Goal: Transaction & Acquisition: Purchase product/service

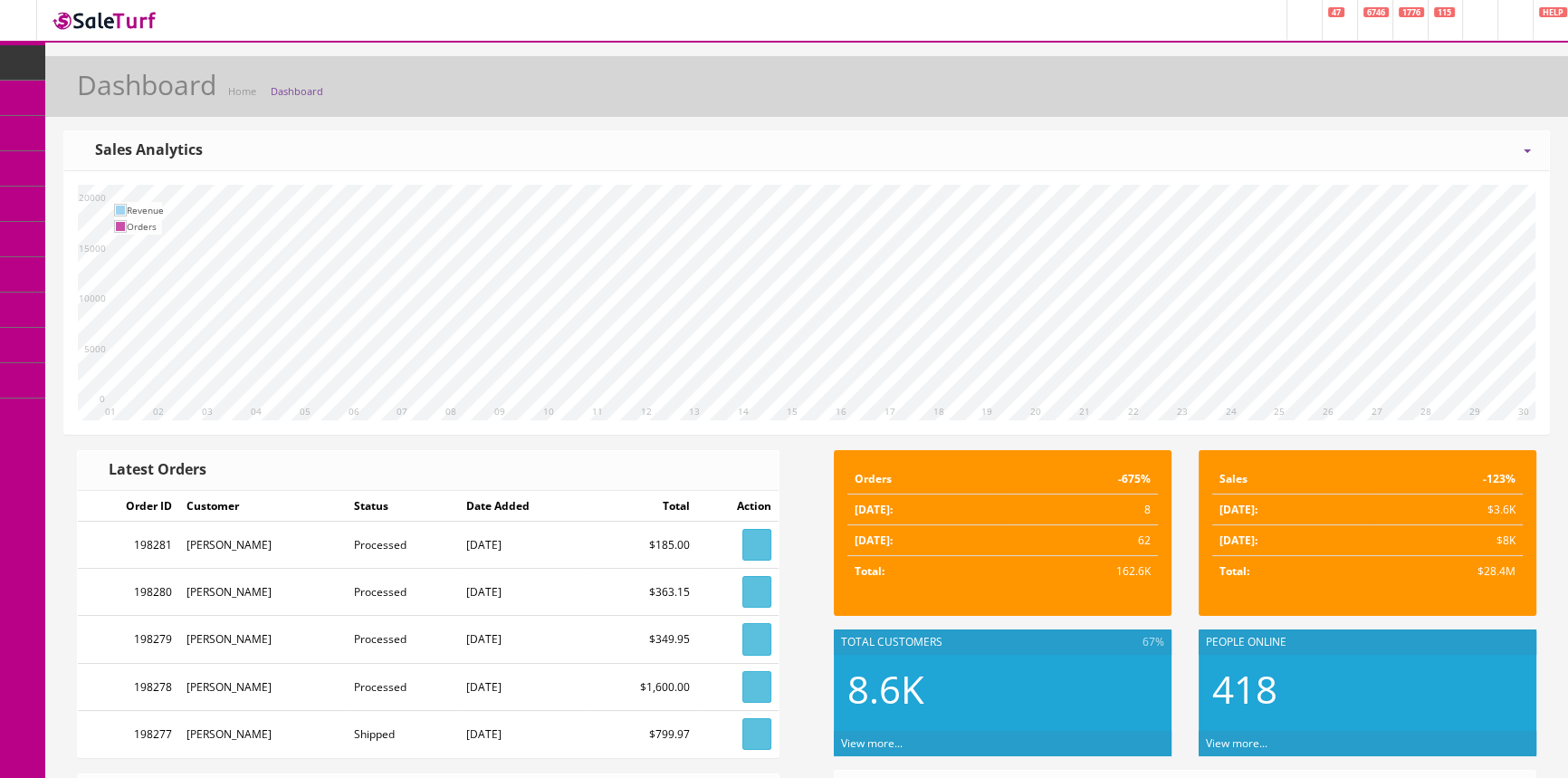
click at [158, 160] on span "POS Console" at bounding box center [139, 168] width 64 height 15
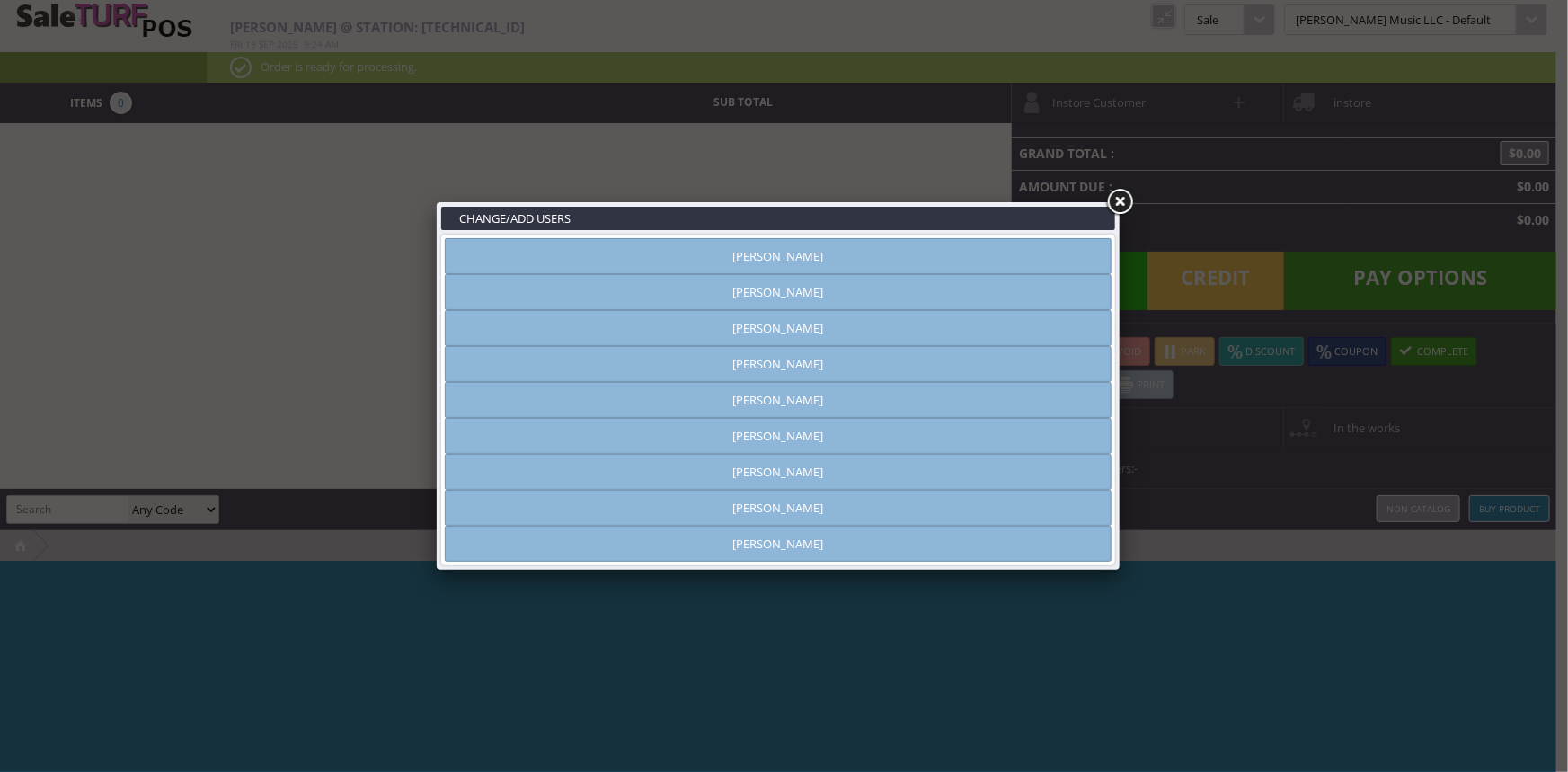
type input "[PERSON_NAME]"
click at [602, 256] on link "[PERSON_NAME]" at bounding box center [778, 256] width 667 height 36
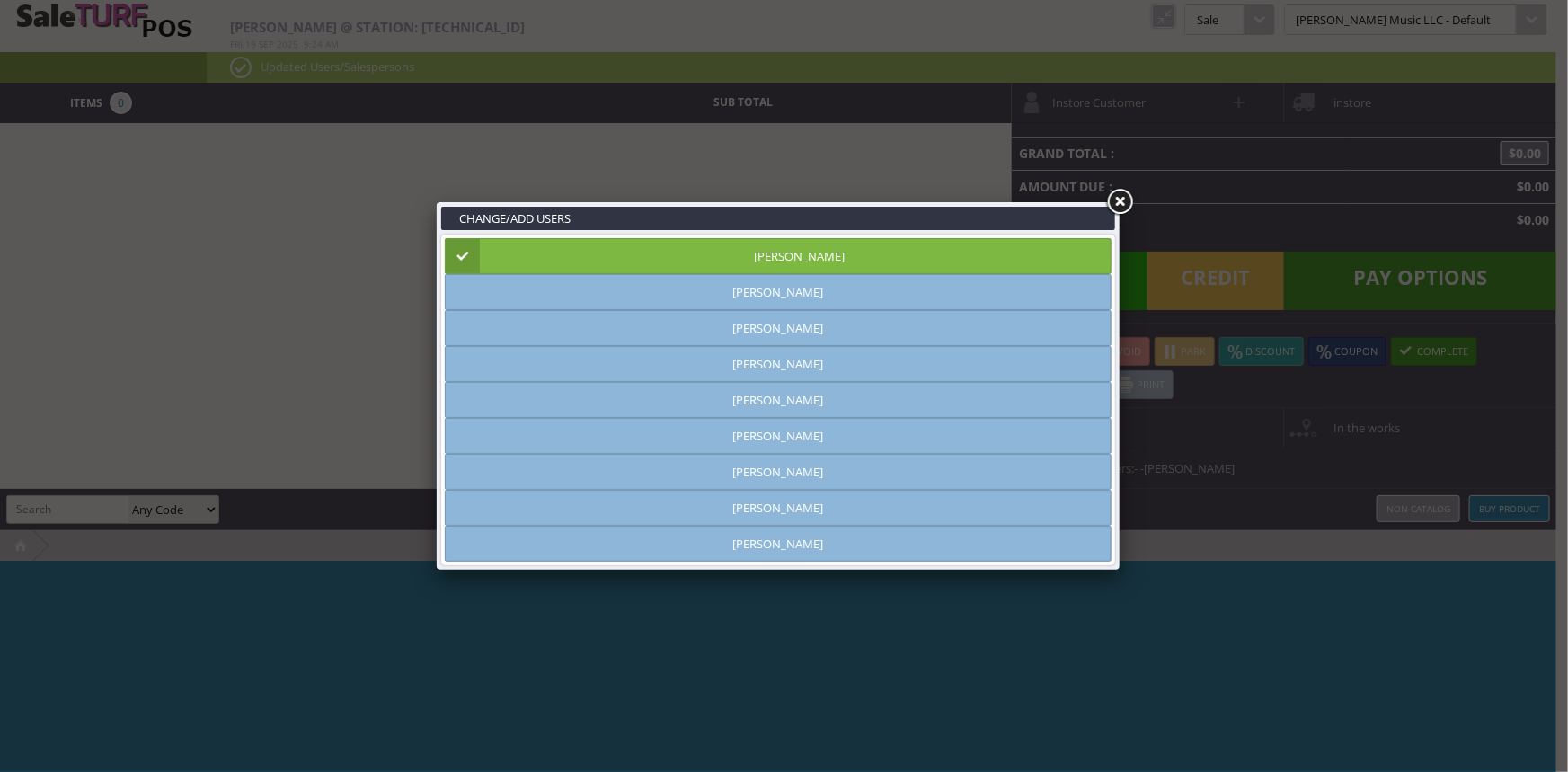
click at [1121, 198] on link at bounding box center [1119, 202] width 32 height 32
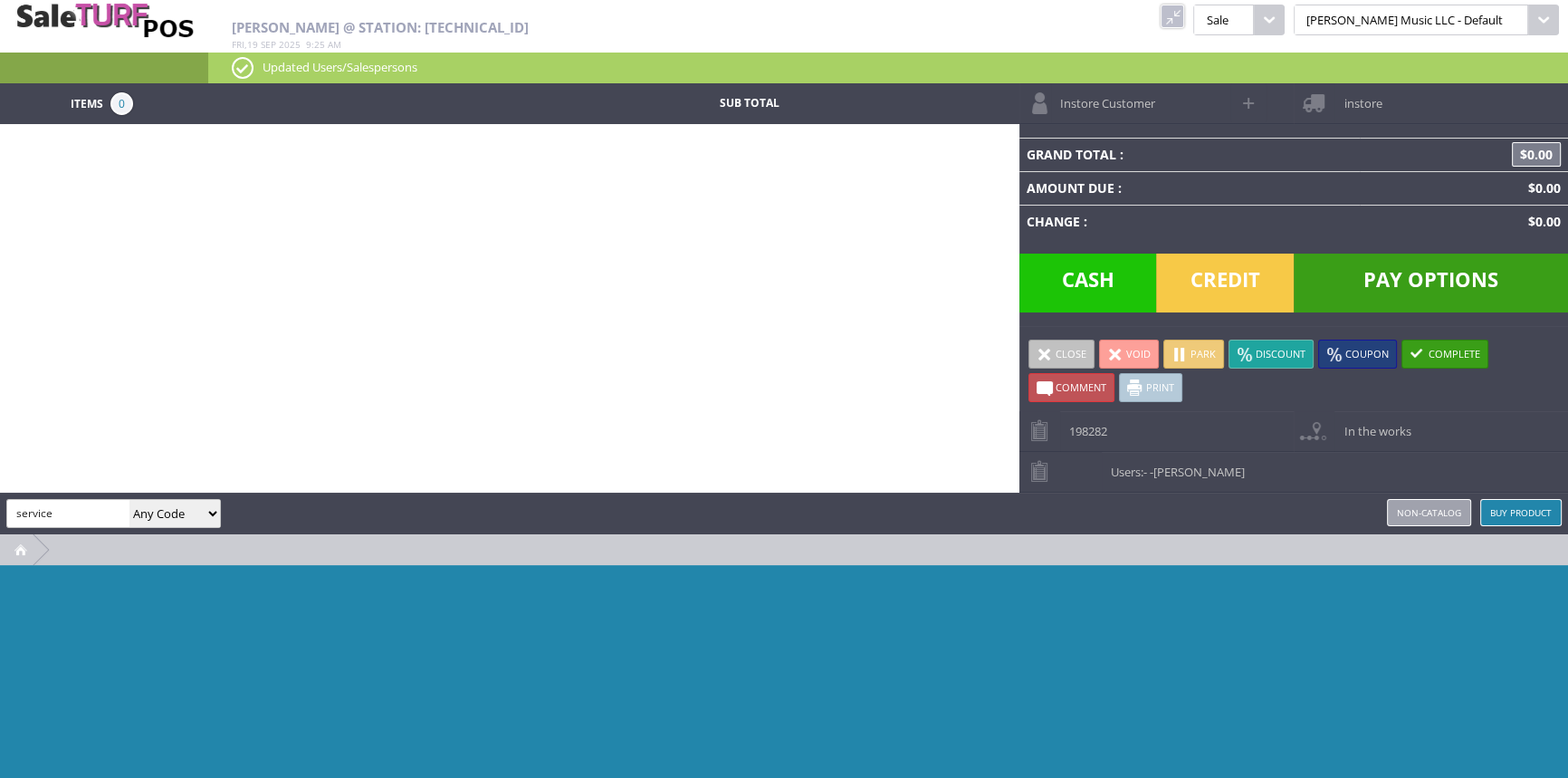
type input "service"
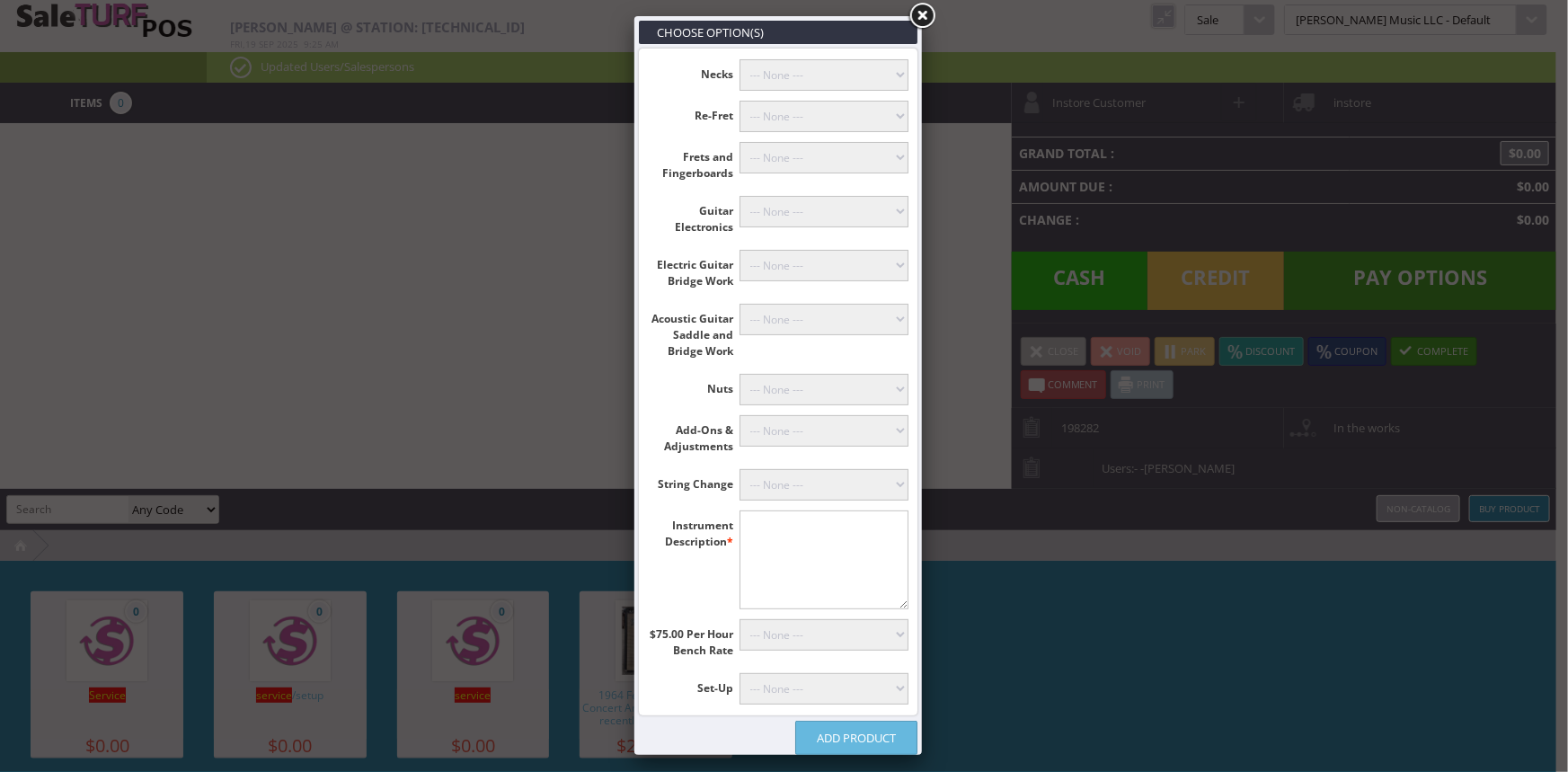
click at [829, 580] on textarea"] at bounding box center [823, 560] width 170 height 99
type textarea"] "rogue acoustic"
click at [845, 482] on select"] "--- None --- Floyd Rose (+$60.00) Classicals, Latin, & Mandolin (+$30.00) 12-St…" at bounding box center [823, 484] width 170 height 31
select select"] "18"
click at [739, 469] on select"] "--- None --- Floyd Rose (+$60.00) Classicals, Latin, & Mandolin (+$30.00) 12-St…" at bounding box center [823, 484] width 170 height 31
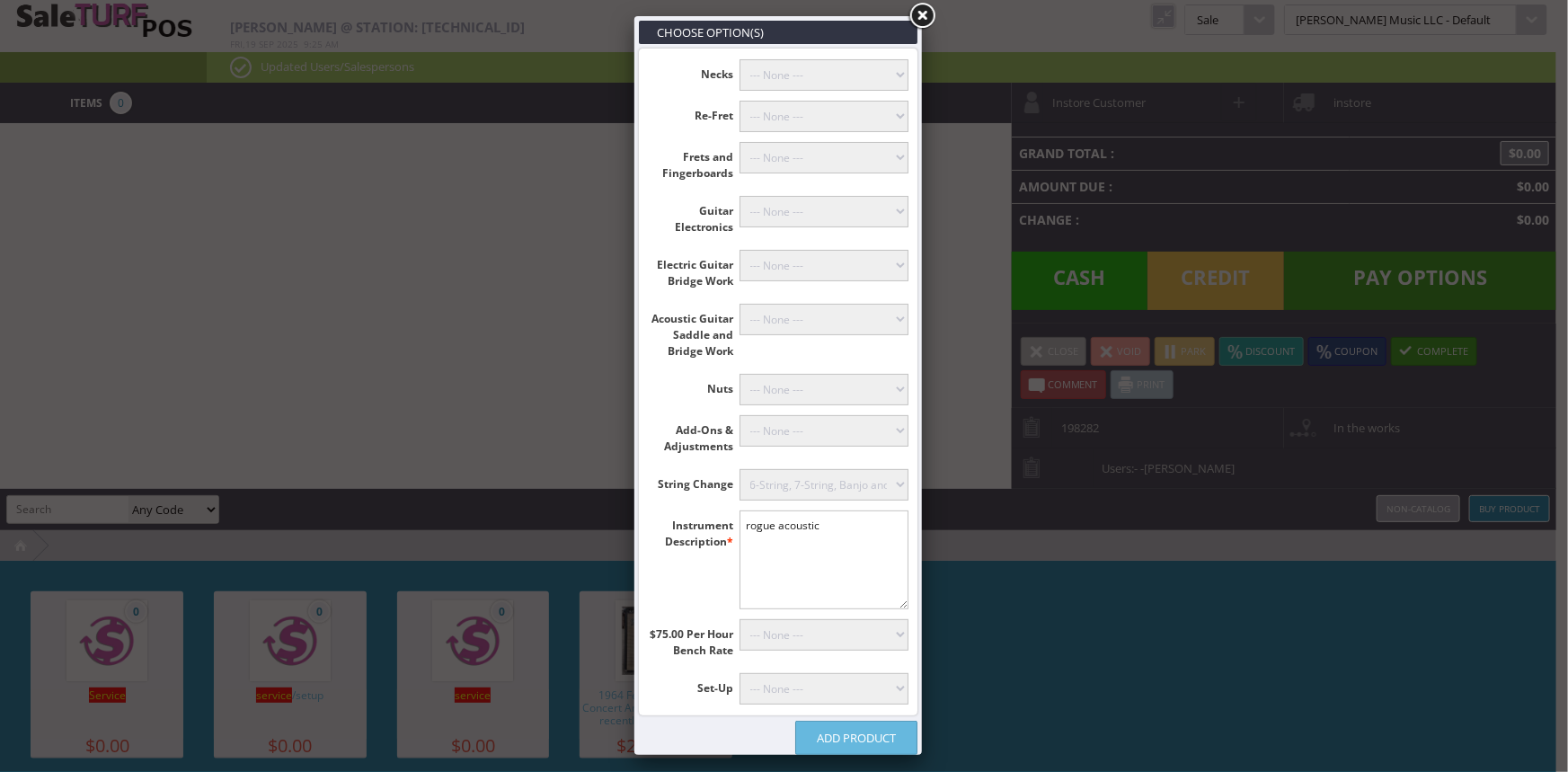
click at [870, 737] on link "Add Product" at bounding box center [856, 737] width 122 height 34
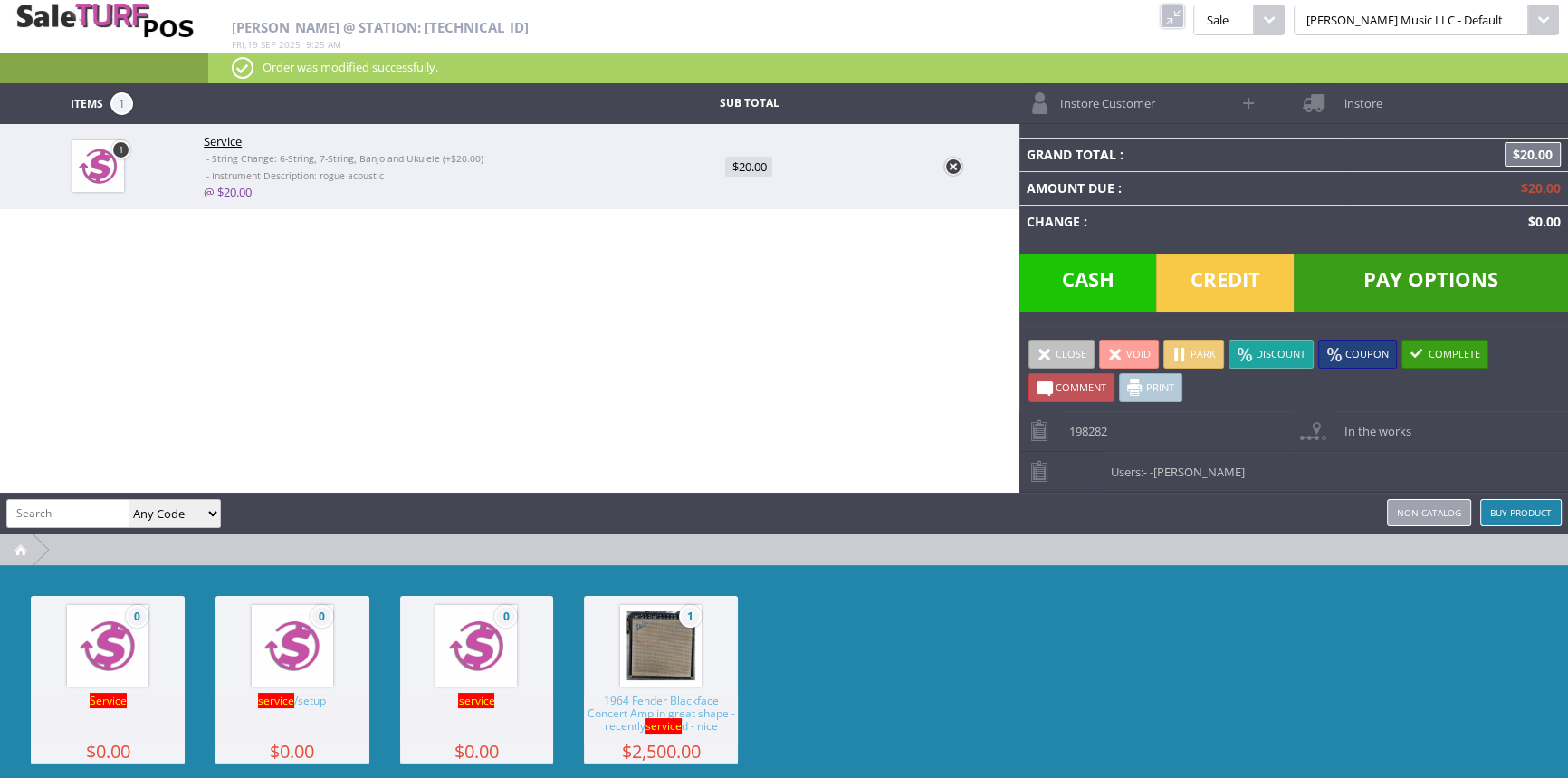
click at [1250, 102] on span at bounding box center [1250, 103] width 21 height 21
select select "6"
select select "1"
select select "6"
select select "1"
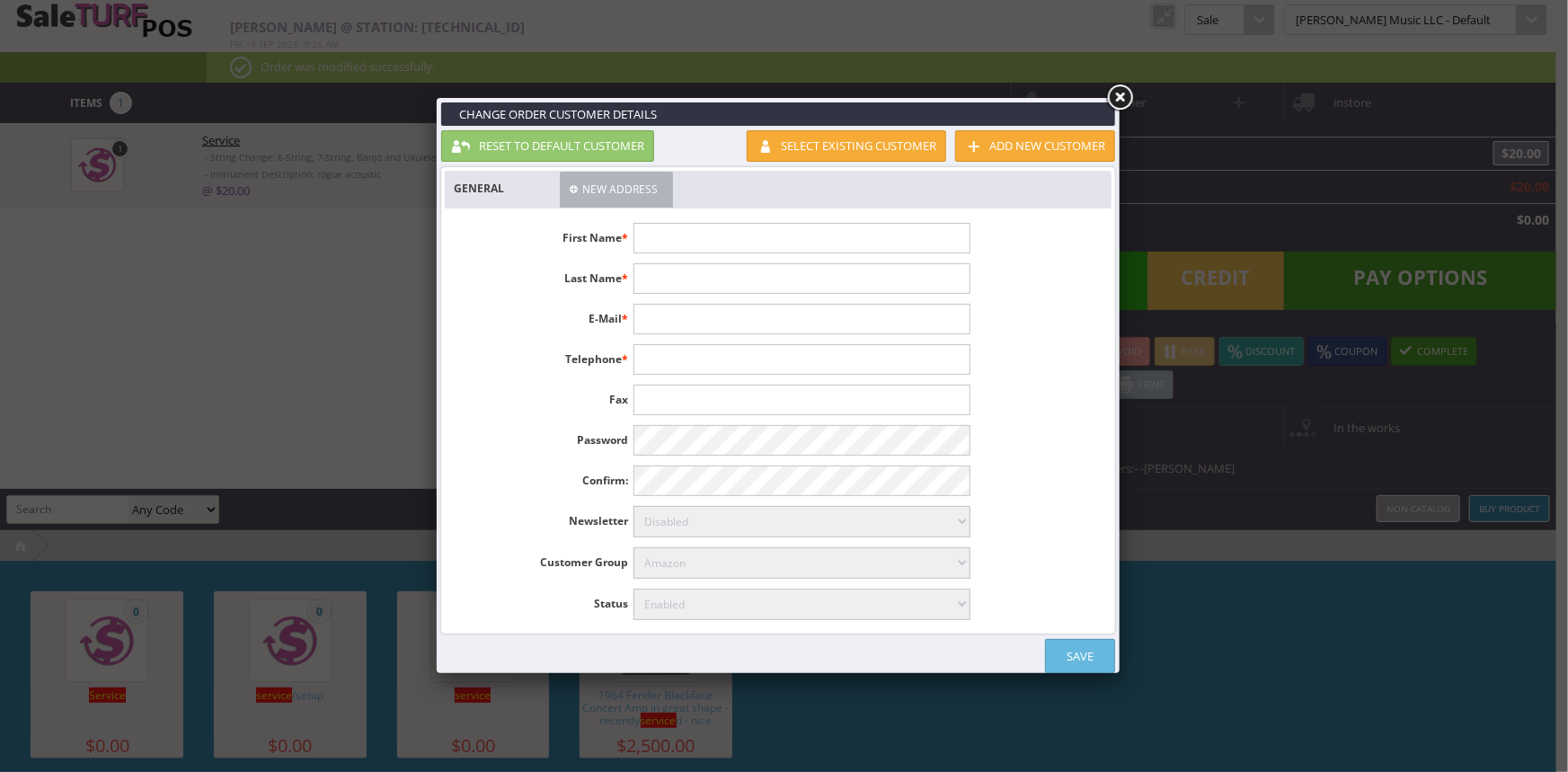
click at [667, 233] on input "text" at bounding box center [801, 238] width 336 height 30
type input "anna"
click at [1076, 648] on link "Save" at bounding box center [1080, 655] width 70 height 34
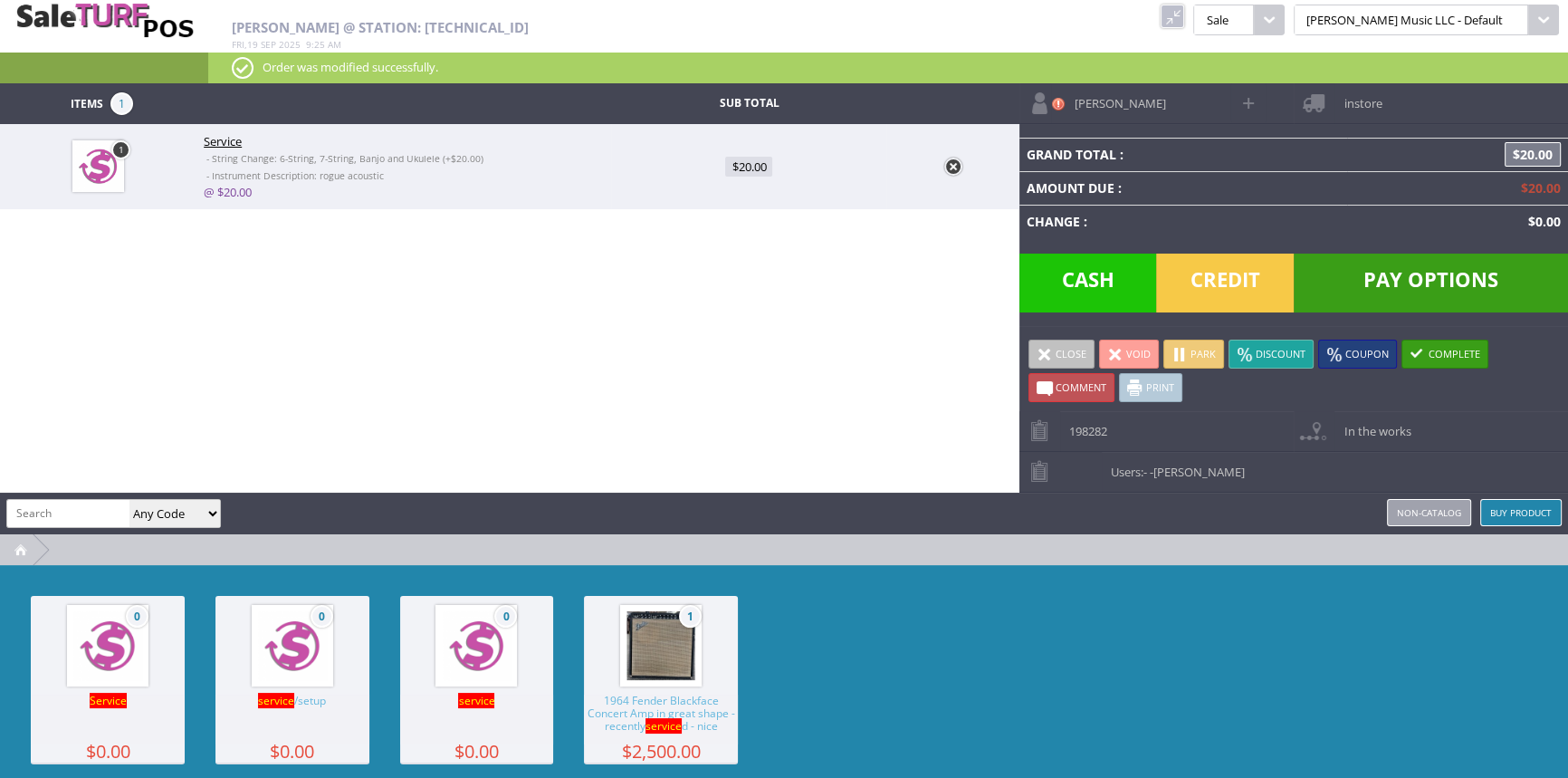
click at [1358, 425] on span "In the works" at bounding box center [1373, 424] width 76 height 28
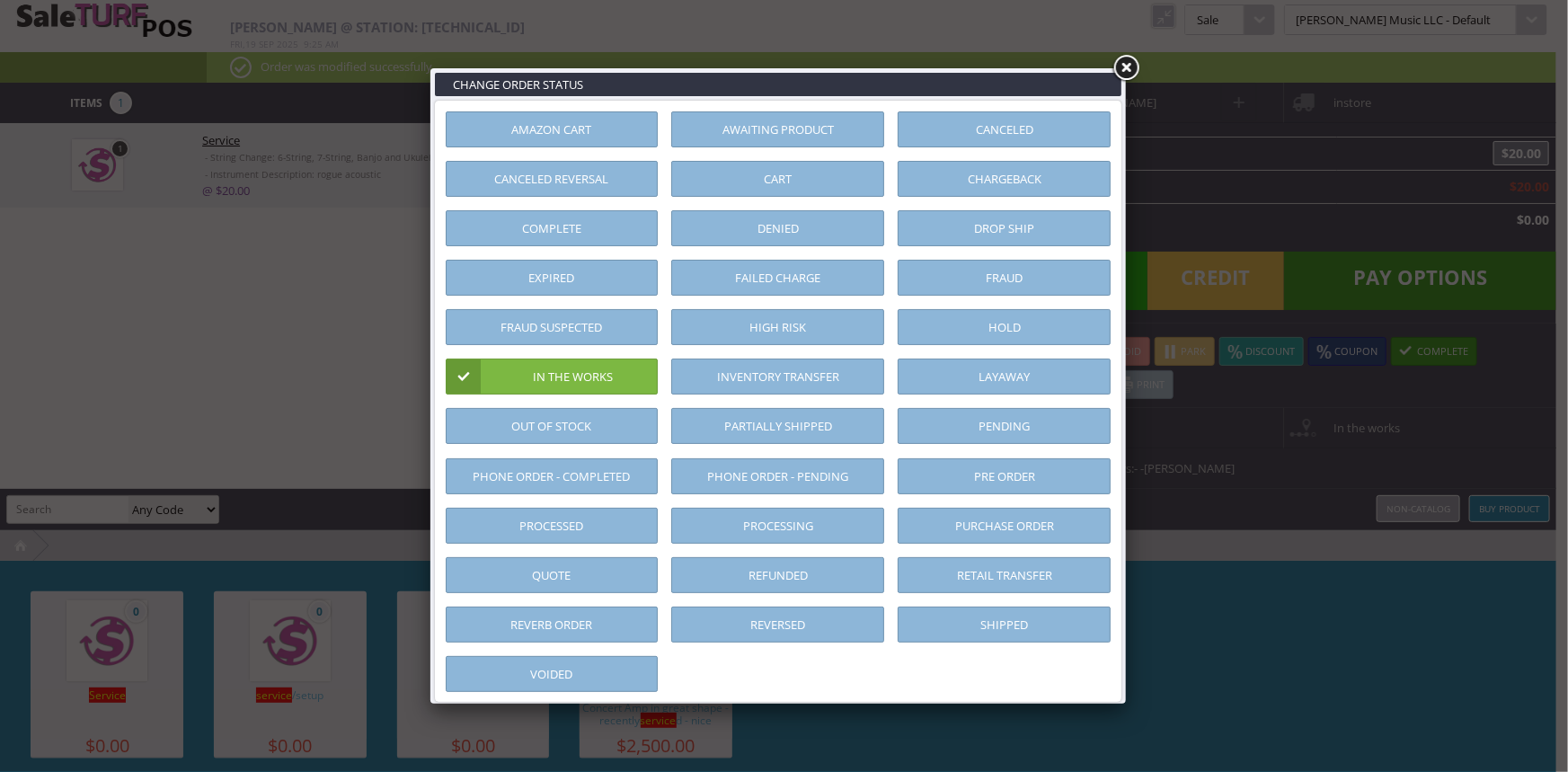
click at [1072, 423] on link "Pending" at bounding box center [1003, 425] width 213 height 36
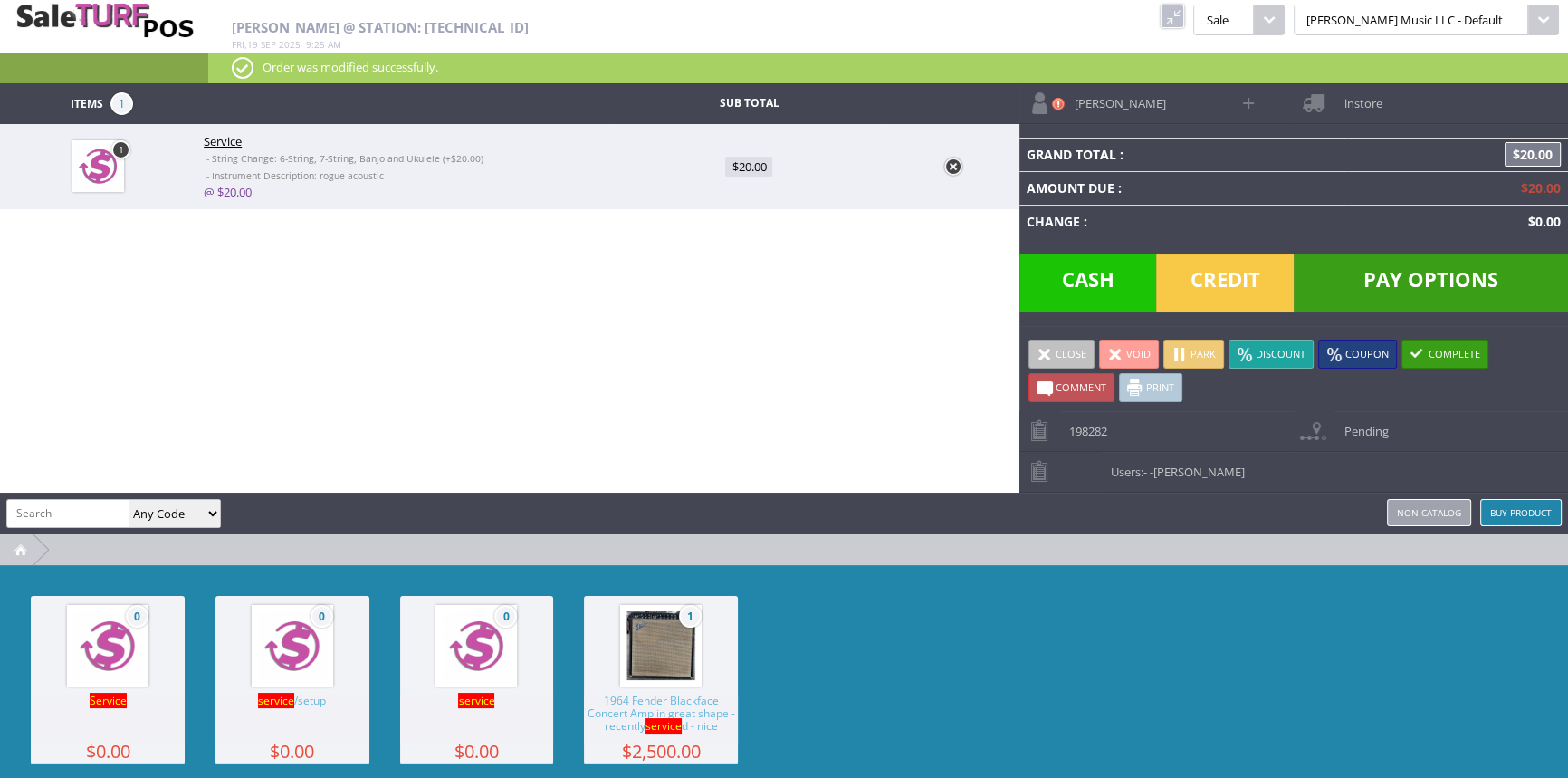
click at [1157, 383] on link "Print" at bounding box center [1151, 388] width 63 height 29
click at [1059, 351] on link "Close" at bounding box center [1061, 354] width 66 height 29
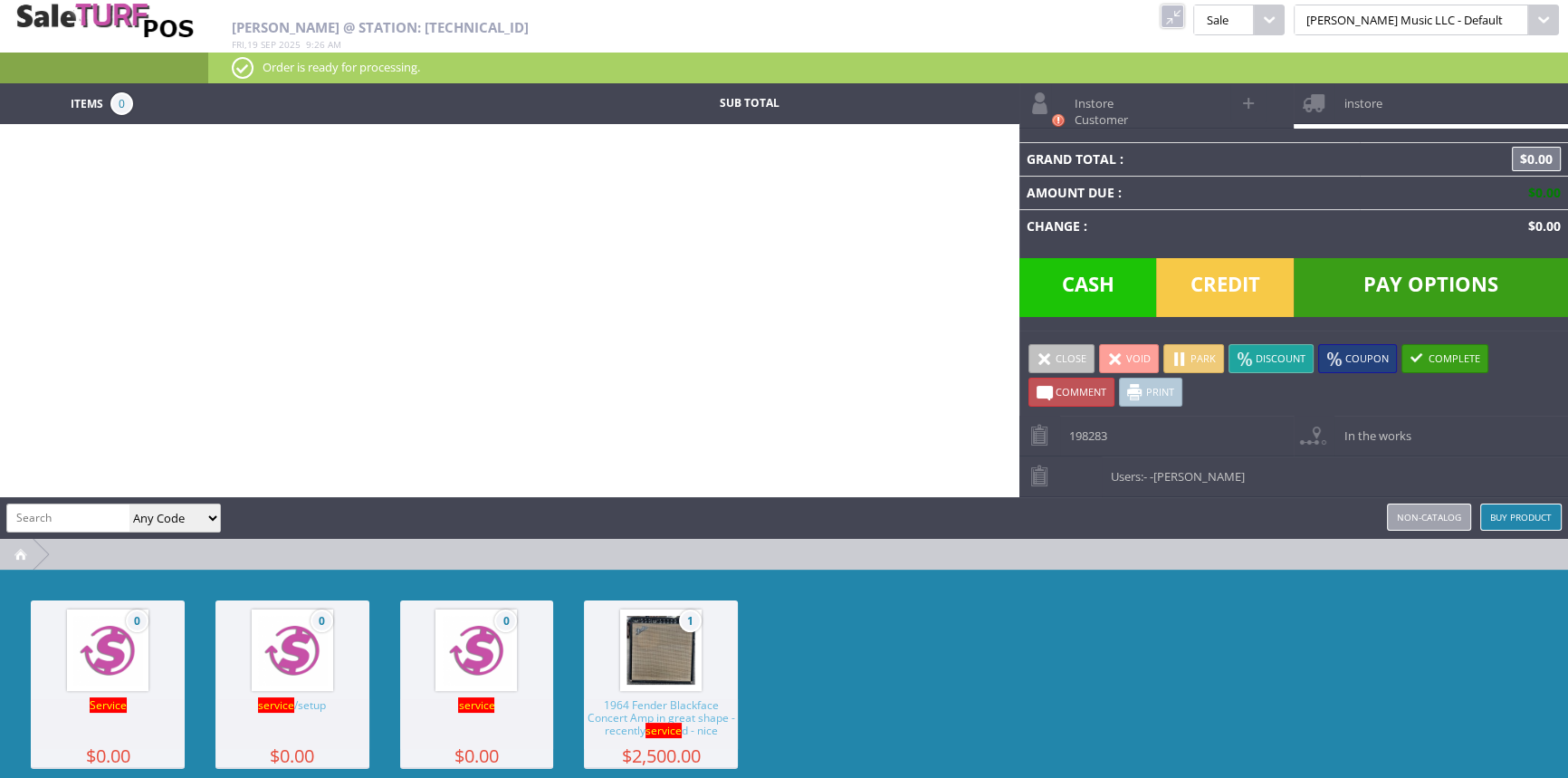
click at [1184, 16] on link at bounding box center [1173, 16] width 24 height 24
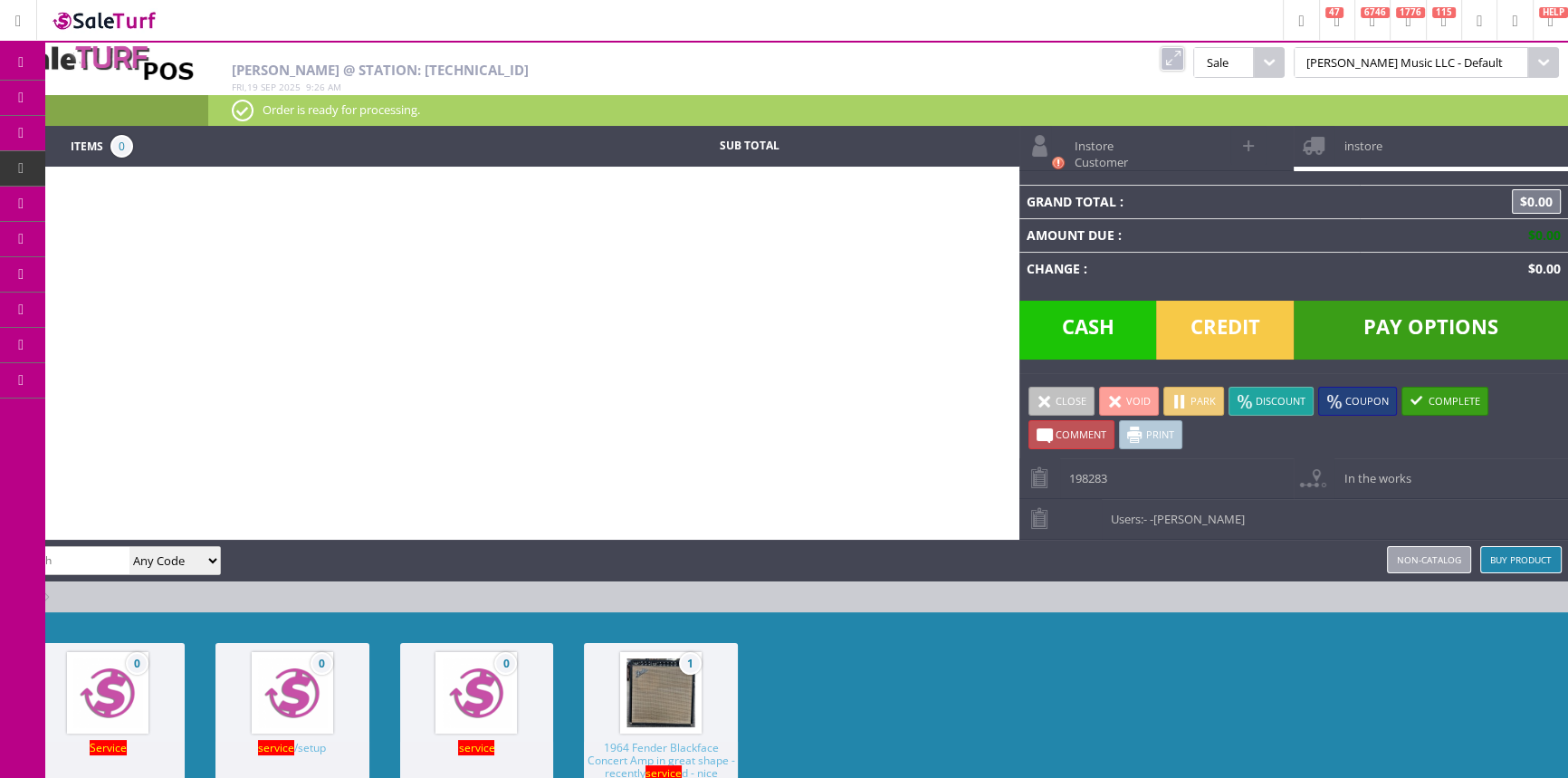
click at [143, 382] on link "Report Builder" at bounding box center [139, 381] width 190 height 36
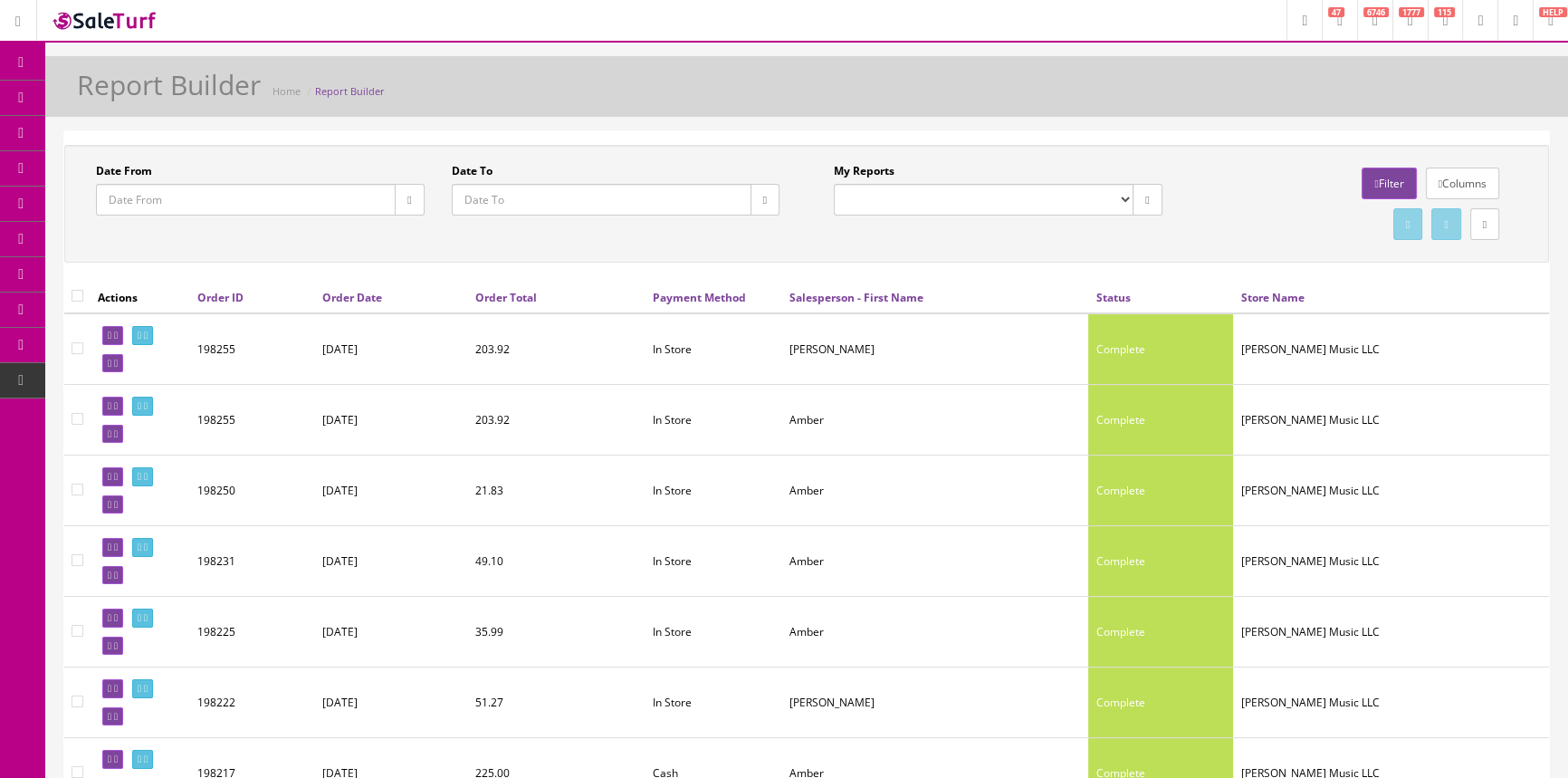
click at [1104, 198] on select "Drawer Balancing Report" at bounding box center [984, 199] width 300 height 32
select select "133"
click at [834, 183] on select "Drawer Balancing Report" at bounding box center [984, 199] width 300 height 32
click at [763, 196] on icon "button" at bounding box center [765, 200] width 4 height 11
type input "2025-09-19"
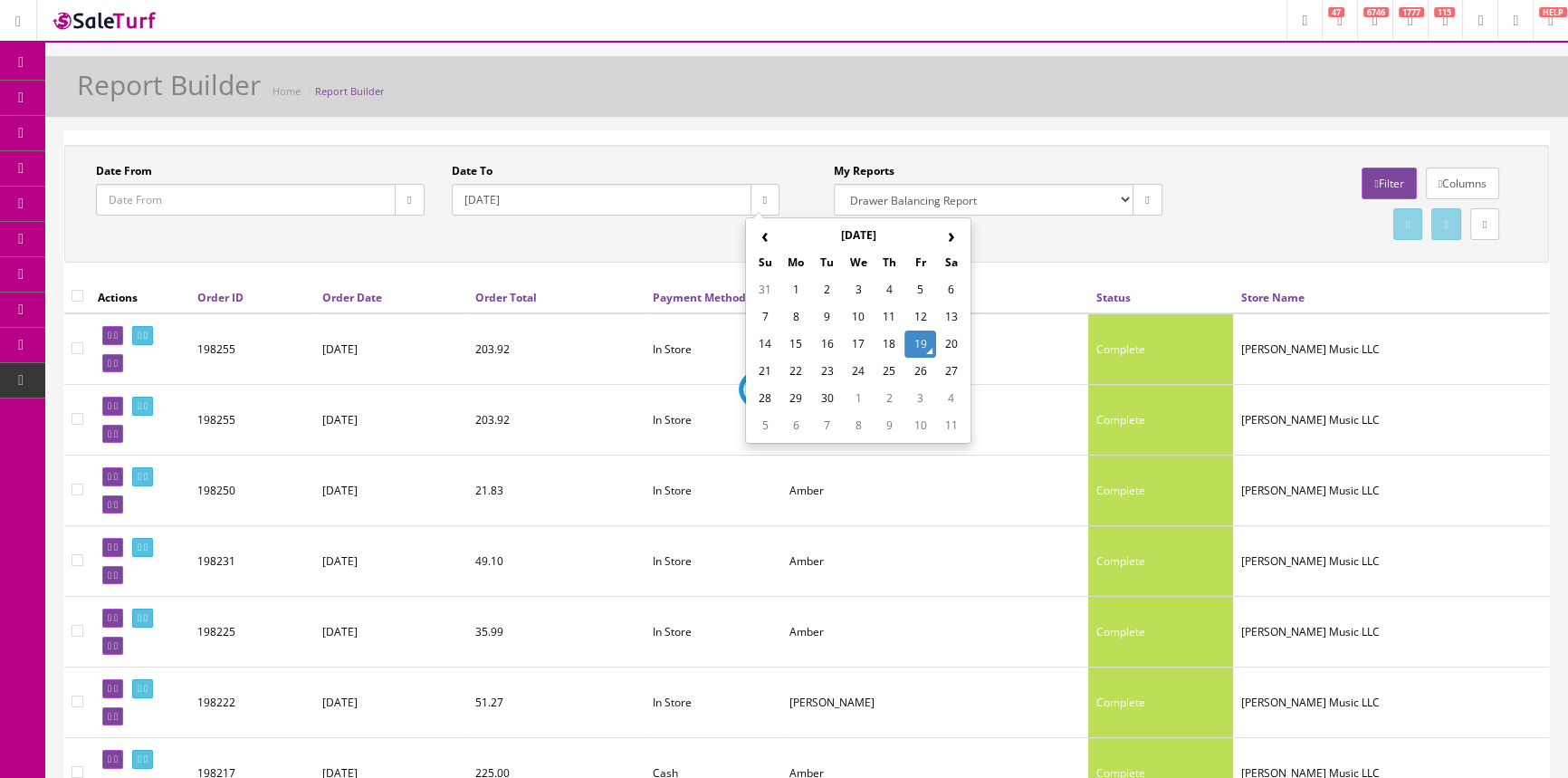
click at [922, 342] on td "19" at bounding box center [920, 344] width 31 height 27
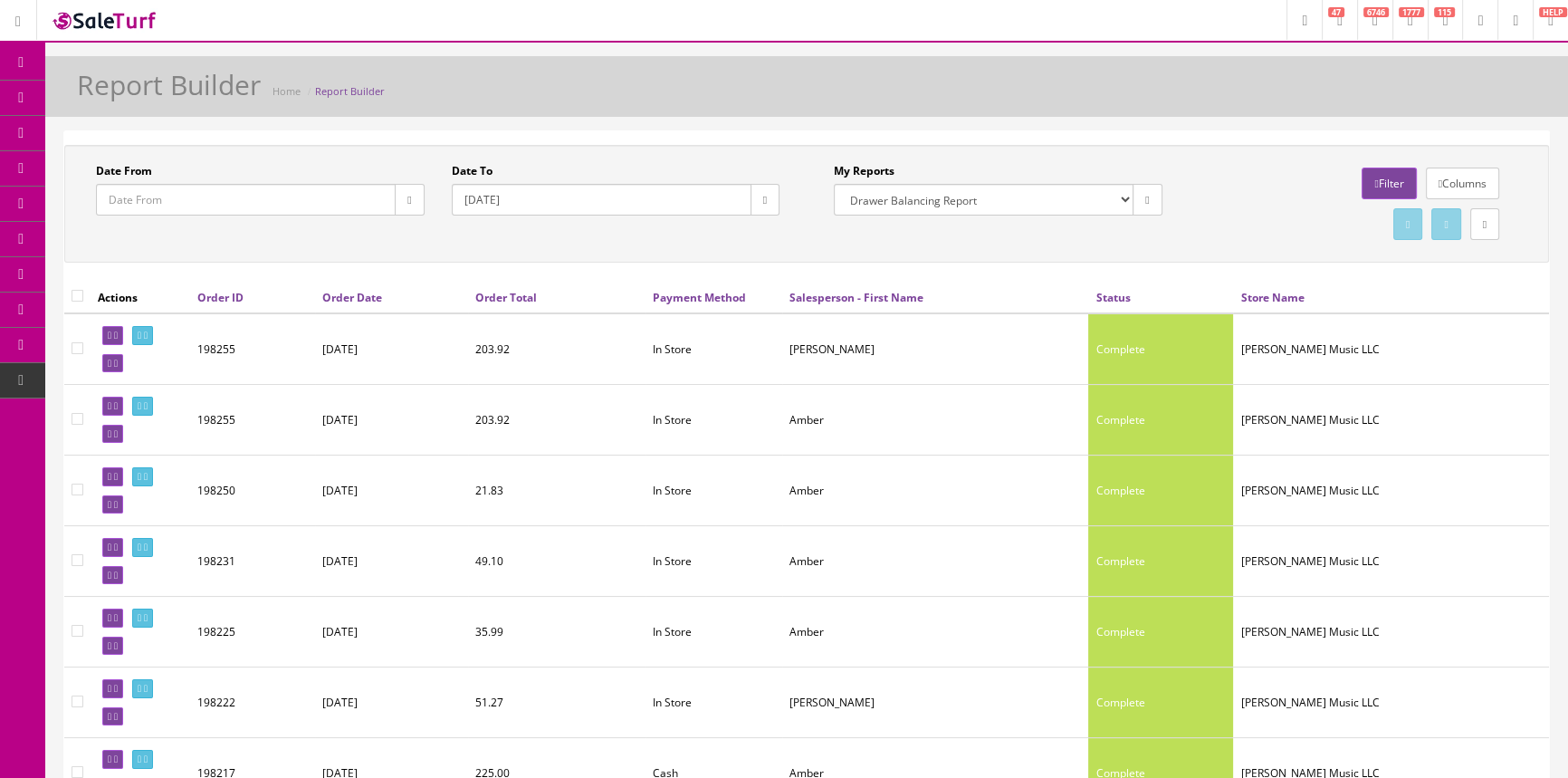
click at [413, 199] on button "button" at bounding box center [409, 199] width 29 height 32
type input "2025-09-19"
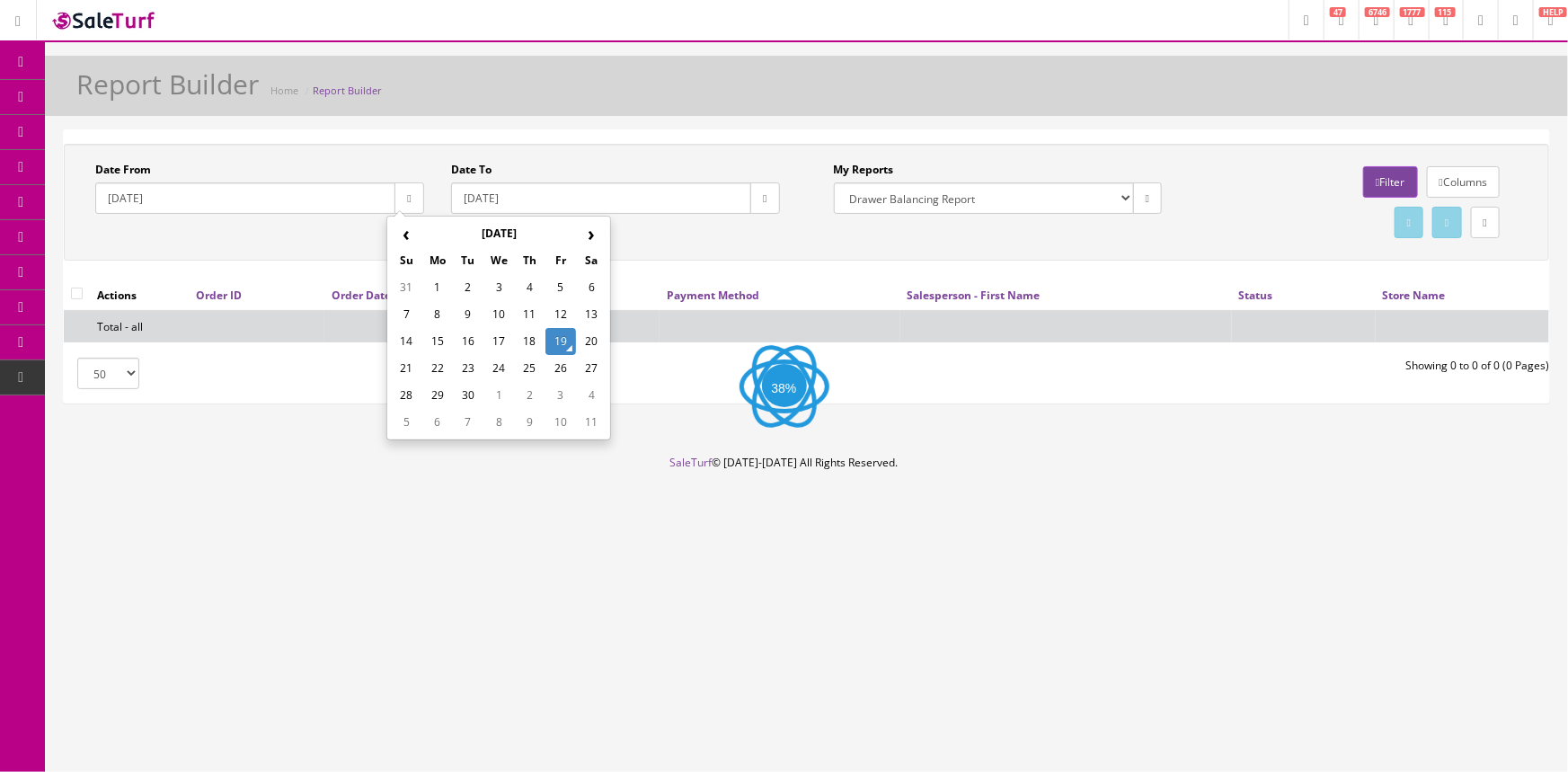
click at [566, 333] on td "19" at bounding box center [561, 341] width 30 height 27
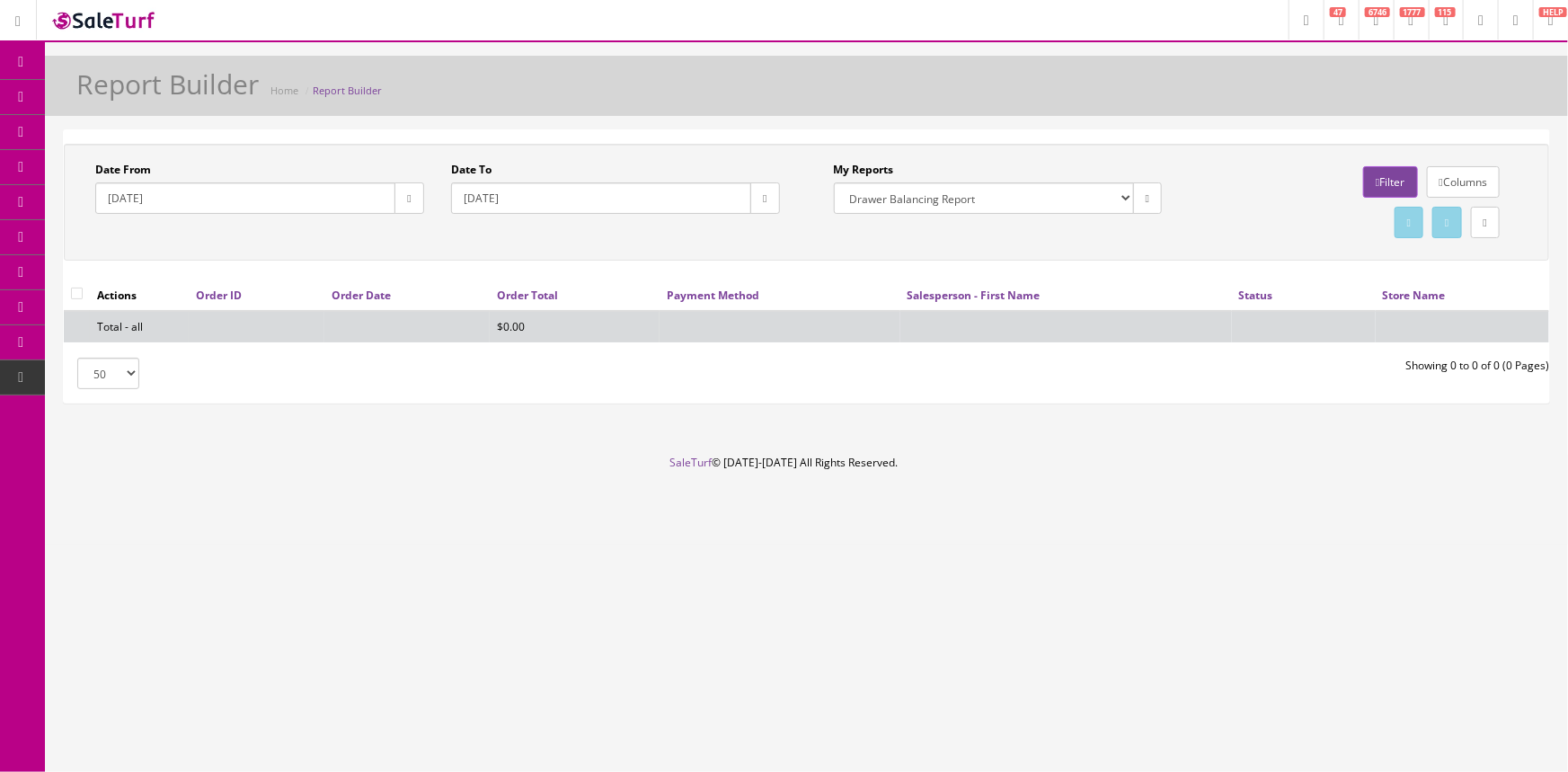
click at [763, 200] on icon "button" at bounding box center [765, 198] width 4 height 10
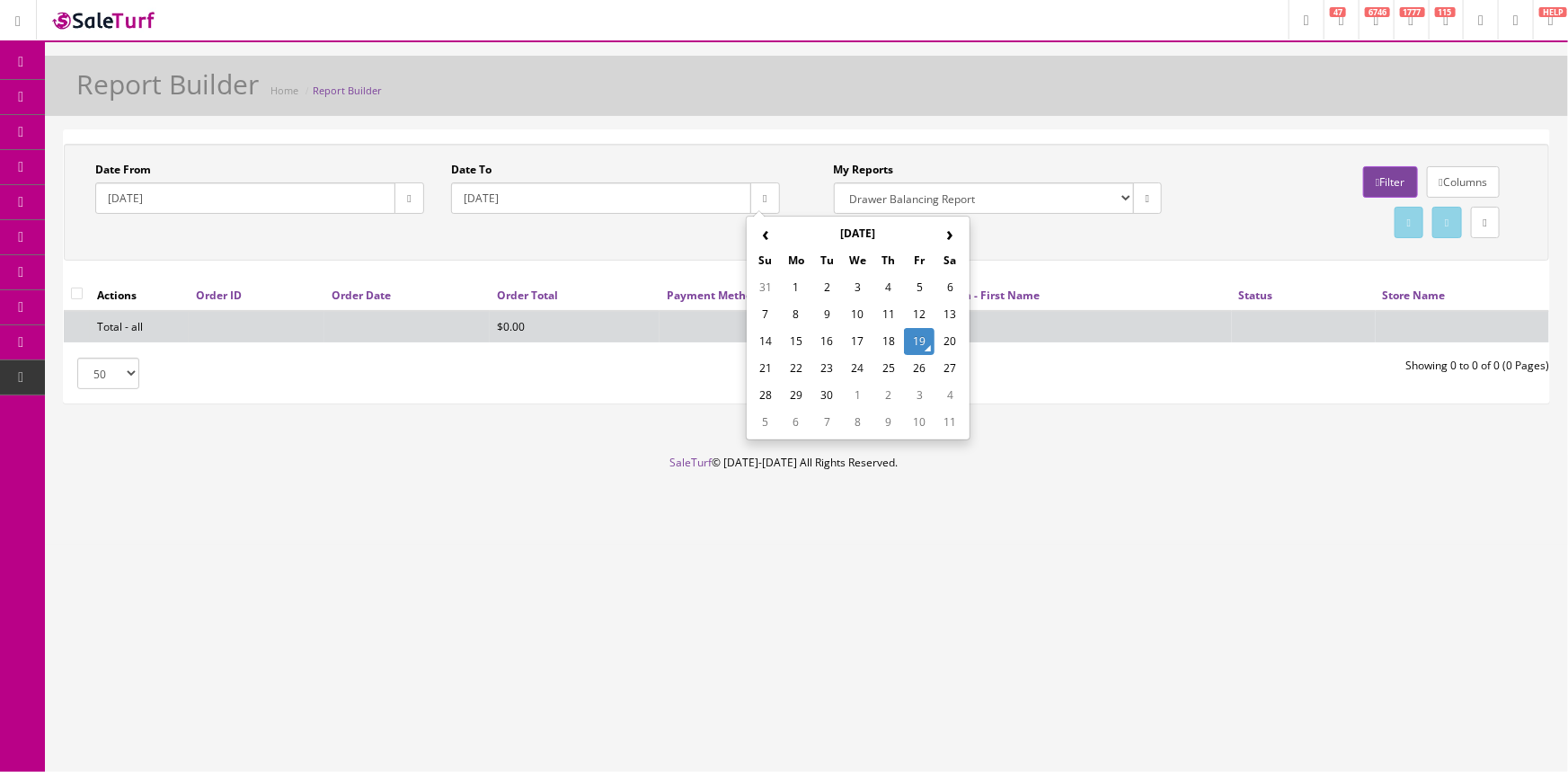
click at [892, 335] on td "18" at bounding box center [889, 341] width 30 height 27
type input "[DATE]"
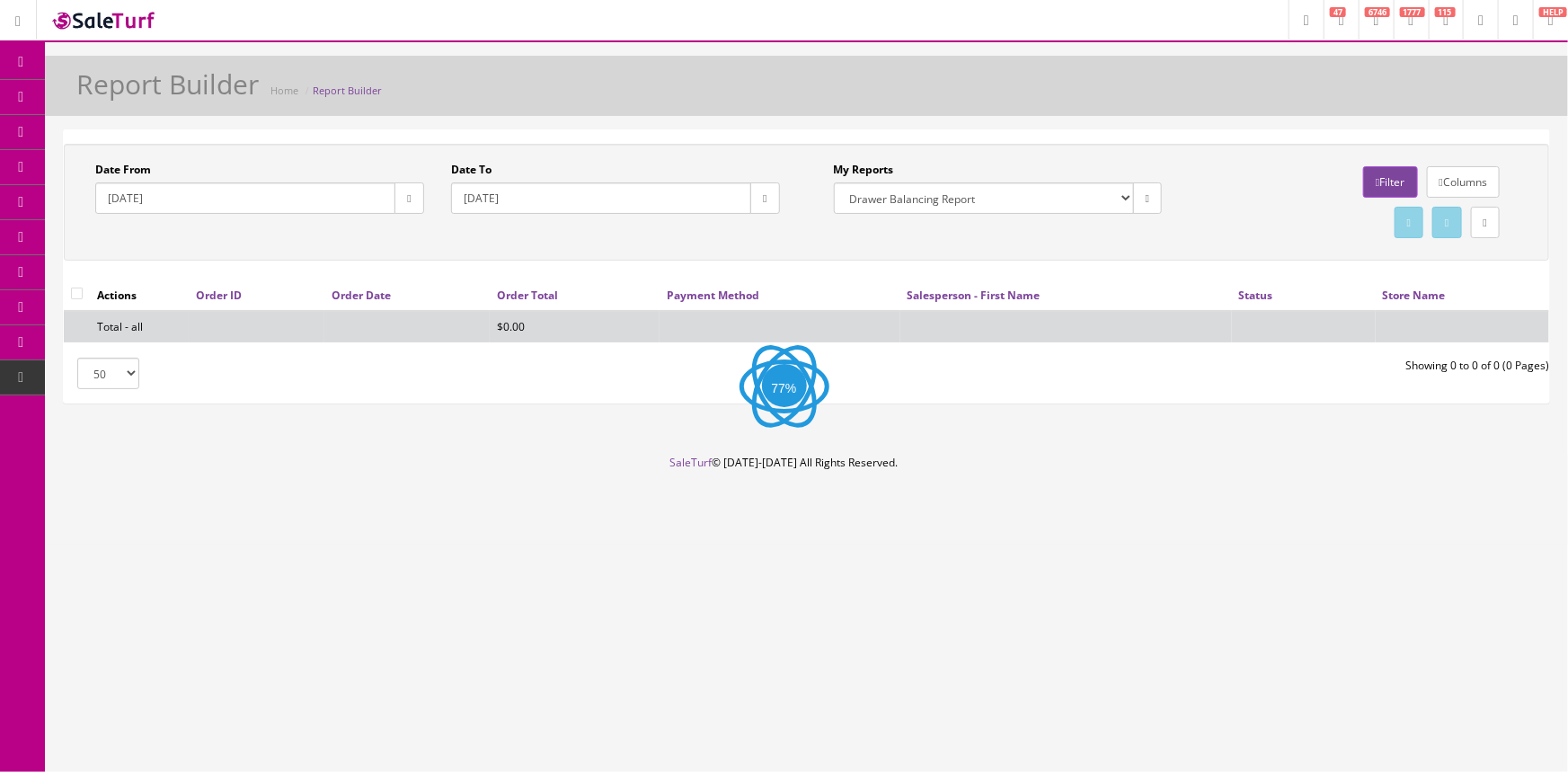
click at [407, 201] on icon "button" at bounding box center [409, 198] width 4 height 10
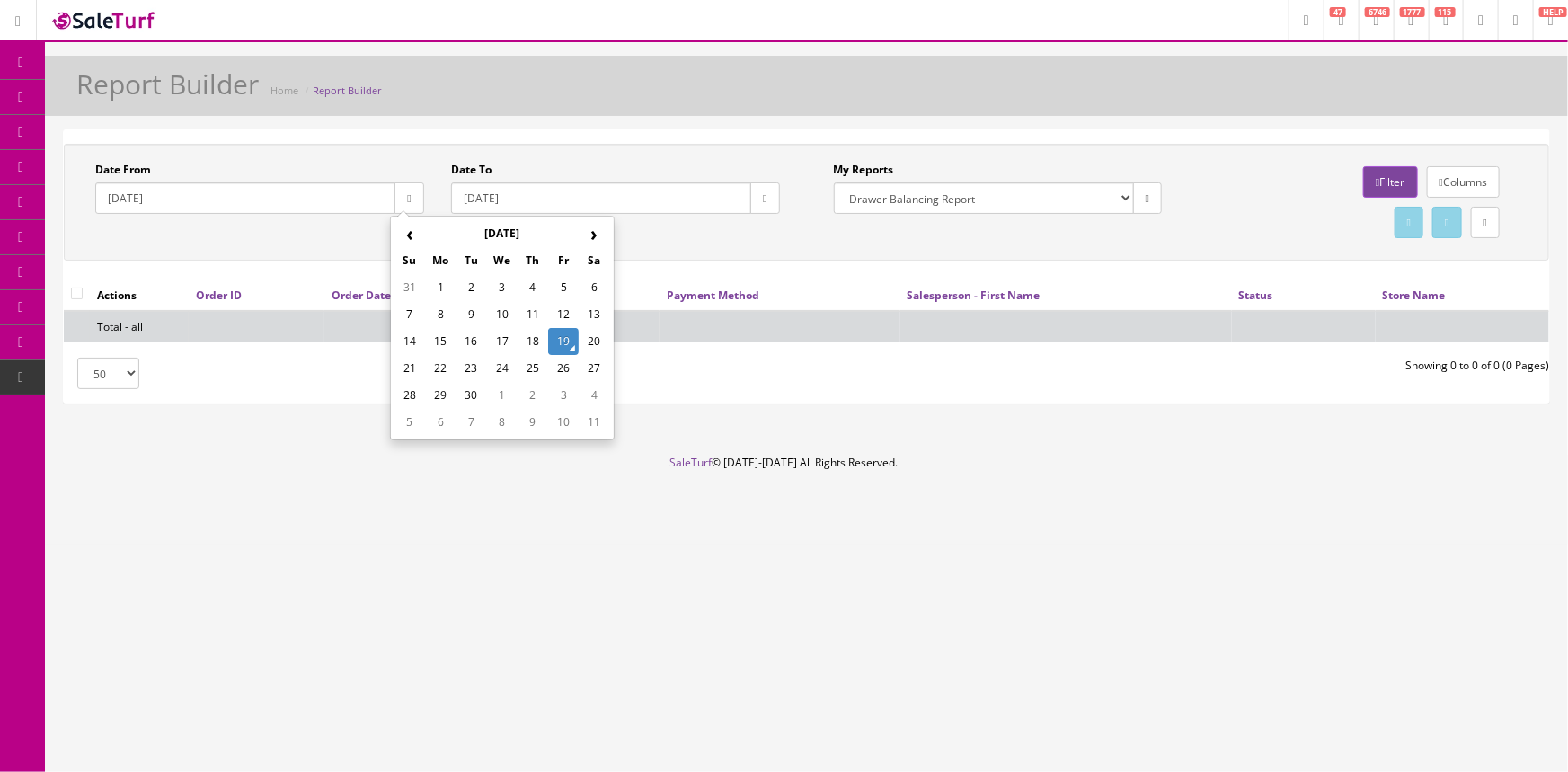
click at [535, 333] on td "18" at bounding box center [532, 341] width 30 height 27
type input "[DATE]"
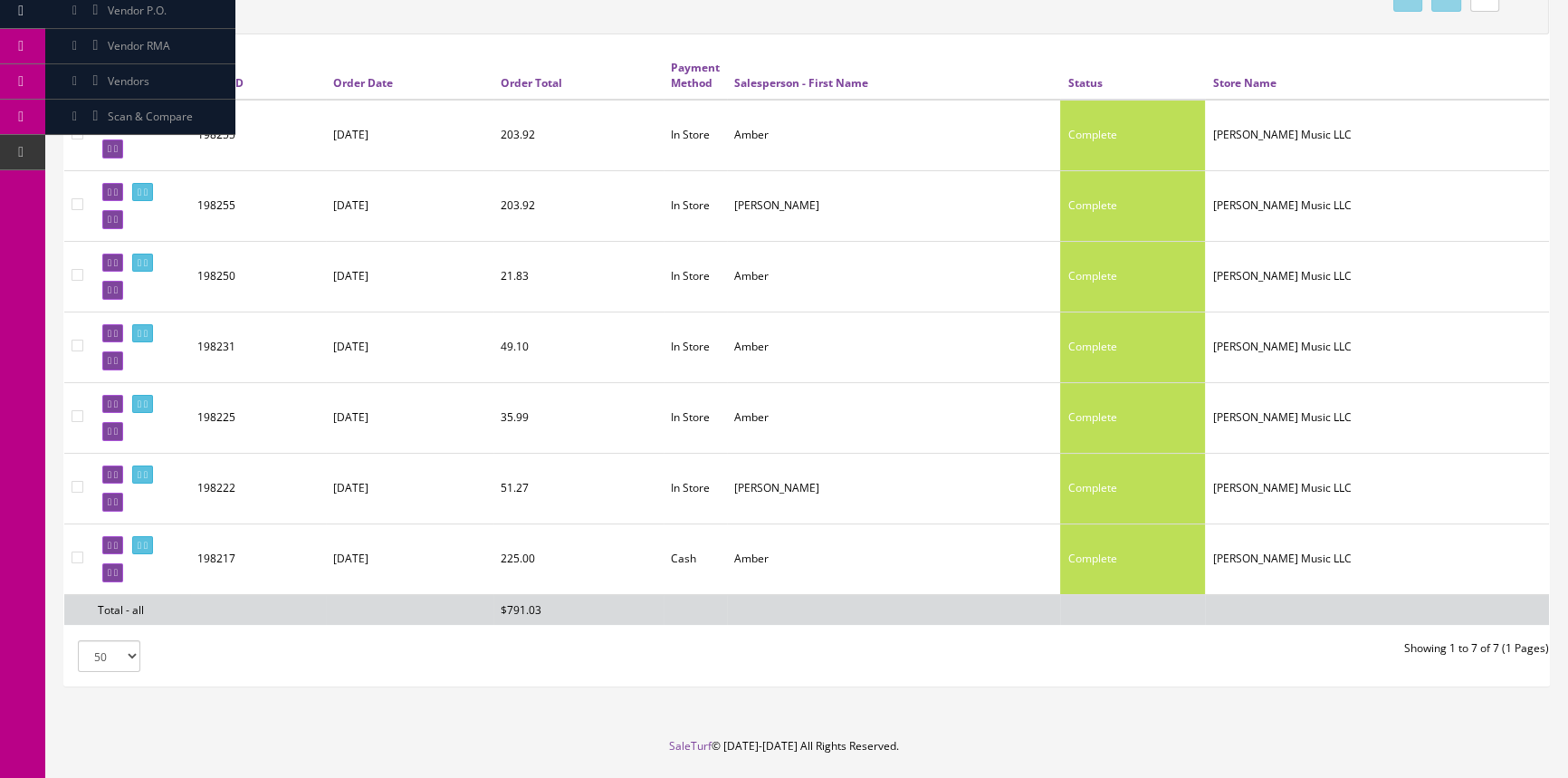
scroll to position [246, 0]
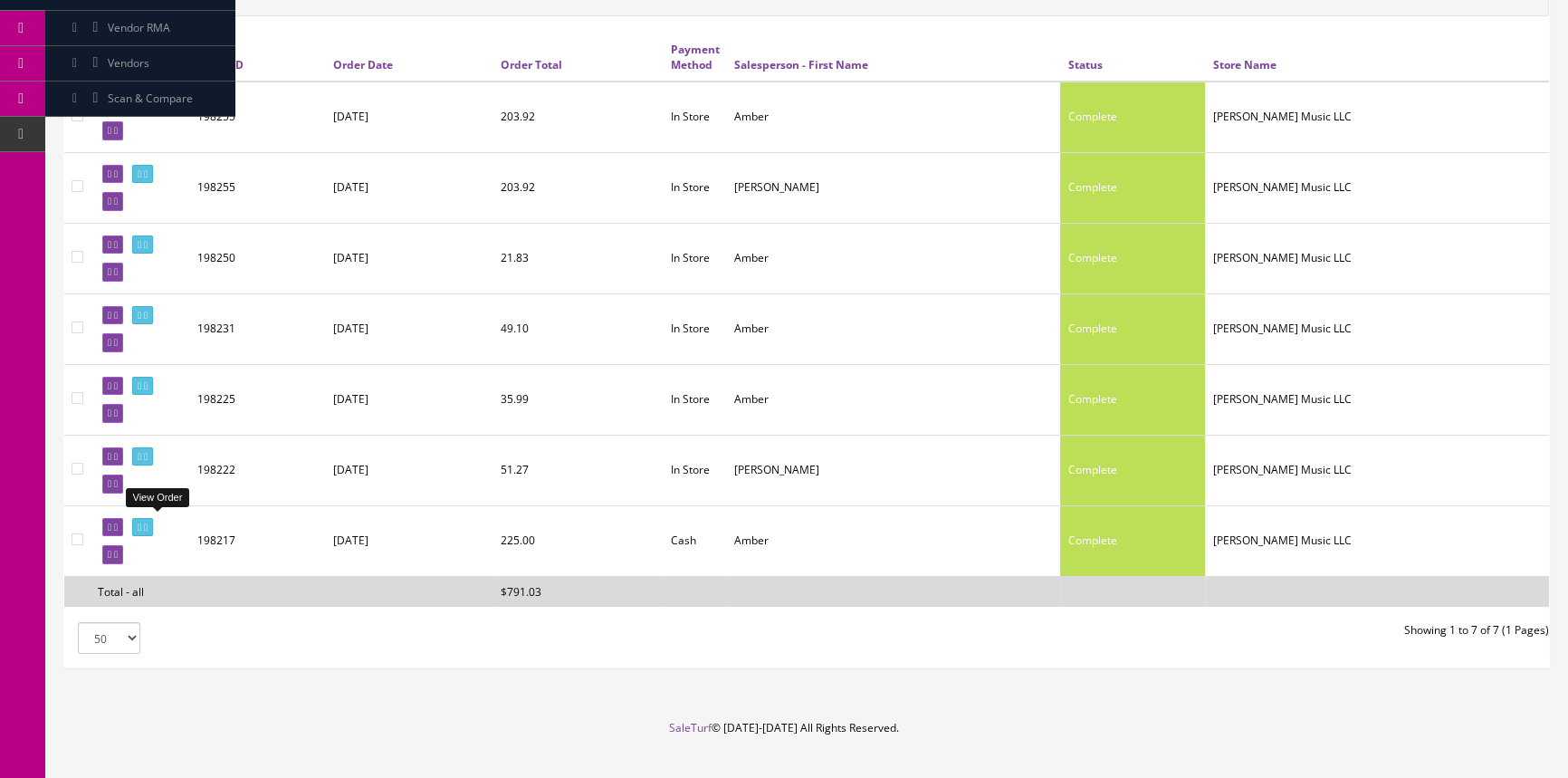
click at [141, 522] on icon at bounding box center [139, 527] width 4 height 10
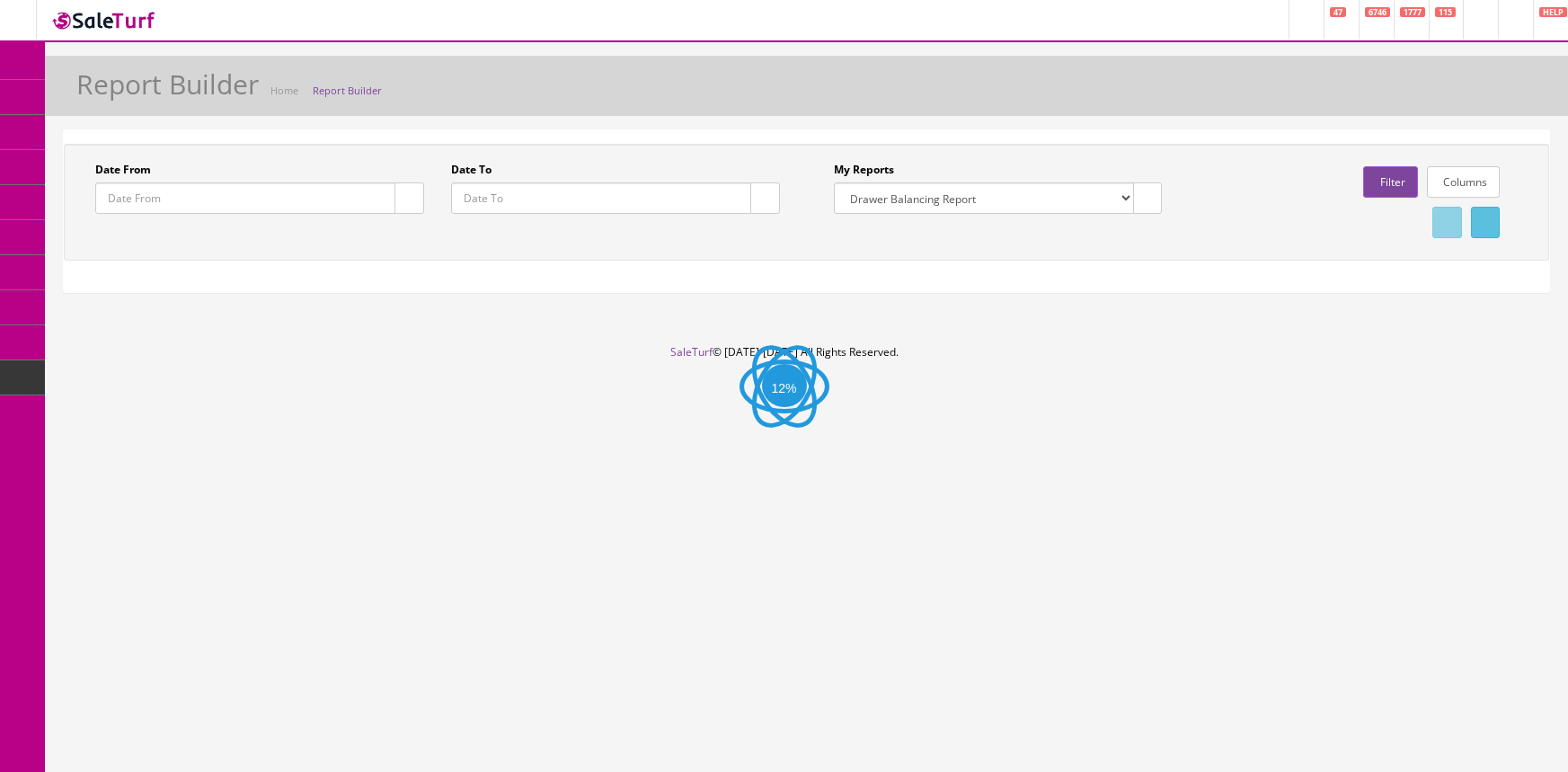
select select "133"
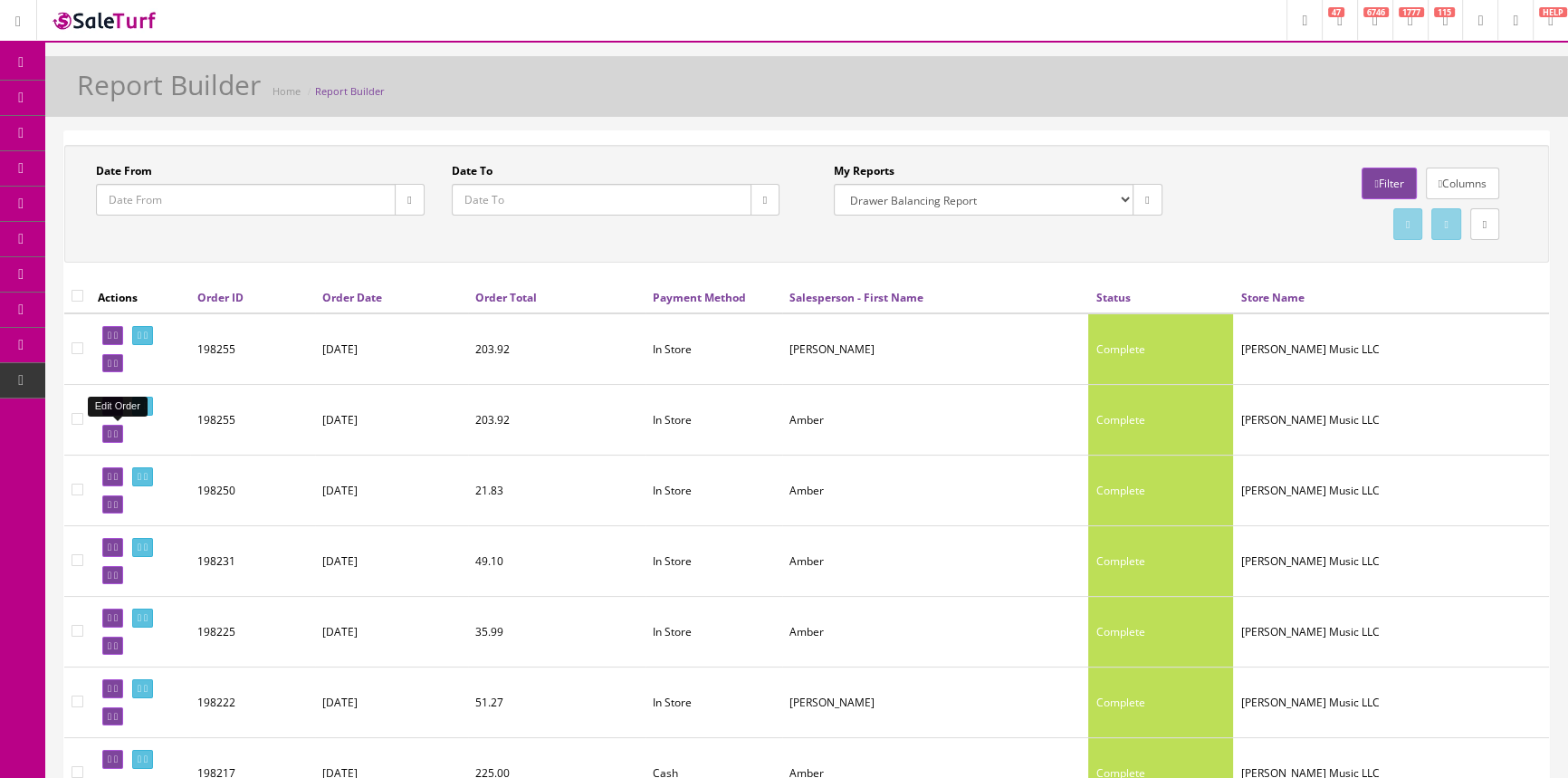
click at [112, 431] on icon at bounding box center [110, 433] width 4 height 10
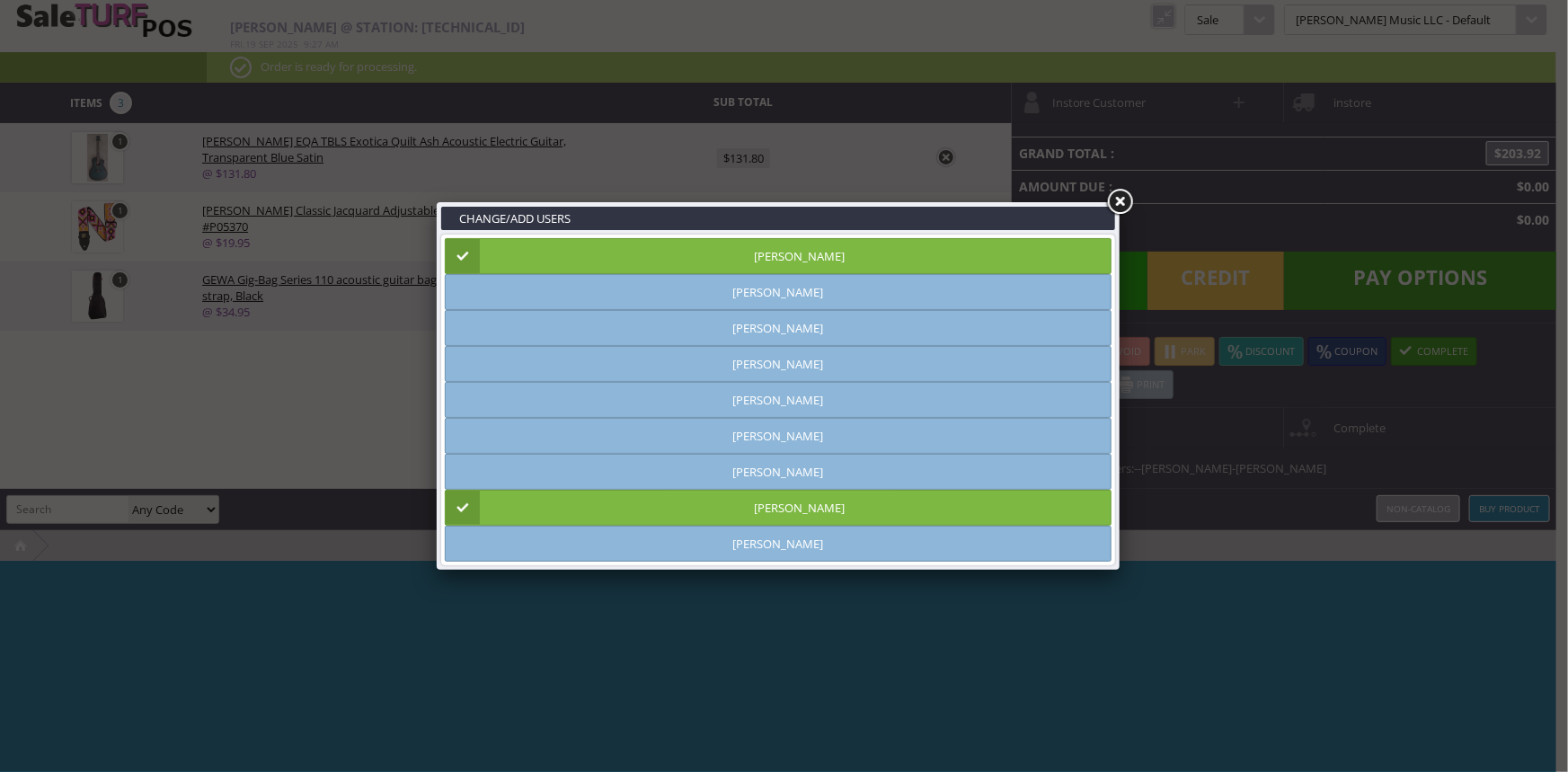
type input "amber helgren"
click at [1099, 510] on link "Vincent VanBebber" at bounding box center [778, 508] width 667 height 36
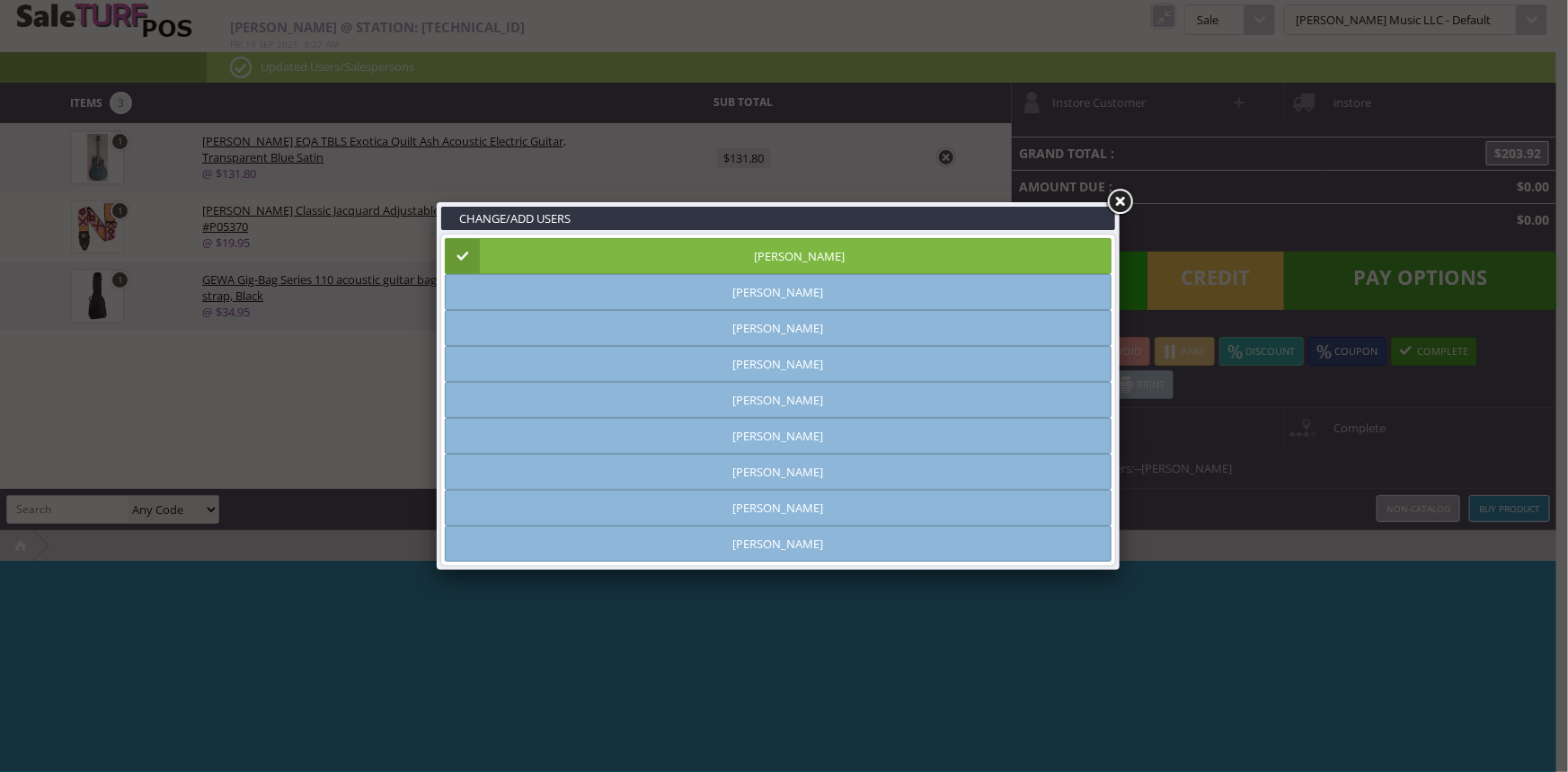
click at [1114, 200] on link at bounding box center [1119, 202] width 32 height 32
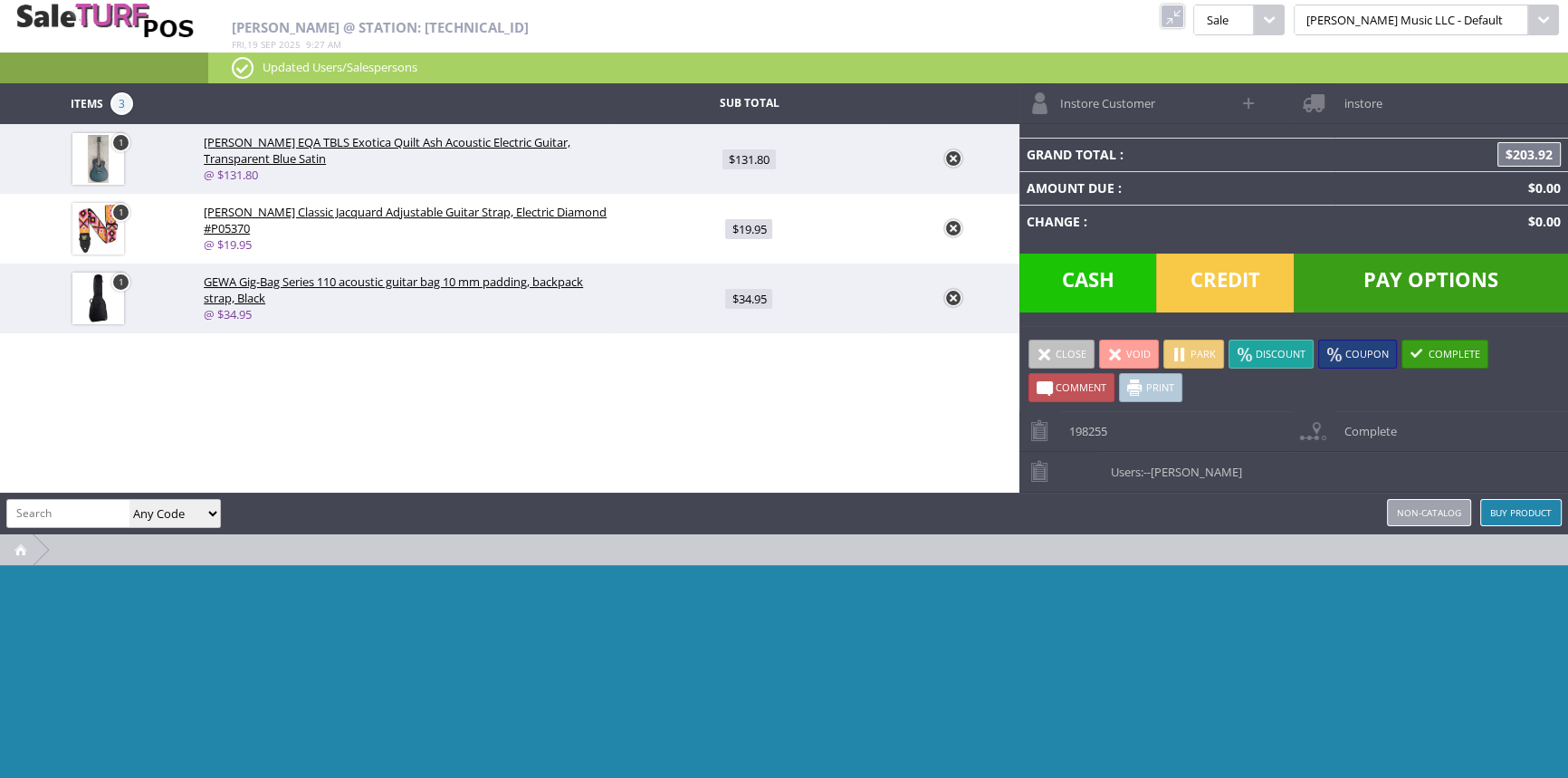
click at [1038, 352] on span at bounding box center [1045, 353] width 16 height 16
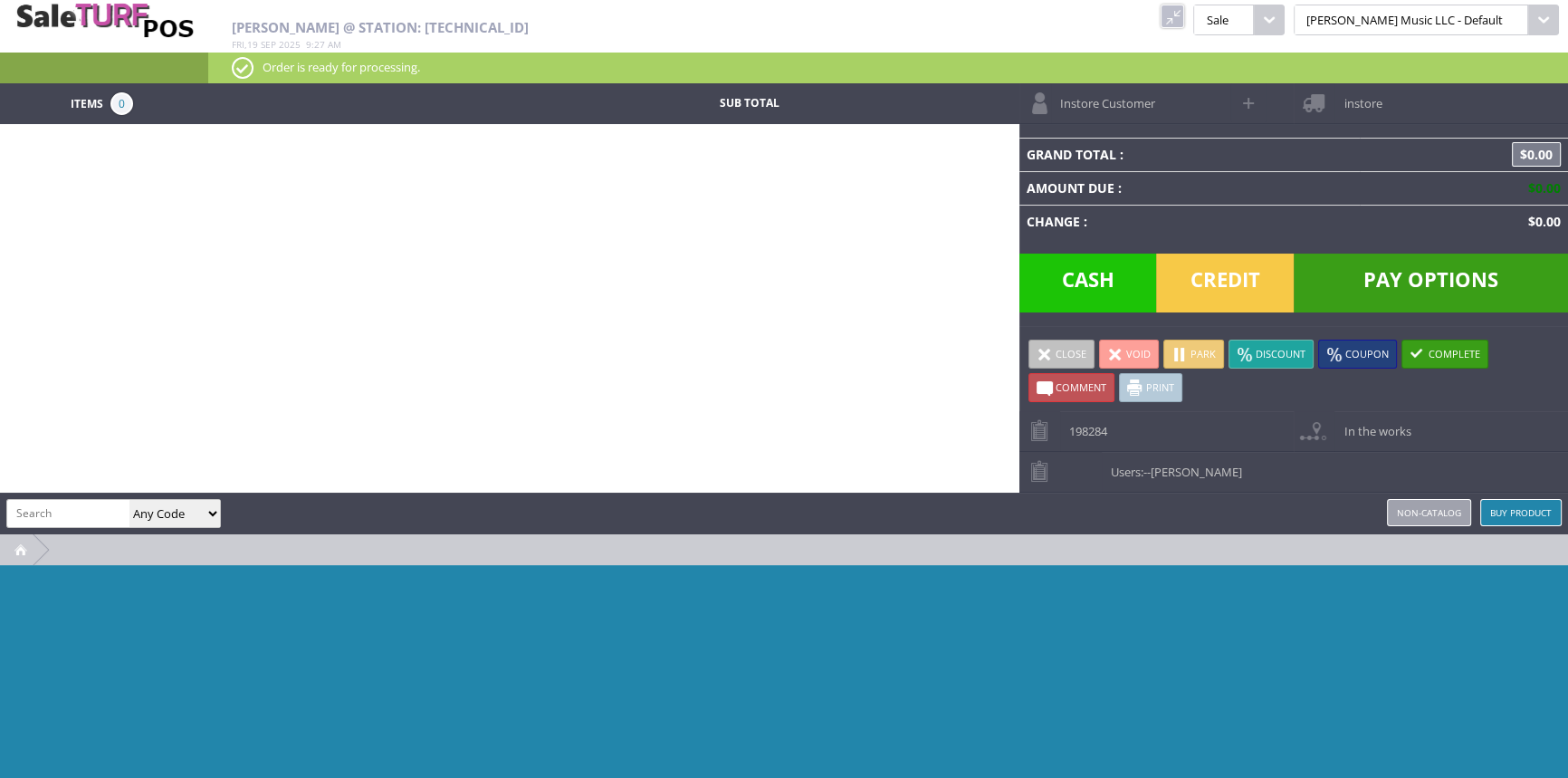
click at [1184, 9] on link at bounding box center [1173, 16] width 24 height 24
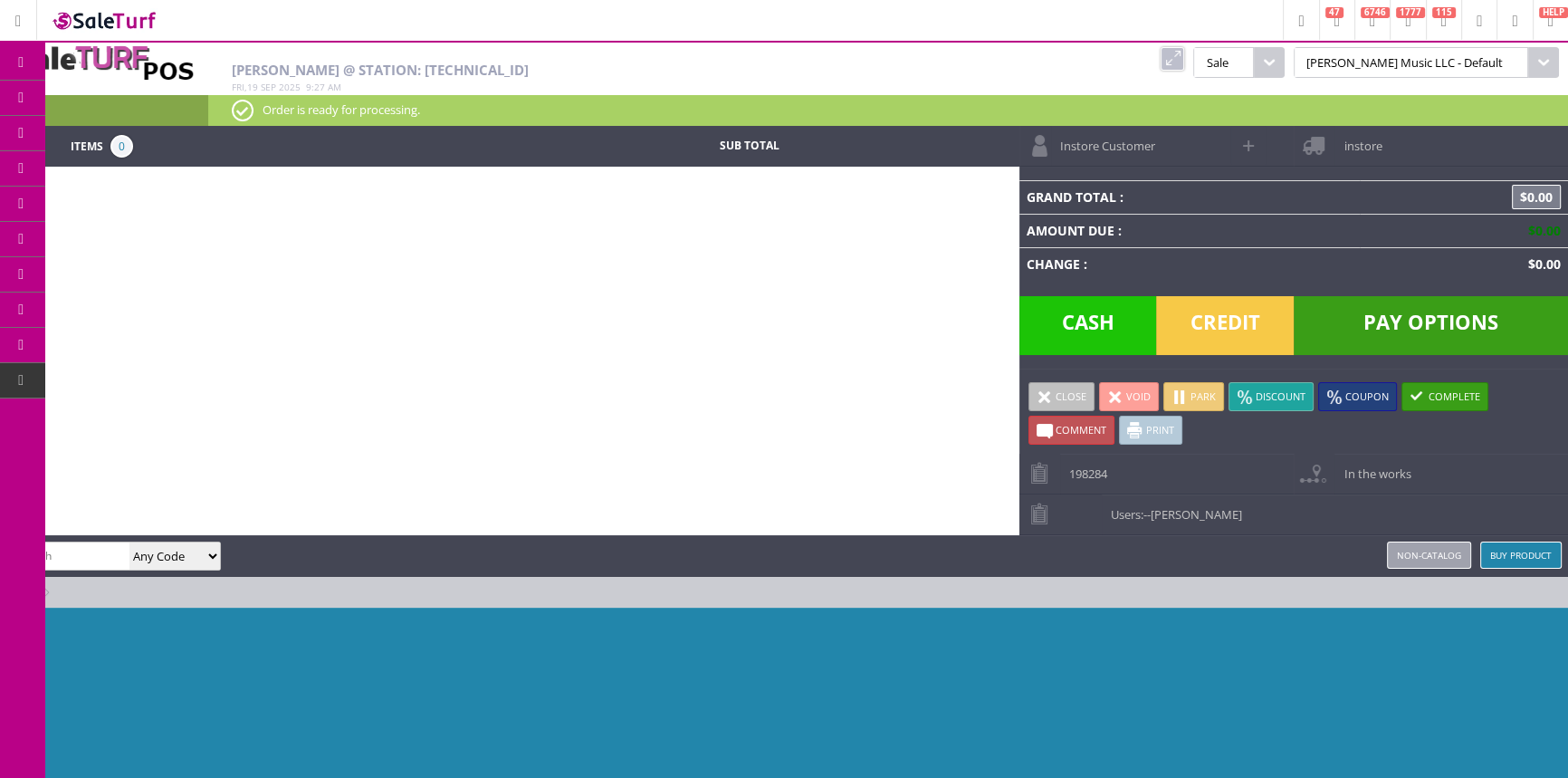
click at [126, 166] on span "POS Console" at bounding box center [142, 168] width 69 height 16
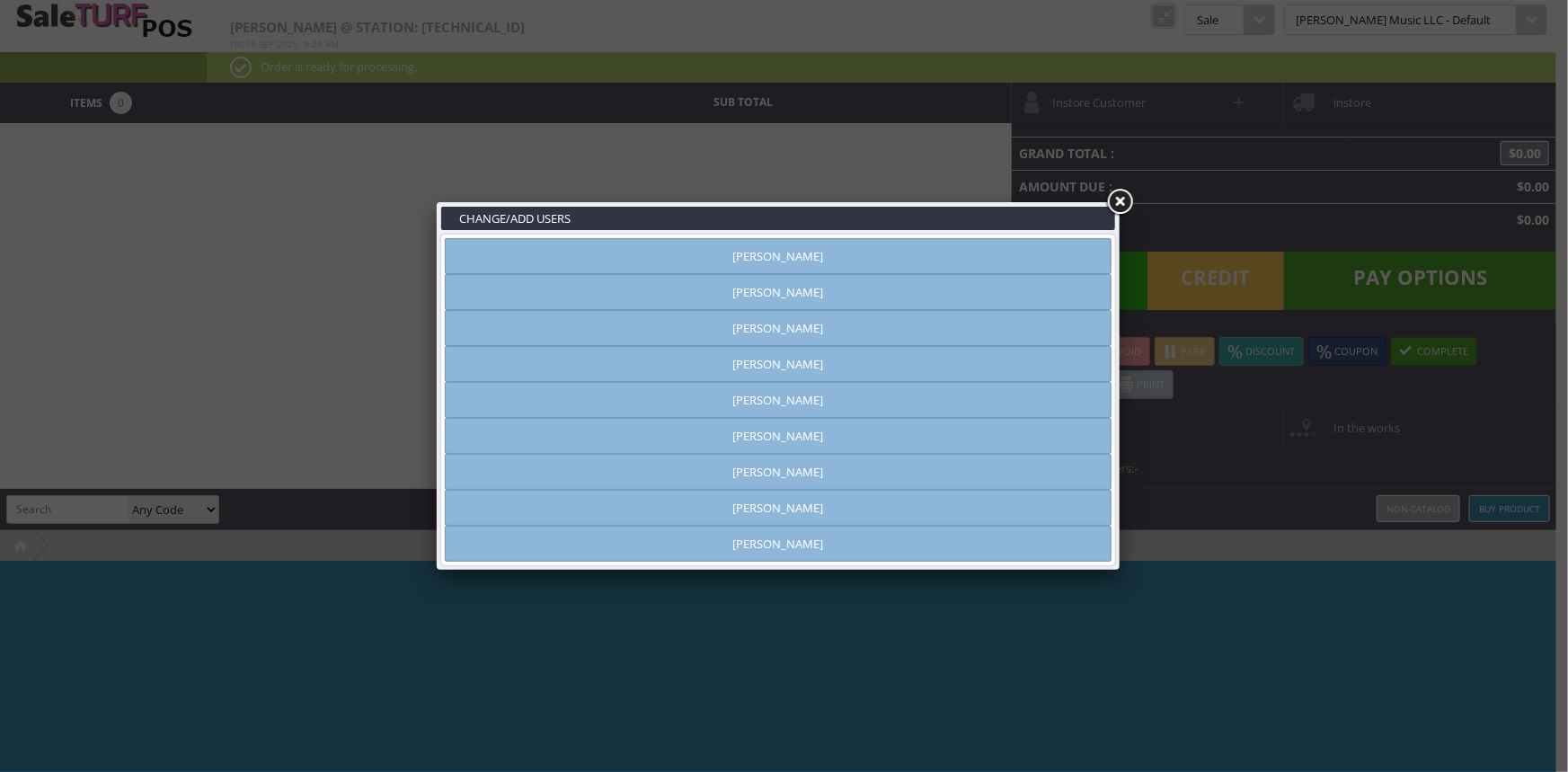
type input "[PERSON_NAME]"
click at [1130, 207] on link at bounding box center [1119, 202] width 32 height 32
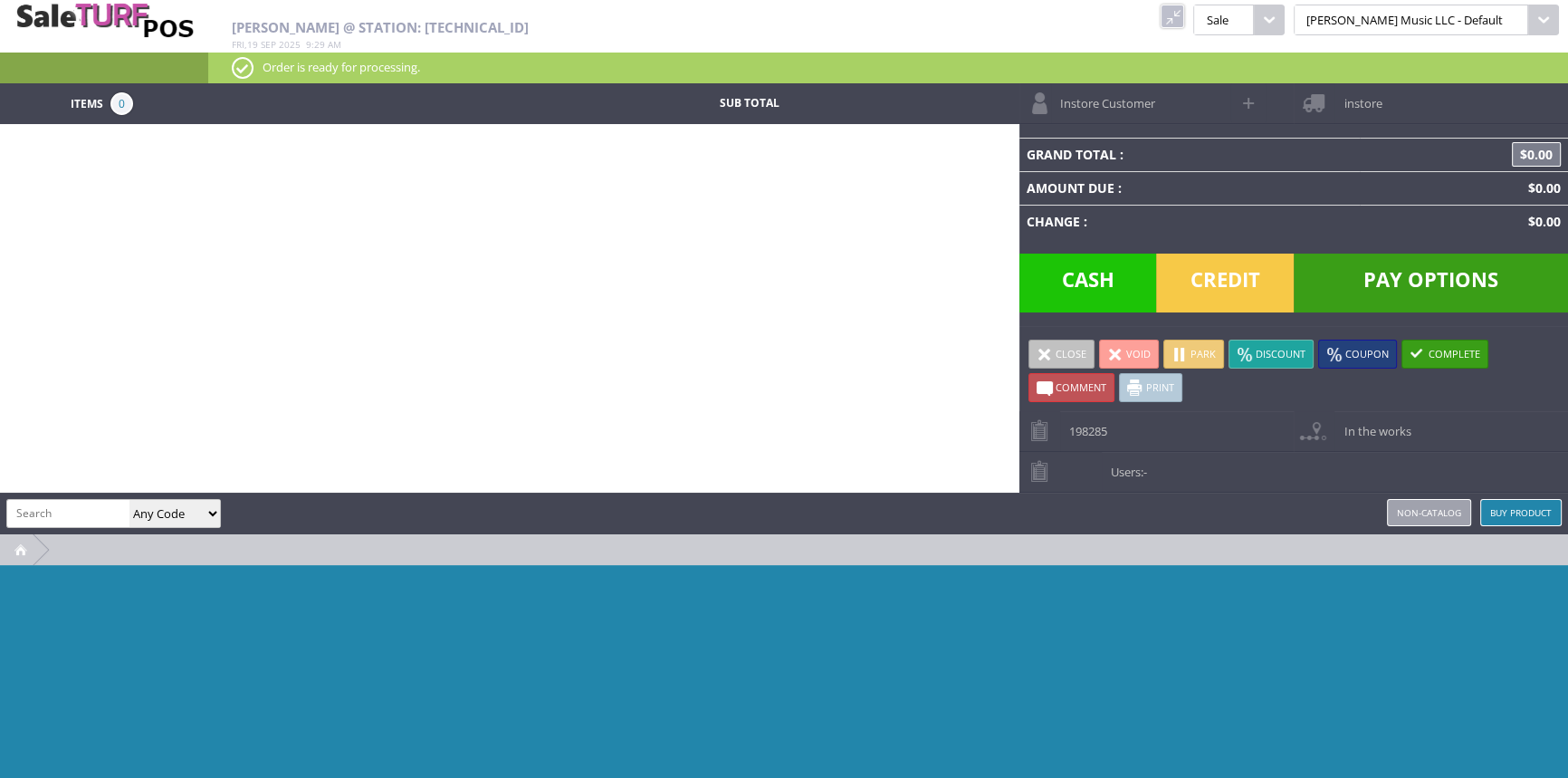
click at [1184, 10] on link at bounding box center [1173, 16] width 24 height 24
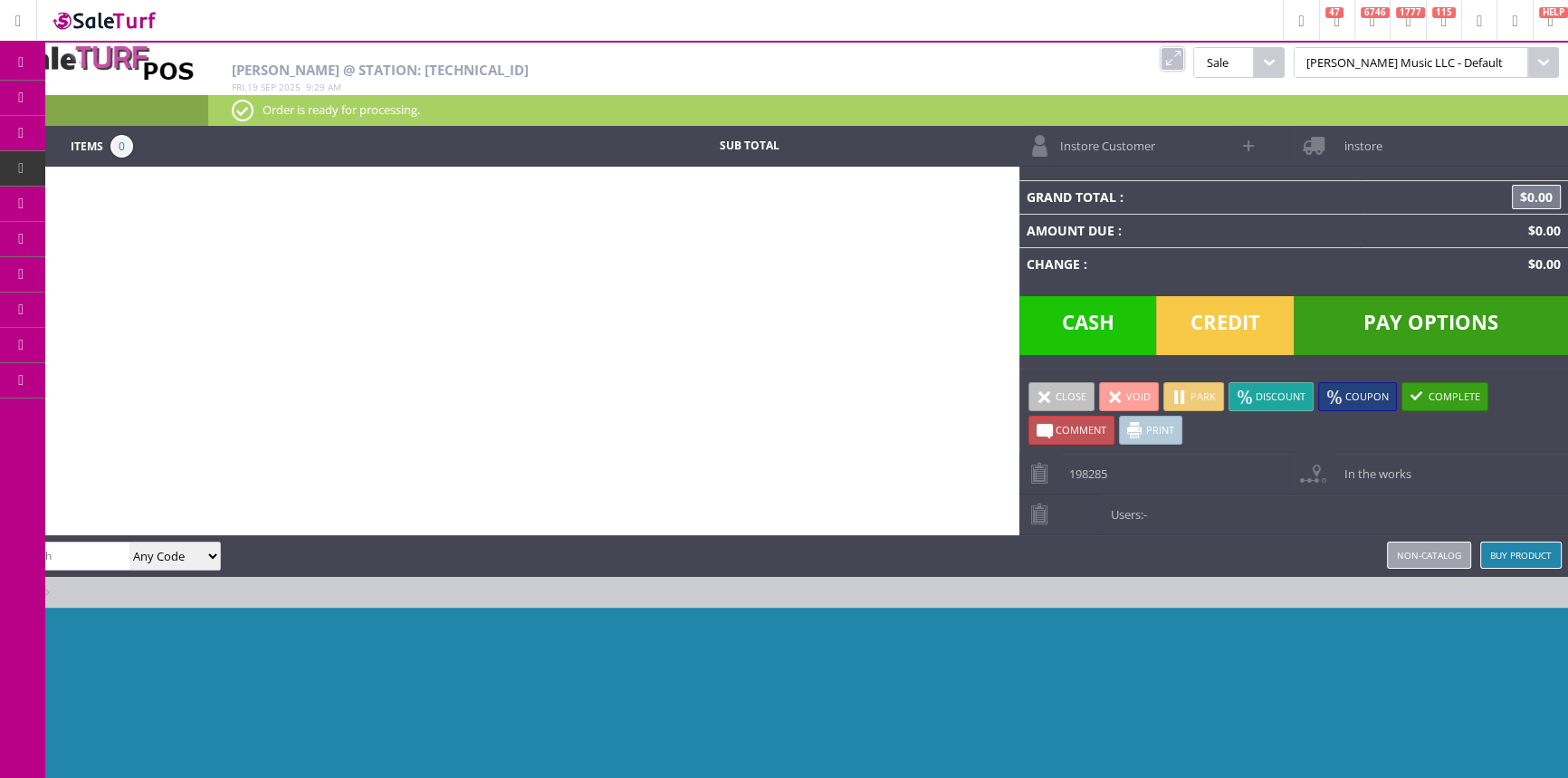
click at [157, 96] on span "Products" at bounding box center [132, 97] width 49 height 16
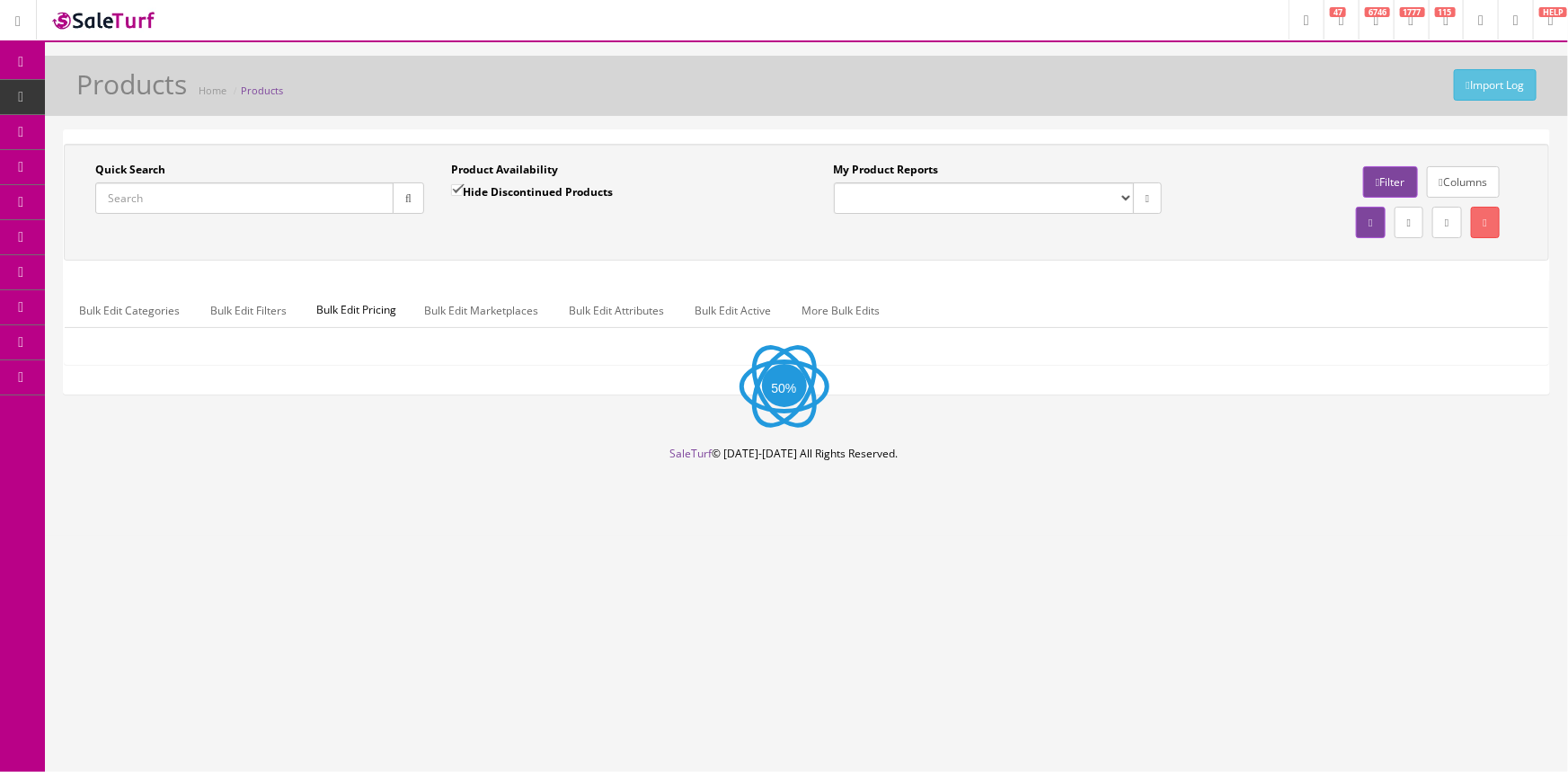
click at [209, 191] on input "Quick Search" at bounding box center [244, 197] width 298 height 31
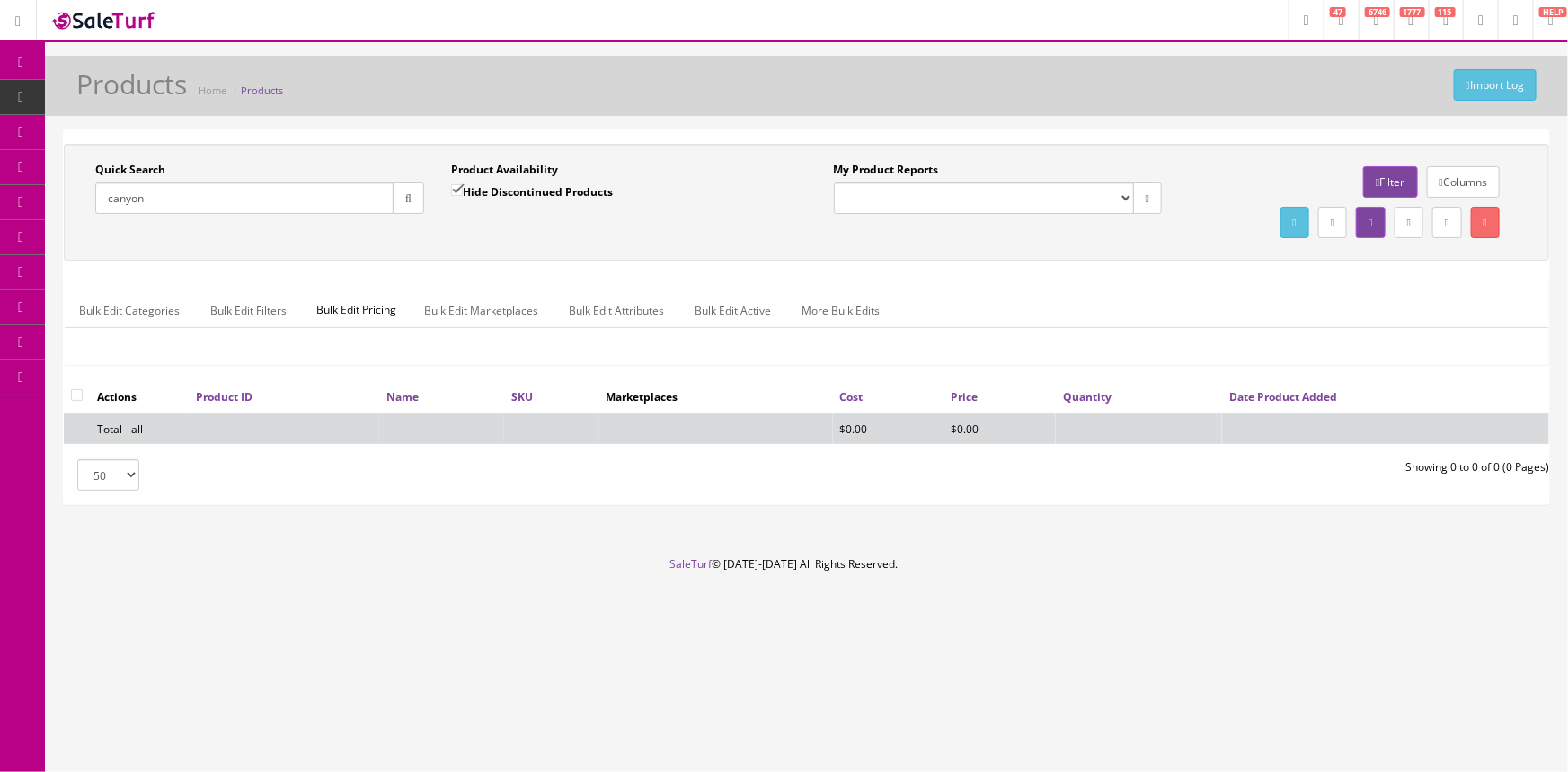
type input "canyon"
click at [451, 189] on input "Hide Discontinued Products" at bounding box center [457, 189] width 11 height 11
checkbox input "false"
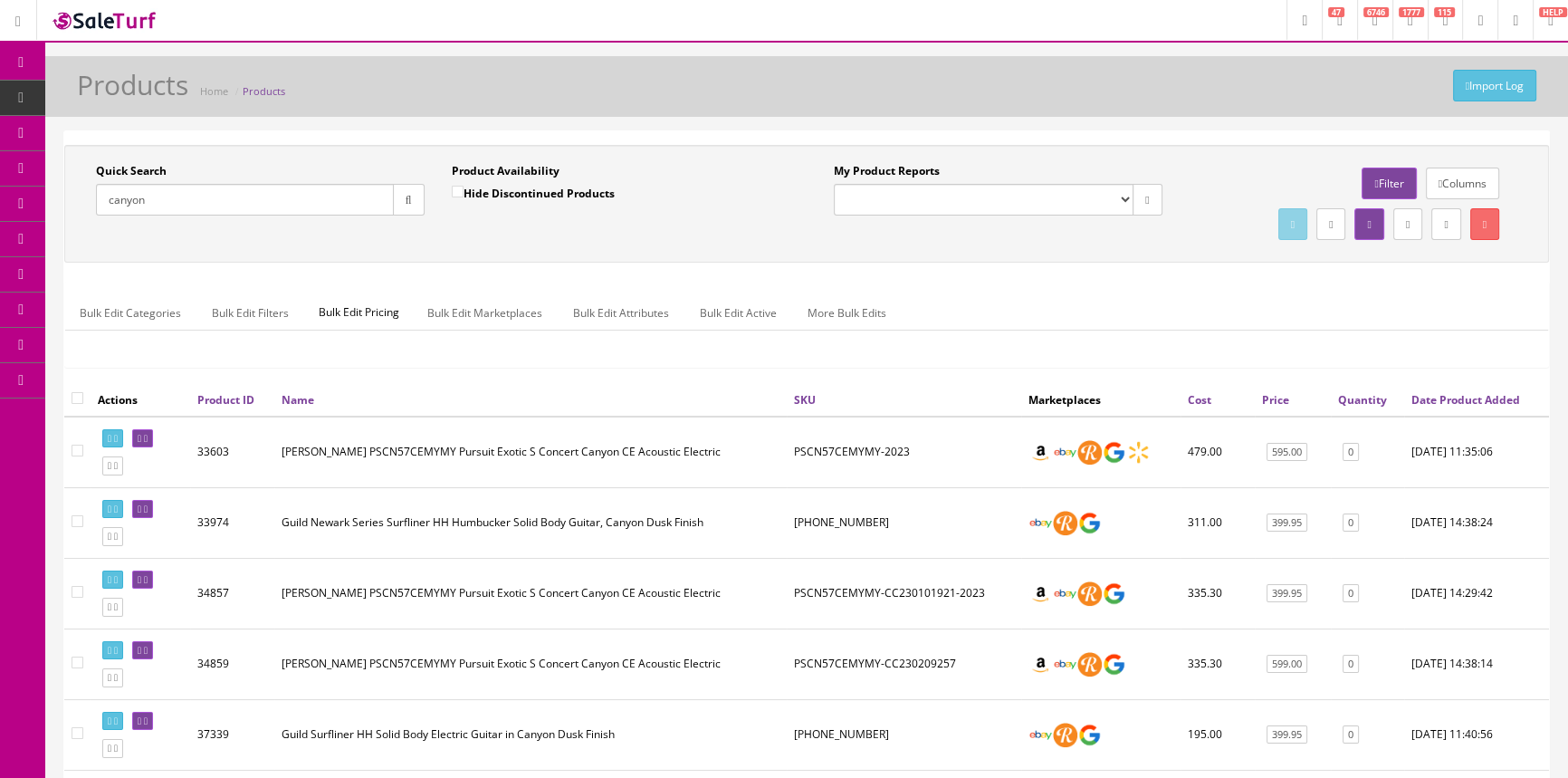
click at [191, 207] on input "canyon" at bounding box center [245, 199] width 298 height 32
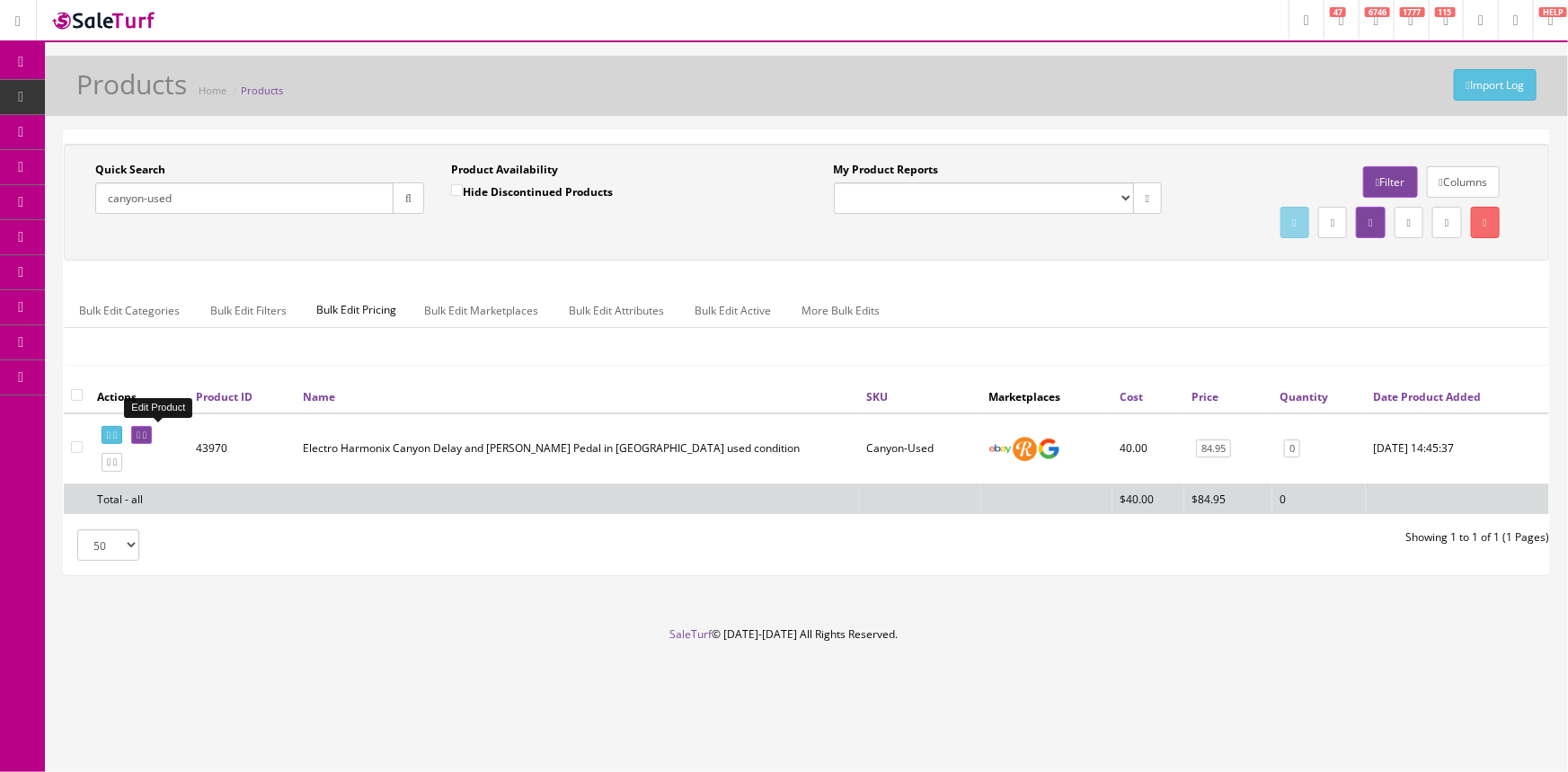
type input "canyon-used"
click at [152, 440] on link at bounding box center [141, 435] width 21 height 19
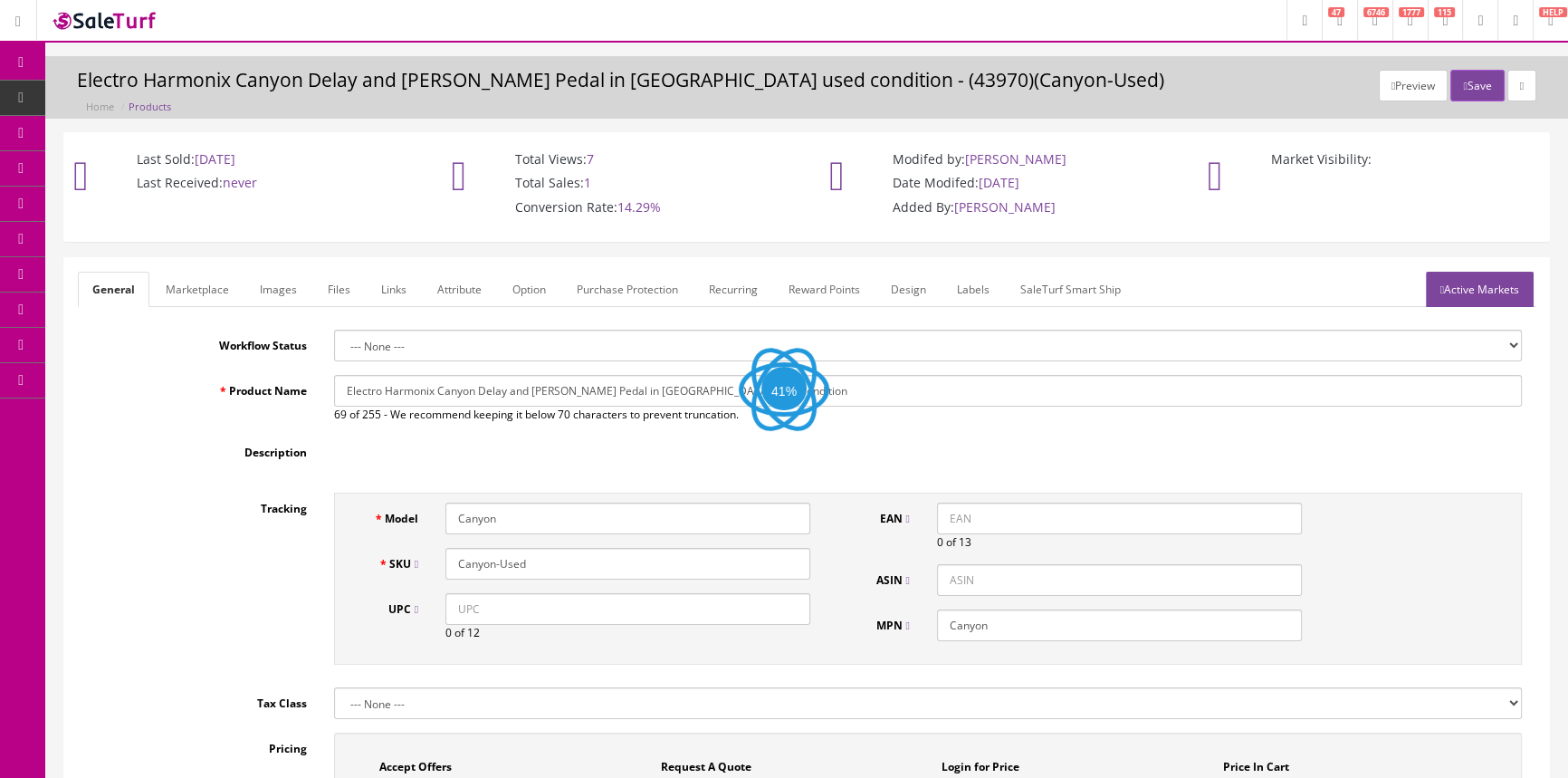
click at [294, 290] on link "Images" at bounding box center [278, 288] width 66 height 35
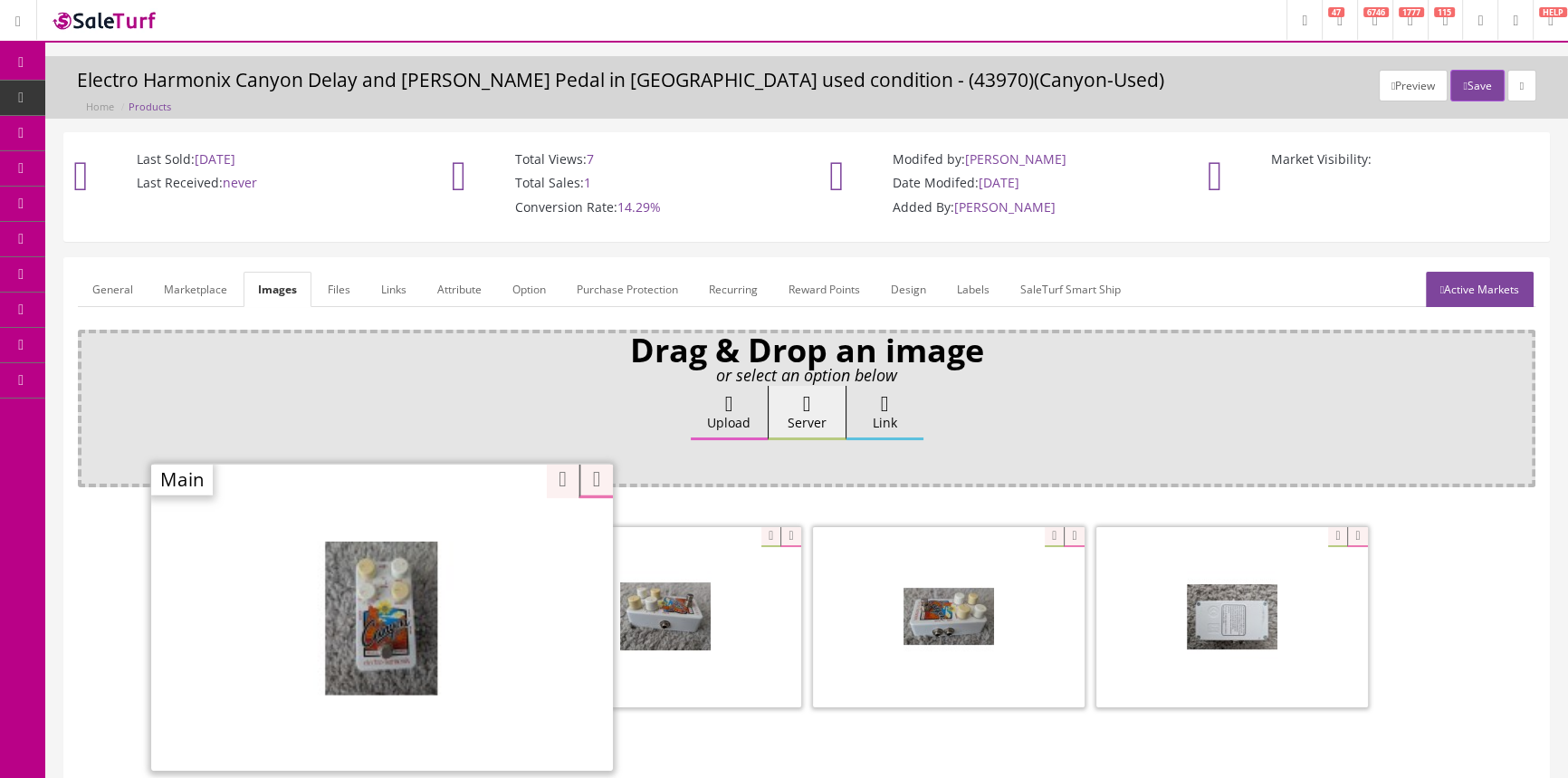
click at [476, 534] on div "Zoom" at bounding box center [382, 617] width 462 height 307
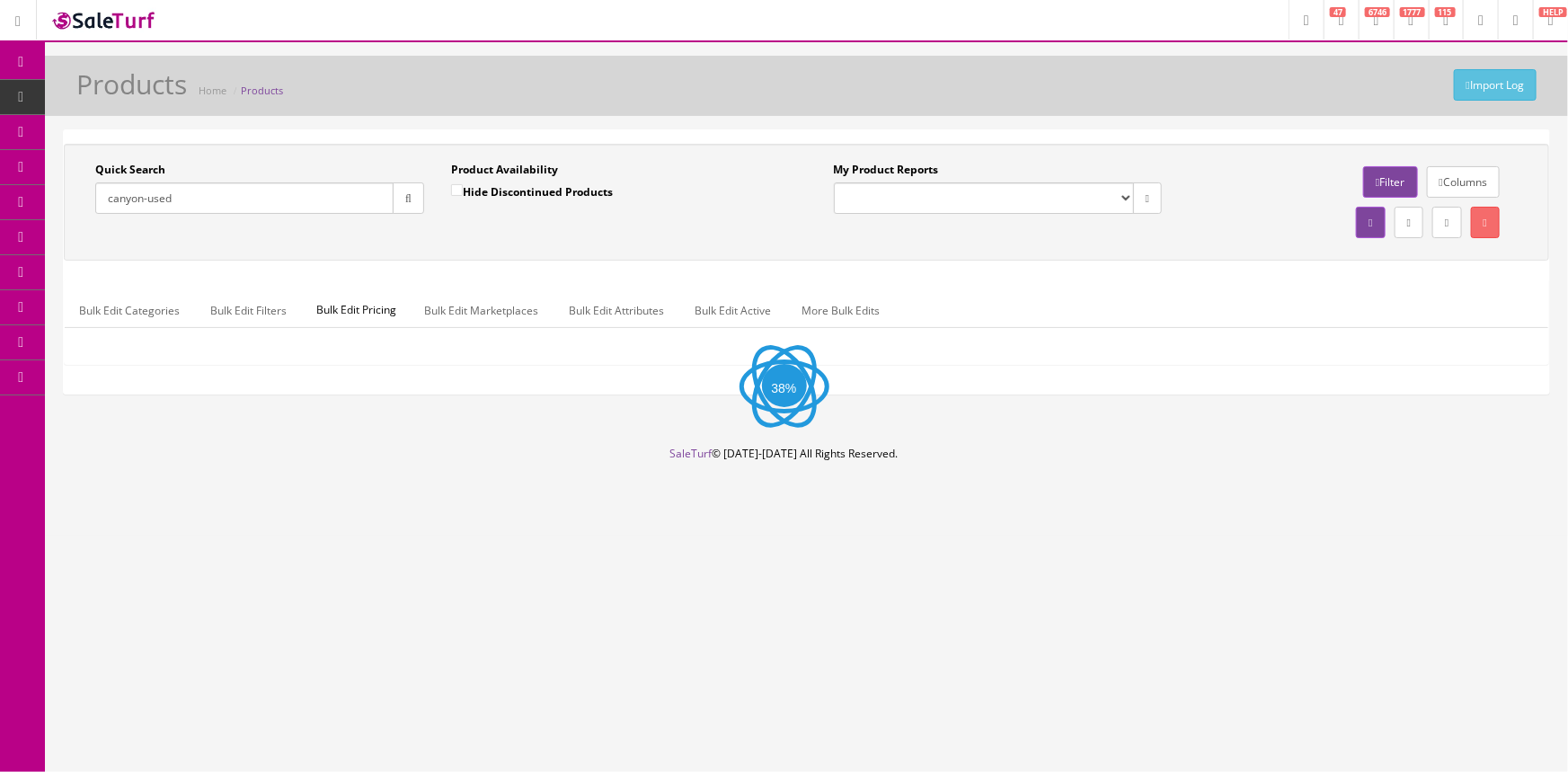
click at [188, 206] on input "canyon-used" at bounding box center [244, 197] width 298 height 31
type input "c"
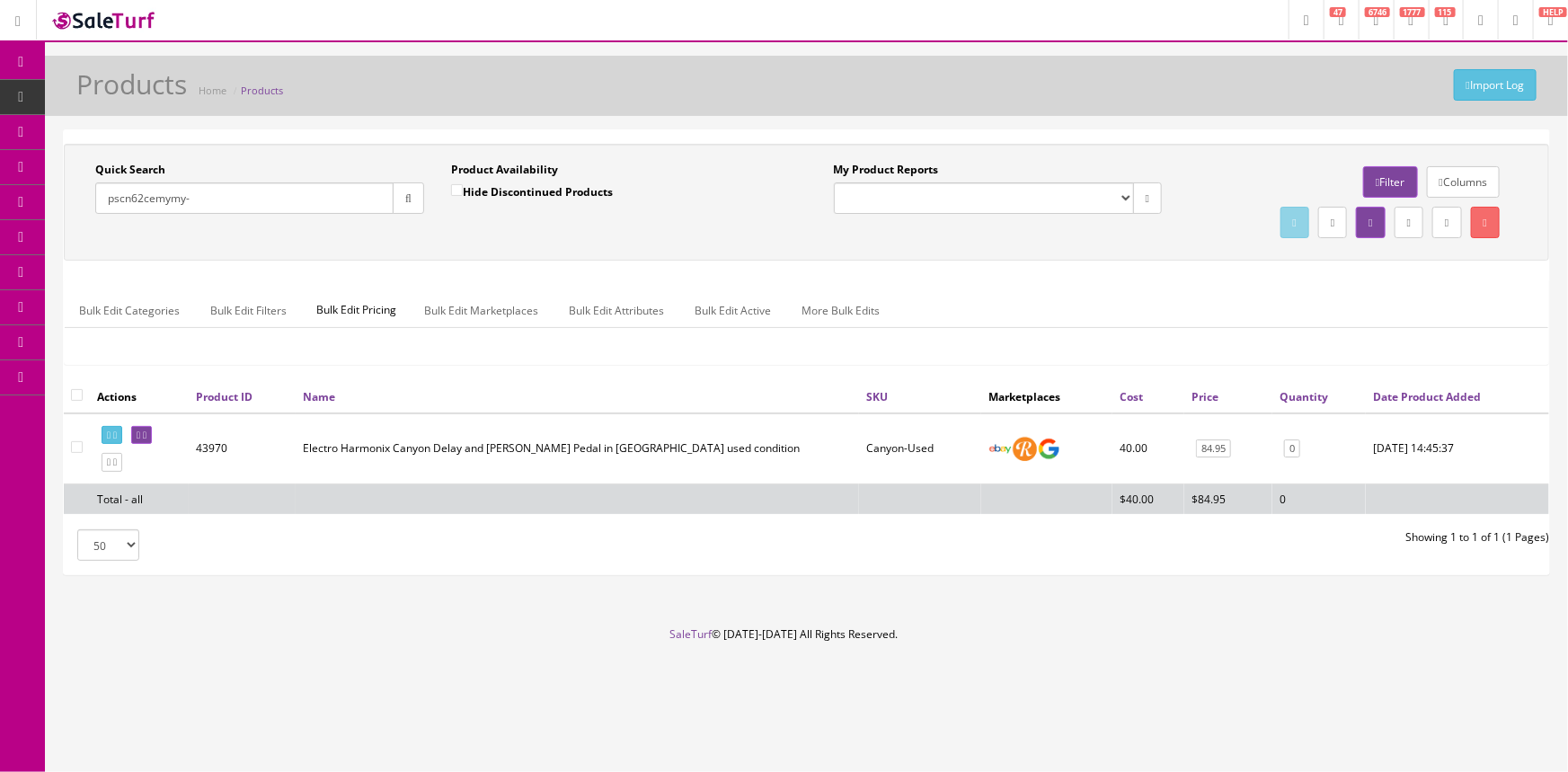
type input "pscn62cemymy-"
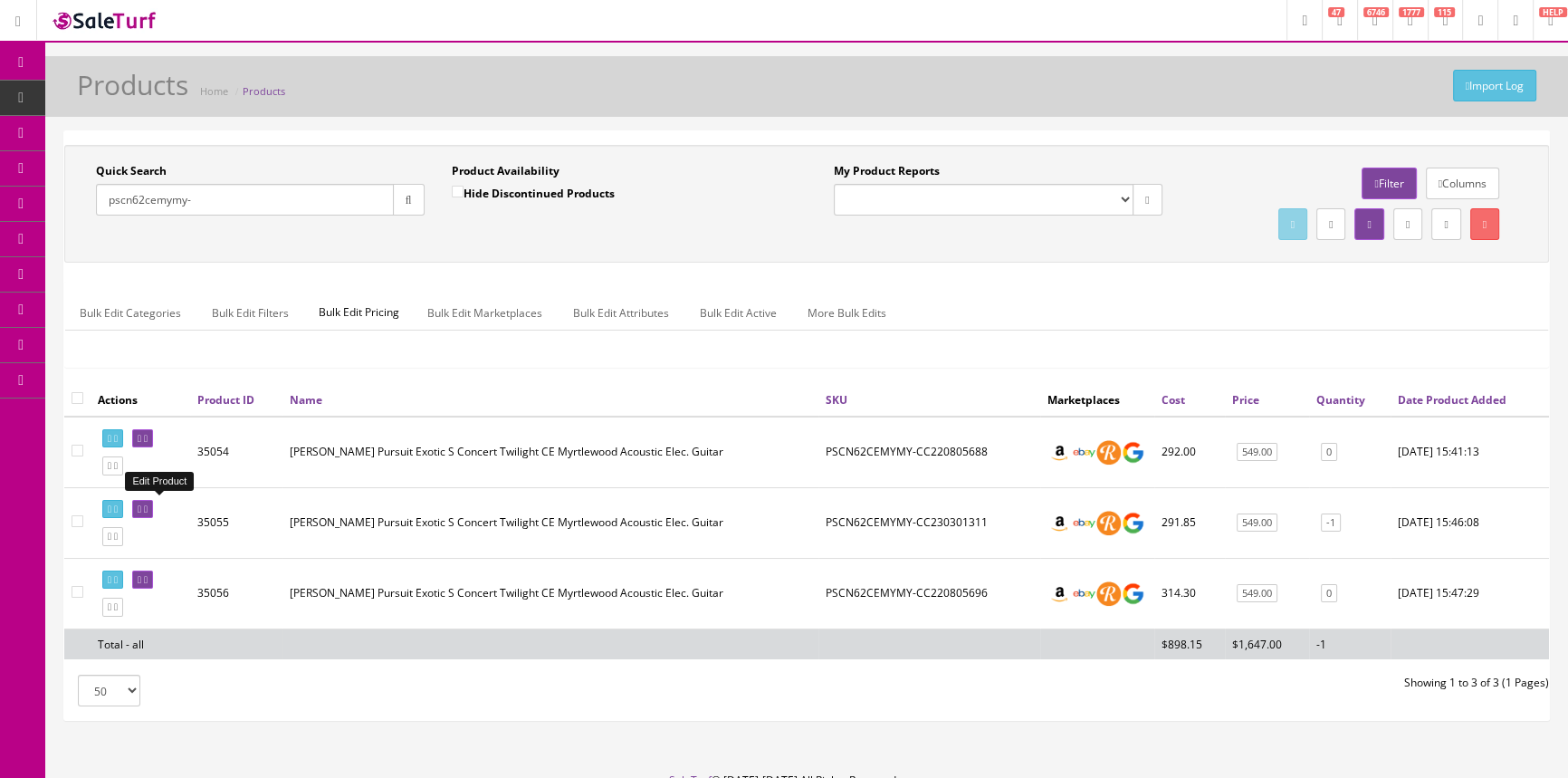
click at [141, 508] on icon at bounding box center [139, 509] width 4 height 10
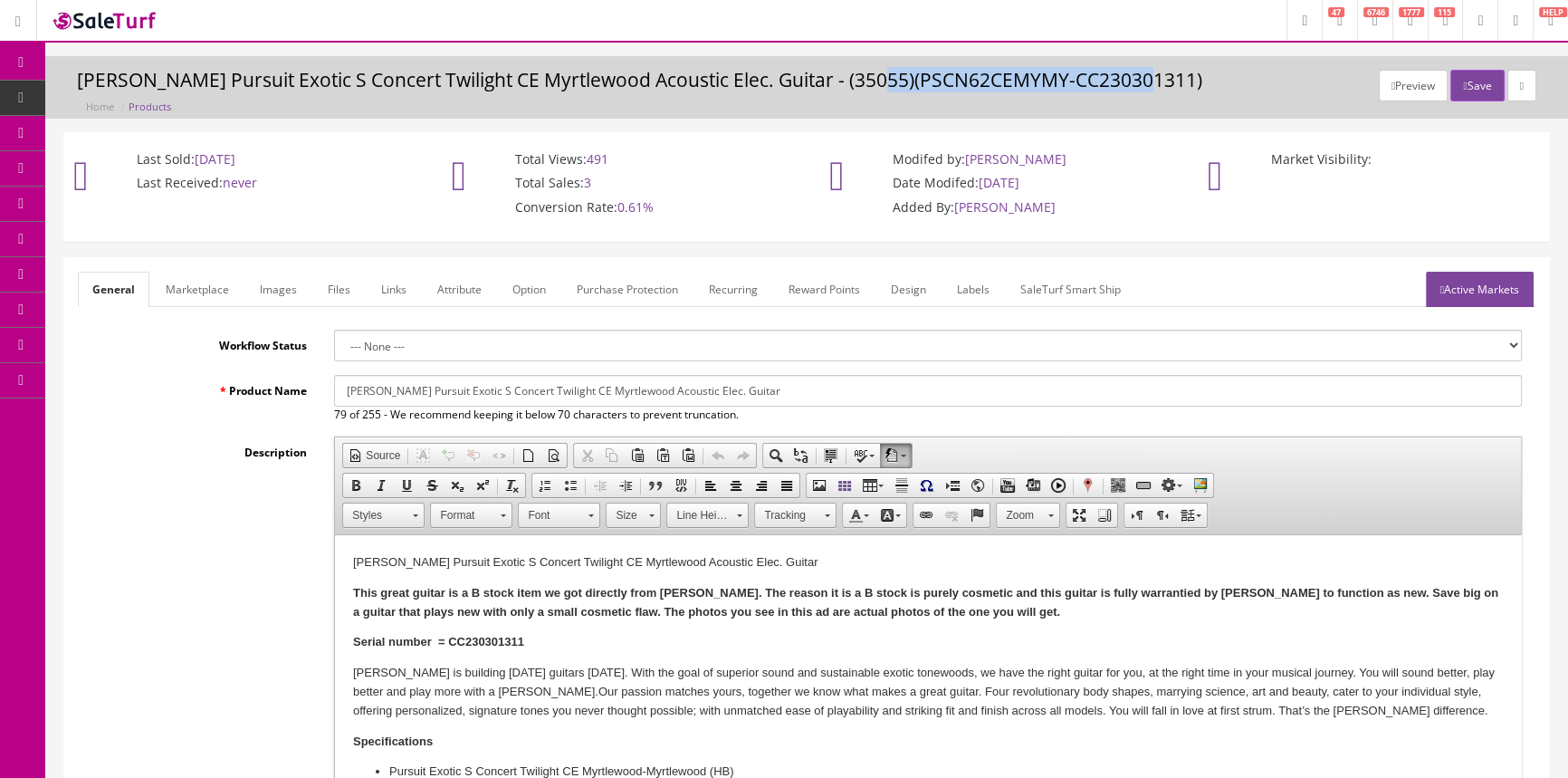
drag, startPoint x: 868, startPoint y: 77, endPoint x: 1138, endPoint y: 85, distance: 270.1
click at [1139, 85] on h3 "Breedlove Pursuit Exotic S Concert Twilight CE Myrtlewood Acoustic Elec. Guitar…" at bounding box center [807, 80] width 1460 height 21
copy h3 "PSCN62CEMYMY-CC230301311"
click at [143, 198] on span "Order List" at bounding box center [133, 203] width 50 height 15
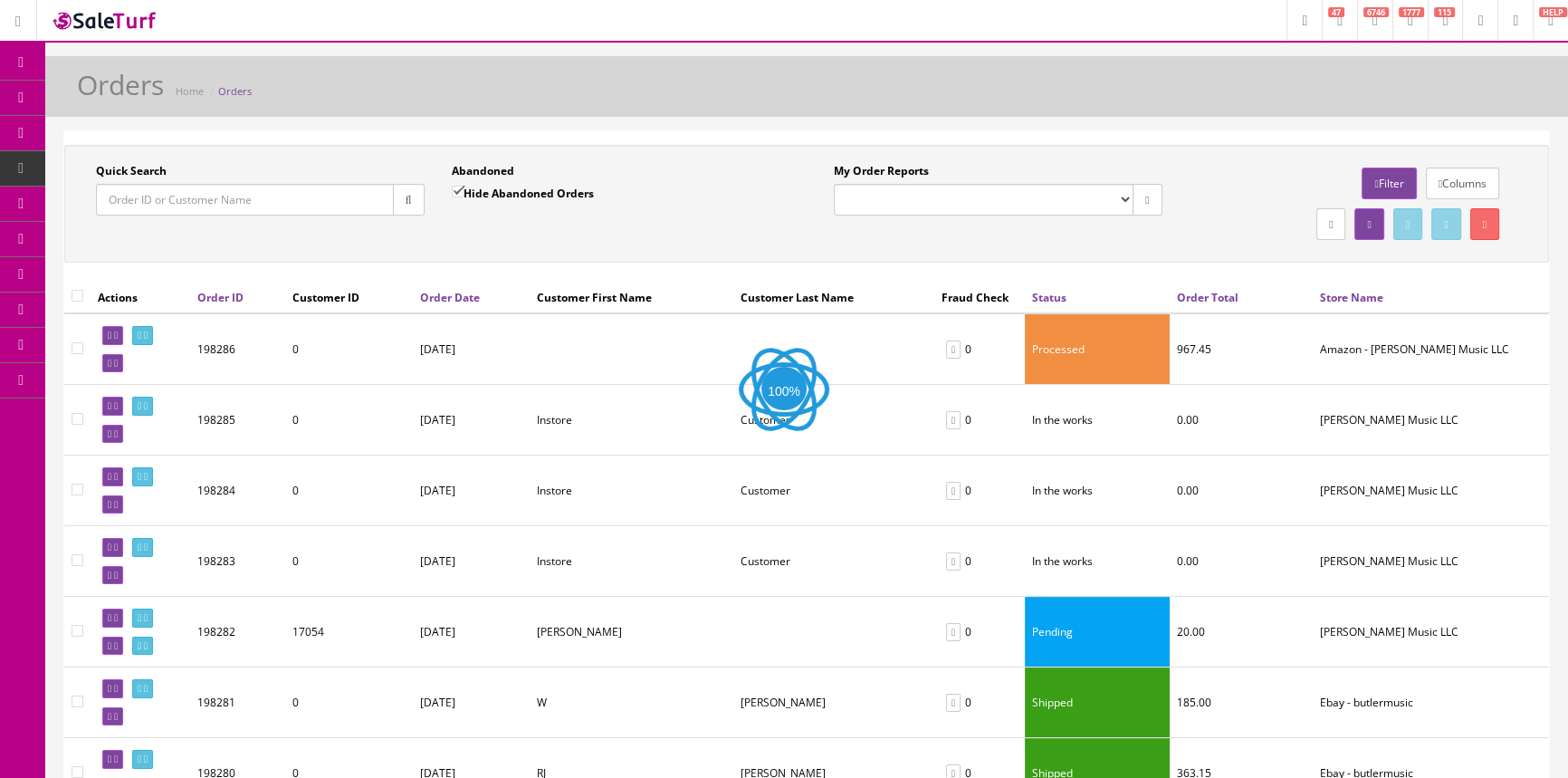
click at [145, 200] on input "Quick Search" at bounding box center [245, 199] width 298 height 32
paste input "196718"
type input "196718"
click at [410, 209] on button "button" at bounding box center [409, 199] width 32 height 32
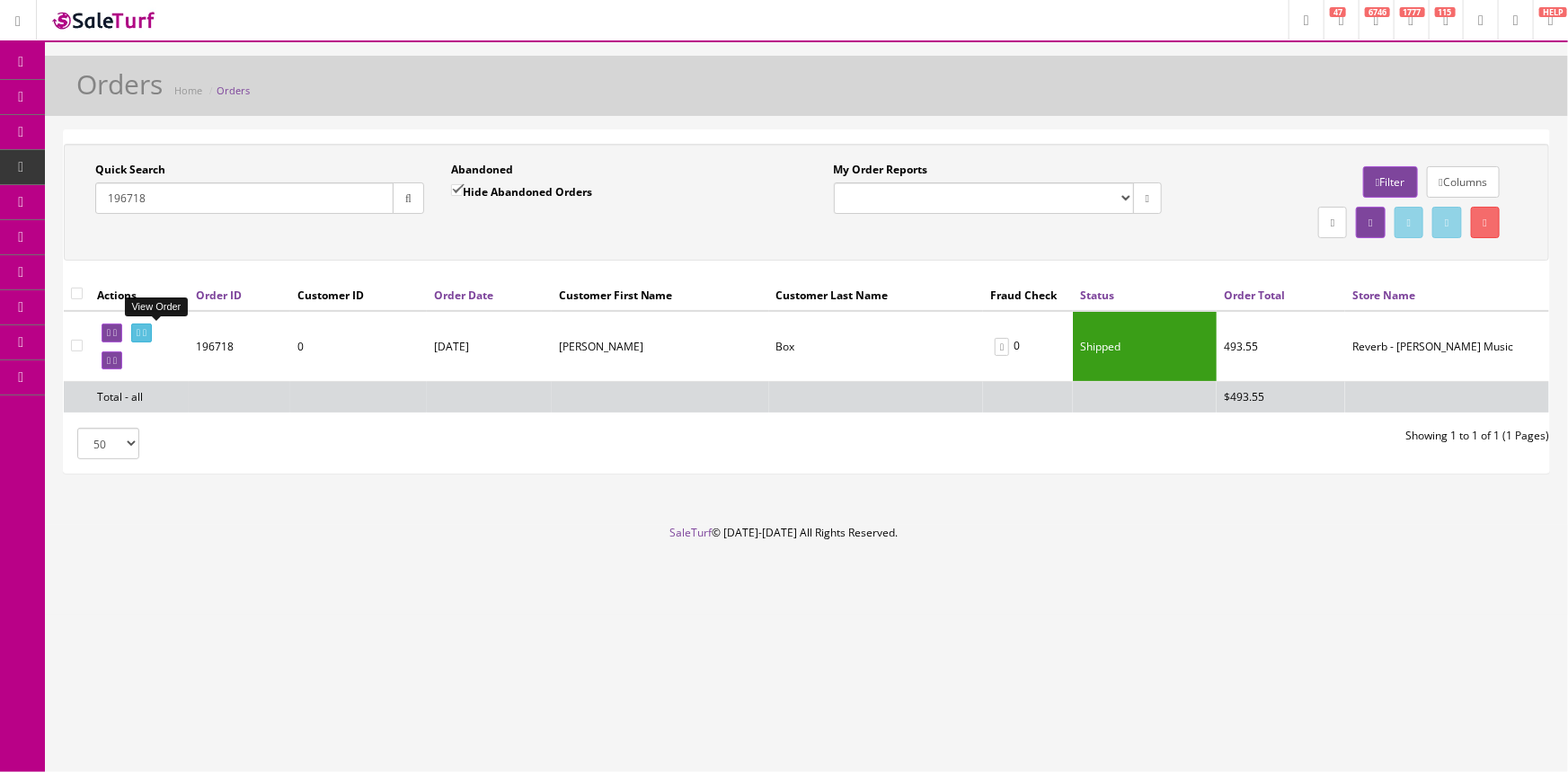
click at [144, 332] on link at bounding box center [141, 332] width 21 height 19
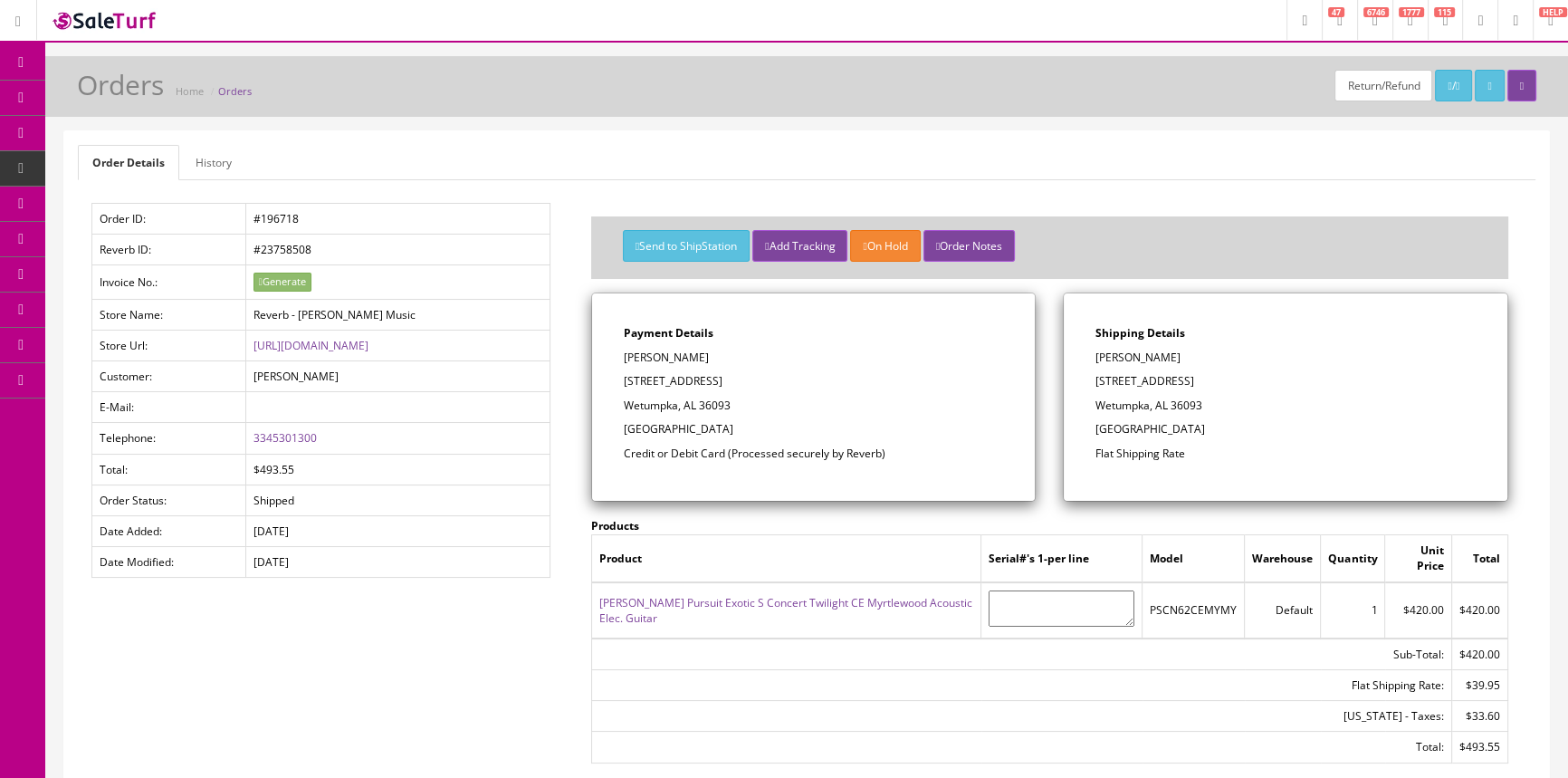
click at [211, 153] on link "History" at bounding box center [214, 162] width 65 height 35
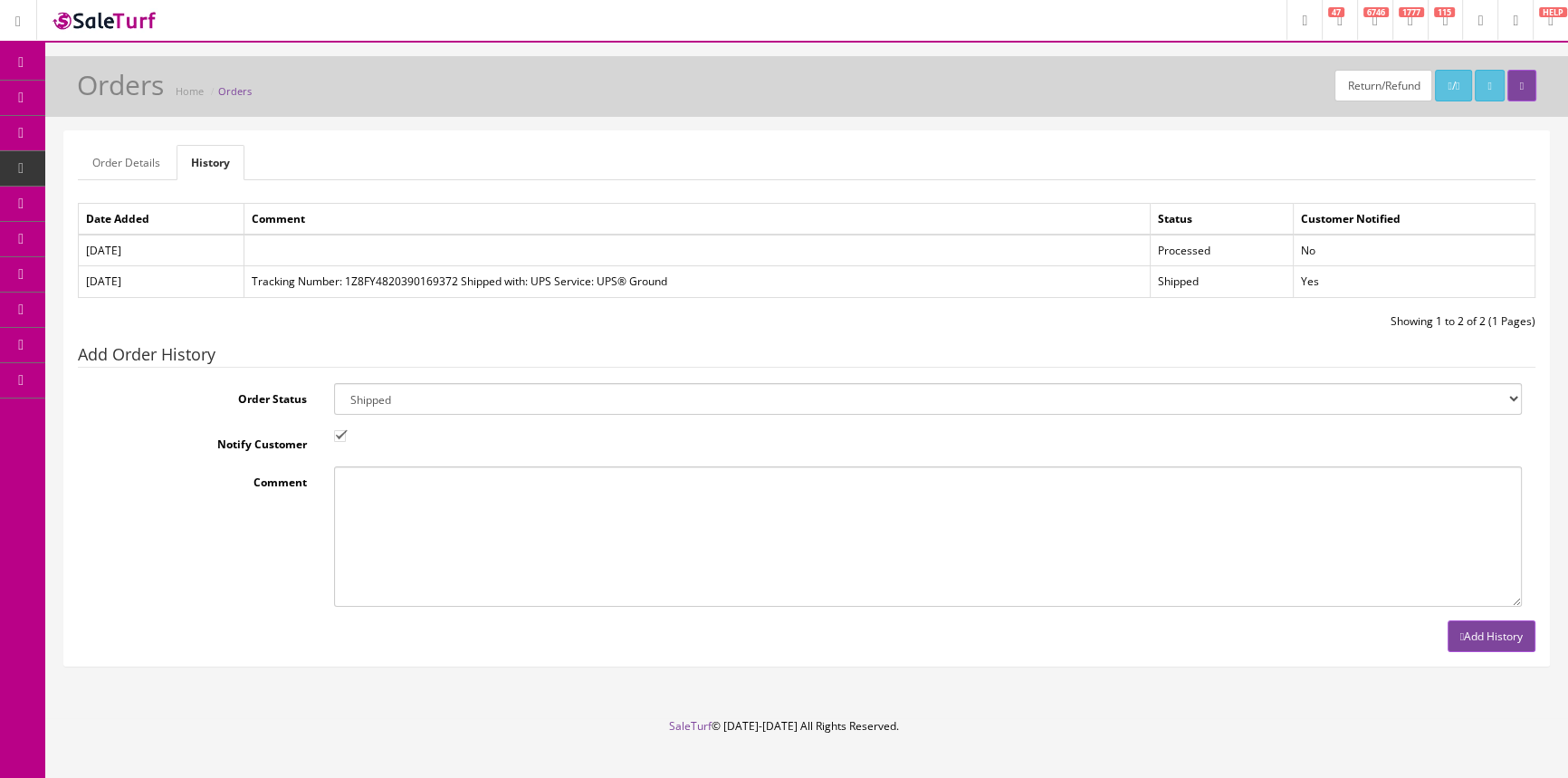
click at [109, 161] on link "Order Details" at bounding box center [126, 162] width 96 height 35
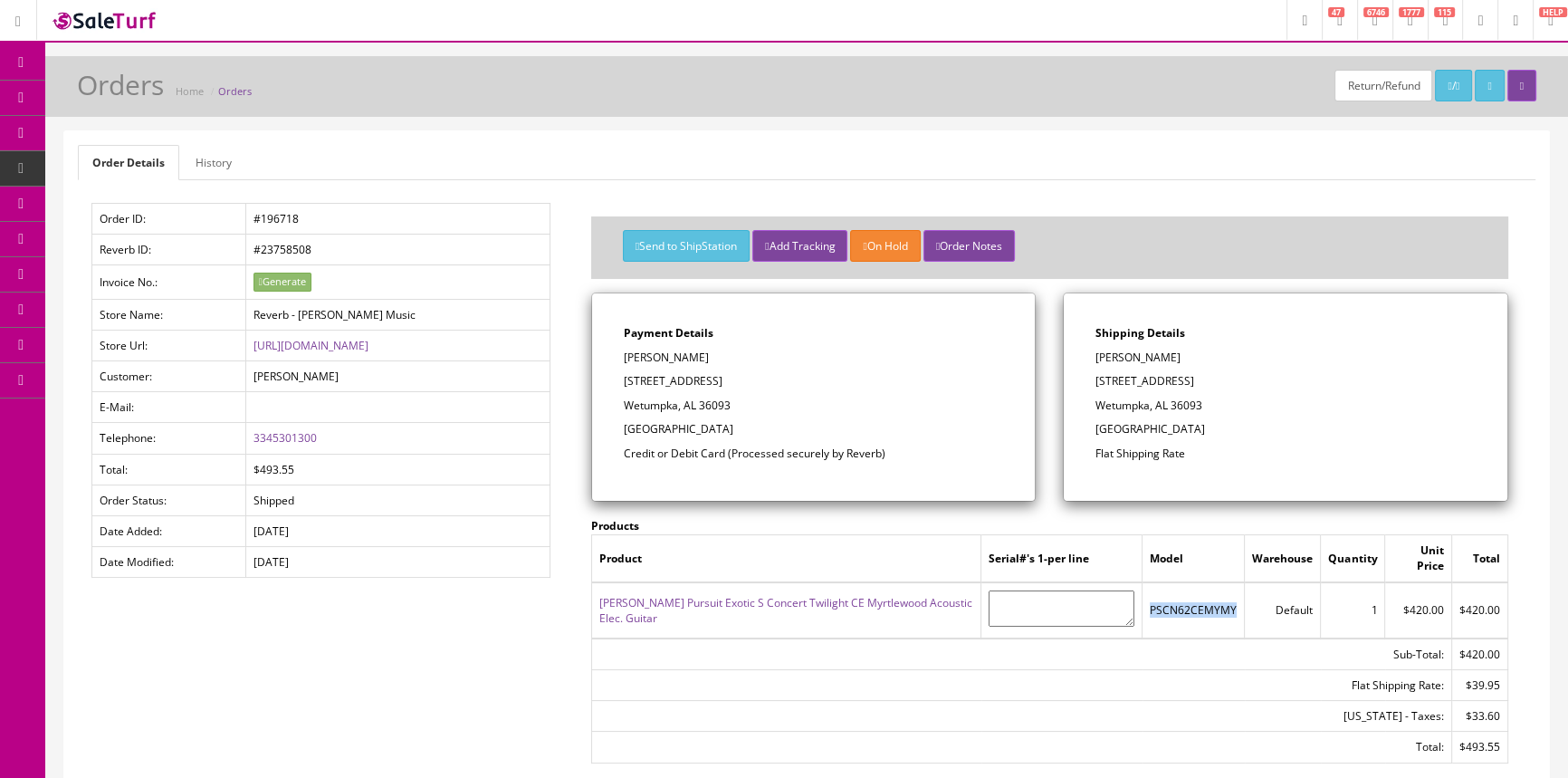
drag, startPoint x: 1154, startPoint y: 606, endPoint x: 1222, endPoint y: 608, distance: 68.0
click at [1236, 612] on td "PSCN62CEMYMY" at bounding box center [1194, 610] width 102 height 56
copy td "PSCN62CEMYMY"
click at [183, 100] on link "Products" at bounding box center [139, 97] width 190 height 35
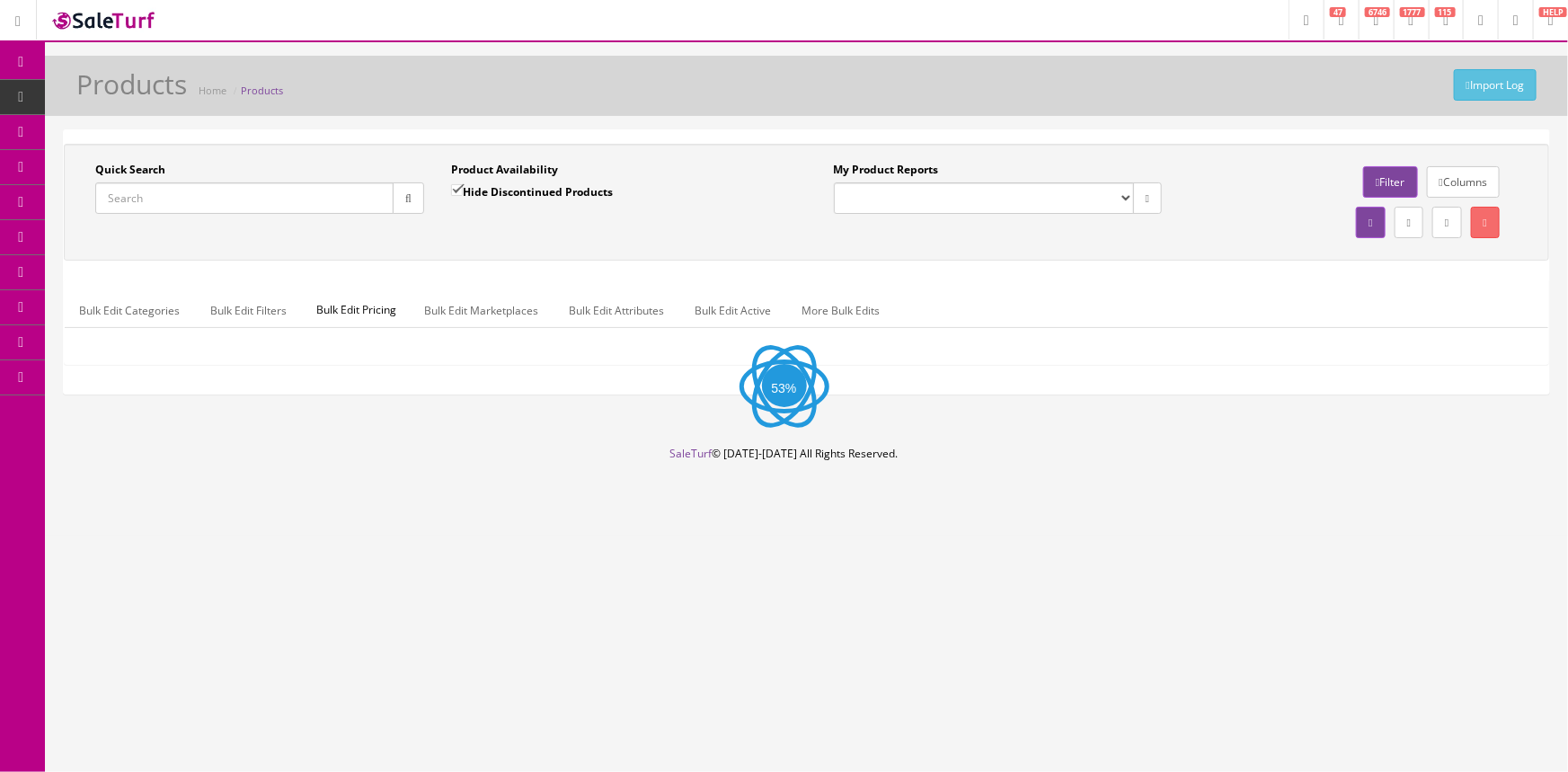
click at [175, 202] on input "Quick Search" at bounding box center [244, 197] width 298 height 31
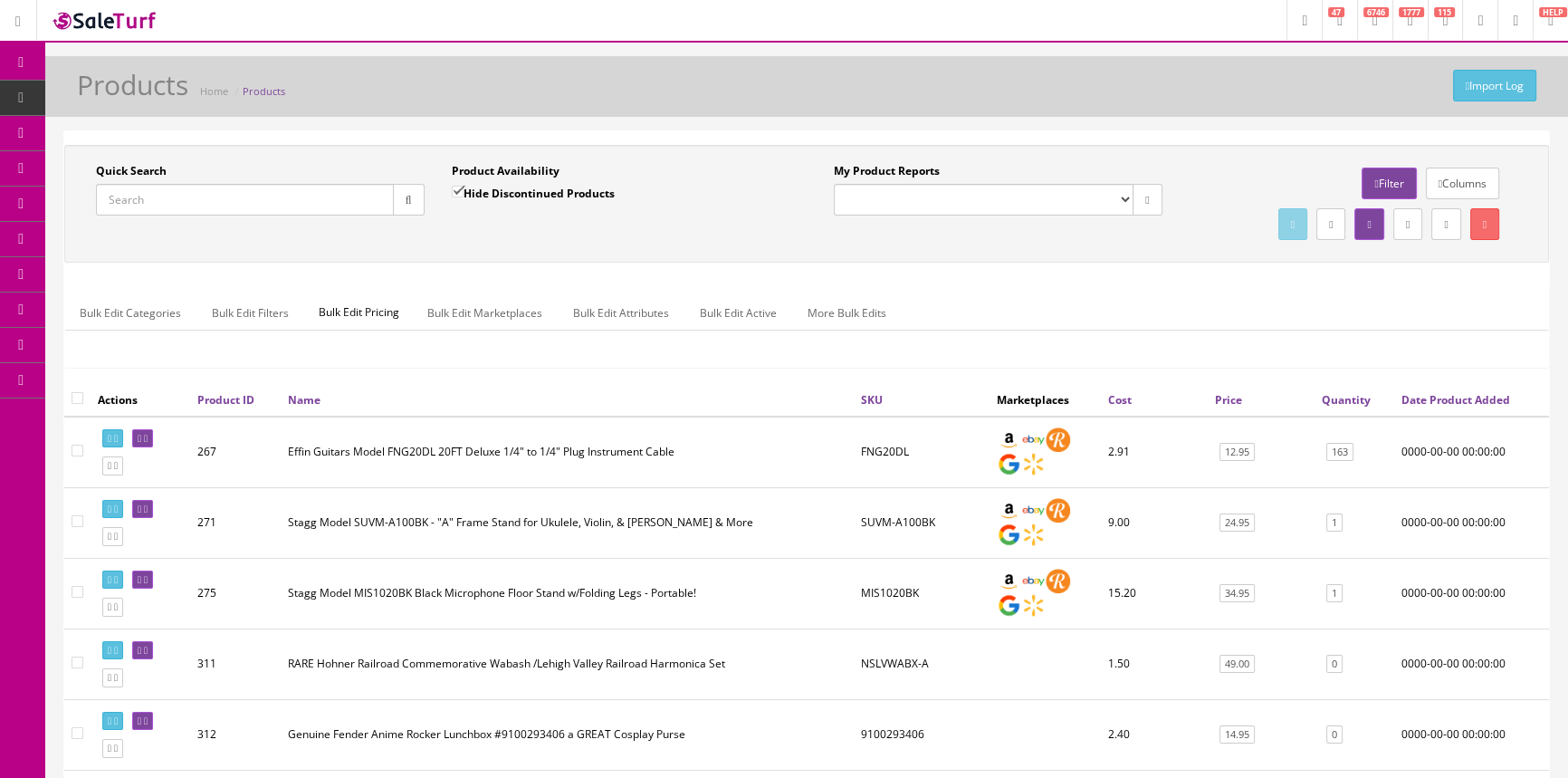
paste input "PSCN62CEMYMY"
type input "PSCN62CEMYMY"
click at [415, 204] on button "button" at bounding box center [409, 199] width 32 height 32
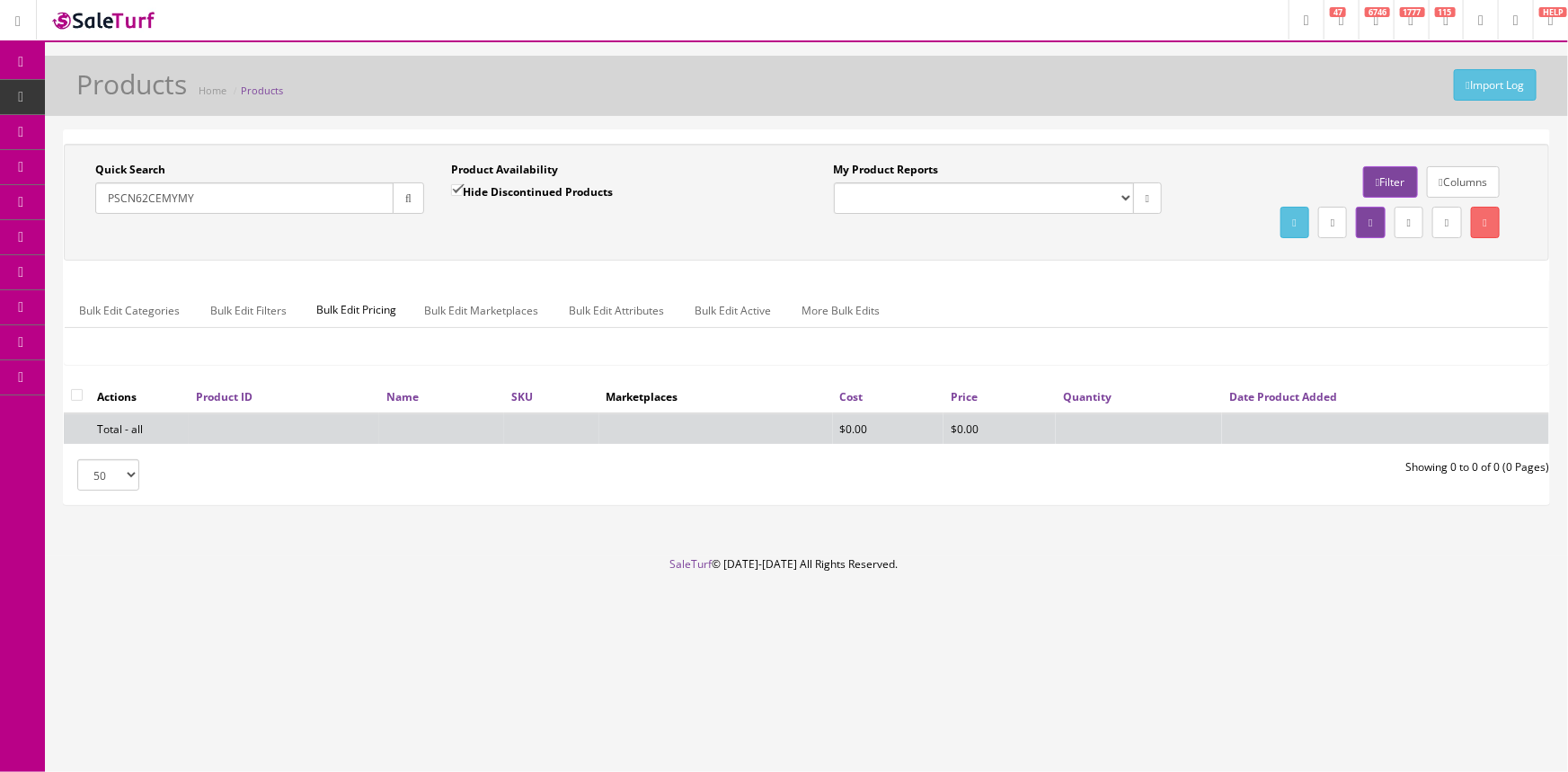
click at [456, 190] on input "Hide Discontinued Products" at bounding box center [457, 189] width 11 height 11
checkbox input "false"
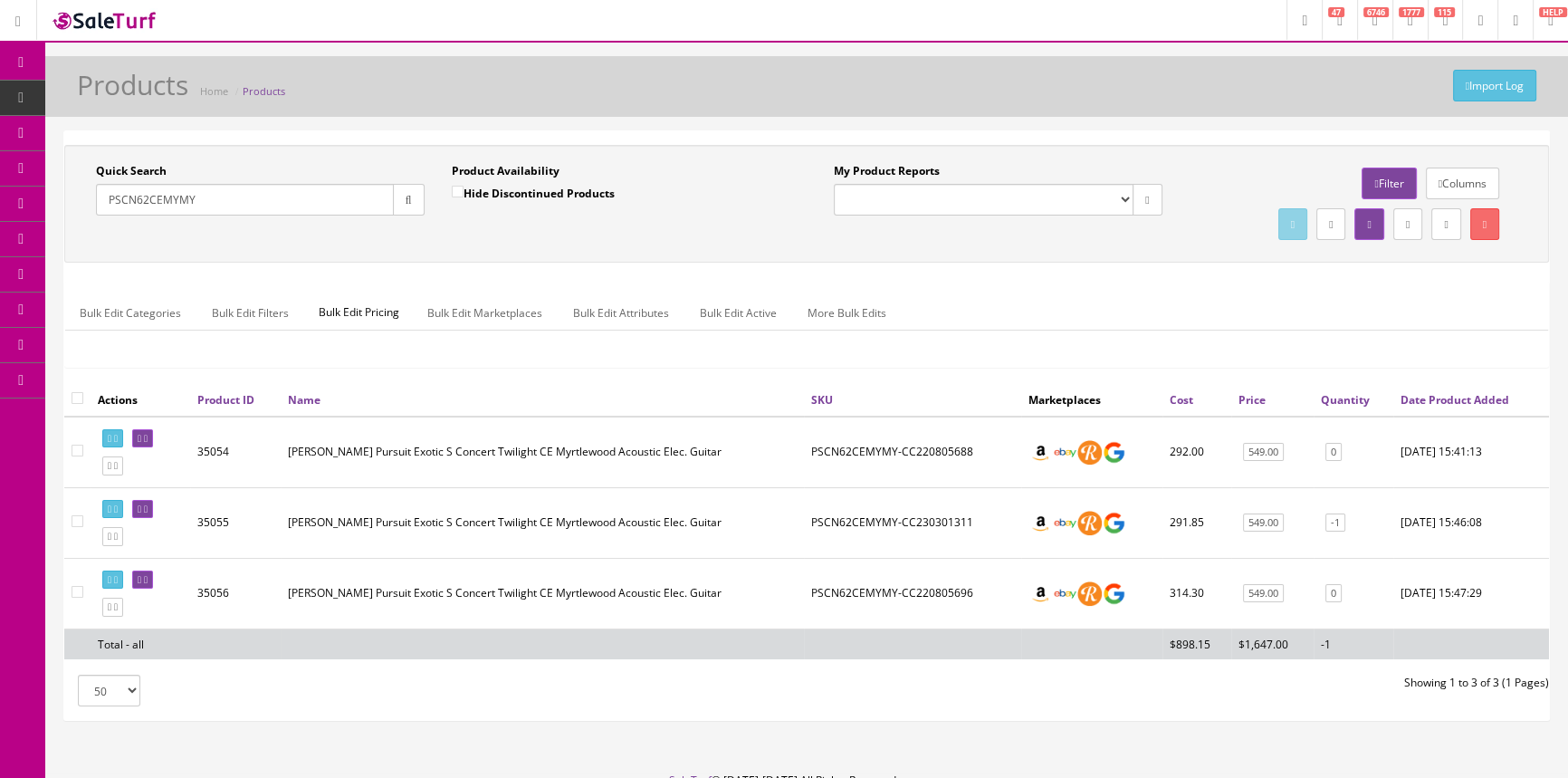
click at [118, 200] on span "Order List" at bounding box center [133, 203] width 50 height 15
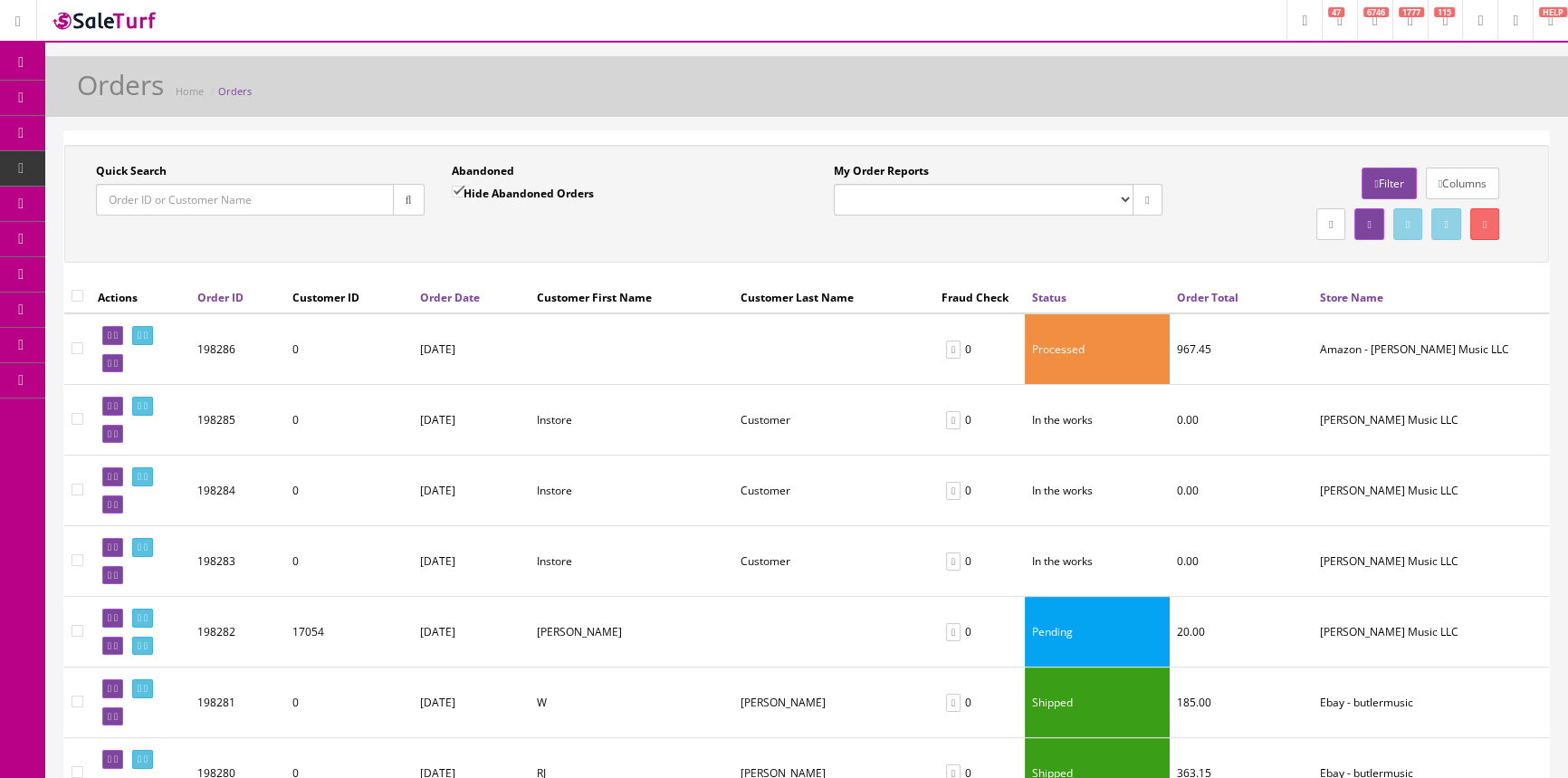
click at [122, 204] on input "Quick Search" at bounding box center [245, 199] width 298 height 32
paste input "112-1965694-1240250"
type input "112-1965694-1240250"
click at [398, 199] on button "button" at bounding box center [409, 199] width 32 height 32
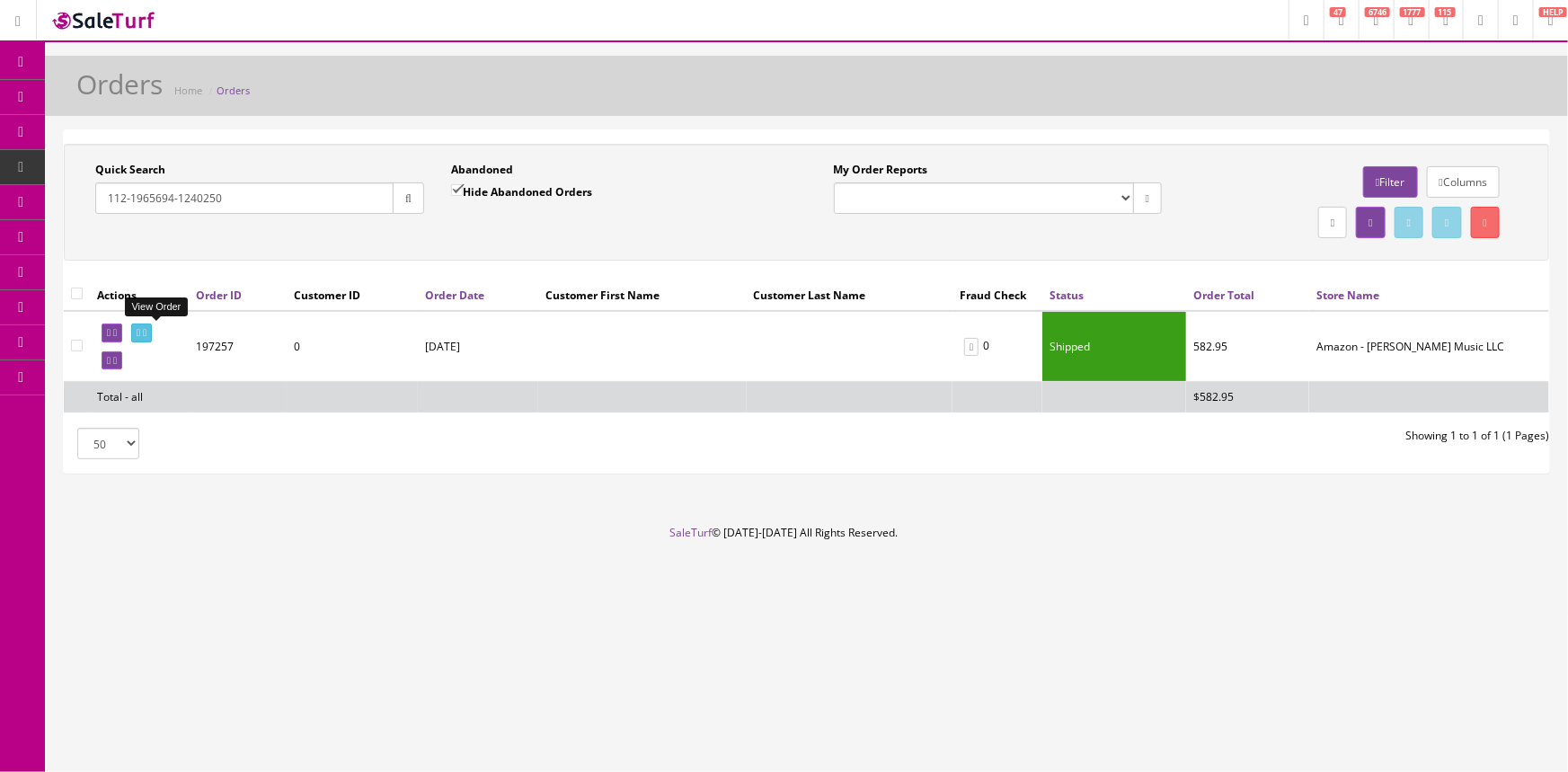
click at [140, 329] on icon at bounding box center [138, 332] width 4 height 9
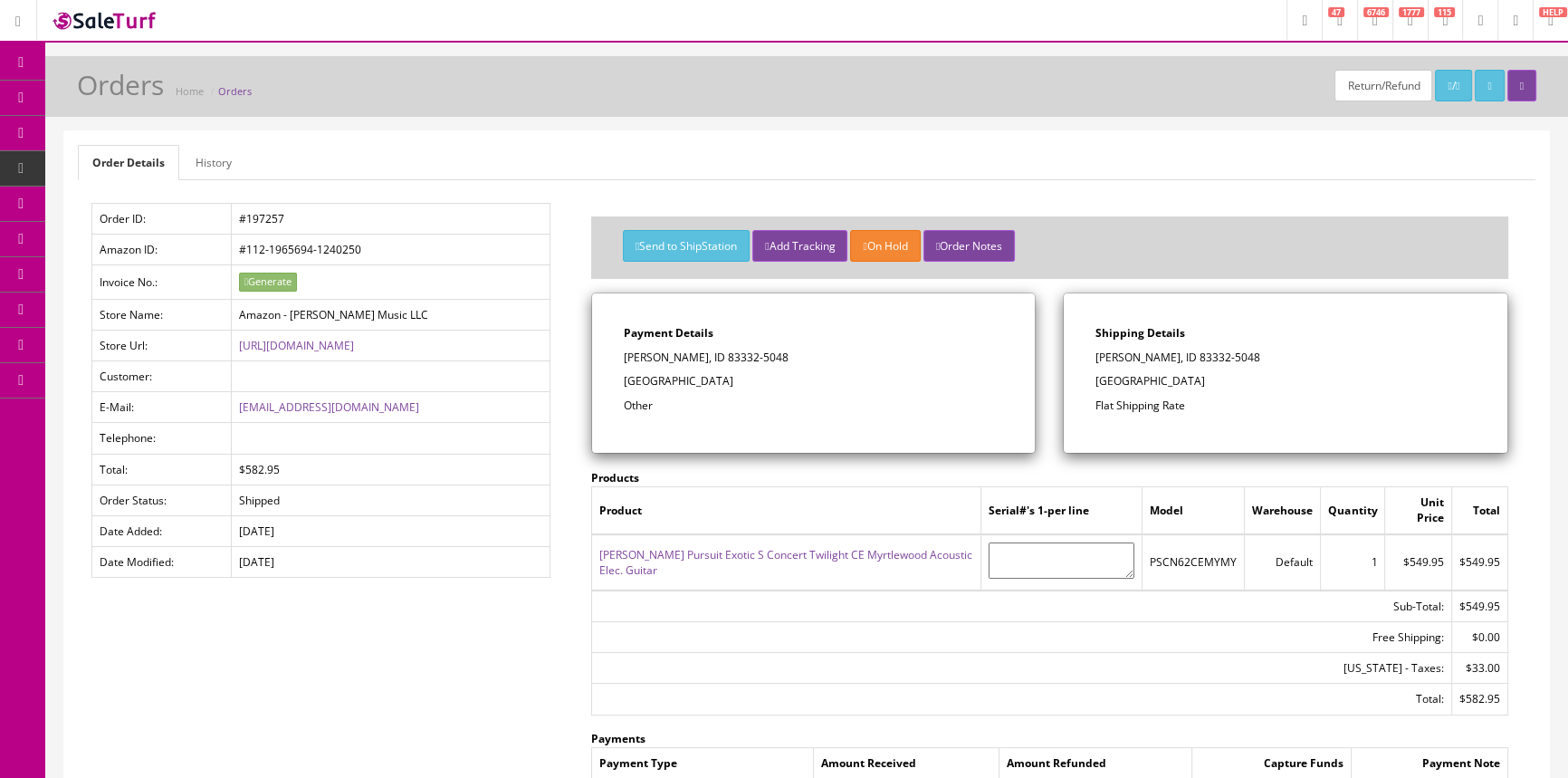
click at [211, 155] on link "History" at bounding box center [214, 162] width 65 height 35
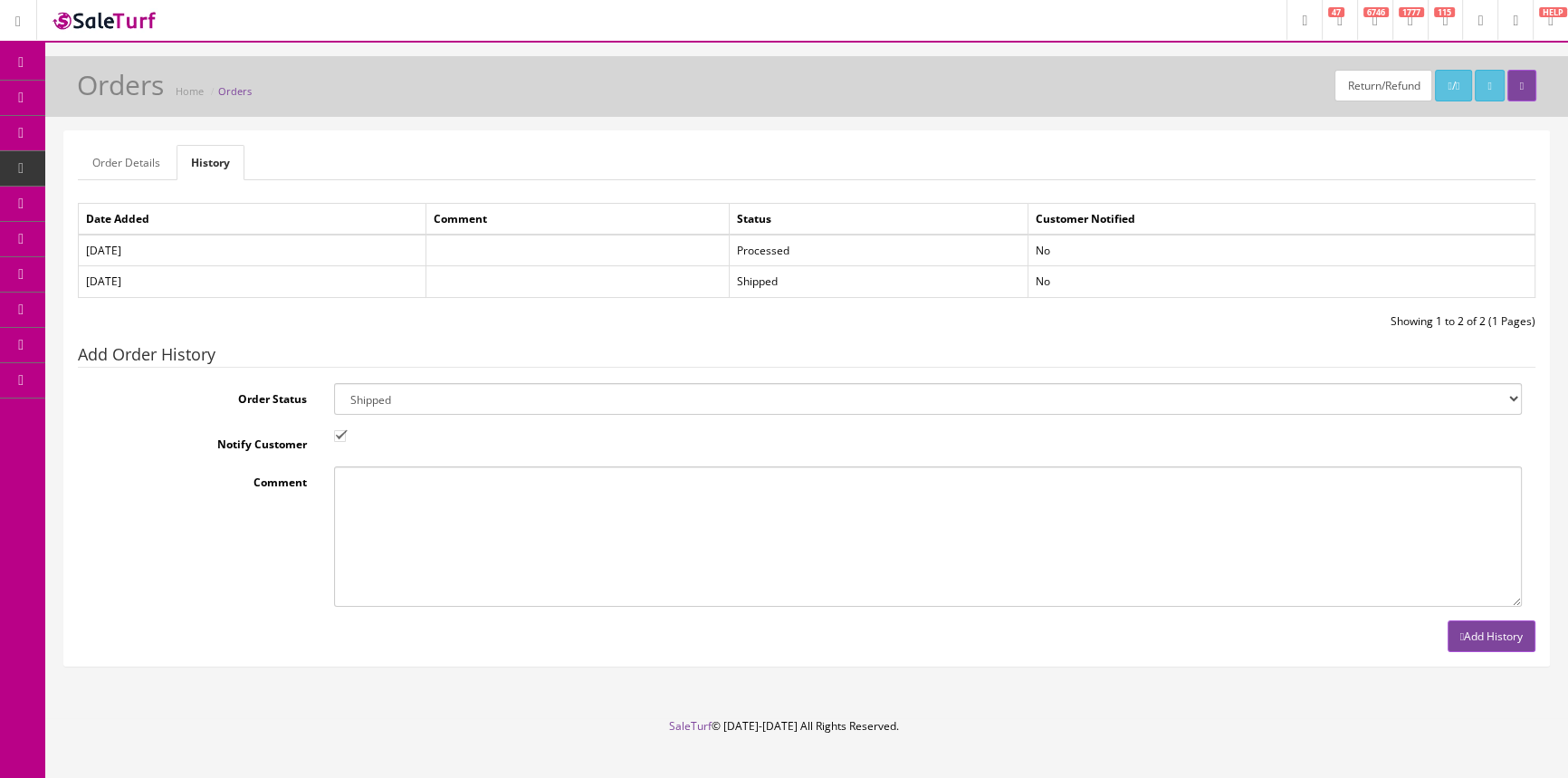
click at [124, 97] on span "Products" at bounding box center [130, 97] width 44 height 15
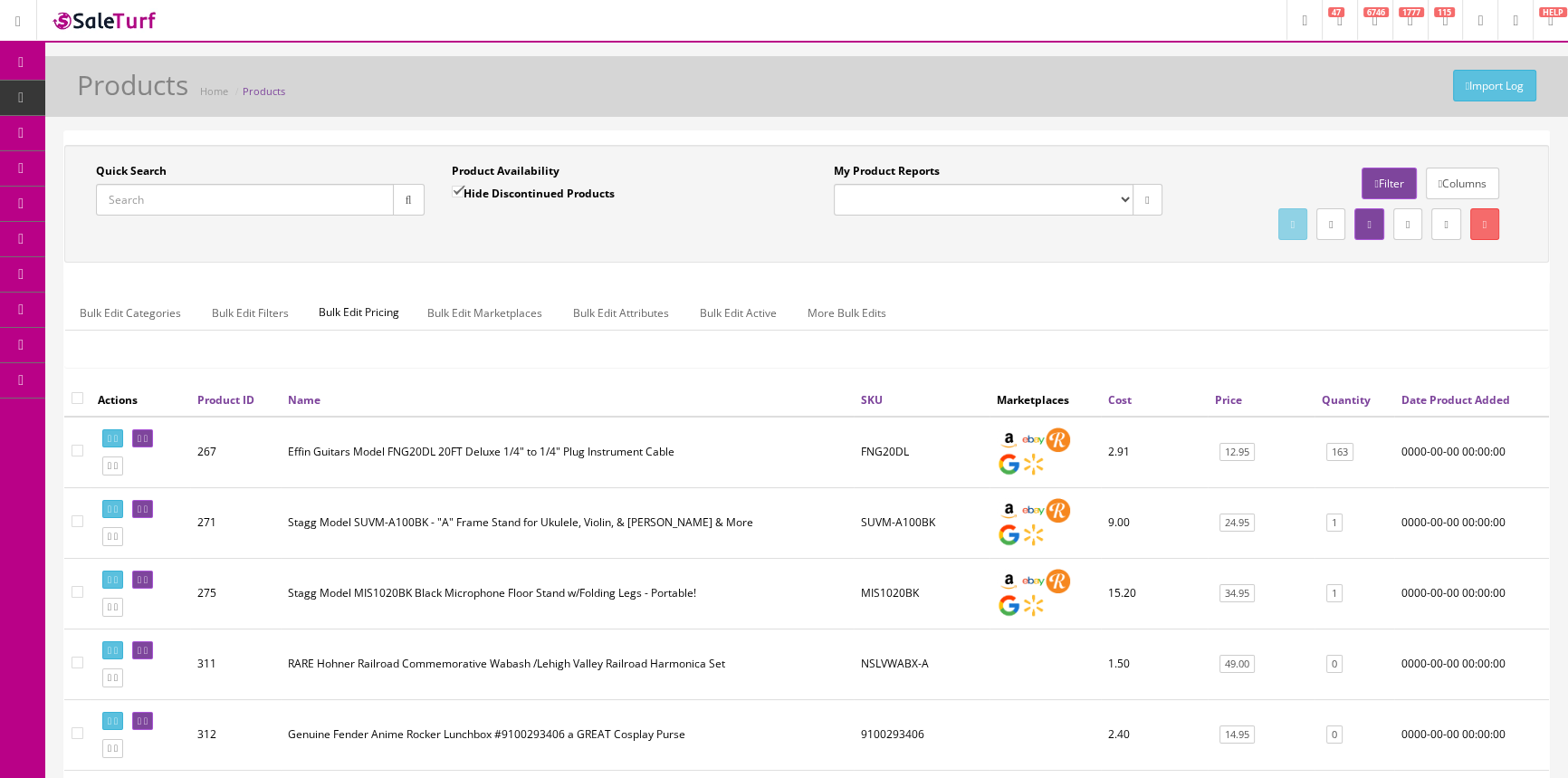
click at [218, 196] on input "Quick Search" at bounding box center [245, 199] width 298 height 32
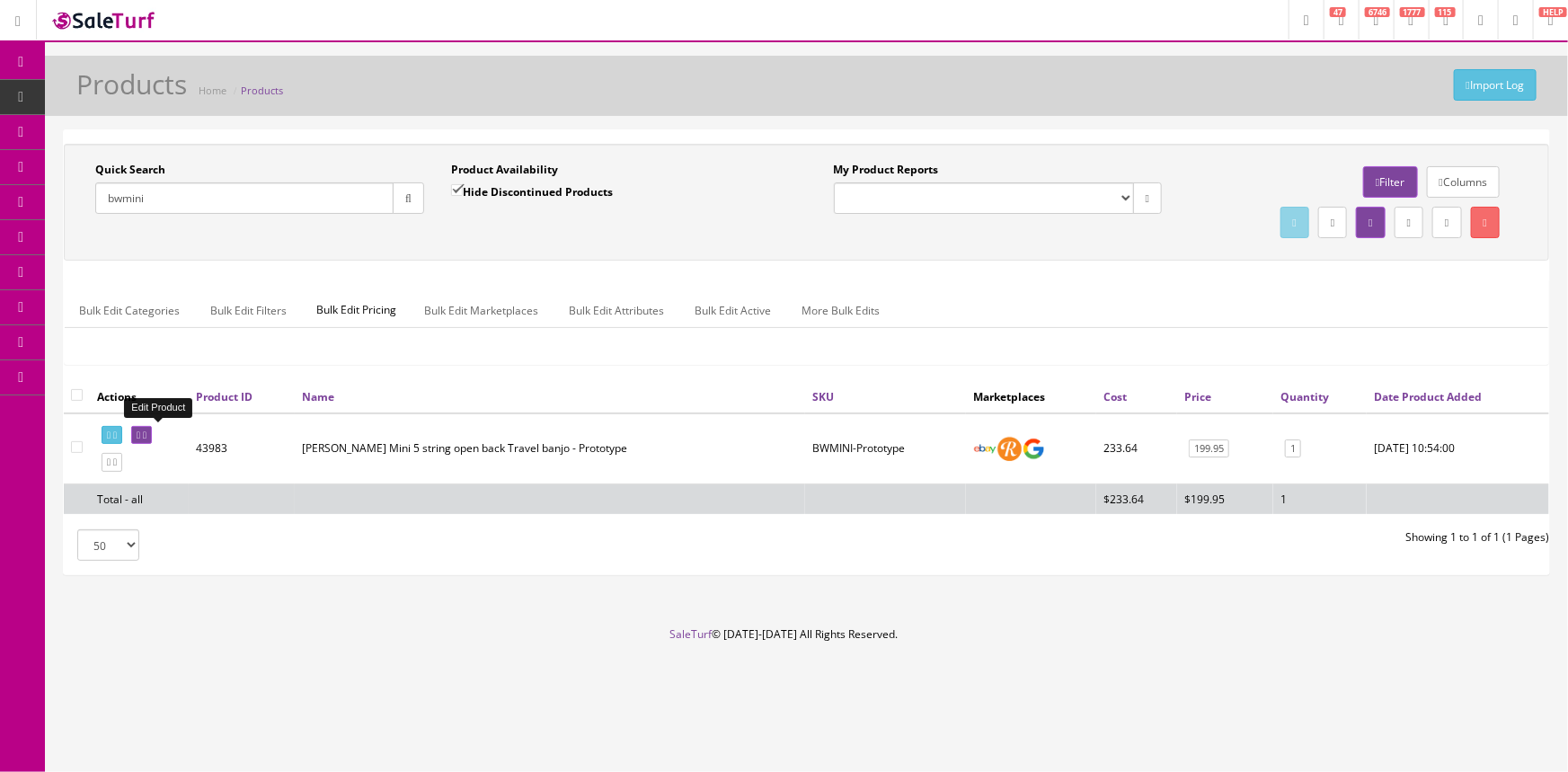
type input "bwmini"
click at [140, 432] on icon at bounding box center [138, 435] width 4 height 9
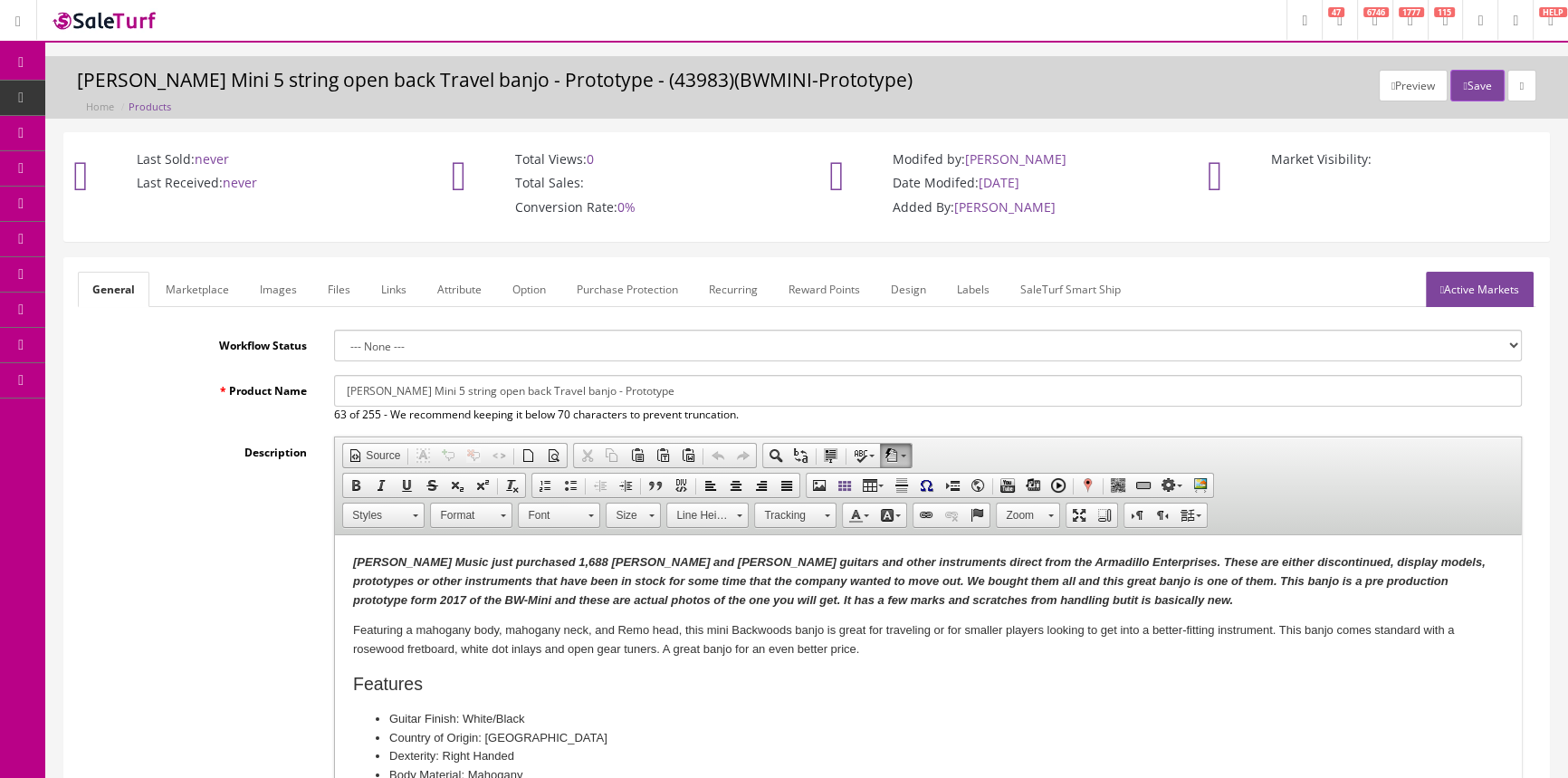
click at [976, 290] on link "Labels" at bounding box center [973, 288] width 61 height 35
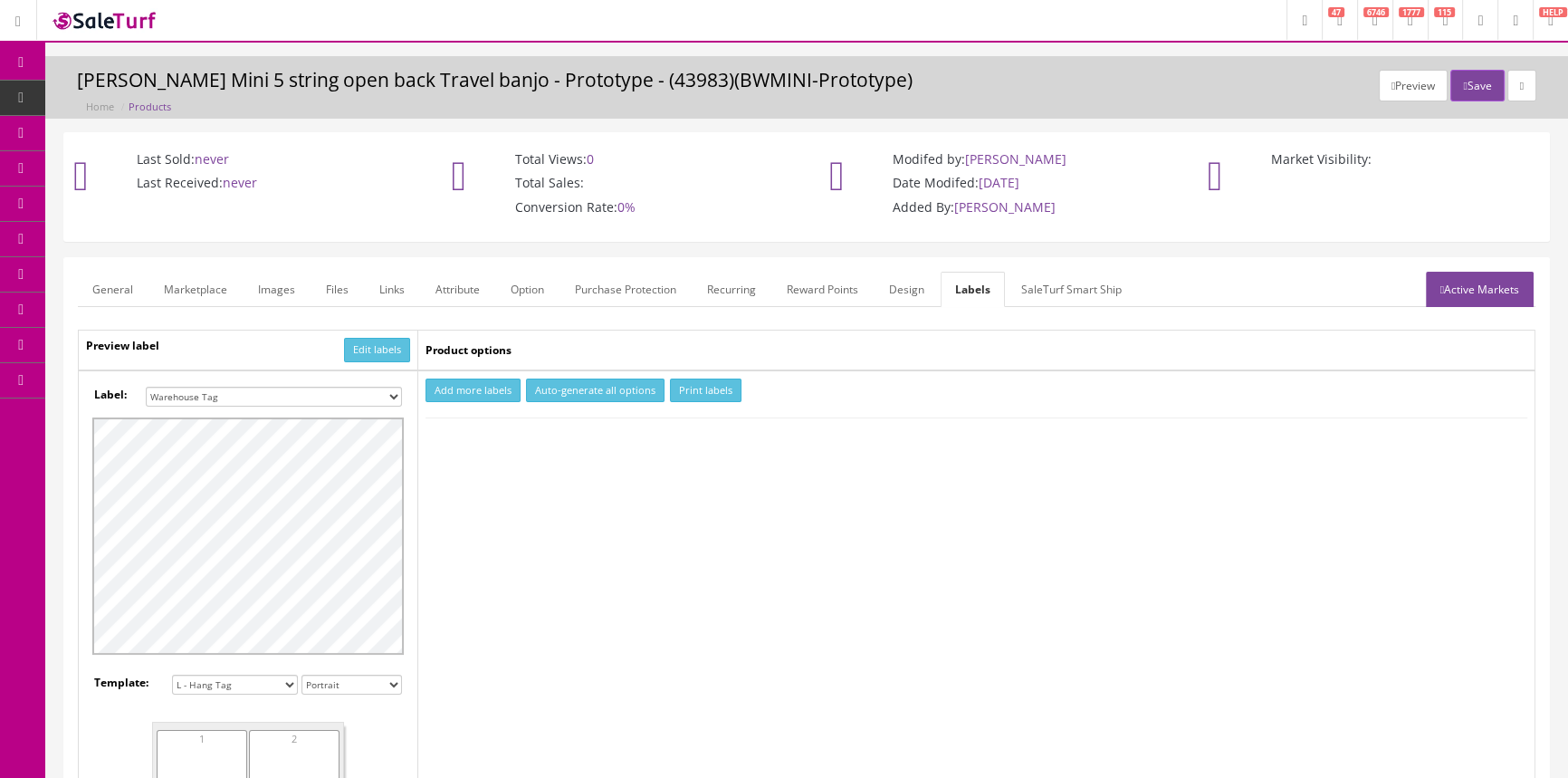
click at [378, 394] on select "Small Label 2 x 1 Label Shoe label 100 barcodes Dymo Label 2 X 1 Sticker Labels…" at bounding box center [274, 396] width 256 height 20
select select "16"
click at [146, 387] on select "Small Label 2 x 1 Label Shoe label 100 barcodes Dymo Label 2 X 1 Sticker Labels…" at bounding box center [274, 396] width 256 height 20
click at [478, 391] on button "Add more labels" at bounding box center [474, 390] width 95 height 25
type input "1"
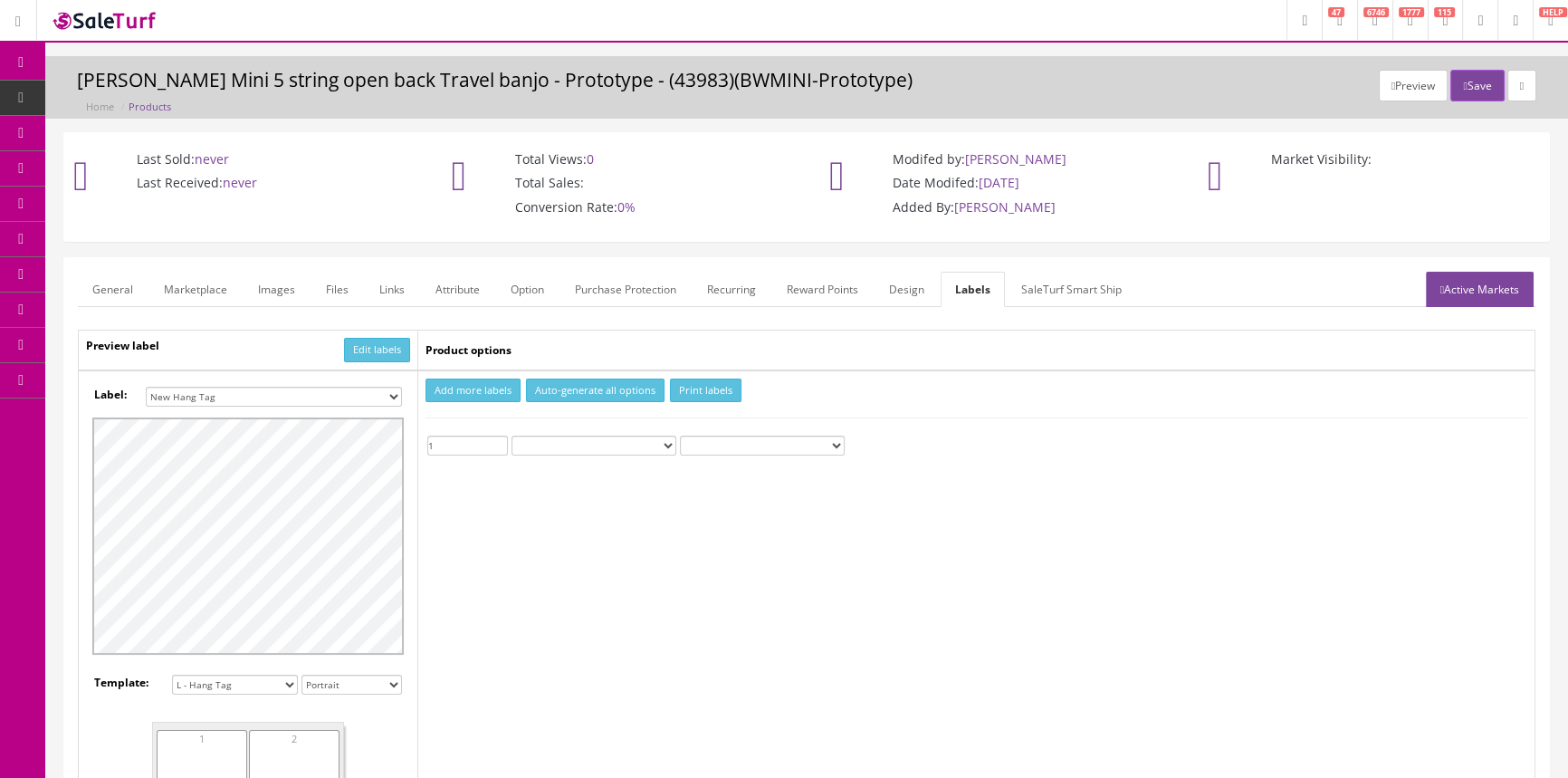
click at [499, 442] on input "1" at bounding box center [468, 445] width 80 height 20
click at [723, 393] on button "Print labels" at bounding box center [706, 390] width 72 height 25
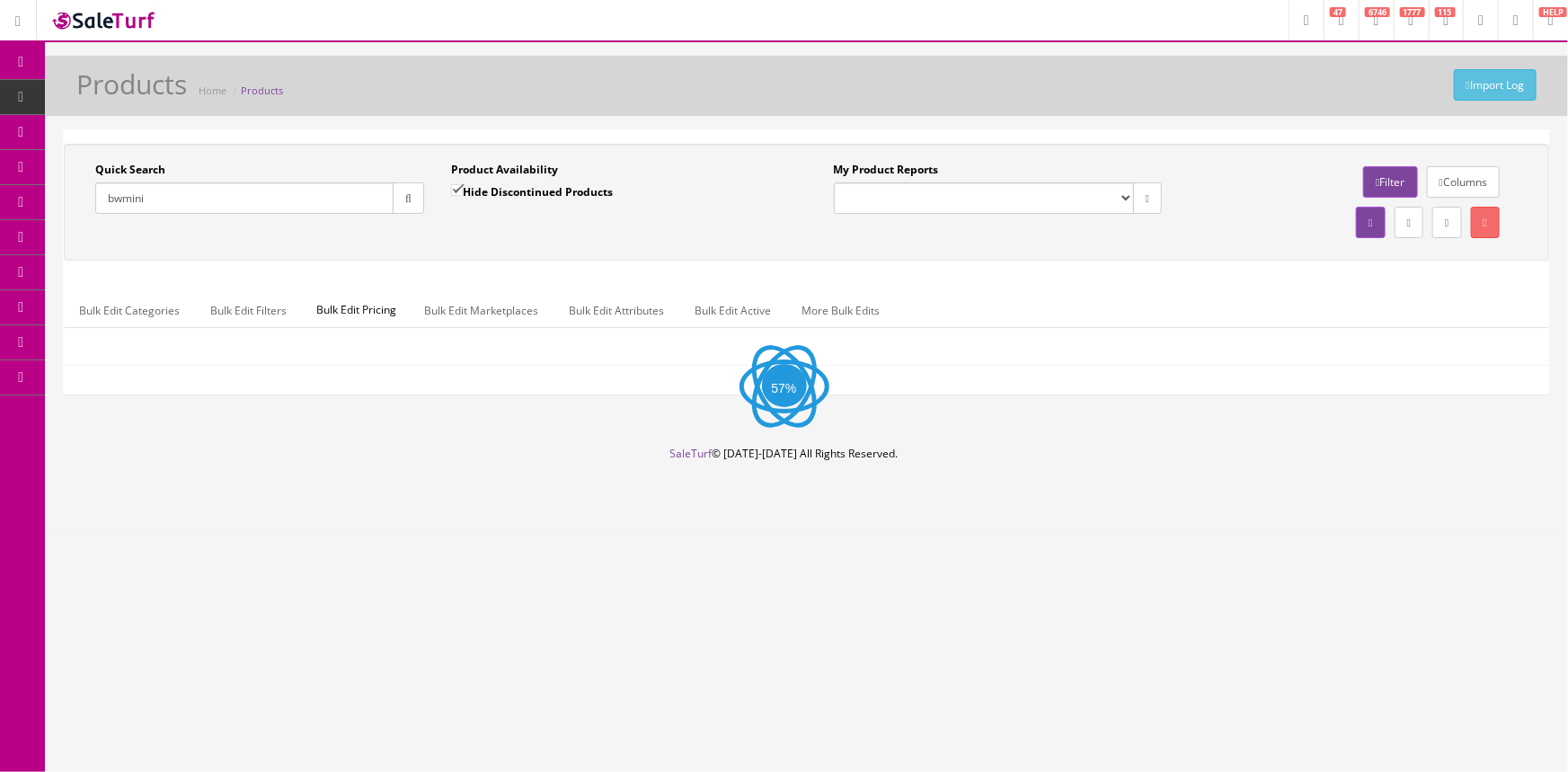
click at [261, 205] on input "bwmini" at bounding box center [244, 197] width 298 height 31
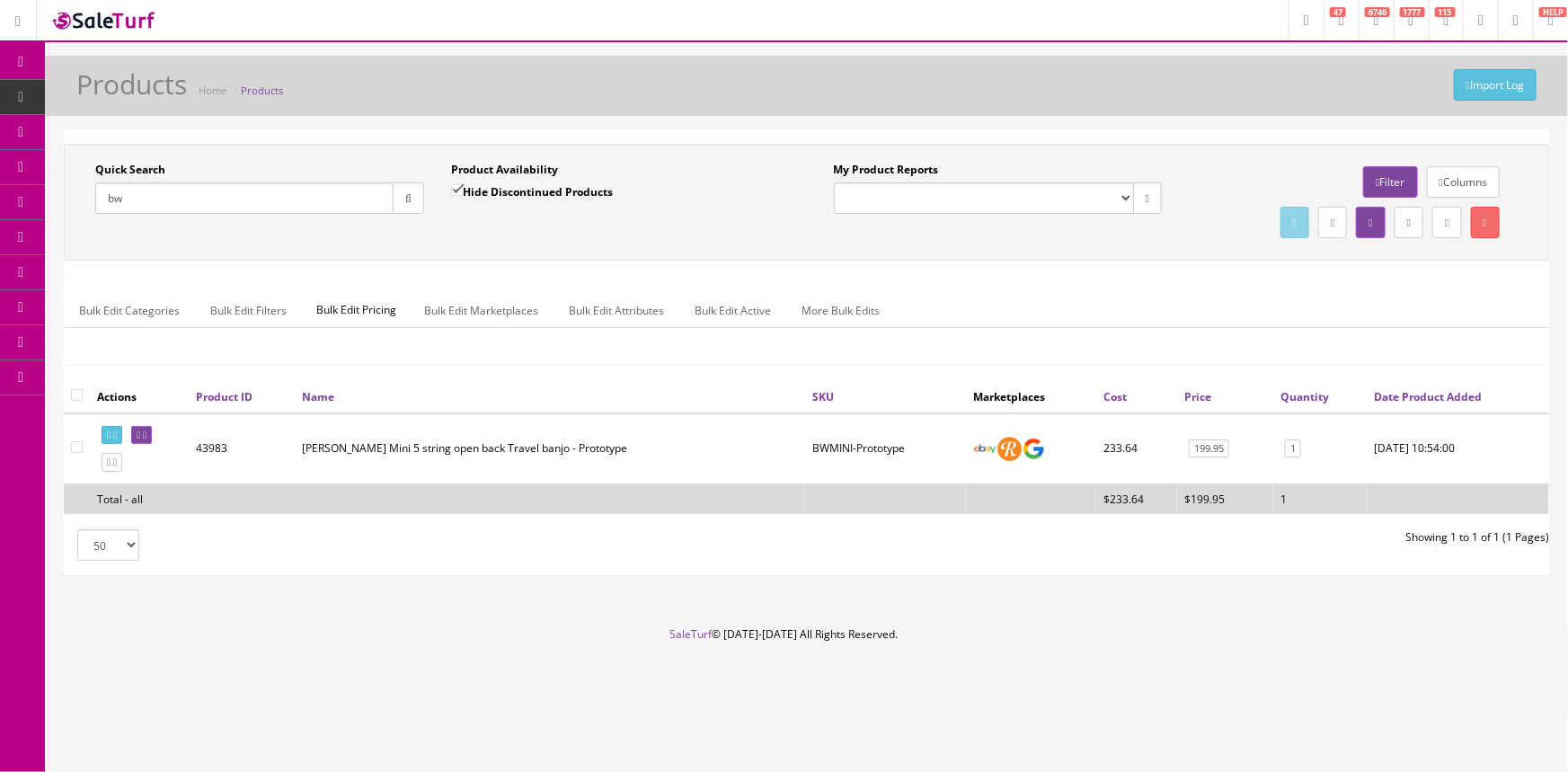
type input "b"
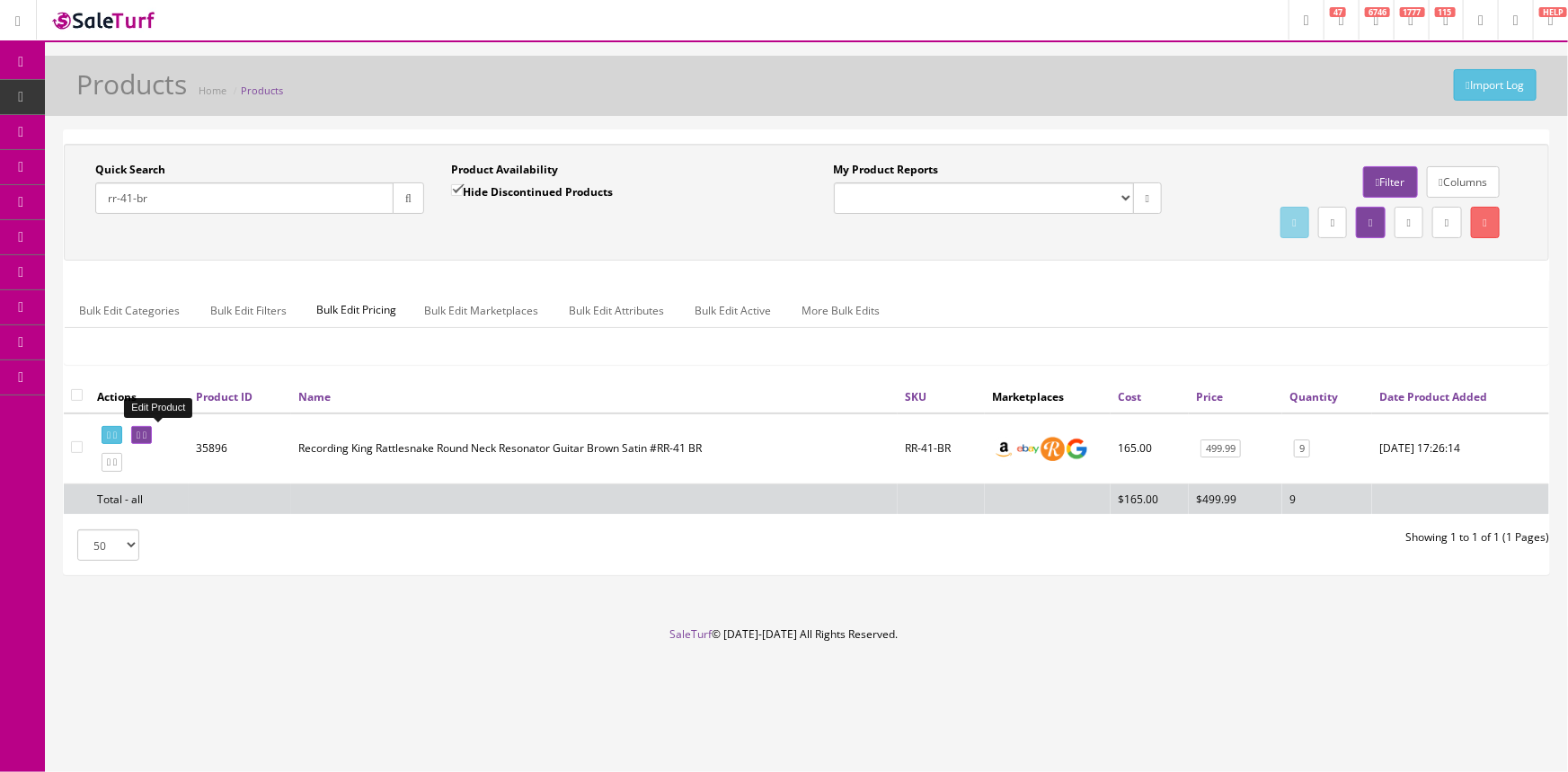
type input "rr-41-br"
click at [140, 430] on icon at bounding box center [138, 435] width 4 height 9
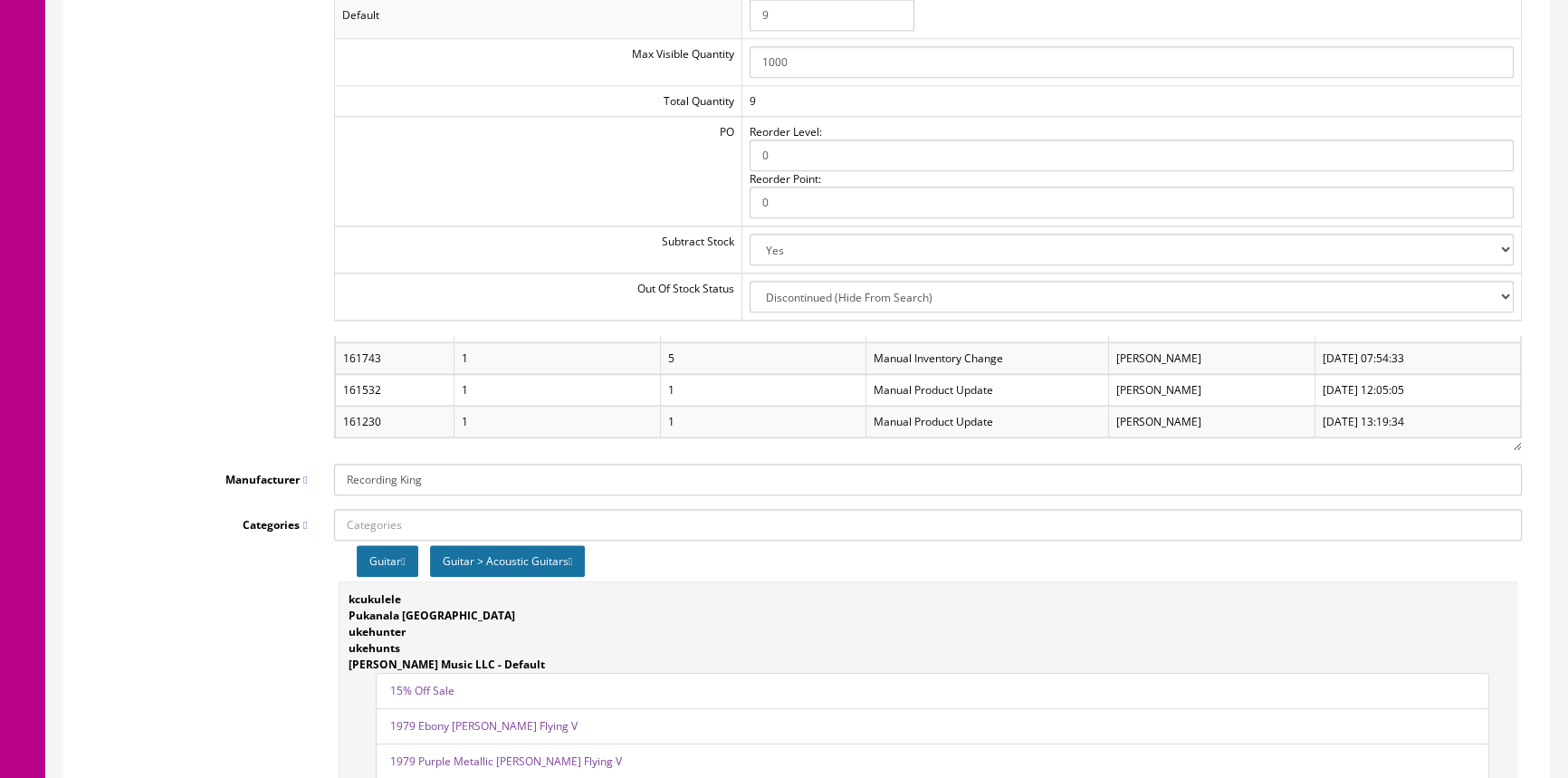
scroll to position [326, 0]
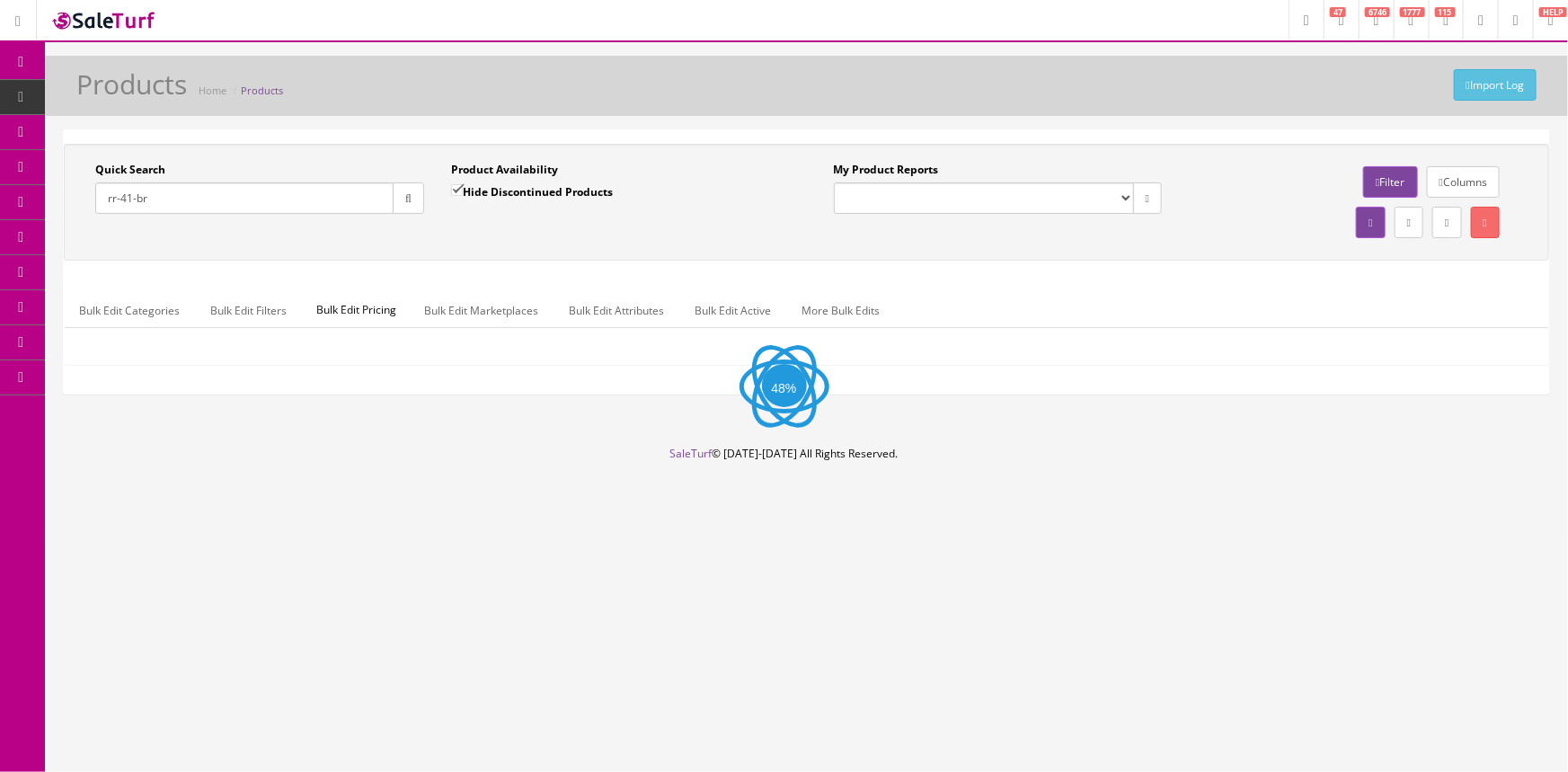
click at [197, 189] on input "rr-41-br" at bounding box center [244, 197] width 298 height 31
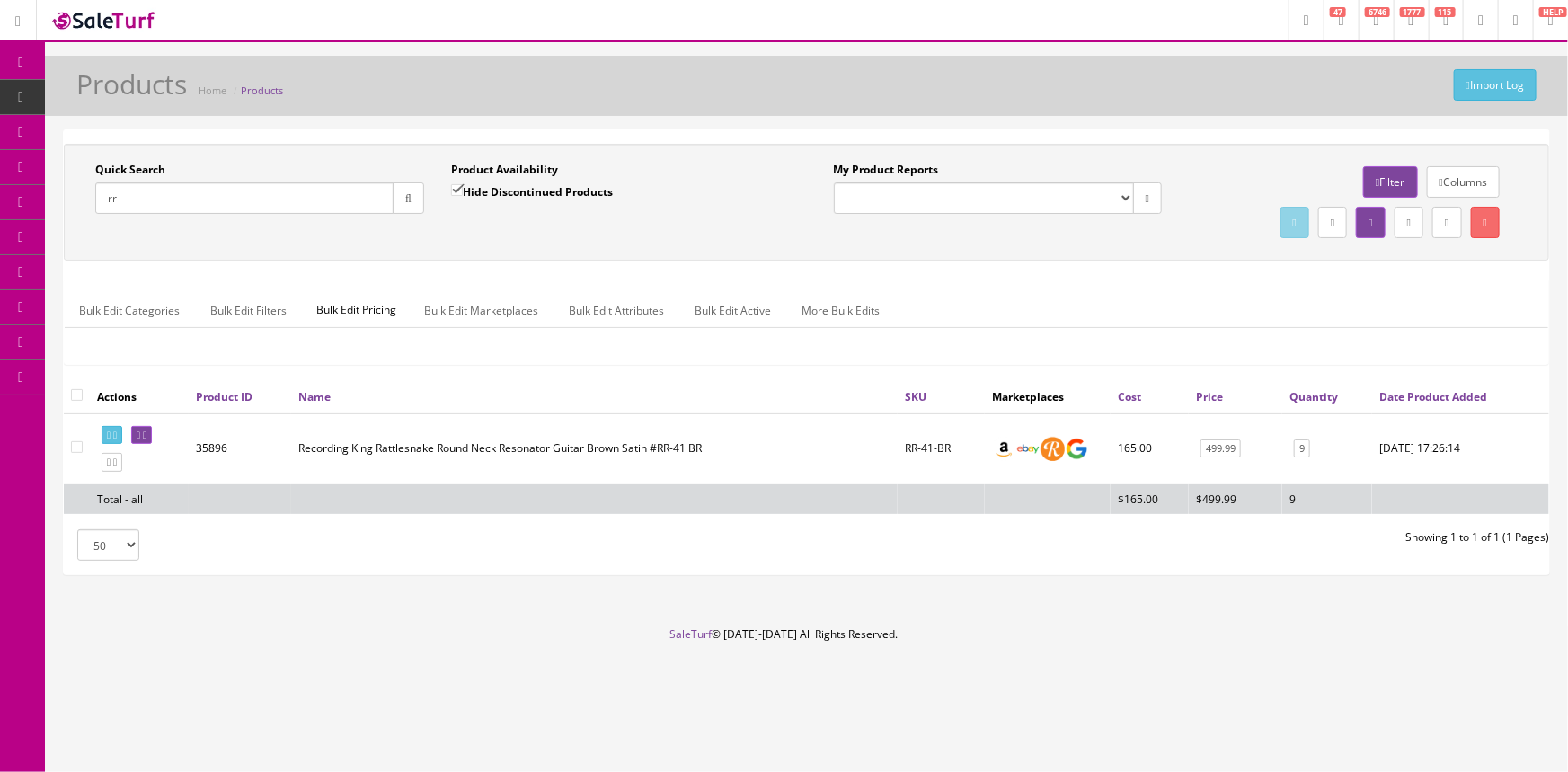
type input "r"
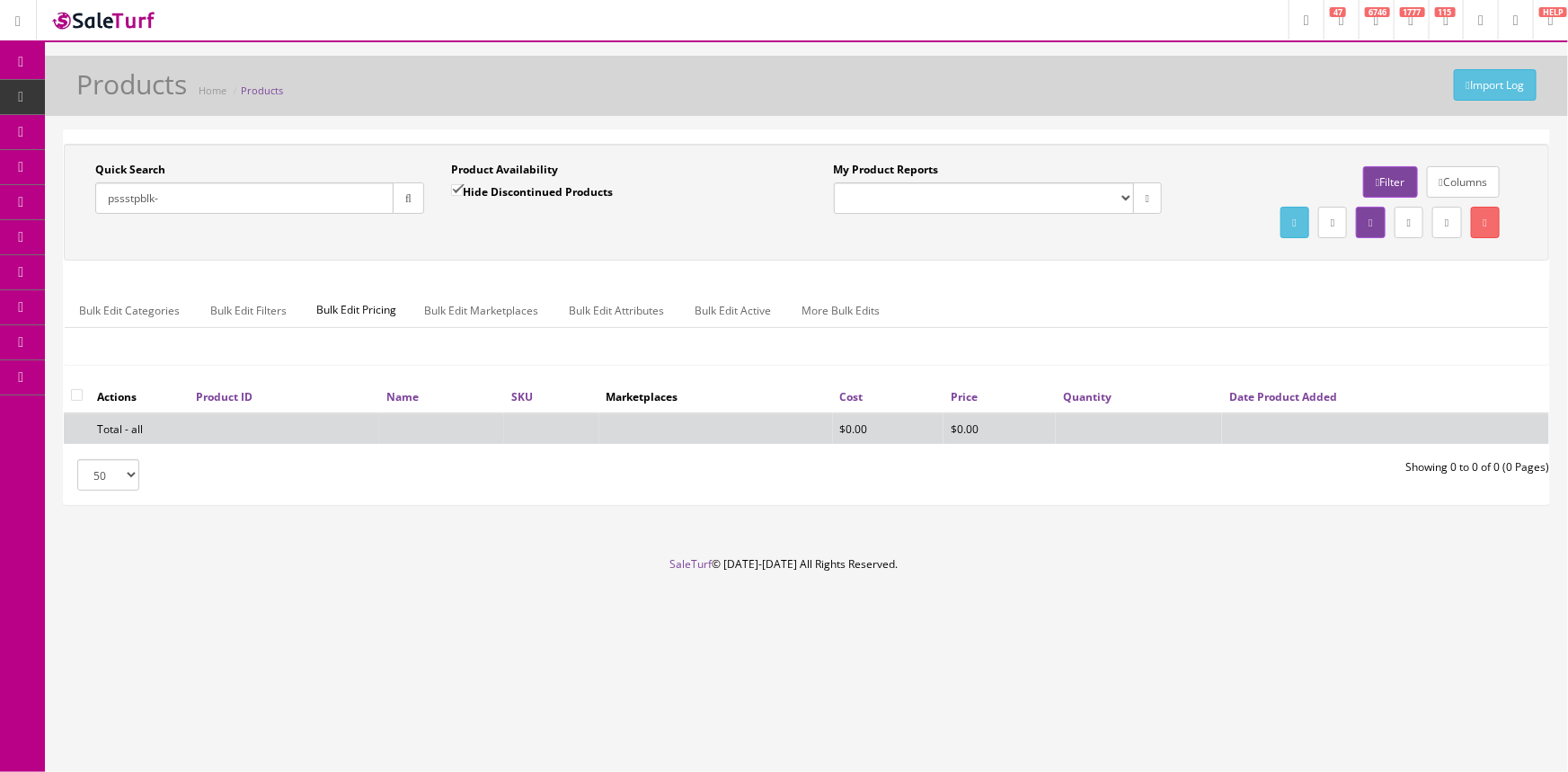
type input "pssstpblk-"
click at [458, 190] on input "Hide Discontinued Products" at bounding box center [457, 189] width 11 height 11
checkbox input "false"
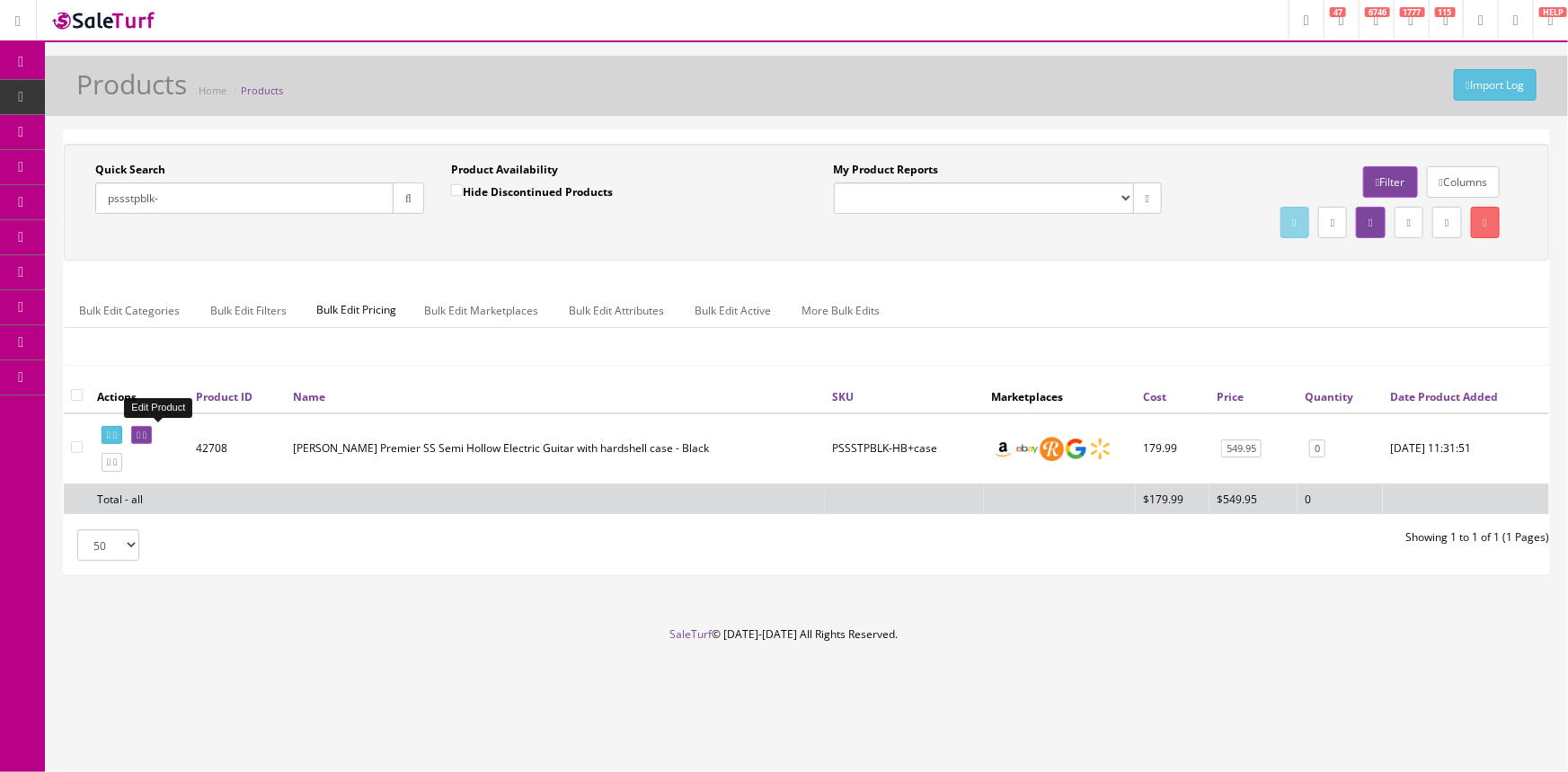
click at [147, 435] on icon at bounding box center [145, 435] width 4 height 9
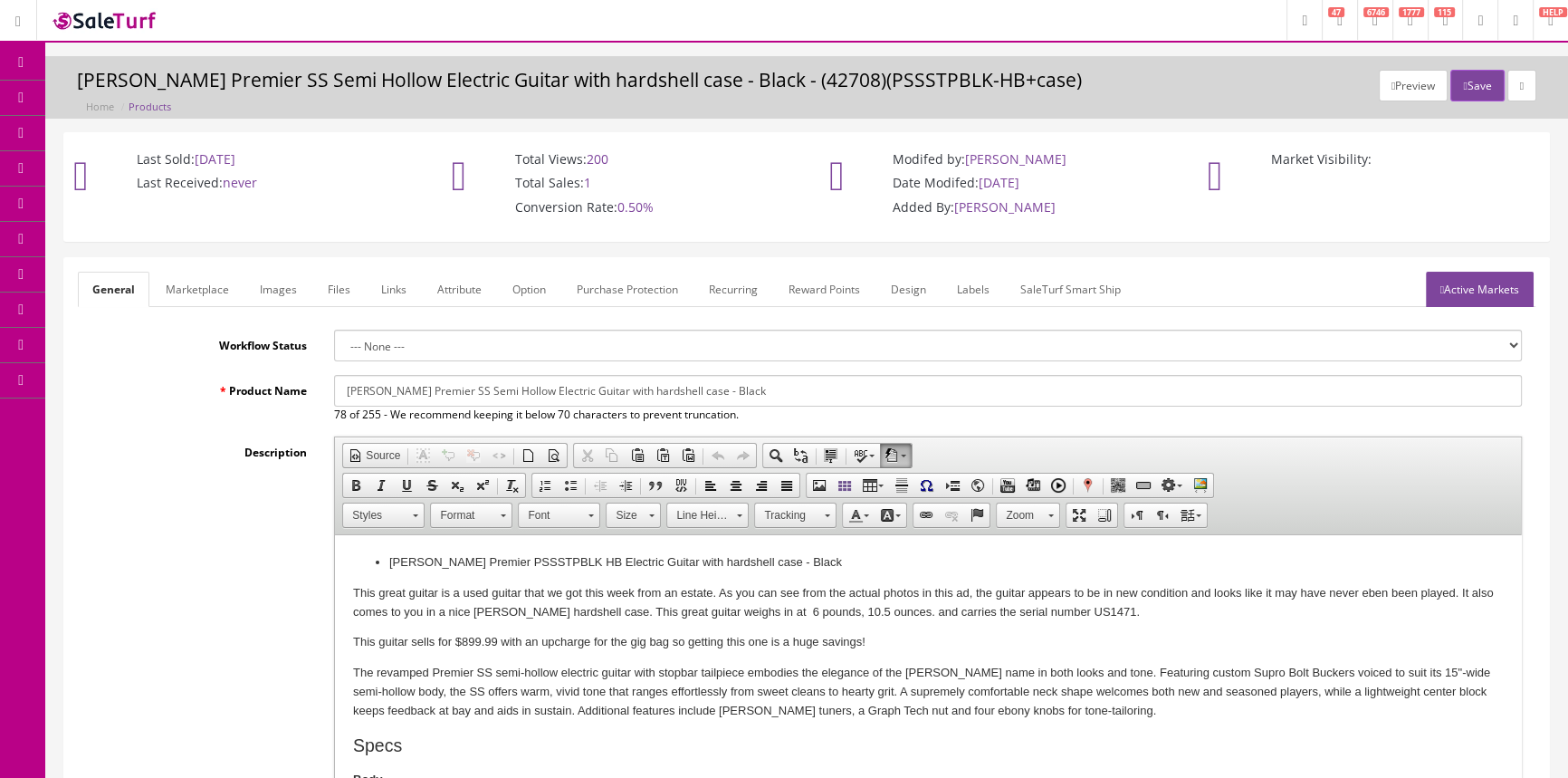
click at [288, 289] on link "Images" at bounding box center [278, 288] width 66 height 35
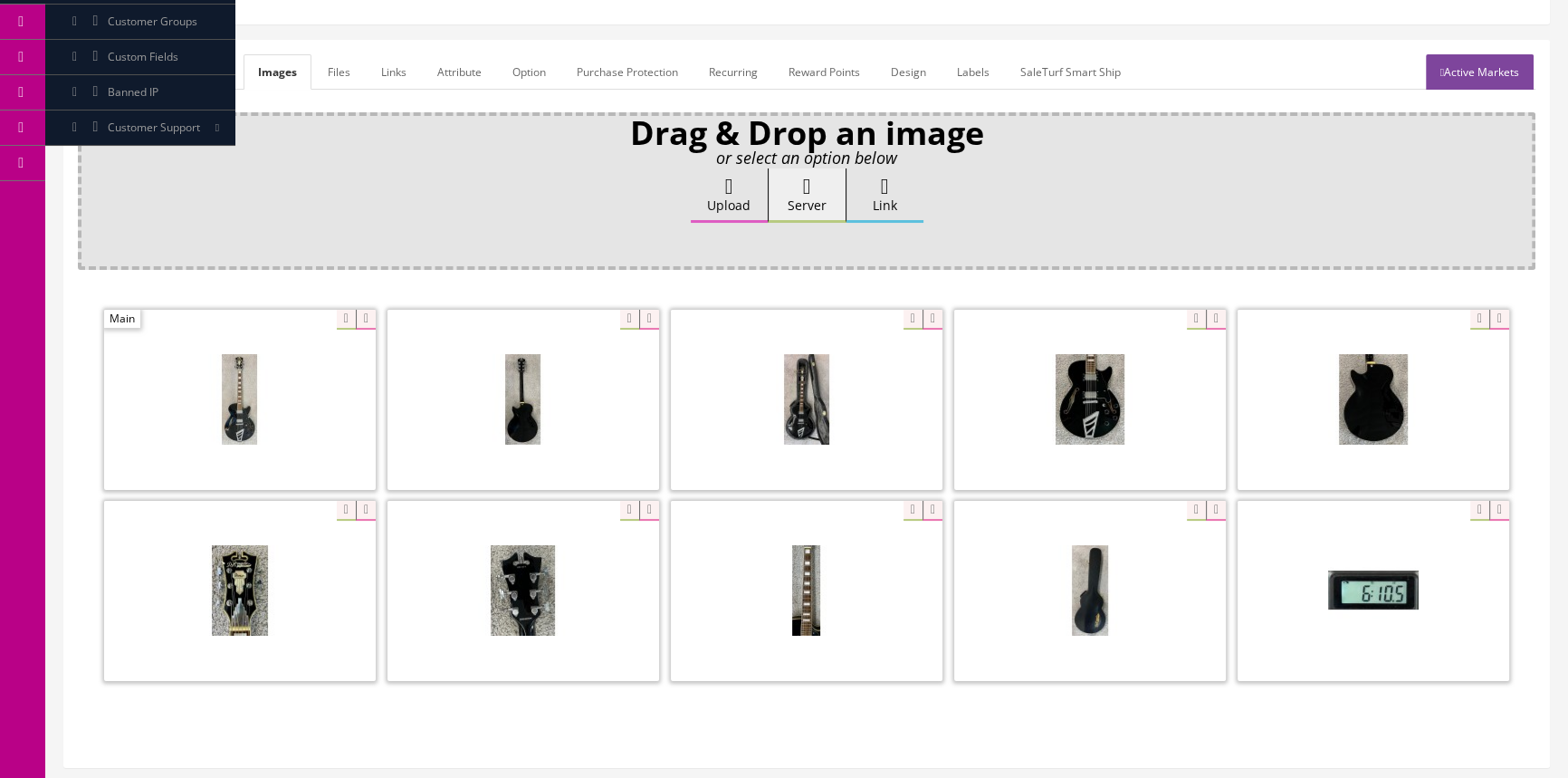
scroll to position [246, 0]
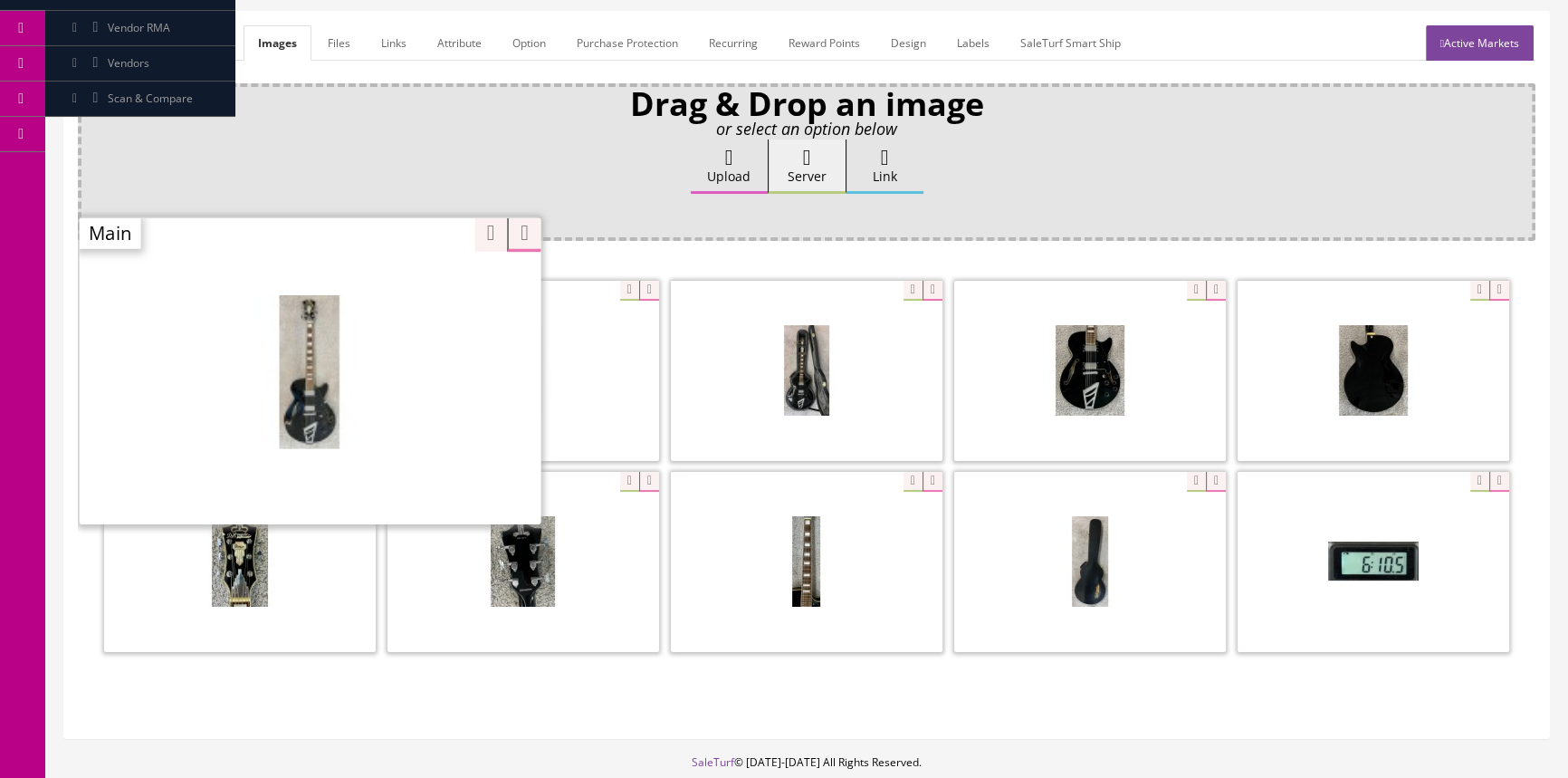
click at [335, 287] on div "Zoom" at bounding box center [310, 370] width 462 height 307
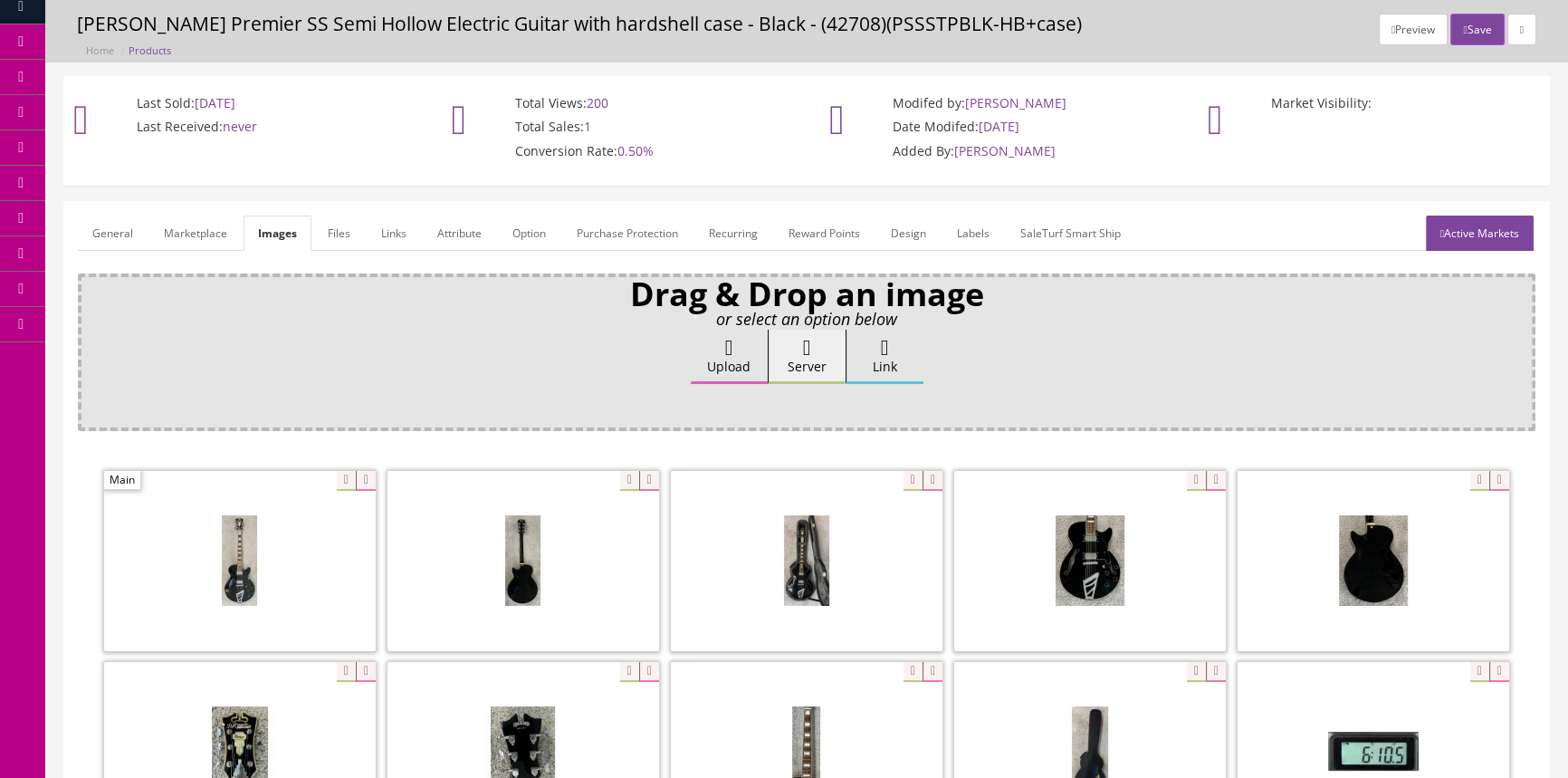
scroll to position [0, 0]
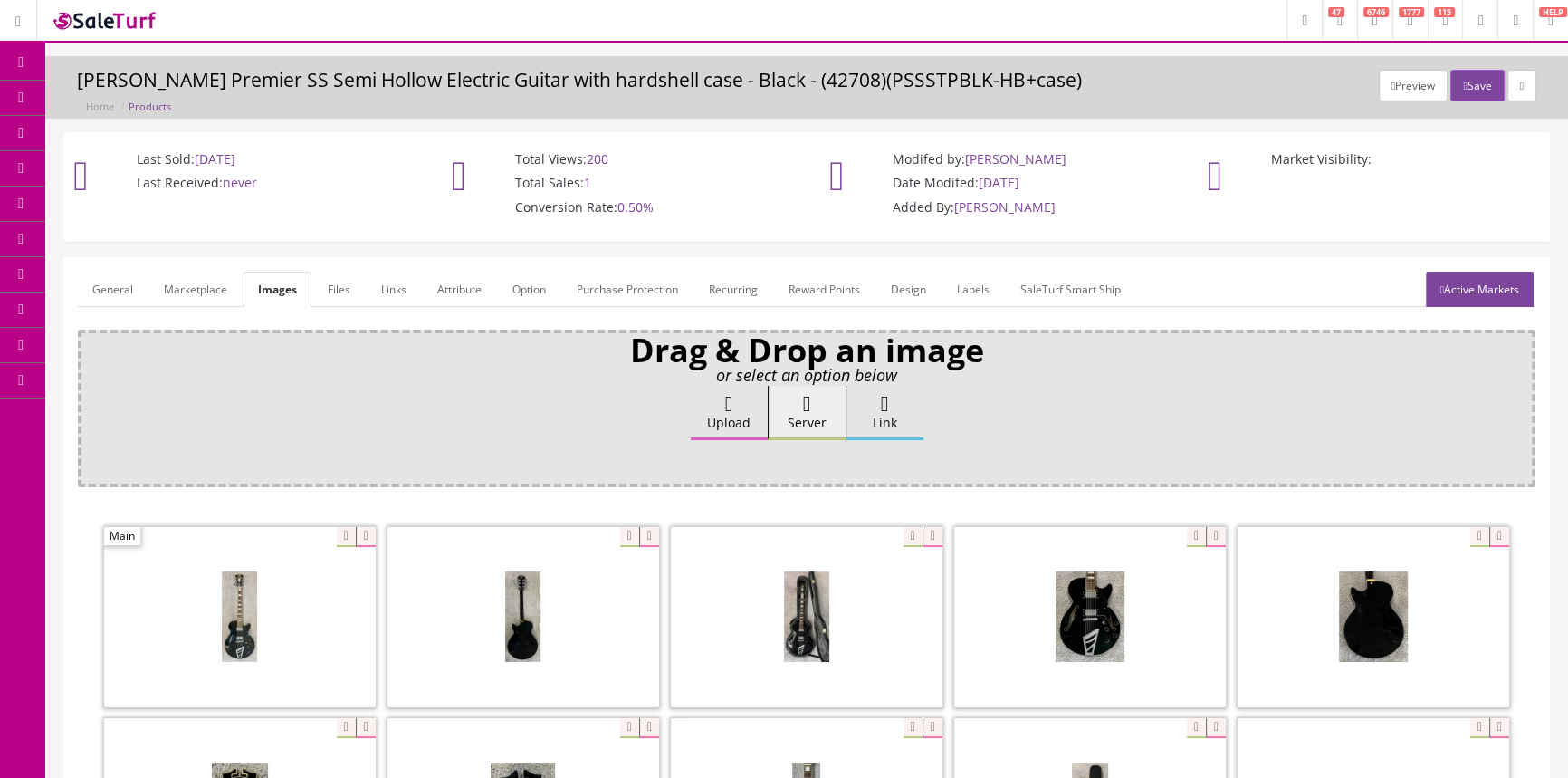
click at [136, 201] on span "Order List" at bounding box center [133, 203] width 50 height 15
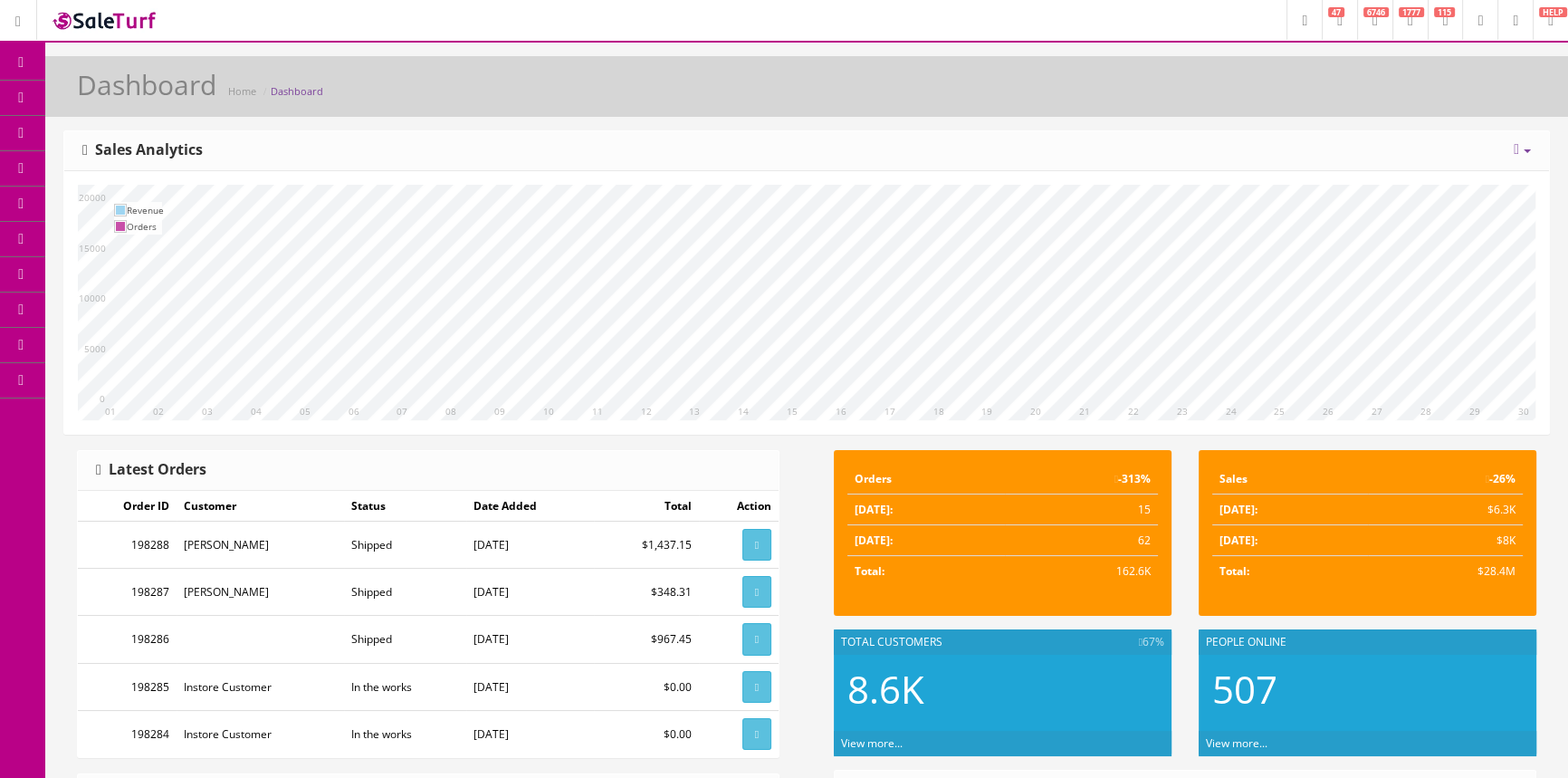
click at [143, 203] on span "Order List" at bounding box center [133, 203] width 50 height 15
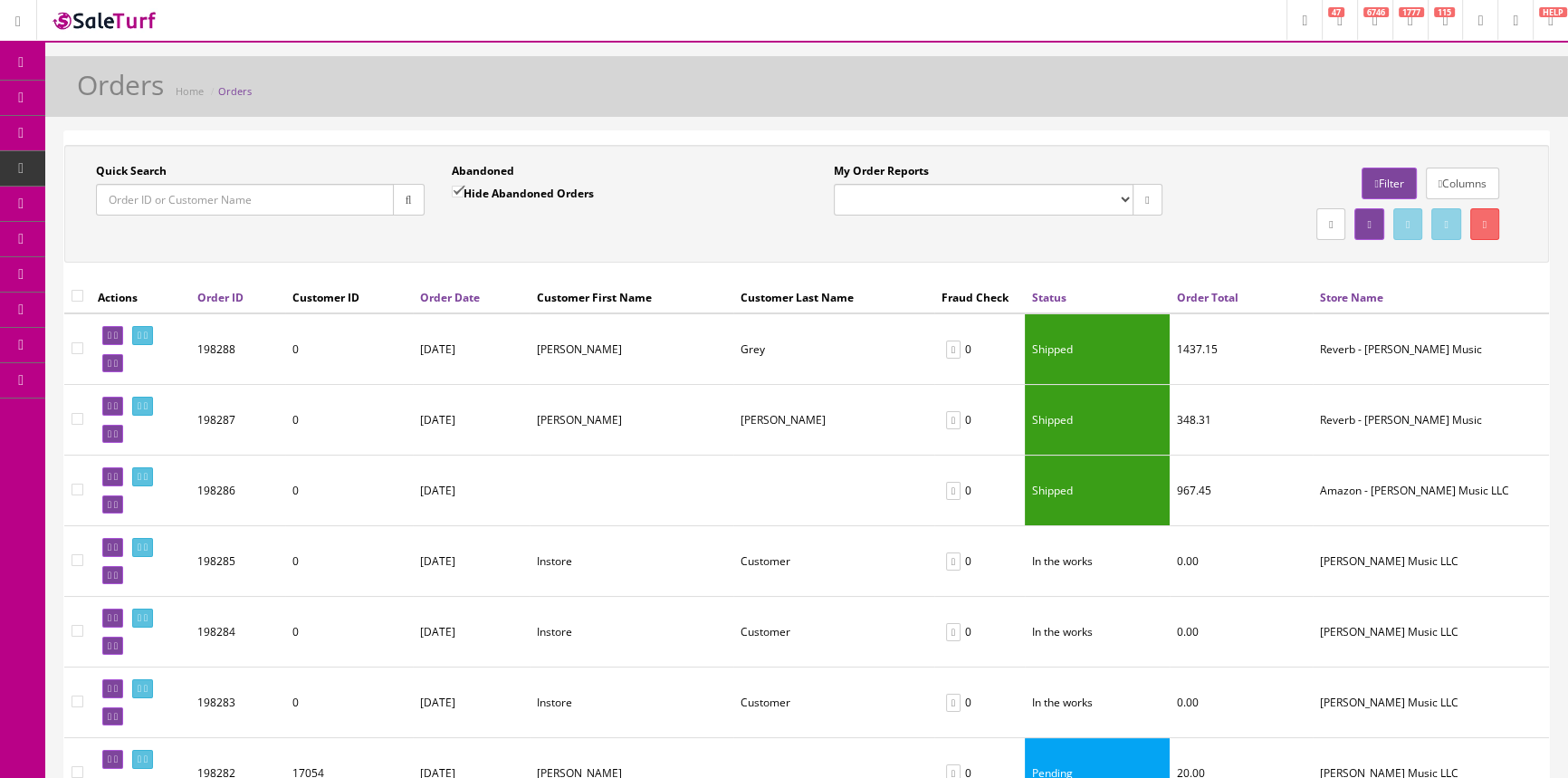
click at [149, 199] on input "Quick Search" at bounding box center [245, 199] width 298 height 32
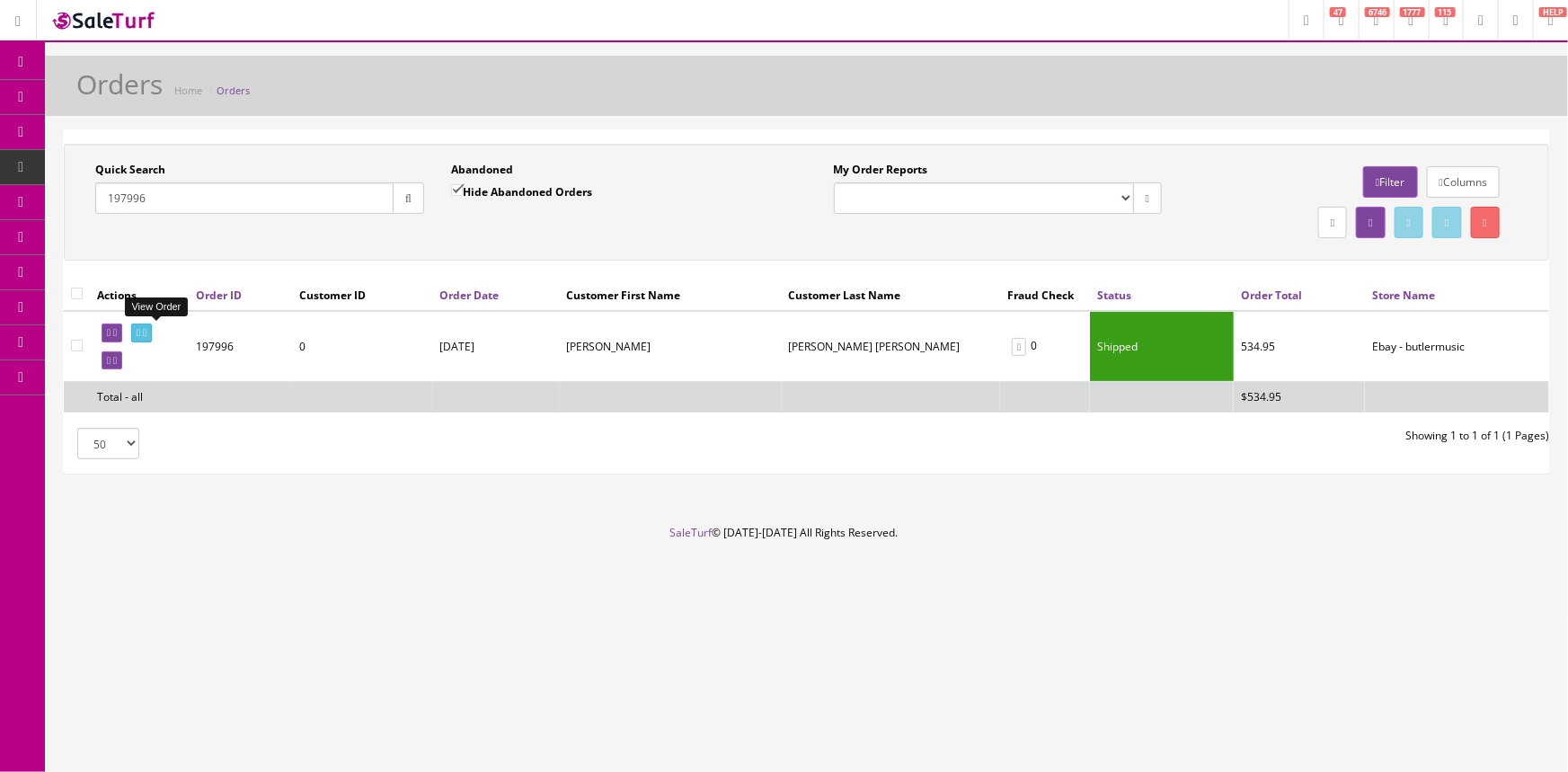
type input "197996"
click at [140, 332] on icon at bounding box center [138, 332] width 4 height 9
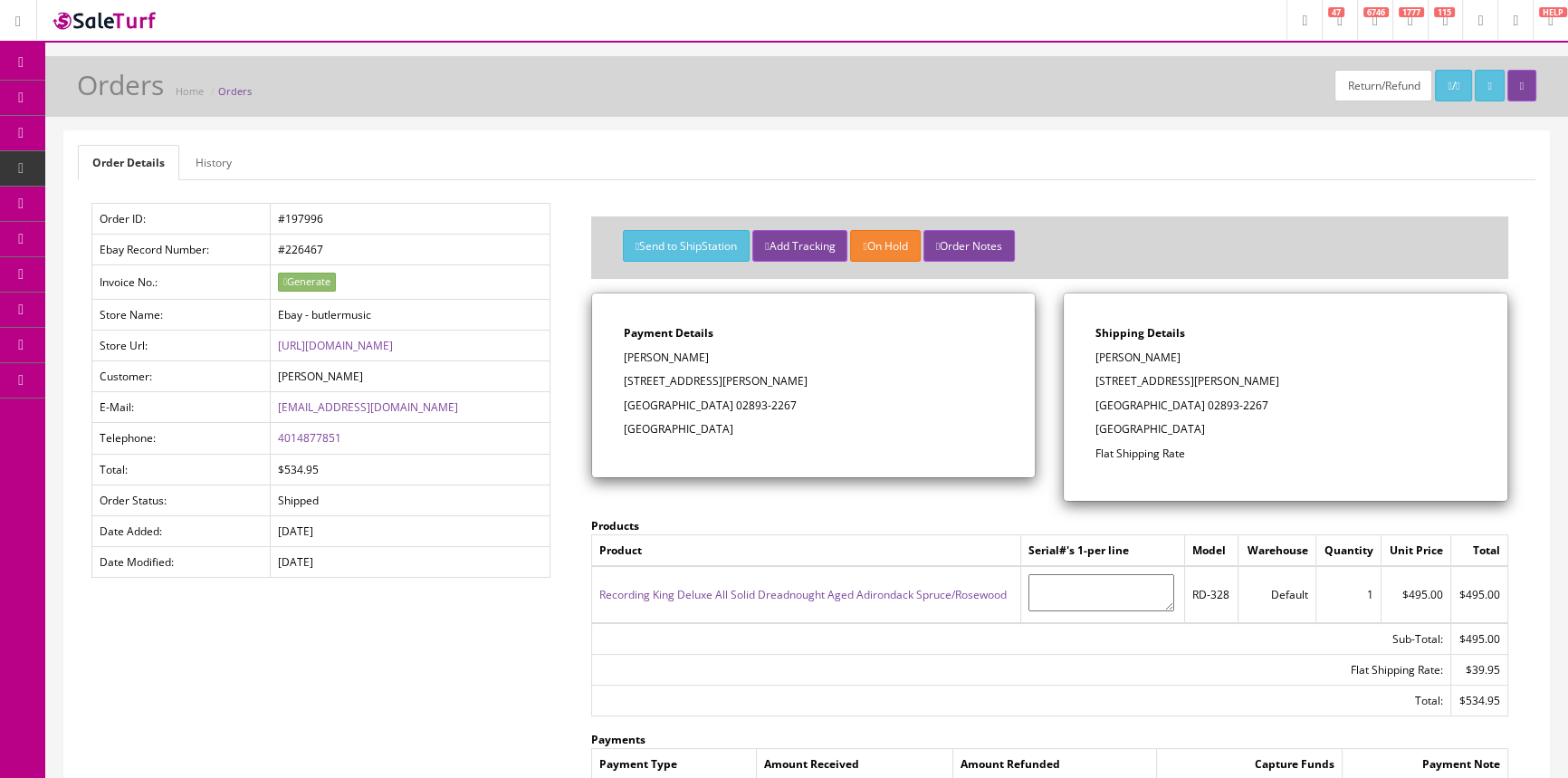
click at [220, 154] on link "History" at bounding box center [214, 162] width 65 height 35
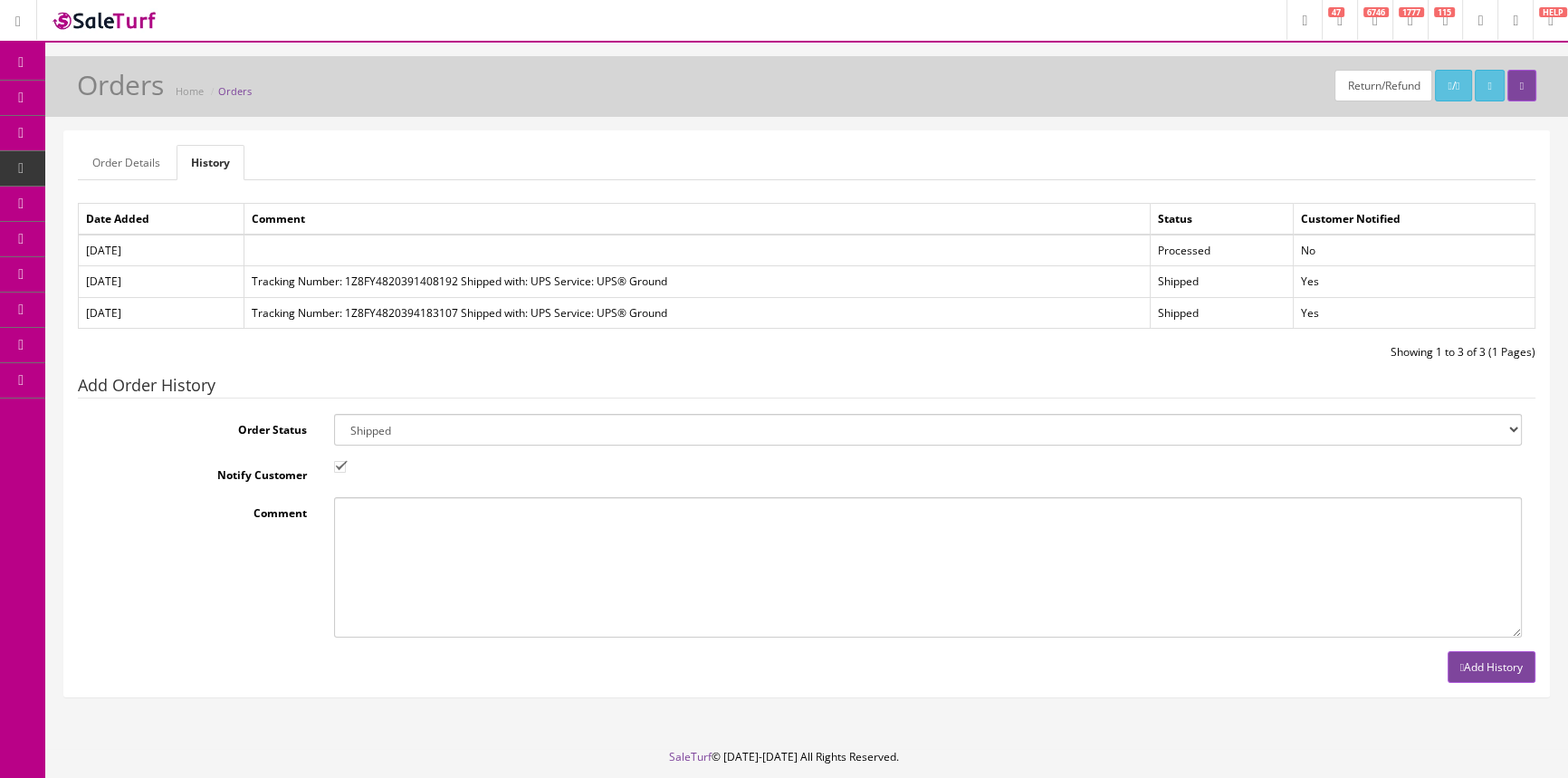
drag, startPoint x: 441, startPoint y: 557, endPoint x: 432, endPoint y: 550, distance: 11.4
click at [441, 558] on textarea "Comment" at bounding box center [928, 567] width 1188 height 140
paste textarea "3K890580D8698070T"
click at [452, 510] on textarea "He paid the differenc on 9-19-25 -3K890580D8698070T" at bounding box center [928, 567] width 1188 height 140
click at [705, 515] on textarea "He paid the difference on 9-19-25 -3K890580D8698070T" at bounding box center [928, 567] width 1188 height 140
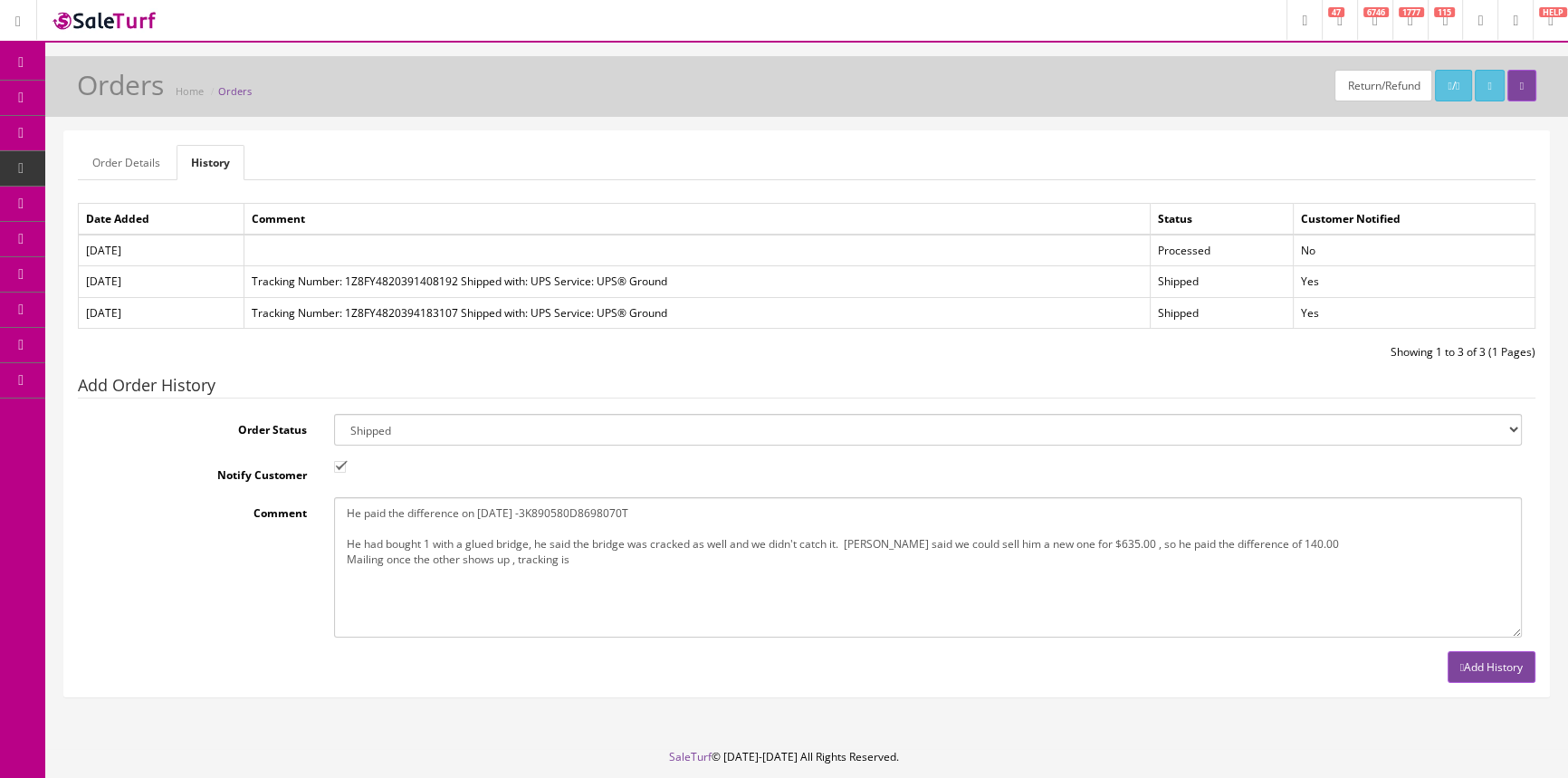
paste textarea "1Z8FY4829094621863"
type textarea "He paid the difference on 9-19-25 -3K890580D8698070T He had bought 1 with a glu…"
click at [1494, 661] on button "Add History" at bounding box center [1492, 666] width 88 height 32
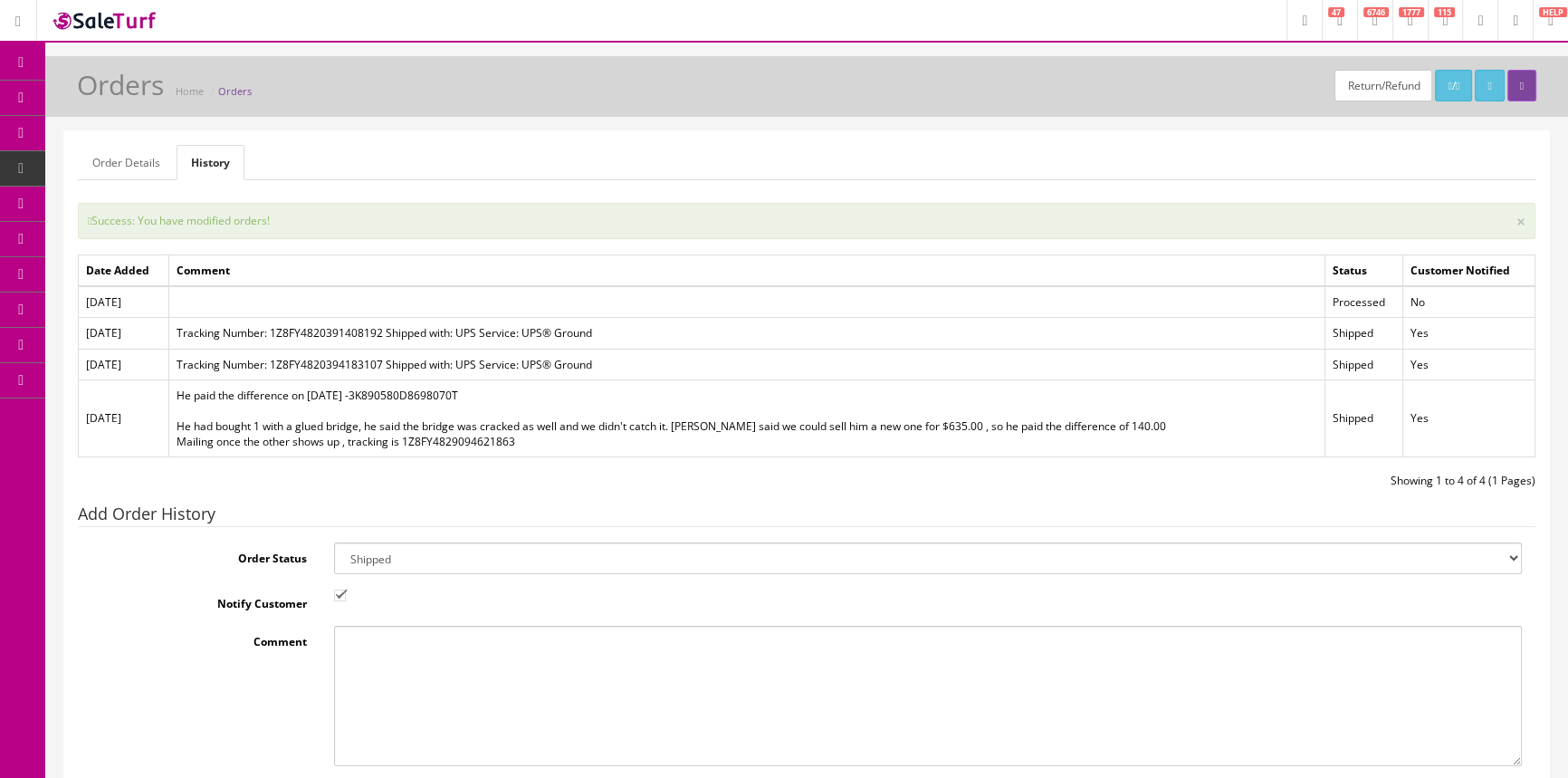
click at [139, 170] on span "POS Console" at bounding box center [139, 168] width 64 height 15
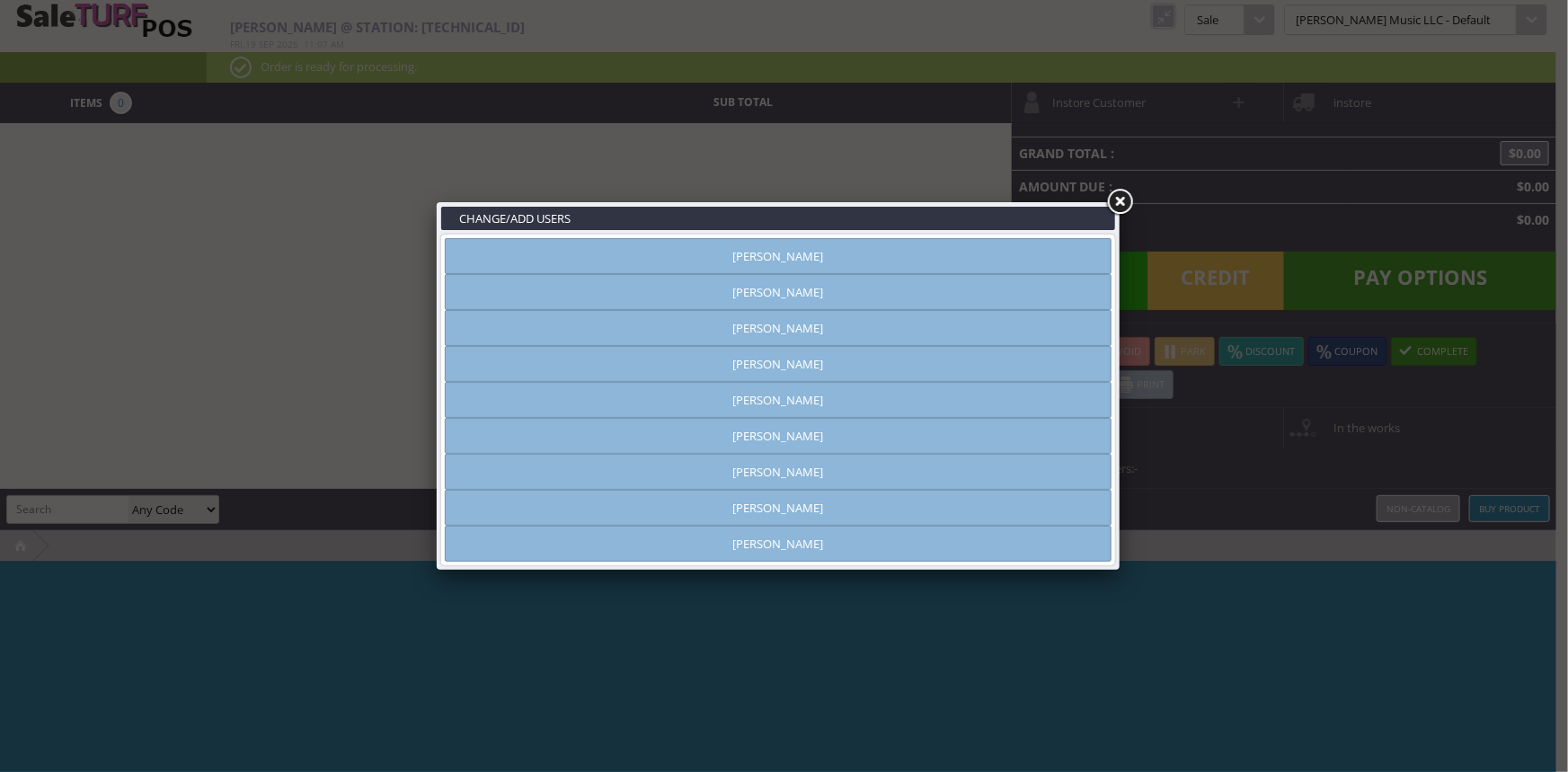
type input "[PERSON_NAME]"
click at [1114, 195] on link at bounding box center [1119, 202] width 32 height 32
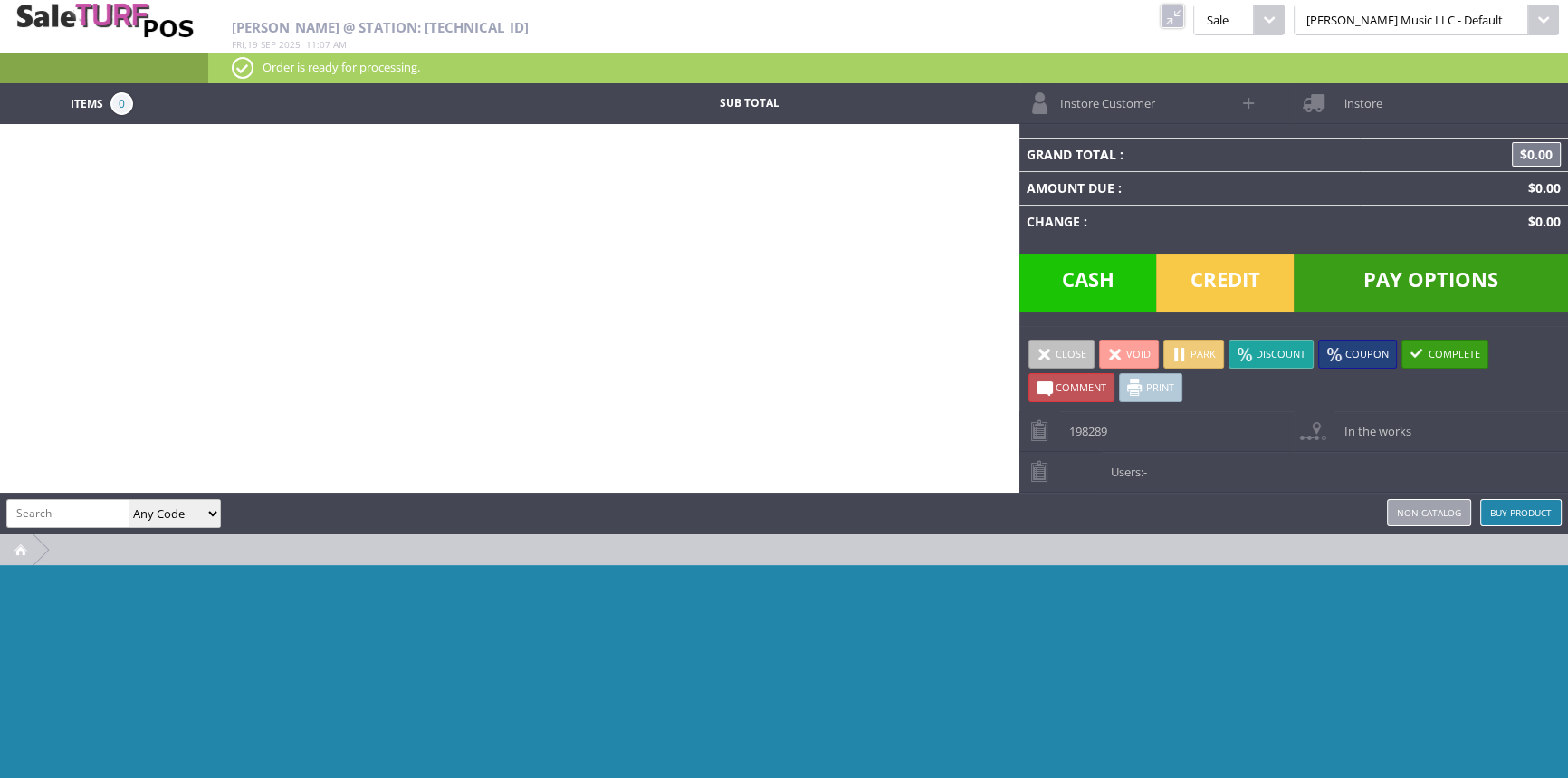
click at [1184, 11] on link at bounding box center [1173, 16] width 24 height 24
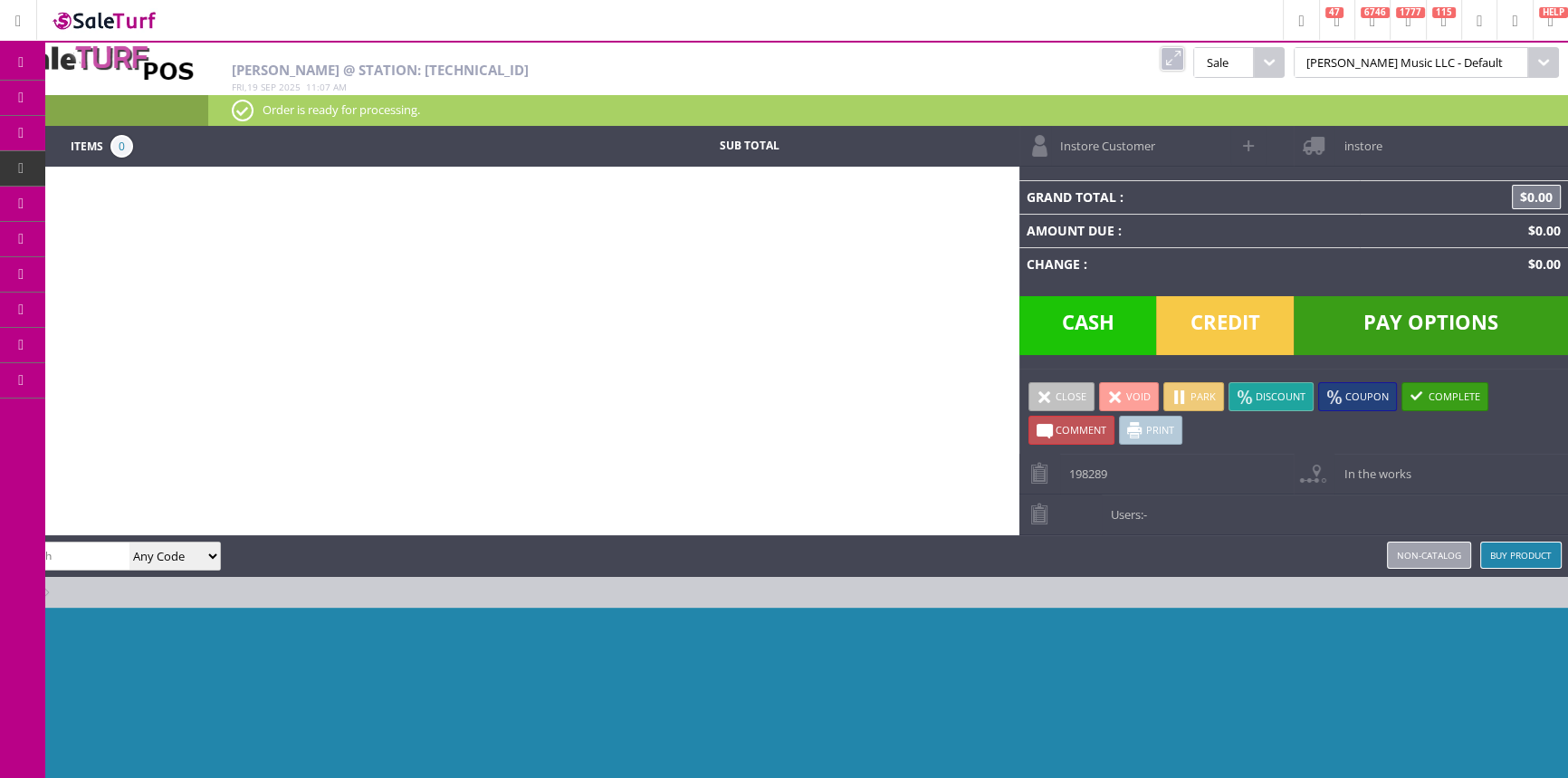
click at [152, 90] on span "Products" at bounding box center [132, 97] width 49 height 16
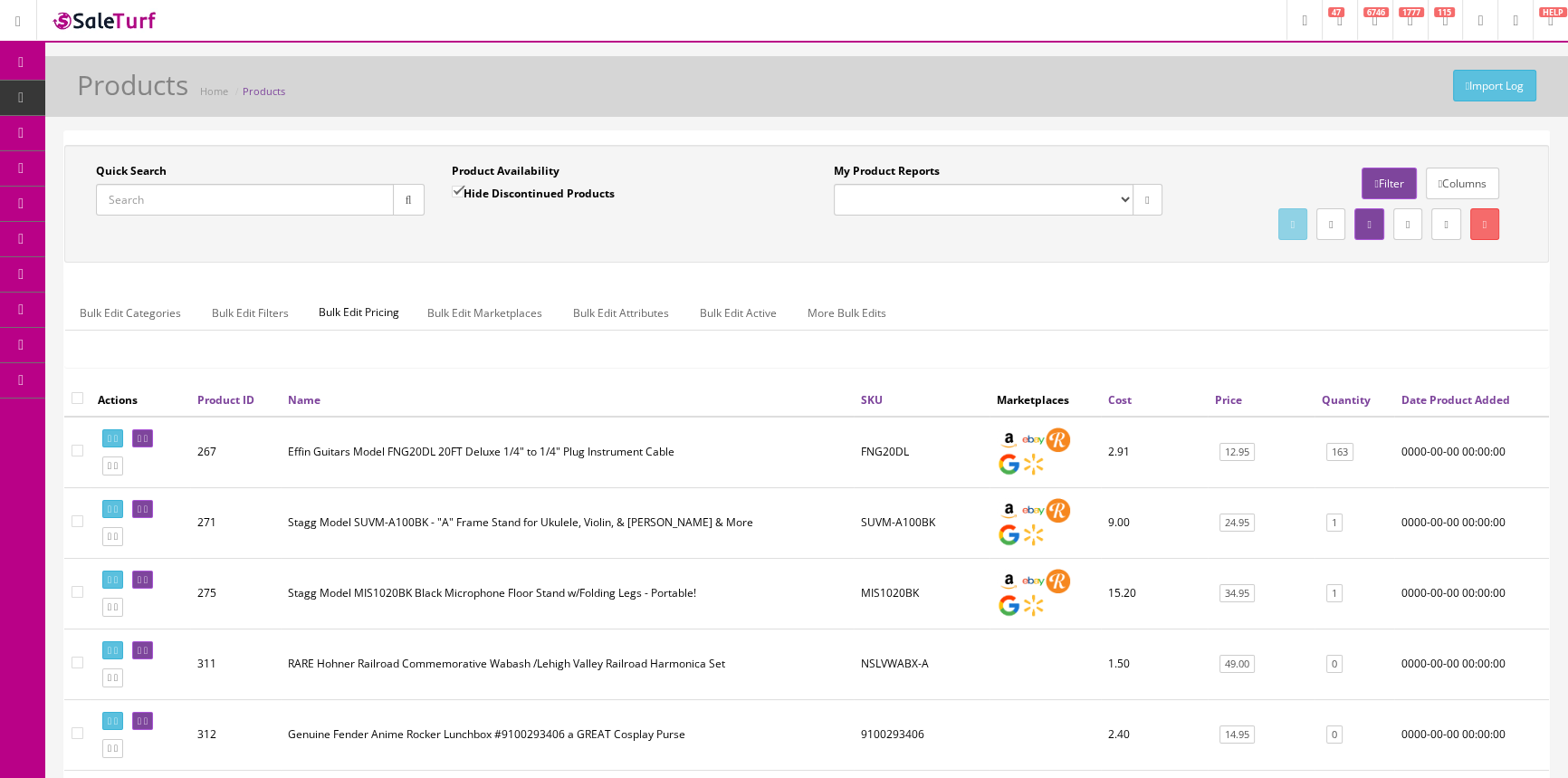
click at [199, 194] on input "Quick Search" at bounding box center [245, 199] width 298 height 32
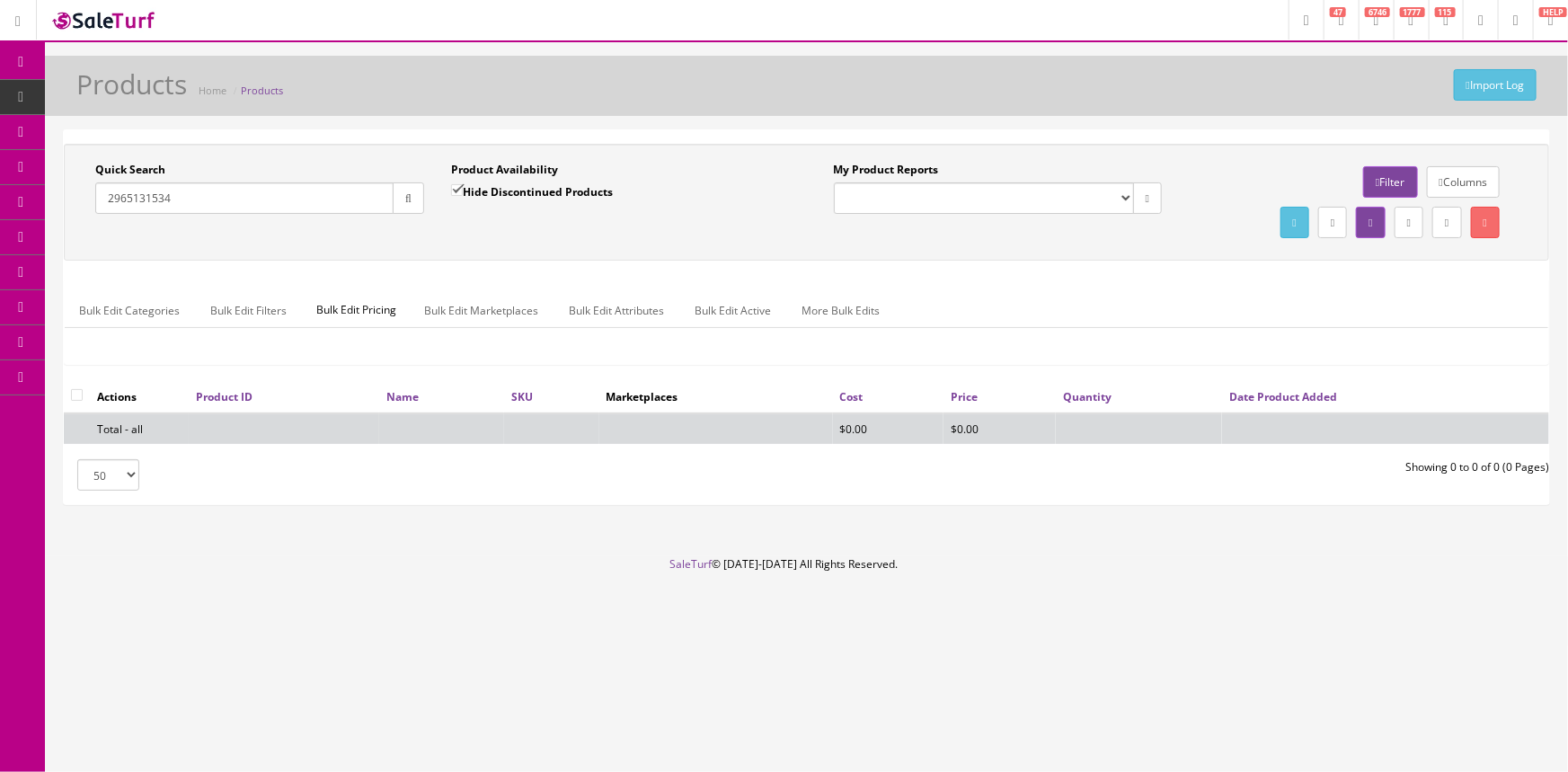
type input "2965131534"
click at [458, 189] on input "Hide Discontinued Products" at bounding box center [457, 189] width 11 height 11
checkbox input "false"
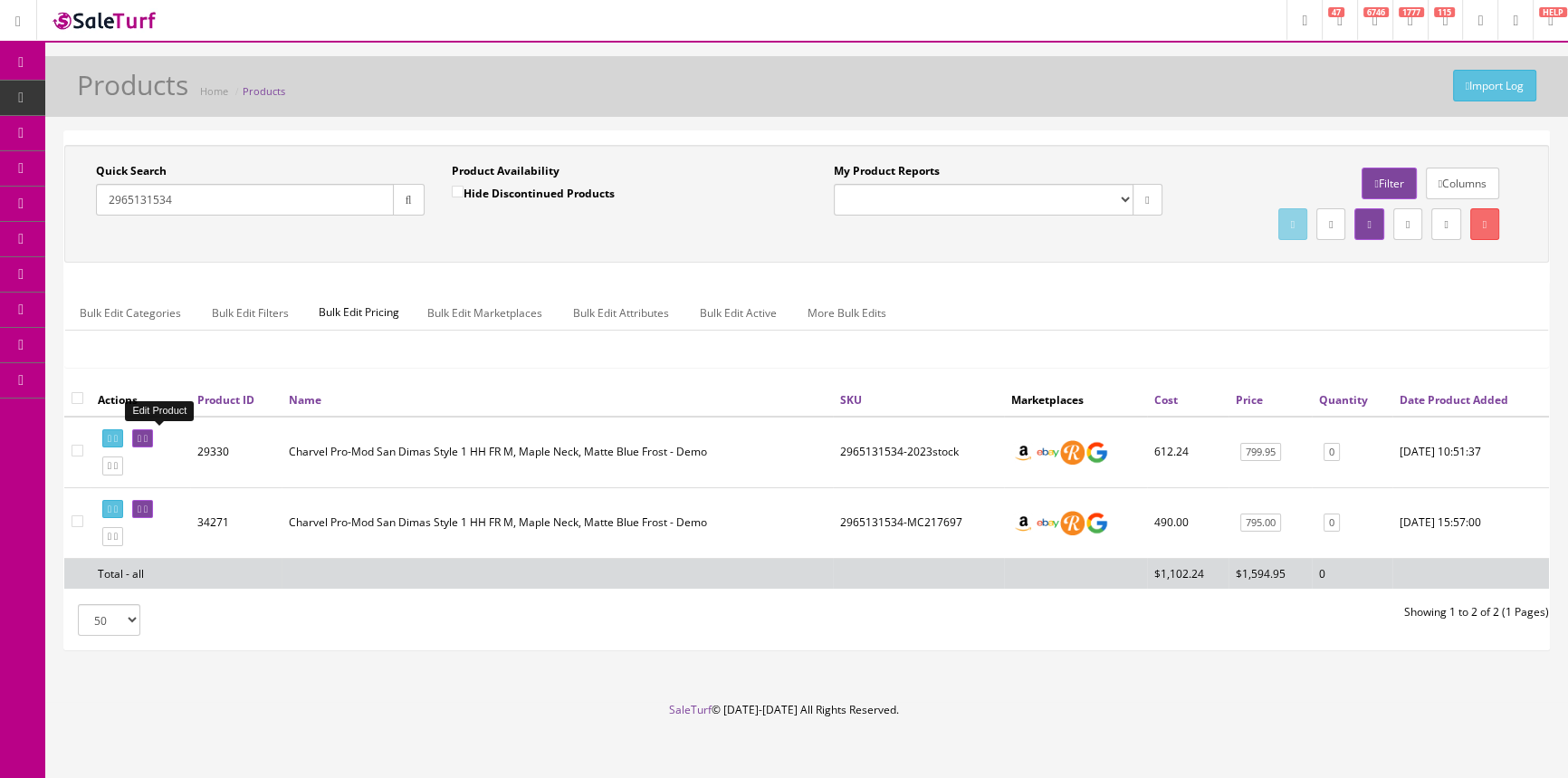
click at [153, 438] on link at bounding box center [142, 438] width 21 height 19
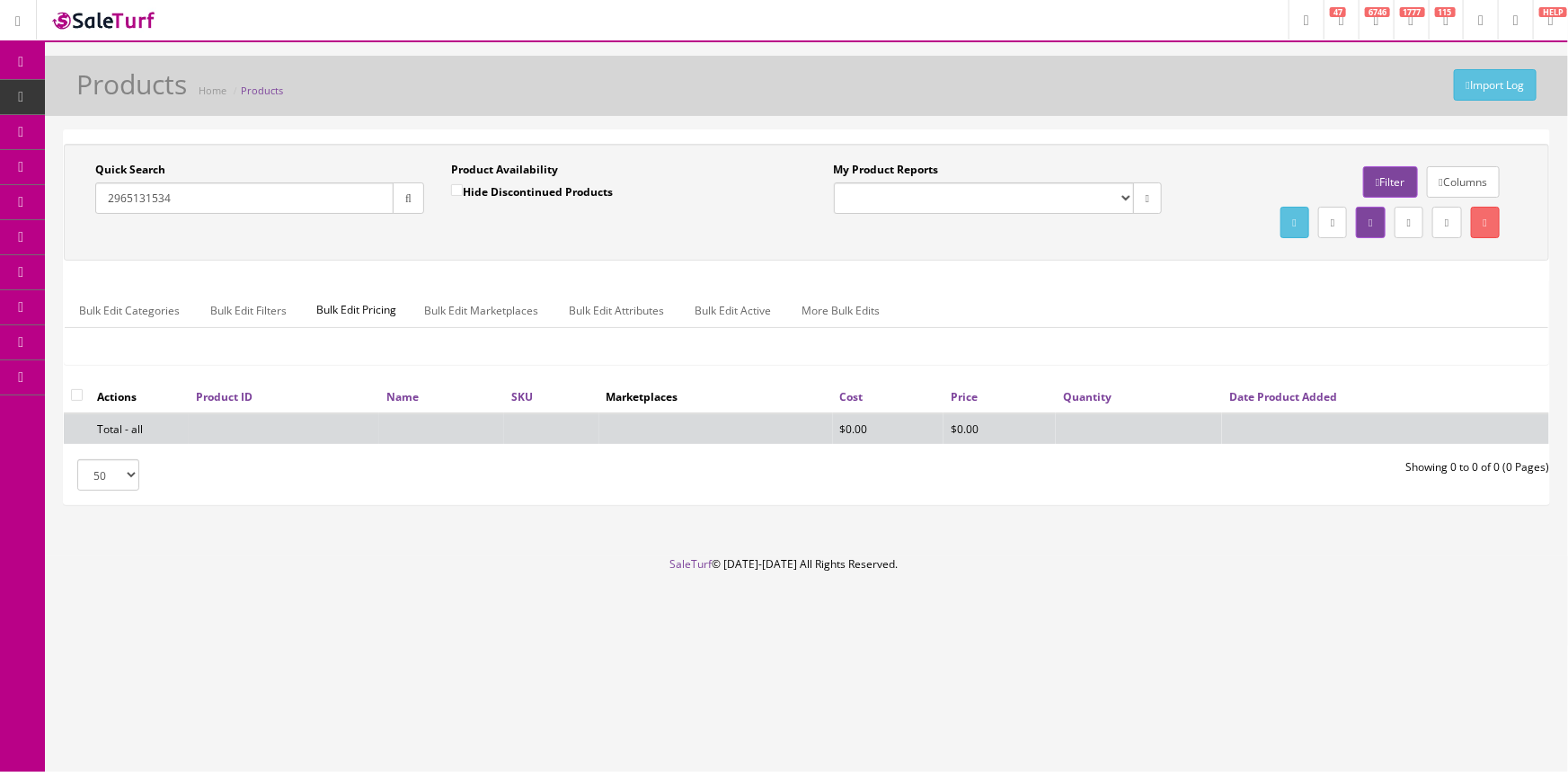
click at [459, 192] on input "Hide Discontinued Products" at bounding box center [457, 189] width 11 height 11
checkbox input "false"
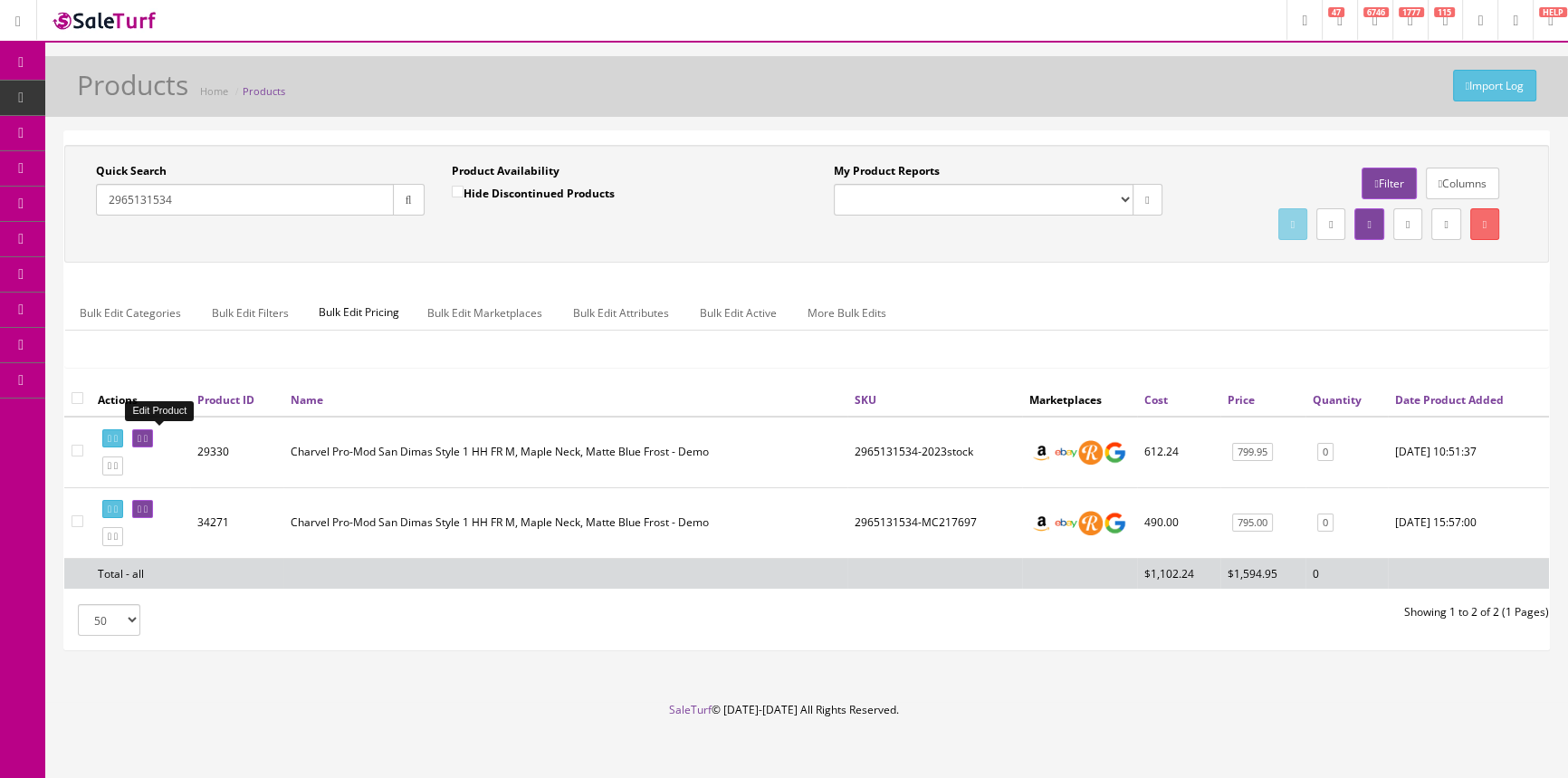
click at [141, 435] on icon at bounding box center [139, 438] width 4 height 10
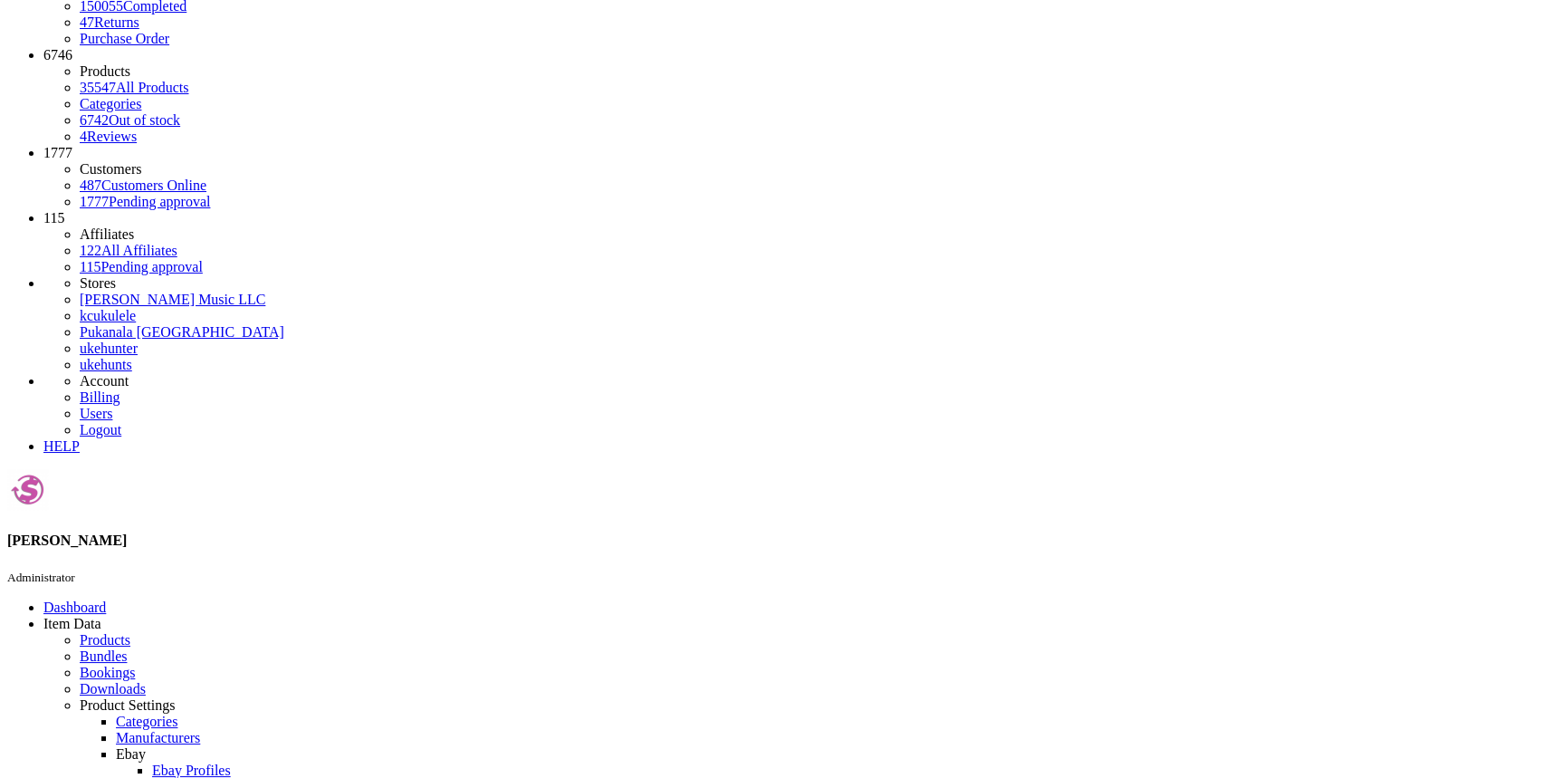
scroll to position [347, 0]
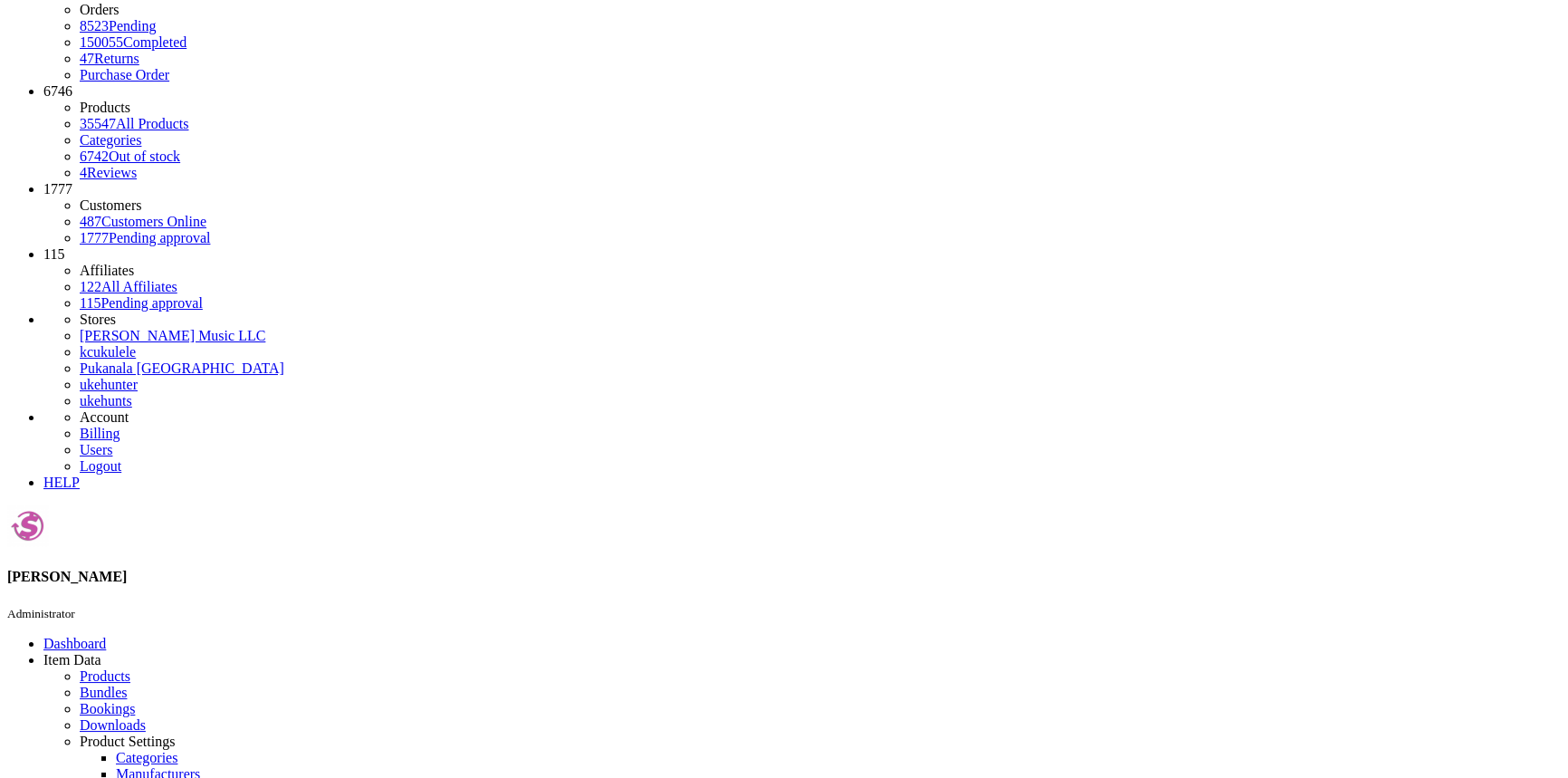
scroll to position [0, 0]
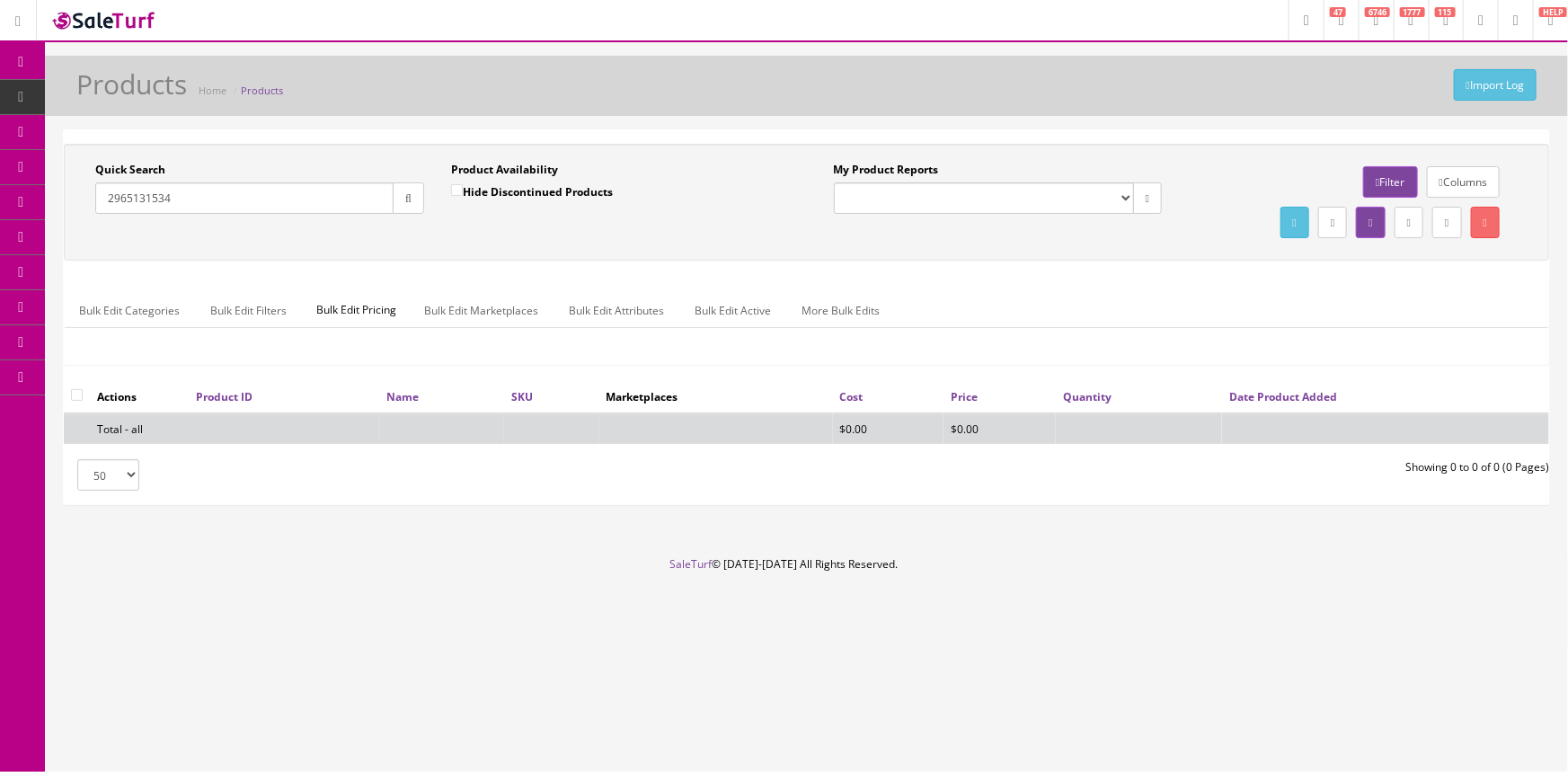
click at [411, 199] on button "button" at bounding box center [407, 197] width 31 height 31
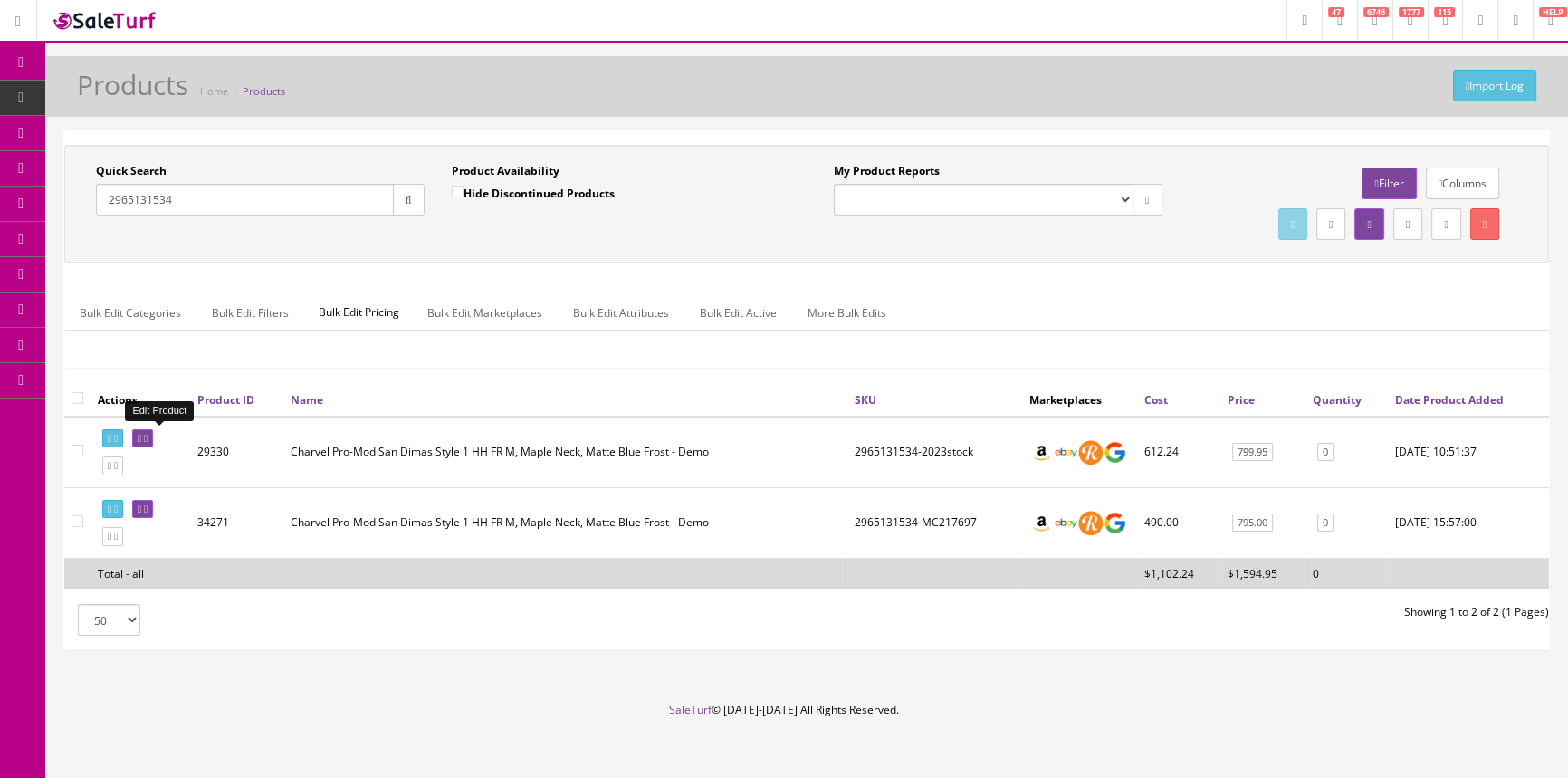
click at [141, 436] on icon at bounding box center [139, 438] width 4 height 10
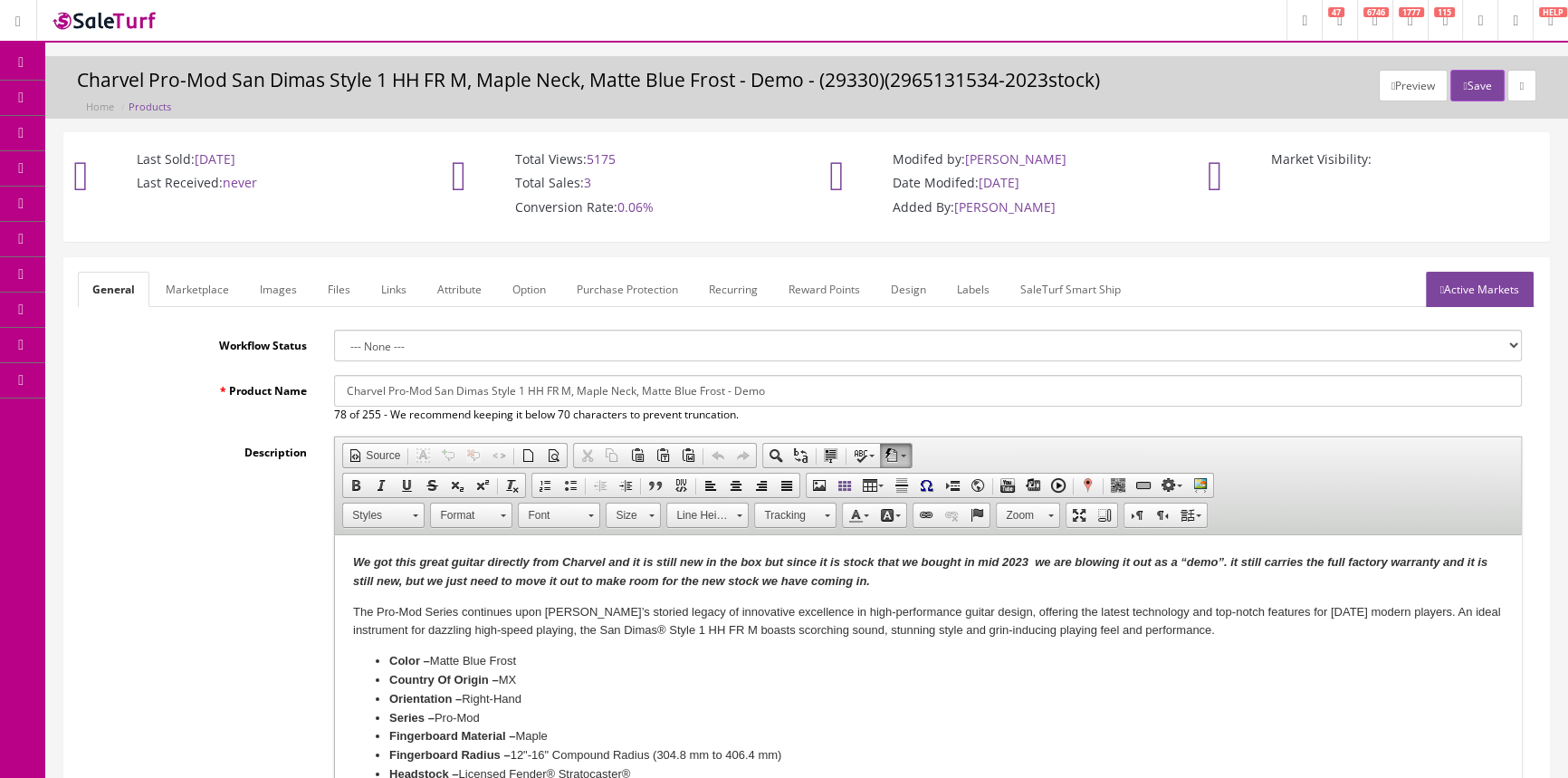
click at [121, 200] on span "Order List" at bounding box center [133, 203] width 50 height 15
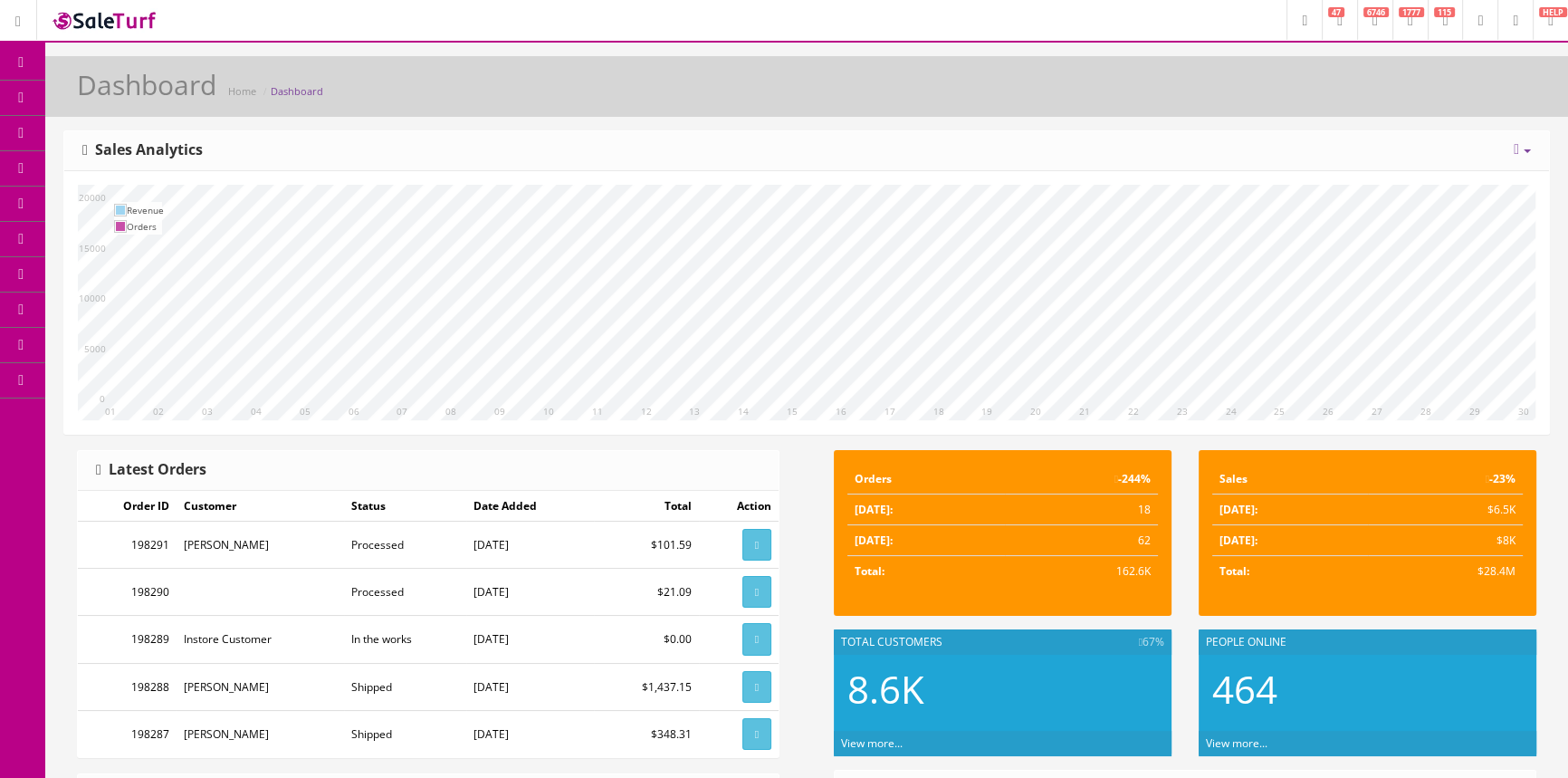
click at [139, 198] on span "Order List" at bounding box center [133, 203] width 50 height 15
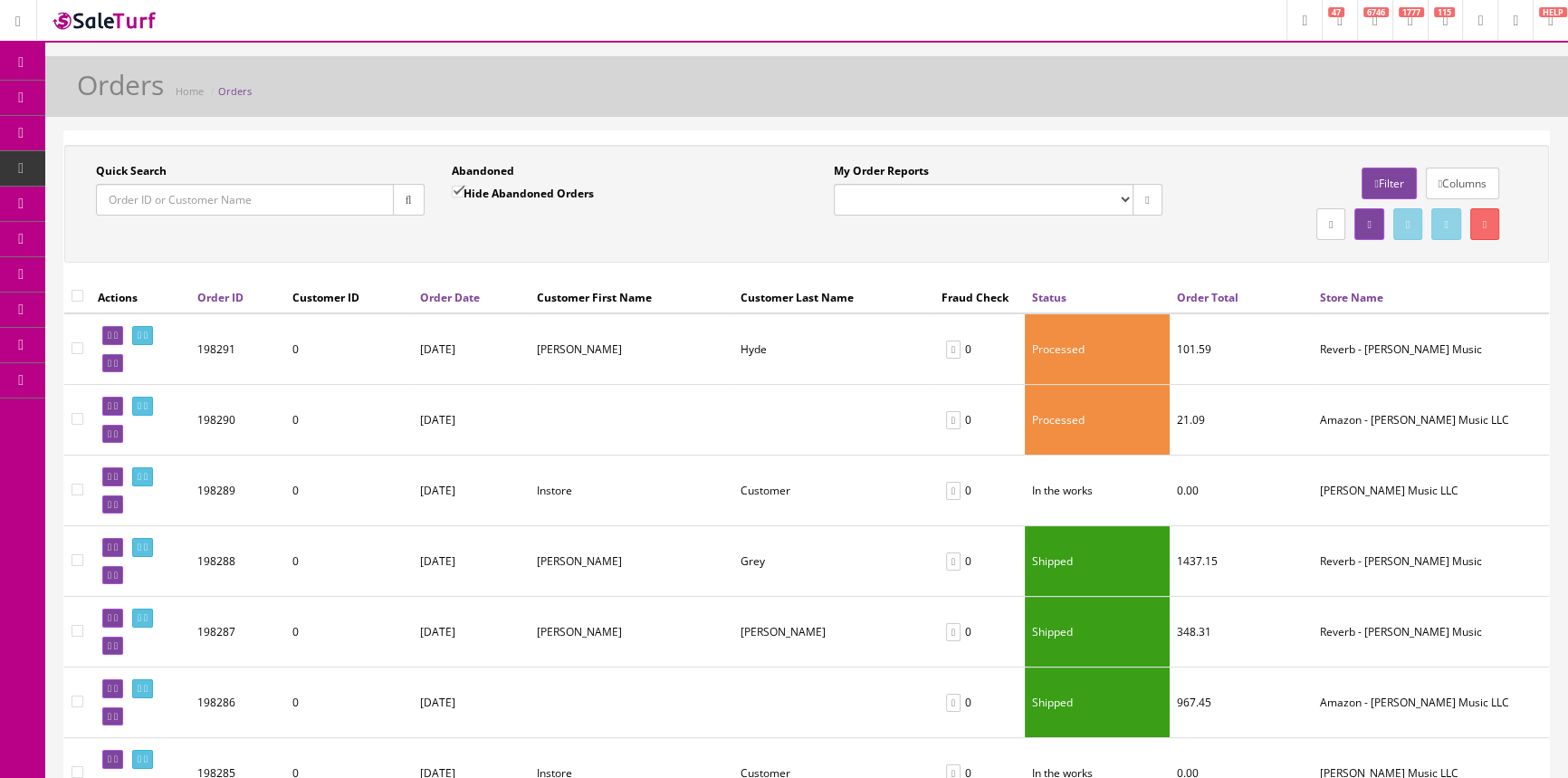
click at [183, 206] on input "Quick Search" at bounding box center [245, 199] width 298 height 32
paste input "169588"
type input "169588"
click at [406, 195] on icon "button" at bounding box center [409, 200] width 7 height 11
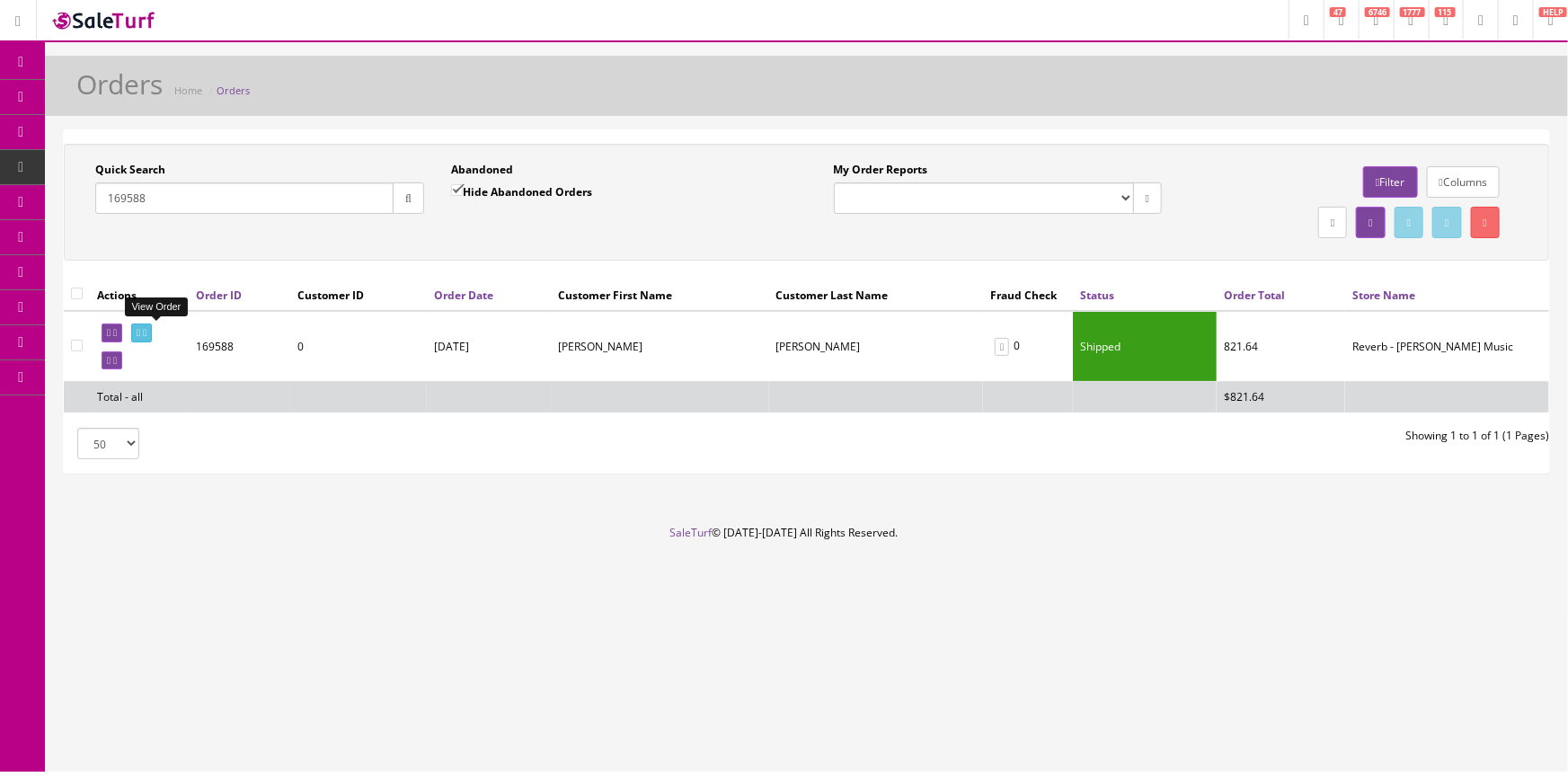
click at [140, 332] on icon at bounding box center [138, 332] width 4 height 9
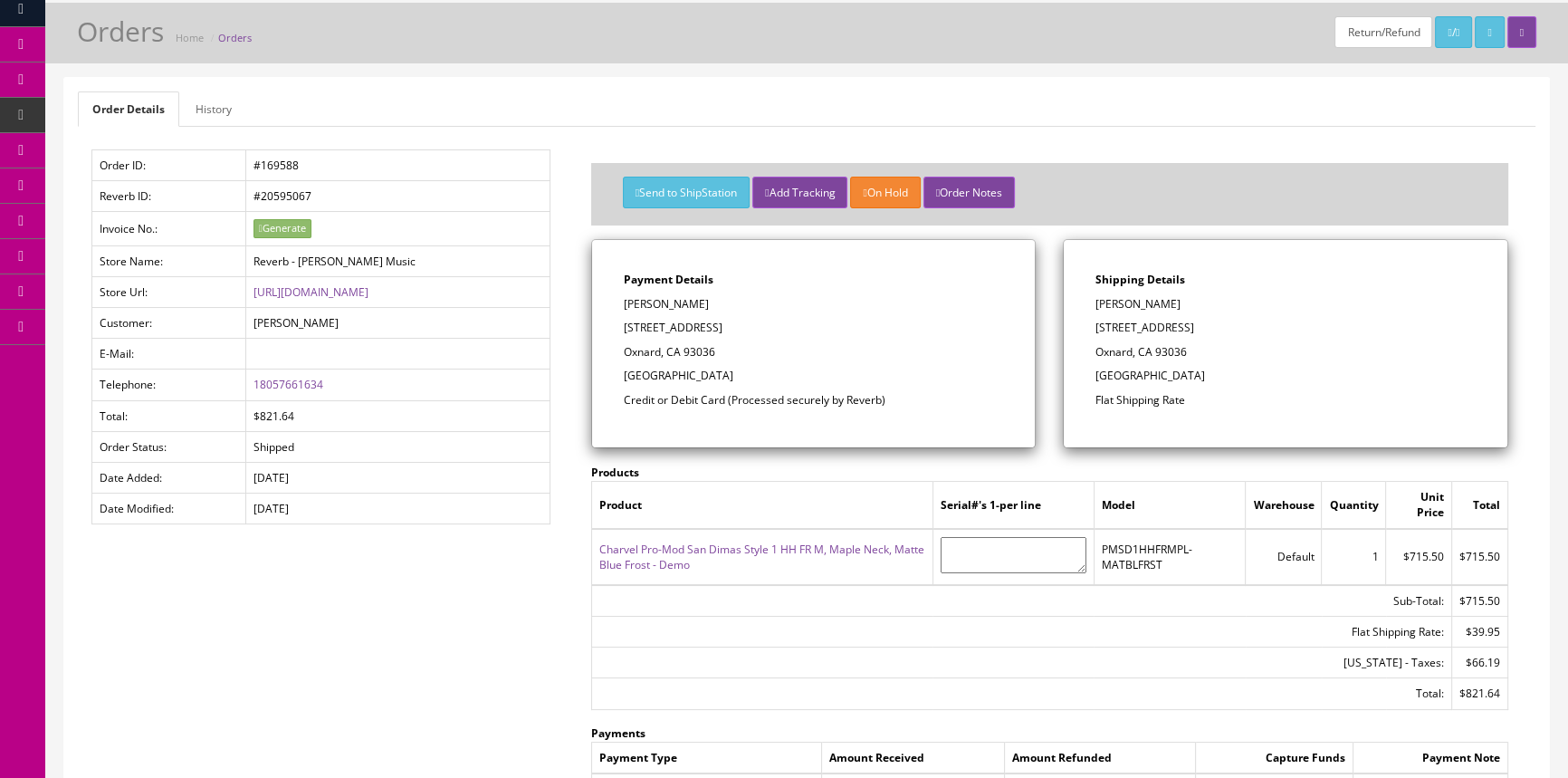
scroll to position [81, 0]
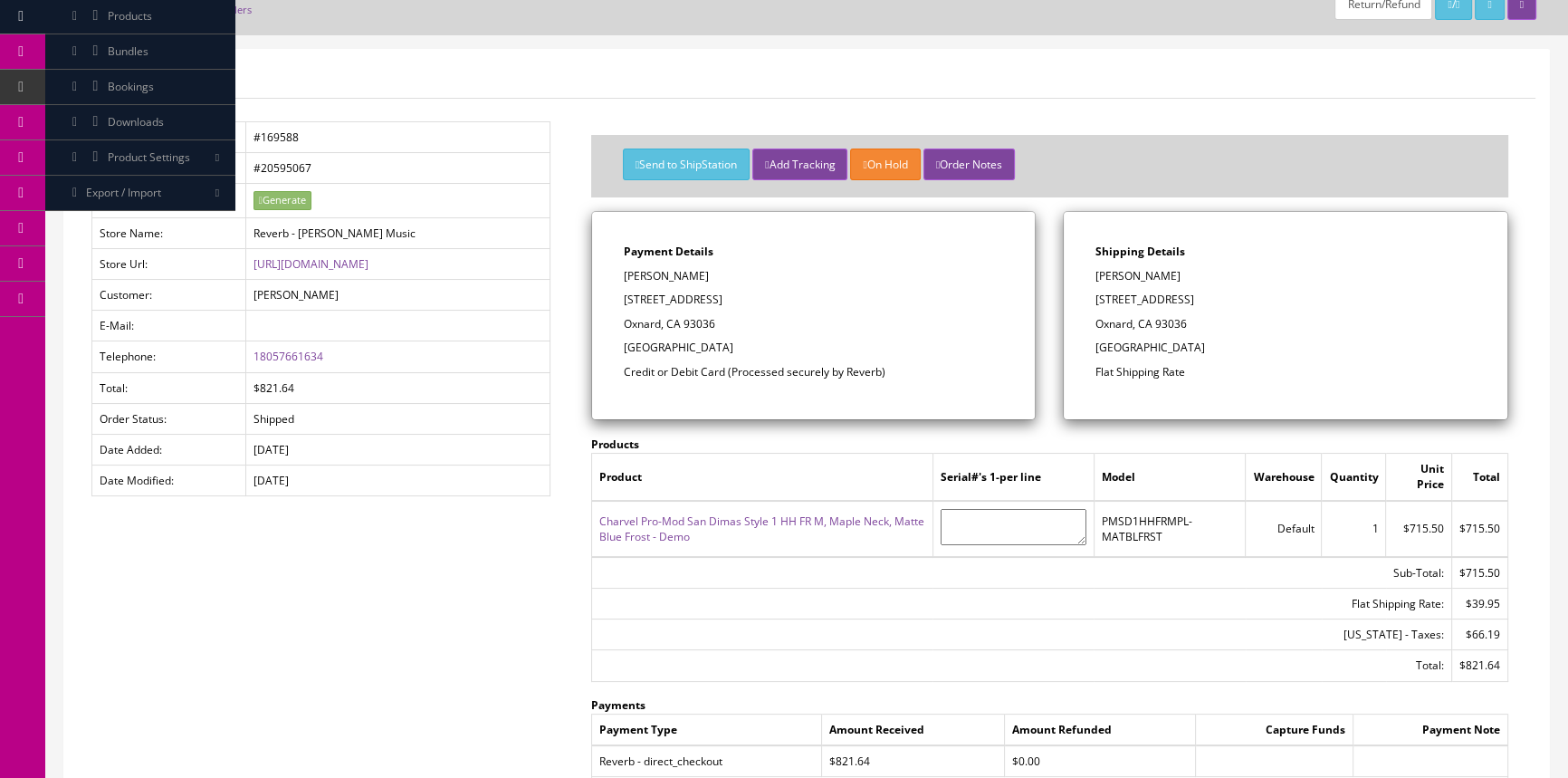
click at [210, 78] on link "History" at bounding box center [214, 80] width 65 height 35
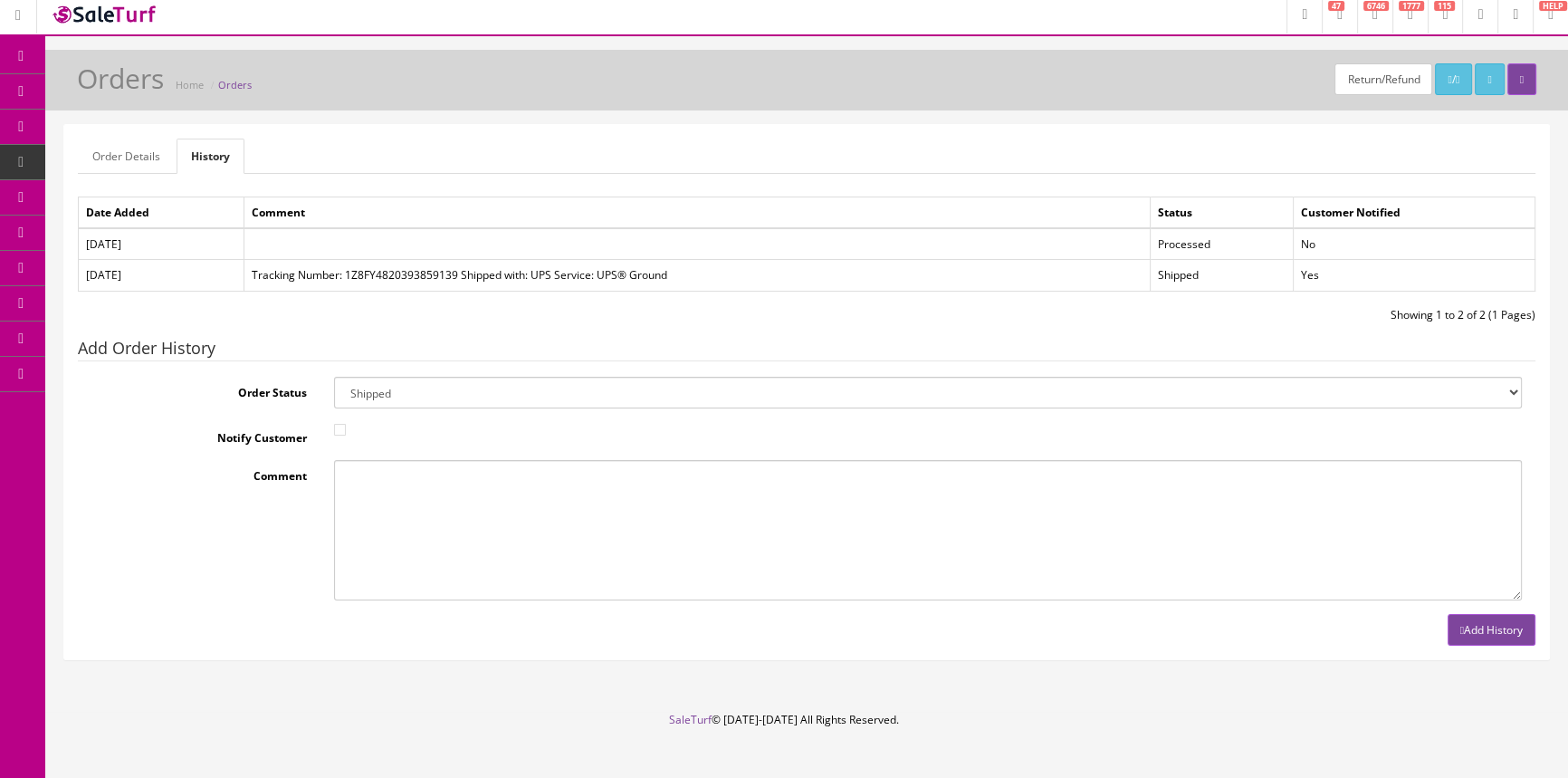
scroll to position [0, 0]
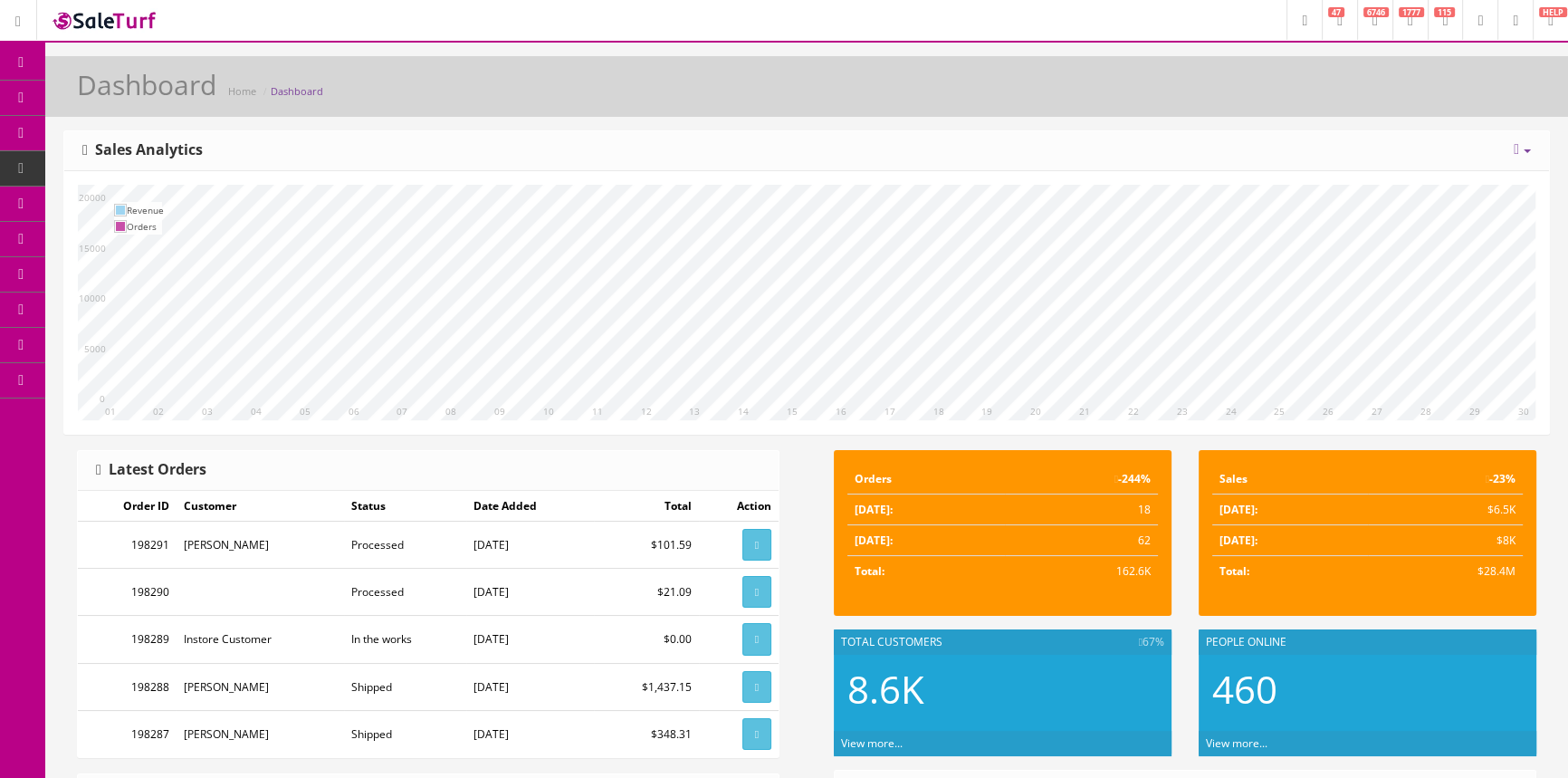
click at [129, 346] on span "Scan & Compare" at bounding box center [150, 345] width 85 height 15
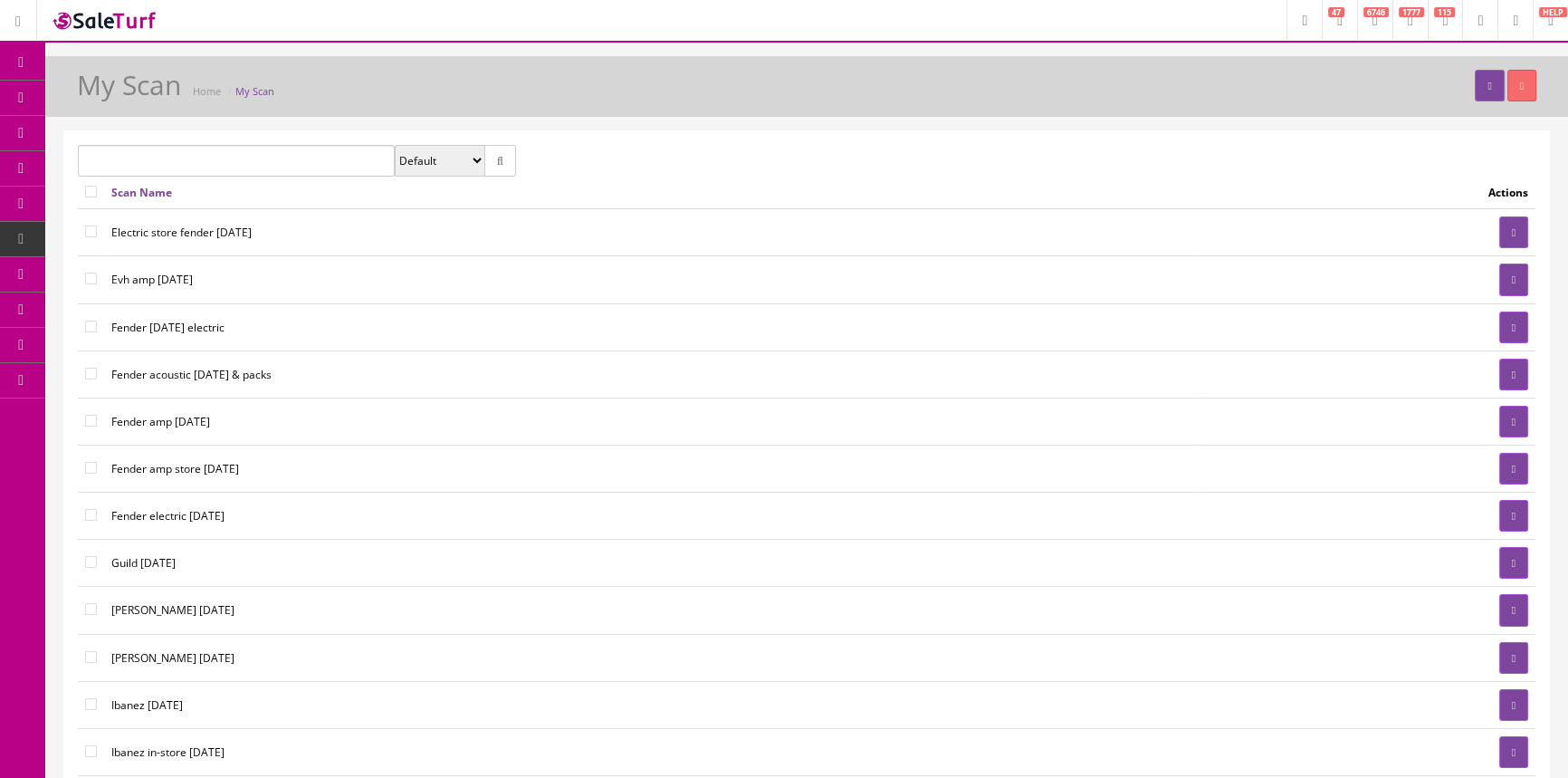
click at [105, 199] on icon at bounding box center [95, 202] width 19 height 14
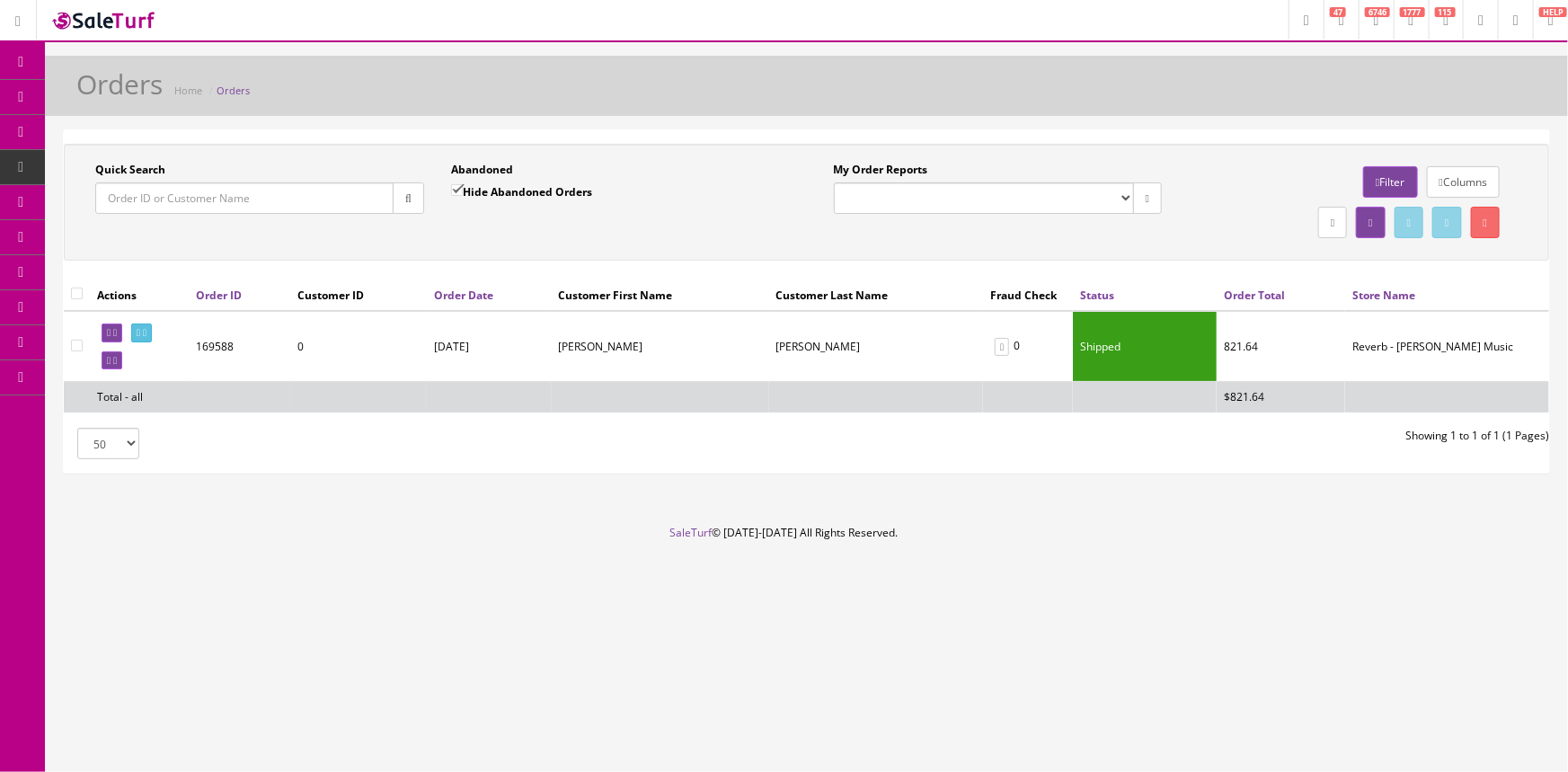
click at [135, 195] on input "Quick Search" at bounding box center [244, 197] width 298 height 31
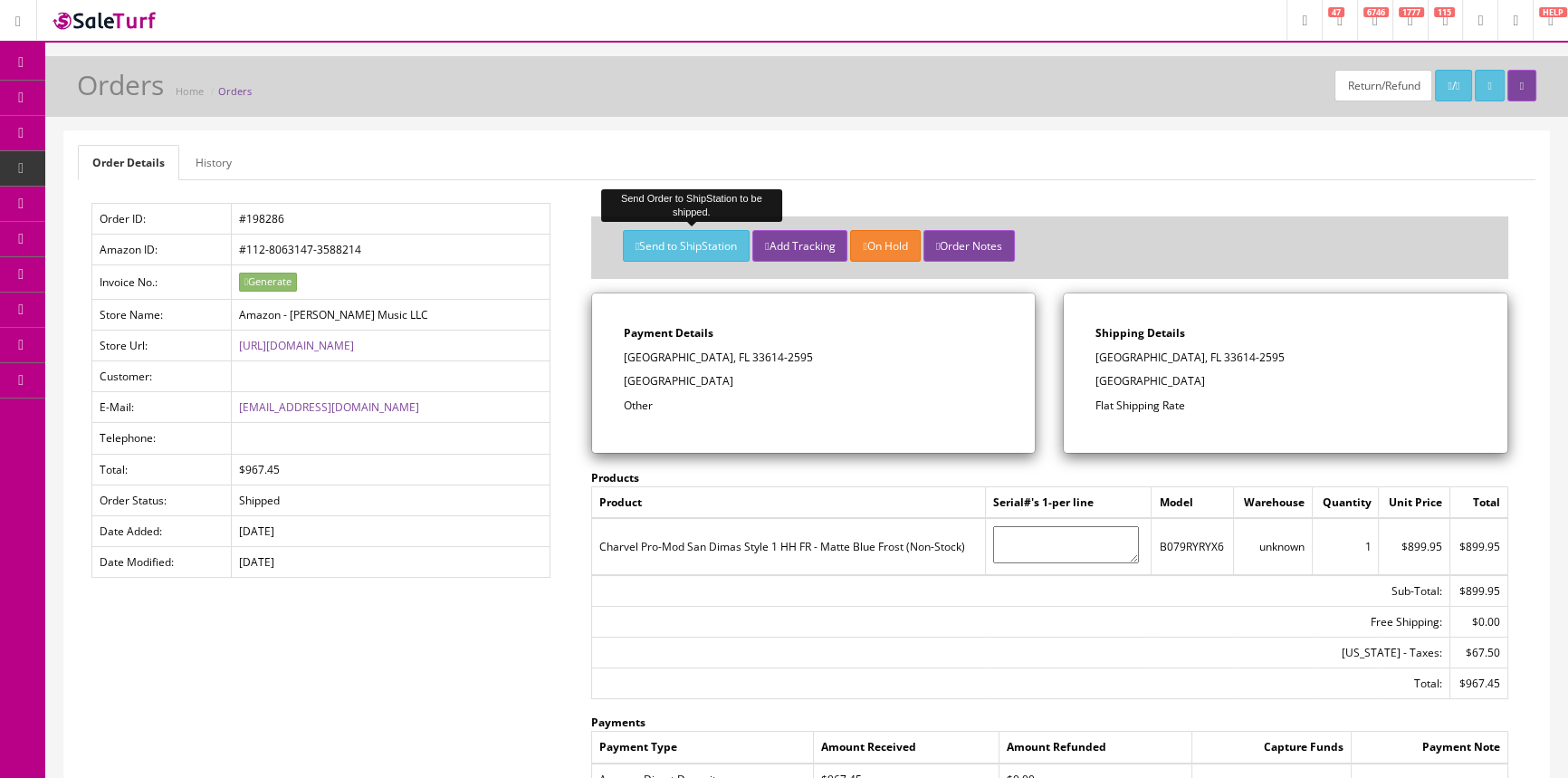
click at [678, 236] on button "Send to ShipStation" at bounding box center [686, 245] width 127 height 32
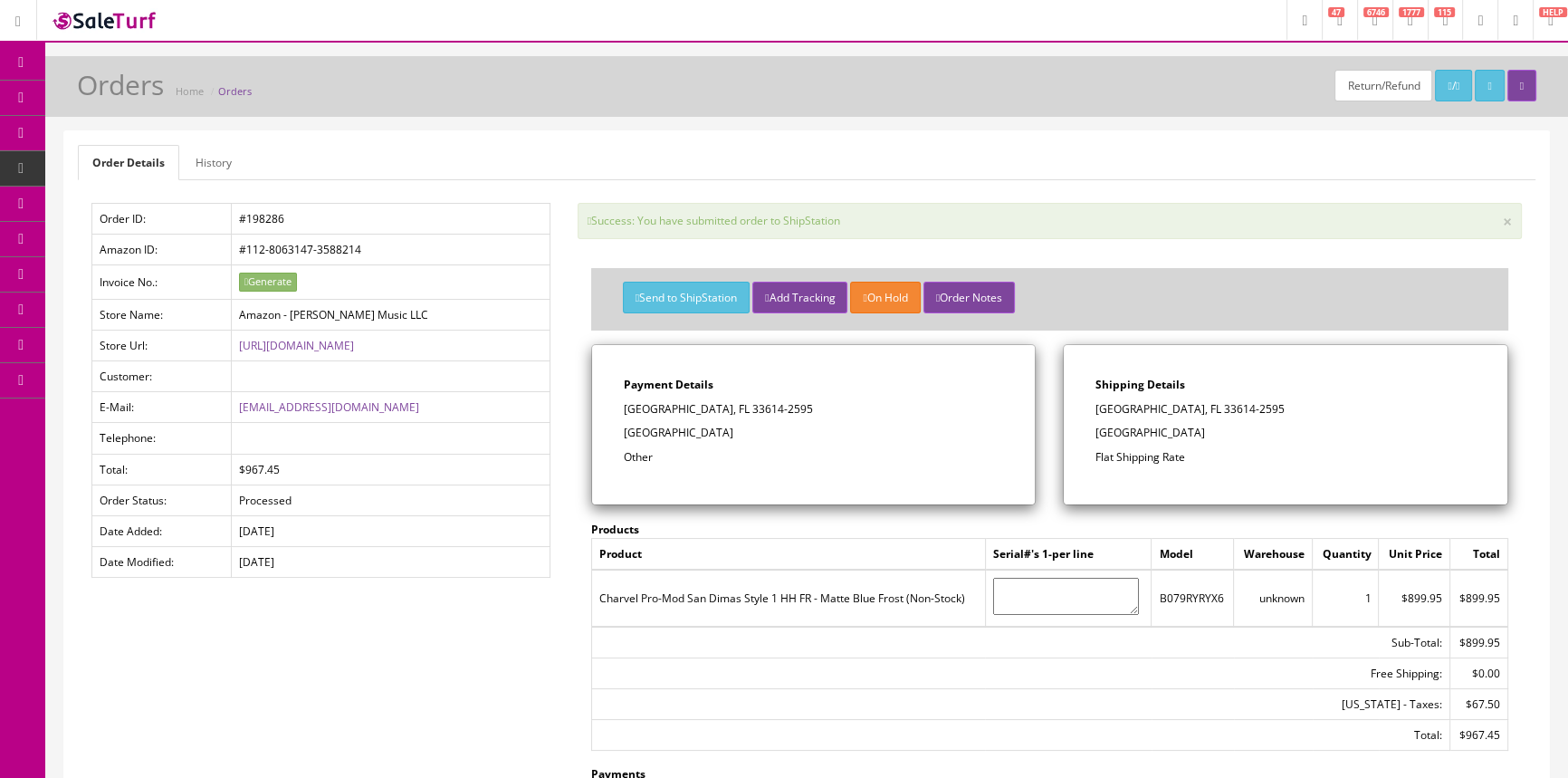
click at [1195, 599] on td "B079RYRYX6" at bounding box center [1193, 597] width 82 height 56
click at [121, 93] on span "Products" at bounding box center [130, 97] width 44 height 15
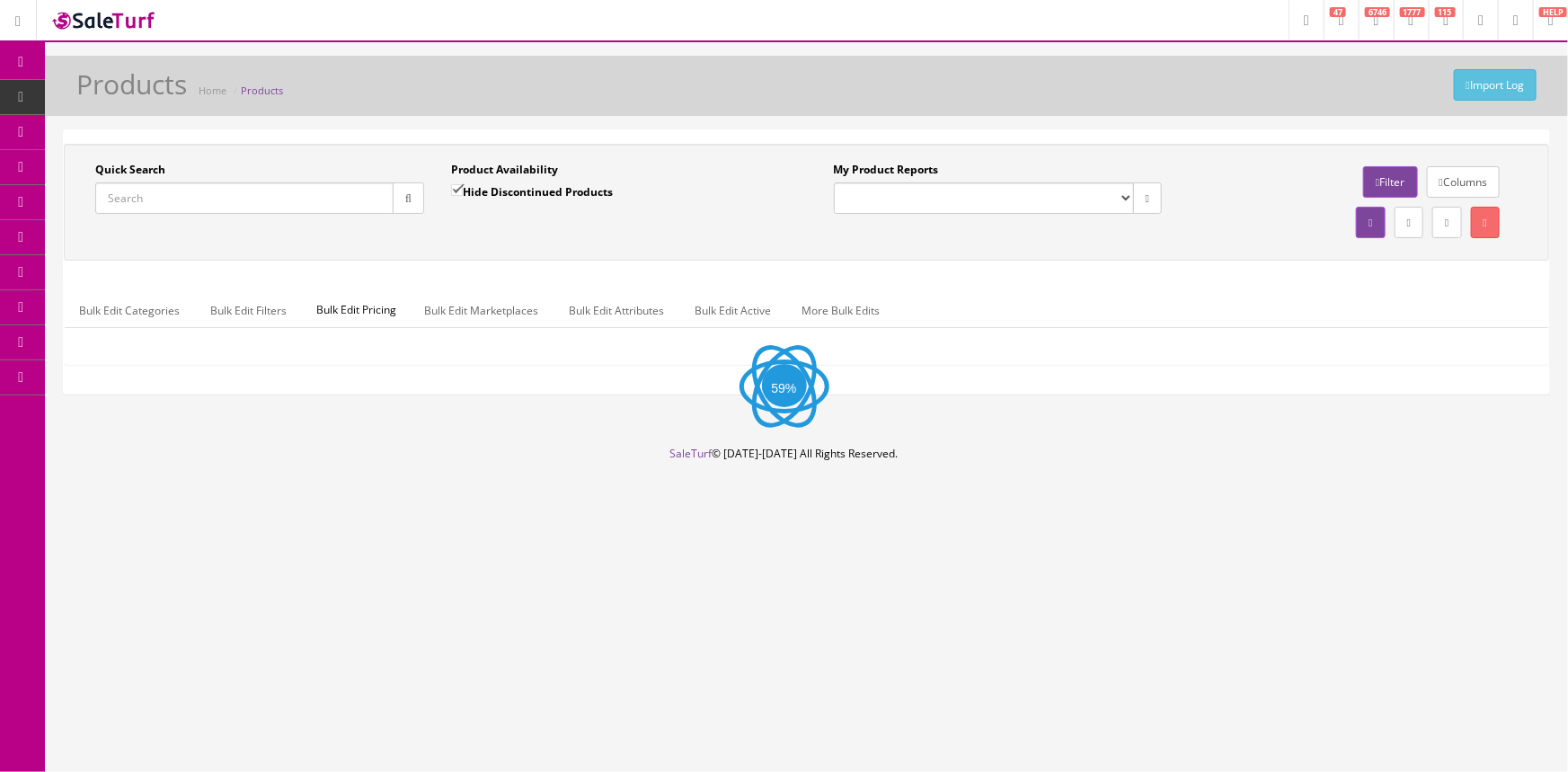
click at [192, 206] on input "Quick Search" at bounding box center [244, 197] width 298 height 31
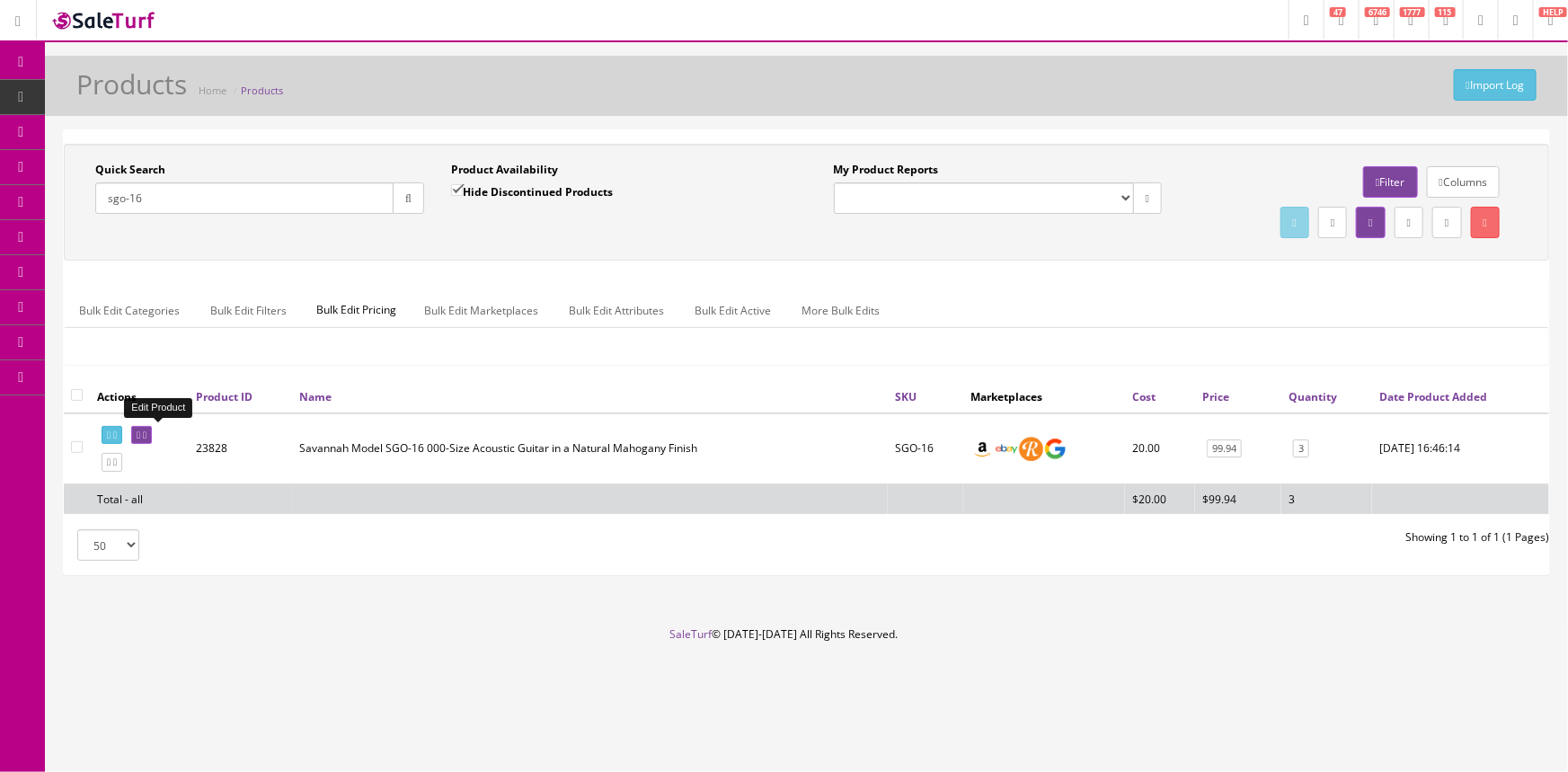
type input "sgo-16"
click at [147, 436] on icon at bounding box center [145, 435] width 4 height 9
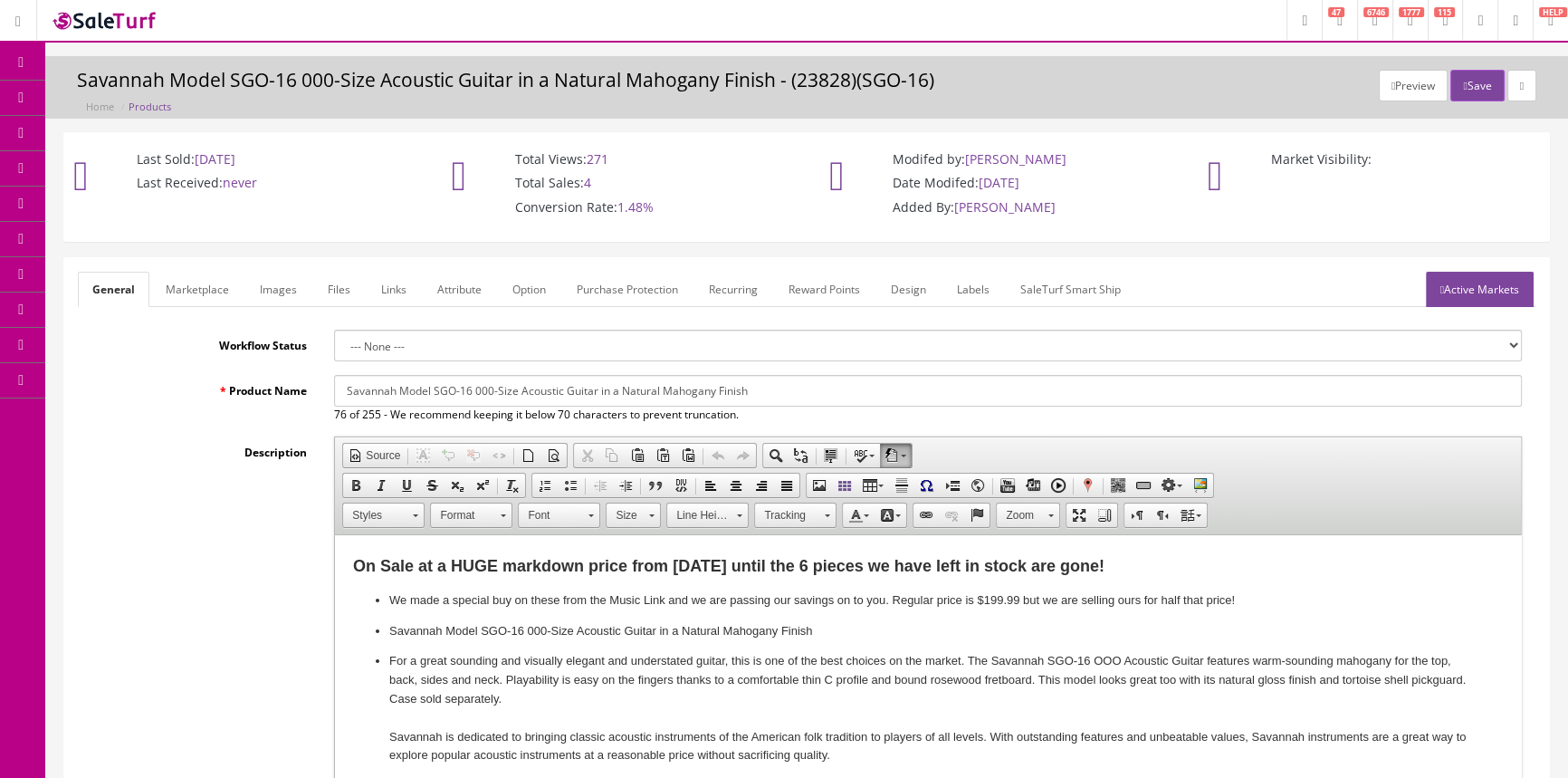
click at [141, 160] on span "POS Console" at bounding box center [139, 168] width 64 height 15
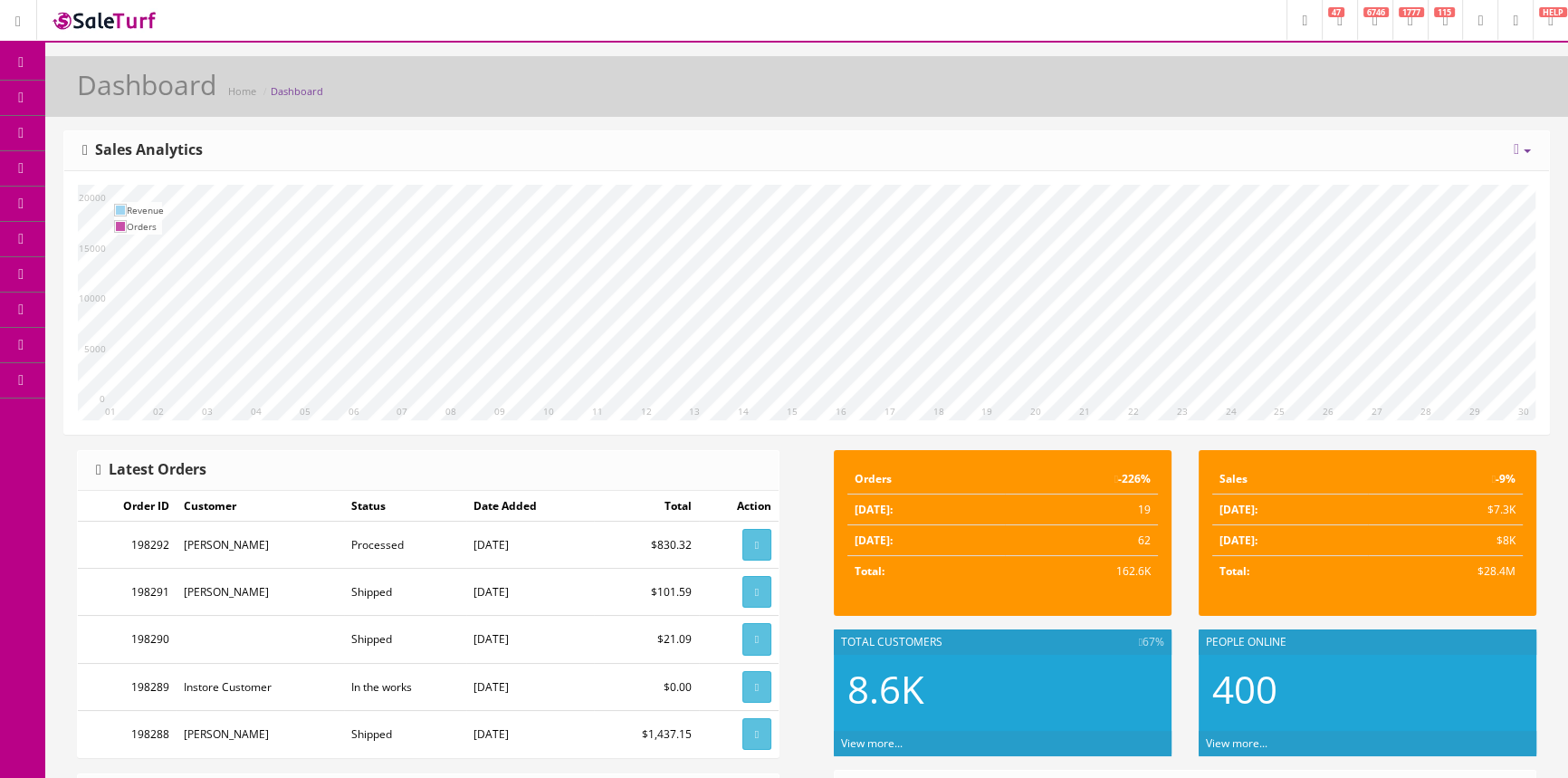
click at [185, 172] on link "POS Console" at bounding box center [139, 168] width 190 height 35
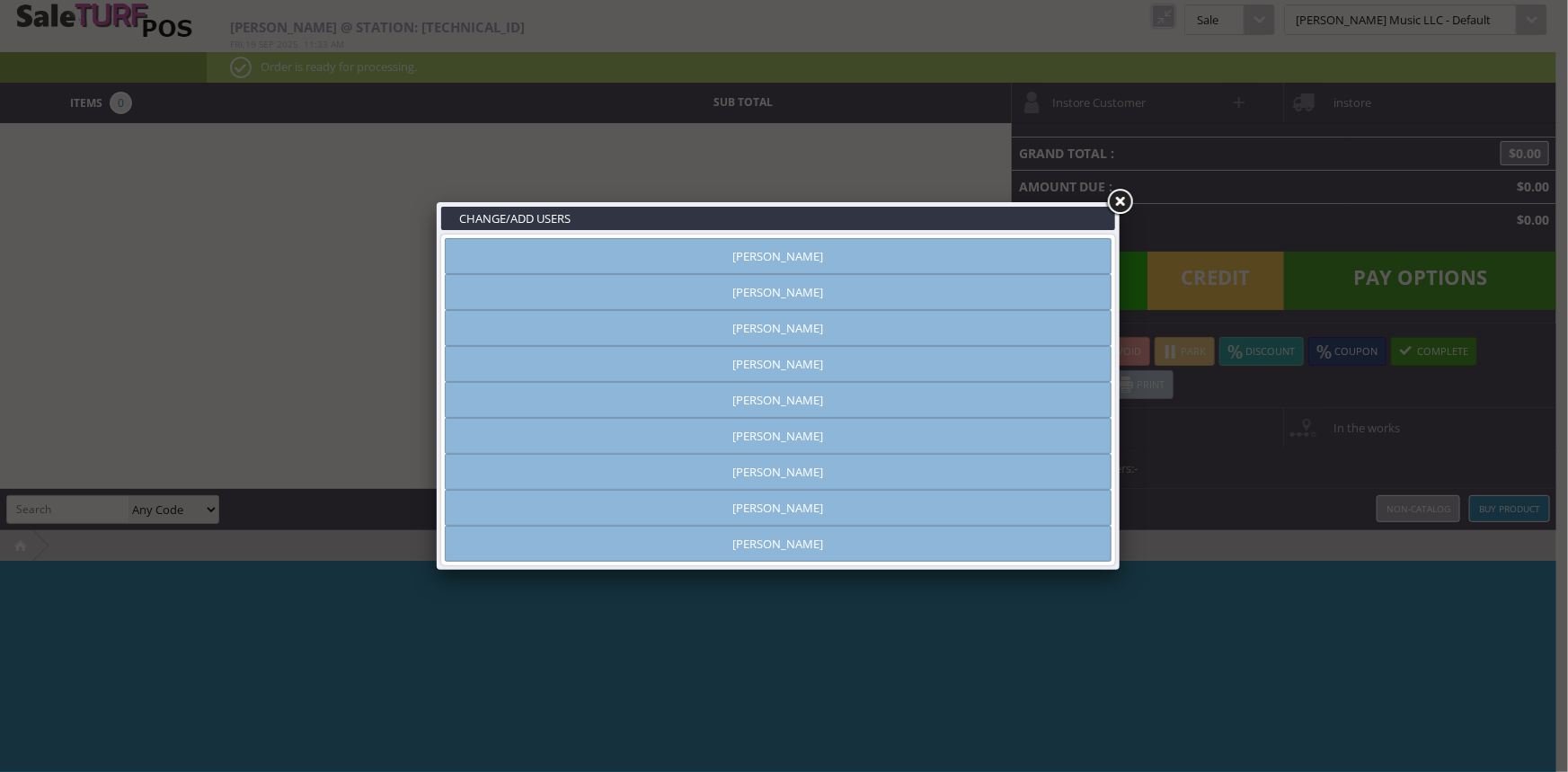
type input "amber helgren"
click at [753, 252] on link "[PERSON_NAME]" at bounding box center [778, 256] width 667 height 36
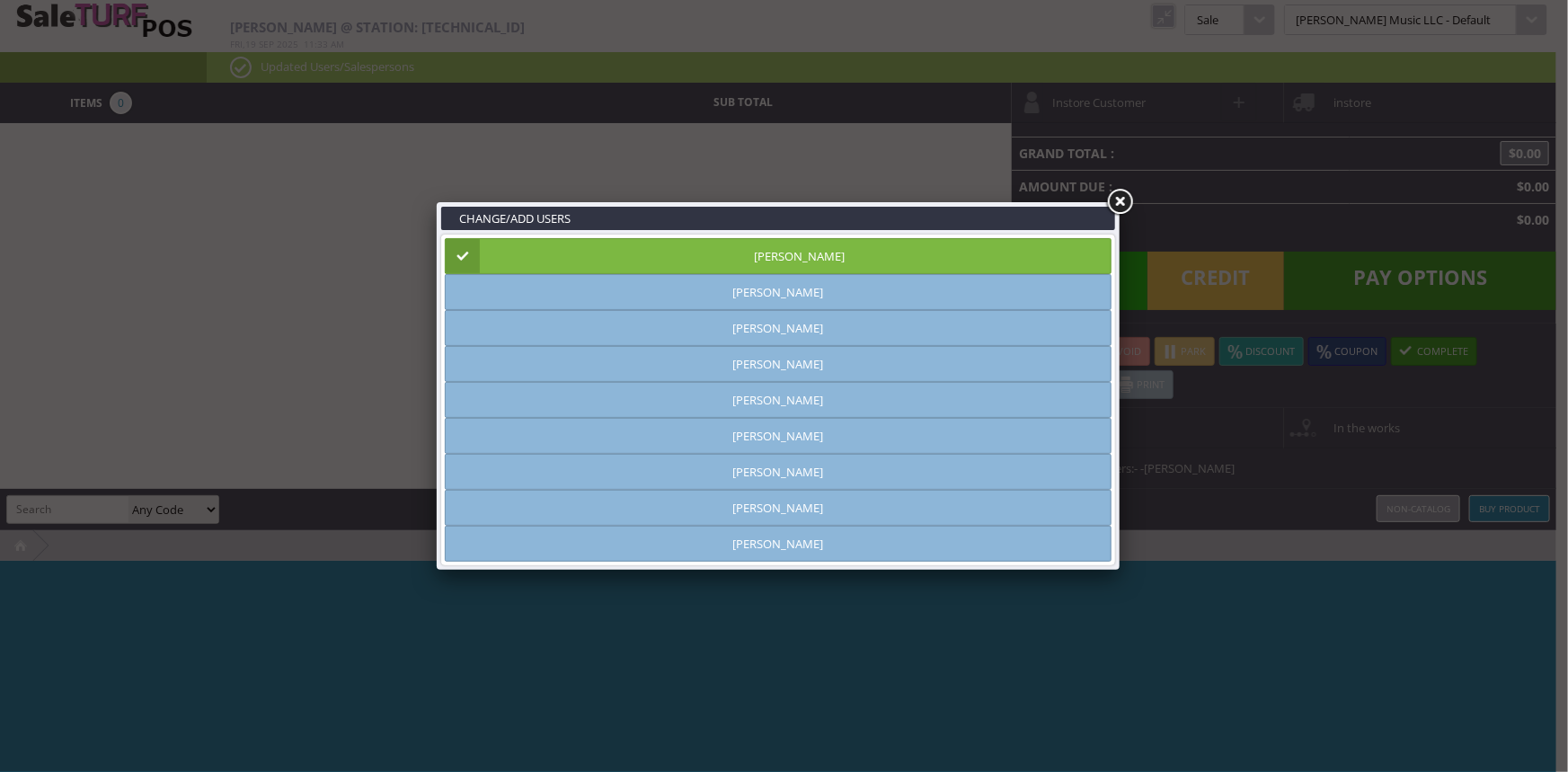
click at [1111, 204] on link at bounding box center [1119, 202] width 32 height 32
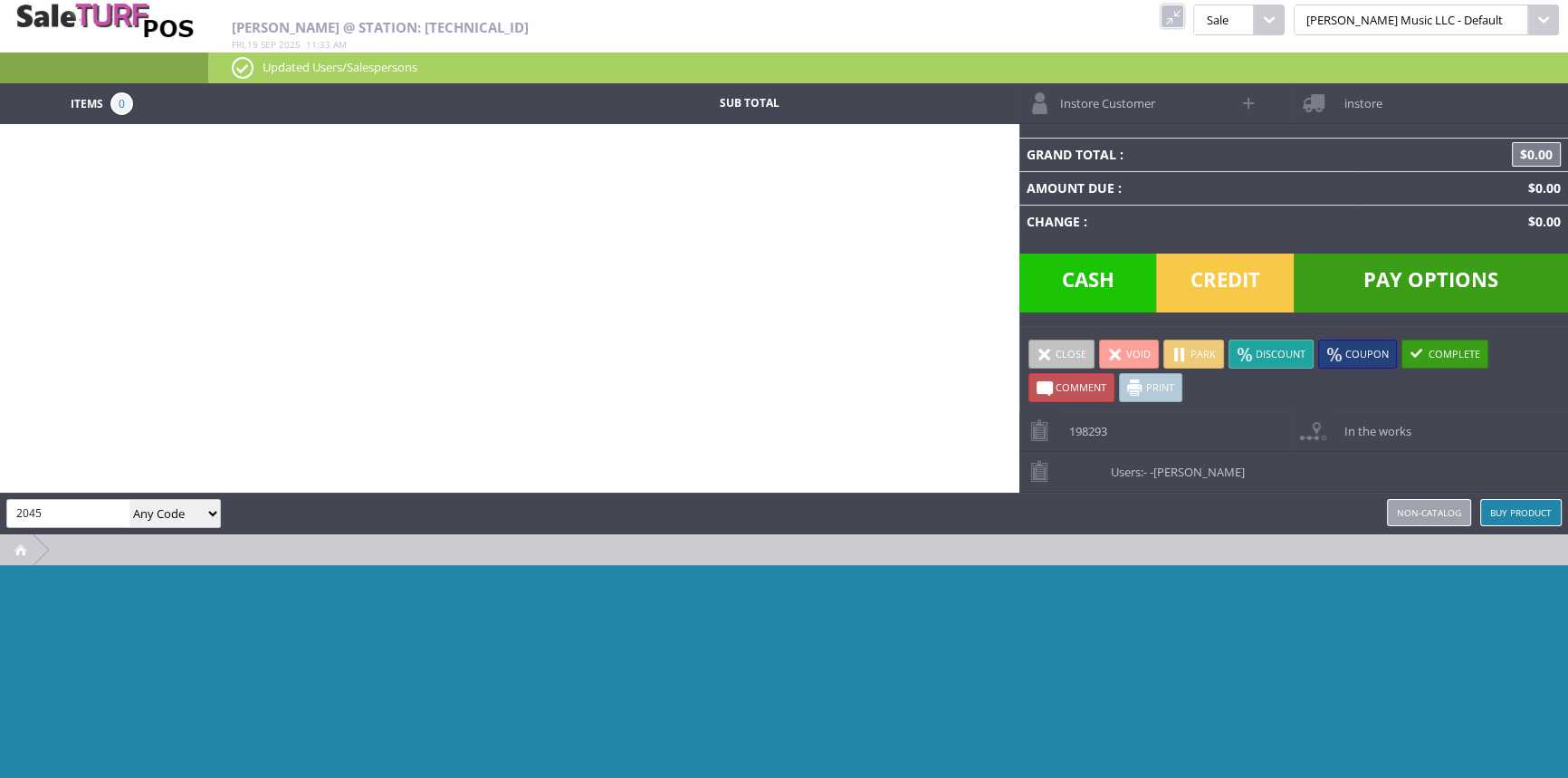
type input "2045"
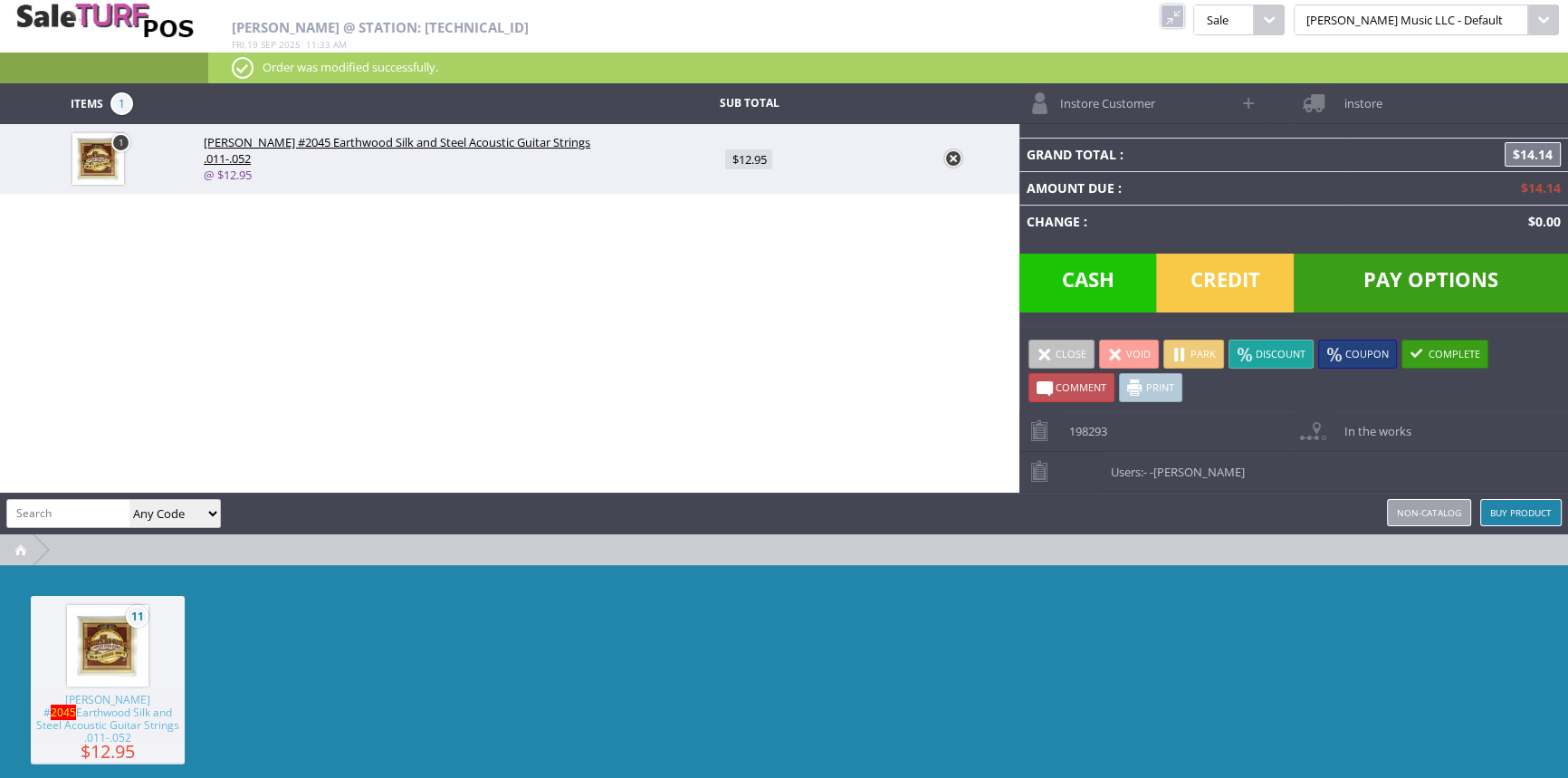
click at [1259, 274] on span "Credit" at bounding box center [1225, 283] width 138 height 59
click at [1242, 274] on body "Research Trends Trending on Ebay Google Trends Amazon Insights (Login Before Cl…" at bounding box center [784, 389] width 1568 height 778
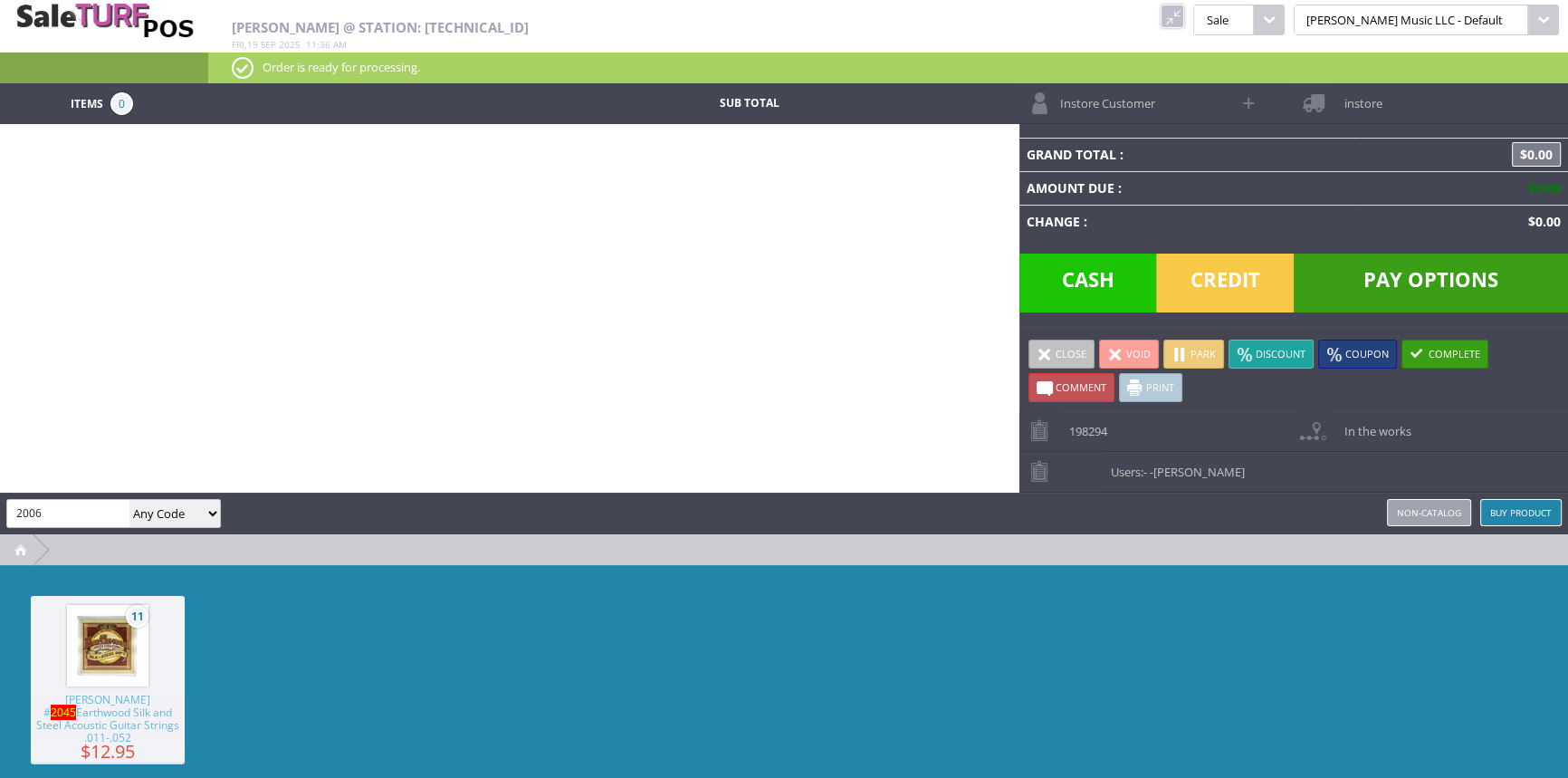
type input "2006"
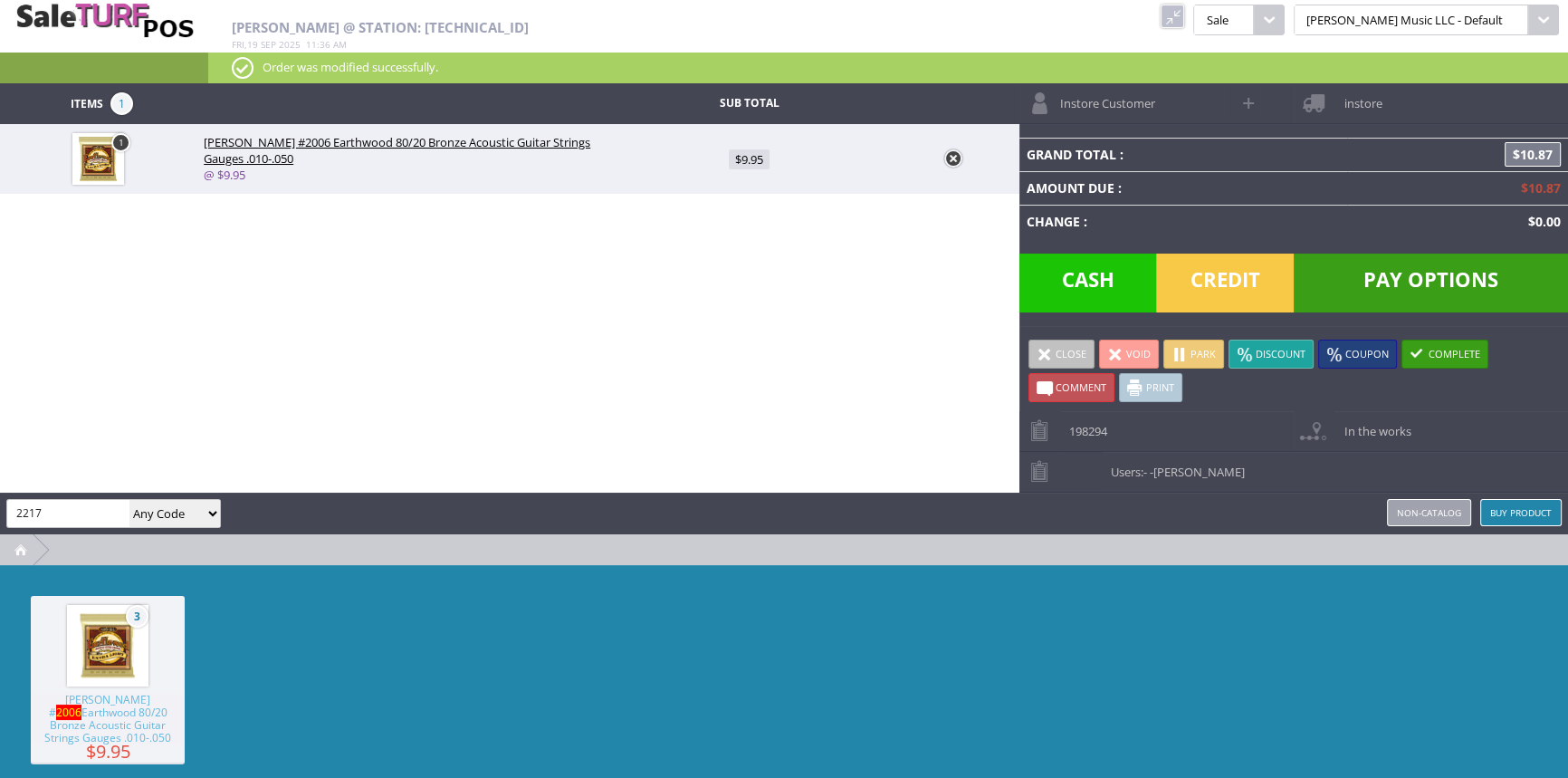
type input "2217"
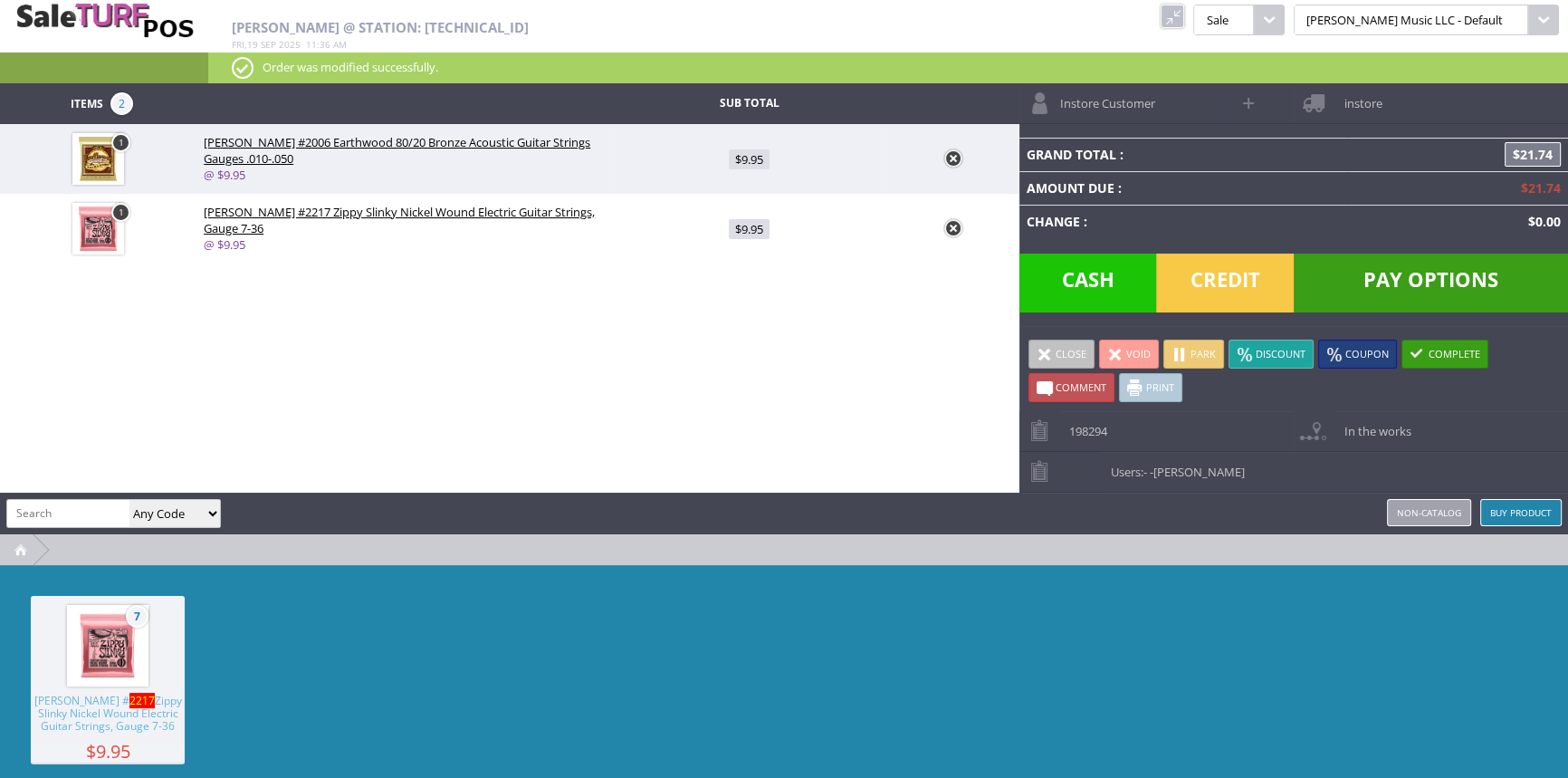
click at [1225, 274] on span "Credit" at bounding box center [1225, 283] width 138 height 59
click at [1225, 275] on span "Credit" at bounding box center [1225, 283] width 138 height 59
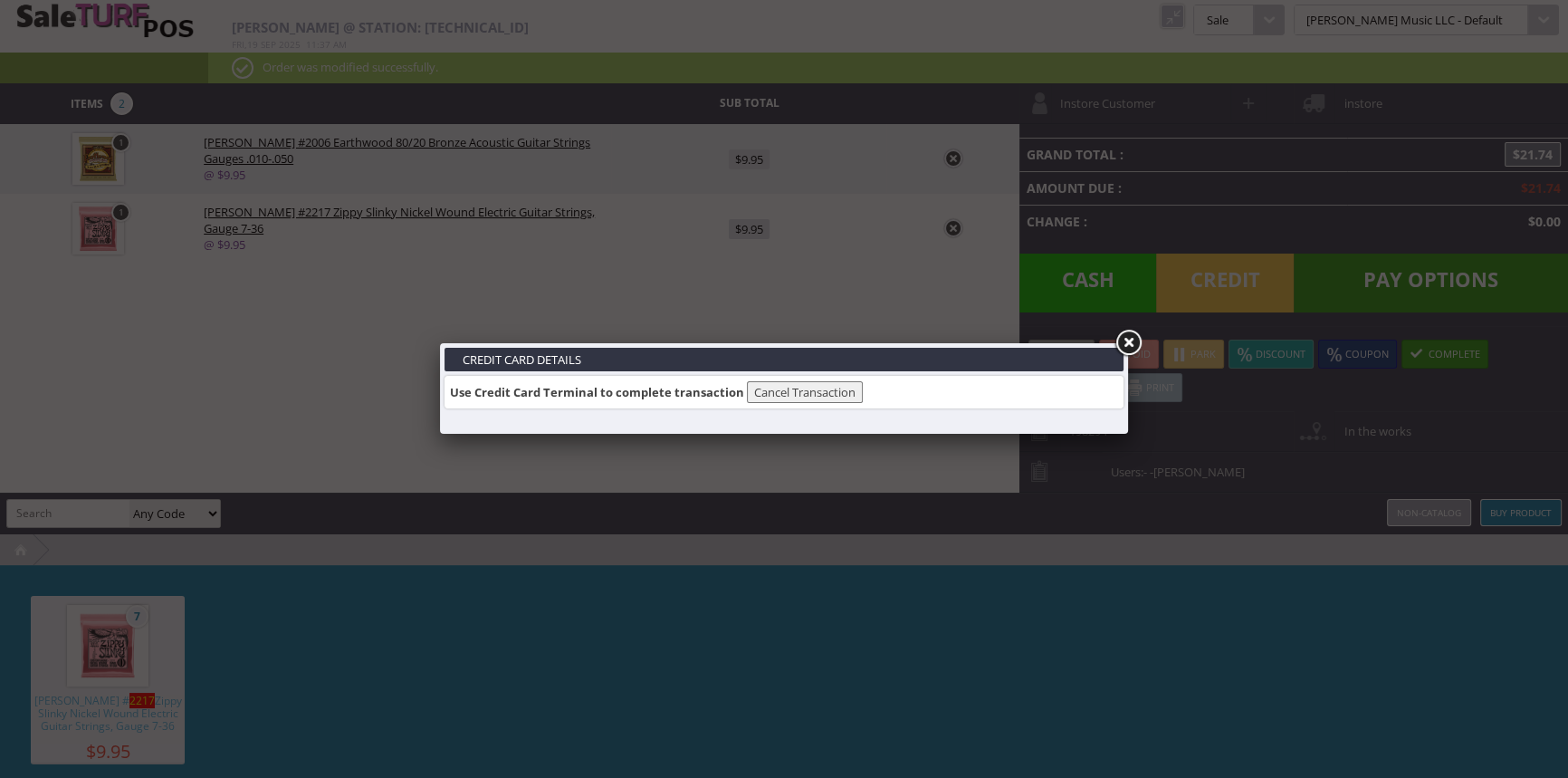
click at [1128, 341] on link at bounding box center [1128, 343] width 32 height 32
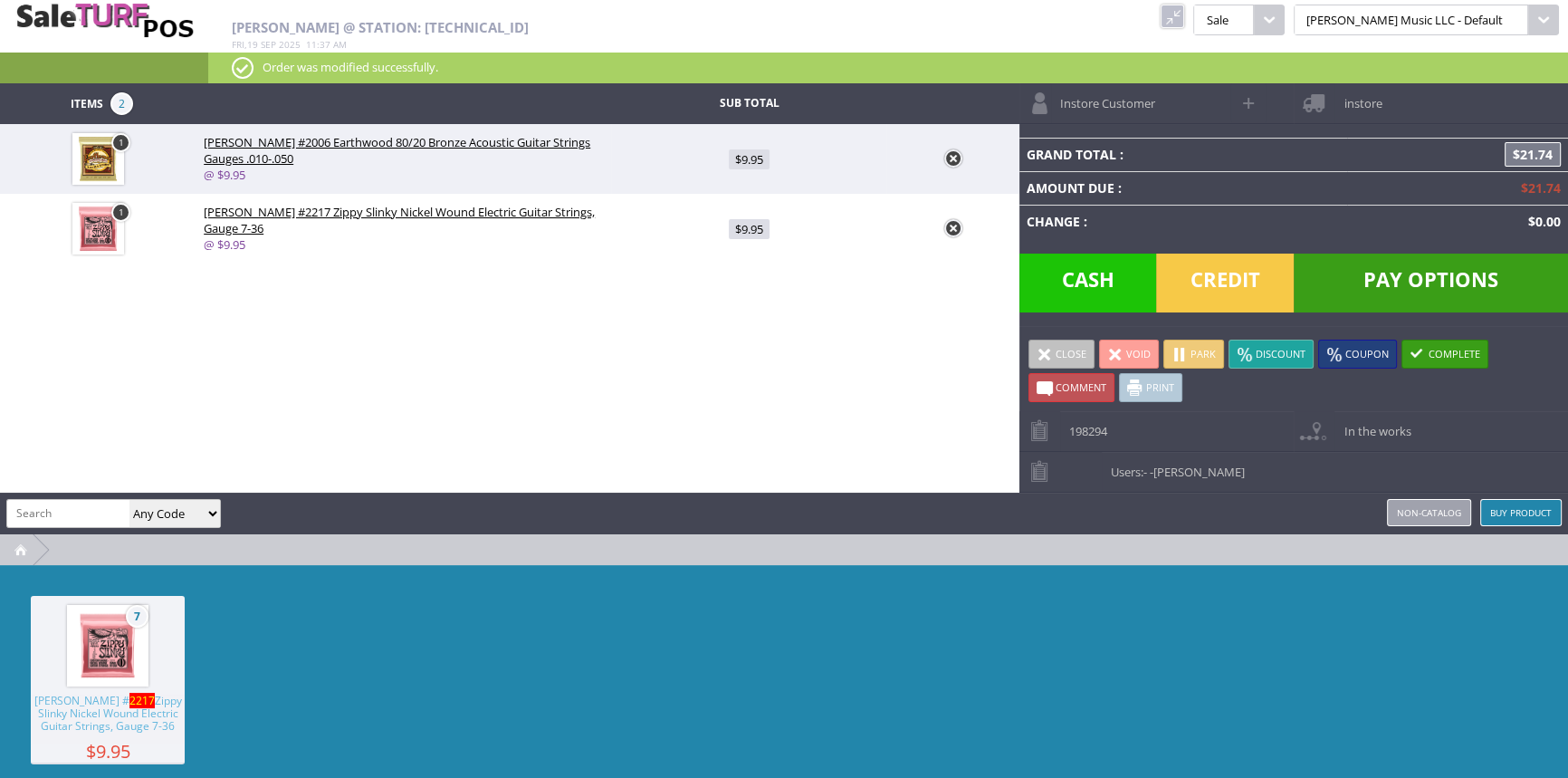
click at [1257, 282] on span "Credit" at bounding box center [1225, 283] width 138 height 59
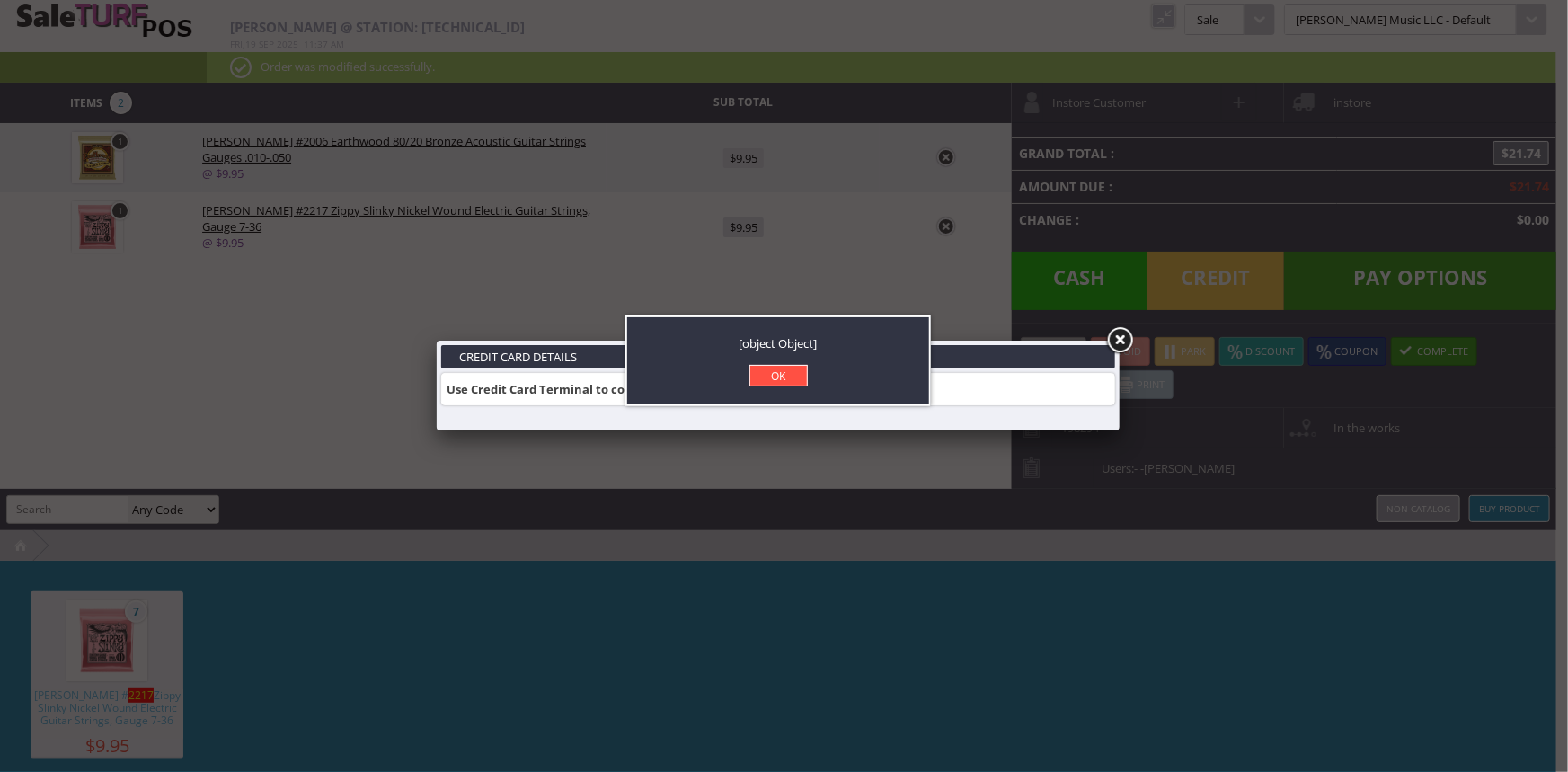
click at [790, 380] on link "OK" at bounding box center [779, 375] width 59 height 22
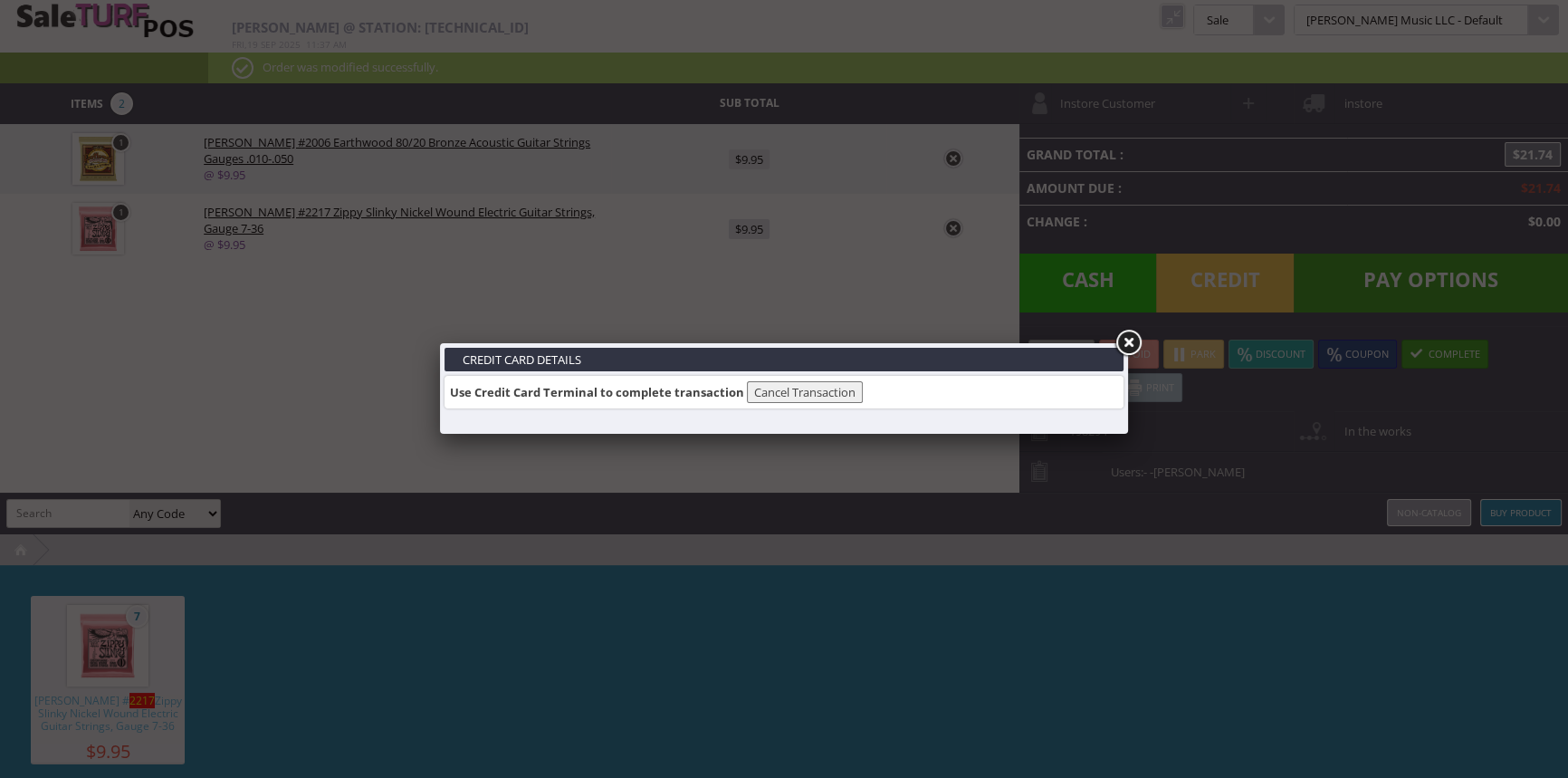
click at [1124, 344] on link at bounding box center [1128, 343] width 32 height 32
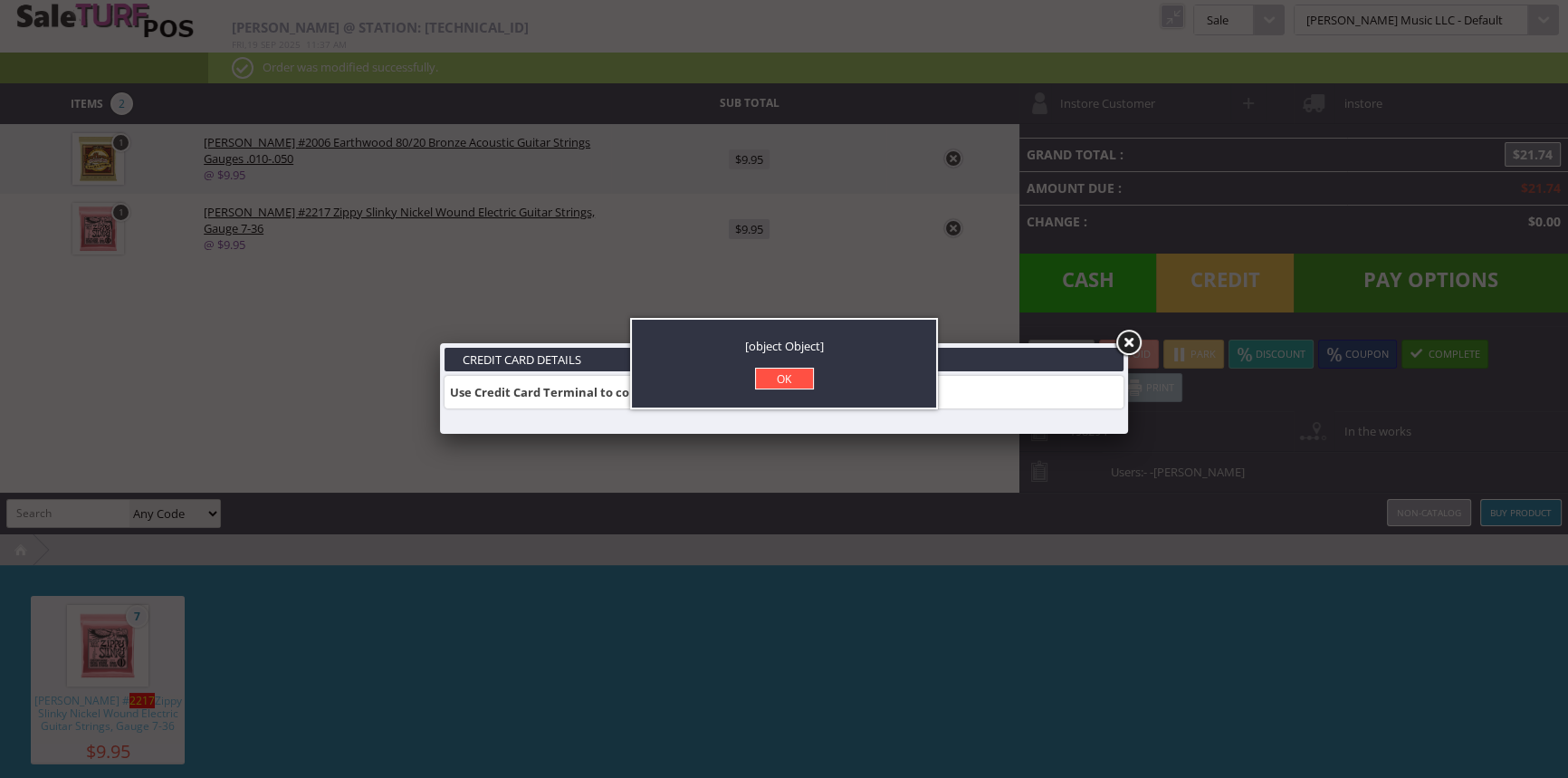
click at [796, 377] on link "OK" at bounding box center [785, 378] width 59 height 22
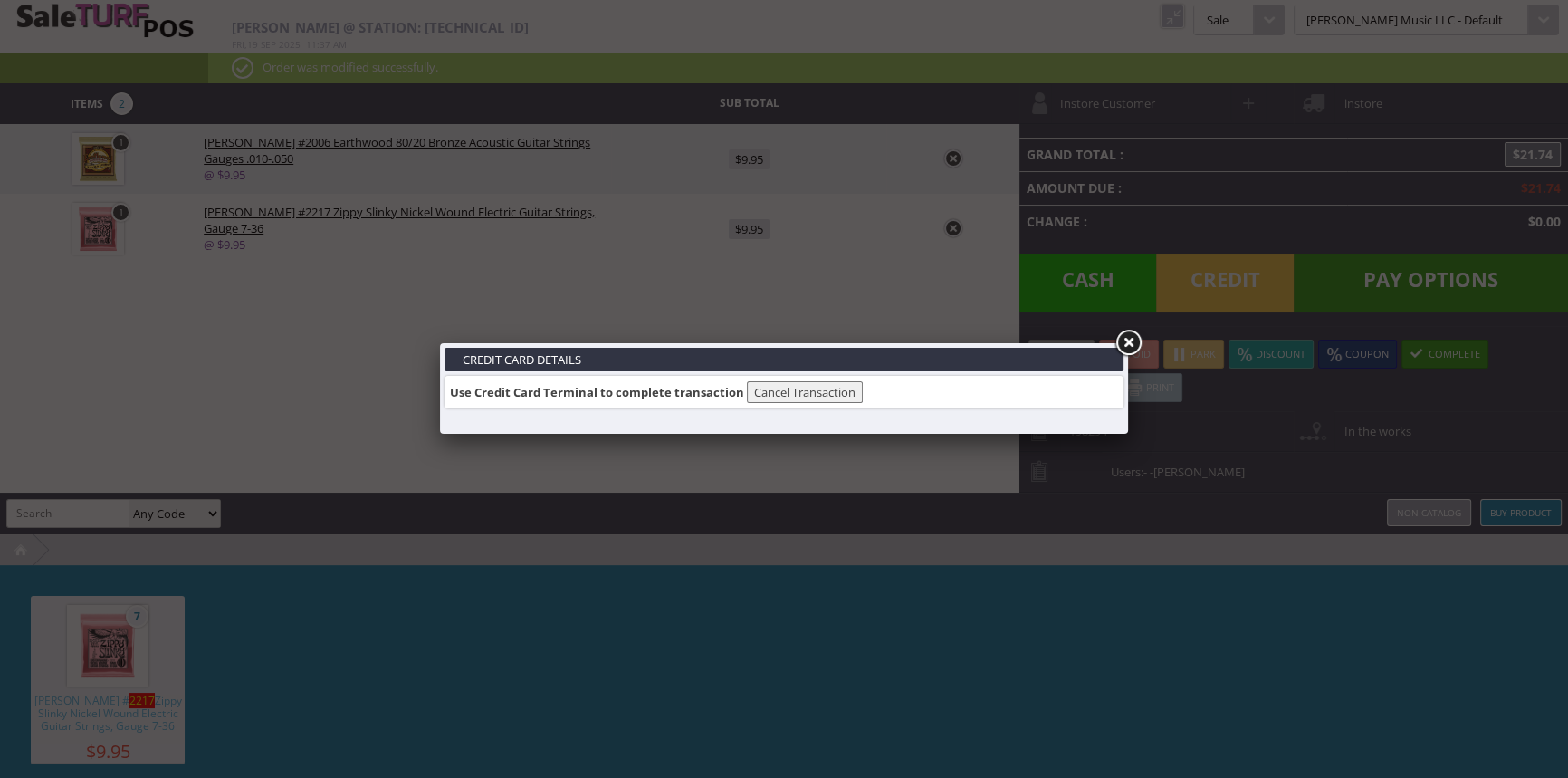
click at [1126, 342] on link at bounding box center [1128, 343] width 32 height 32
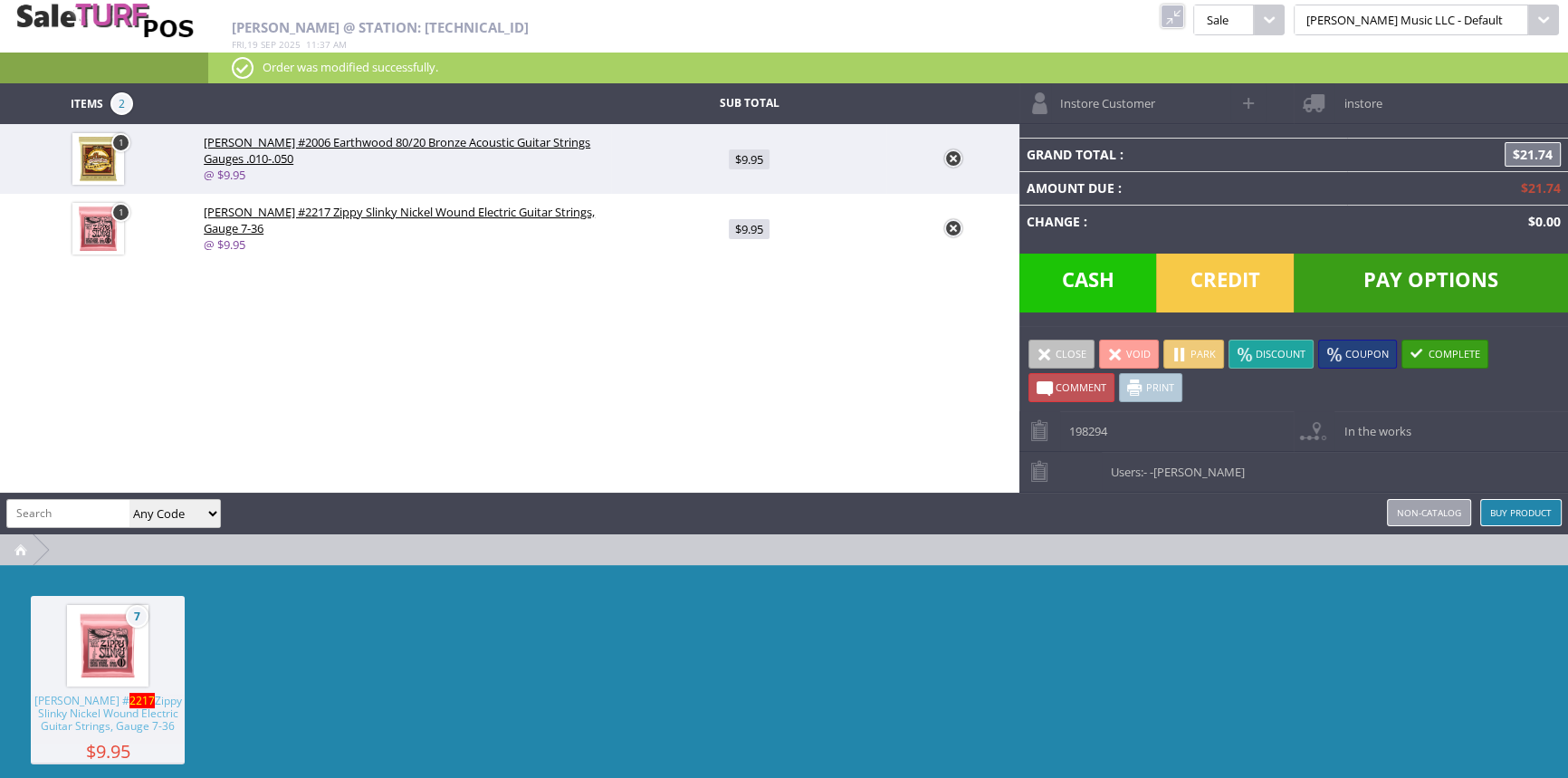
click at [1414, 277] on span "Pay Options" at bounding box center [1430, 283] width 274 height 59
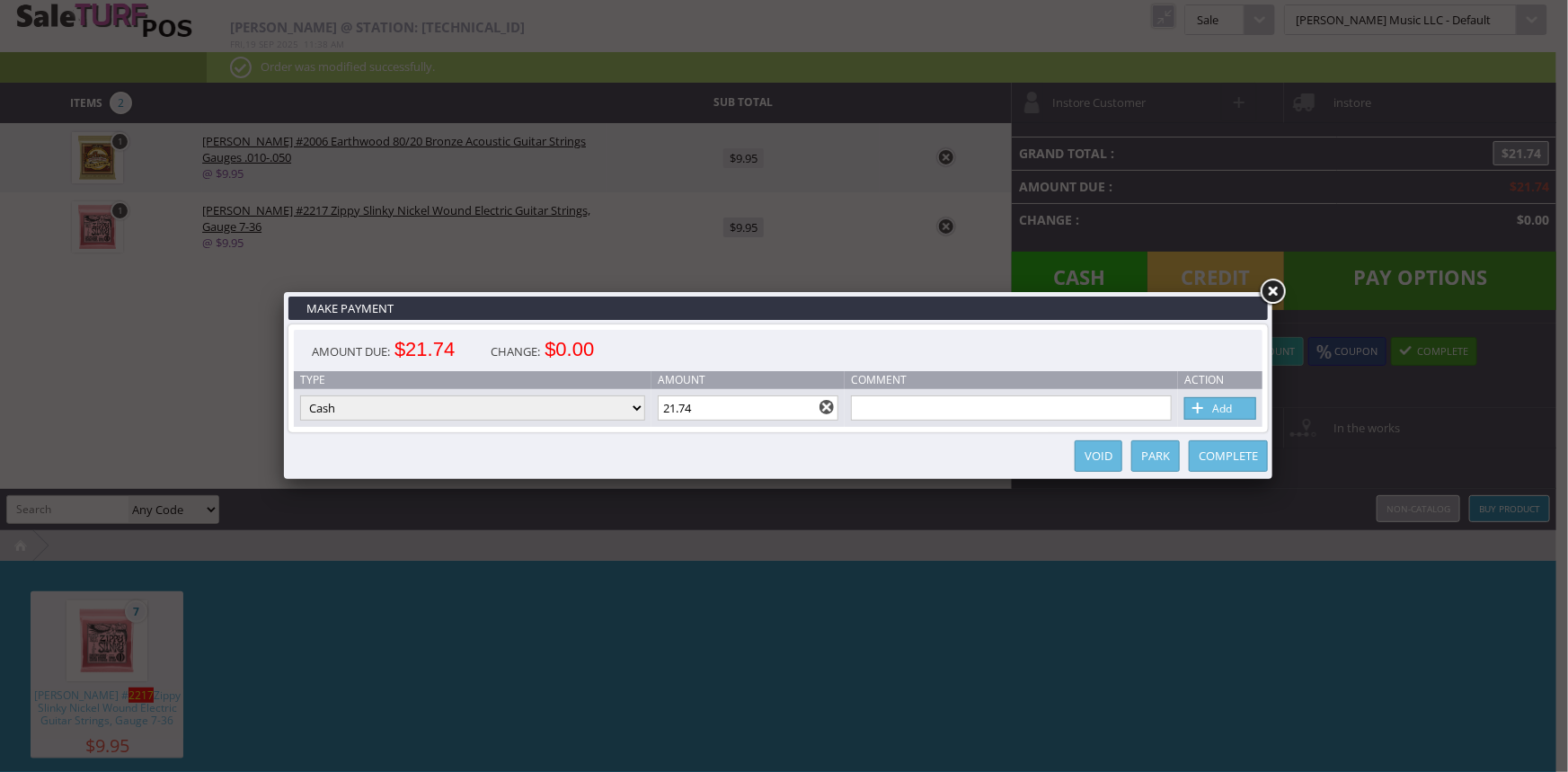
click at [1233, 412] on link "Add" at bounding box center [1220, 408] width 72 height 23
type input "0"
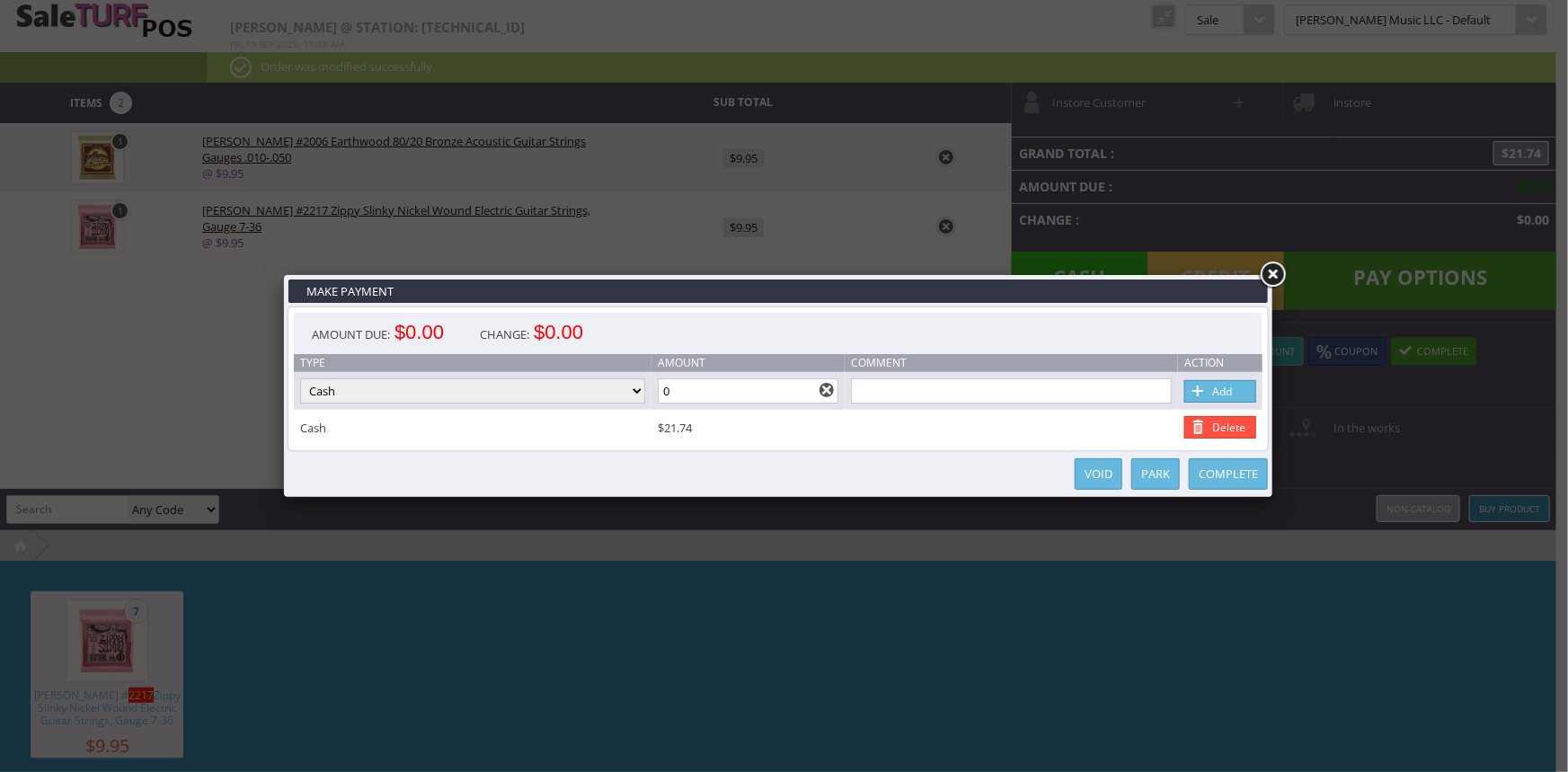
click at [1252, 474] on link "Complete" at bounding box center [1227, 474] width 79 height 31
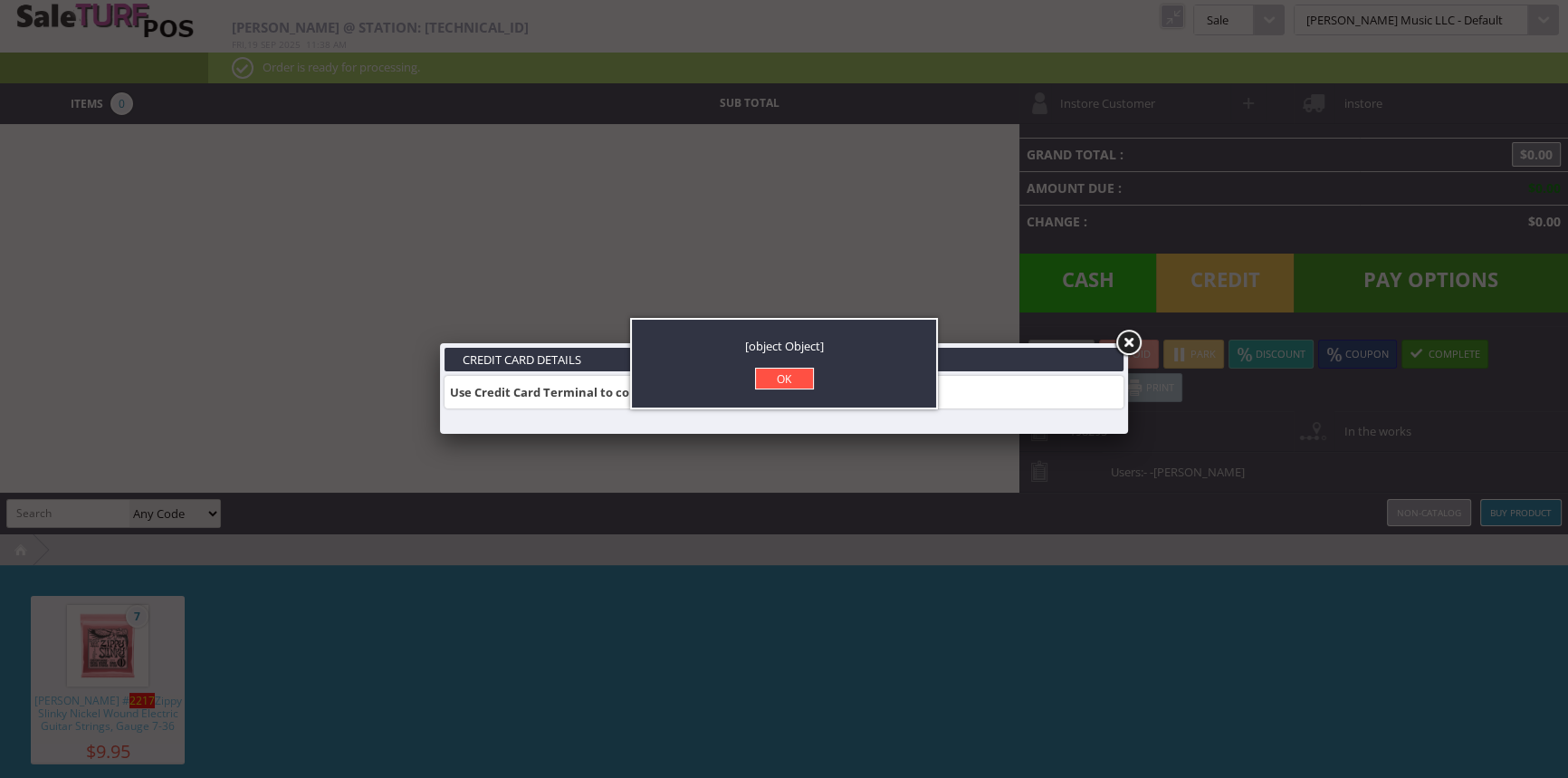
click at [795, 384] on link "OK" at bounding box center [785, 378] width 59 height 22
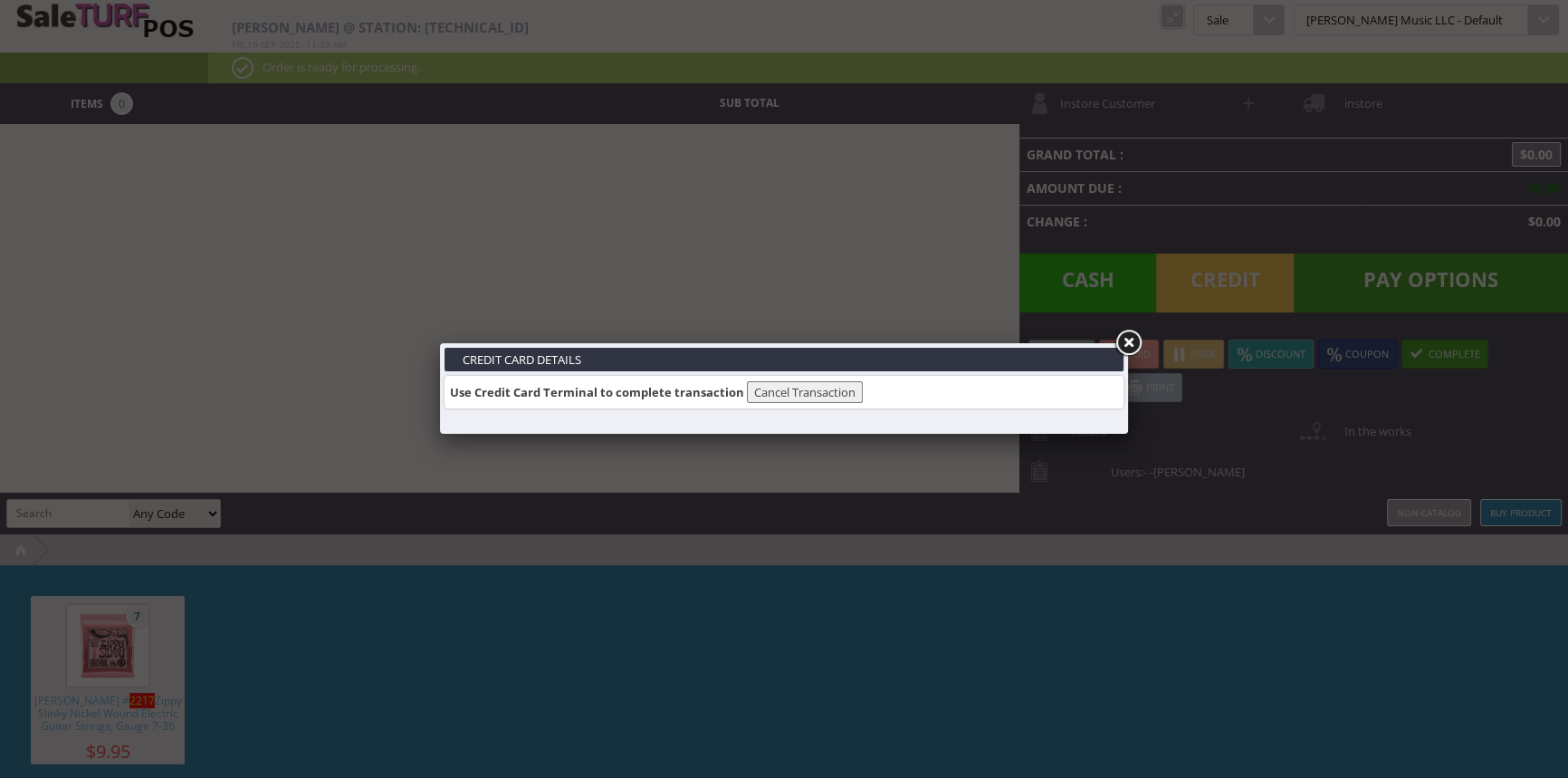
click at [1130, 338] on link at bounding box center [1128, 343] width 32 height 32
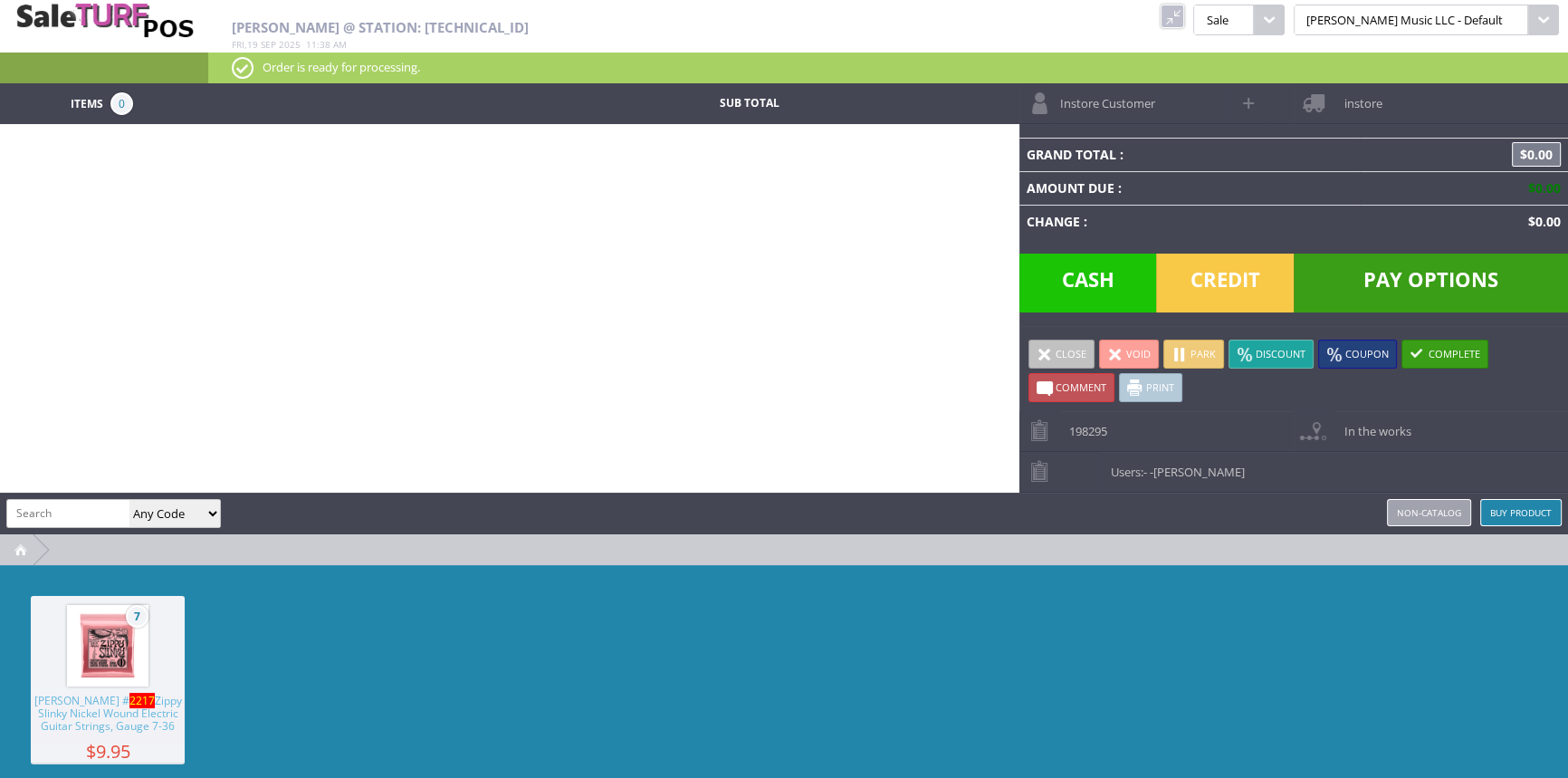
click at [1184, 19] on link at bounding box center [1173, 16] width 24 height 24
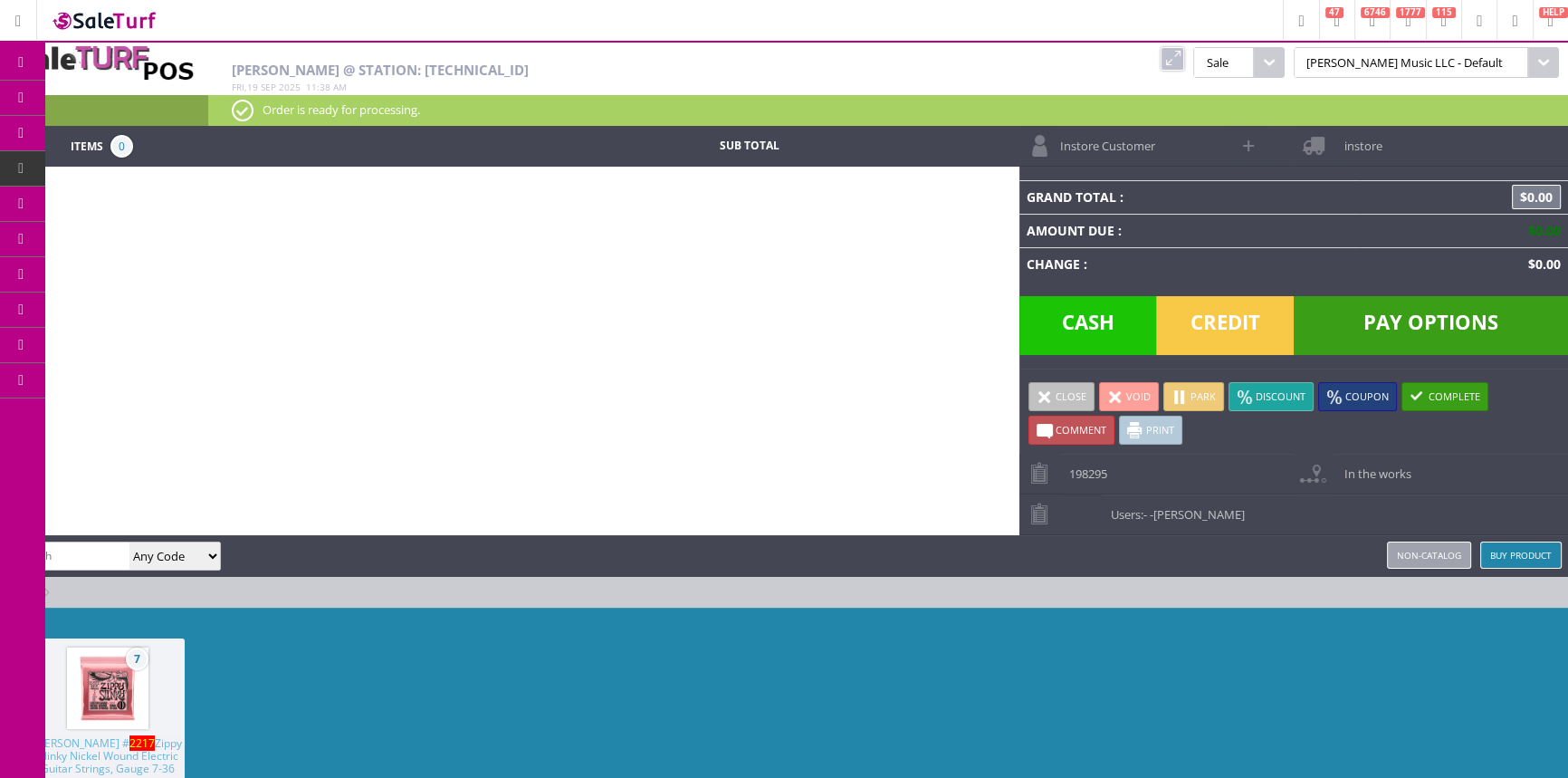
click at [138, 170] on span "POS Console" at bounding box center [151, 168] width 69 height 16
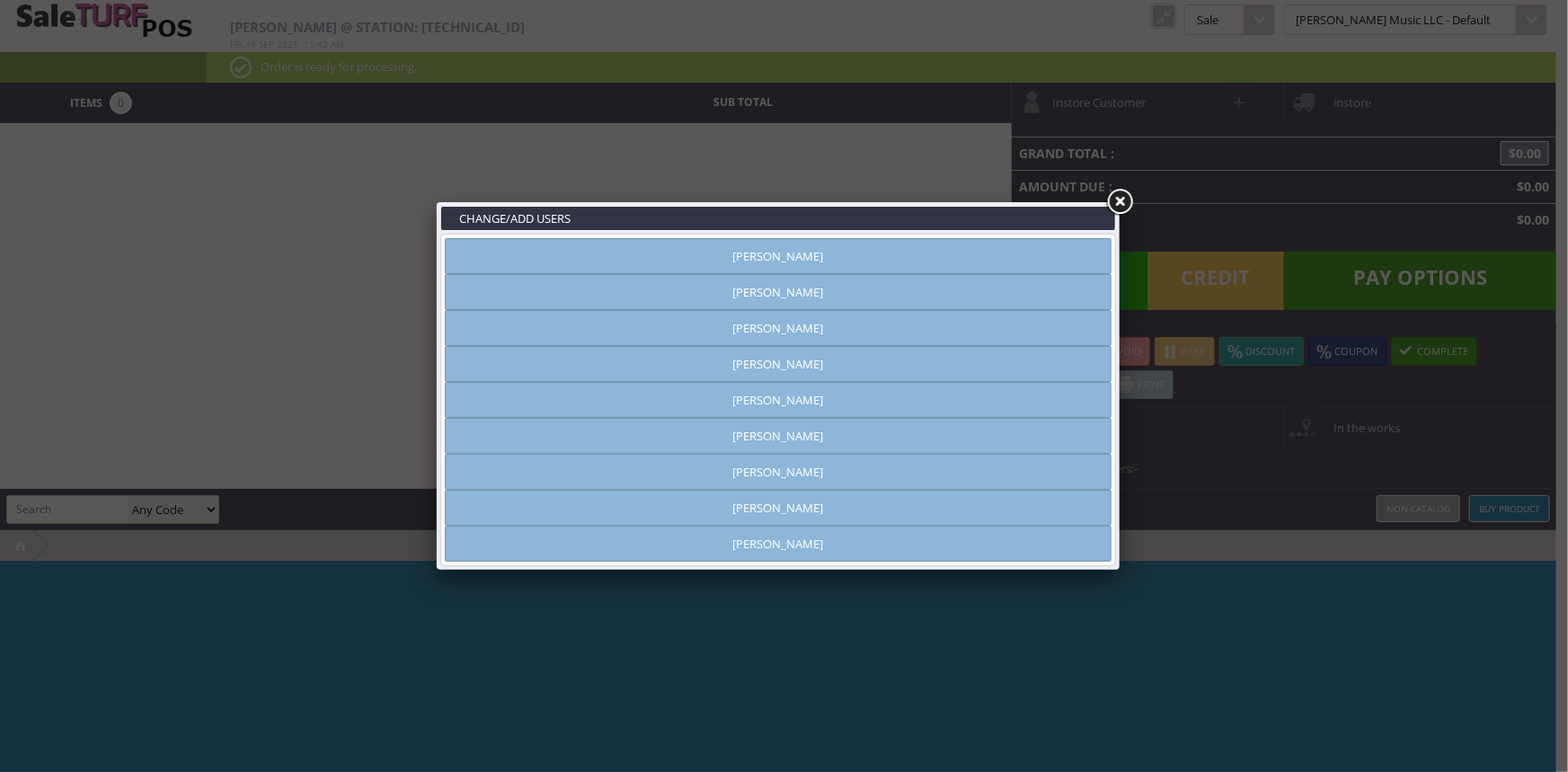
type input "[PERSON_NAME]"
click at [1114, 198] on link at bounding box center [1119, 202] width 32 height 32
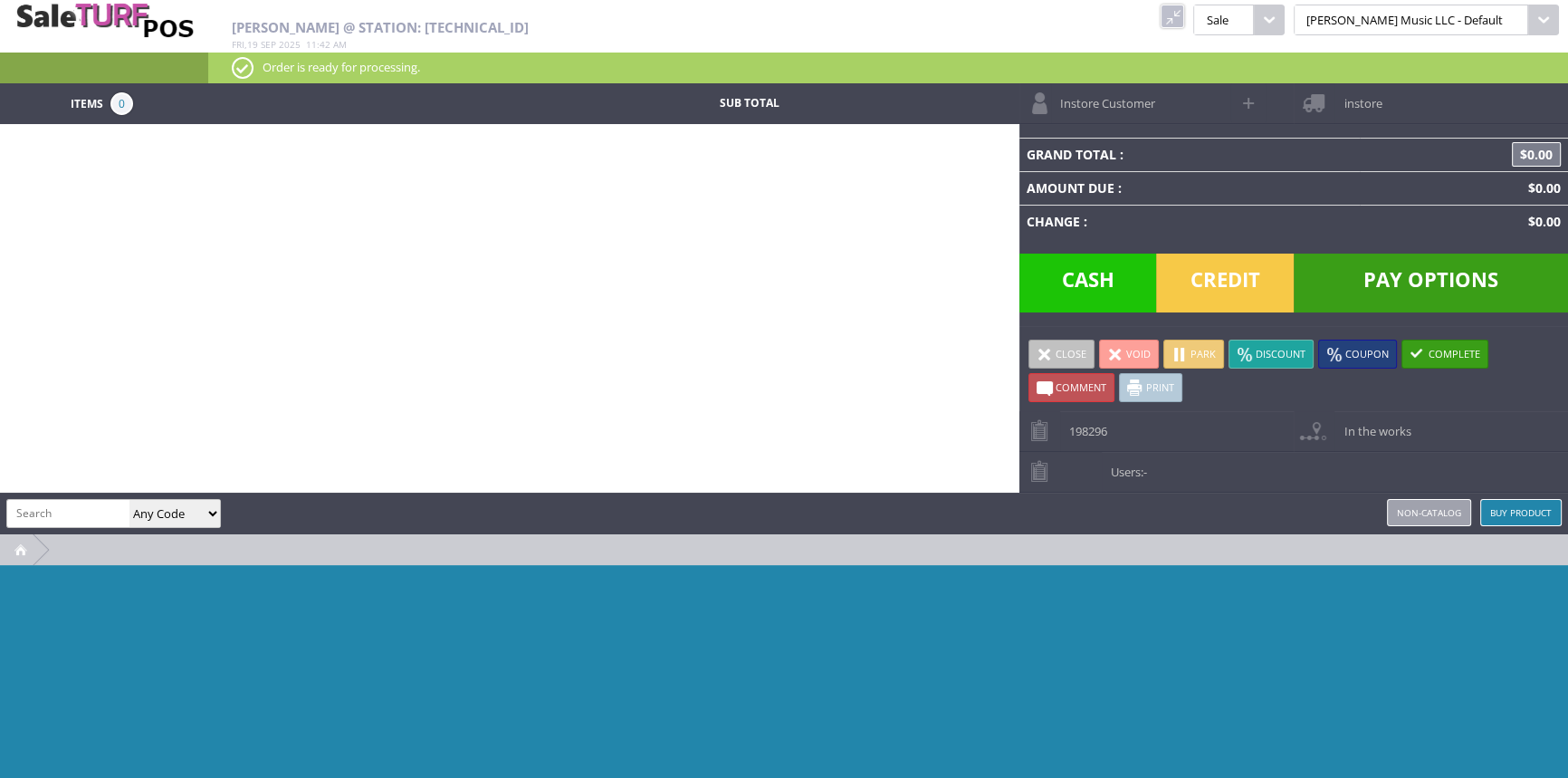
click at [1184, 18] on link at bounding box center [1173, 16] width 24 height 24
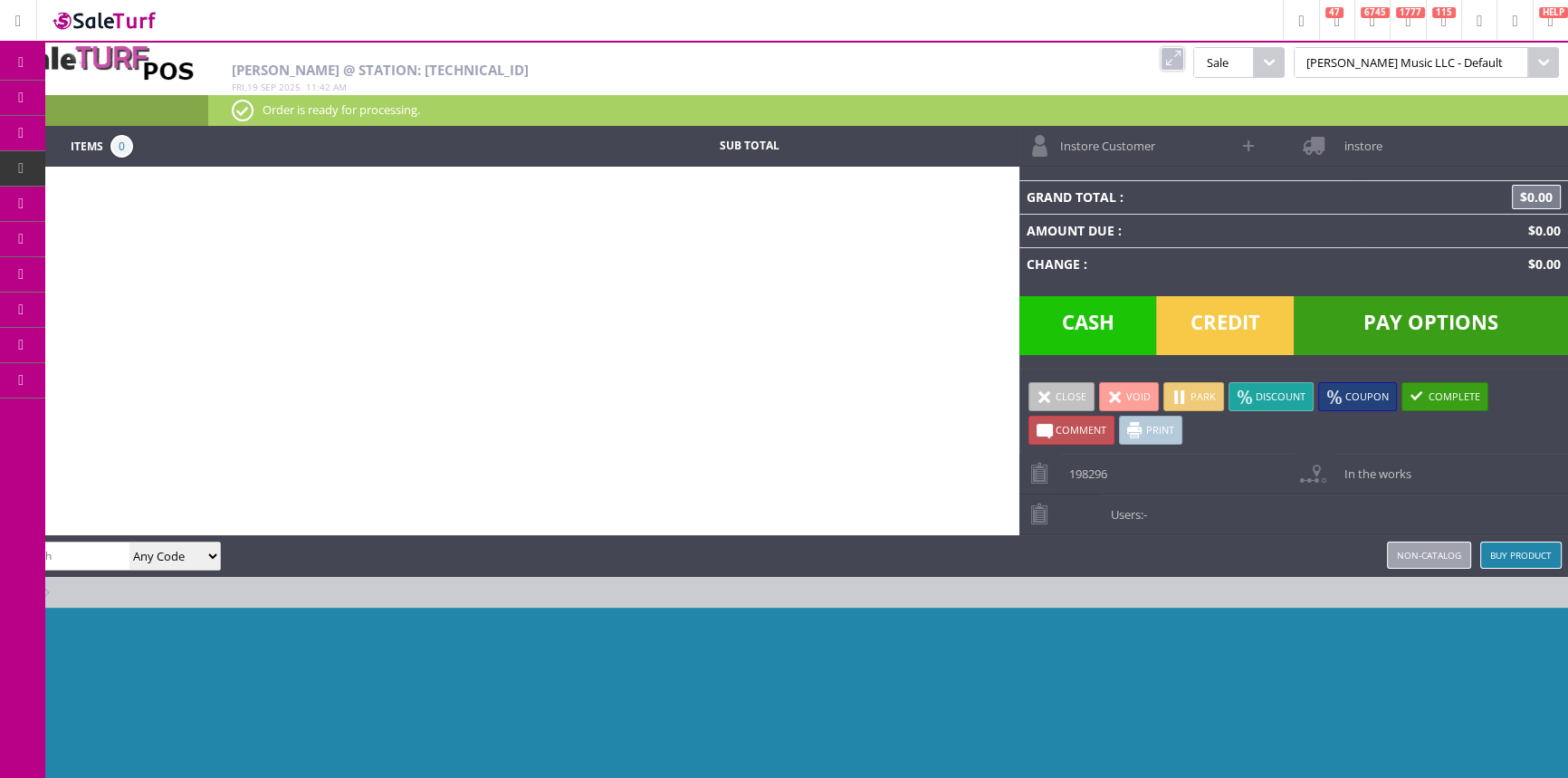
click at [156, 96] on span "Products" at bounding box center [132, 97] width 49 height 16
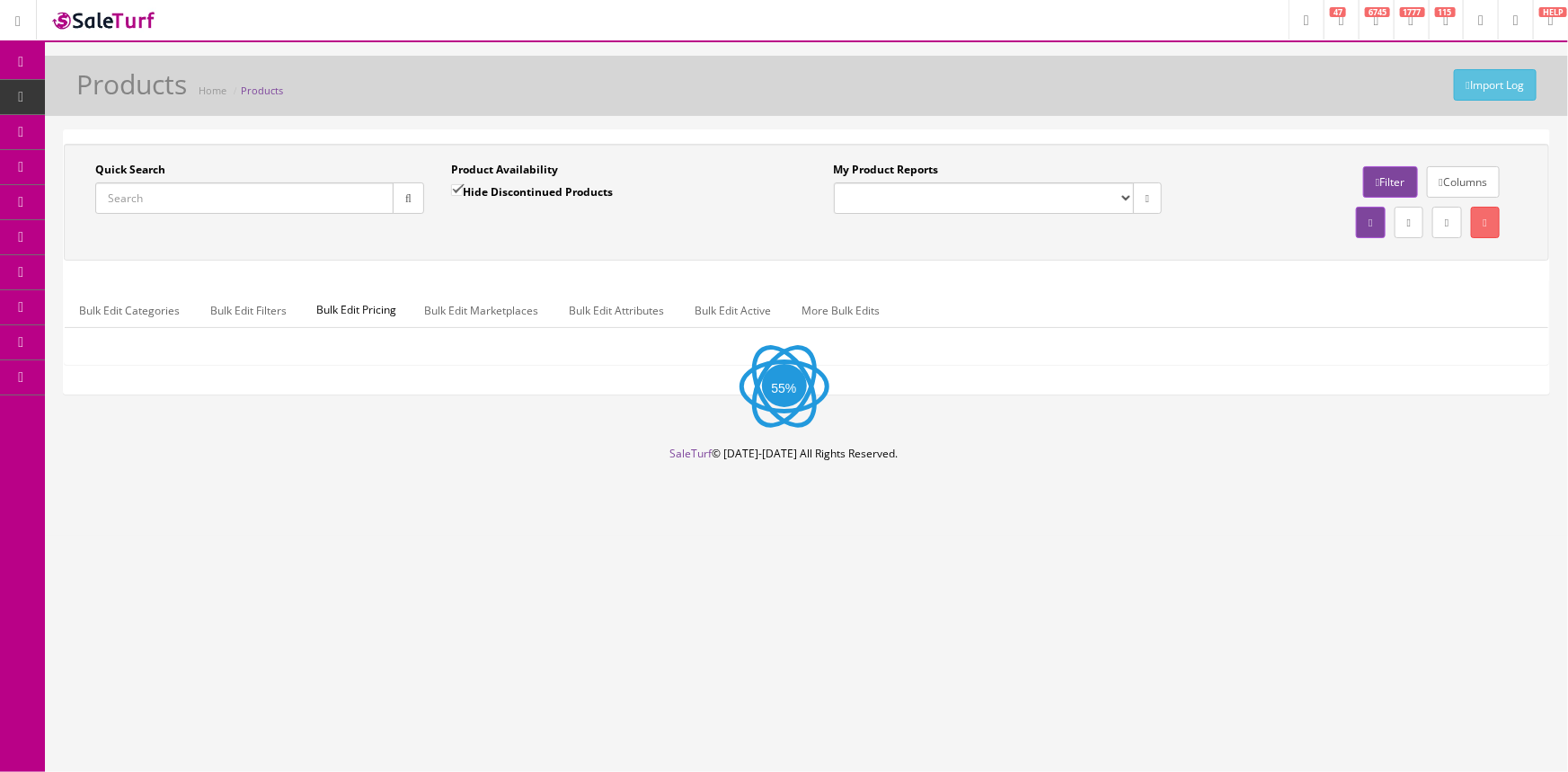
click at [159, 202] on input "Quick Search" at bounding box center [244, 197] width 298 height 31
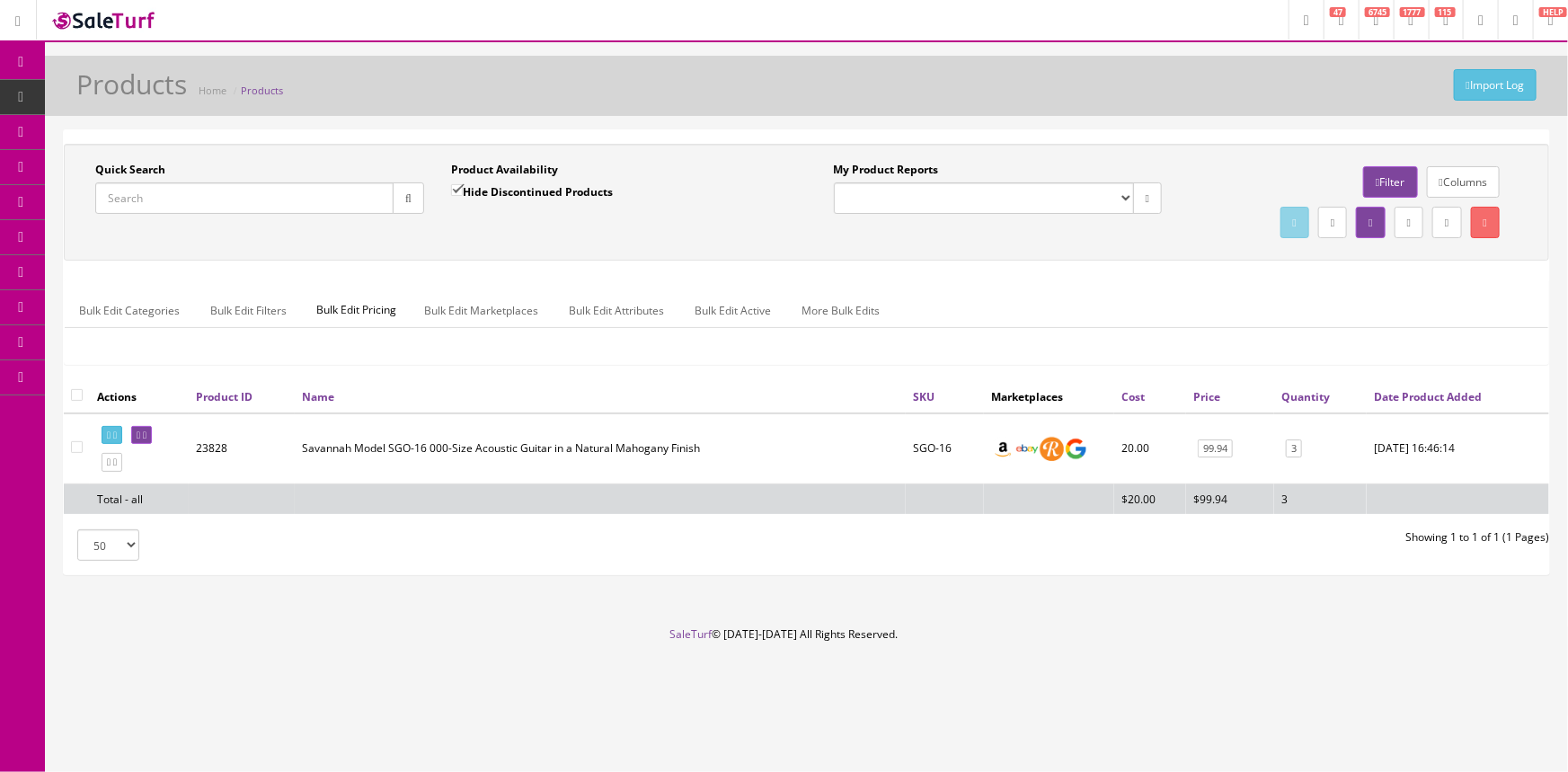
paste input "1822RTBLC-B-stock#1"
type input "1822RTBLC-B-stock#1"
click at [407, 189] on button "button" at bounding box center [407, 197] width 31 height 31
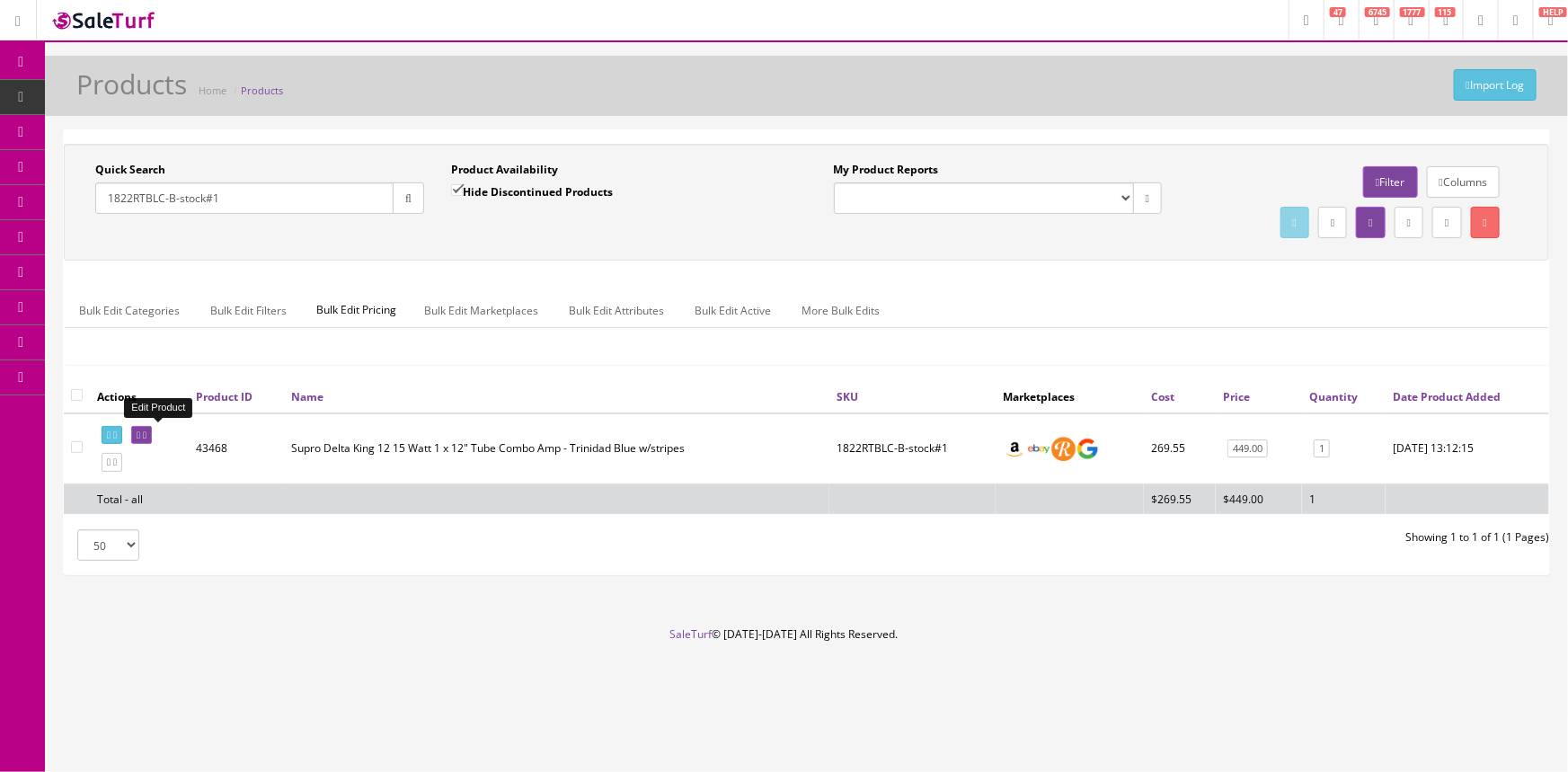
click at [140, 432] on icon at bounding box center [138, 435] width 4 height 9
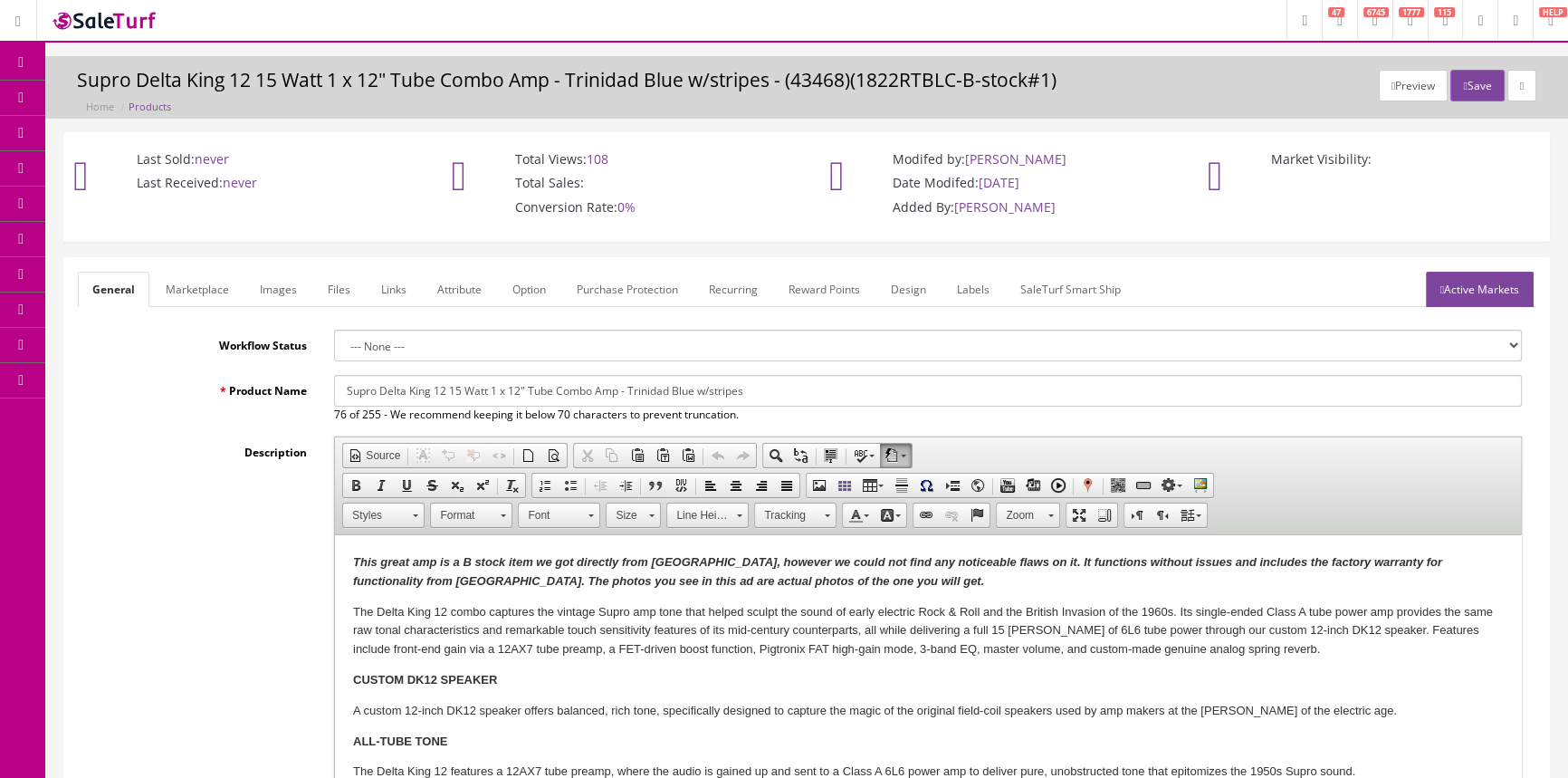
click at [202, 279] on link "Marketplace" at bounding box center [197, 288] width 93 height 35
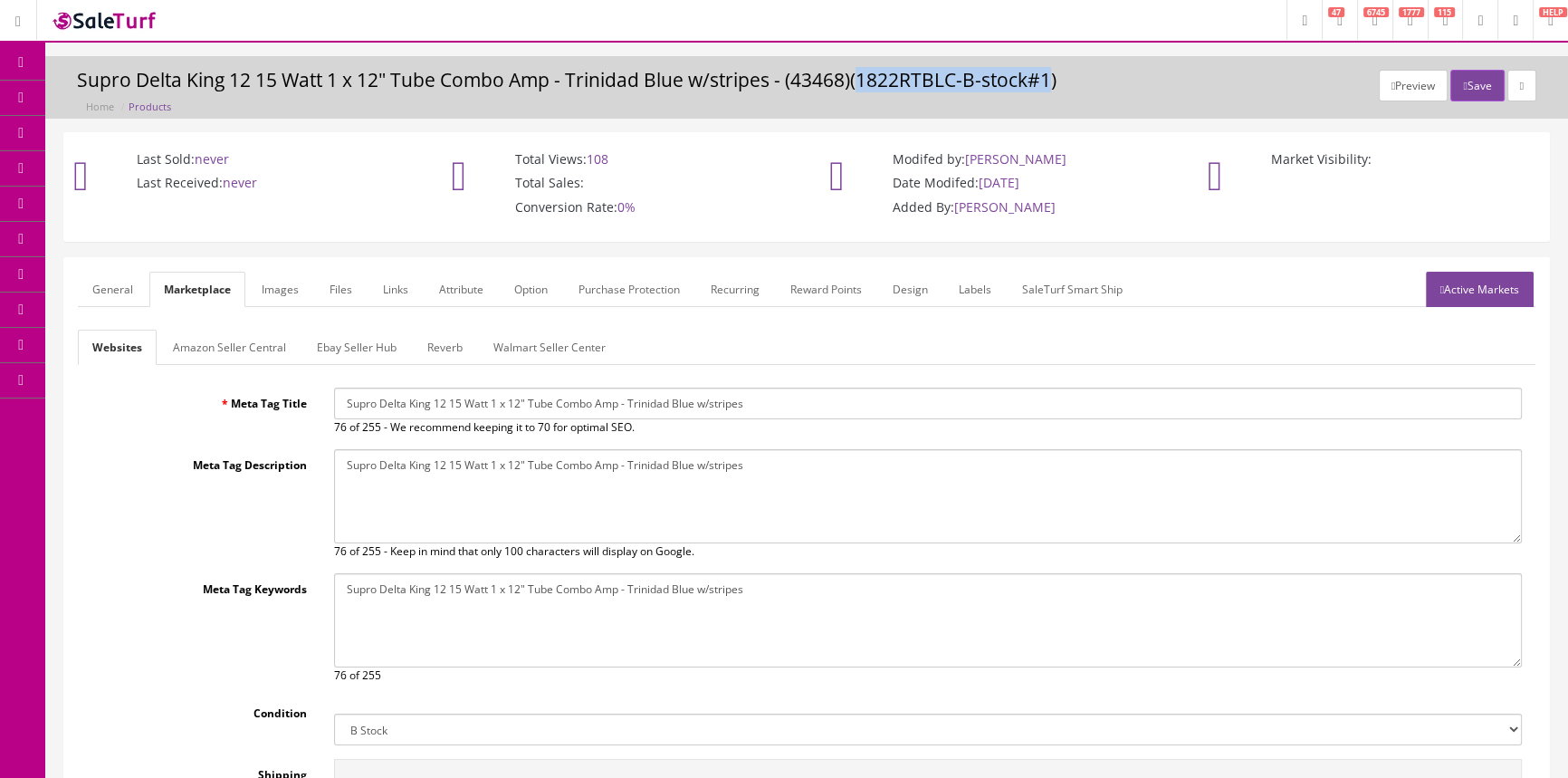
drag, startPoint x: 865, startPoint y: 80, endPoint x: 1055, endPoint y: 85, distance: 190.1
click at [1056, 87] on h3 "Supro Delta King 12 15 Watt 1 x 12" Tube Combo Amp - Trinidad Blue w/stripes - …" at bounding box center [807, 80] width 1460 height 21
copy h3 "1822RTBLC-B-stock#1"
click at [152, 97] on span "Products" at bounding box center [130, 97] width 44 height 15
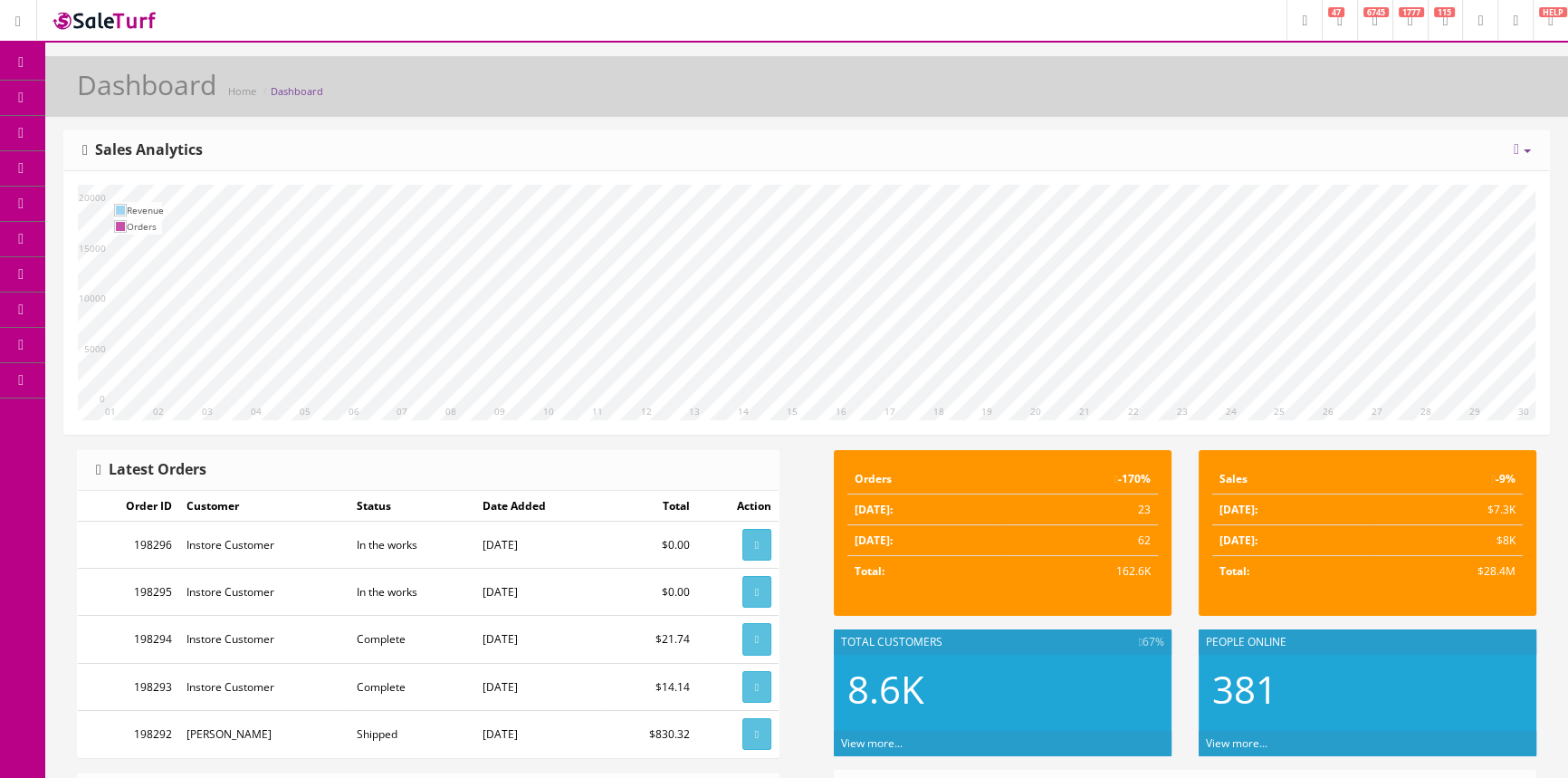
click at [135, 94] on span "Products" at bounding box center [130, 97] width 44 height 15
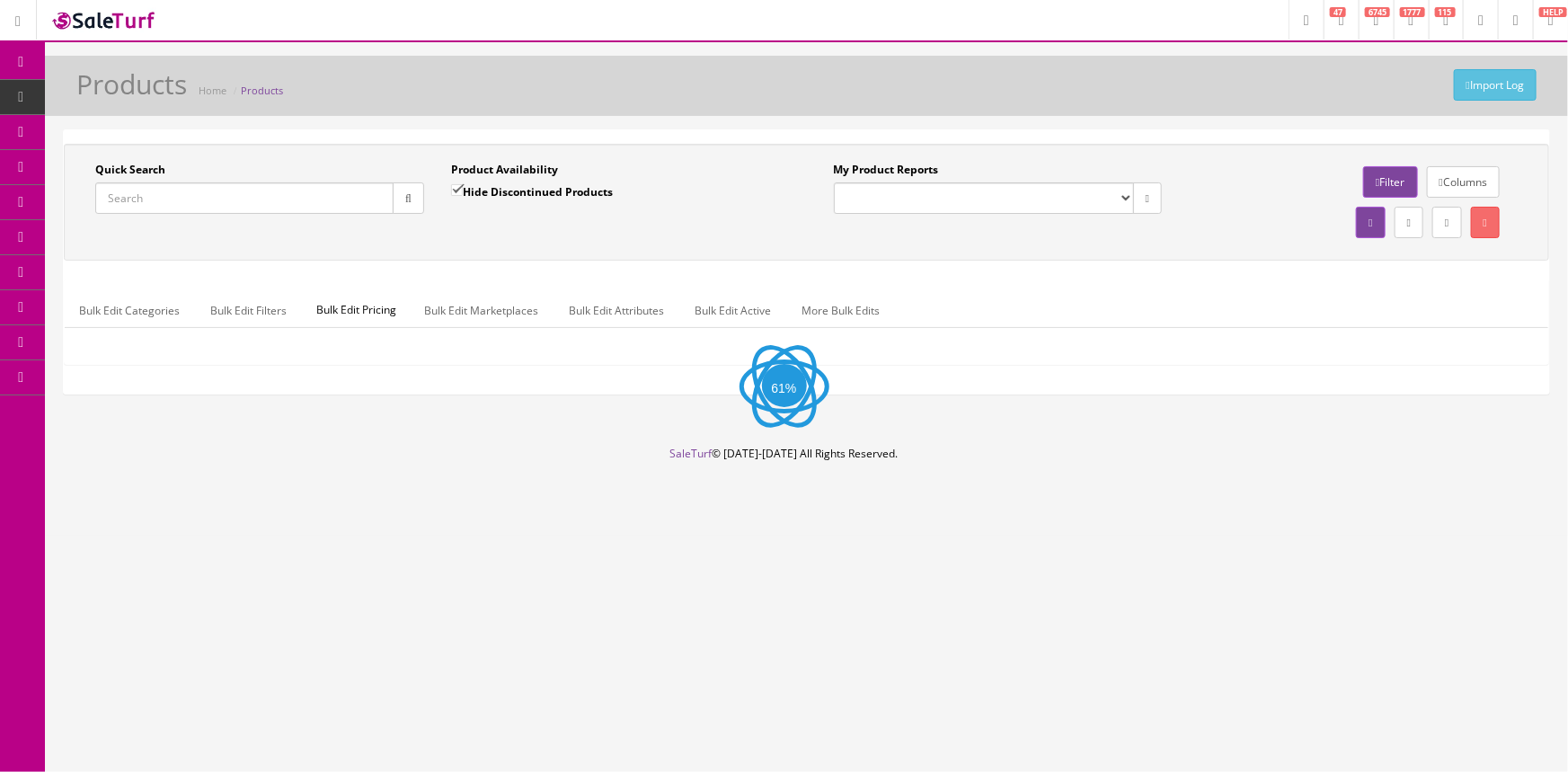
click at [195, 204] on input "Quick Search" at bounding box center [244, 197] width 298 height 31
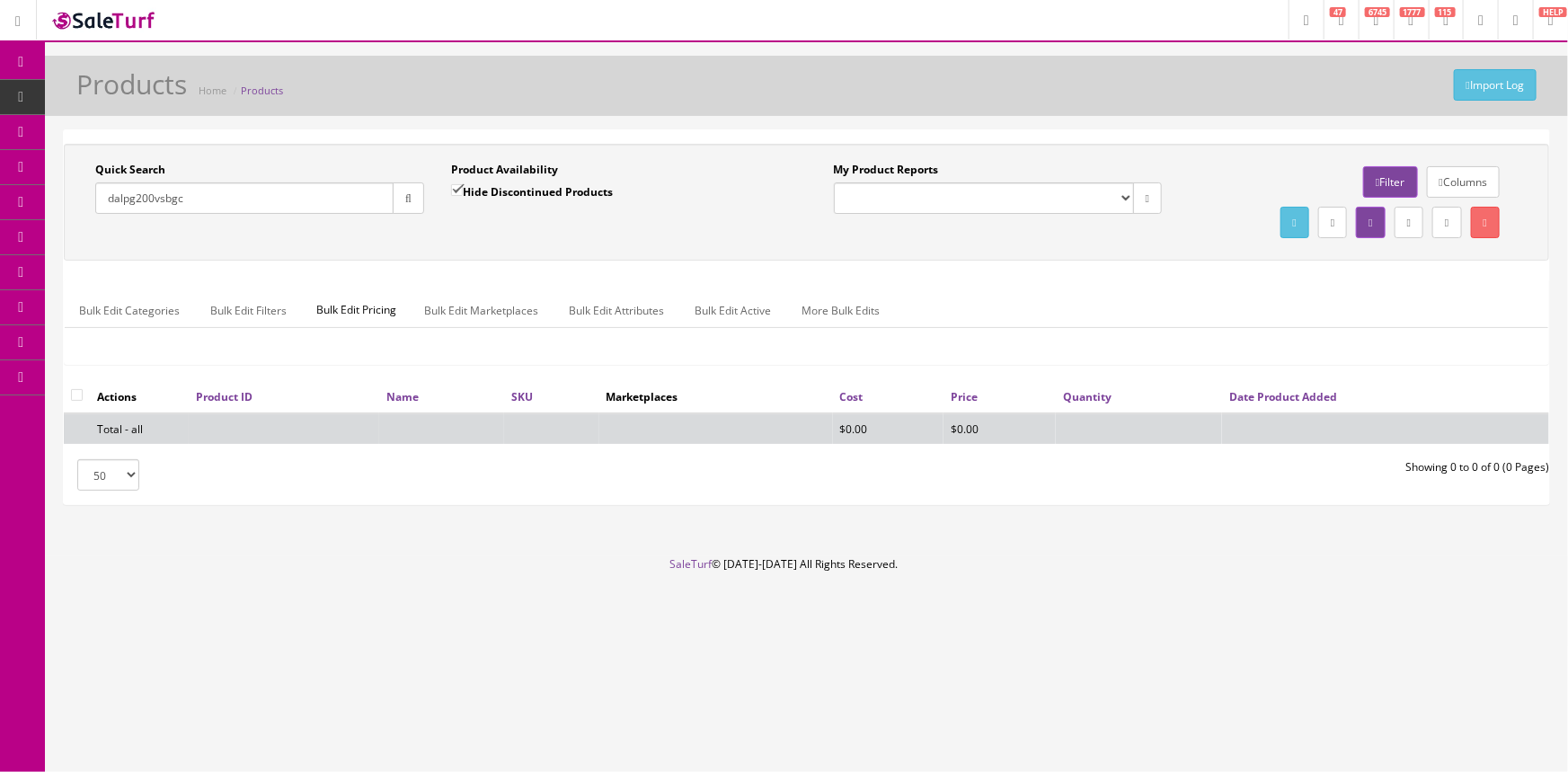
type input "dalpg200vsbgc"
click at [458, 189] on input "Hide Discontinued Products" at bounding box center [457, 189] width 11 height 11
checkbox input "false"
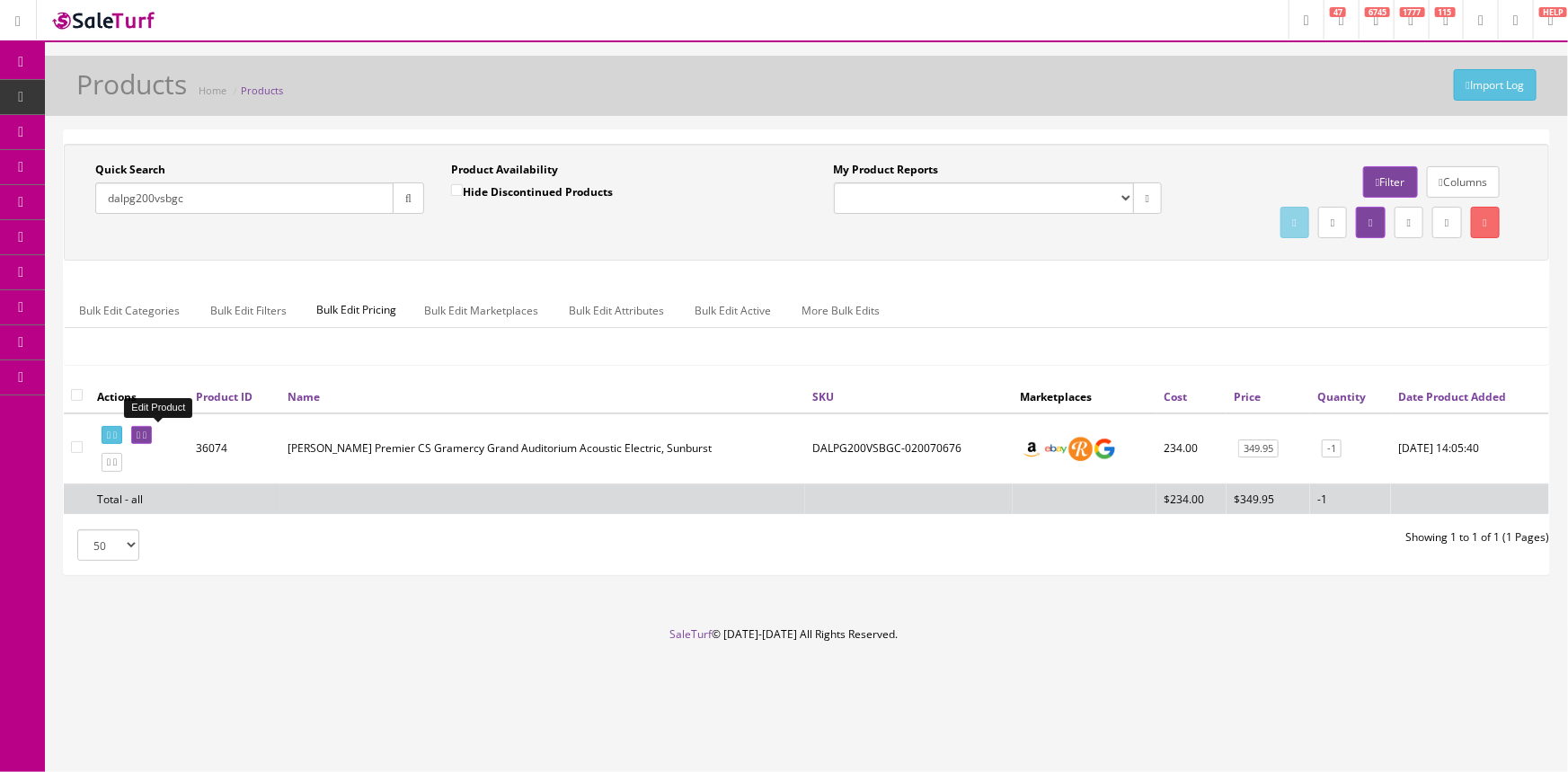
click at [140, 433] on icon at bounding box center [138, 435] width 4 height 9
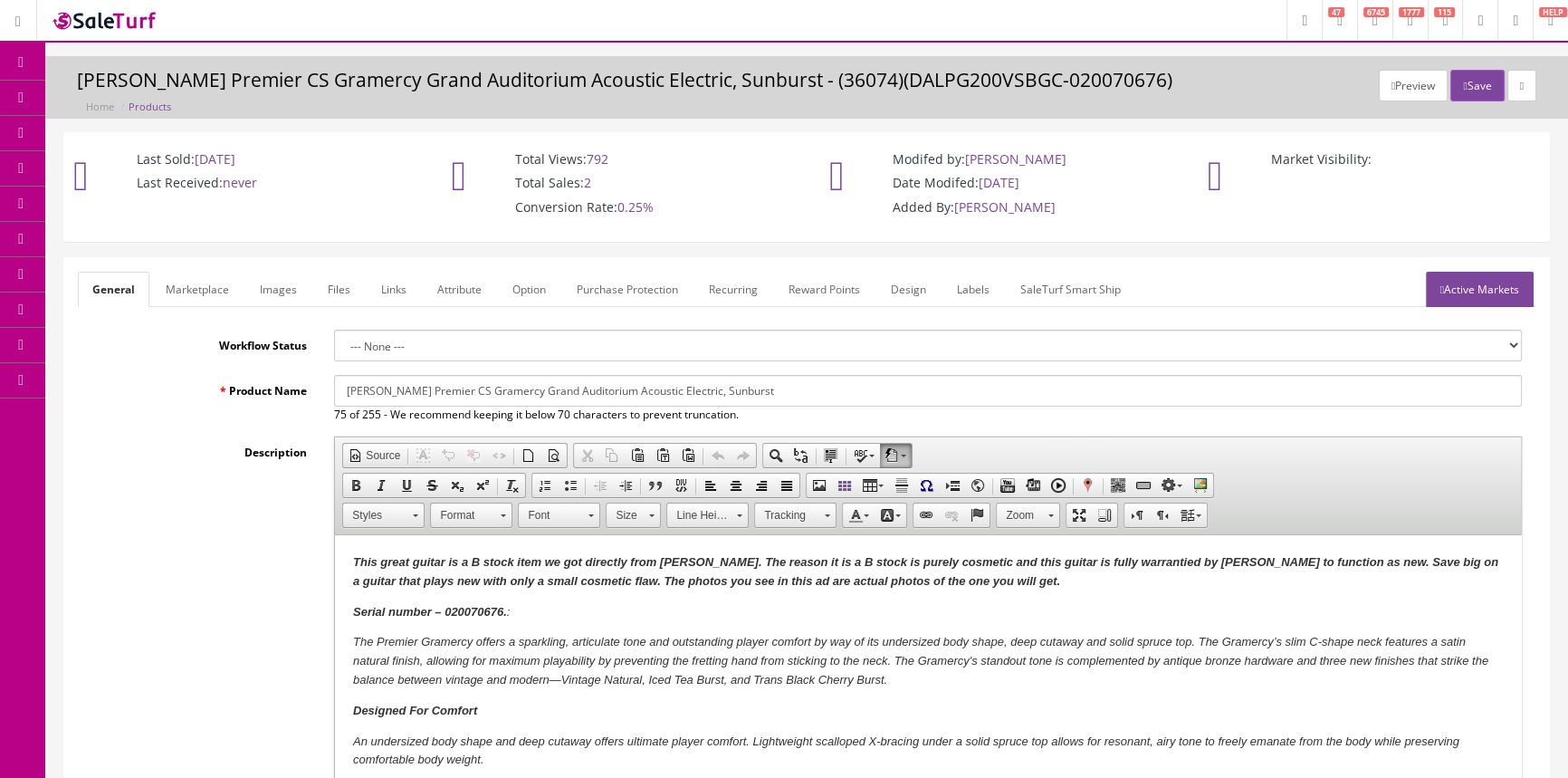
click at [130, 96] on span "Products" at bounding box center [130, 97] width 44 height 15
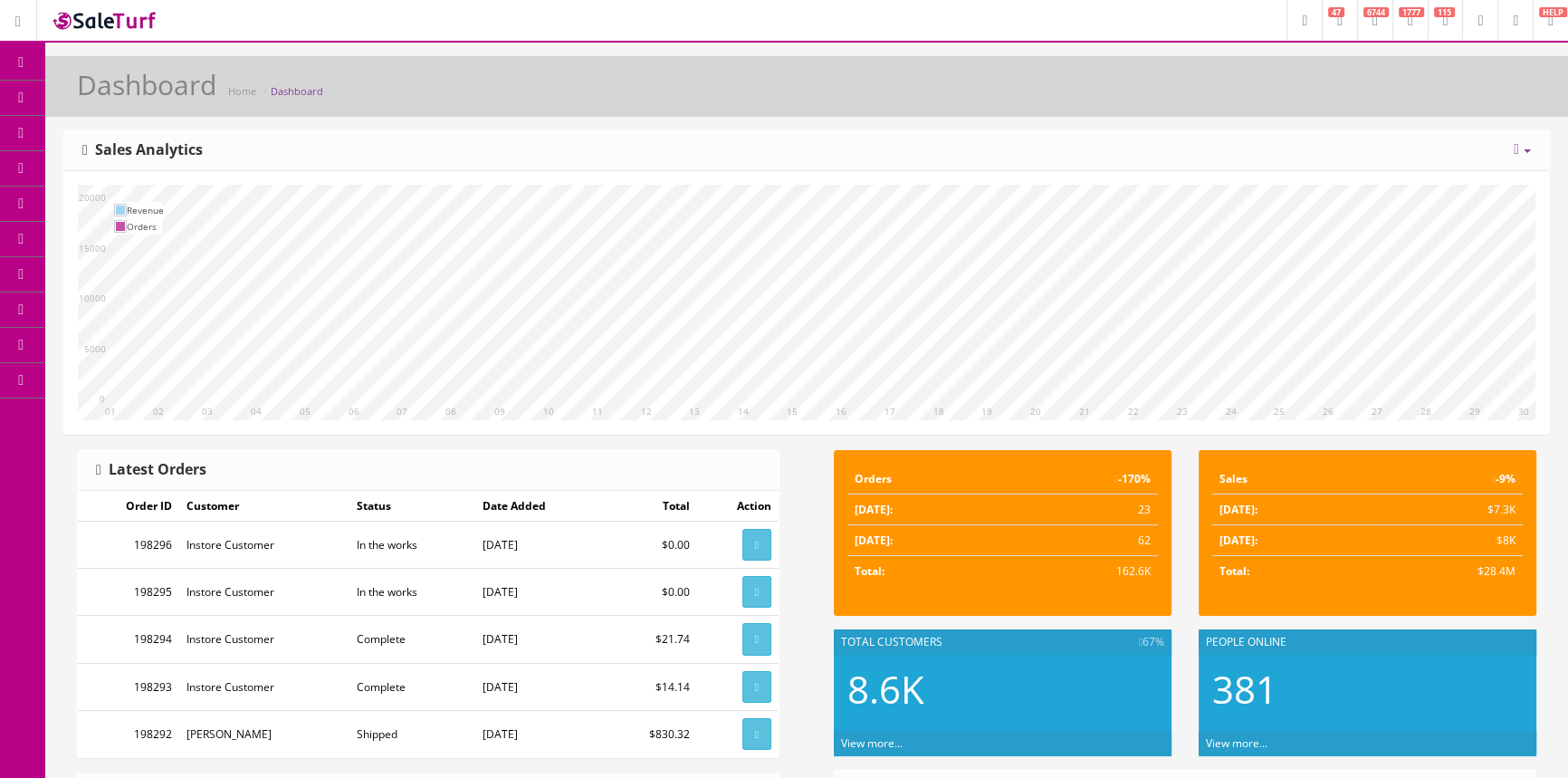
click at [164, 98] on link "Products" at bounding box center [139, 97] width 190 height 35
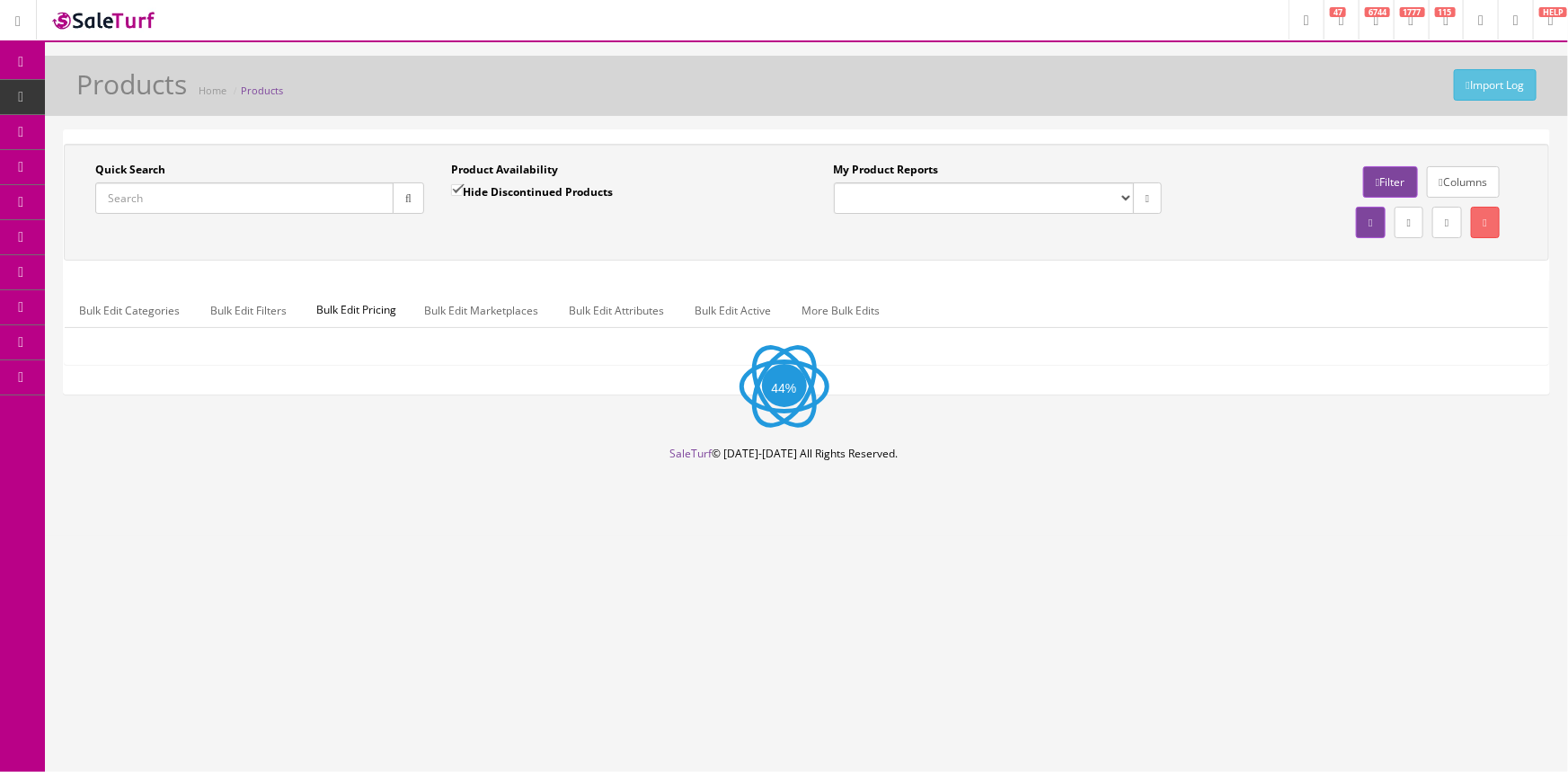
click at [178, 206] on input "Quick Search" at bounding box center [244, 197] width 298 height 31
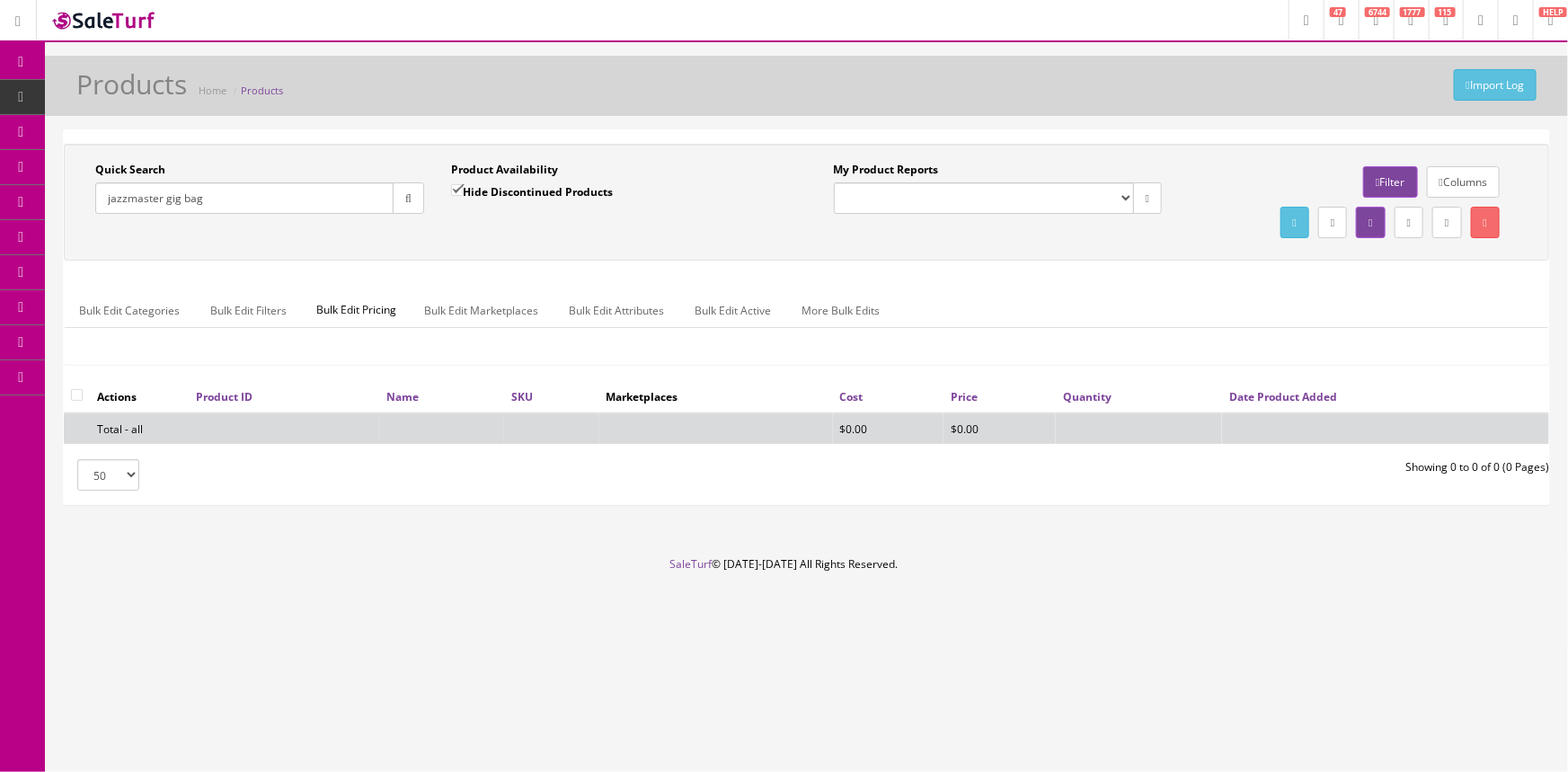
type input "jazzmaster gig bag"
click at [460, 189] on input "Hide Discontinued Products" at bounding box center [457, 189] width 11 height 11
checkbox input "false"
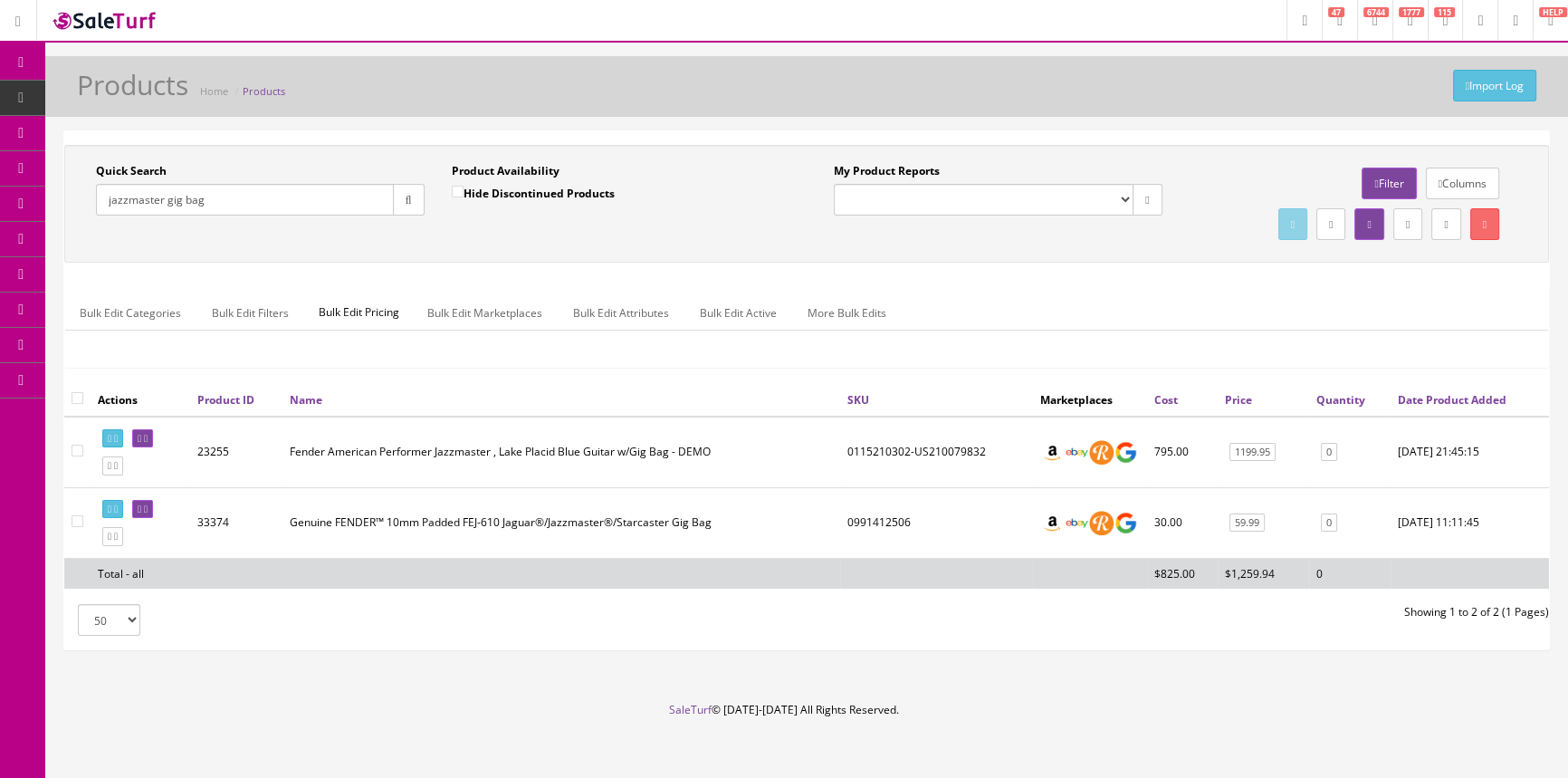
drag, startPoint x: 227, startPoint y: 200, endPoint x: 152, endPoint y: 197, distance: 75.1
click at [114, 207] on input "jazzmaster gig bag" at bounding box center [245, 199] width 298 height 32
type input "j"
paste input "HGB-B88"
type input "HGB-B88"
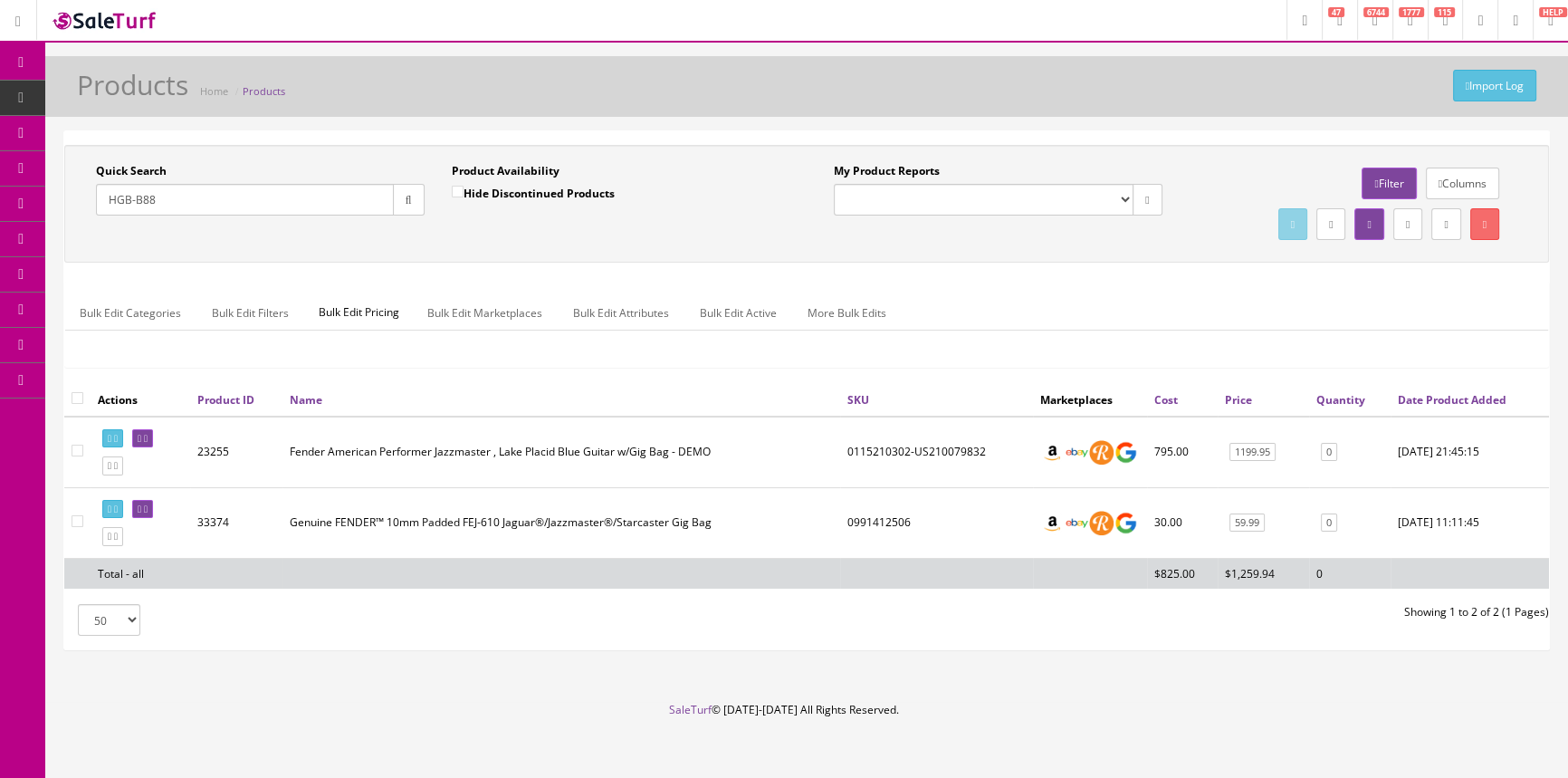
click at [406, 195] on icon "button" at bounding box center [409, 200] width 7 height 11
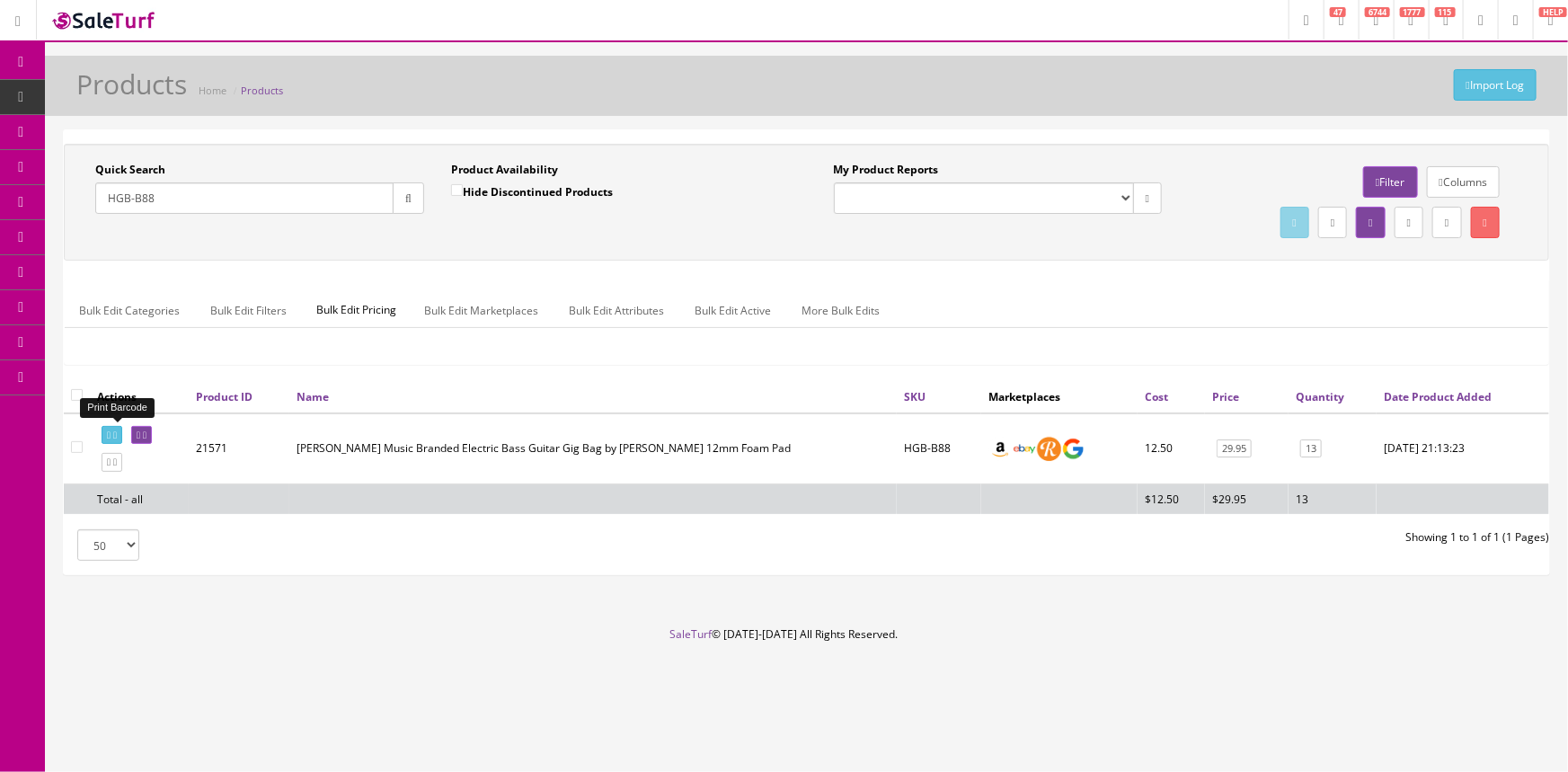
click at [108, 431] on icon at bounding box center [109, 435] width 4 height 9
click at [130, 204] on span "Order List" at bounding box center [132, 202] width 49 height 15
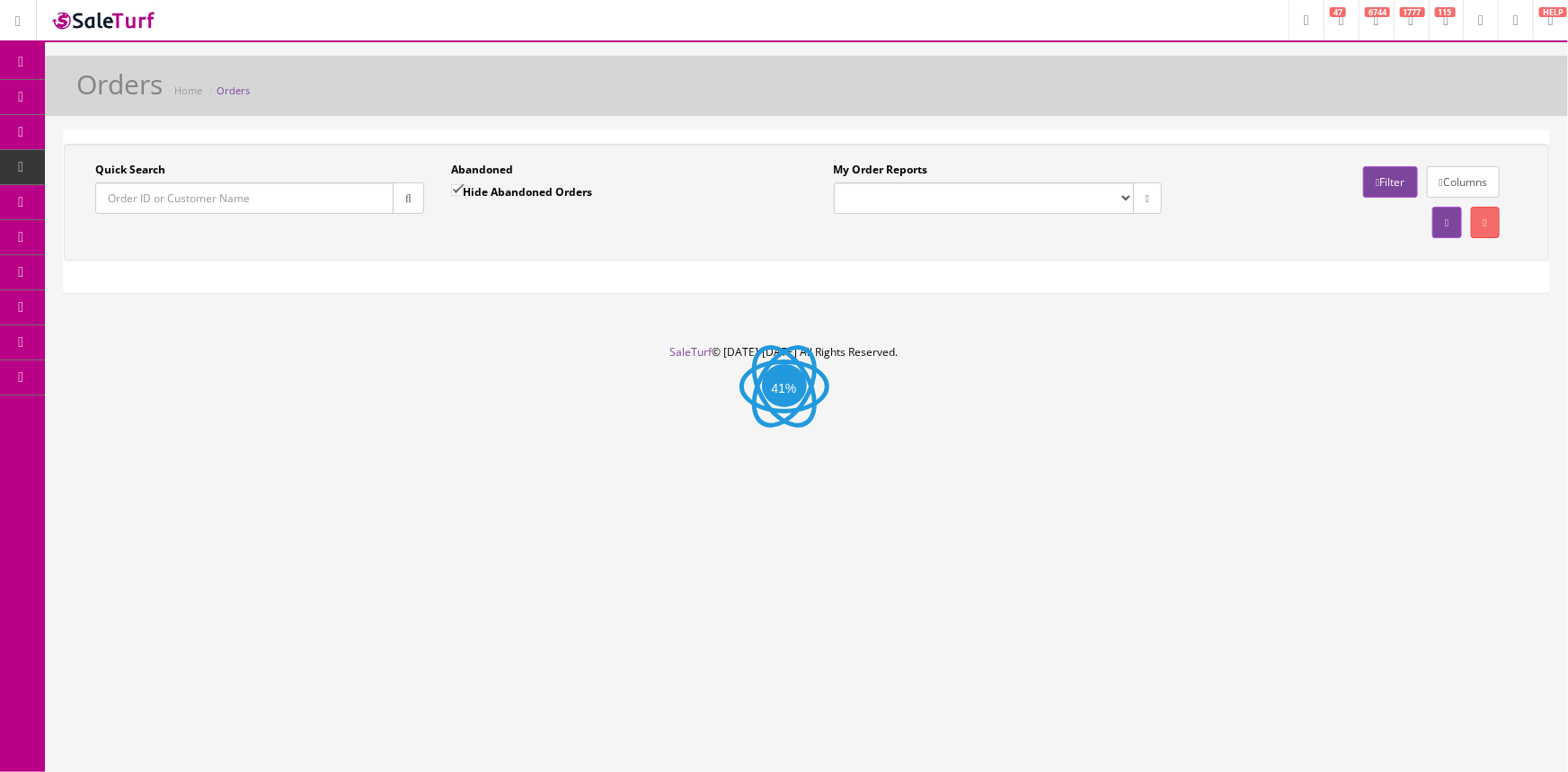
click at [135, 199] on input "Quick Search" at bounding box center [244, 197] width 298 height 31
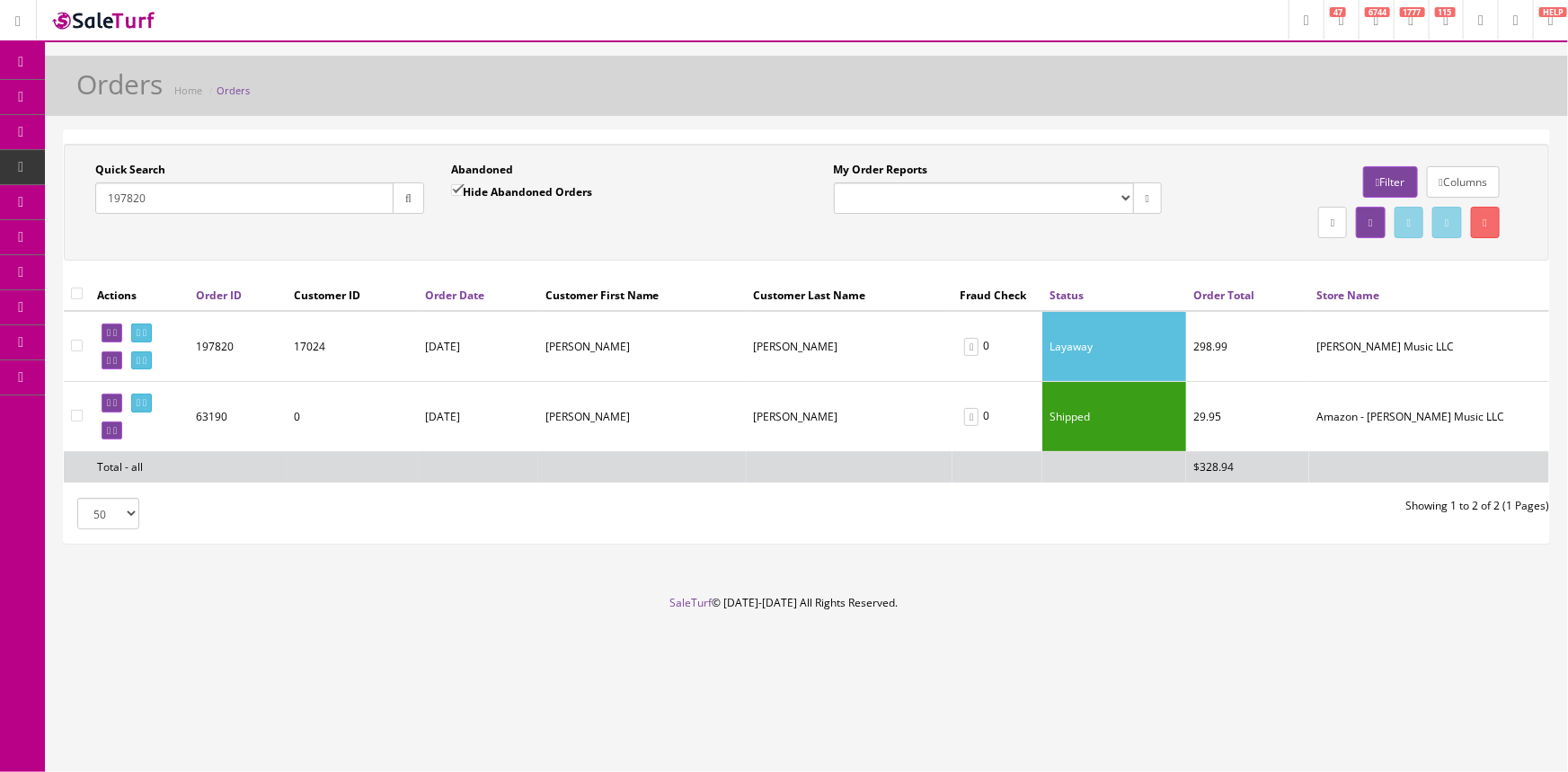
type input "197820"
click at [107, 352] on link at bounding box center [112, 361] width 21 height 19
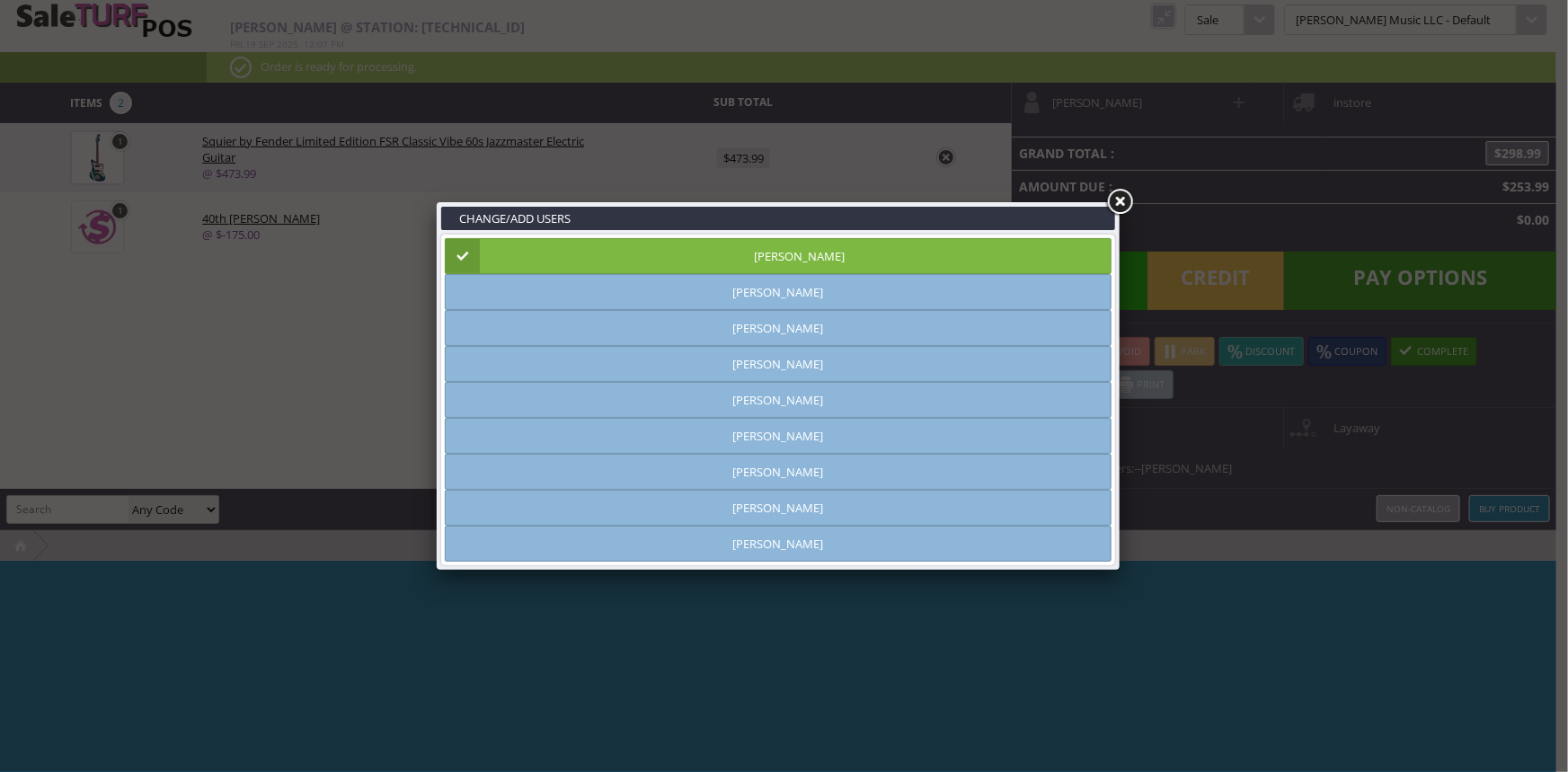
type input "[PERSON_NAME]"
click at [1136, 193] on div "CHANGE/ADD USERS [PERSON_NAME] [PERSON_NAME] [PERSON_NAME] [PERSON_NAME] [PERSO…" at bounding box center [784, 386] width 1568 height 772
click at [1114, 198] on link at bounding box center [1119, 202] width 32 height 32
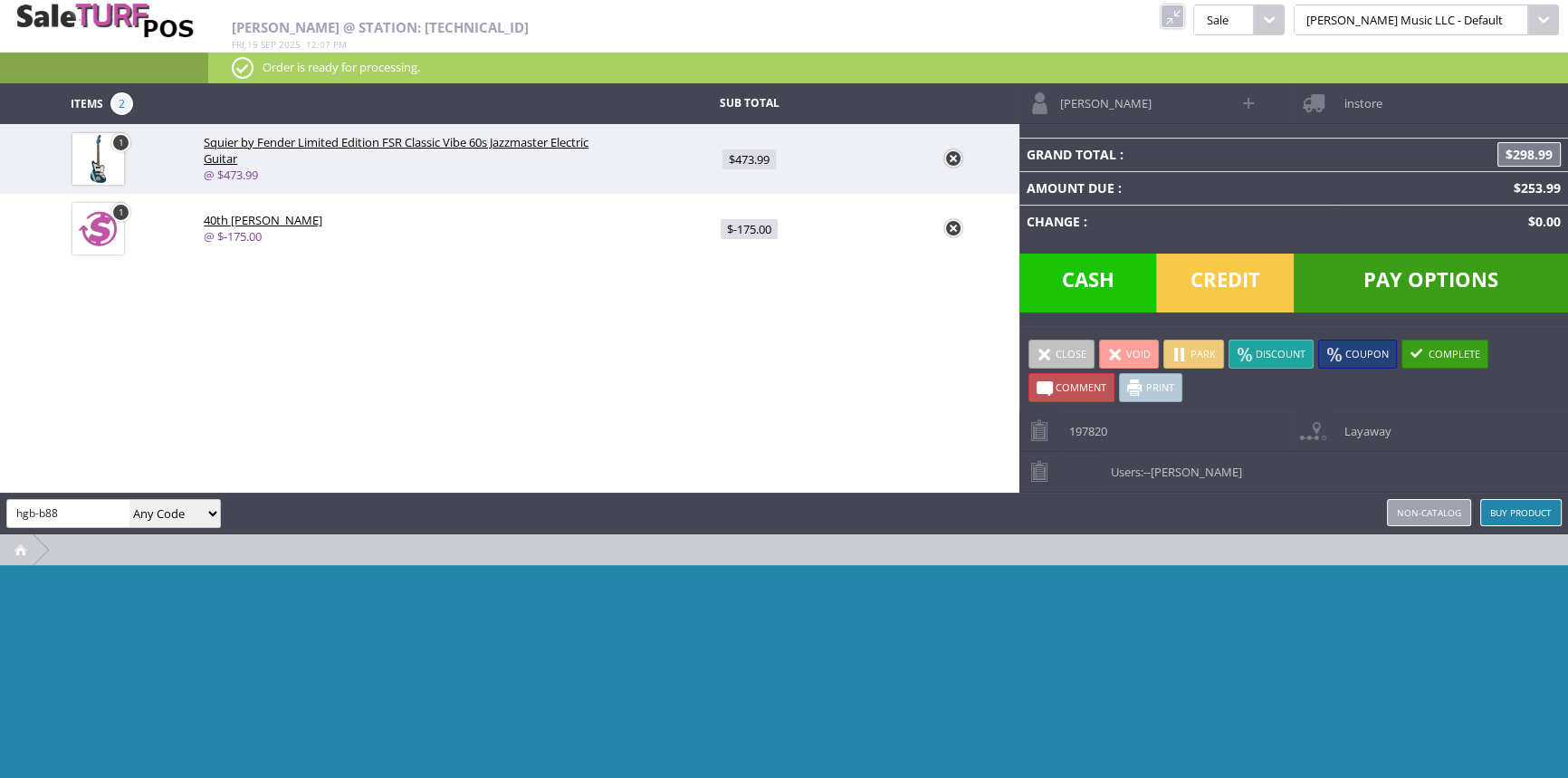
type input "hgb-b88"
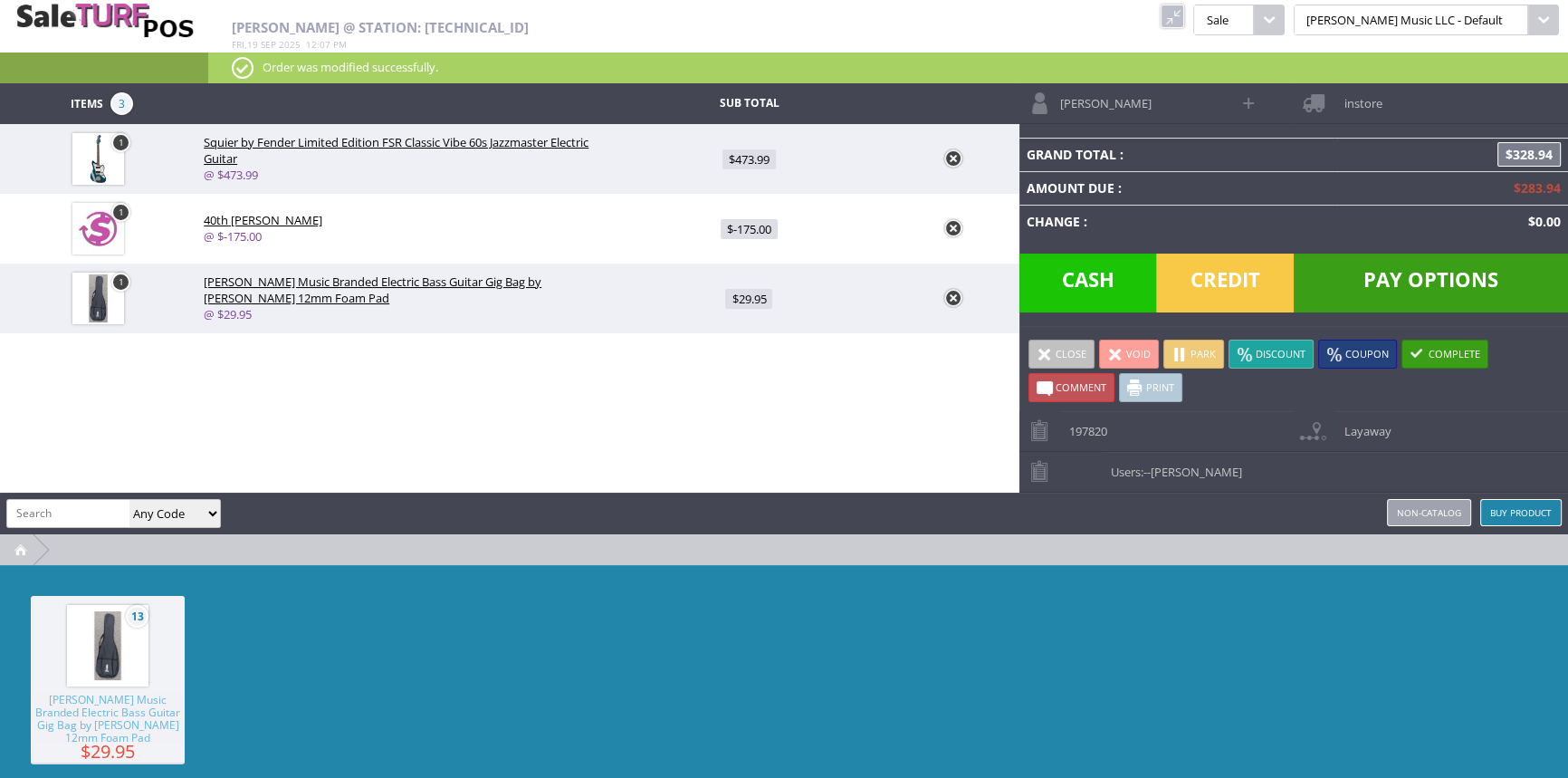
click at [748, 298] on span "$29.95" at bounding box center [749, 298] width 47 height 20
type input "29.95"
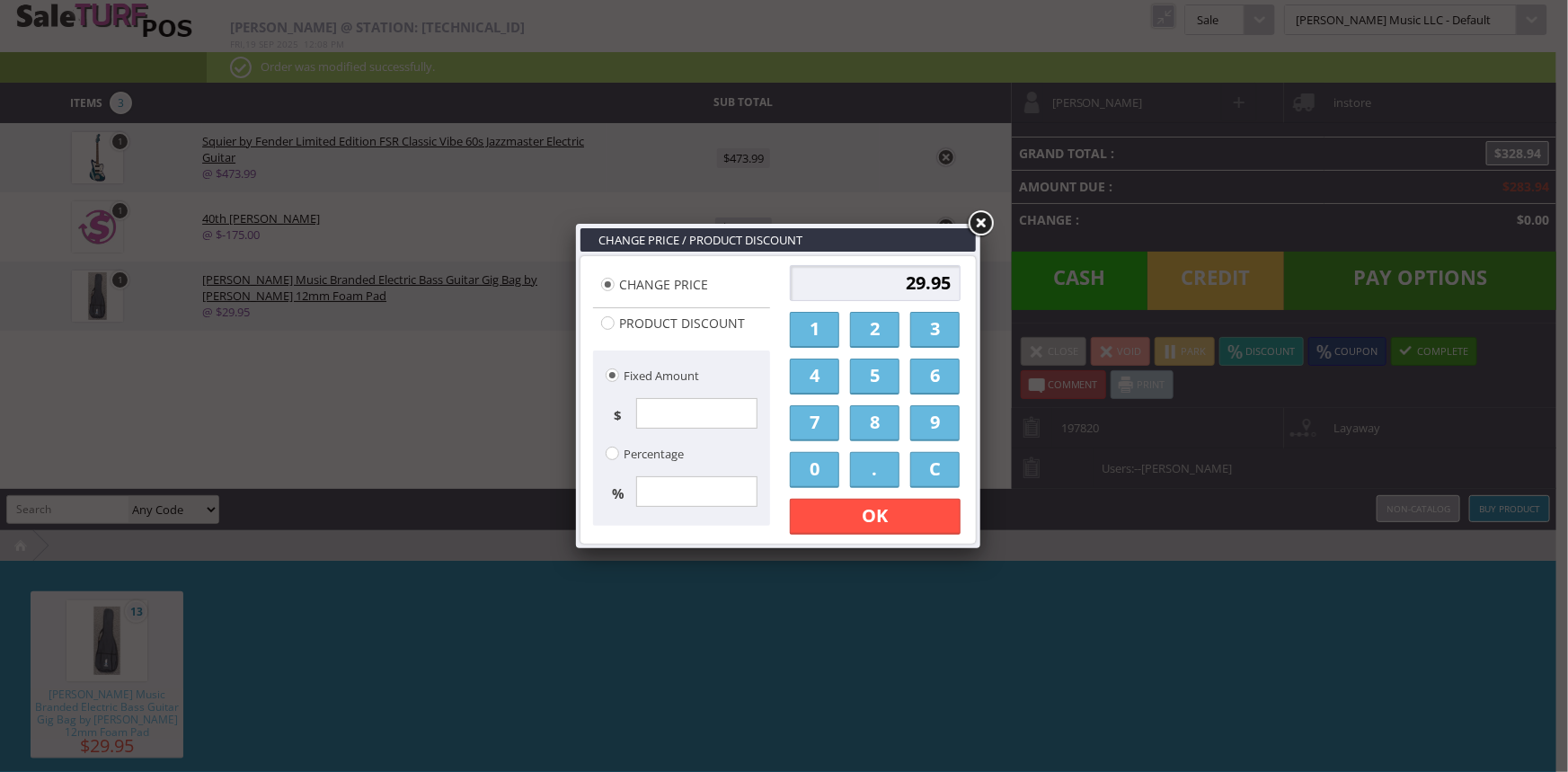
drag, startPoint x: 915, startPoint y: 283, endPoint x: 1131, endPoint y: 148, distance: 254.7
click at [916, 282] on input "29.95" at bounding box center [874, 283] width 171 height 36
type input "22.95"
click at [931, 506] on link "OK" at bounding box center [874, 516] width 171 height 36
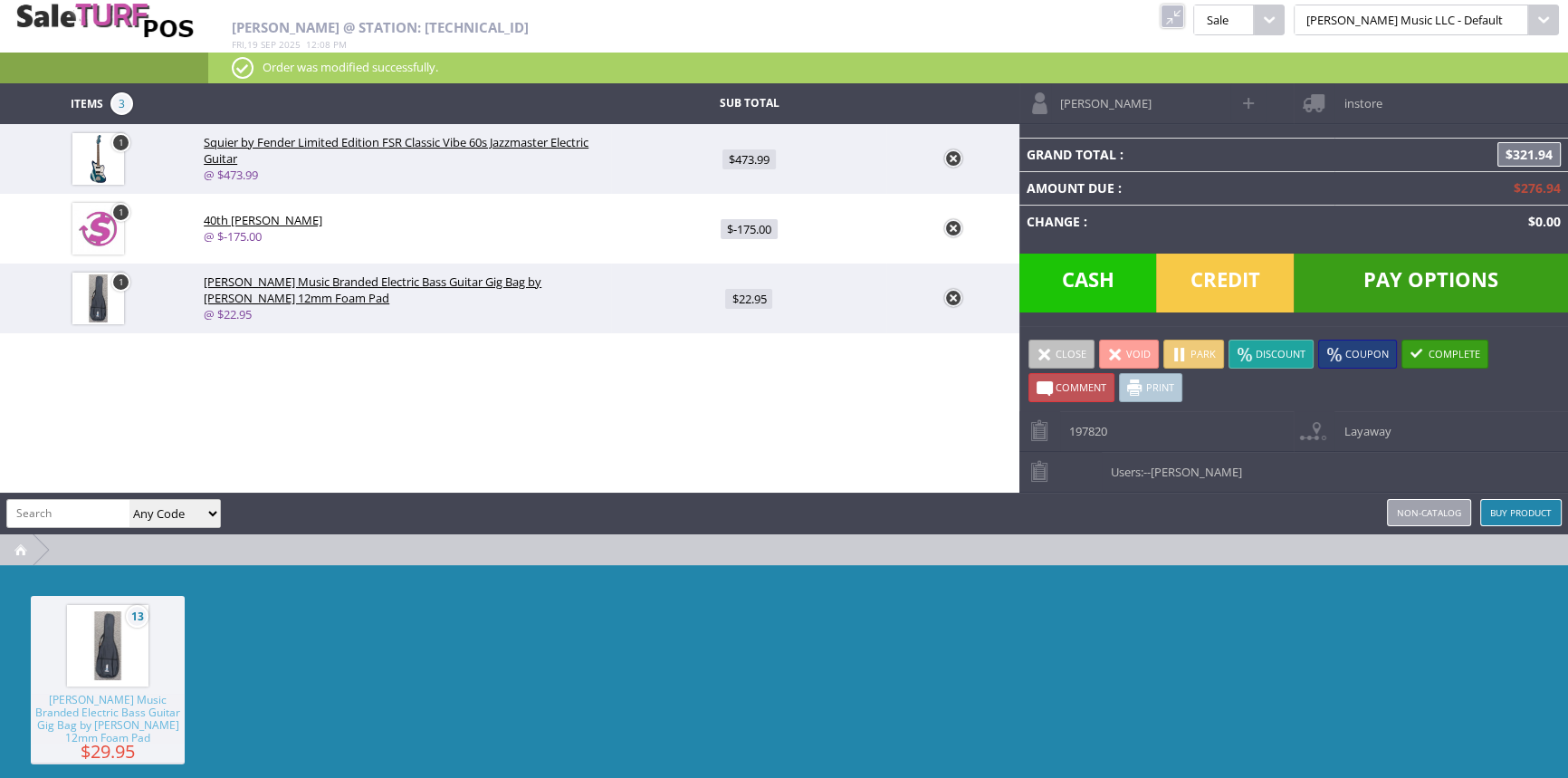
click at [1372, 279] on span "Pay Options" at bounding box center [1430, 283] width 274 height 59
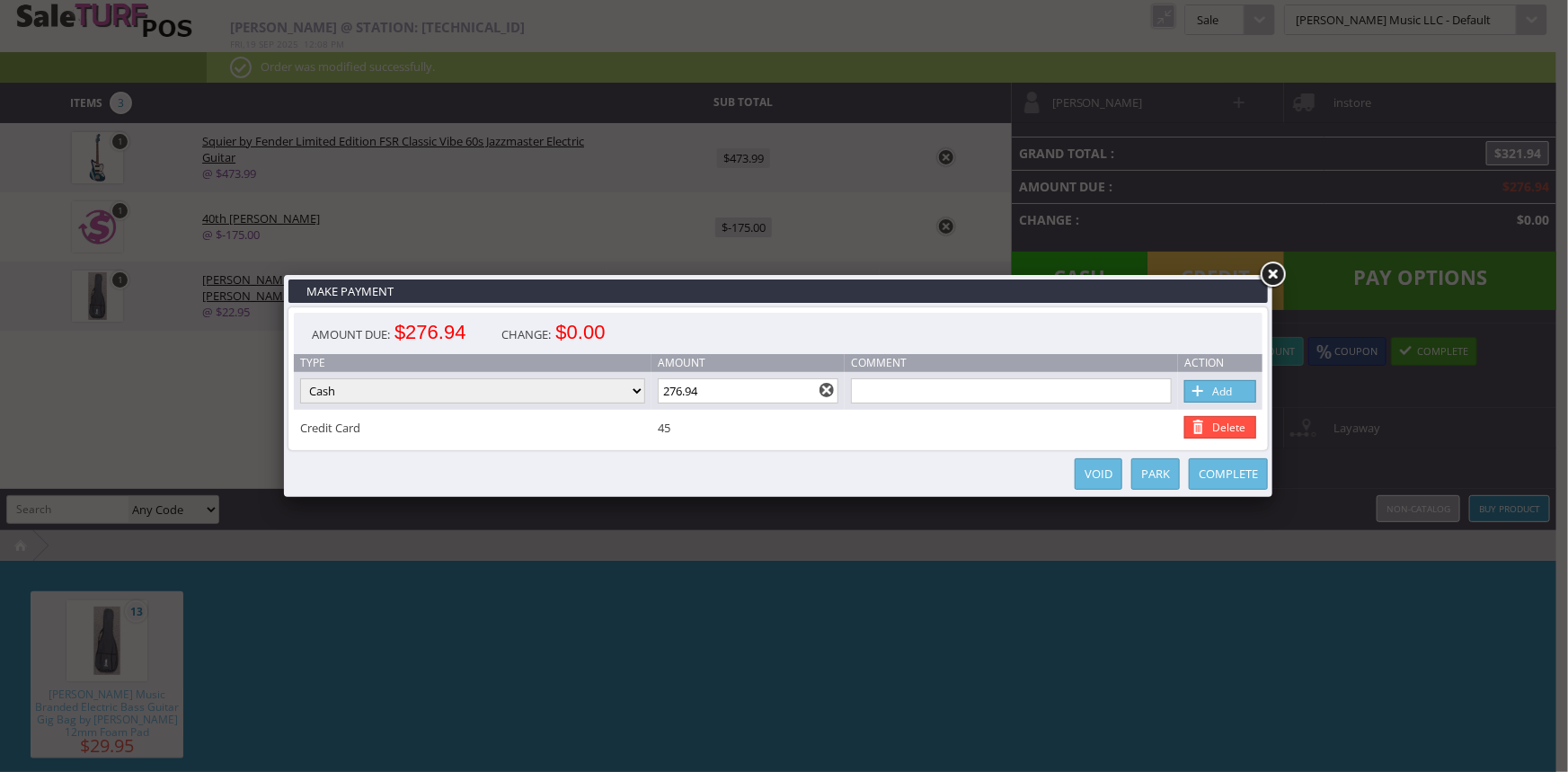
click at [1275, 270] on link at bounding box center [1272, 275] width 32 height 32
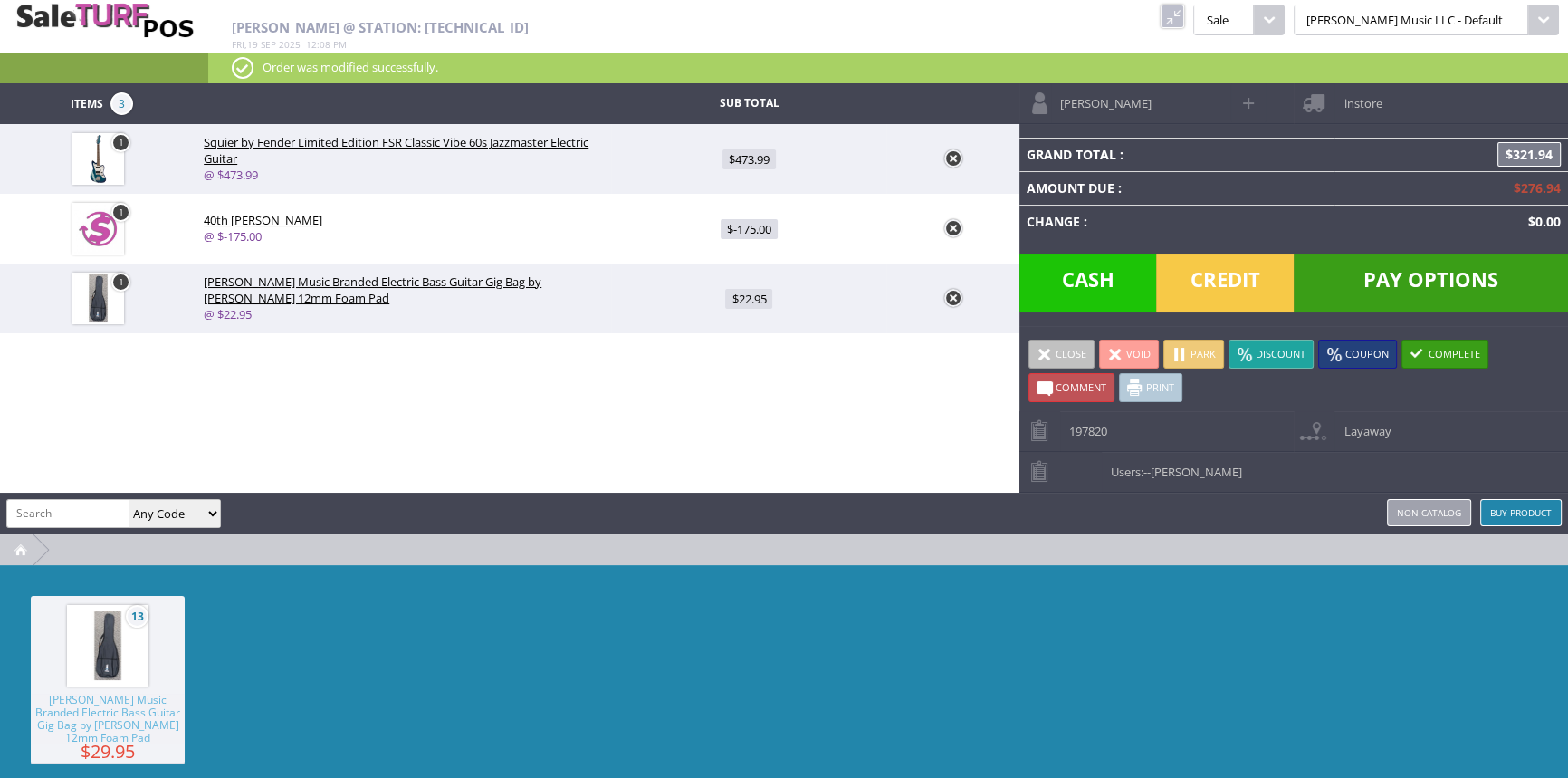
click at [1233, 271] on span "Credit" at bounding box center [1225, 283] width 138 height 59
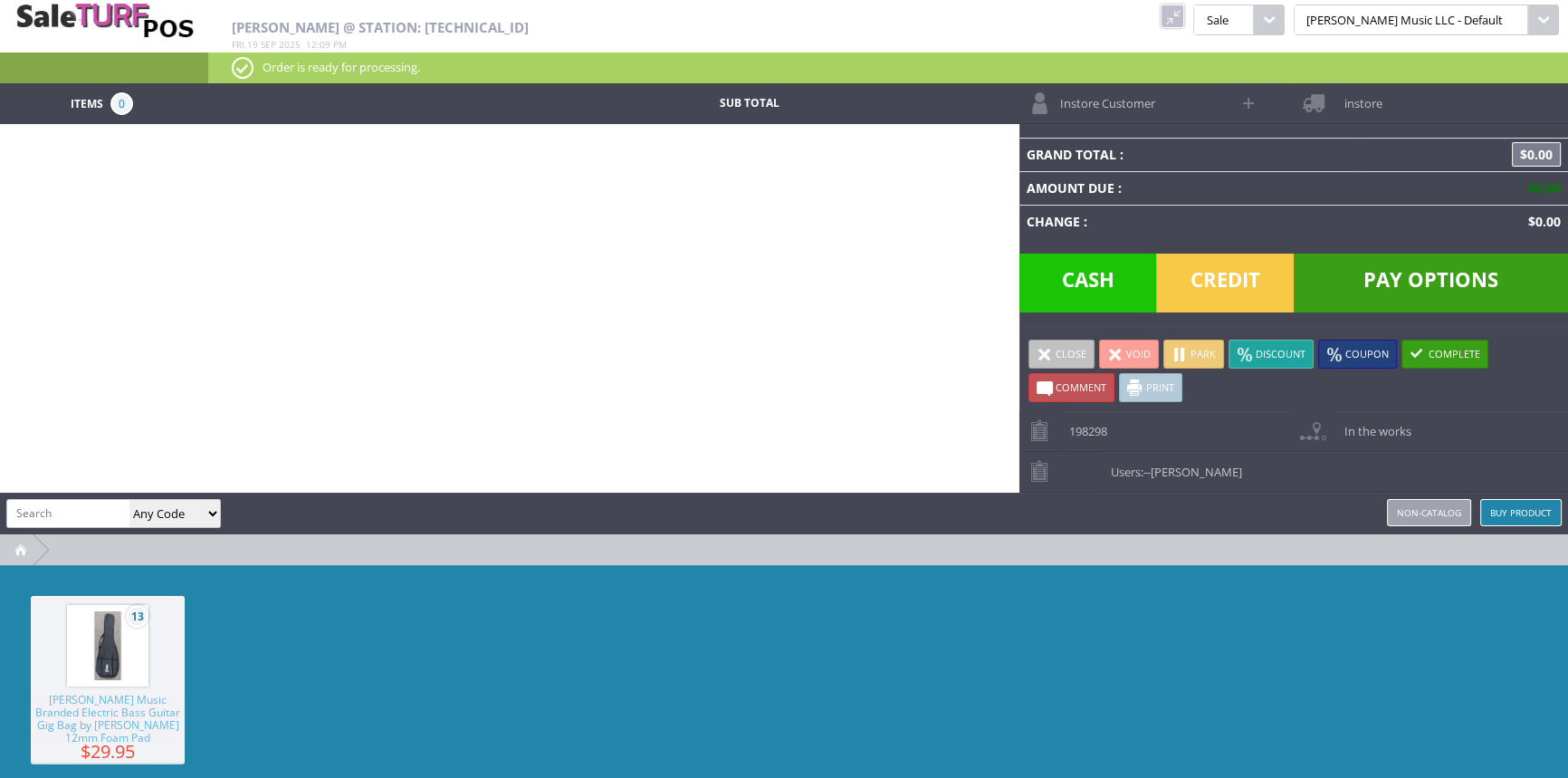
click at [1184, 13] on link at bounding box center [1173, 16] width 24 height 24
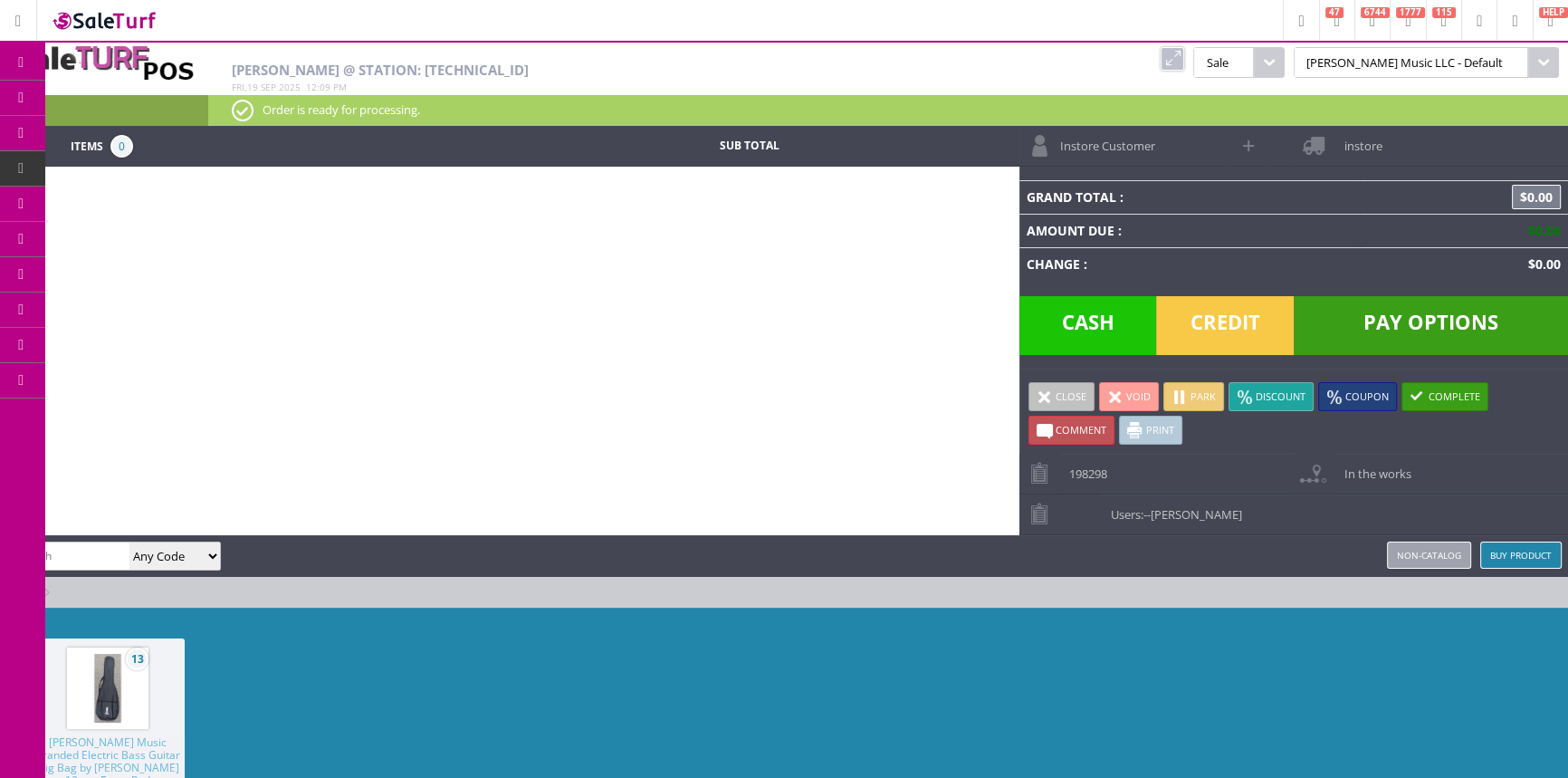
click at [127, 160] on span "POS Console" at bounding box center [142, 168] width 69 height 16
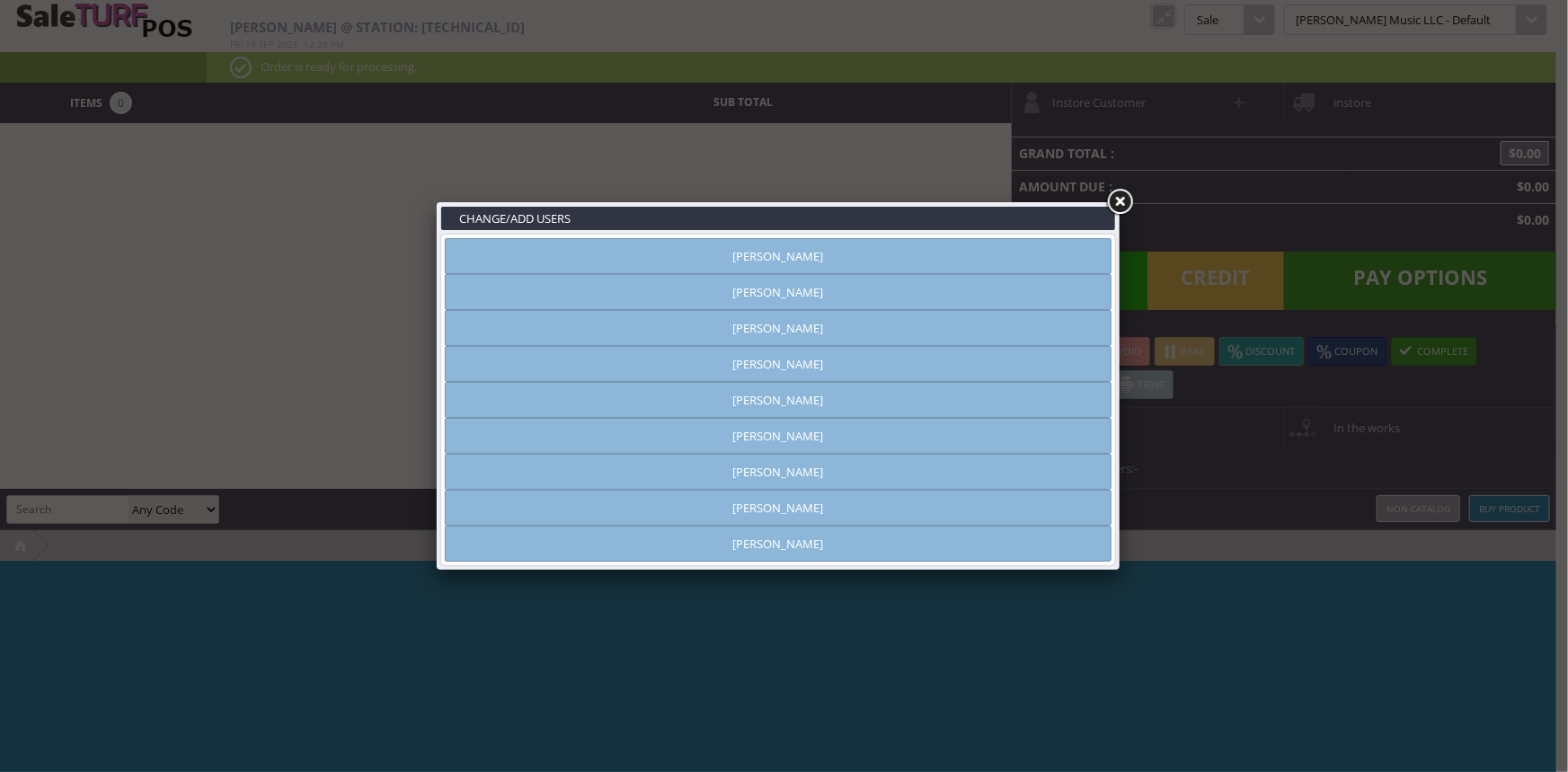
type input "[PERSON_NAME]"
click at [800, 295] on link "[PERSON_NAME]" at bounding box center [778, 292] width 667 height 36
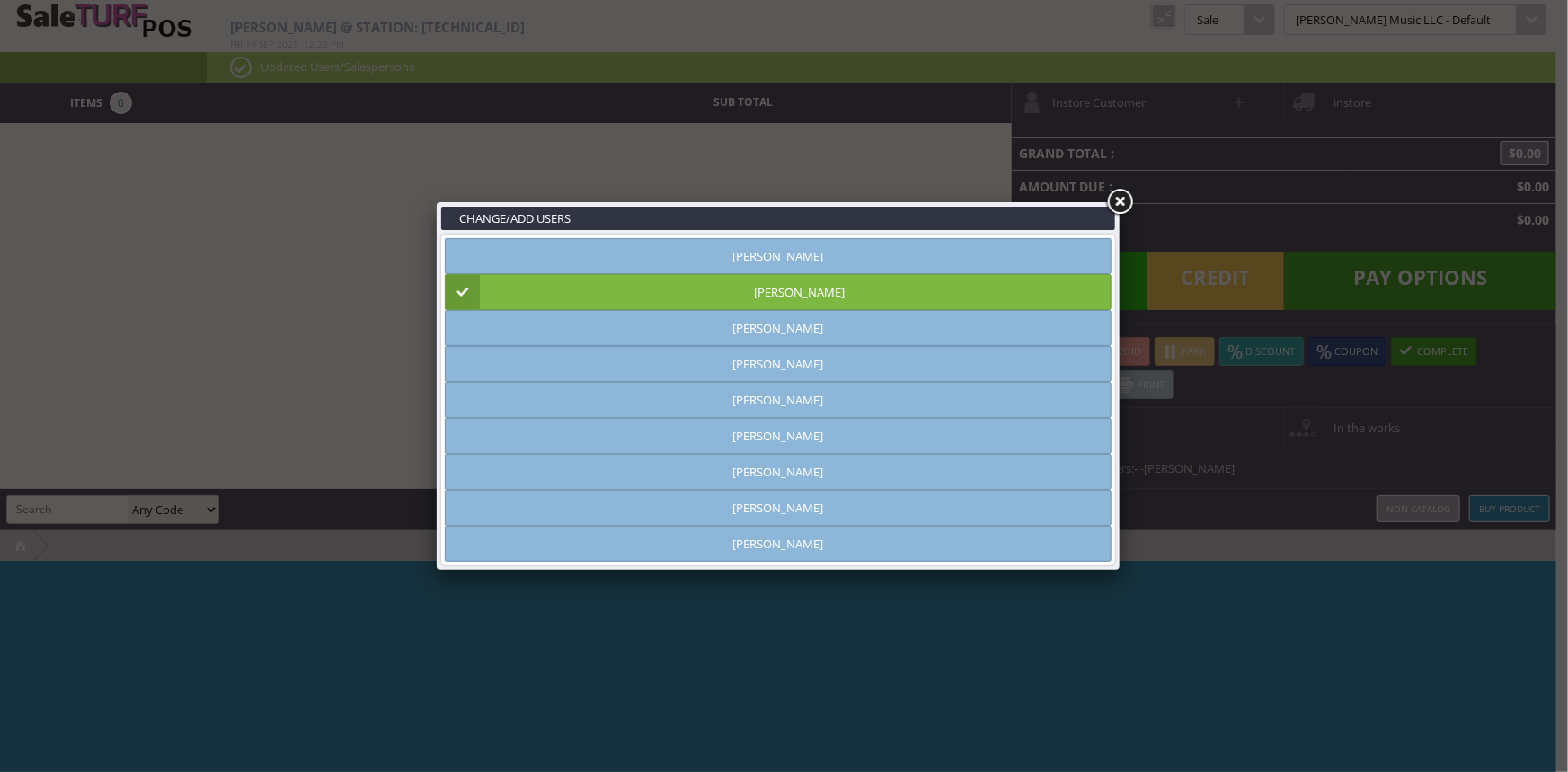
click at [1116, 201] on link at bounding box center [1119, 202] width 32 height 32
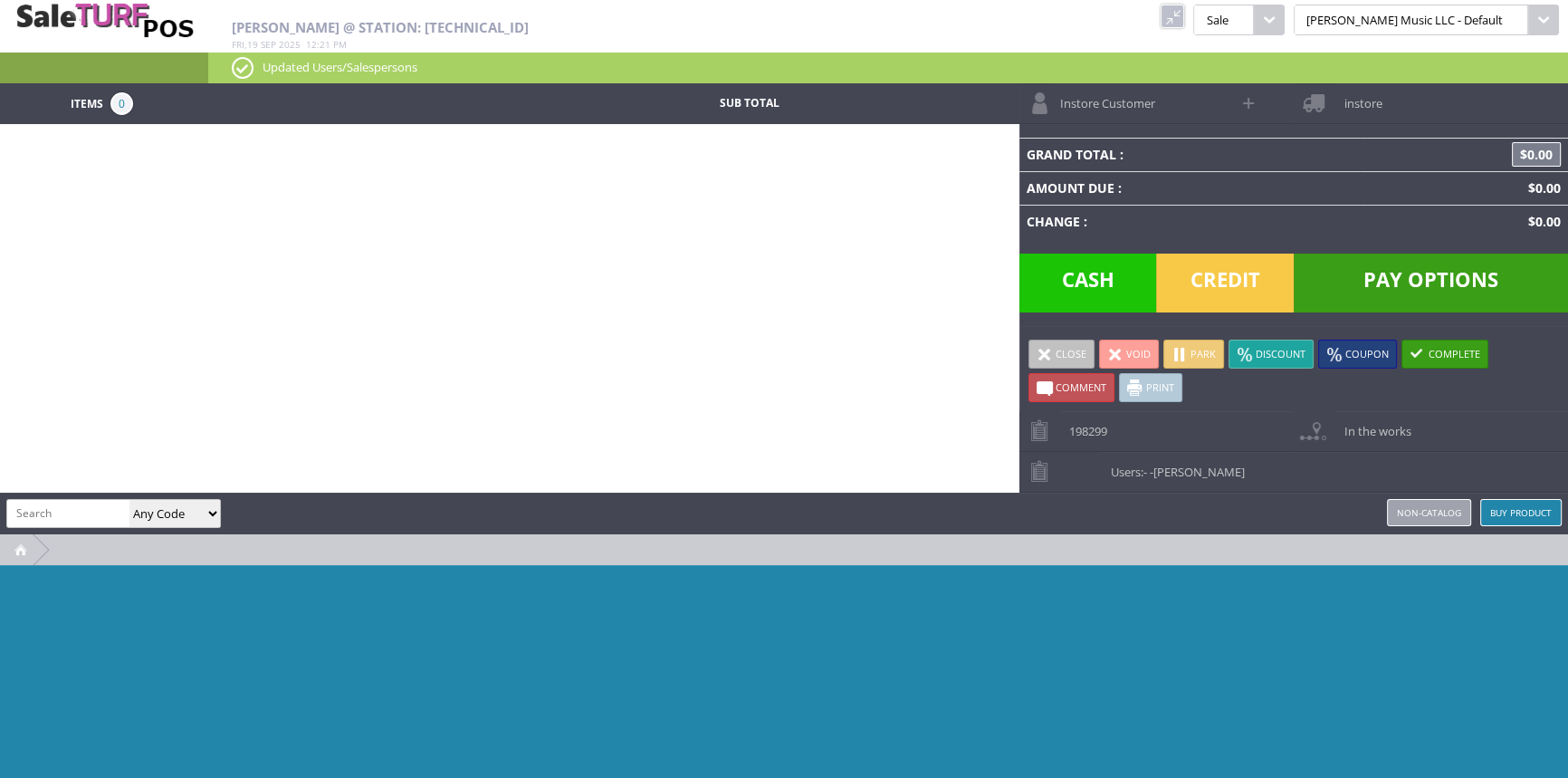
drag, startPoint x: 1234, startPoint y: 13, endPoint x: 579, endPoint y: 14, distance: 655.0
click at [1184, 14] on link at bounding box center [1173, 16] width 24 height 24
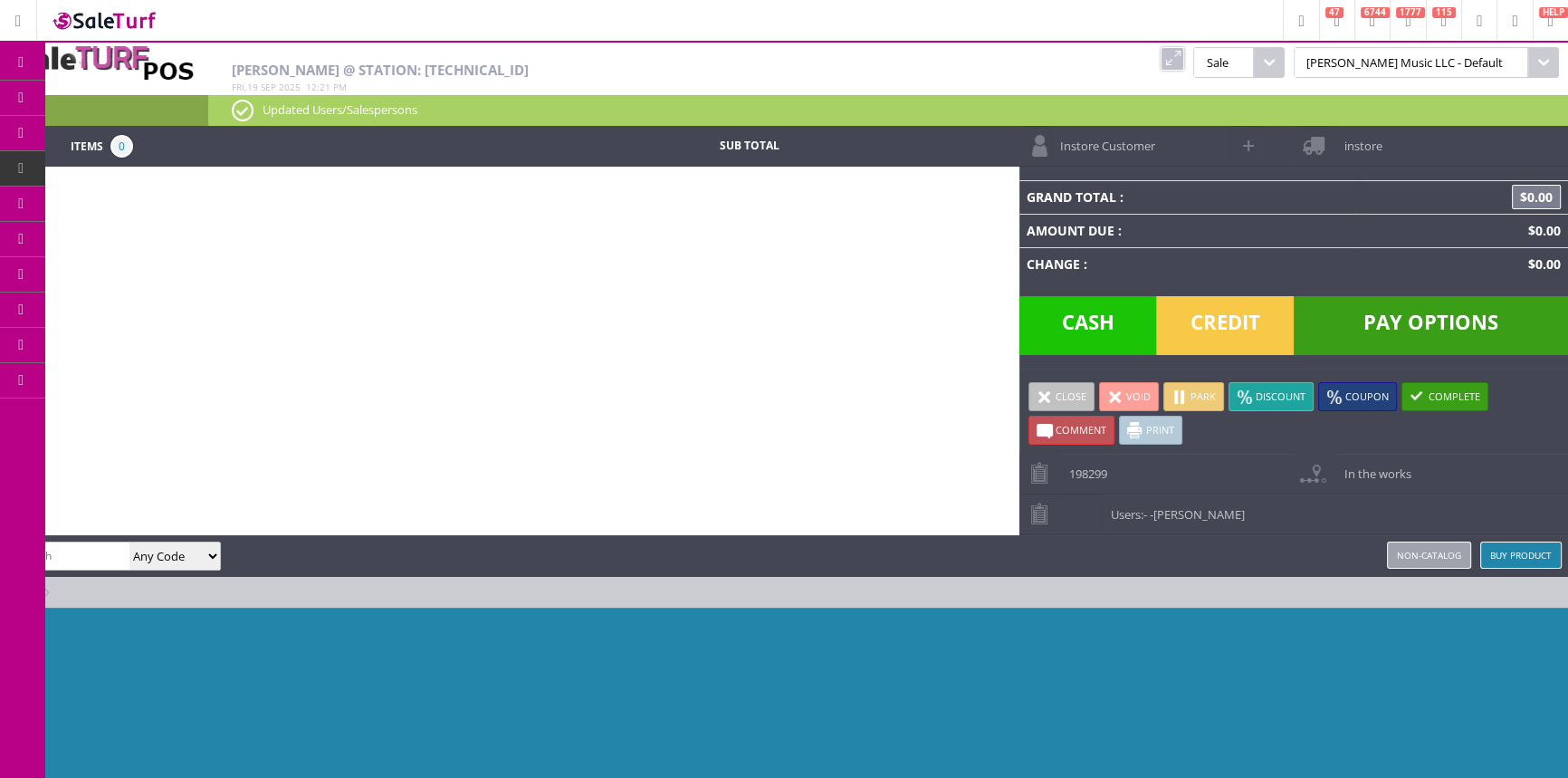
click at [94, 201] on link "Order List" at bounding box center [139, 205] width 190 height 36
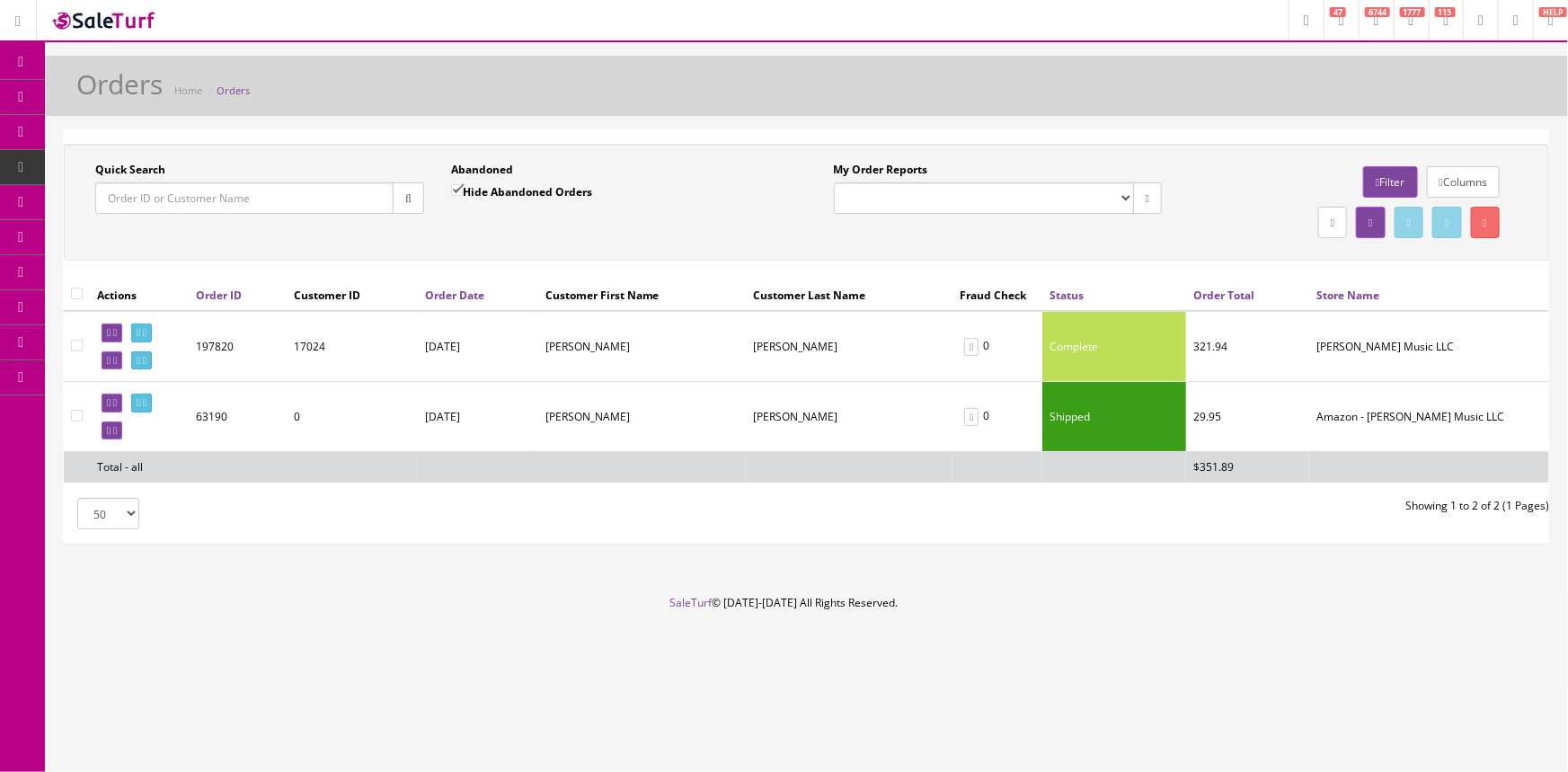
click at [128, 200] on input "Quick Search" at bounding box center [244, 197] width 298 height 31
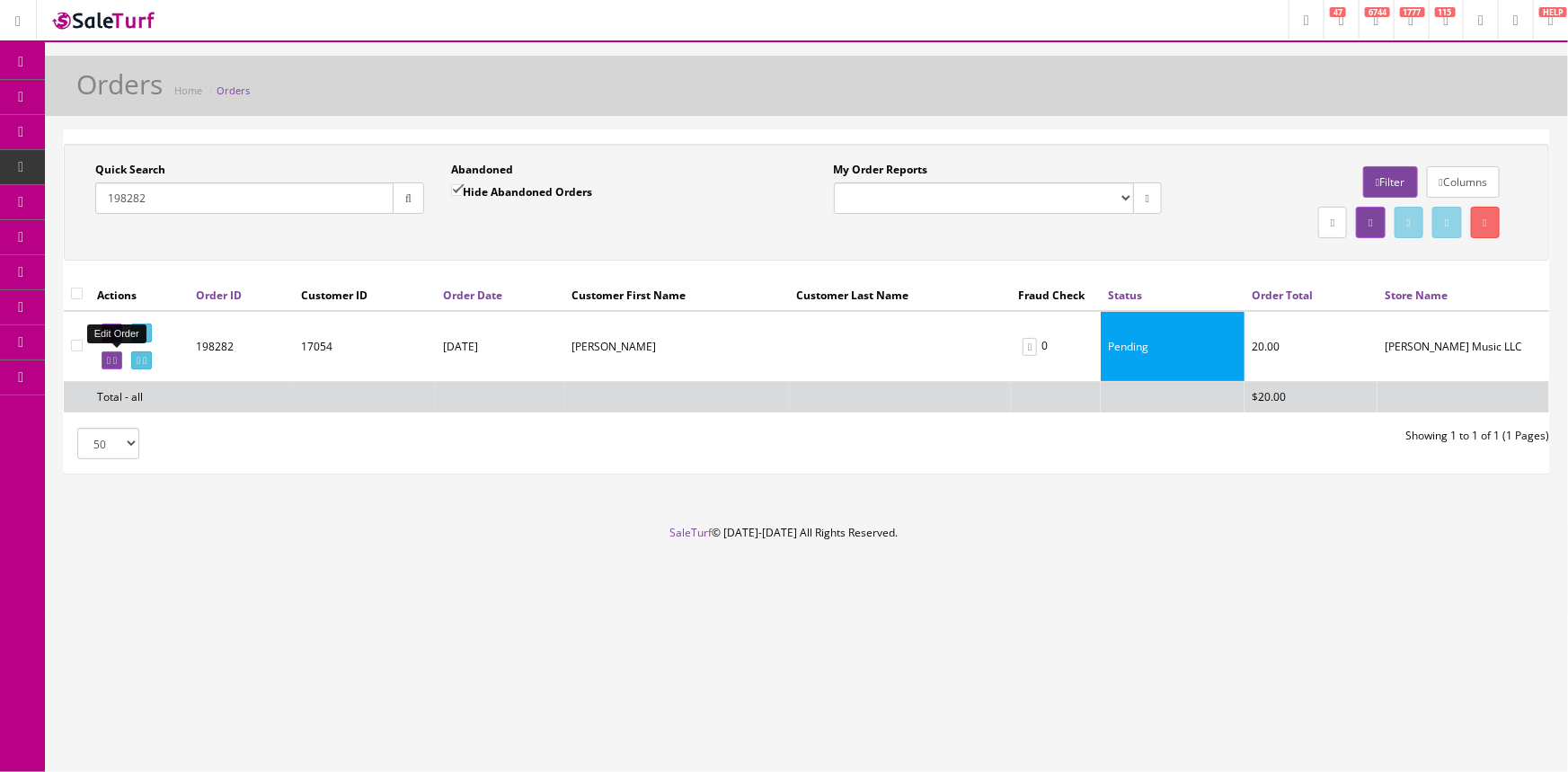
type input "198282"
drag, startPoint x: 112, startPoint y: 355, endPoint x: 862, endPoint y: 105, distance: 790.6
click at [111, 356] on icon at bounding box center [109, 360] width 4 height 9
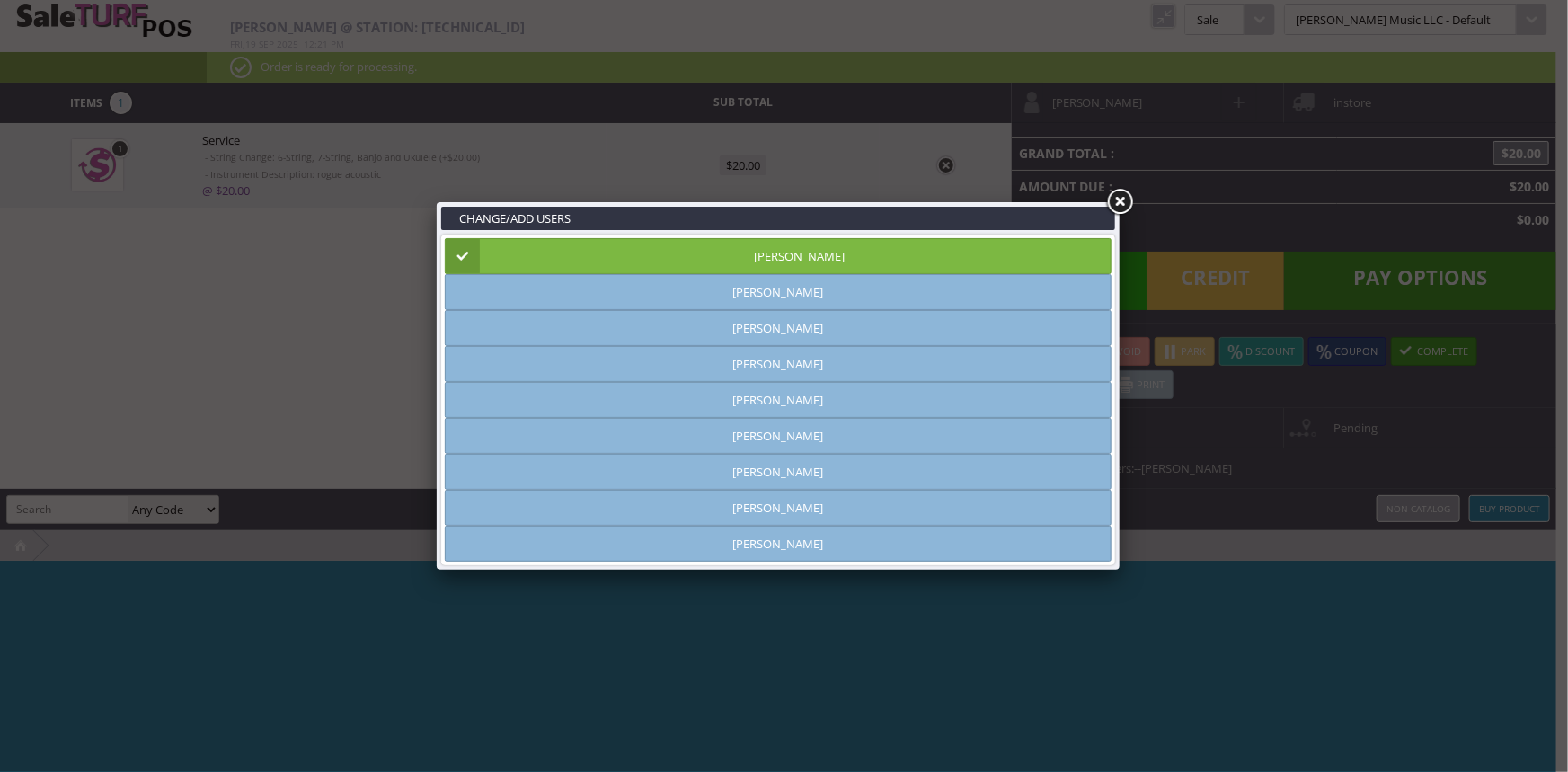
type input "[PERSON_NAME]"
click at [1121, 205] on link at bounding box center [1119, 202] width 32 height 32
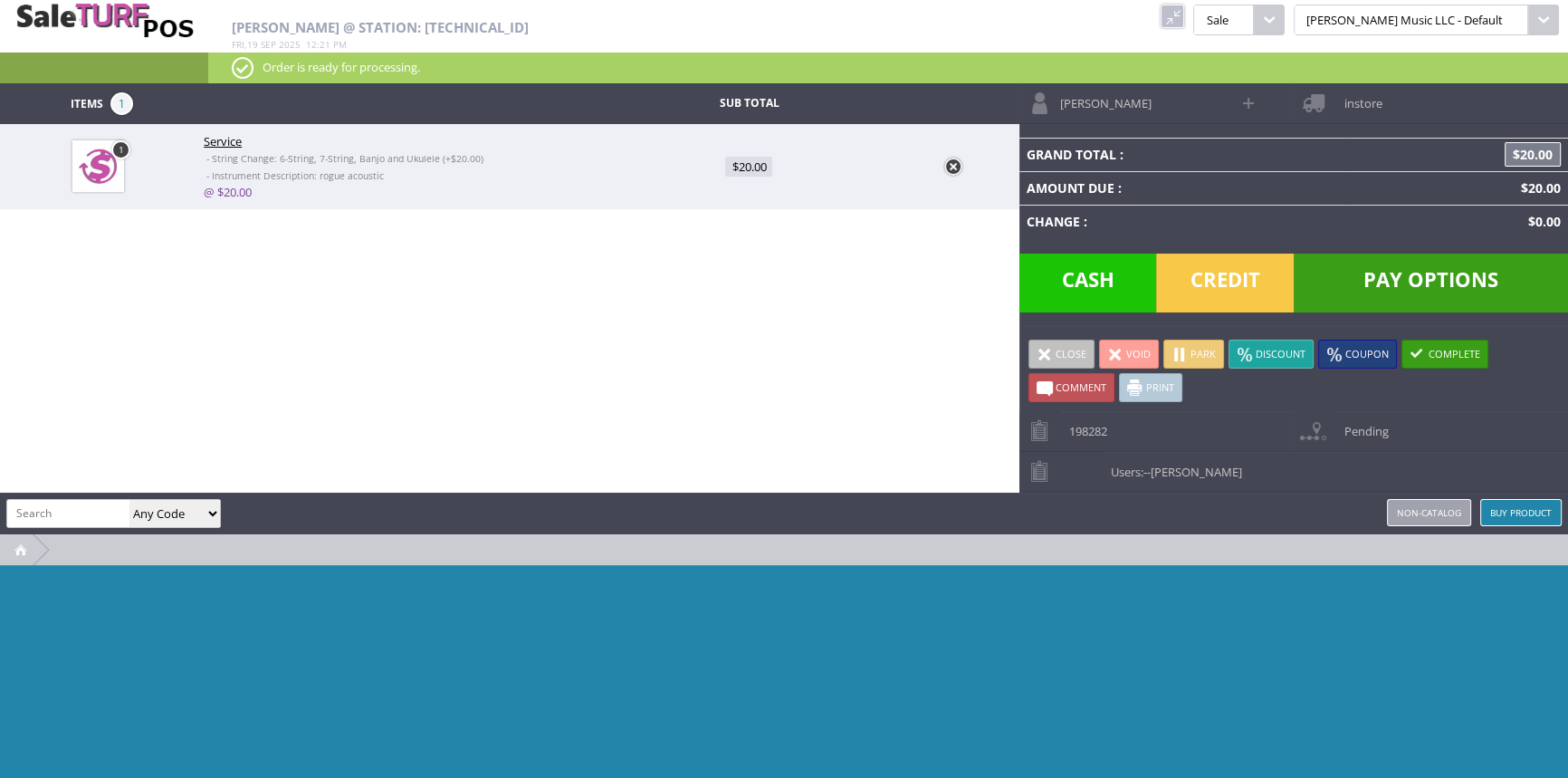
click at [1198, 281] on span "Credit" at bounding box center [1225, 283] width 138 height 59
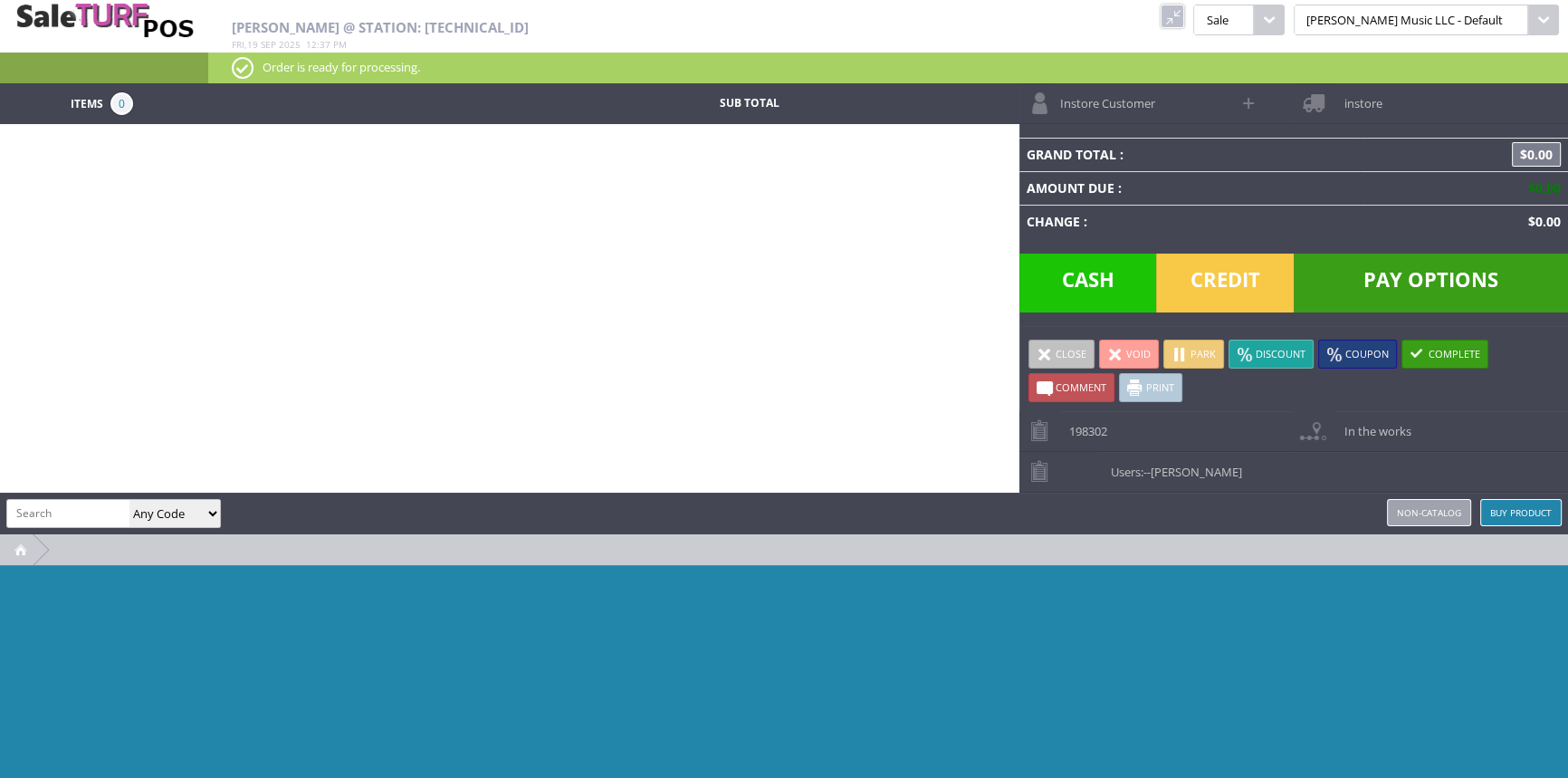
drag, startPoint x: 1219, startPoint y: 27, endPoint x: 1232, endPoint y: 6, distance: 24.7
click at [1184, 26] on link at bounding box center [1173, 16] width 24 height 24
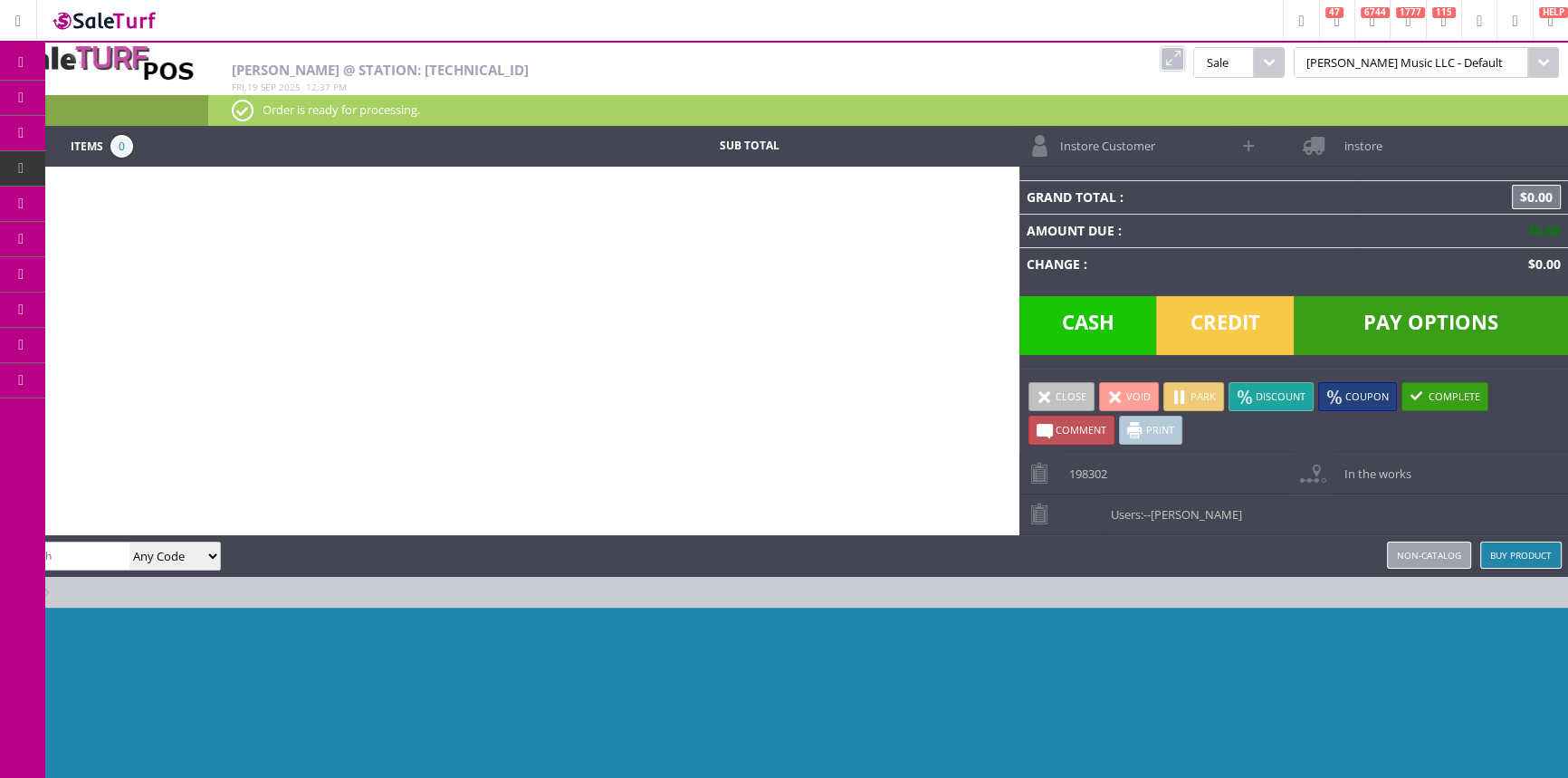
click at [95, 101] on link "Products" at bounding box center [139, 98] width 190 height 36
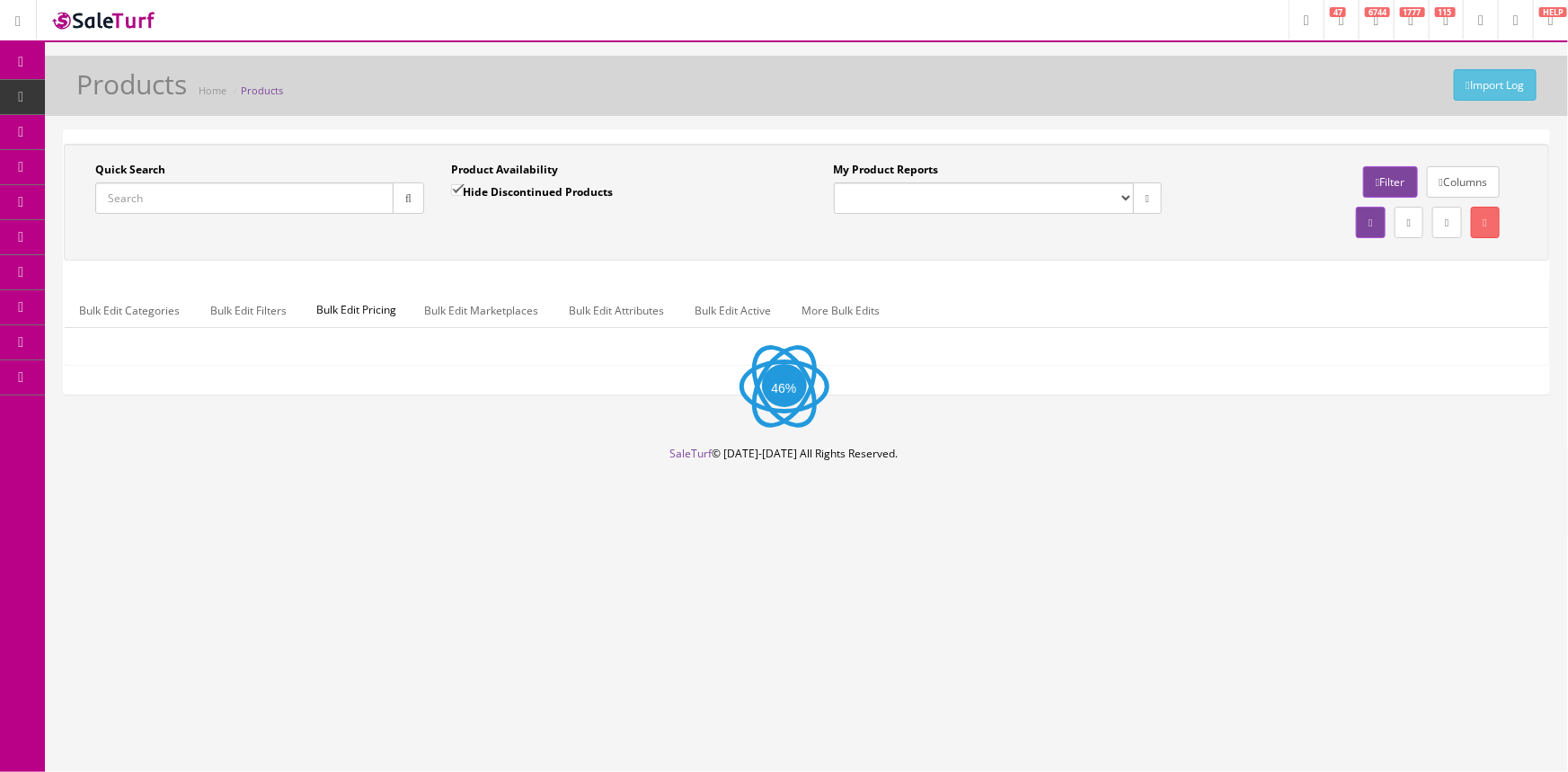
click at [77, 164] on link "POS Console" at bounding box center [138, 167] width 189 height 35
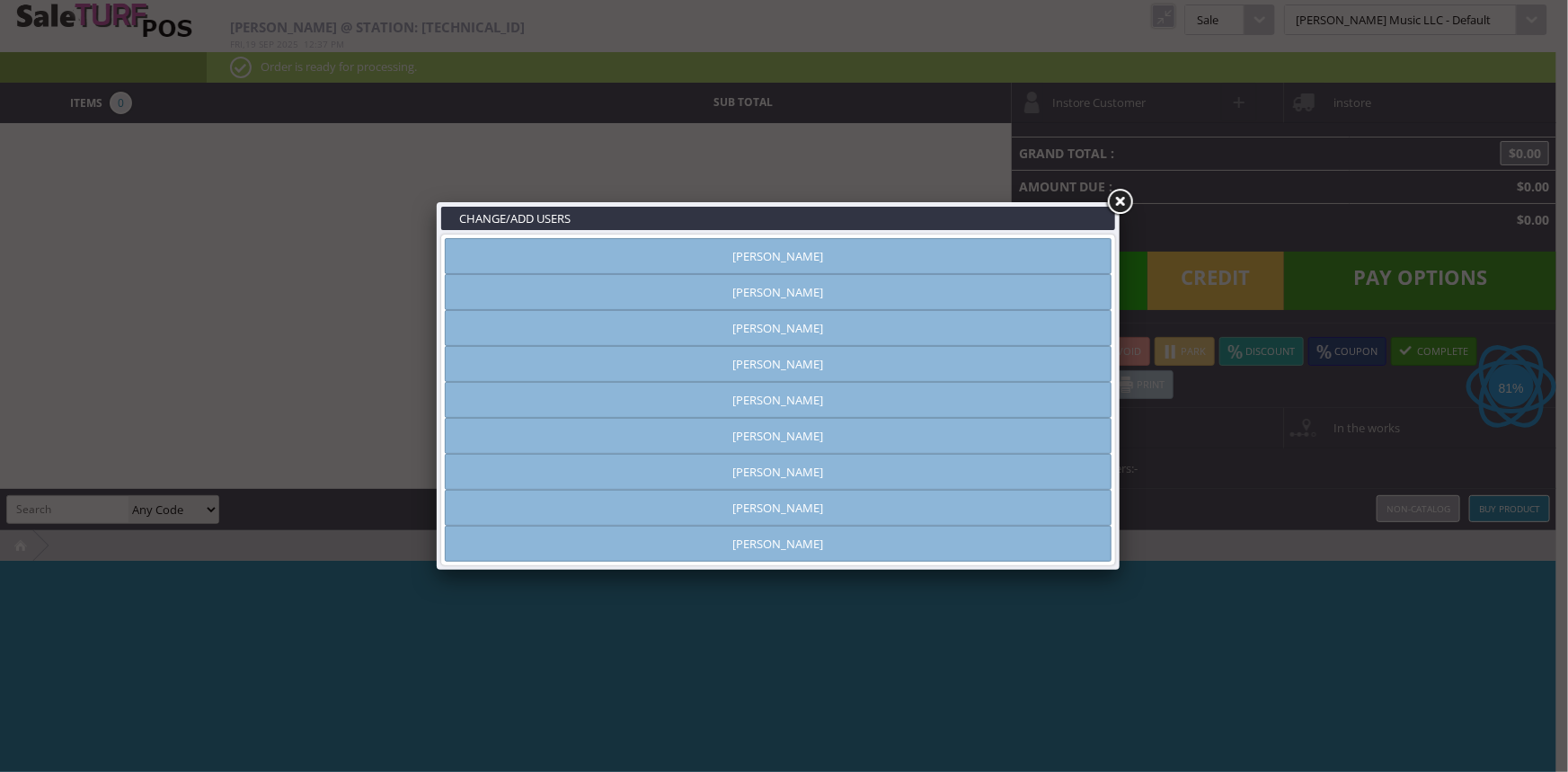
type input "[PERSON_NAME]"
click at [942, 290] on link "[PERSON_NAME]" at bounding box center [778, 292] width 667 height 36
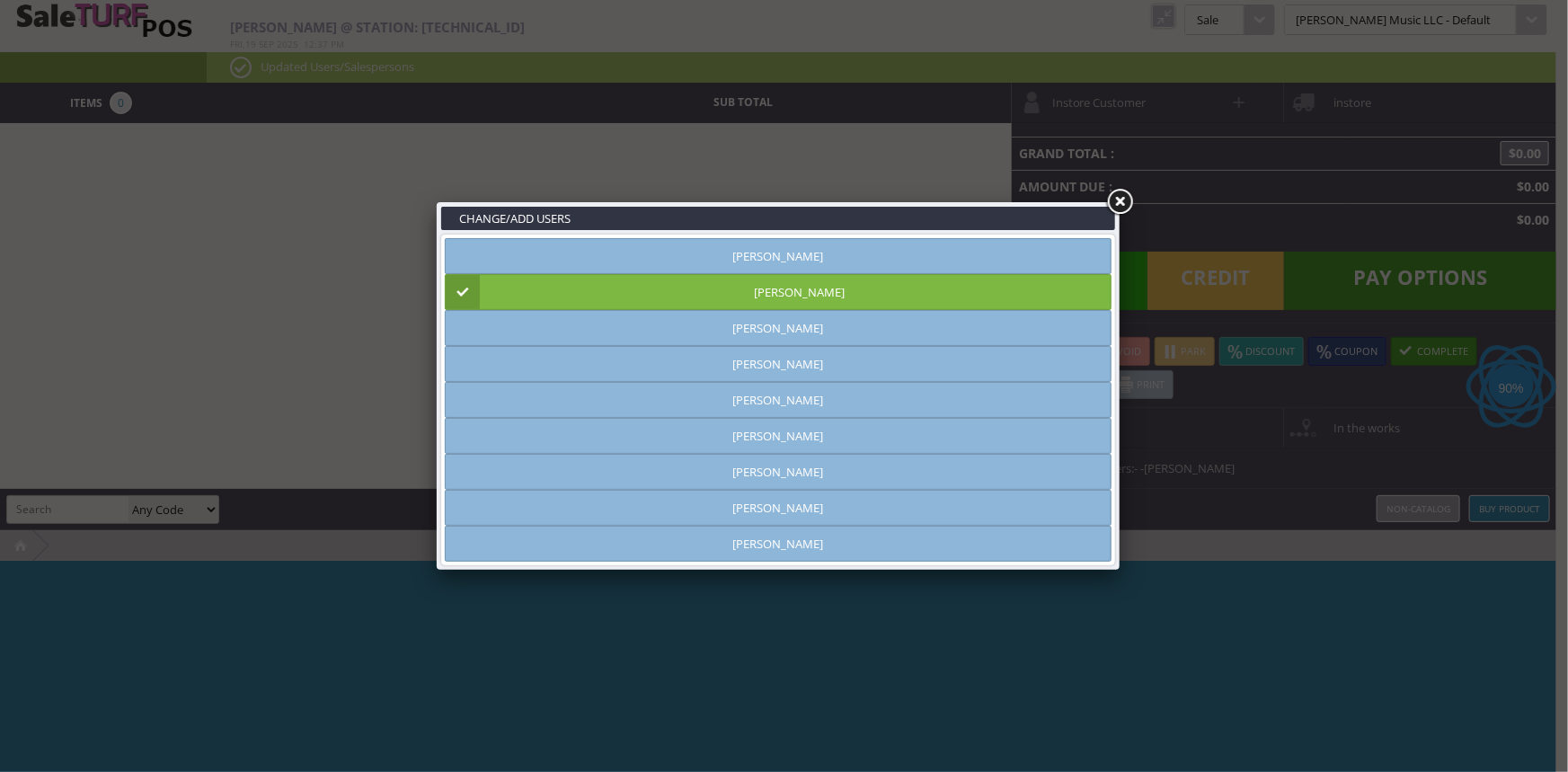
click at [817, 296] on link "[PERSON_NAME]" at bounding box center [778, 292] width 667 height 36
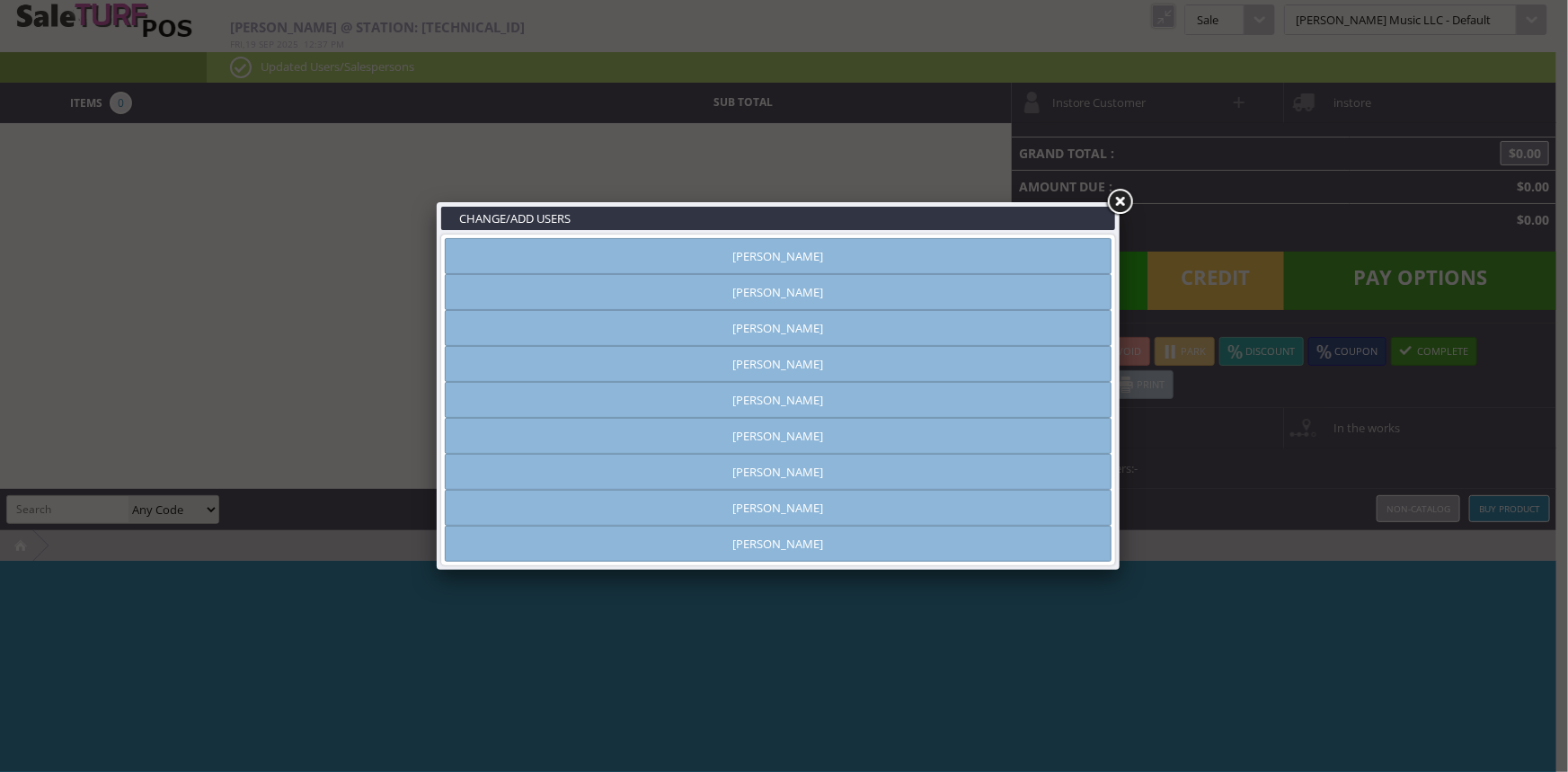
drag, startPoint x: 757, startPoint y: 513, endPoint x: 765, endPoint y: 507, distance: 10.0
click at [758, 512] on link "[PERSON_NAME]" at bounding box center [778, 508] width 667 height 36
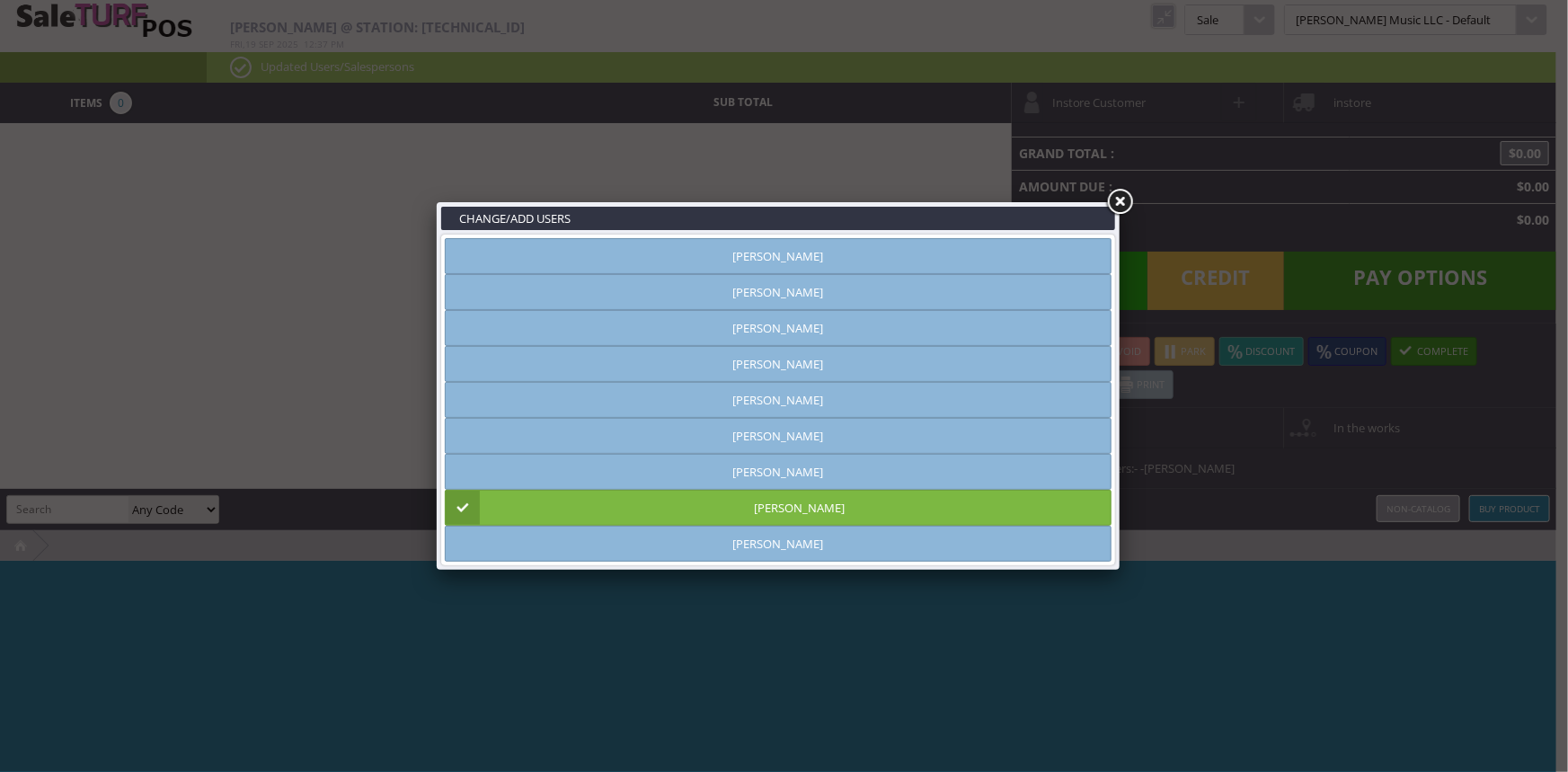
click at [1120, 197] on link at bounding box center [1119, 202] width 32 height 32
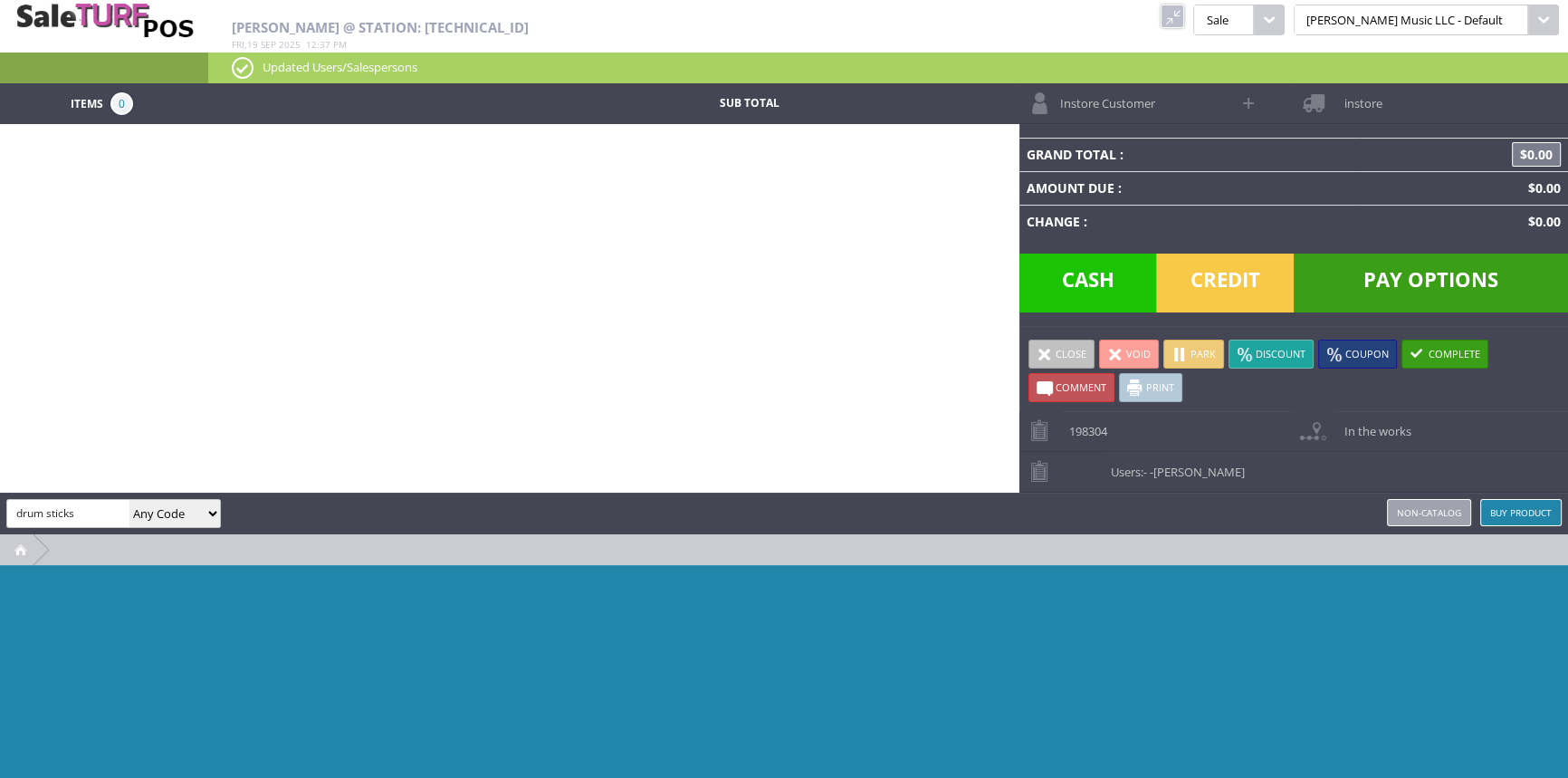
type input "drum sticks"
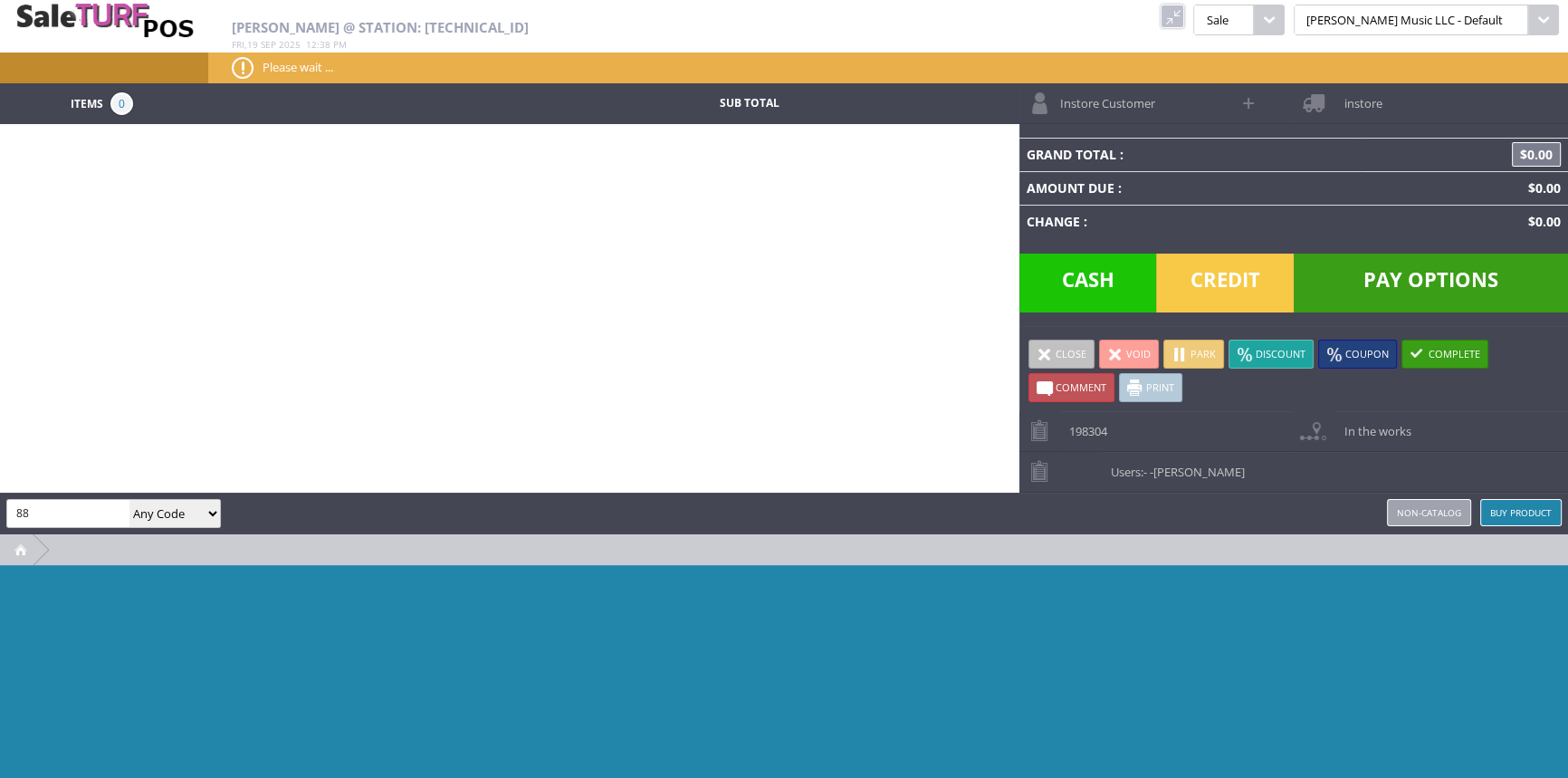
type input "8"
type input "sb5a"
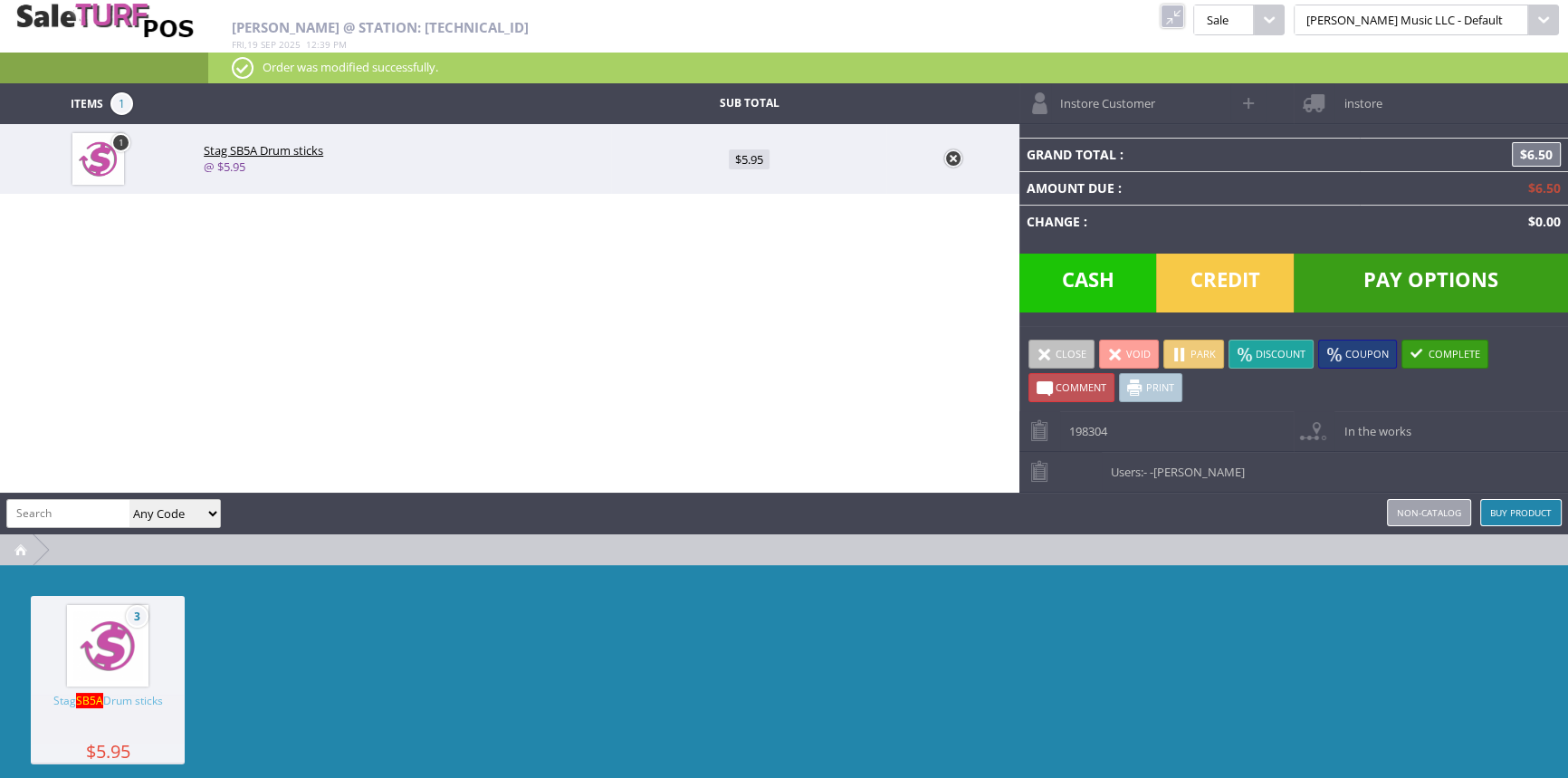
click at [958, 165] on link at bounding box center [953, 158] width 18 height 18
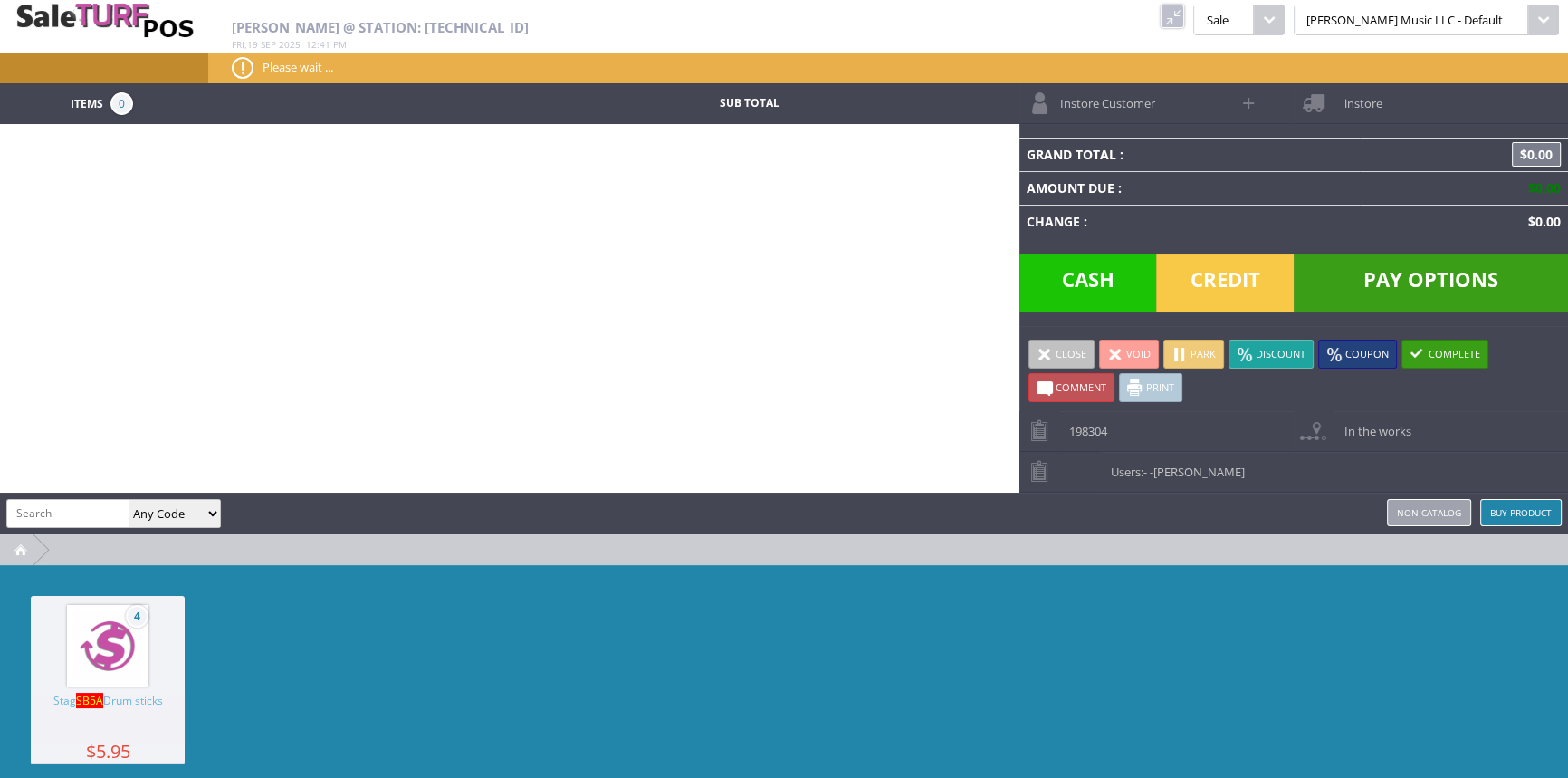
click at [112, 508] on input "search" at bounding box center [69, 512] width 122 height 26
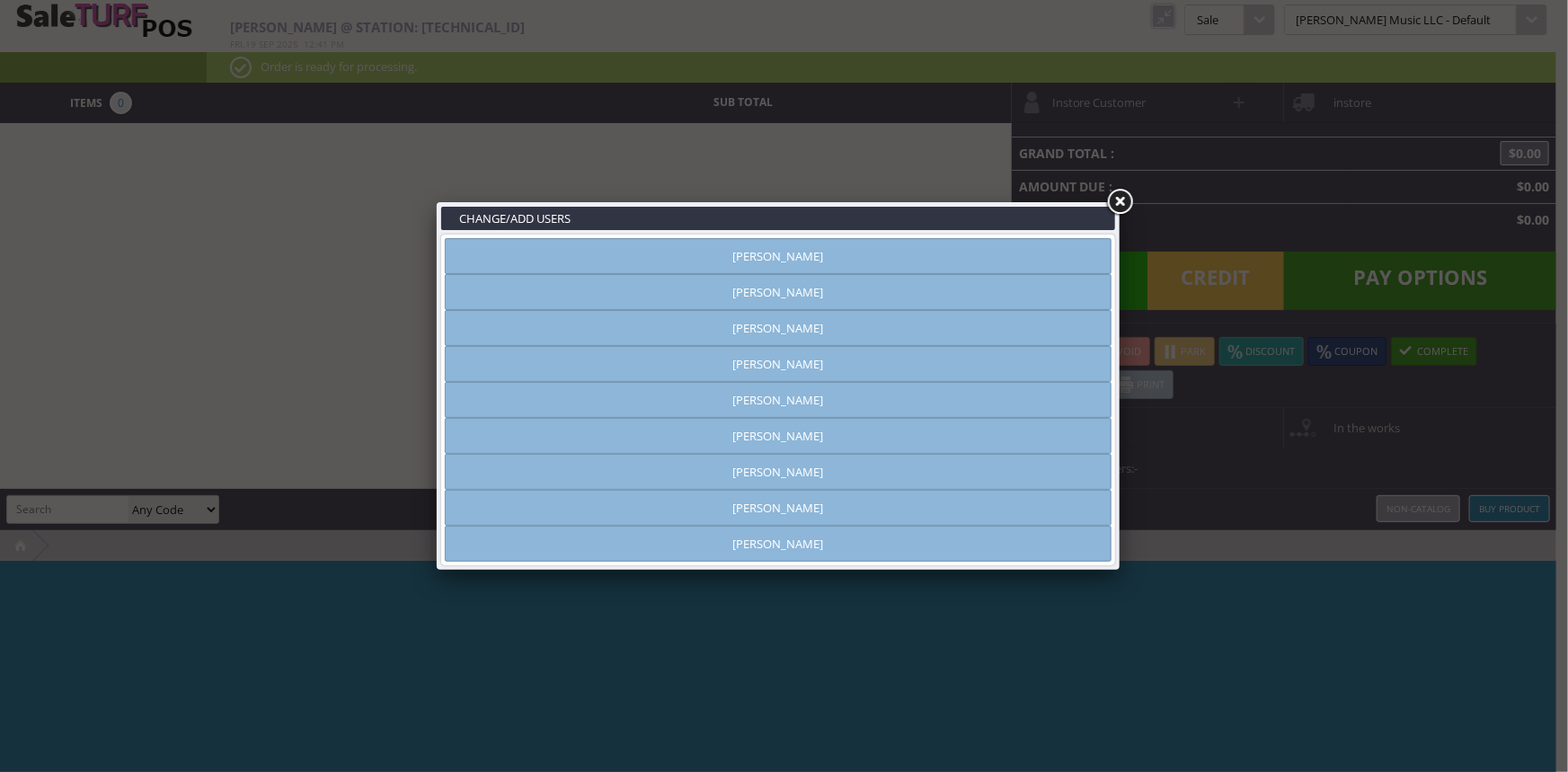
type input "[PERSON_NAME]"
click at [759, 504] on link "[PERSON_NAME]" at bounding box center [778, 508] width 667 height 36
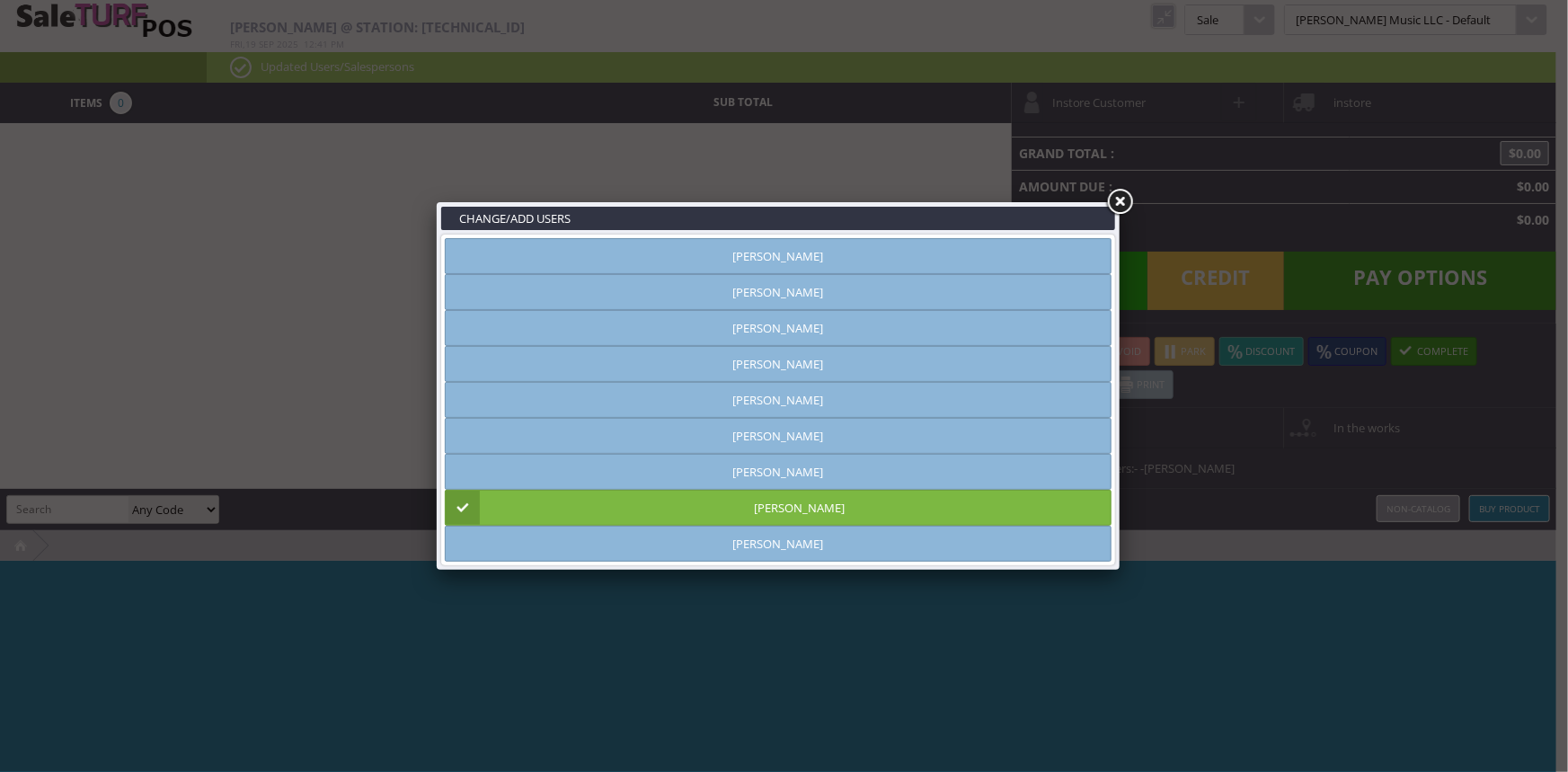
click at [1118, 197] on link at bounding box center [1119, 202] width 32 height 32
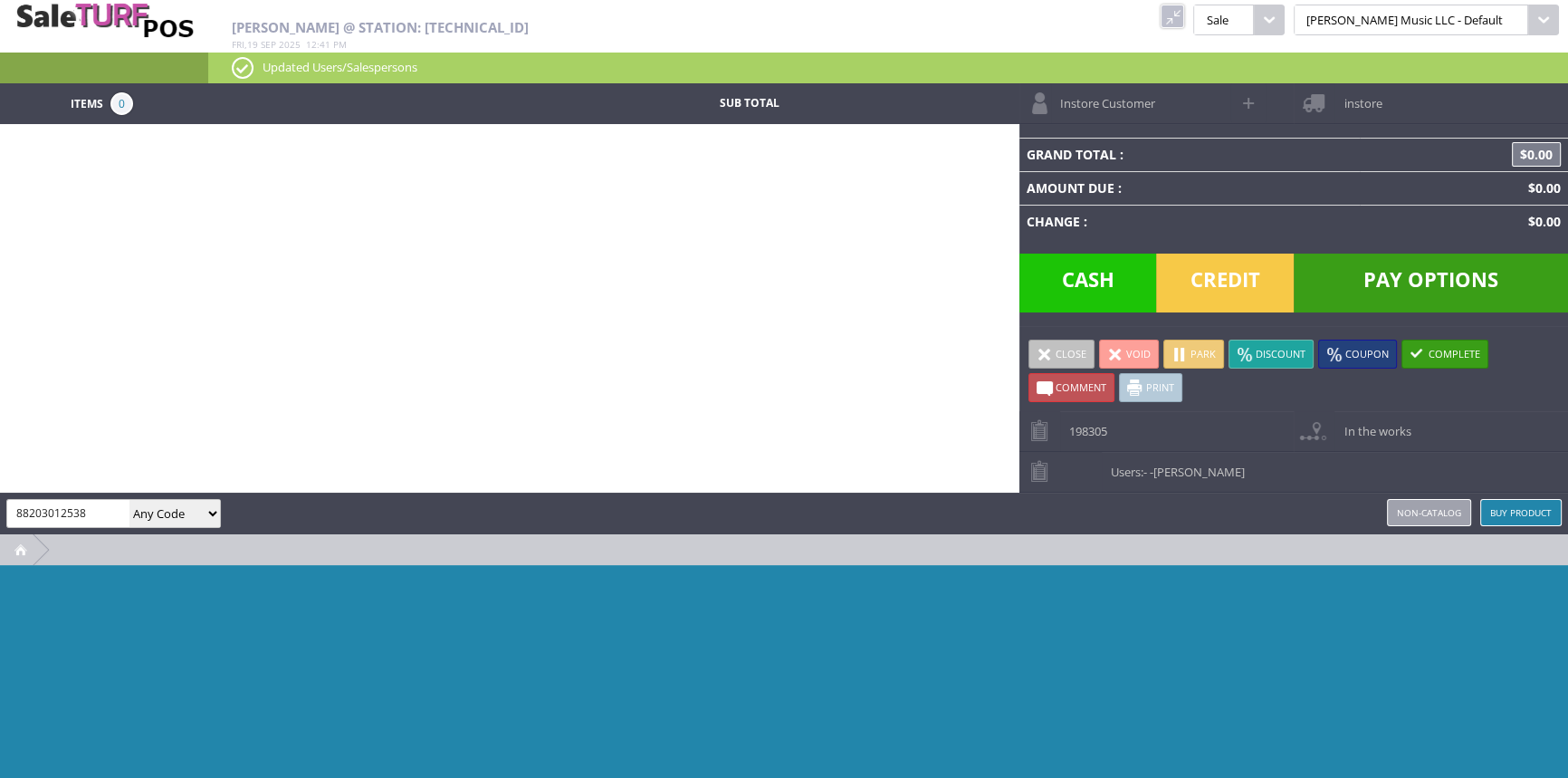
type input "882030125386"
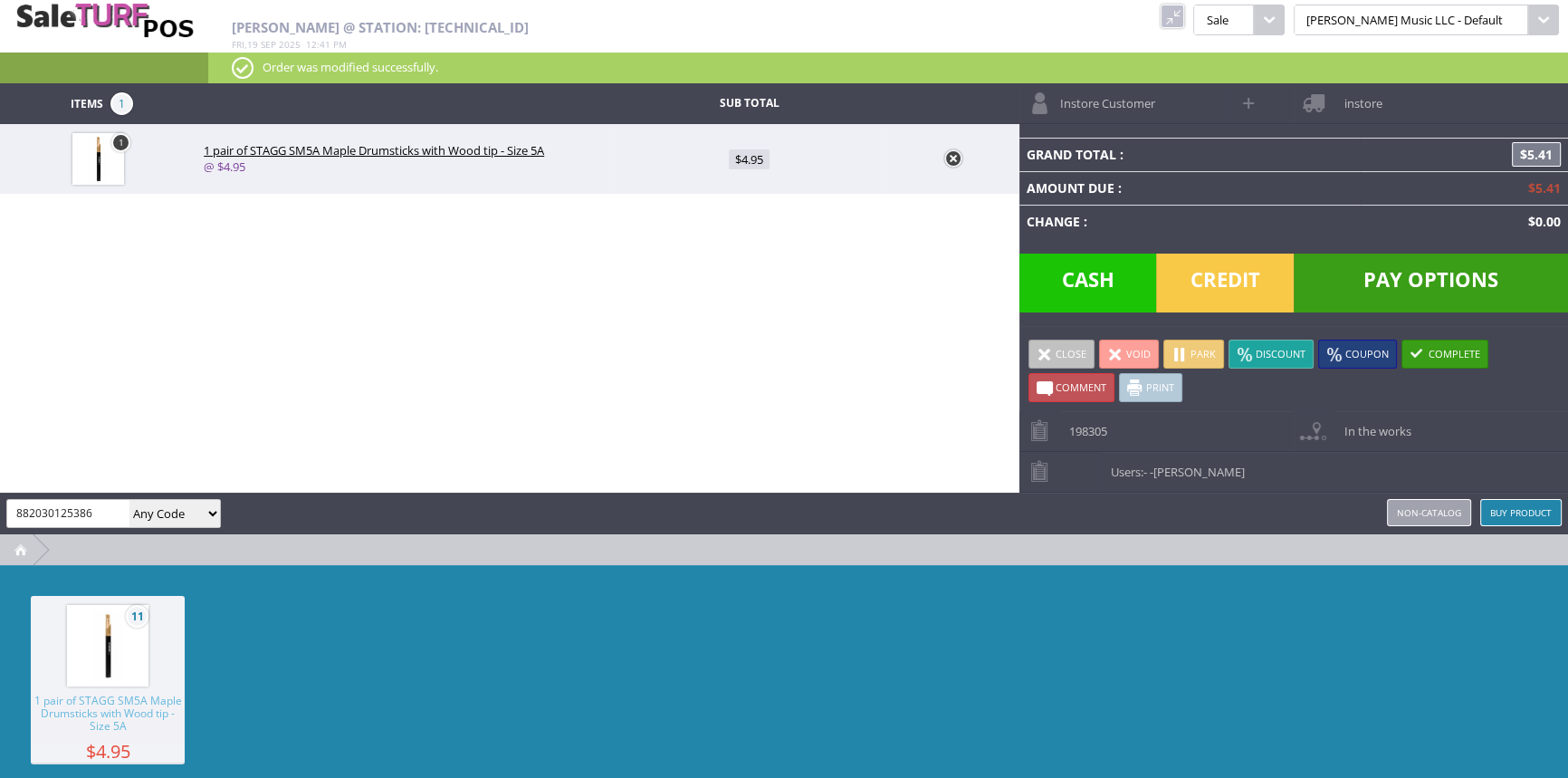
type input "882030125386"
click at [1246, 296] on span "Credit" at bounding box center [1225, 283] width 138 height 59
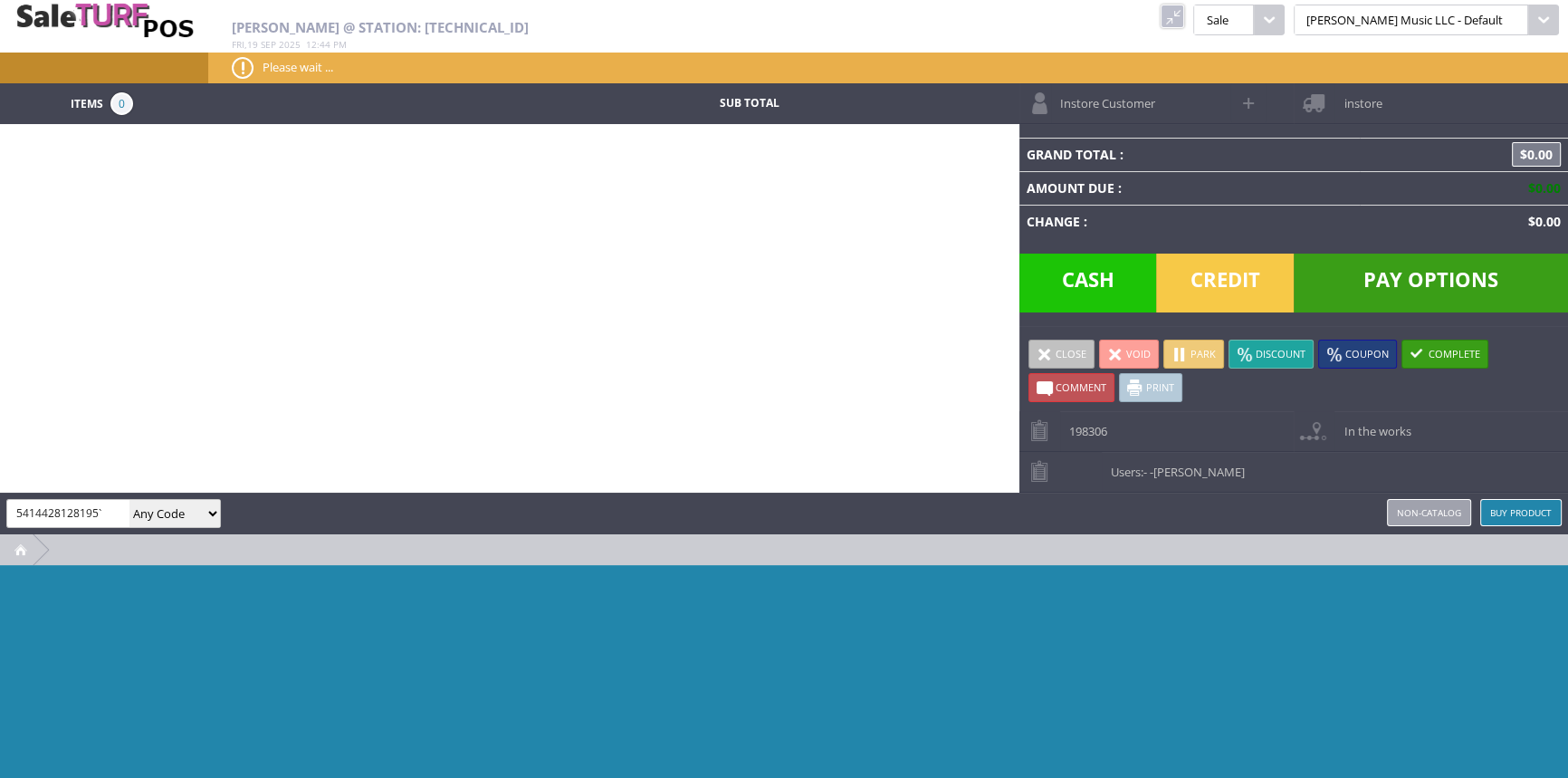
type input "5414428128195`"
click at [77, 521] on input "5414428128195`" at bounding box center [69, 512] width 122 height 26
click at [90, 515] on input "5414428128195`" at bounding box center [69, 512] width 122 height 26
click at [90, 515] on input "5414428128195`" at bounding box center [69, 512] width 122 height 26
click at [86, 516] on input "5414428128195`" at bounding box center [69, 512] width 122 height 26
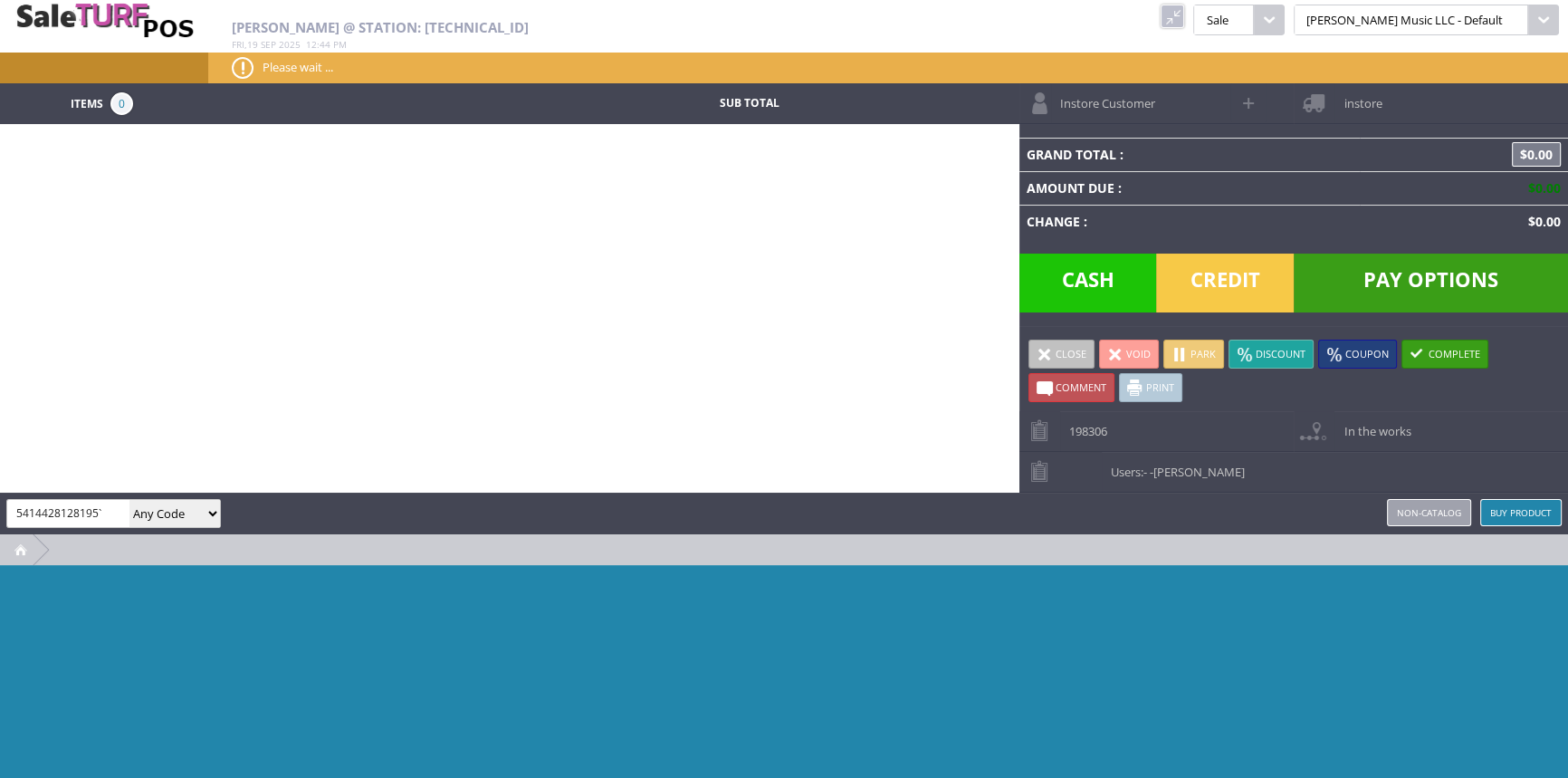
click at [85, 516] on input "5414428128195`" at bounding box center [69, 512] width 122 height 26
click at [531, 106] on td at bounding box center [407, 104] width 408 height 23
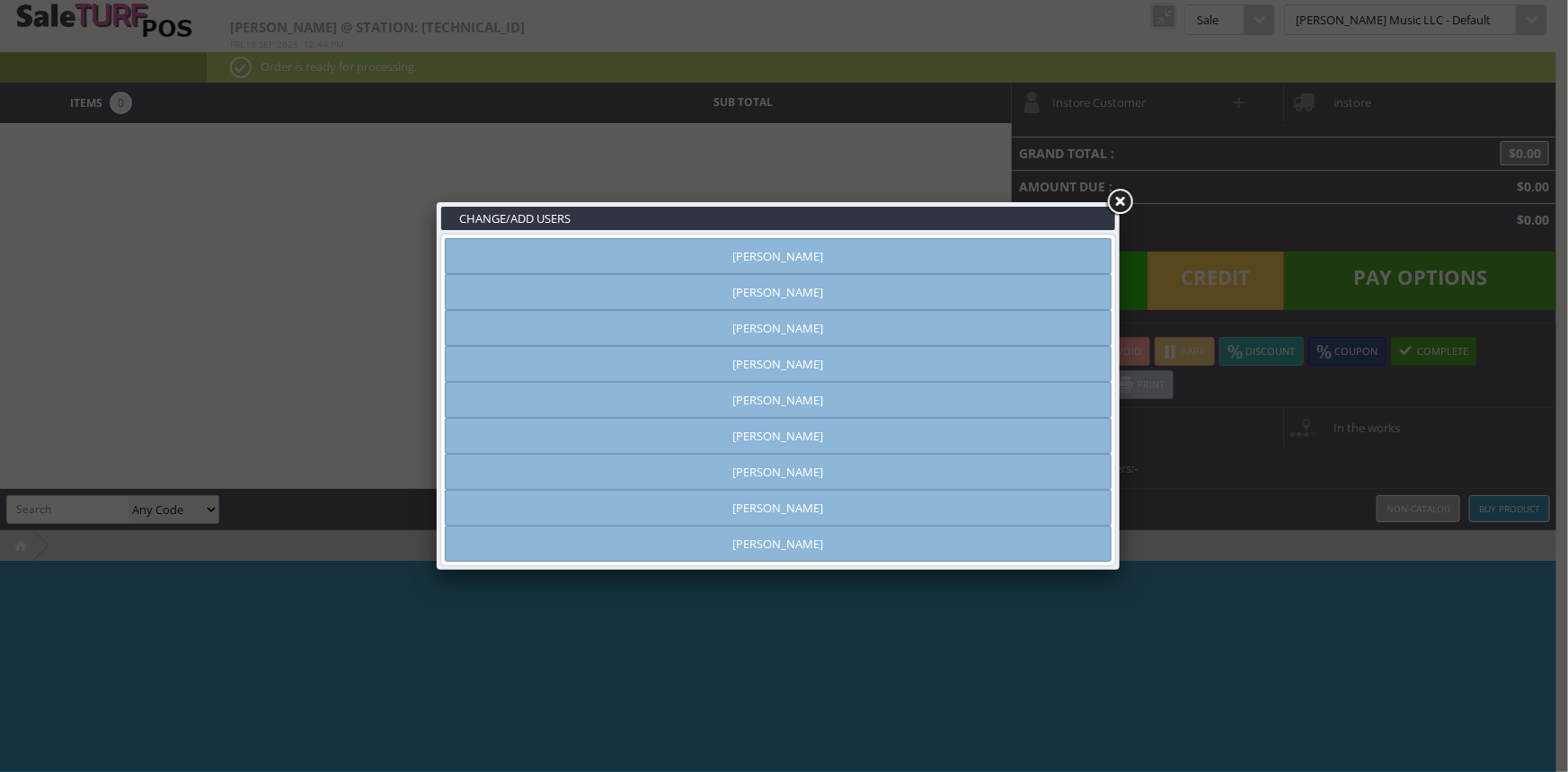
click at [814, 504] on link "Vincent VanBebber" at bounding box center [778, 508] width 667 height 36
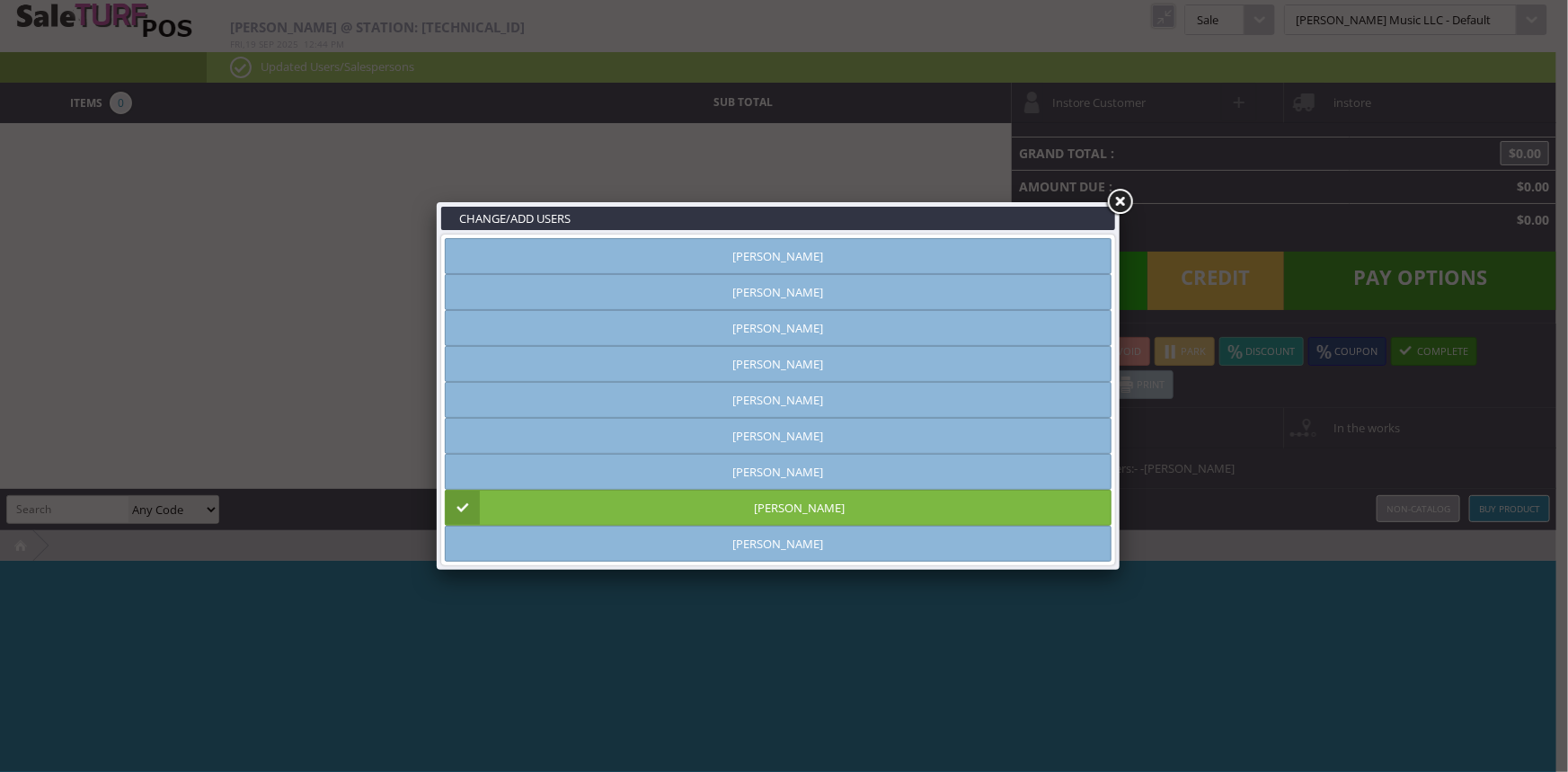
click at [1120, 210] on link at bounding box center [1119, 202] width 32 height 32
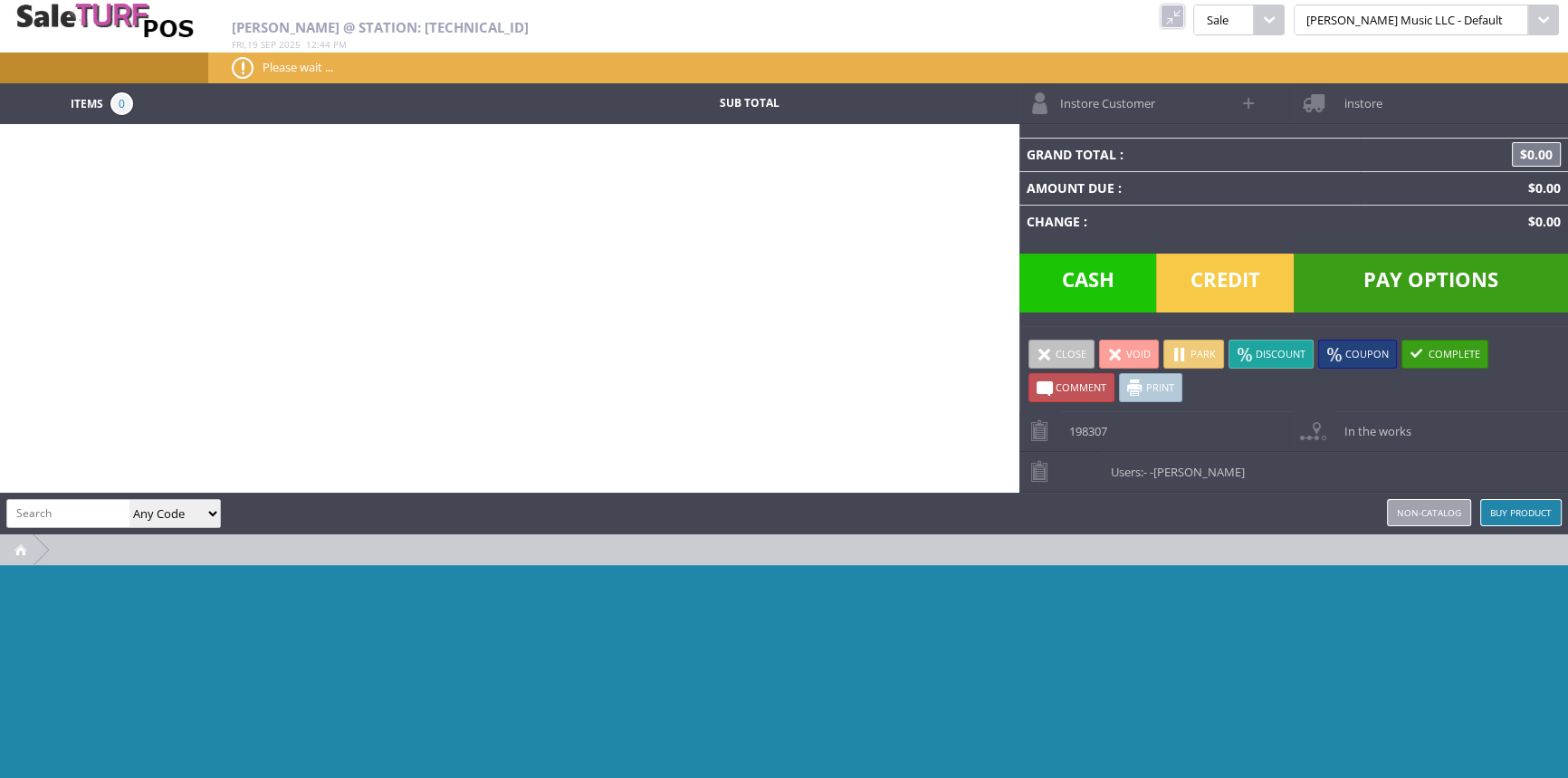
scroll to position [0, 193]
type input "5414428128195`````````````````````````````````"
click at [53, 510] on input "```" at bounding box center [69, 512] width 122 height 26
type input "```````````````````````````````````````````````````````TAB-208"
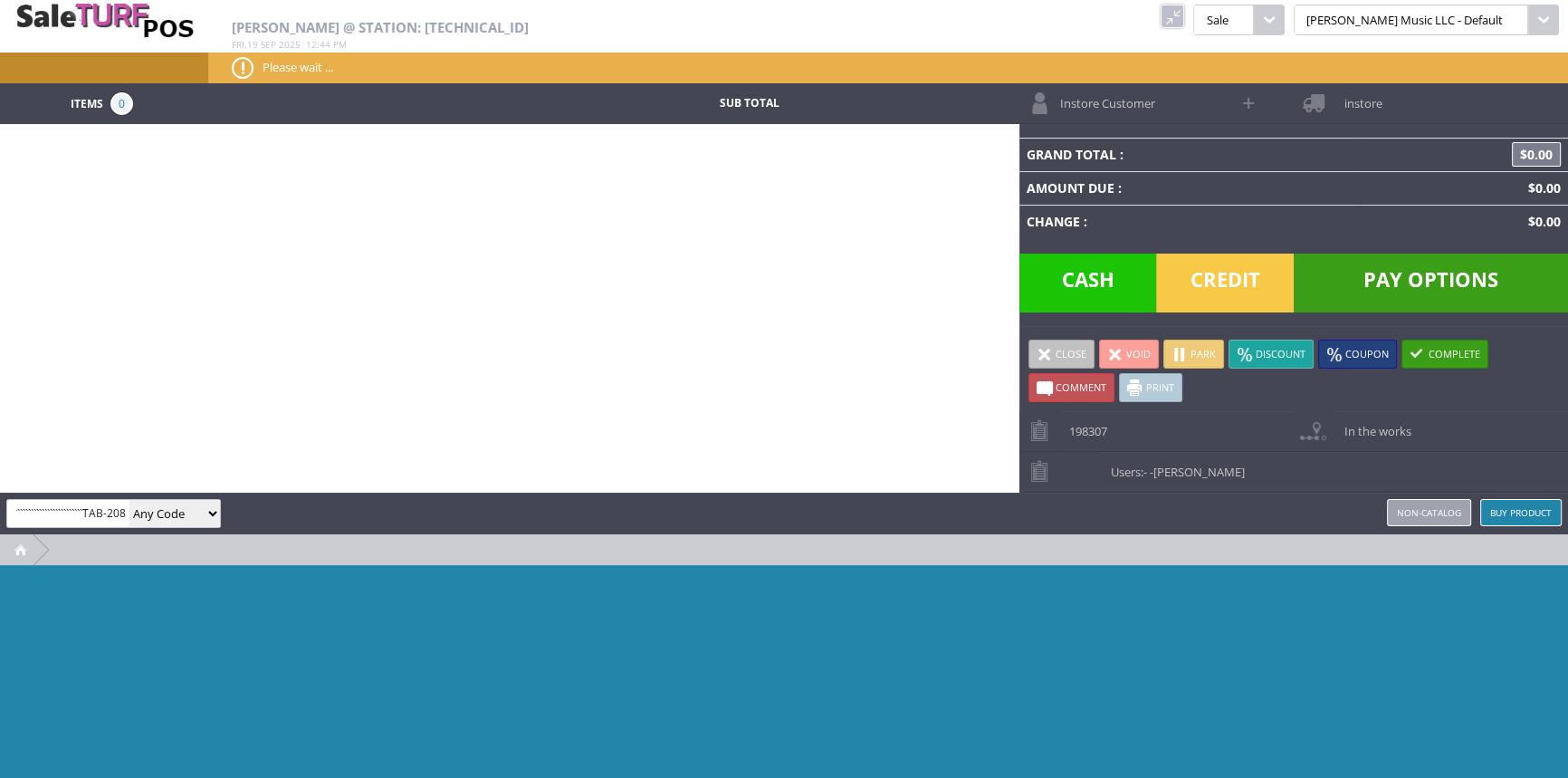
scroll to position [0, 0]
drag, startPoint x: 81, startPoint y: 514, endPoint x: 0, endPoint y: 528, distance: 82.2
click at [0, 528] on div "5414428128195````````````````````````````````` ````````````````````````````````…" at bounding box center [784, 514] width 1568 height 42
type input "Tab-208"
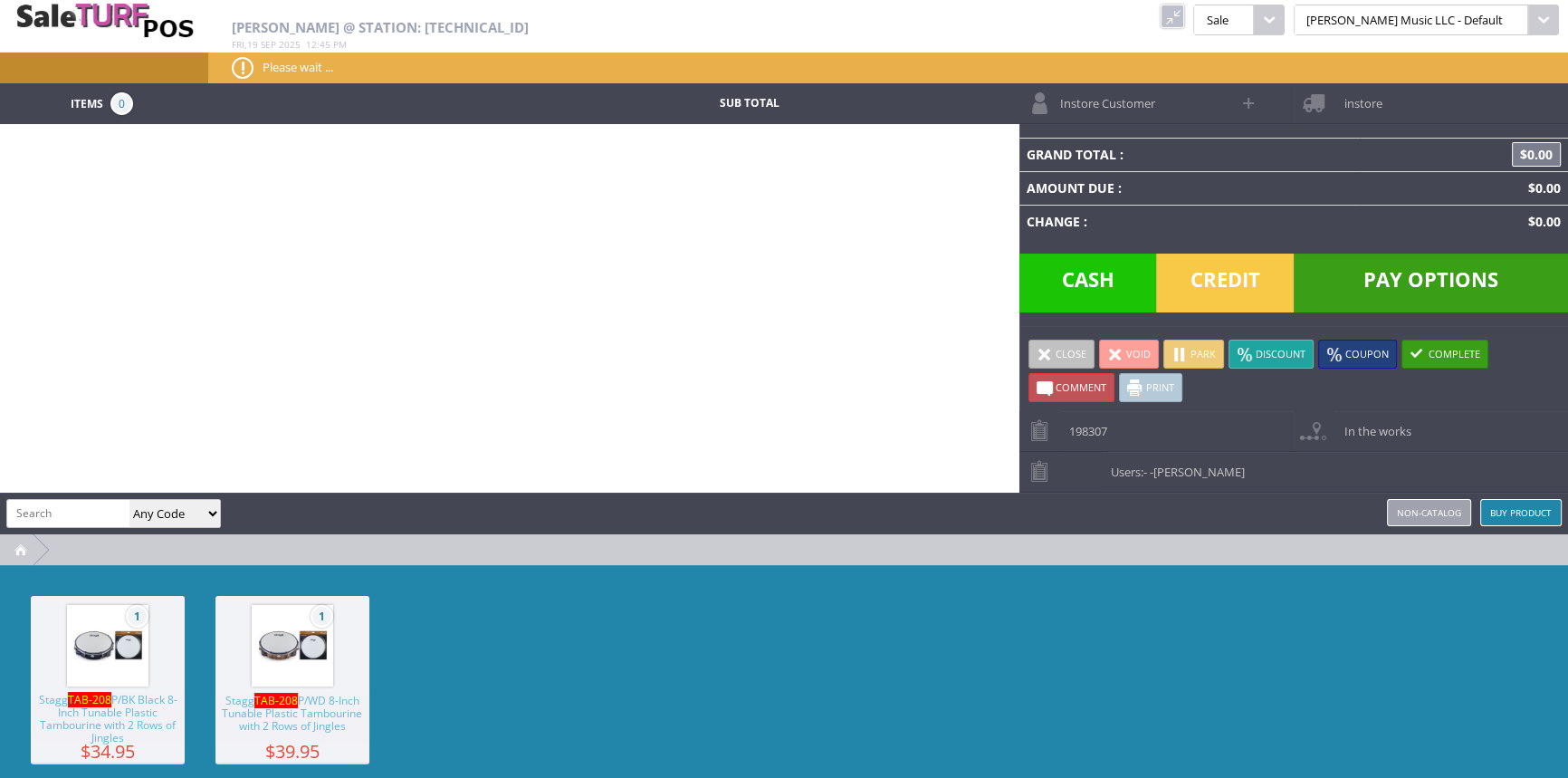
click at [1146, 662] on div "1 Stagg TAB-208 P/BK Black 8-Inch Tunable Plastic Tambourine with 2 Rows of Jin…" at bounding box center [784, 701] width 1568 height 271
type input "5414428128195"
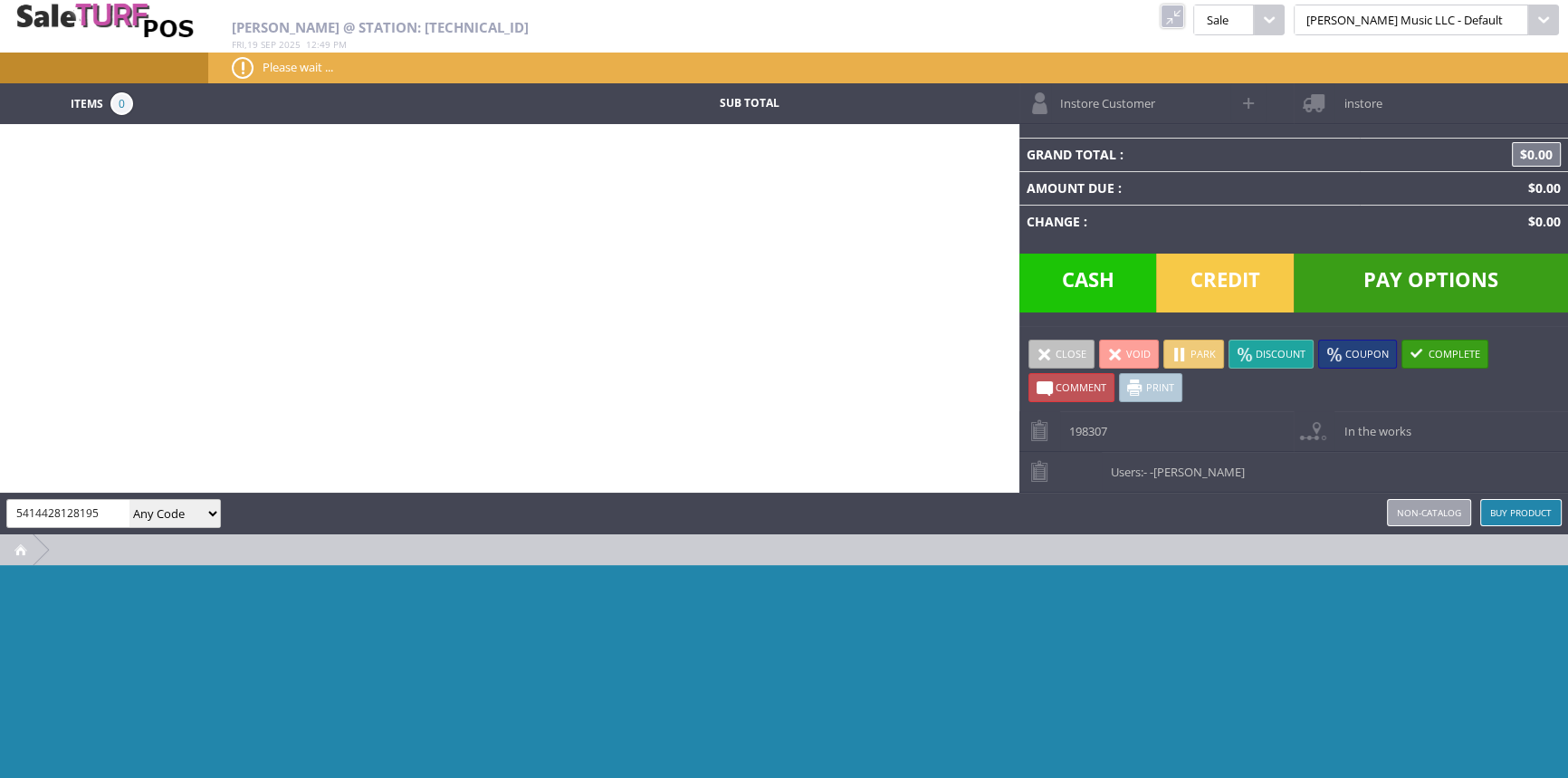
click at [108, 514] on input "5414428128195" at bounding box center [69, 512] width 122 height 26
click at [22, 509] on input "TB-208" at bounding box center [69, 512] width 122 height 26
type input "TAB-208"
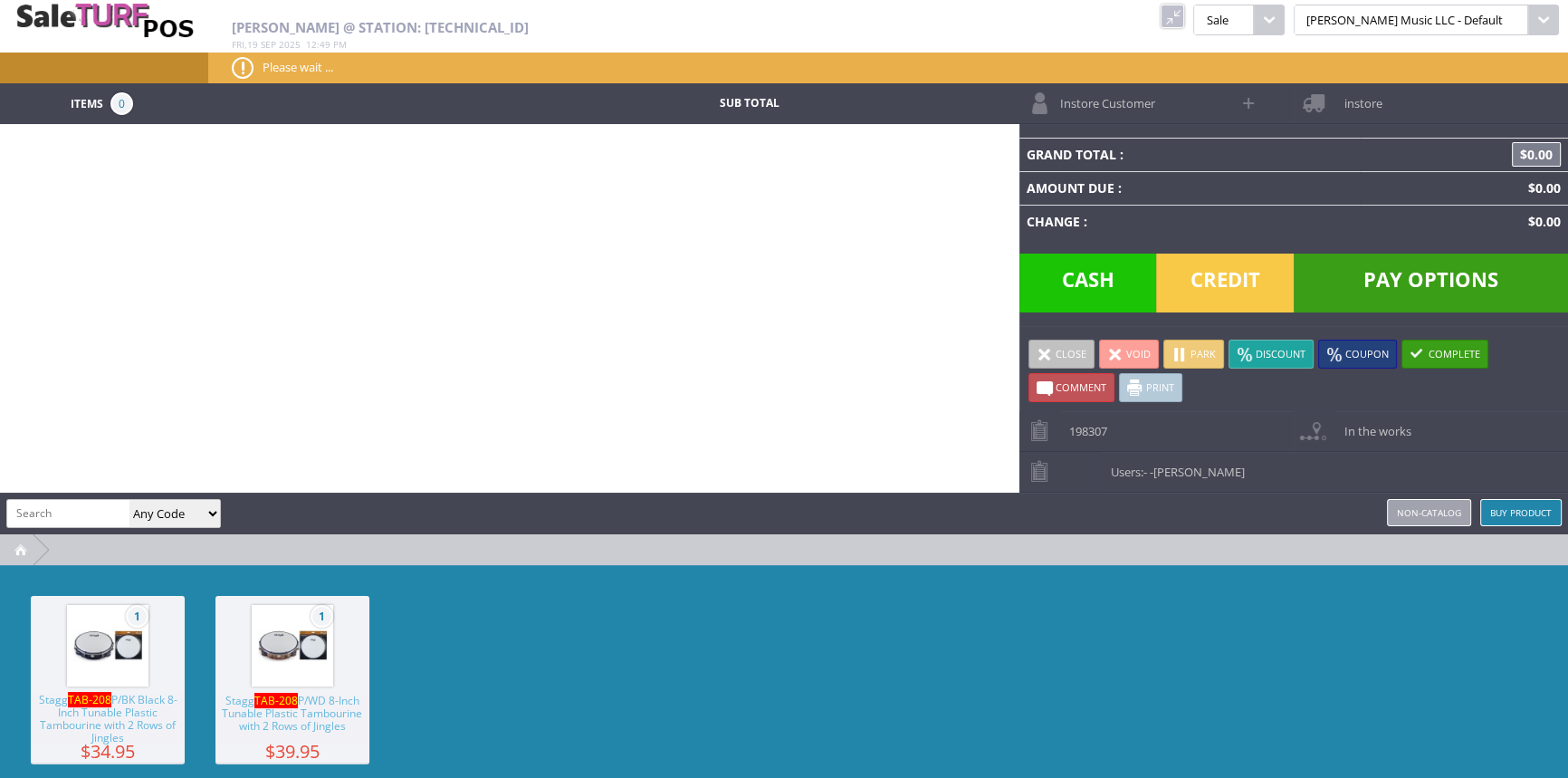
click at [101, 718] on span "Stagg TAB-208 P/BK Black 8-Inch Tunable Plastic Tambourine with 2 Rows of Jingl…" at bounding box center [107, 718] width 154 height 51
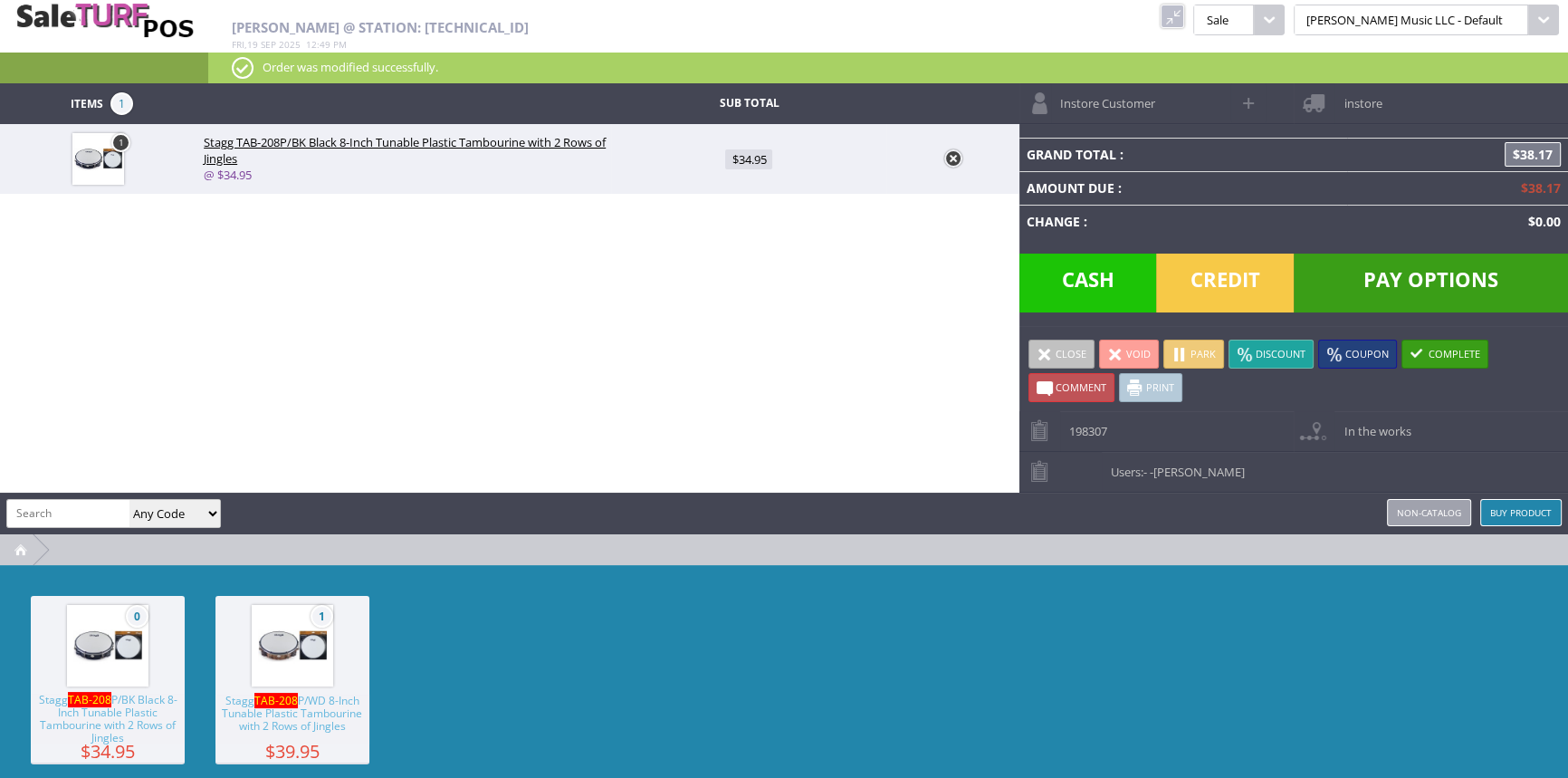
click at [758, 149] on span "$34.95" at bounding box center [749, 158] width 47 height 20
type input "34.95"
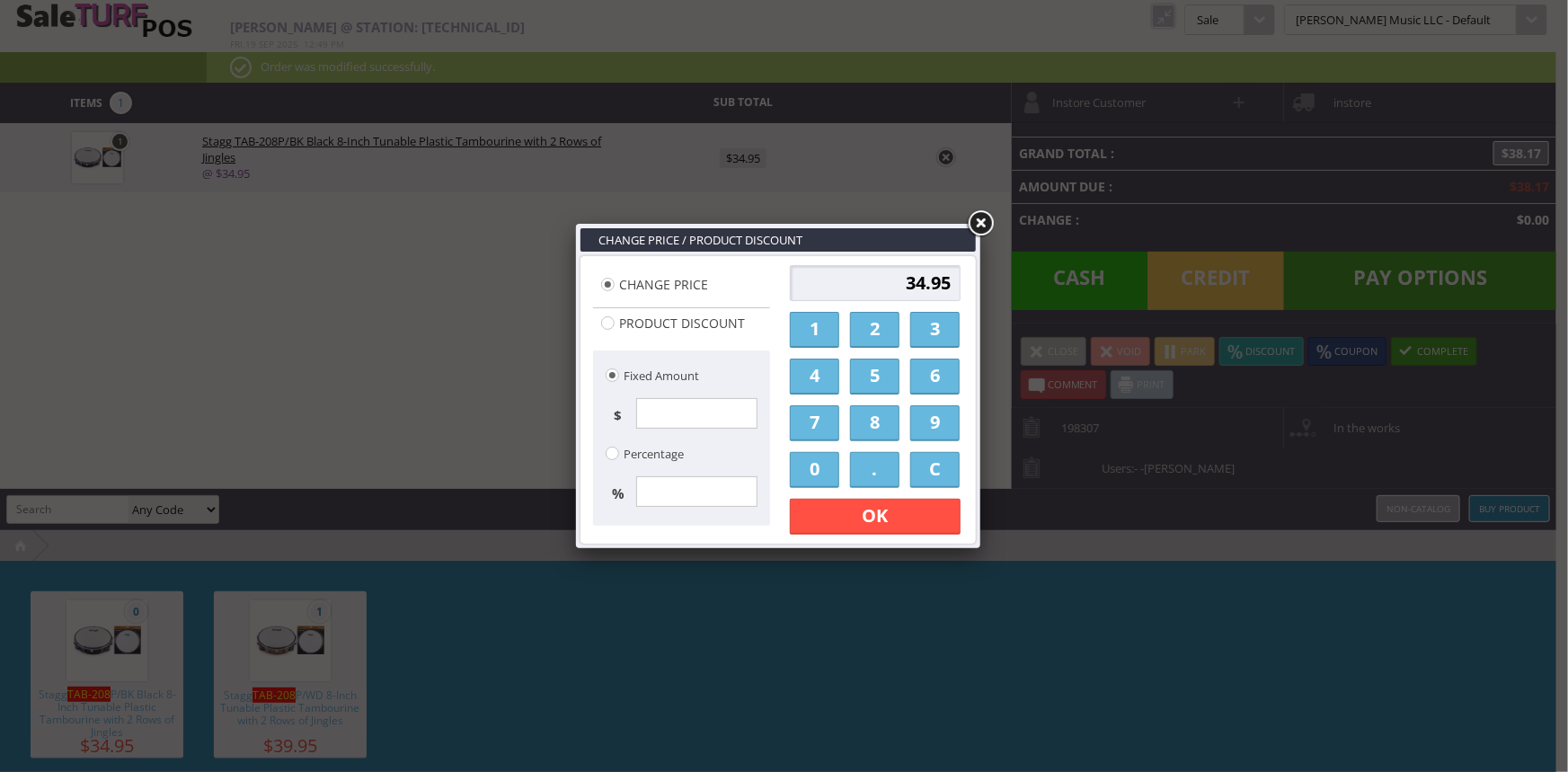
click at [715, 402] on input "text" at bounding box center [696, 413] width 121 height 30
type input "2"
type input "5.72"
type input "32.95"
type input "25"
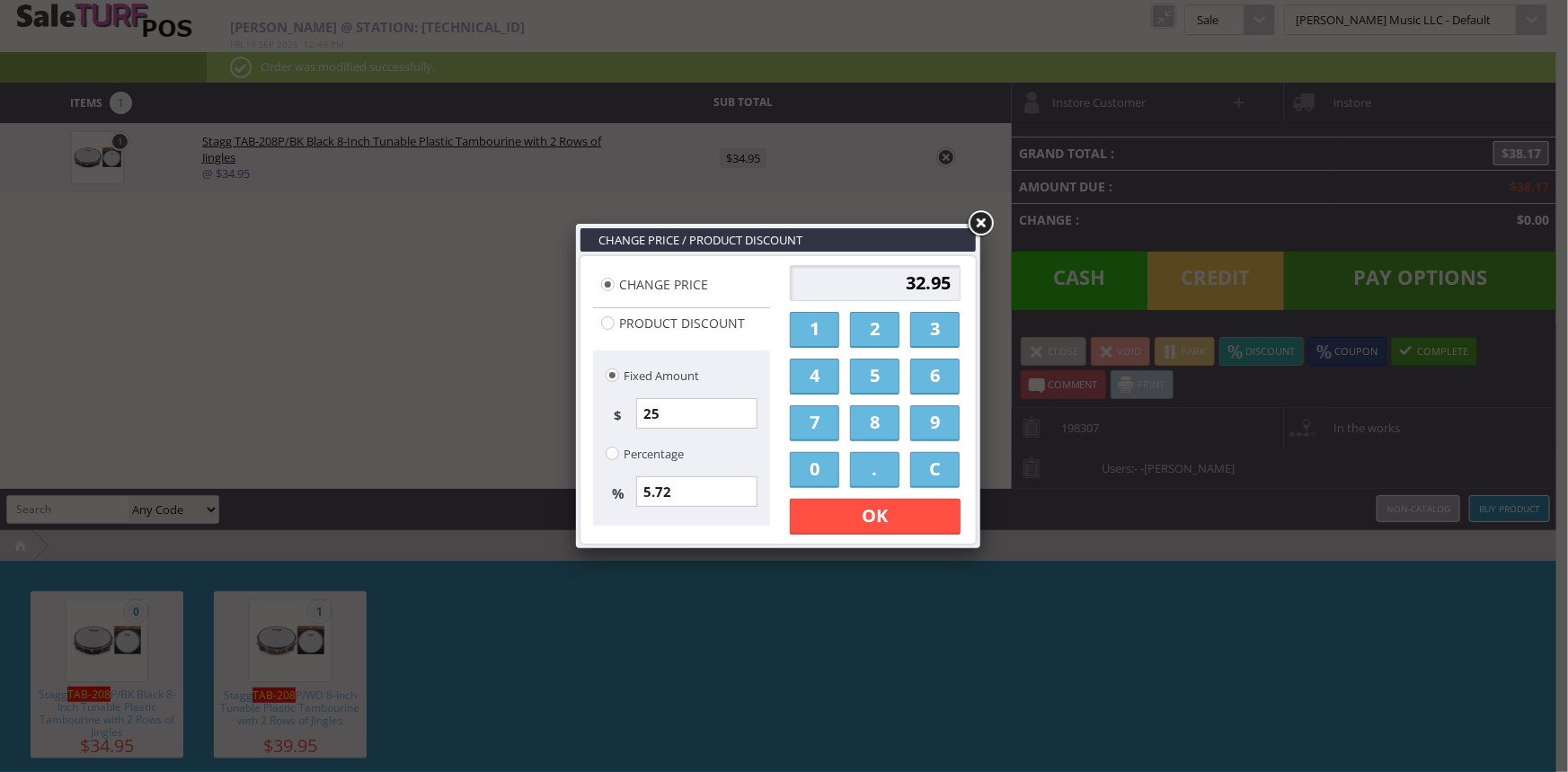
type input "71.53"
type input "9.95"
type input "2"
type input "5.72"
type input "32.95"
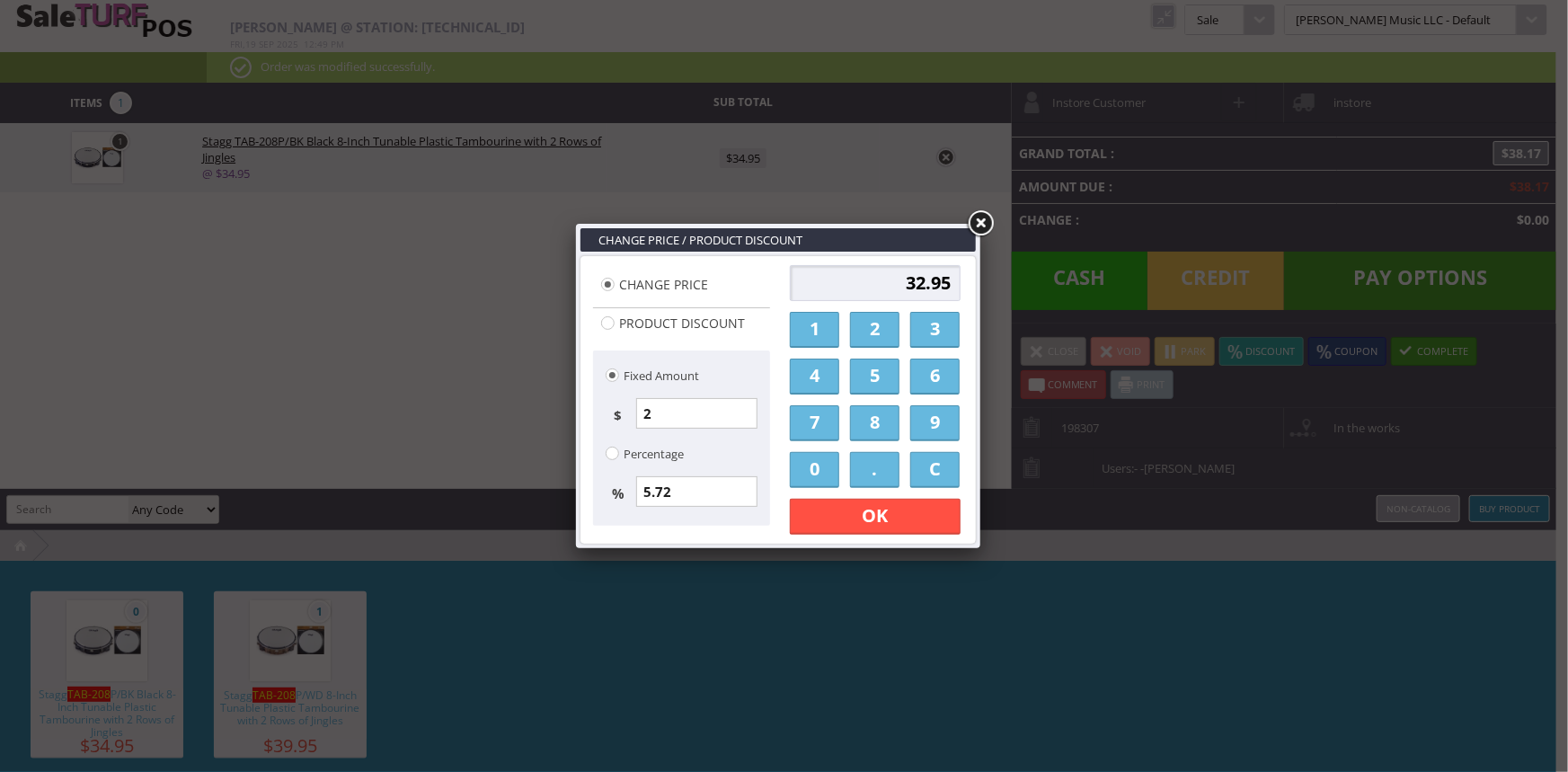
type input "24"
type input "68.67"
type input "10.95"
type input "24.9"
type input "71.24"
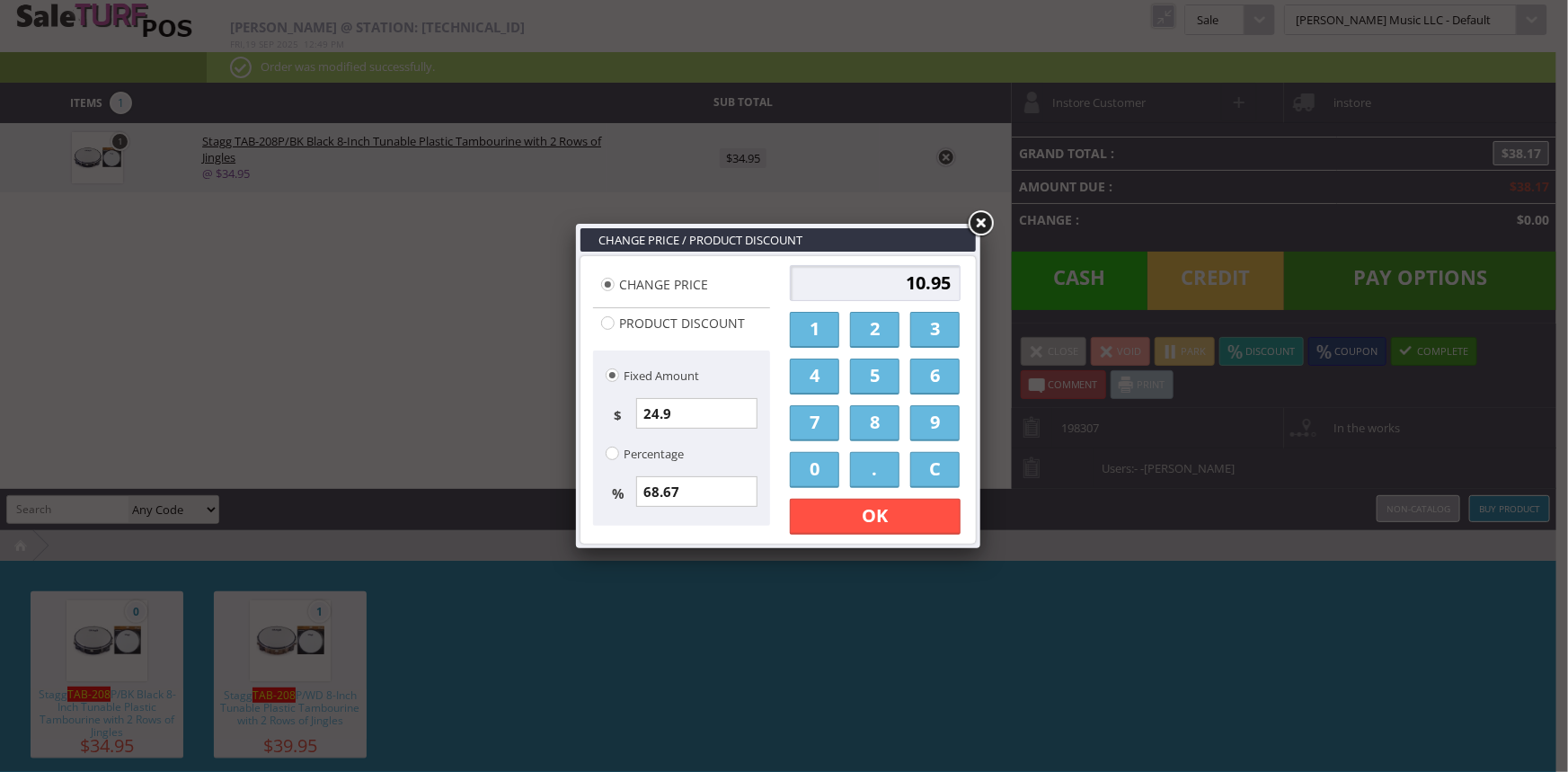
type input "10.05"
type input "24.99"
type input "71.50"
type input "9.96"
type input "24.9"
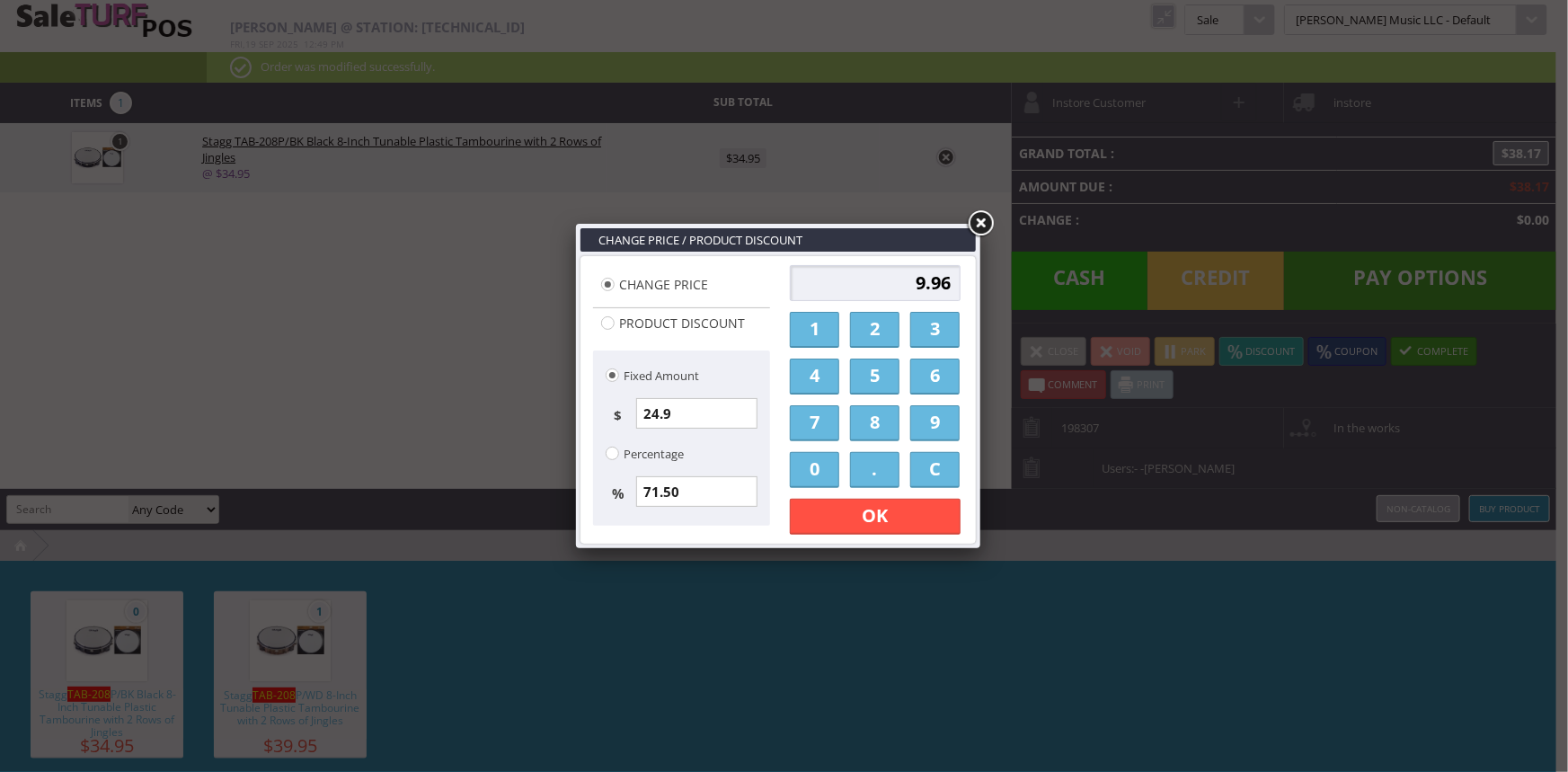
type input "71.24"
type input "10.05"
type input "24."
type input "68.67"
type input "10.95"
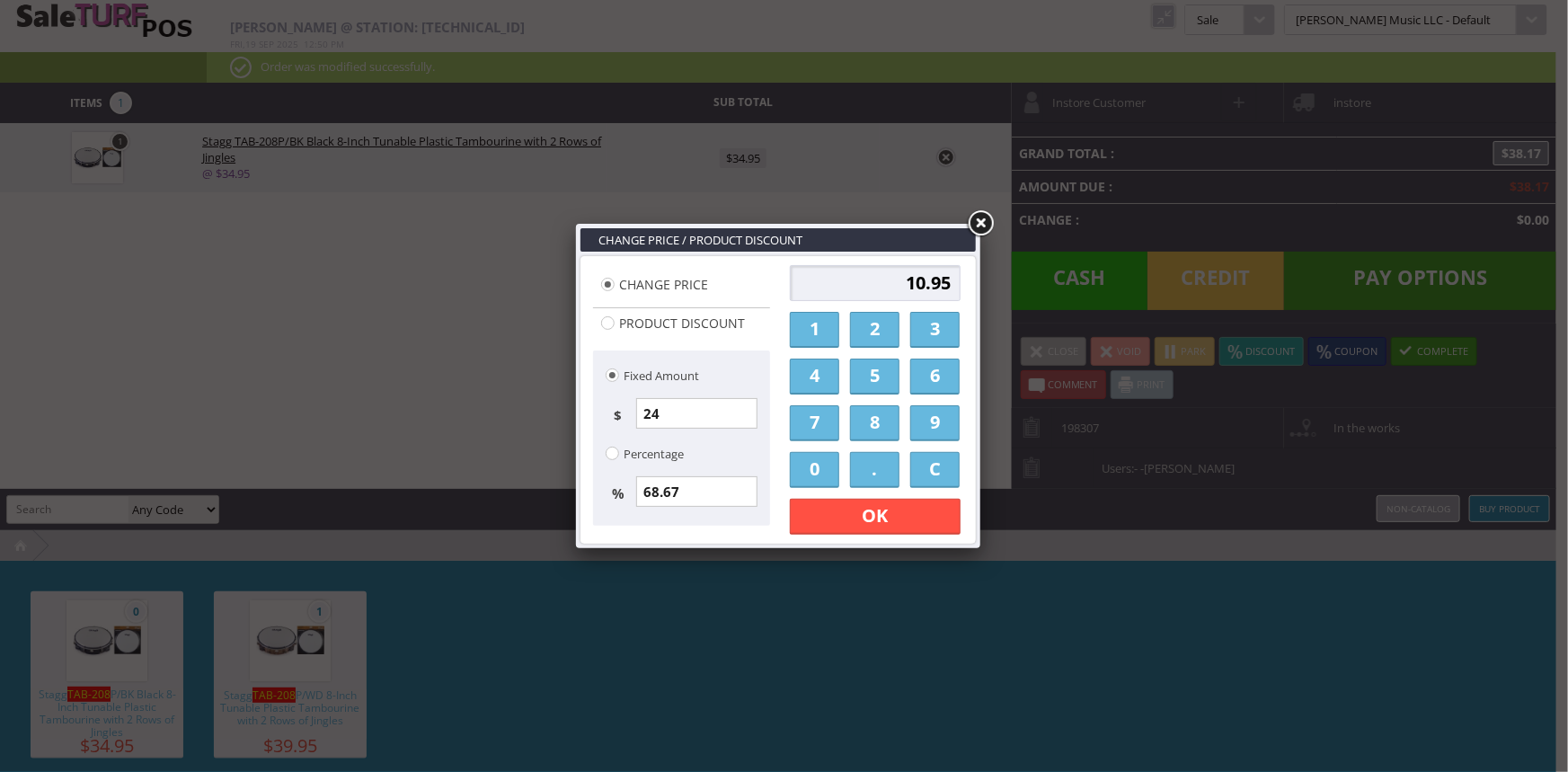
type input "2"
type input "5.72"
type input "32.95"
type input "0.00"
type input "34.95"
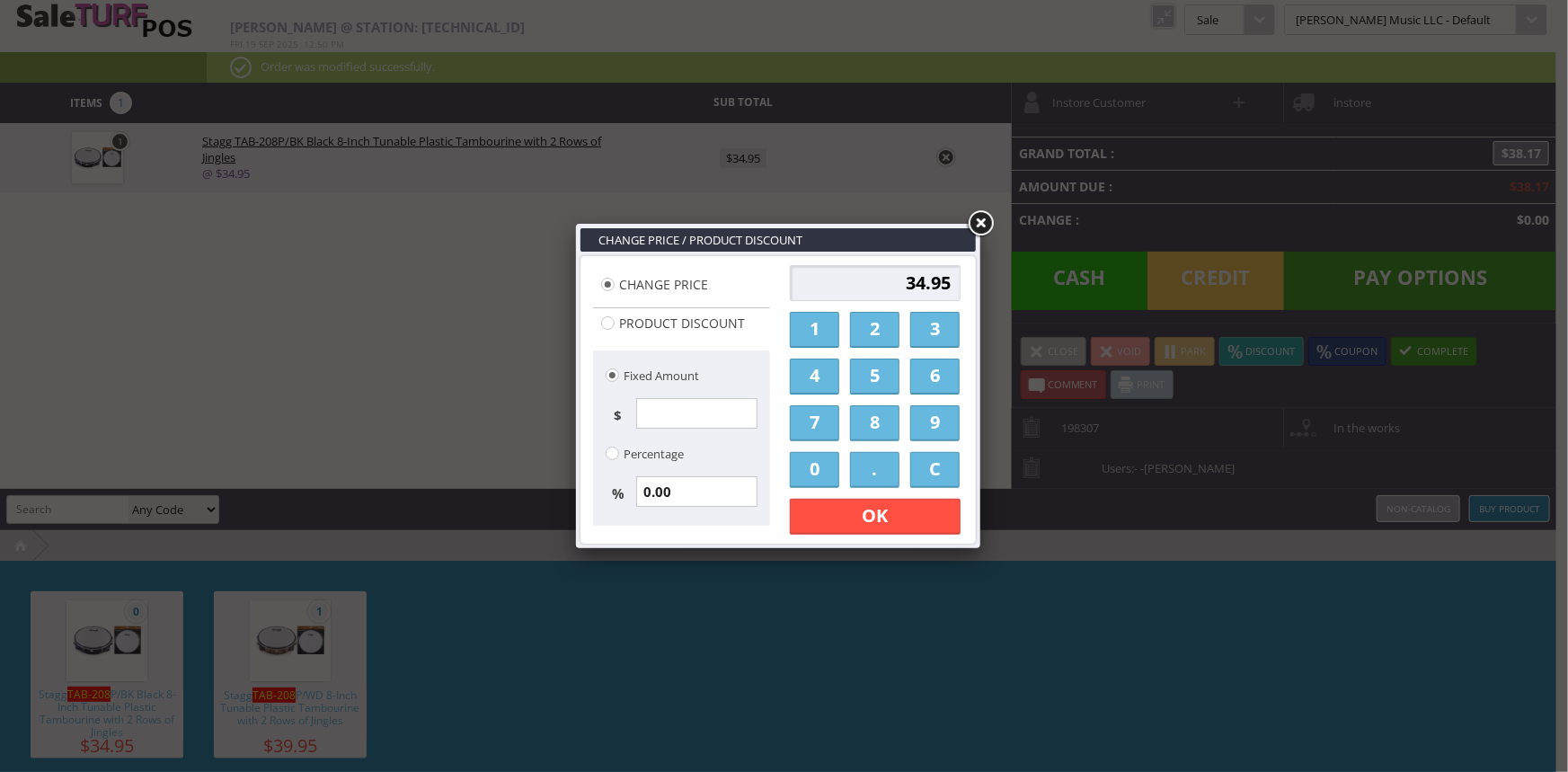
type input "1"
type input "2.86"
type input "33.95"
type input "10"
type input "28.61"
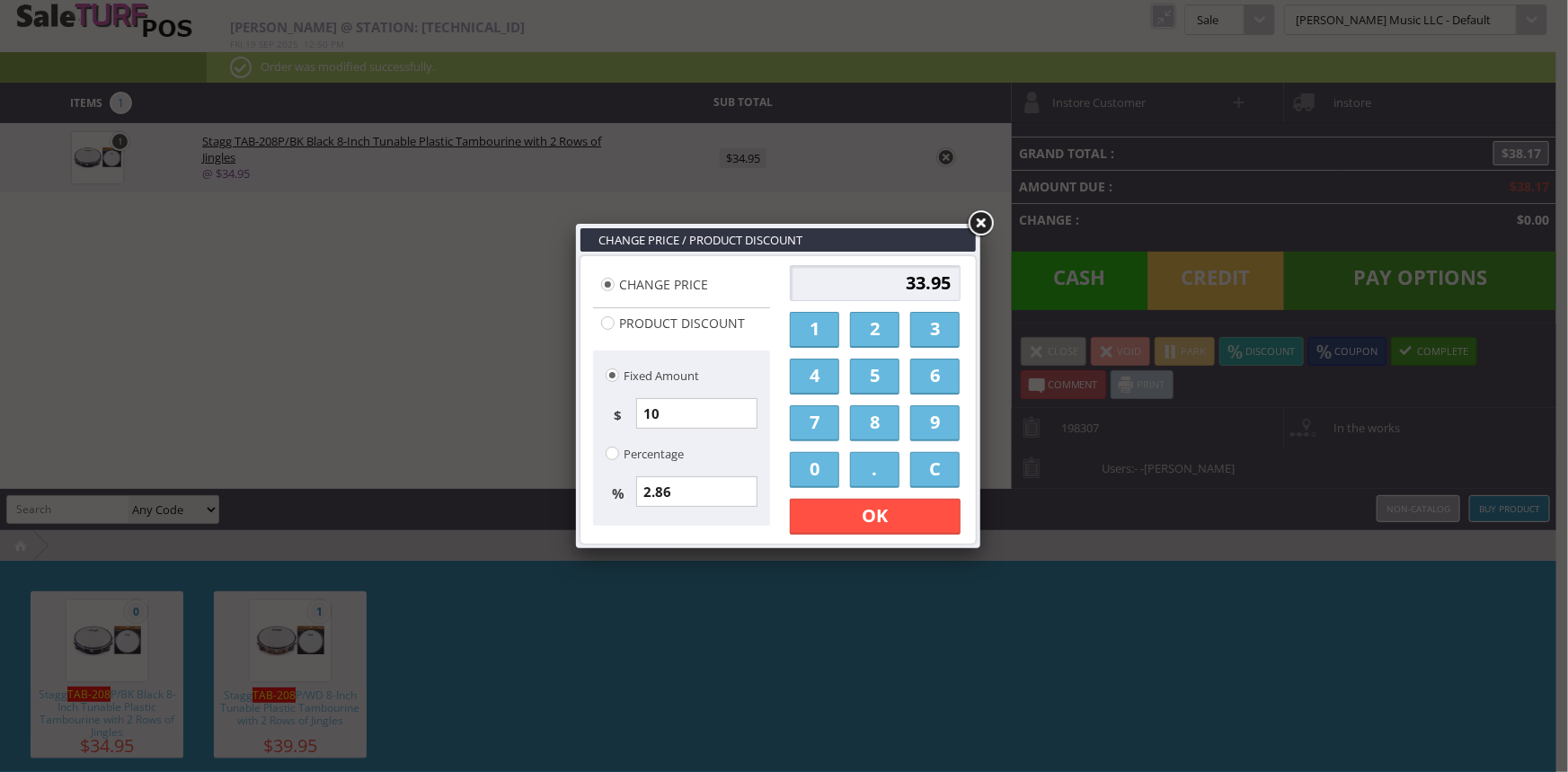
type input "24.95"
type input "10"
click at [879, 510] on link "OK" at bounding box center [874, 516] width 171 height 36
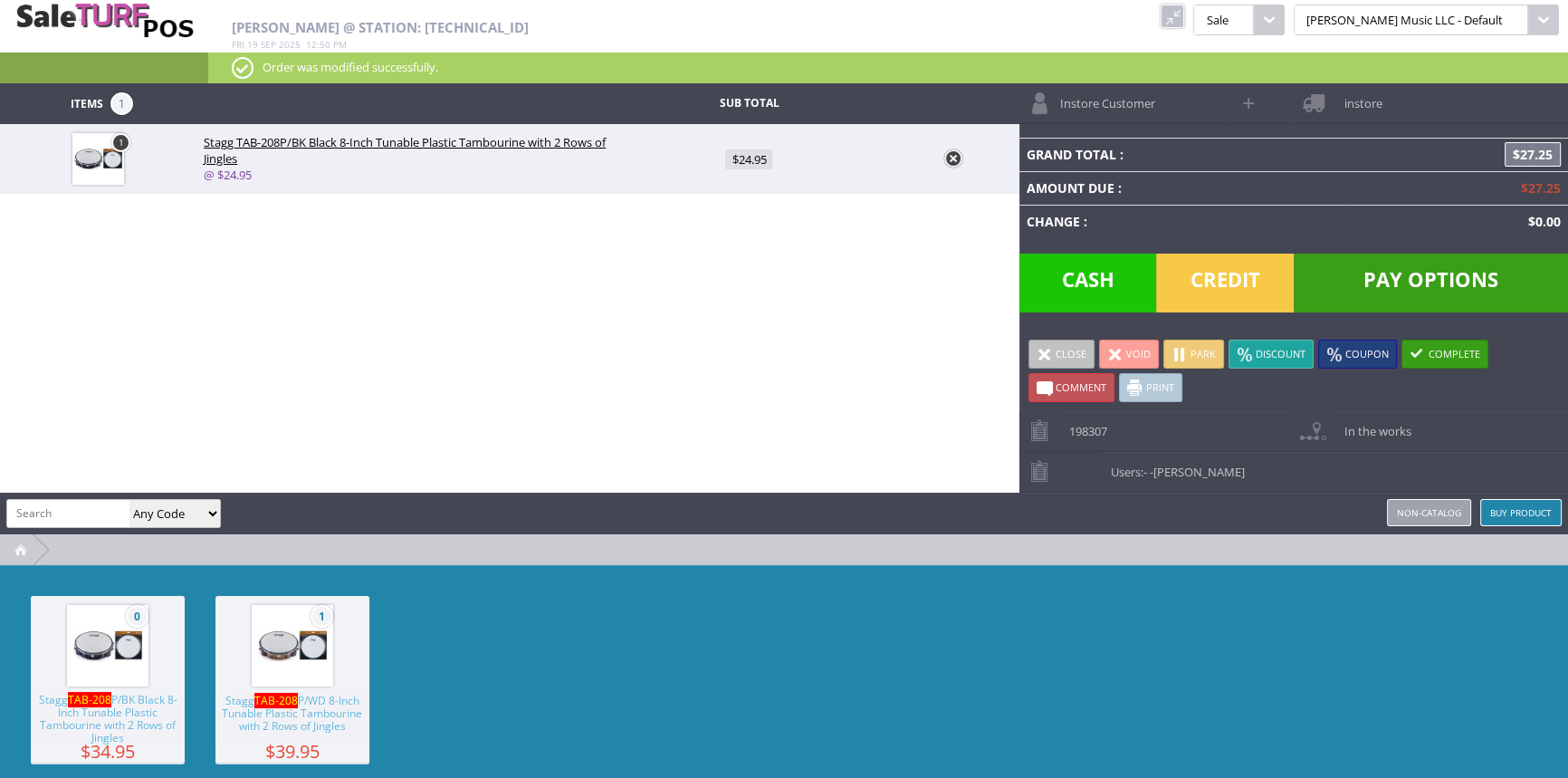
click at [1211, 278] on span "Credit" at bounding box center [1225, 283] width 138 height 59
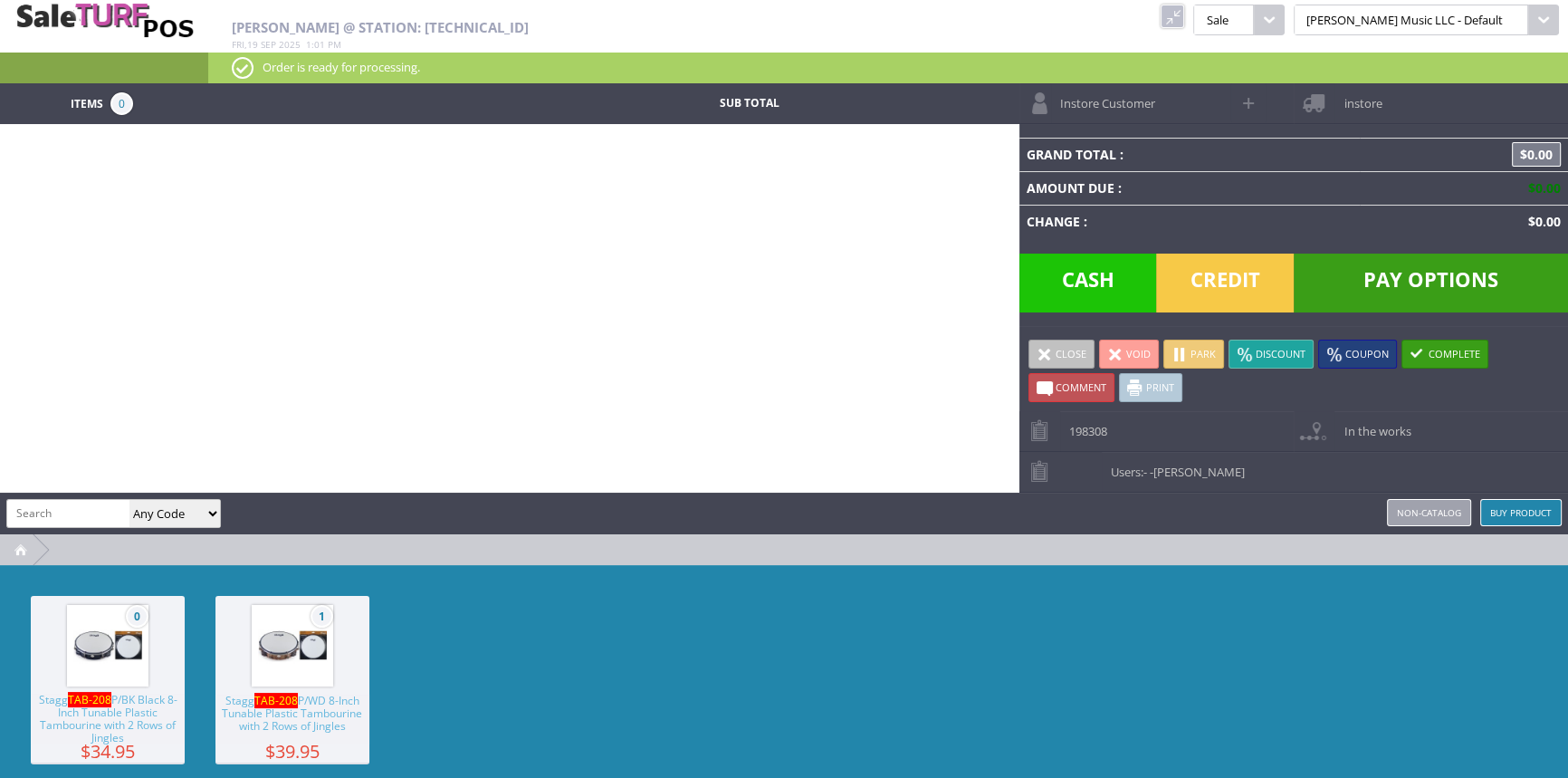
click at [1184, 16] on link at bounding box center [1173, 16] width 24 height 24
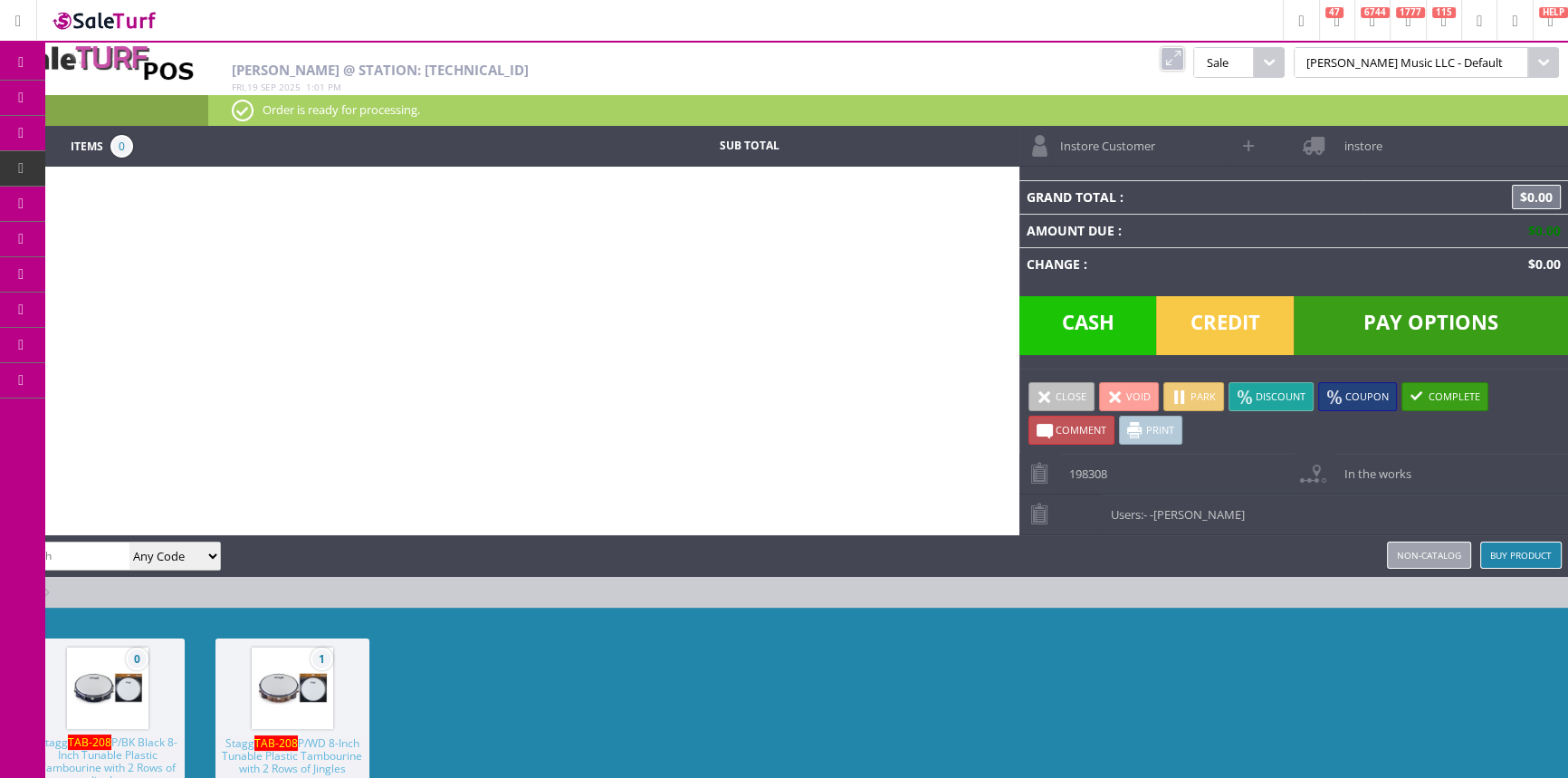
click at [127, 91] on span "Products" at bounding box center [132, 97] width 49 height 16
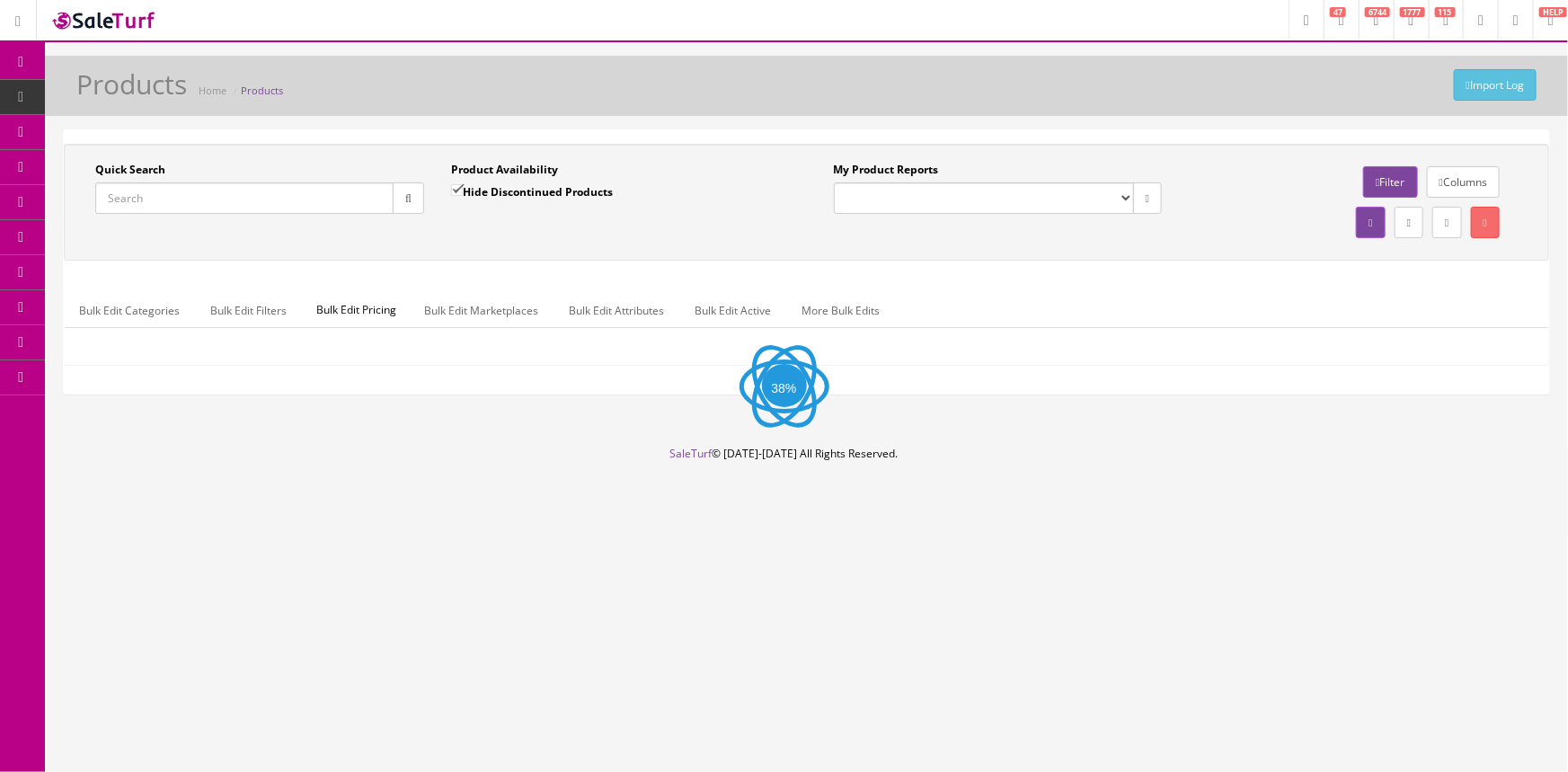
click at [138, 197] on input "Quick Search" at bounding box center [244, 197] width 298 height 31
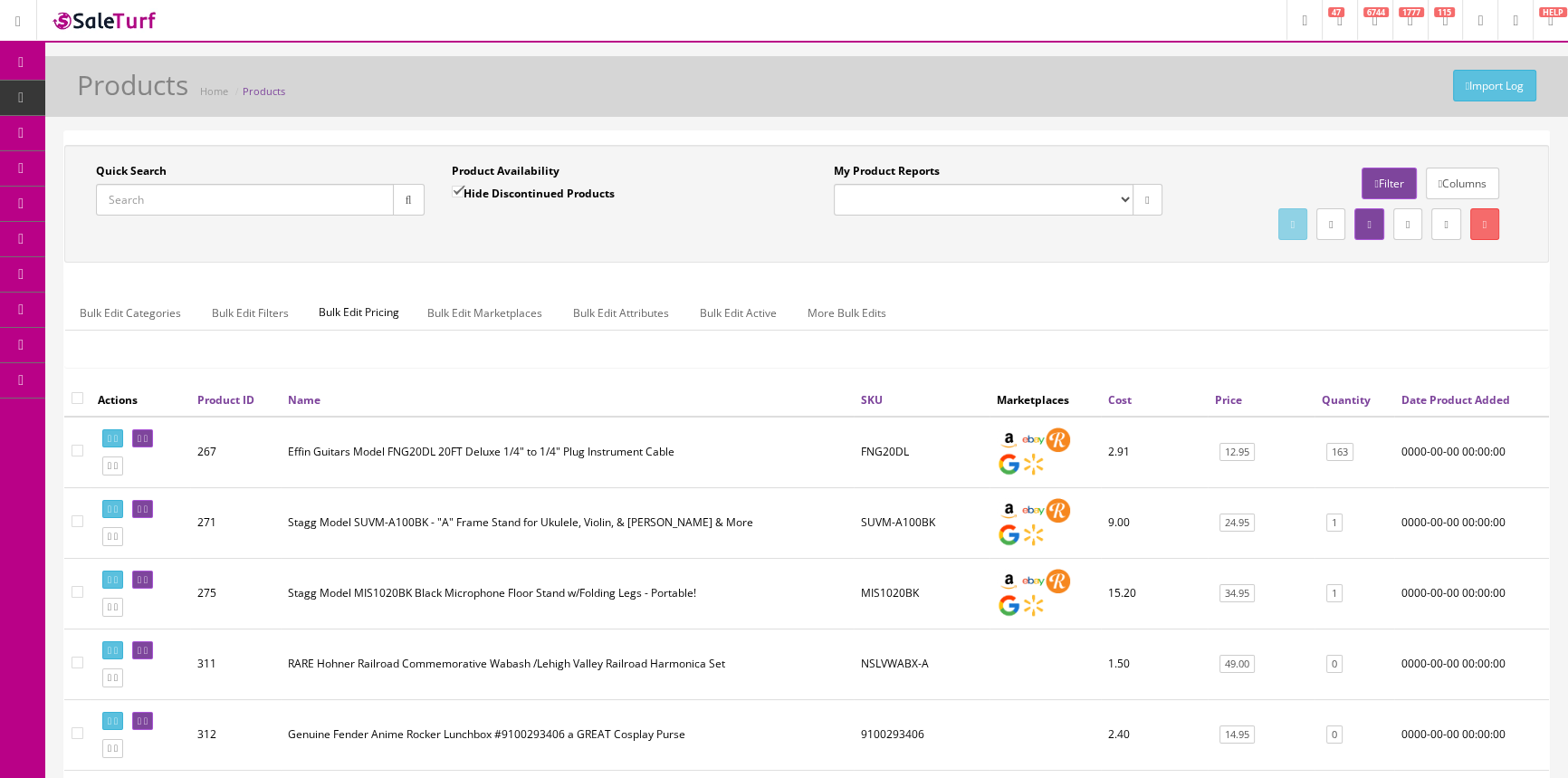
paste input "RK-RCJ-SN-2"
type input "RK-RCJ-SN-2"
click at [406, 199] on icon "button" at bounding box center [409, 200] width 7 height 11
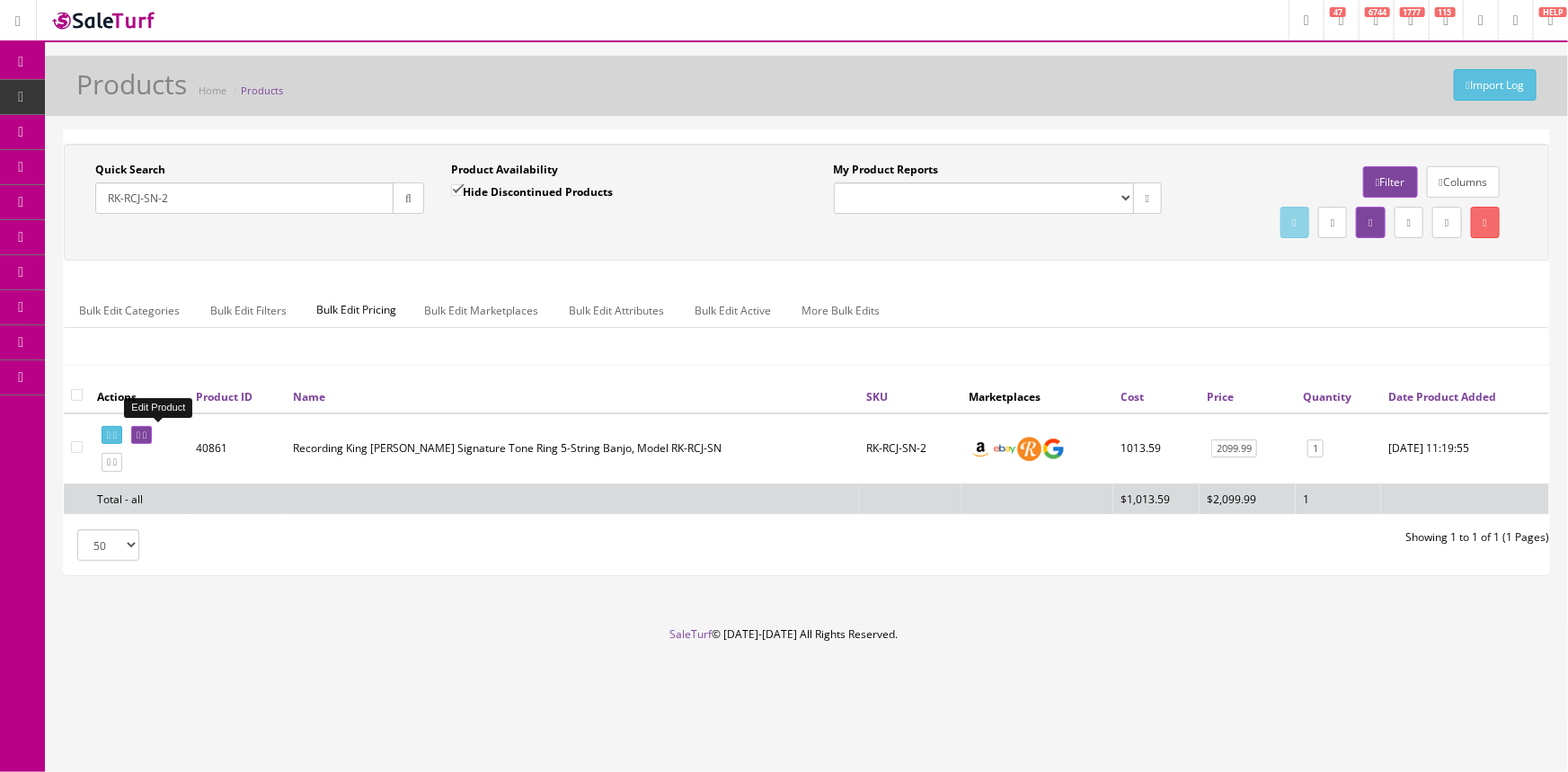
click at [145, 432] on link at bounding box center [141, 435] width 21 height 19
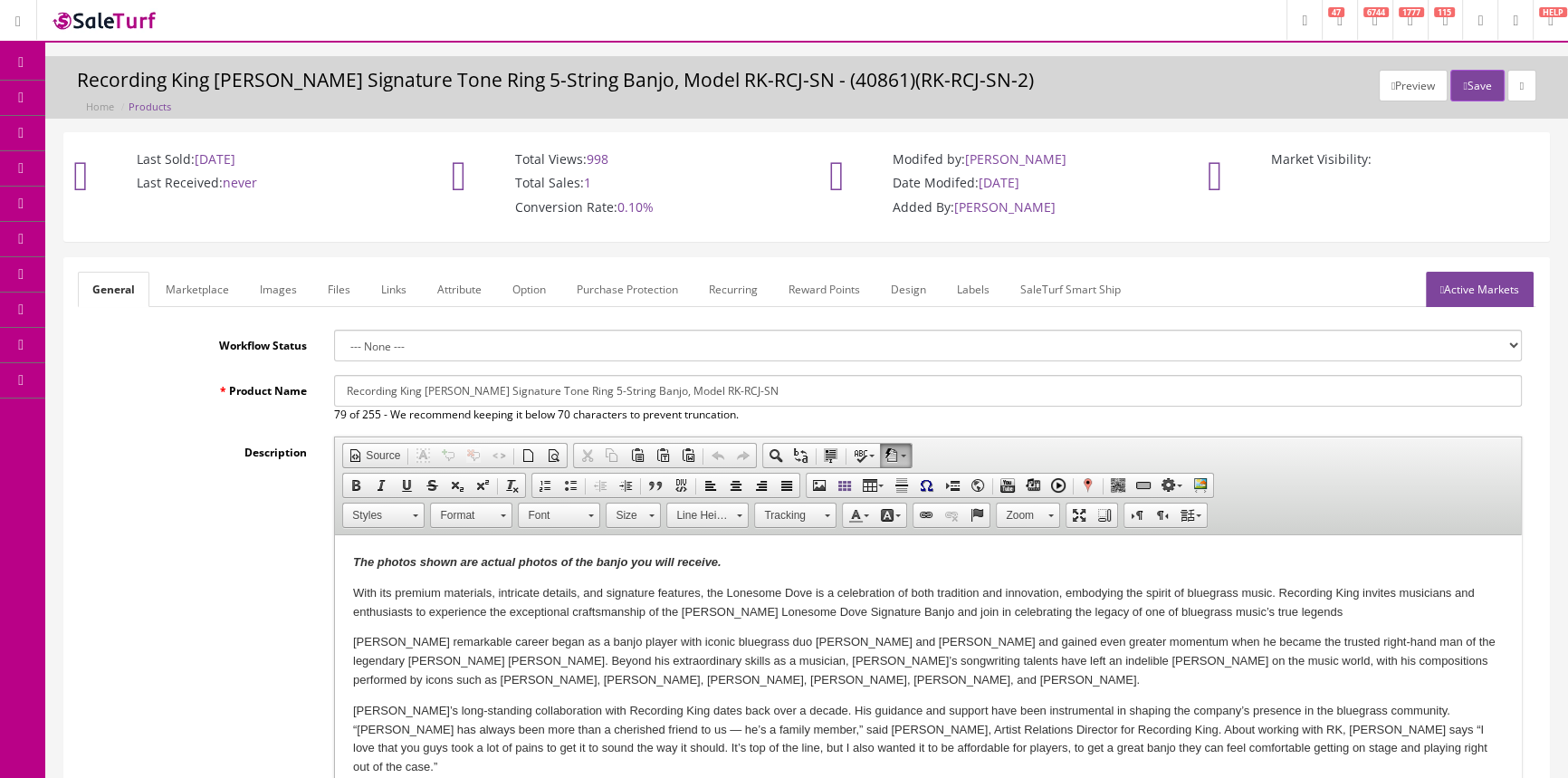
click at [280, 286] on link "Images" at bounding box center [278, 288] width 66 height 35
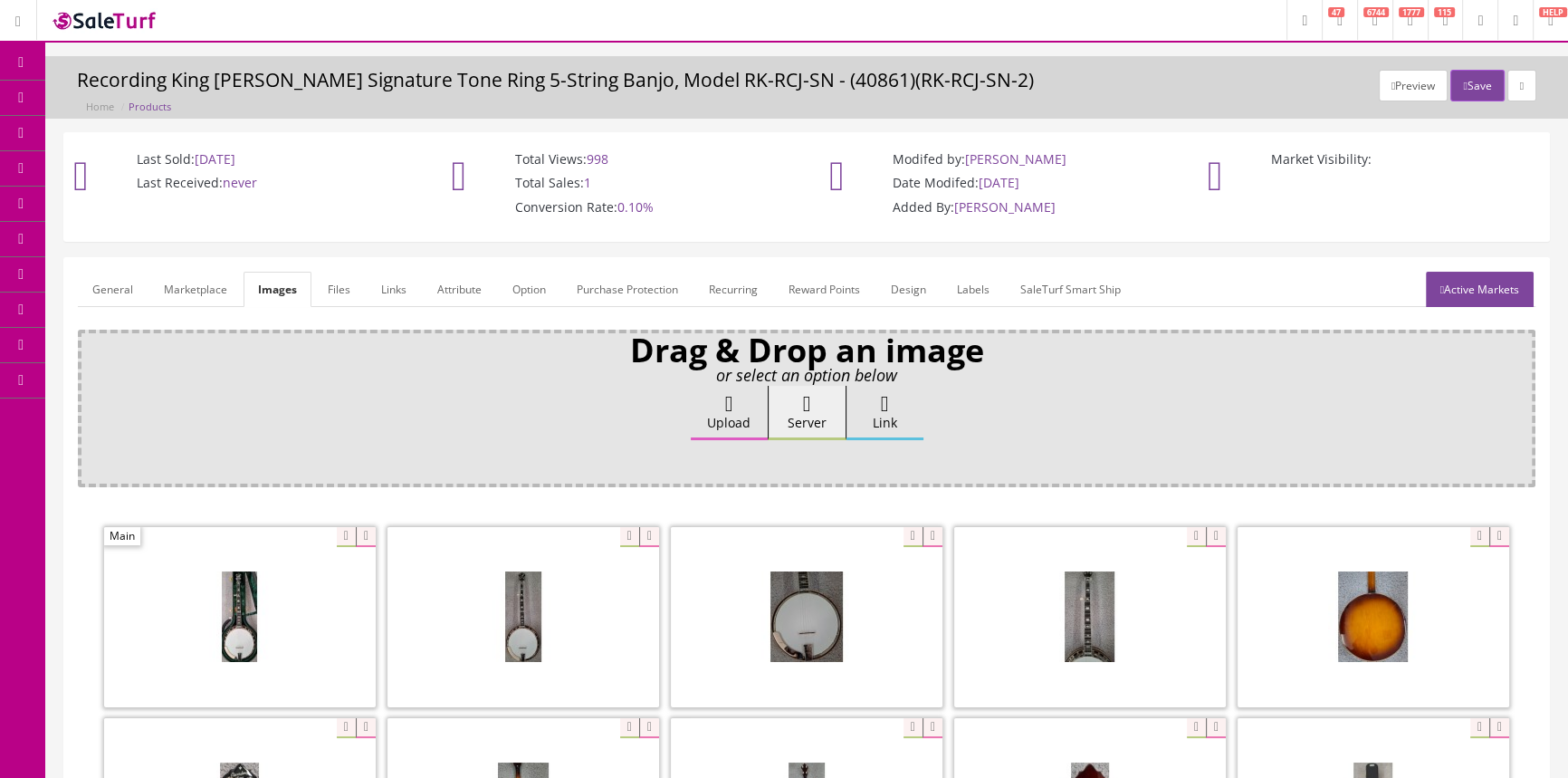
click at [119, 289] on link "General" at bounding box center [113, 288] width 70 height 35
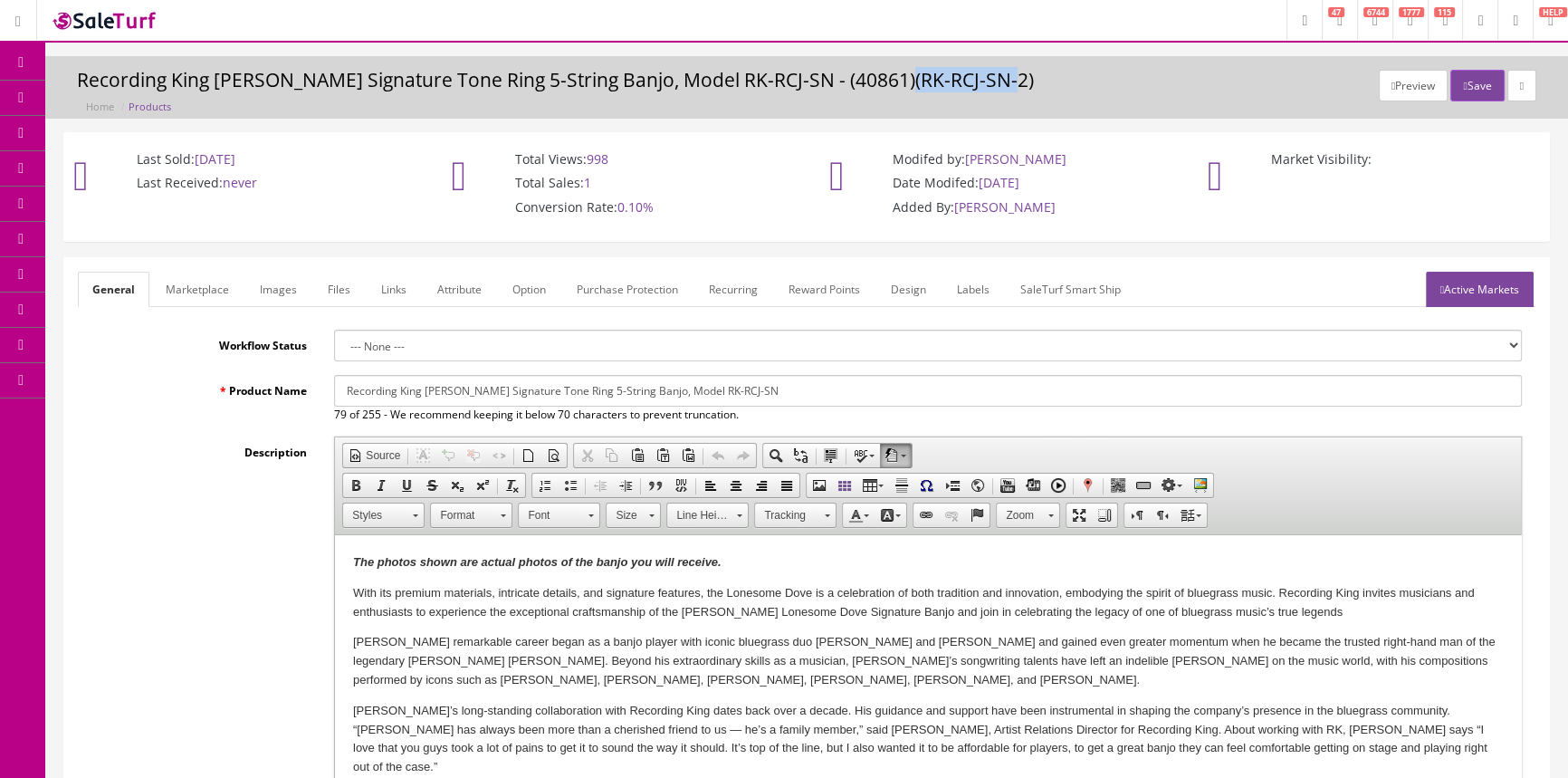
drag, startPoint x: 882, startPoint y: 74, endPoint x: 981, endPoint y: 74, distance: 99.0
click at [981, 75] on h3 "Recording King [PERSON_NAME] Signature Tone Ring 5-String Banjo, Model RK-RCJ-S…" at bounding box center [807, 80] width 1460 height 21
copy h3 "RK-RCJ-SN-2"
click at [139, 94] on span "Products" at bounding box center [130, 97] width 44 height 15
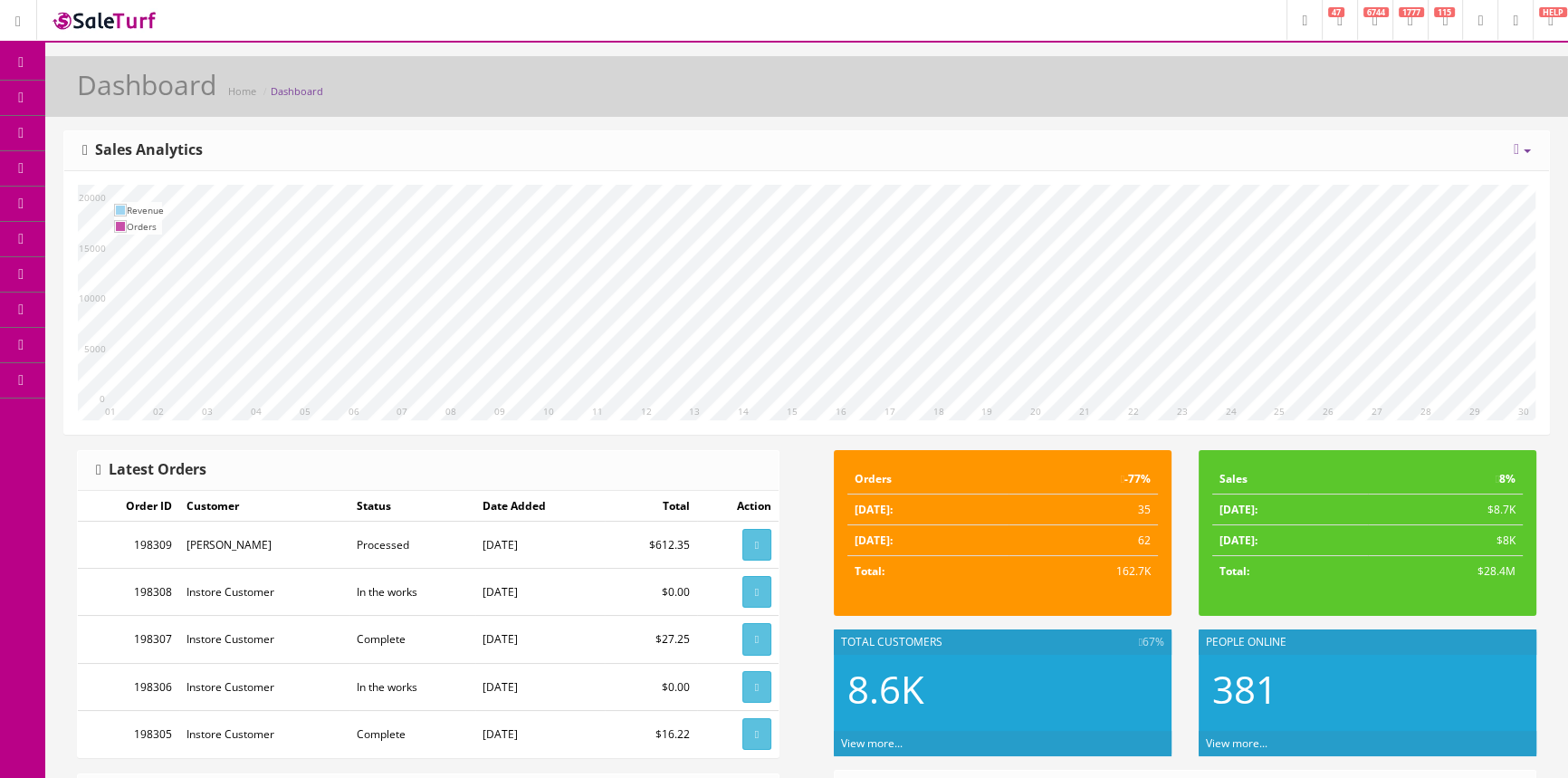
click at [127, 96] on span "Products" at bounding box center [130, 97] width 44 height 15
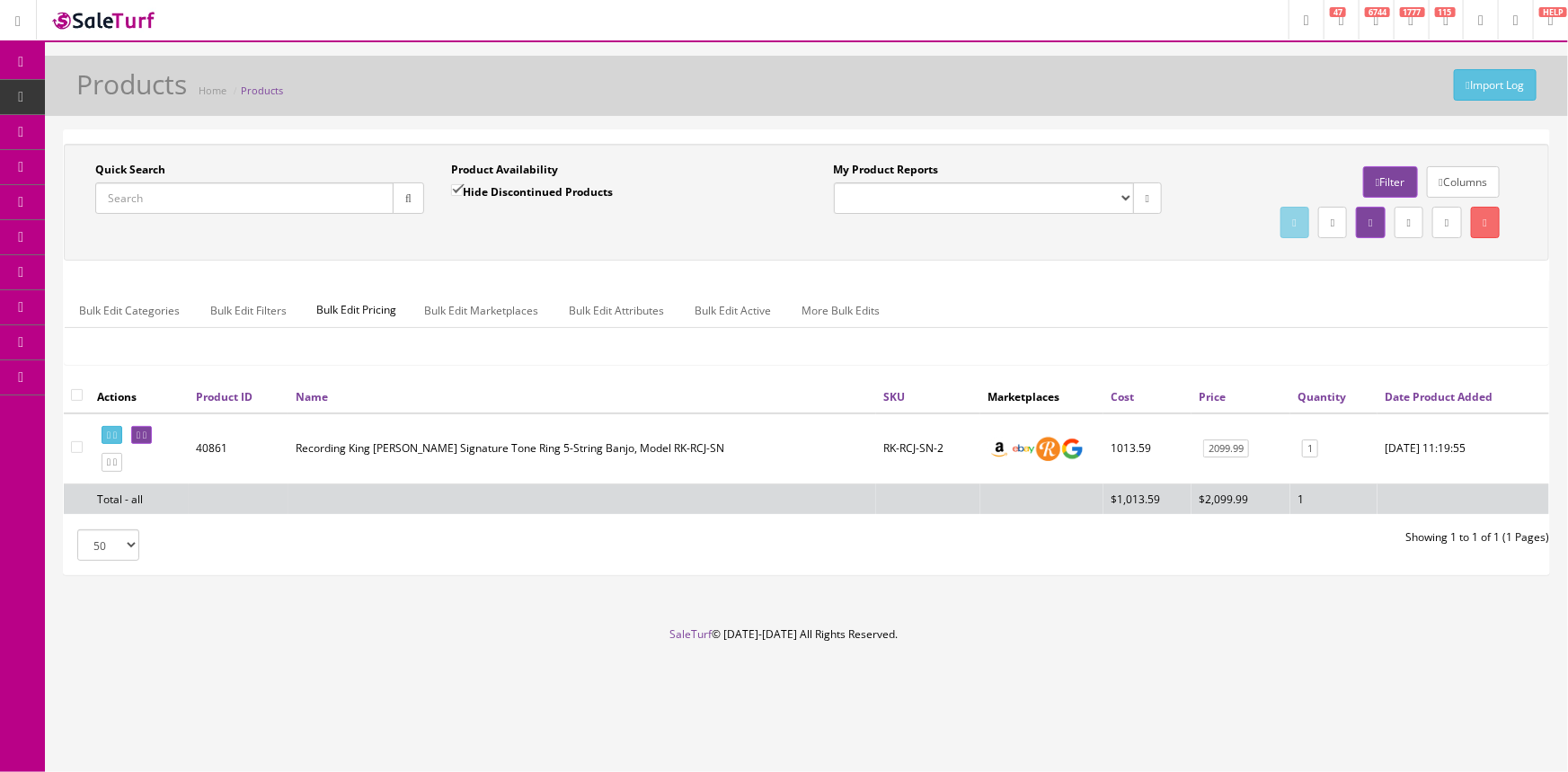
click at [165, 193] on input "Quick Search" at bounding box center [244, 197] width 298 height 31
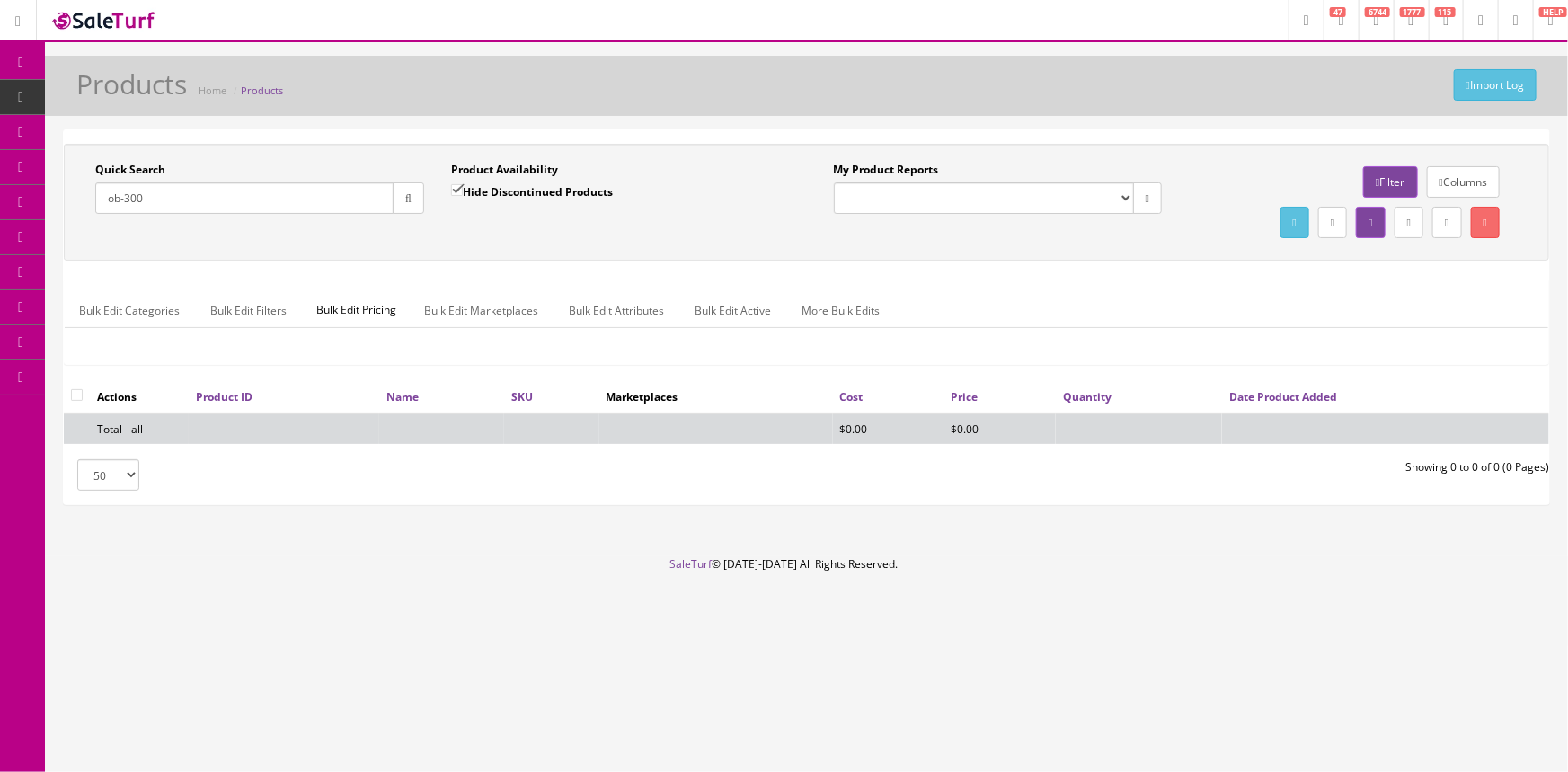
type input "ob-300"
click at [456, 194] on input "Hide Discontinued Products" at bounding box center [457, 189] width 11 height 11
checkbox input "false"
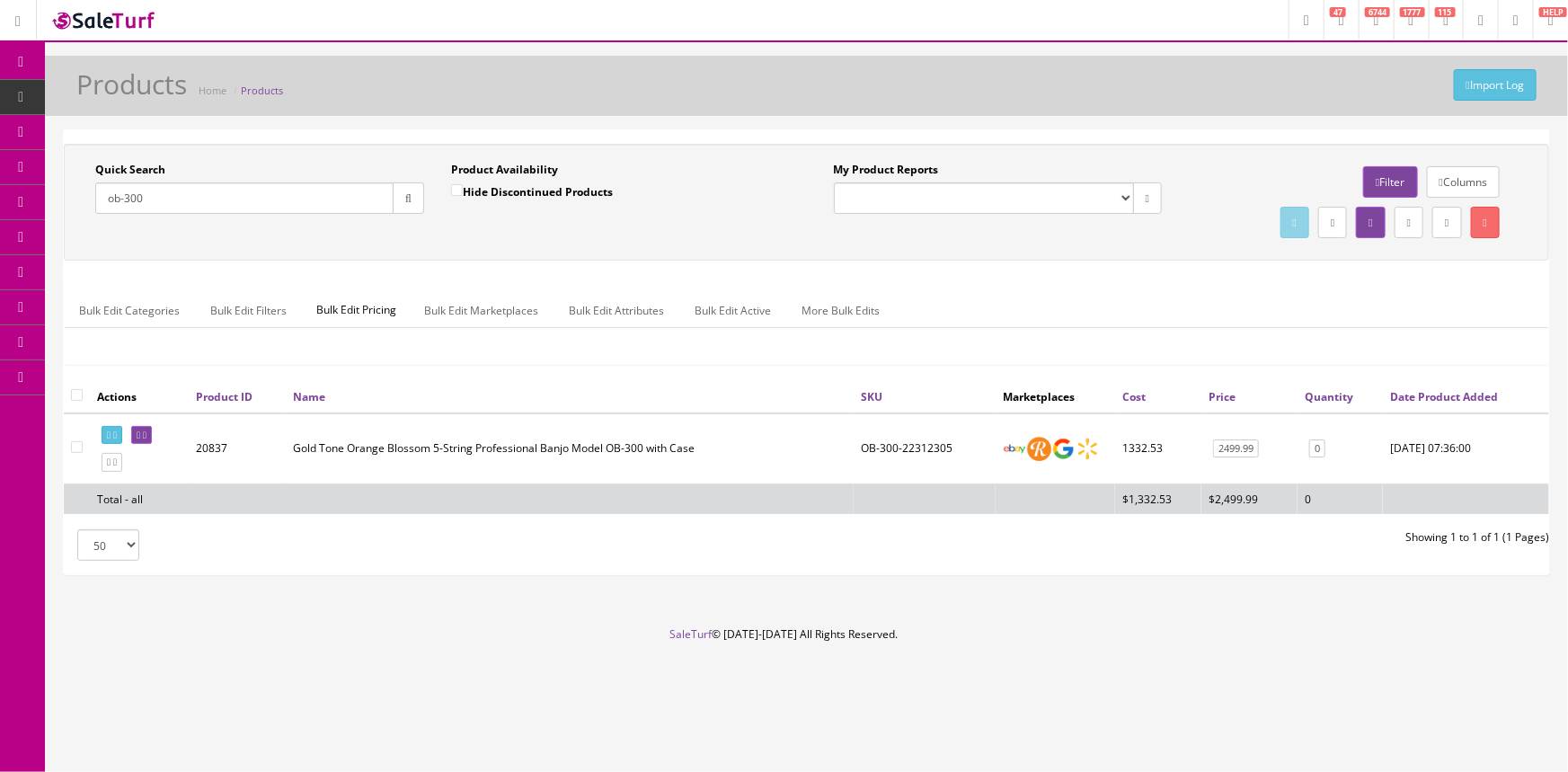
click at [205, 199] on input "ob-300" at bounding box center [244, 197] width 298 height 31
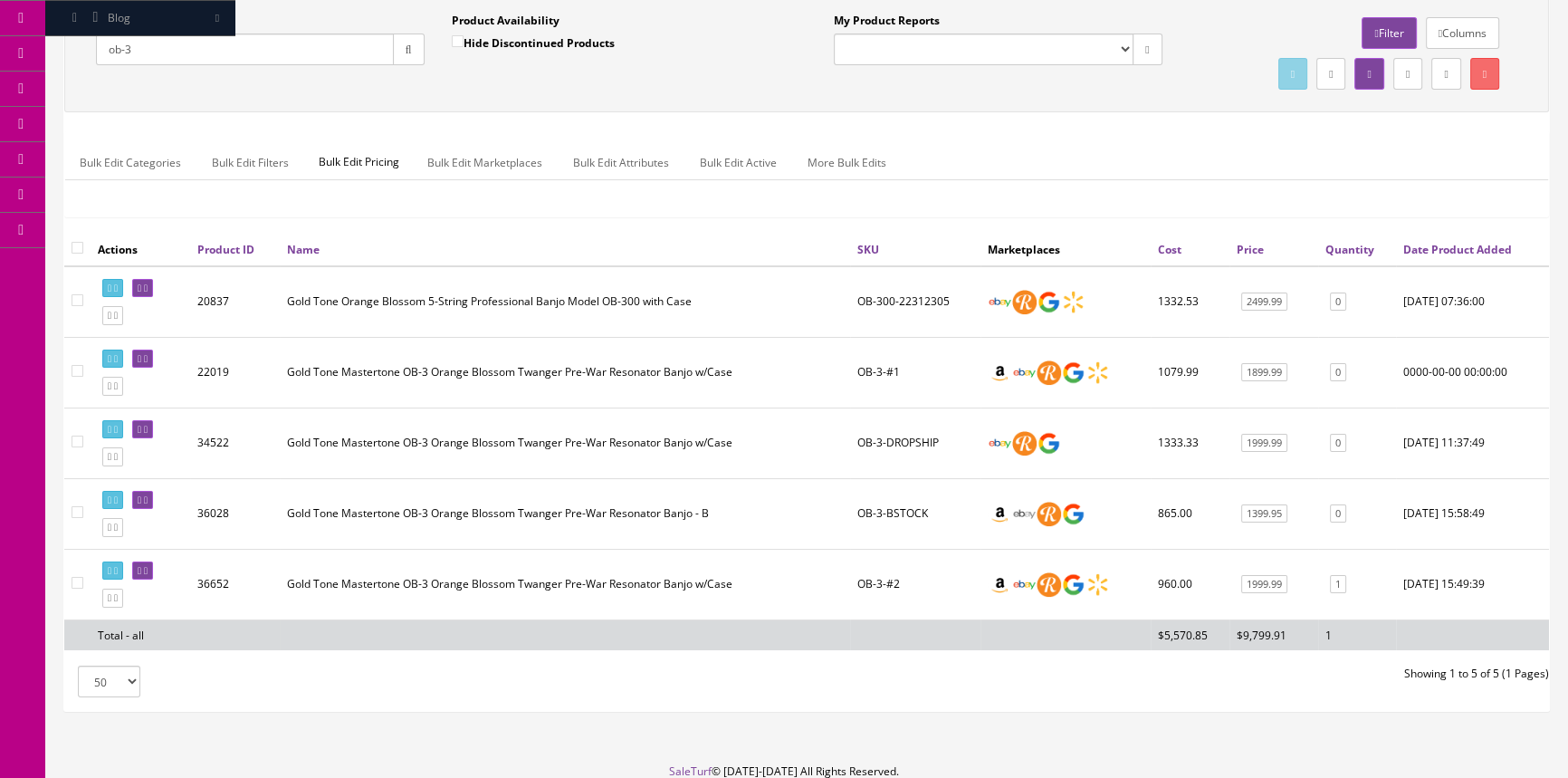
scroll to position [164, 0]
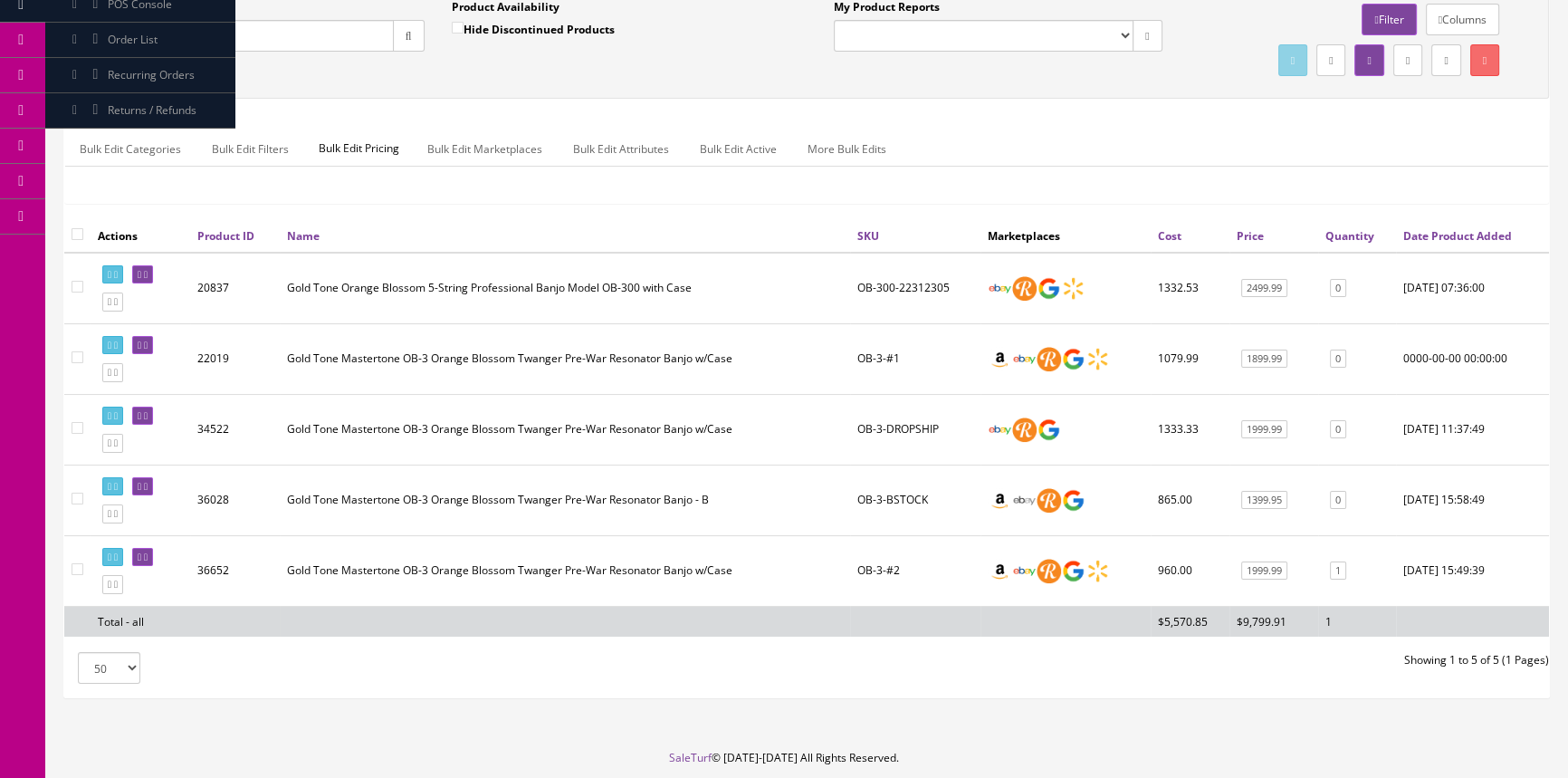
type input "o"
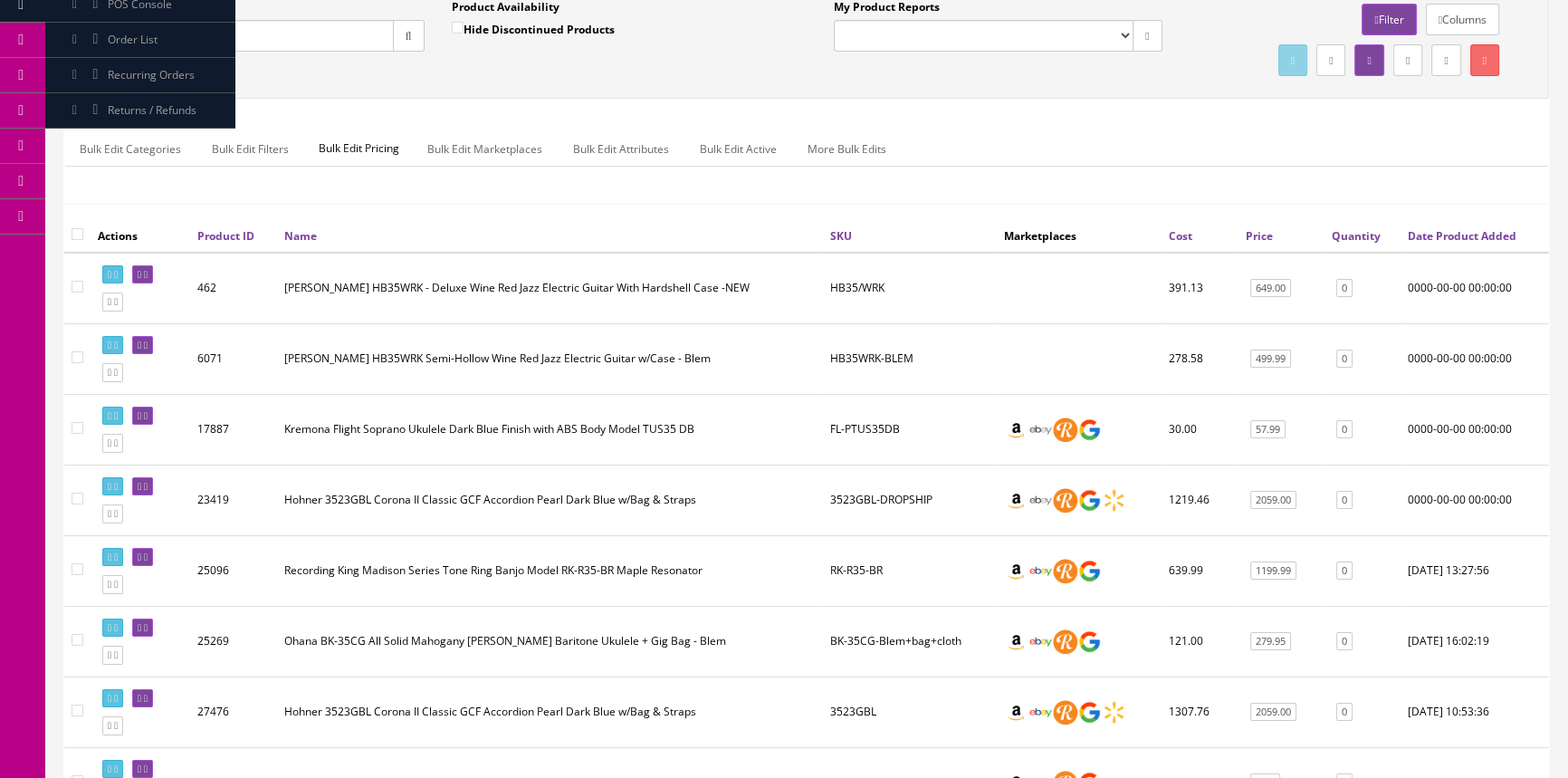
click at [1361, 234] on link "Quantity" at bounding box center [1356, 236] width 49 height 15
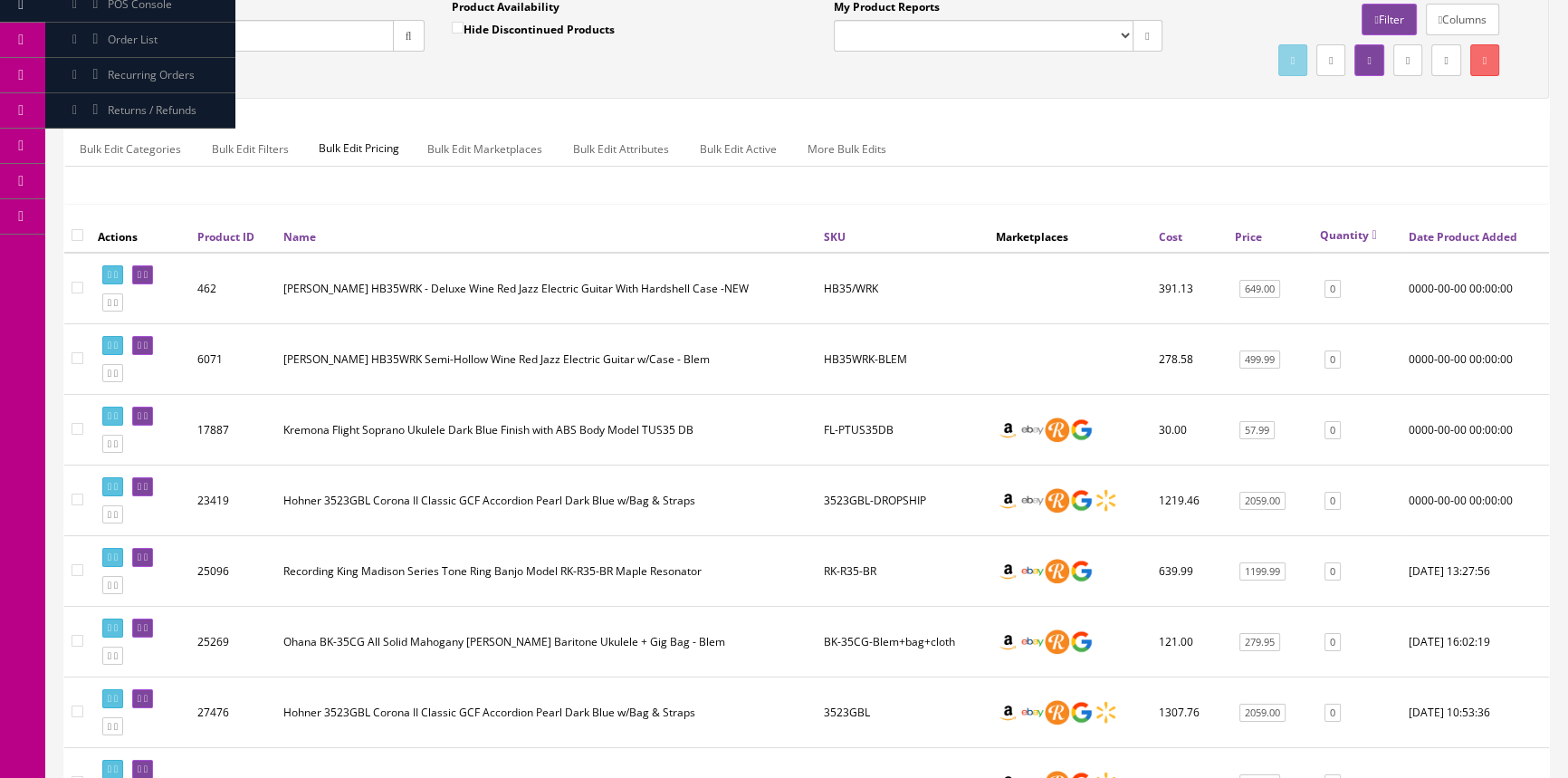
click at [1361, 234] on link "Quantity" at bounding box center [1348, 235] width 57 height 15
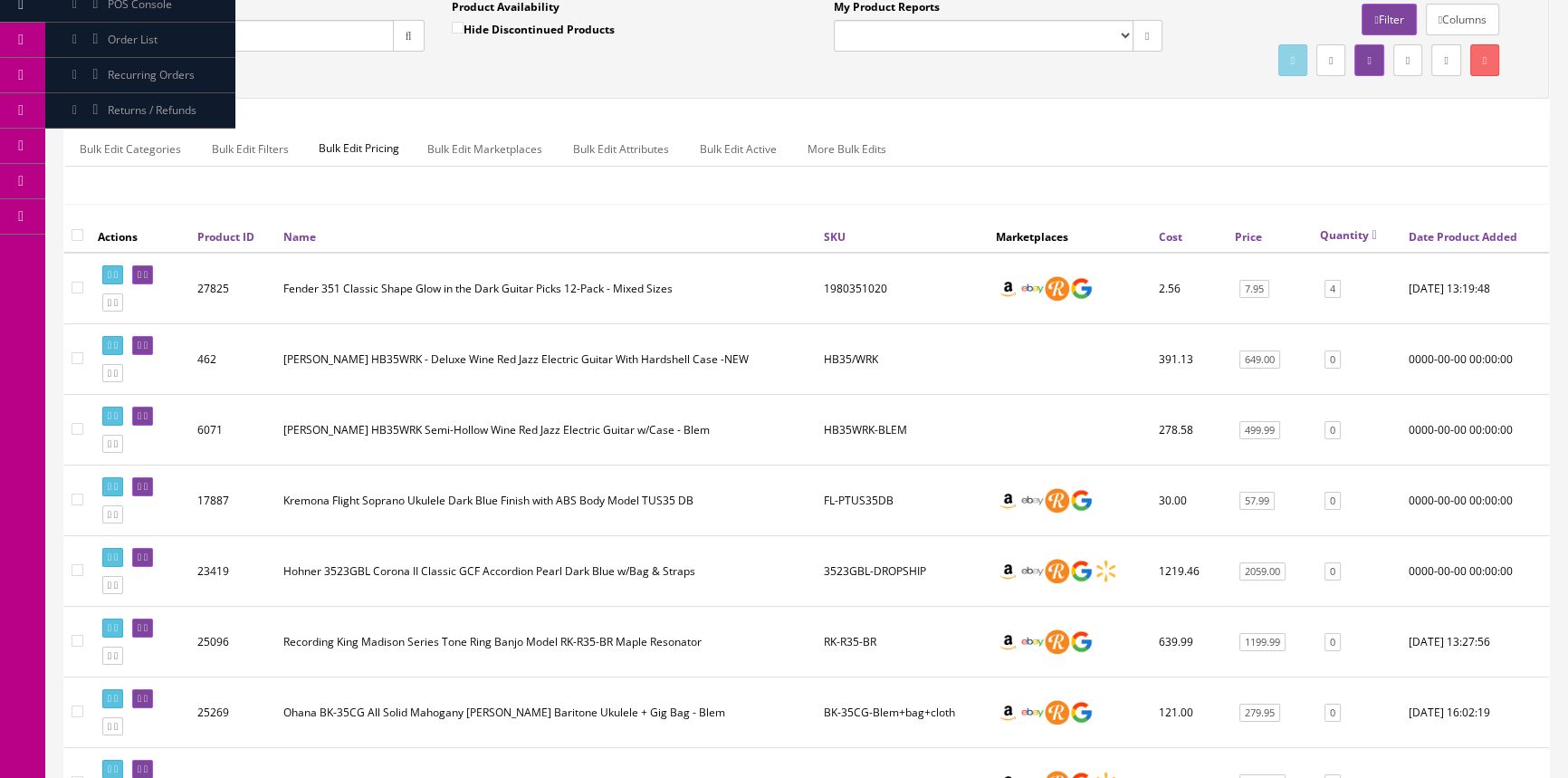
drag, startPoint x: 177, startPoint y: 32, endPoint x: 77, endPoint y: 41, distance: 100.4
click at [77, 41] on div "Quick Search rk=35 Date From Product Availability Hide Discontinued Products Da…" at bounding box center [437, 32] width 738 height 66
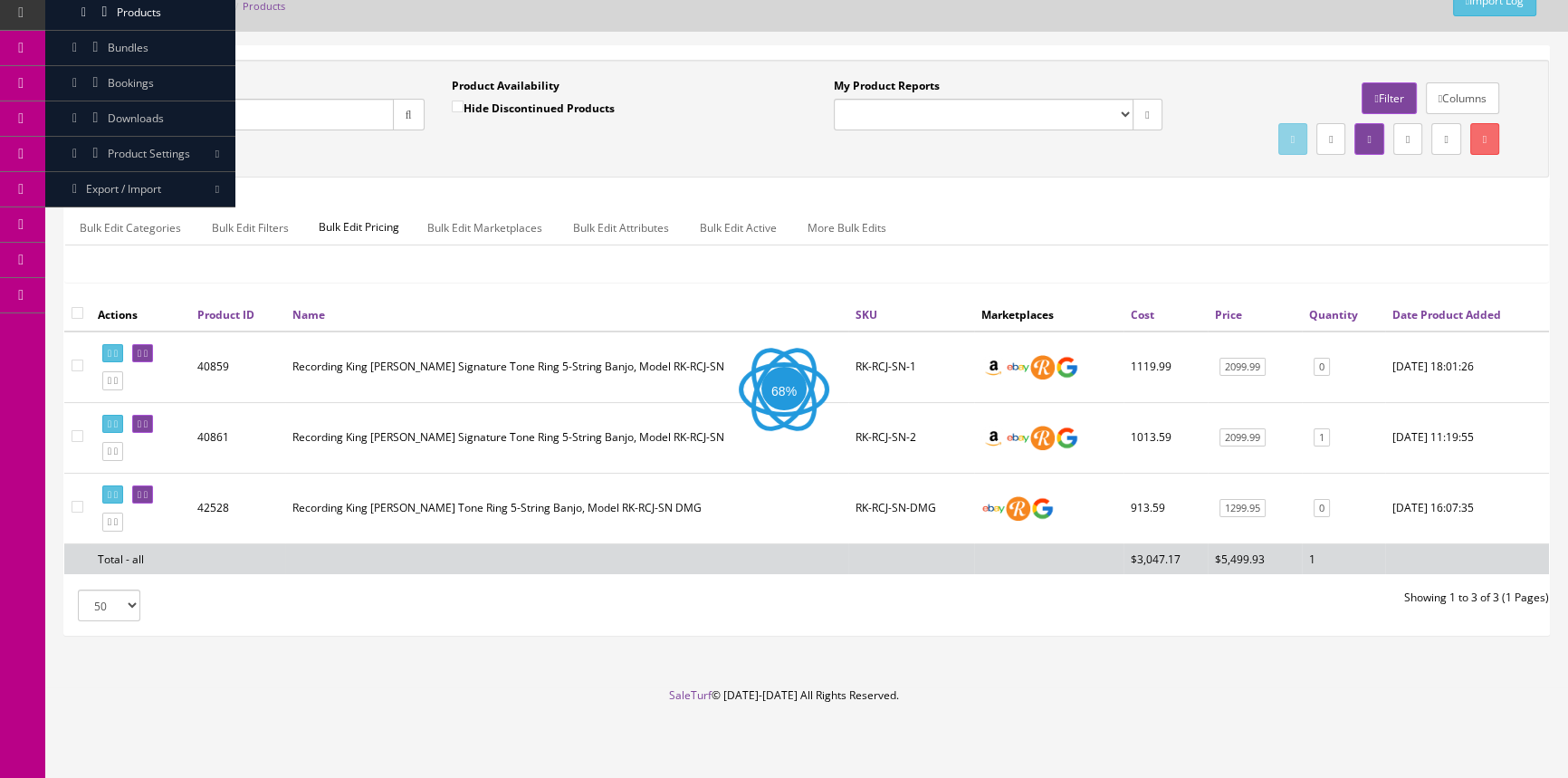
scroll to position [81, 0]
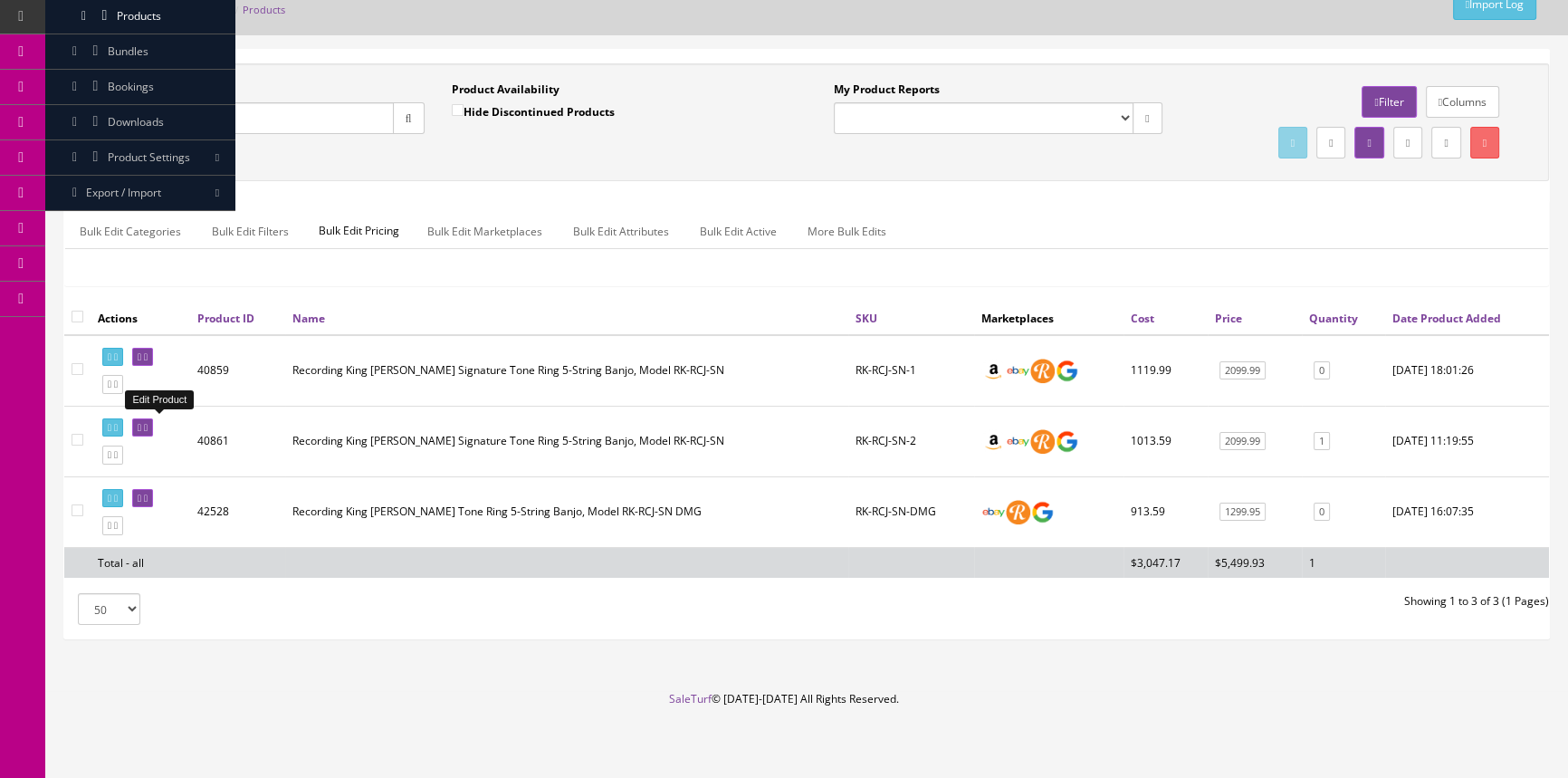
type input "rk-rcj"
click at [146, 423] on link at bounding box center [142, 428] width 21 height 19
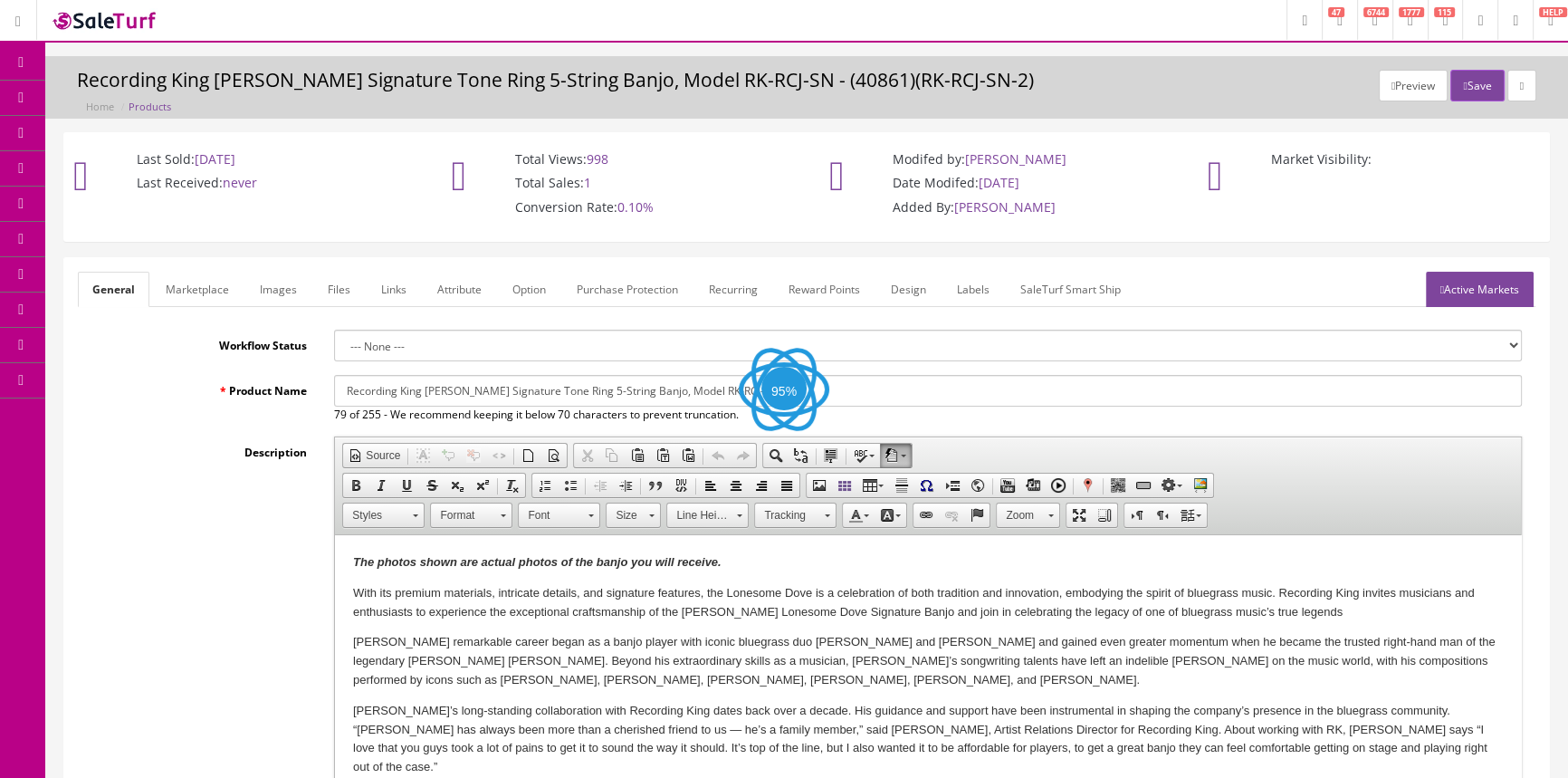
click at [277, 279] on link "Images" at bounding box center [278, 288] width 66 height 35
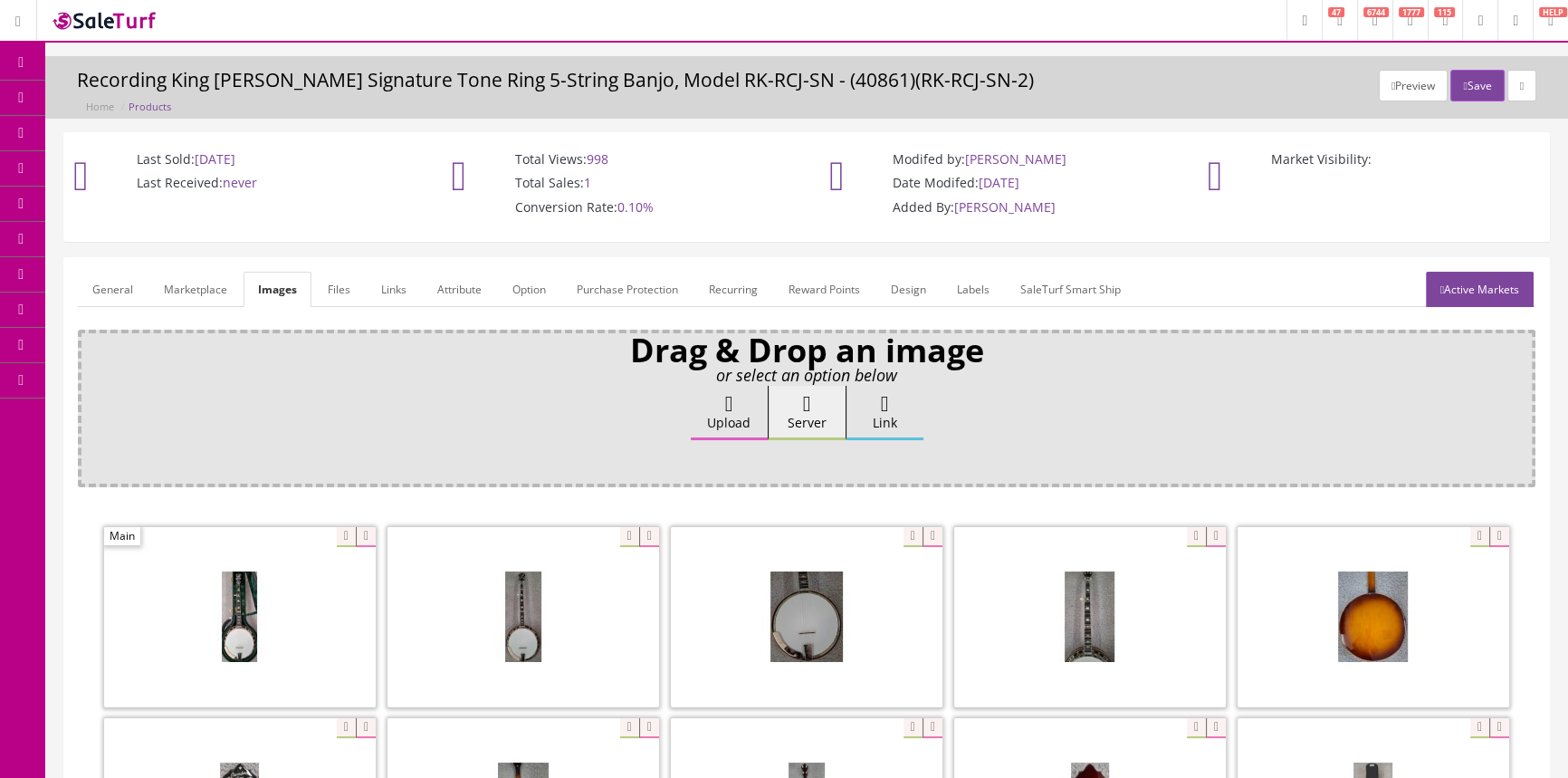
click at [112, 292] on link "General" at bounding box center [113, 288] width 70 height 35
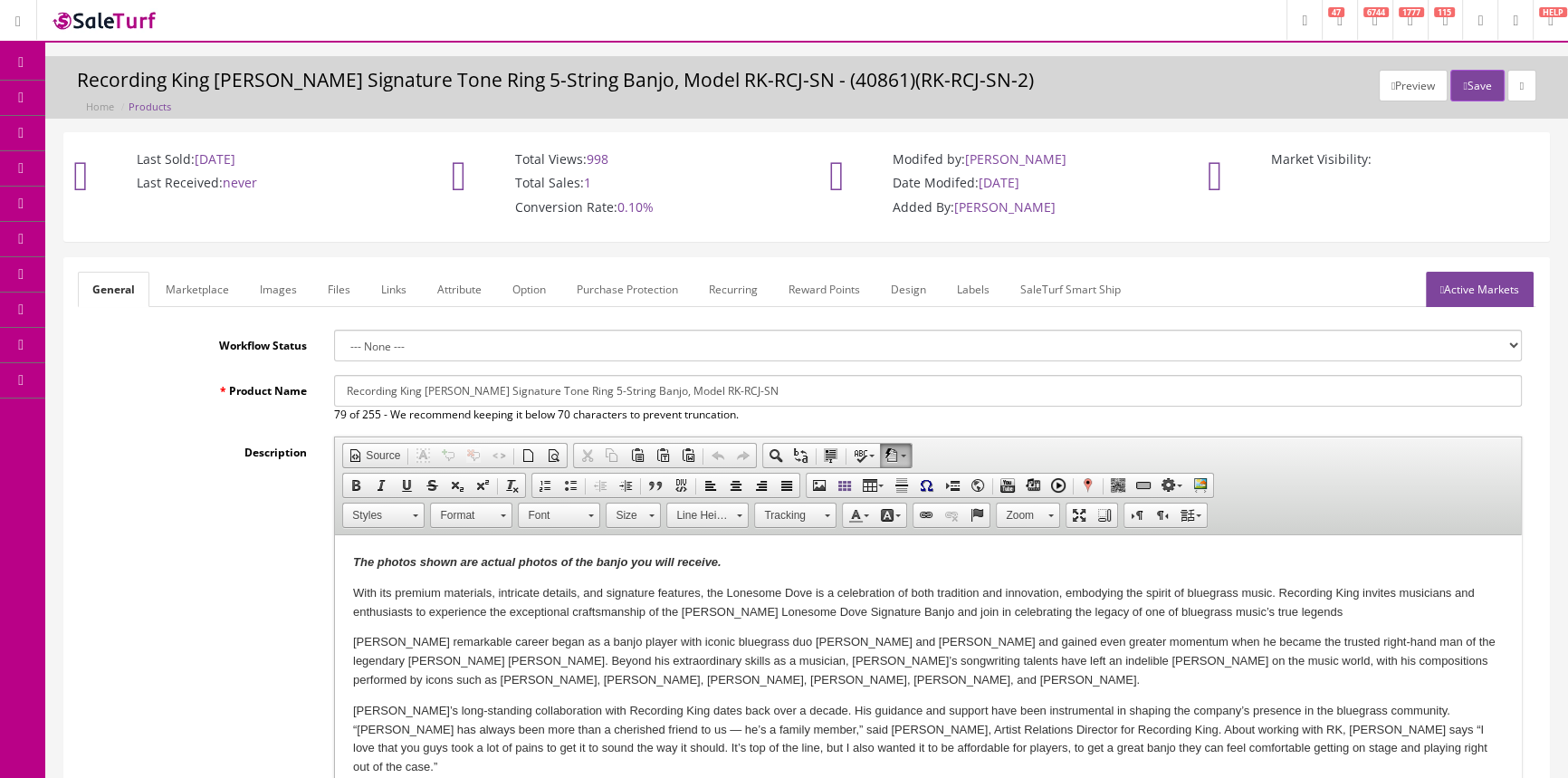
click at [111, 154] on link "POS Console" at bounding box center [139, 168] width 190 height 35
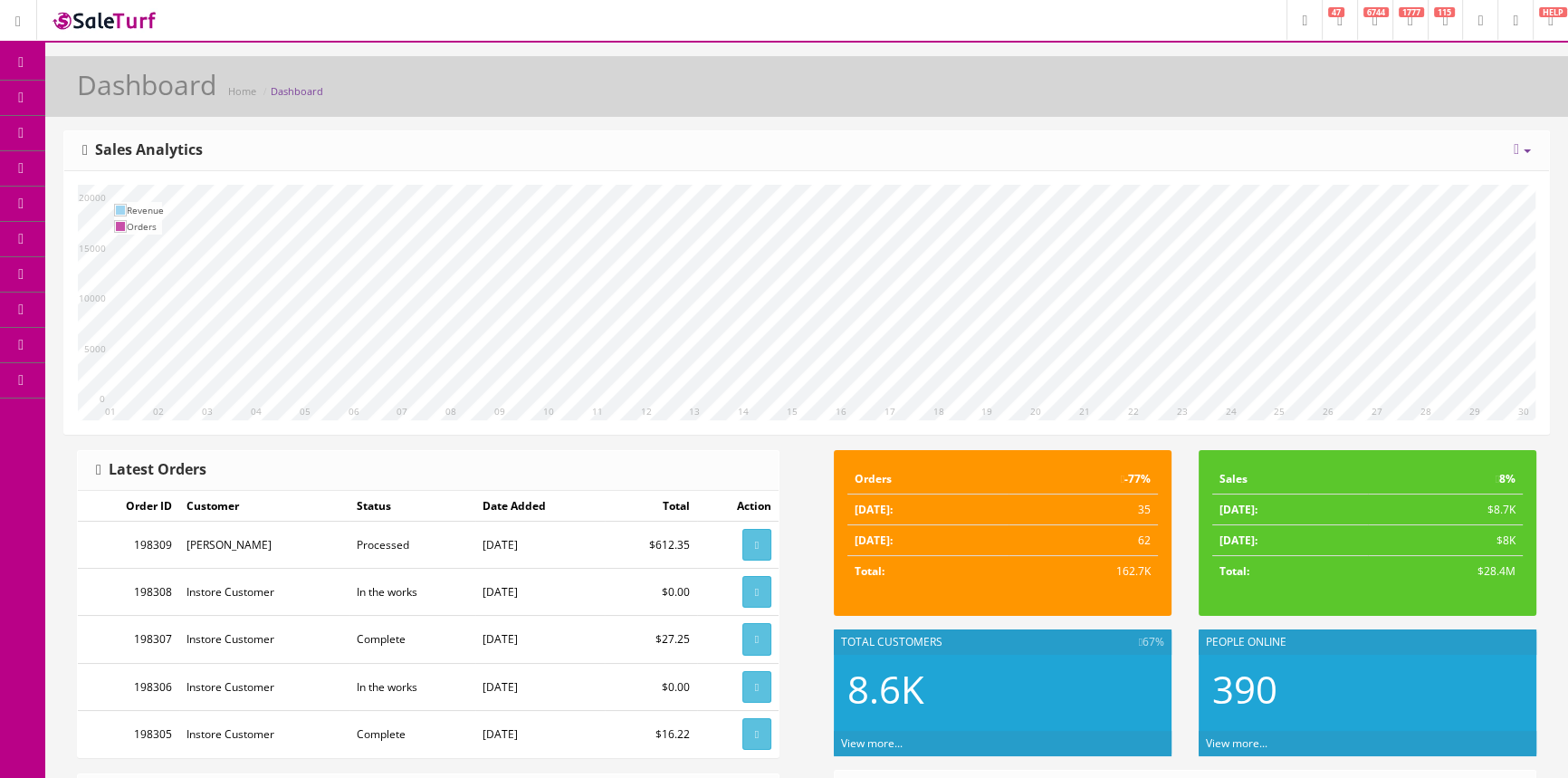
click at [70, 164] on link "POS Console" at bounding box center [139, 168] width 190 height 35
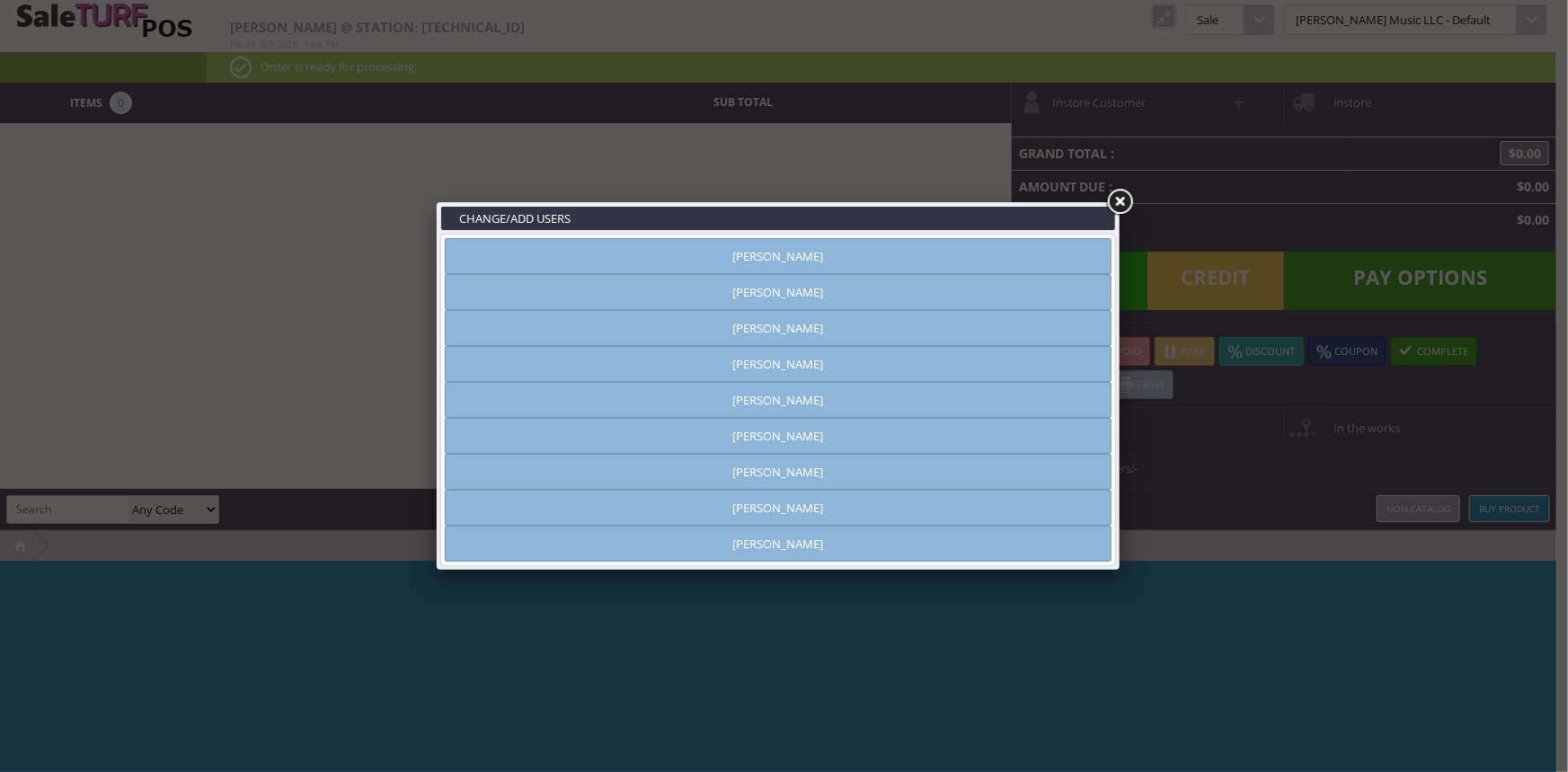
type input "[PERSON_NAME]"
click at [667, 518] on link "[PERSON_NAME]" at bounding box center [778, 508] width 667 height 36
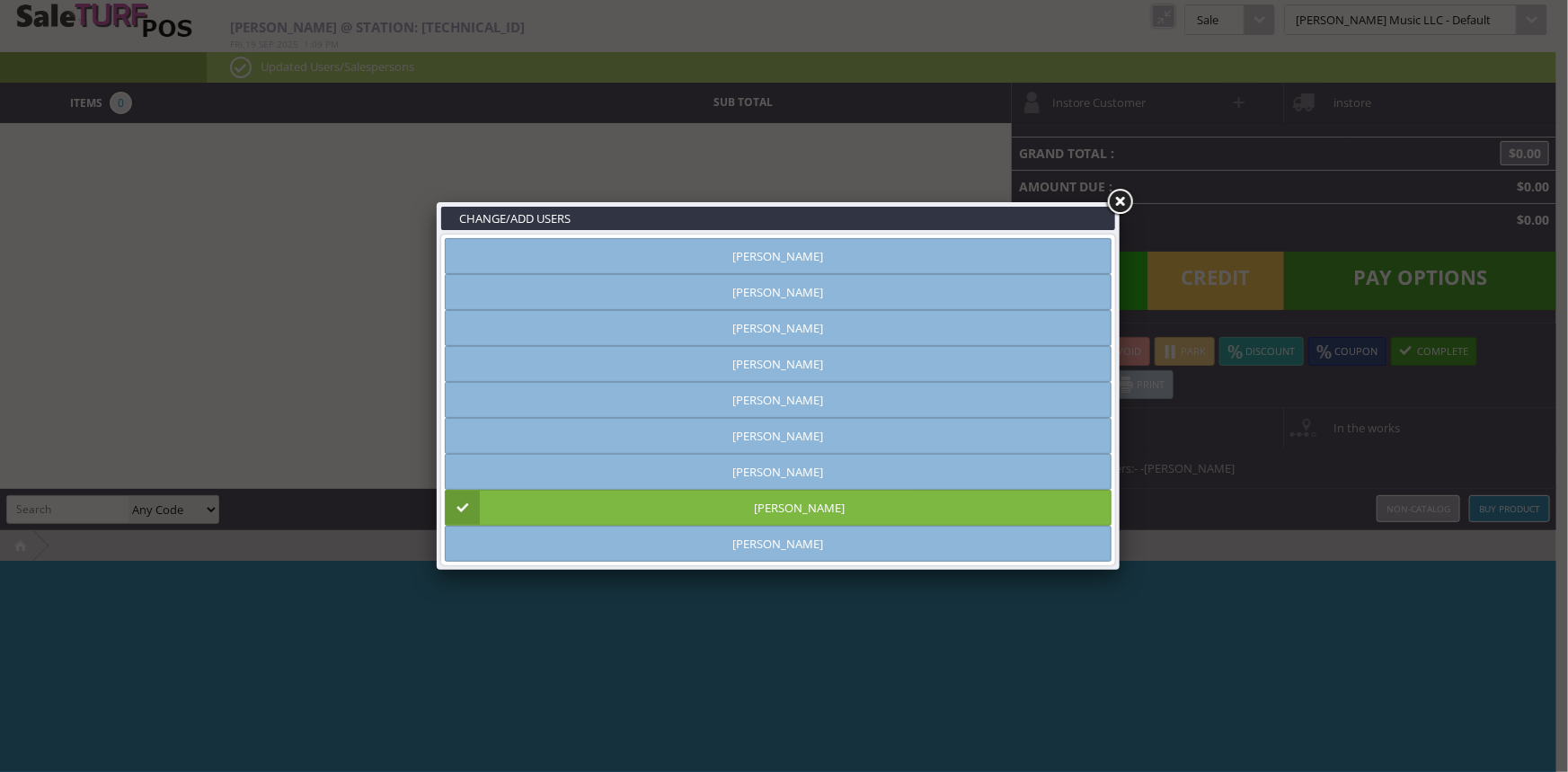
click at [1116, 204] on link at bounding box center [1119, 202] width 32 height 32
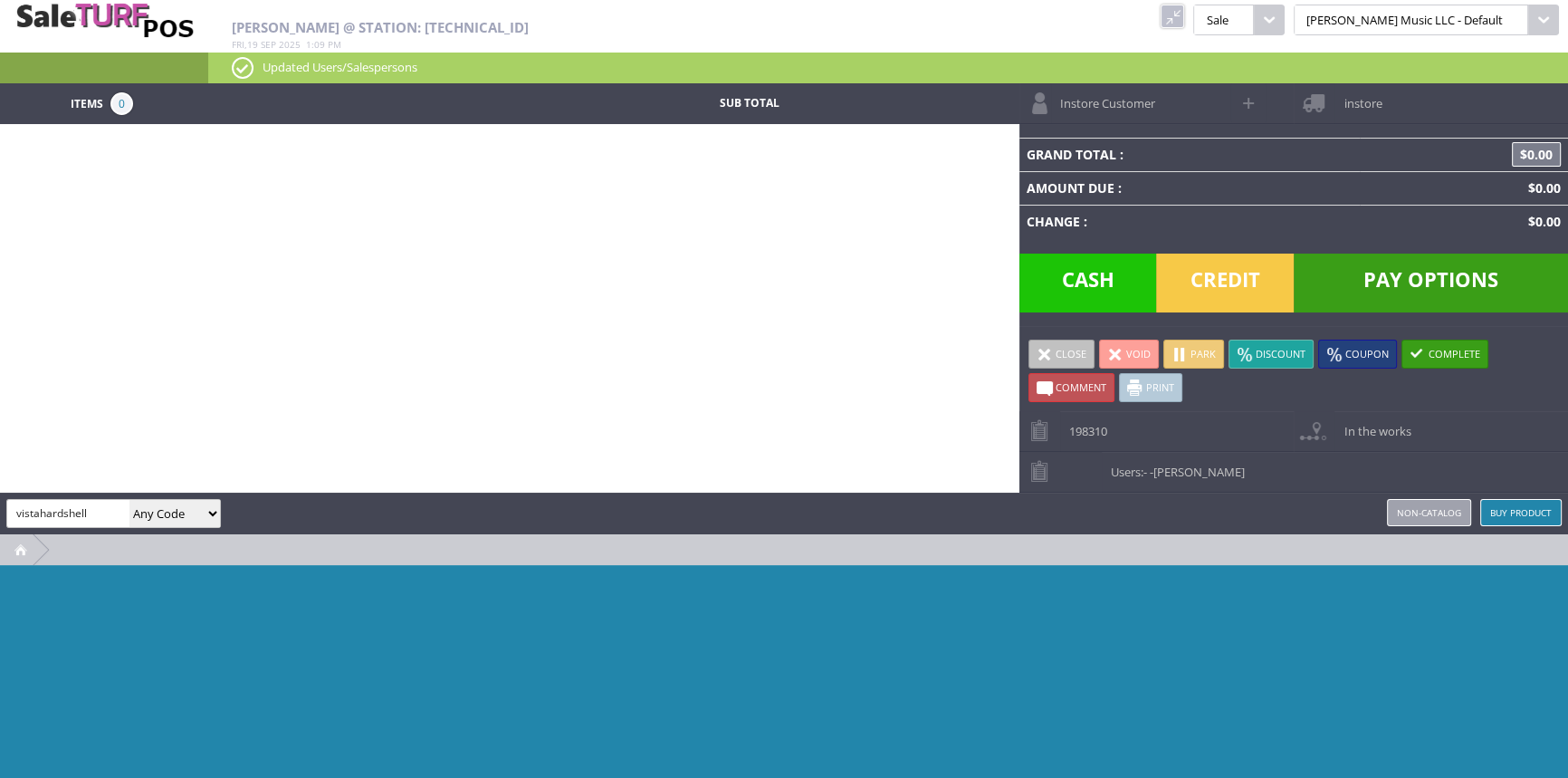
type input "vistahardshell"
click at [99, 515] on input "vistahardshell" at bounding box center [69, 512] width 122 height 26
drag, startPoint x: 99, startPoint y: 513, endPoint x: 53, endPoint y: 525, distance: 47.5
click at [53, 525] on div "vistahardshell Any Code SKU UPC EAN Name Model" at bounding box center [114, 513] width 215 height 29
type input "vista"
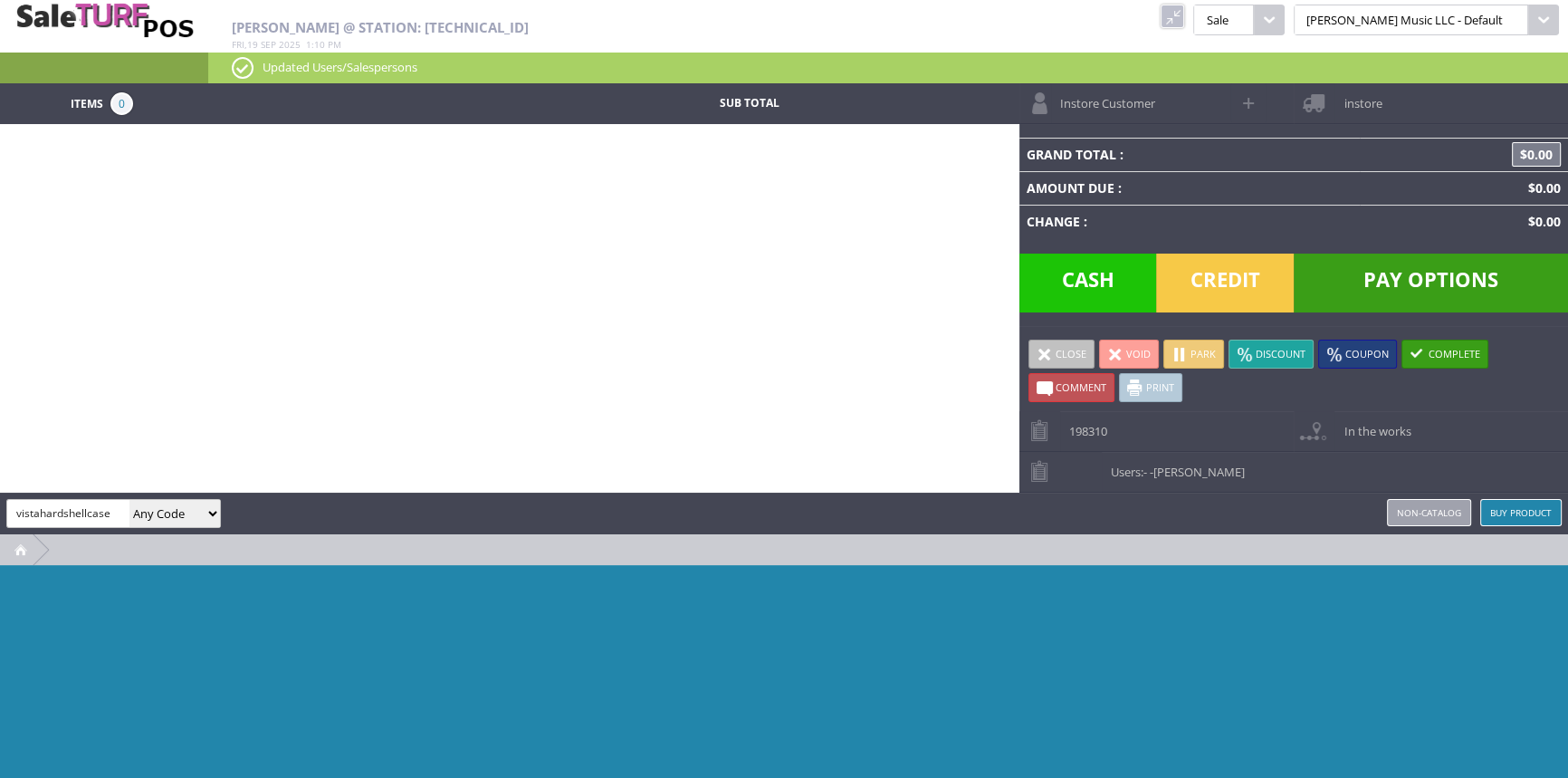
type input "vistahardshellcase"
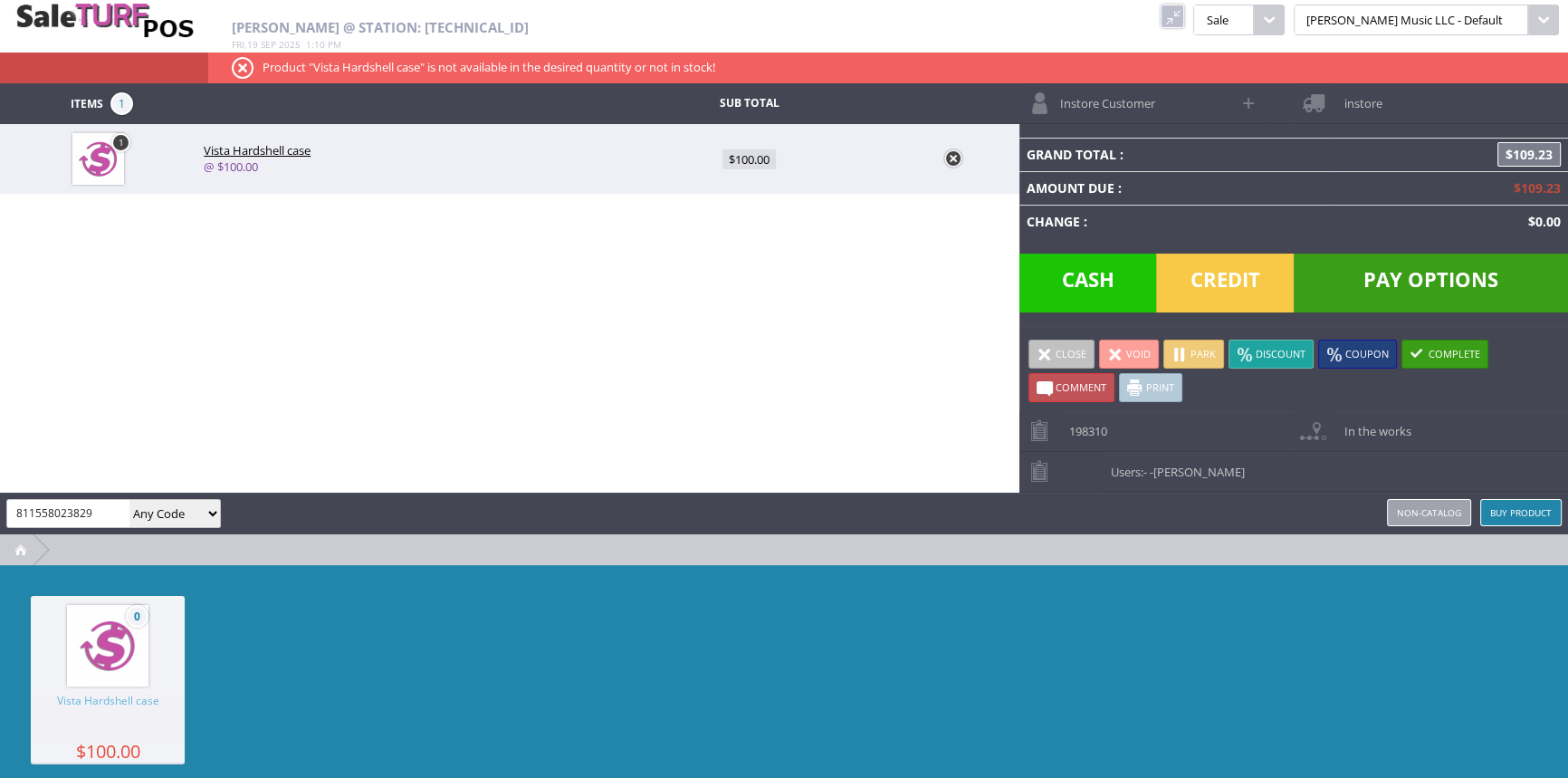
type input "811558023829"
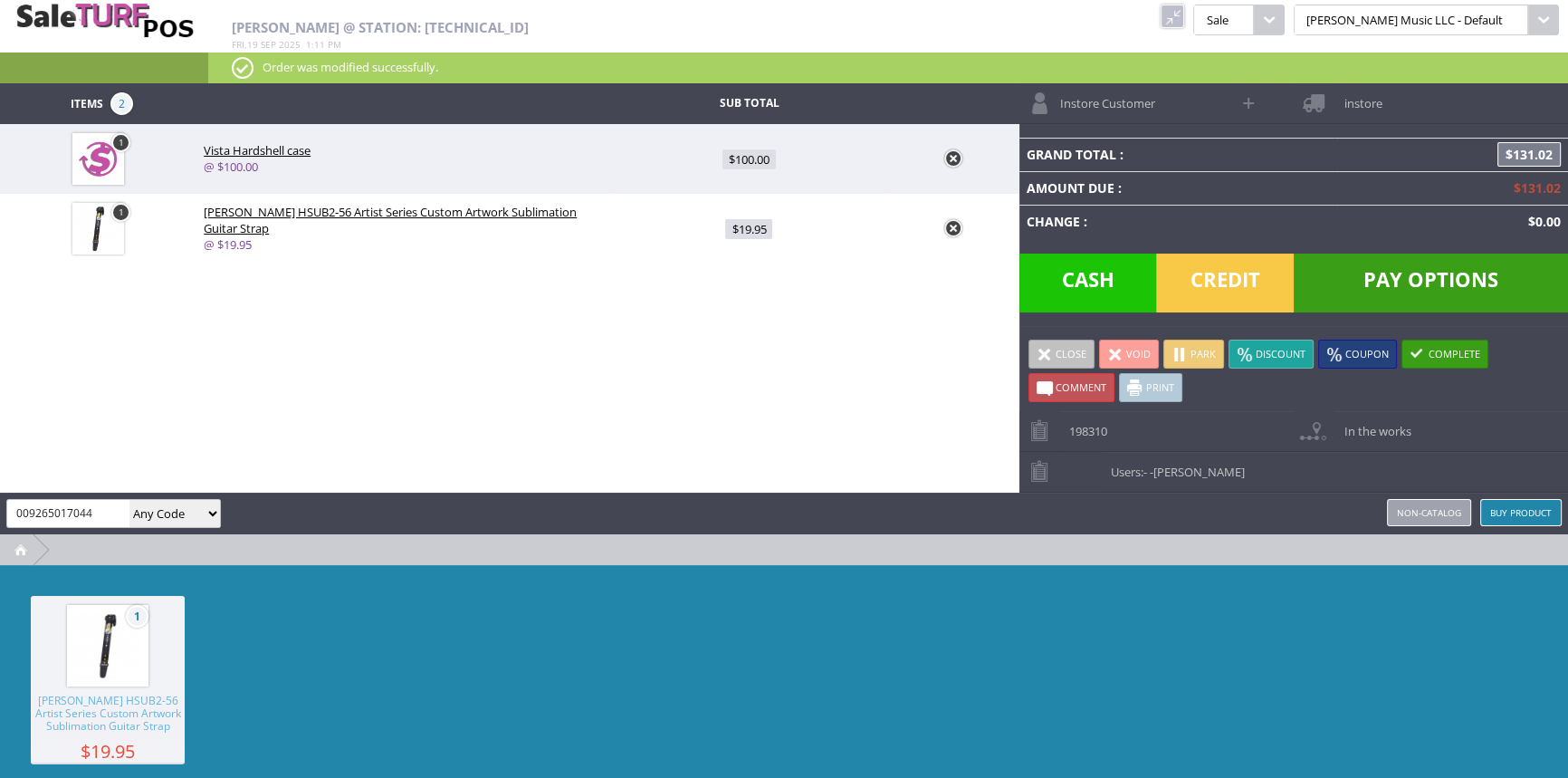
type input "009265017044"
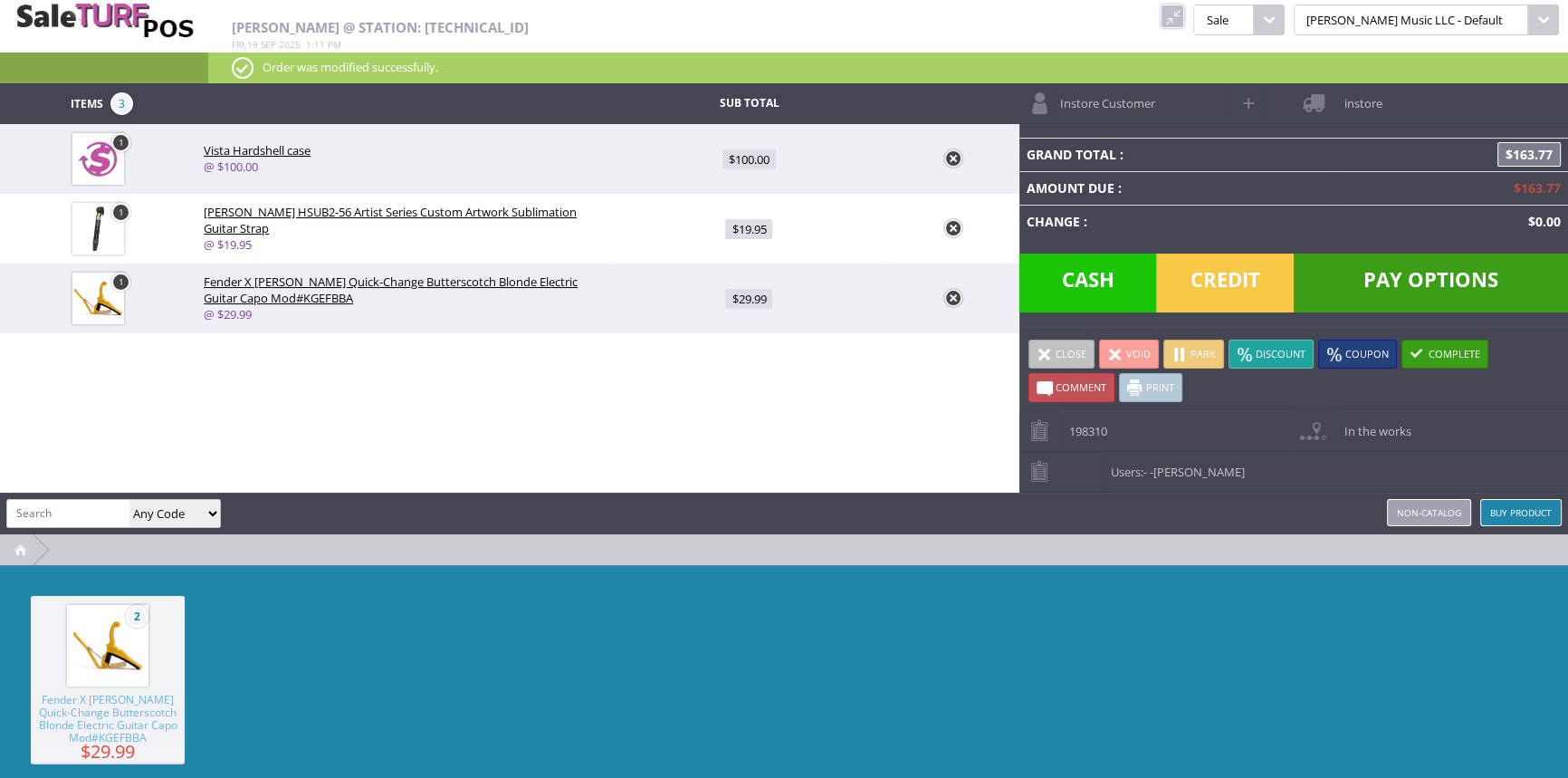
click at [1092, 281] on span "Cash" at bounding box center [1089, 283] width 138 height 59
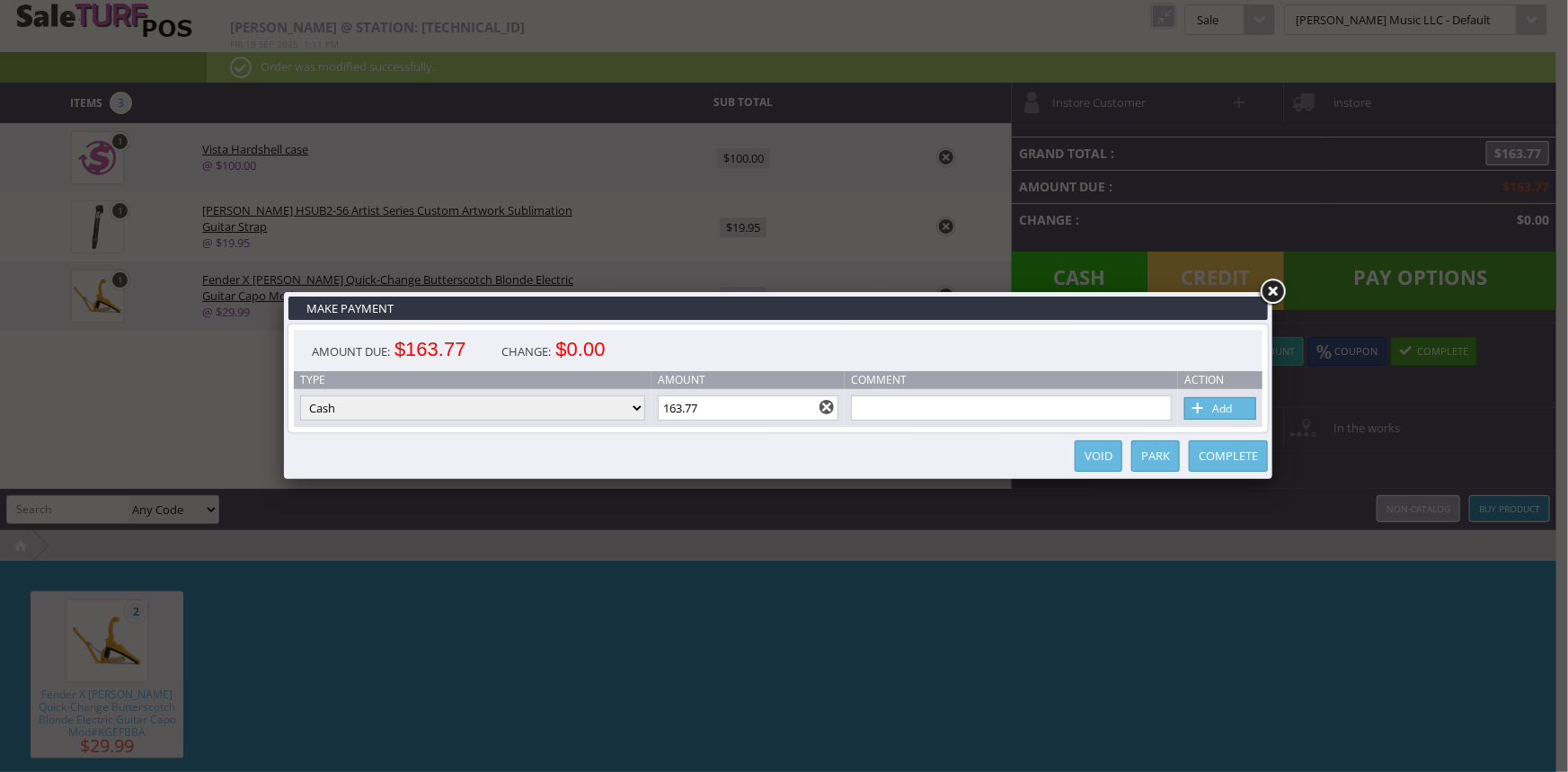
click at [719, 413] on input "163.77" at bounding box center [748, 407] width 182 height 26
type input "2"
click at [1231, 408] on link "Add" at bounding box center [1220, 408] width 72 height 23
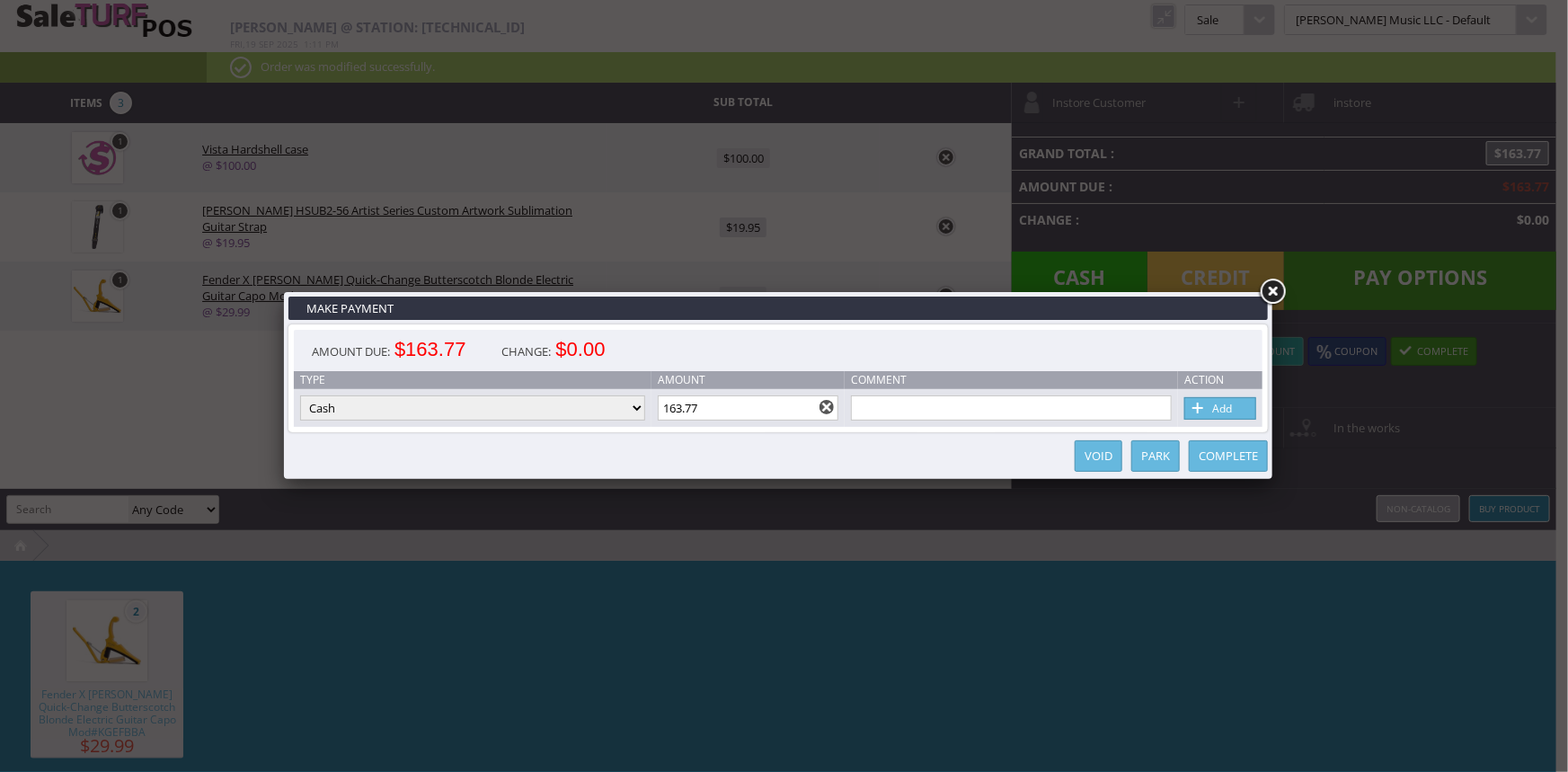
type input "0"
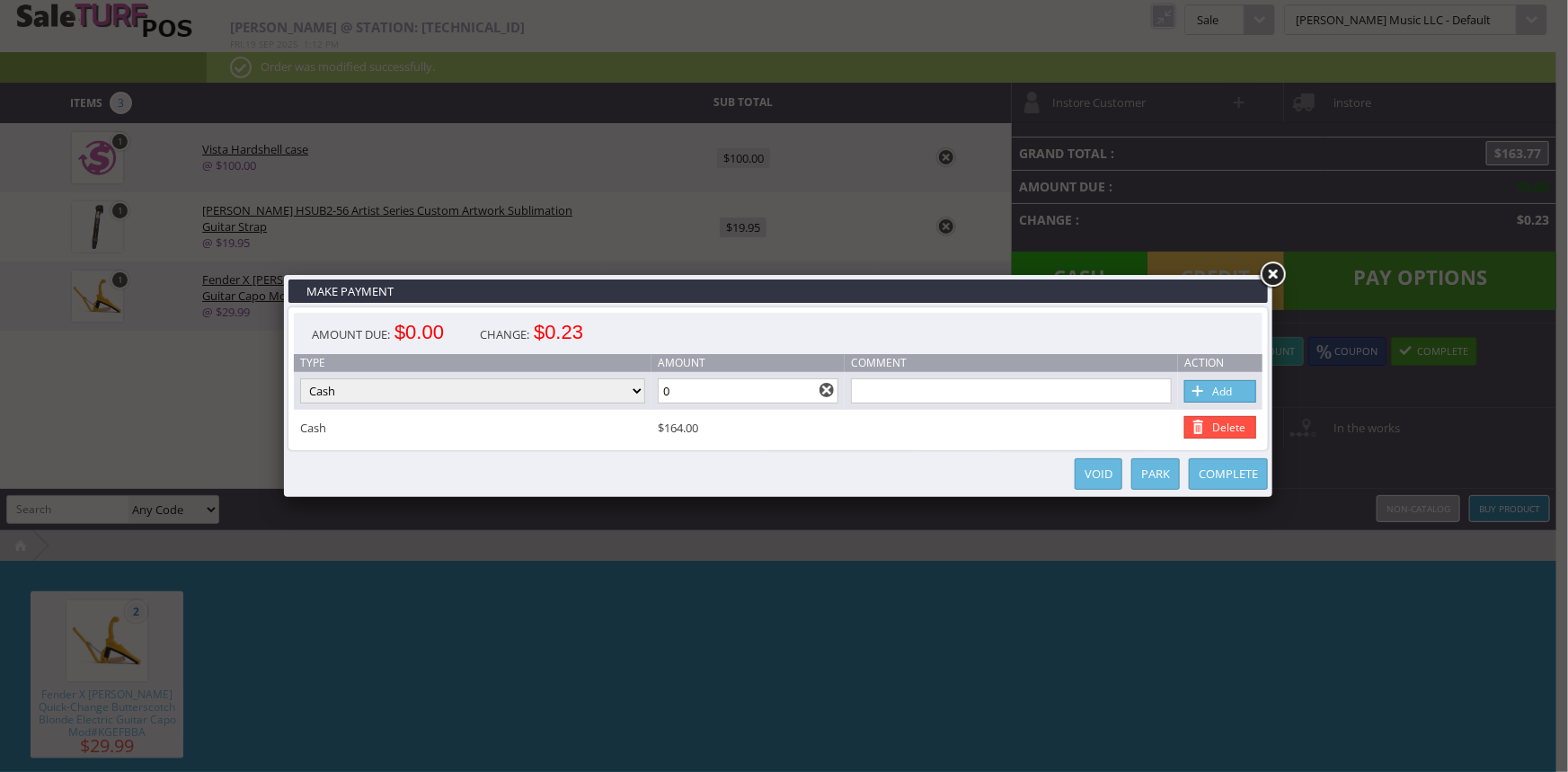
click at [1235, 477] on link "Complete" at bounding box center [1227, 474] width 79 height 31
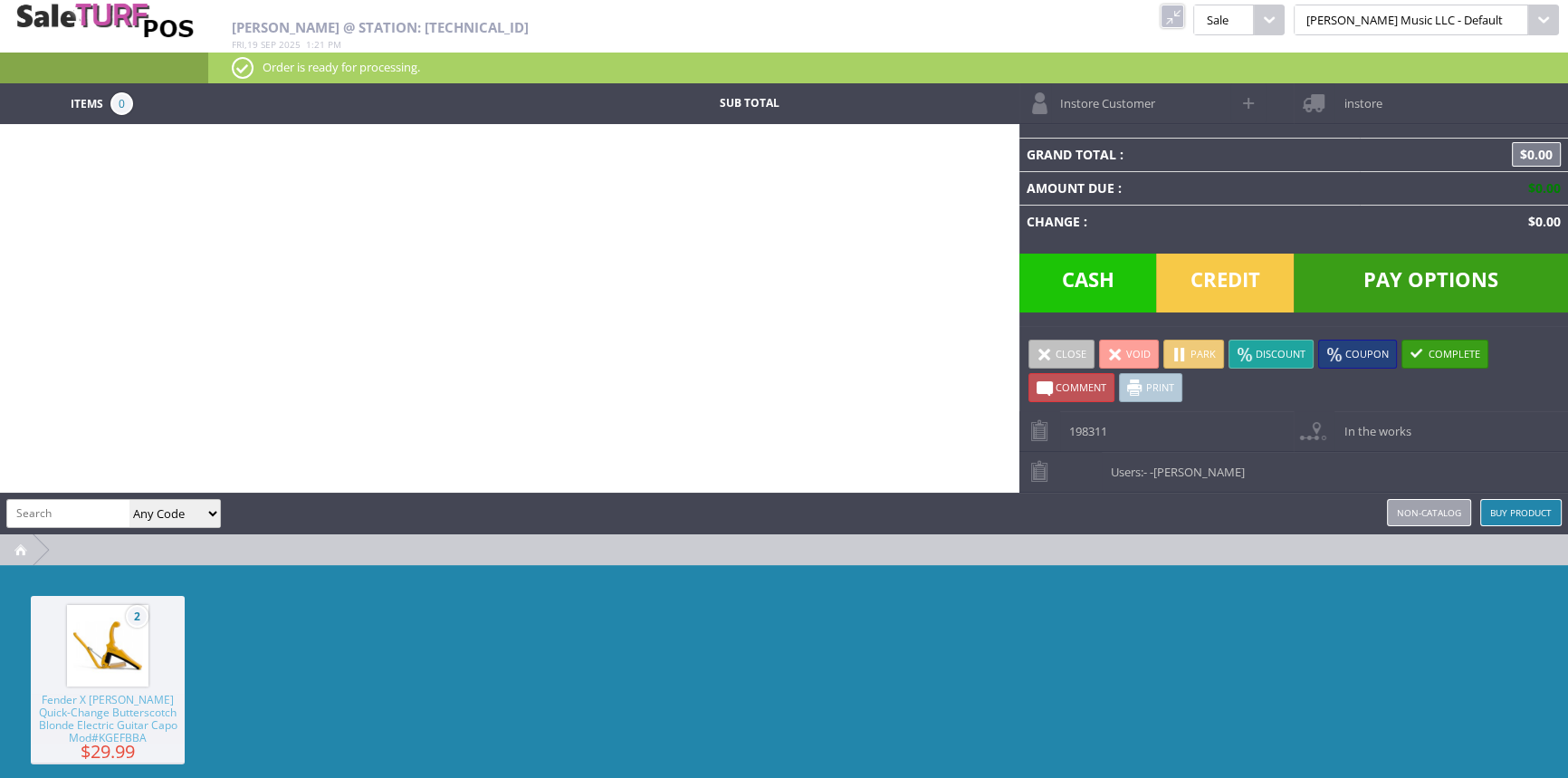
click at [1184, 23] on link at bounding box center [1173, 16] width 24 height 24
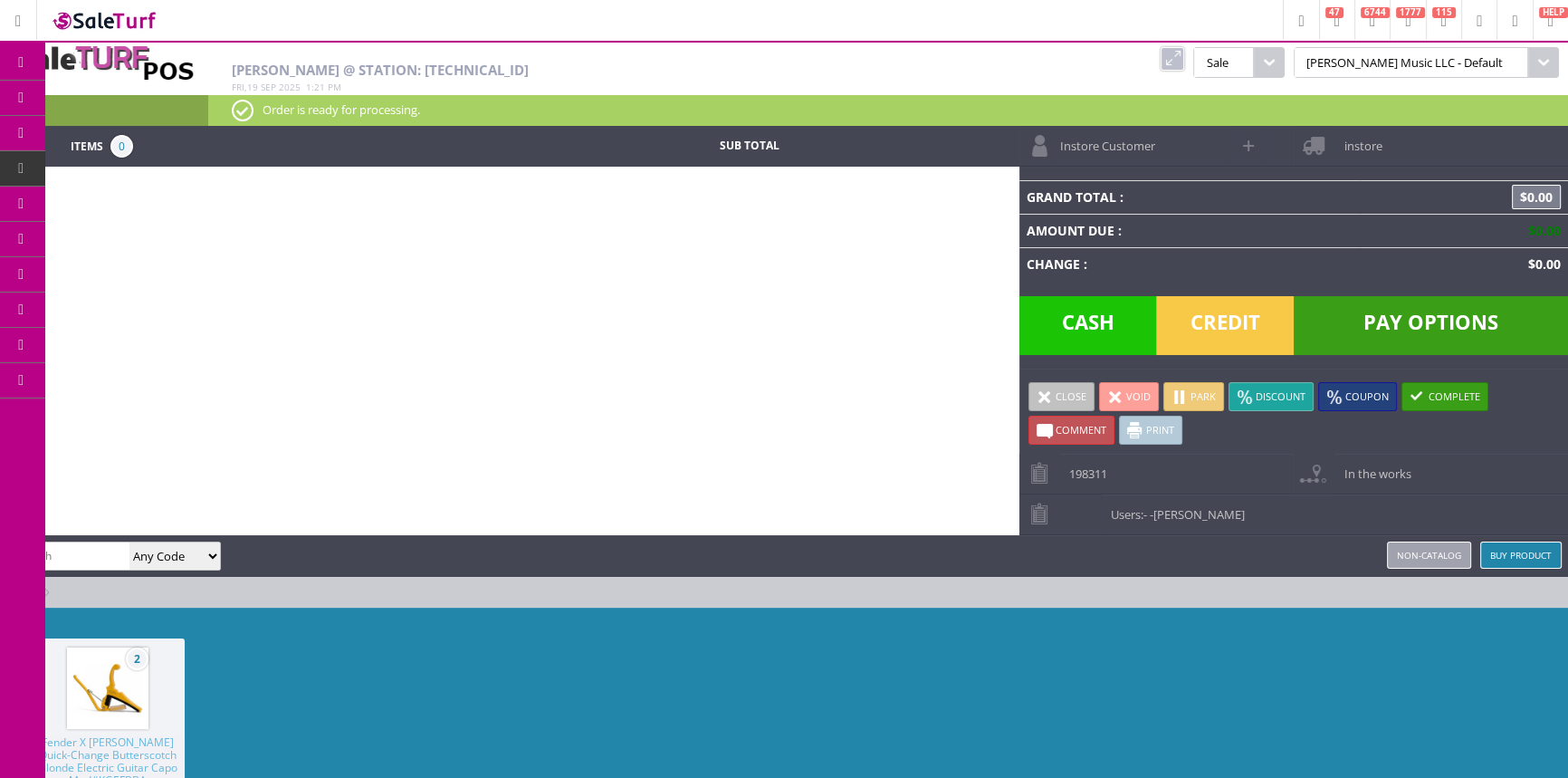
click at [72, 90] on link "Products" at bounding box center [139, 98] width 190 height 36
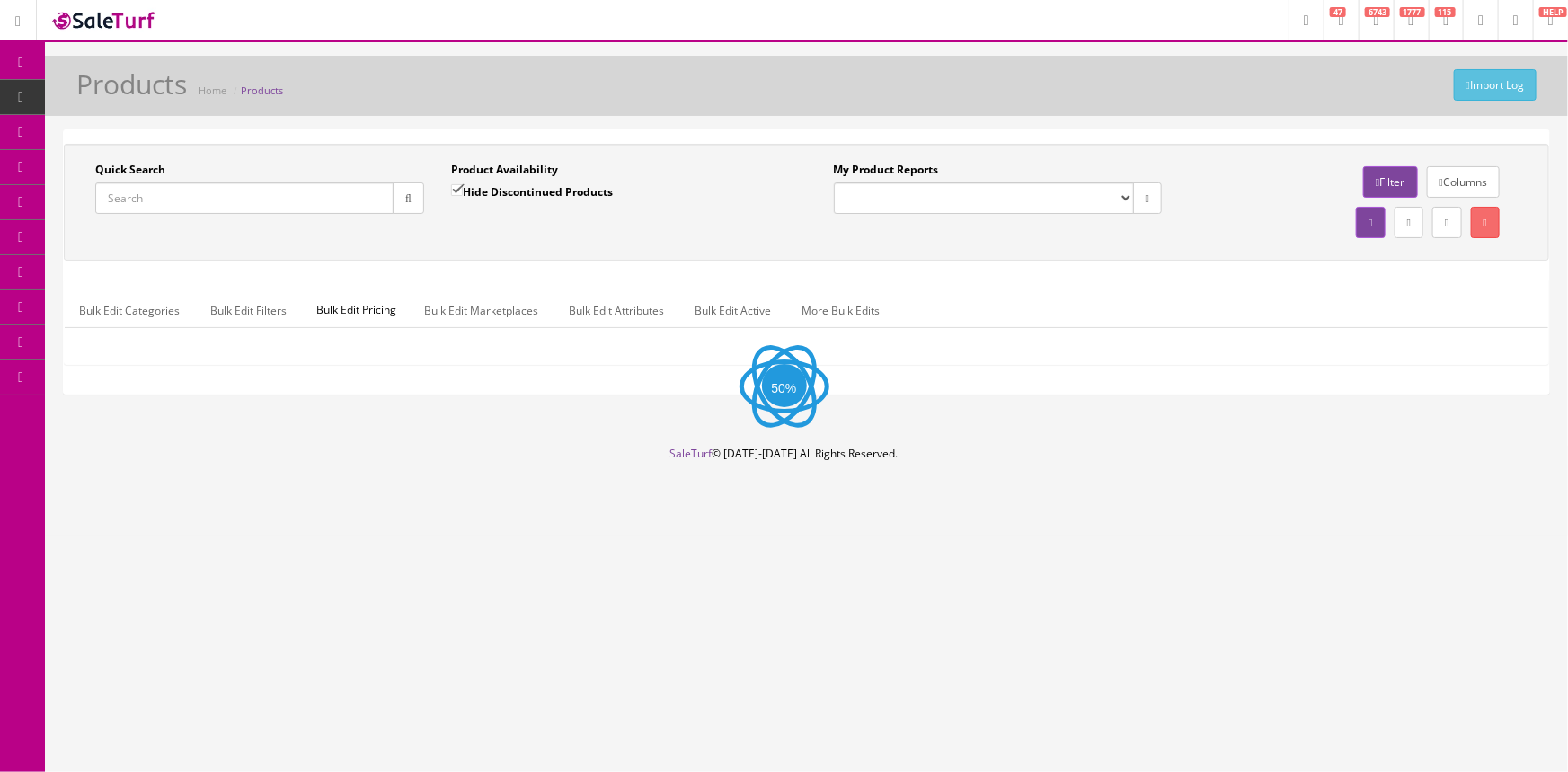
click at [197, 206] on input "Quick Search" at bounding box center [244, 197] width 298 height 31
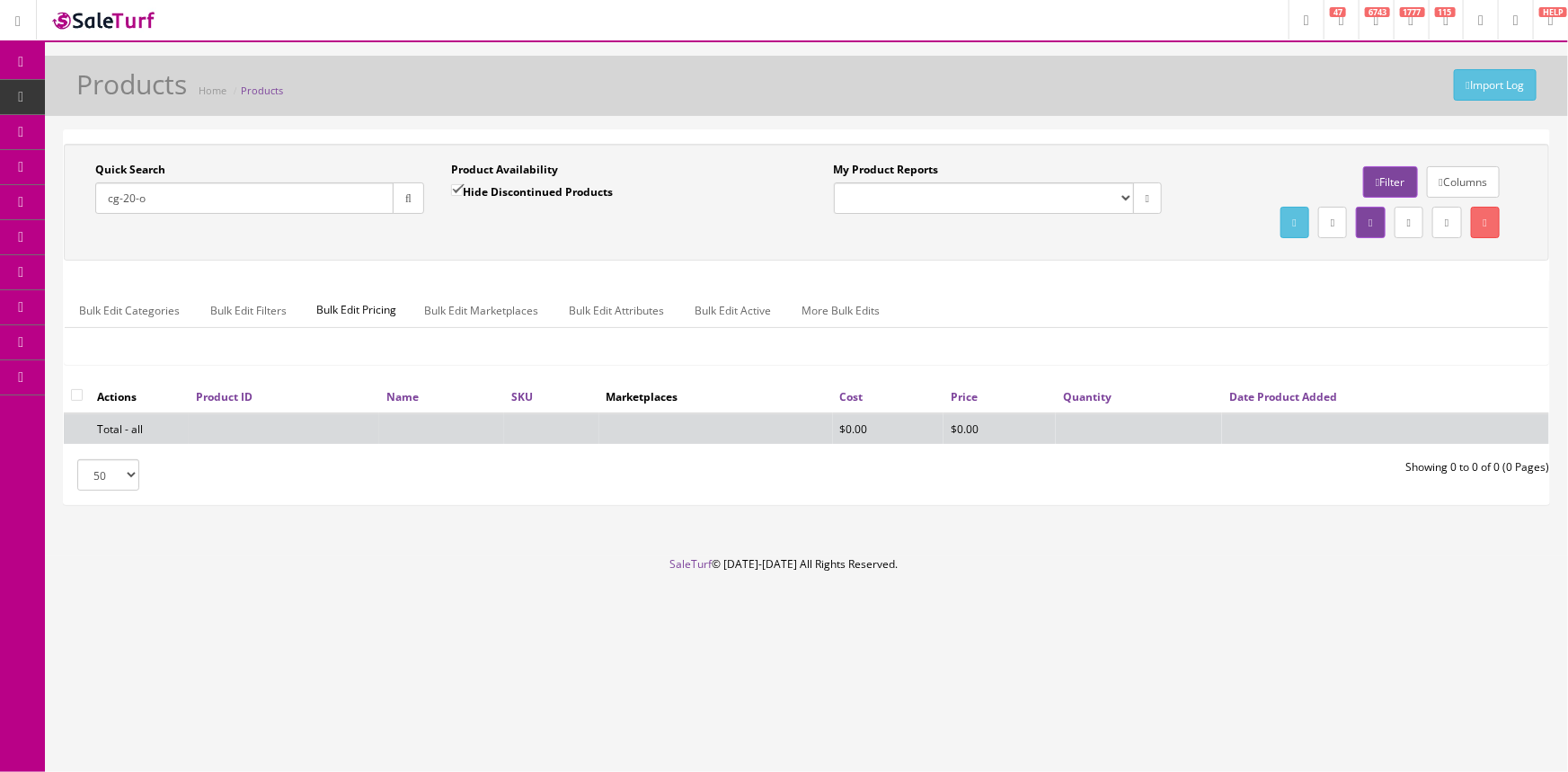
type input "cg-20-o"
click at [460, 186] on input "Hide Discontinued Products" at bounding box center [457, 189] width 11 height 11
checkbox input "false"
click at [117, 199] on input "cg-20-o" at bounding box center [244, 197] width 298 height 31
click at [136, 201] on input "cg20-o" at bounding box center [244, 197] width 298 height 31
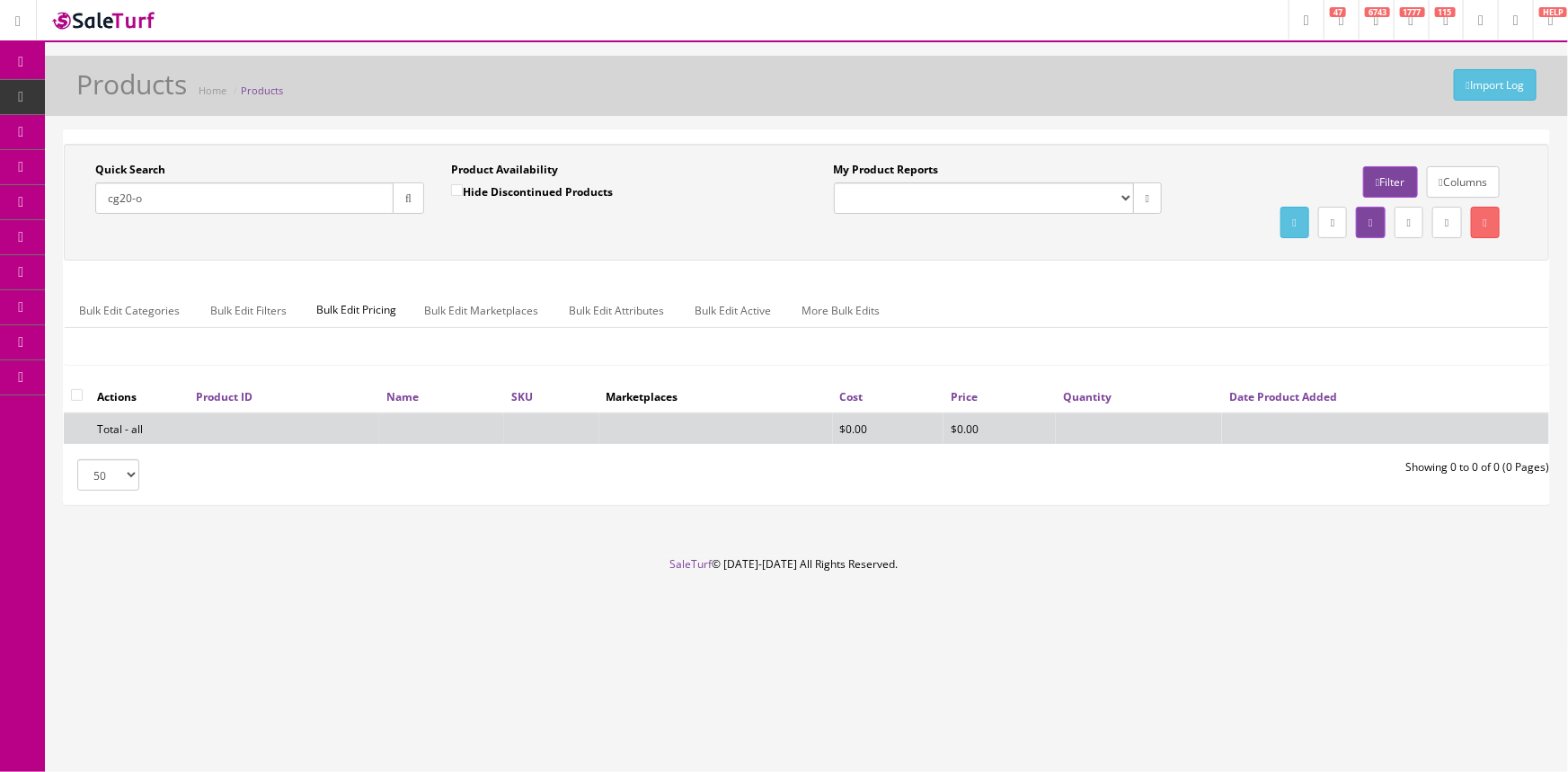
click at [146, 198] on input "cg20-o" at bounding box center [244, 197] width 298 height 31
drag, startPoint x: 143, startPoint y: 198, endPoint x: 131, endPoint y: 197, distance: 12.0
click at [131, 197] on input "cg20-o" at bounding box center [244, 197] width 298 height 31
type input "cg20-o"
click at [82, 159] on link "POS Console" at bounding box center [138, 167] width 189 height 35
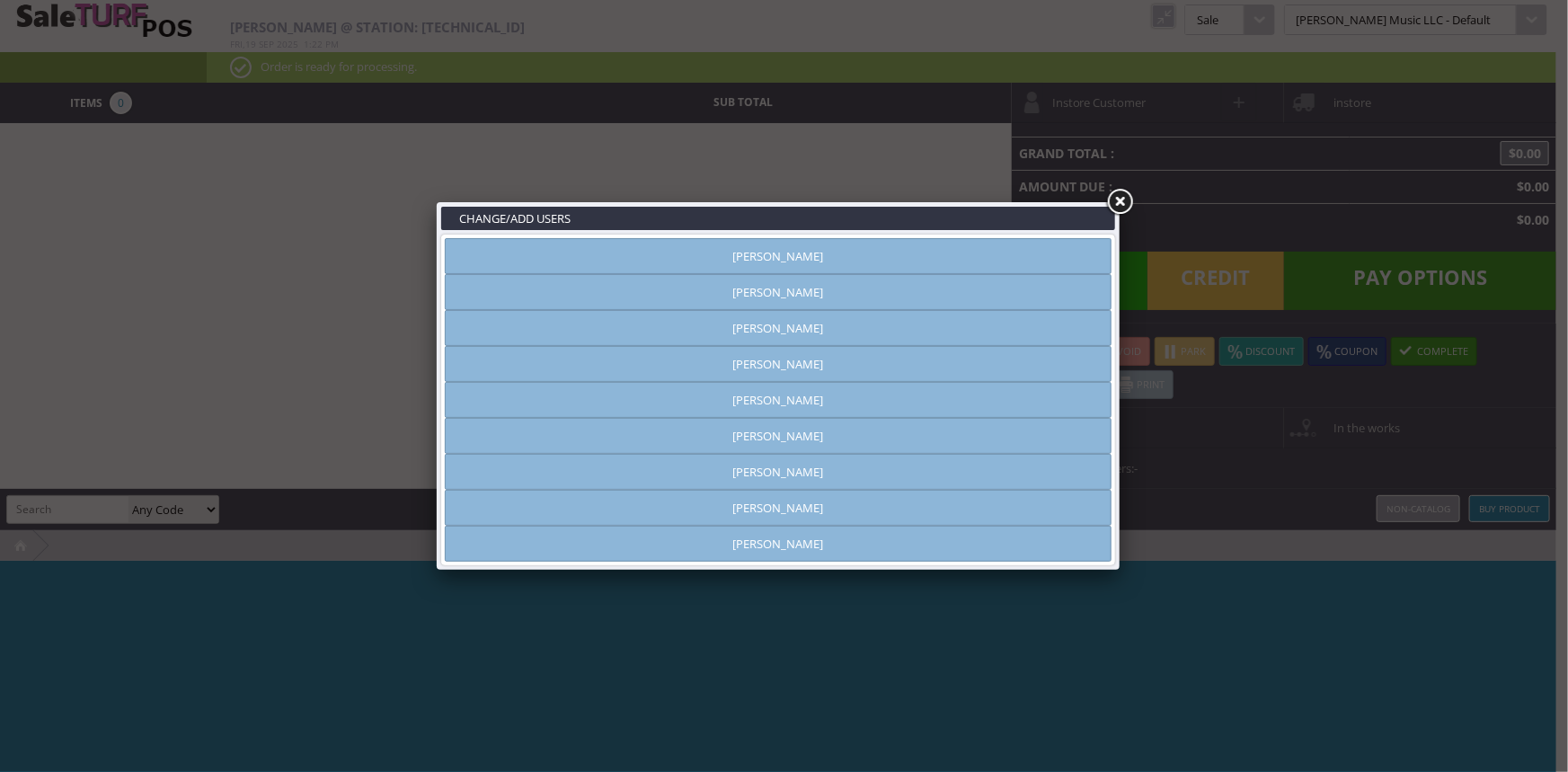
type input "[PERSON_NAME]"
click at [766, 293] on link "[PERSON_NAME]" at bounding box center [778, 292] width 667 height 36
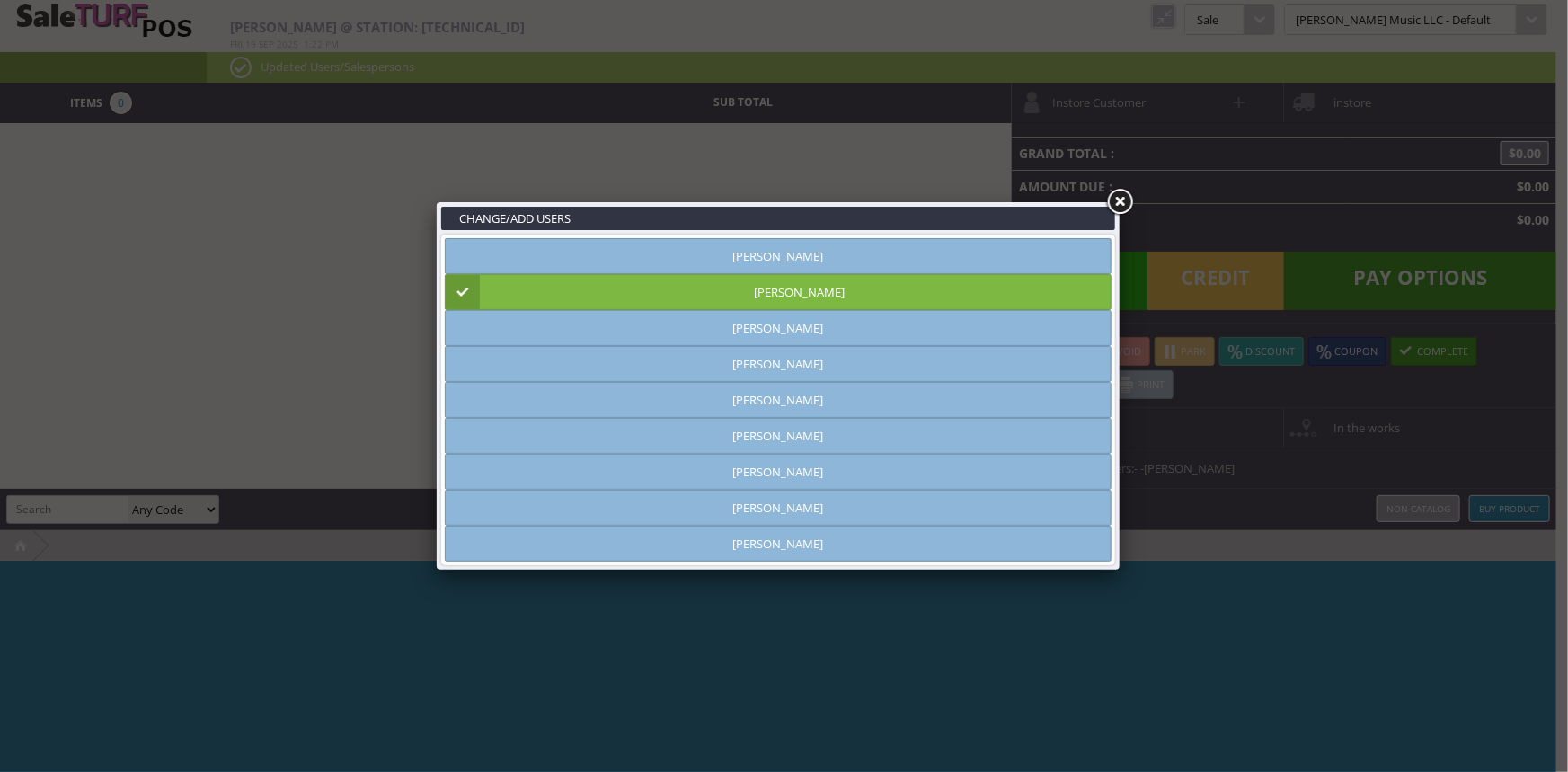
click at [1121, 201] on link at bounding box center [1119, 202] width 32 height 32
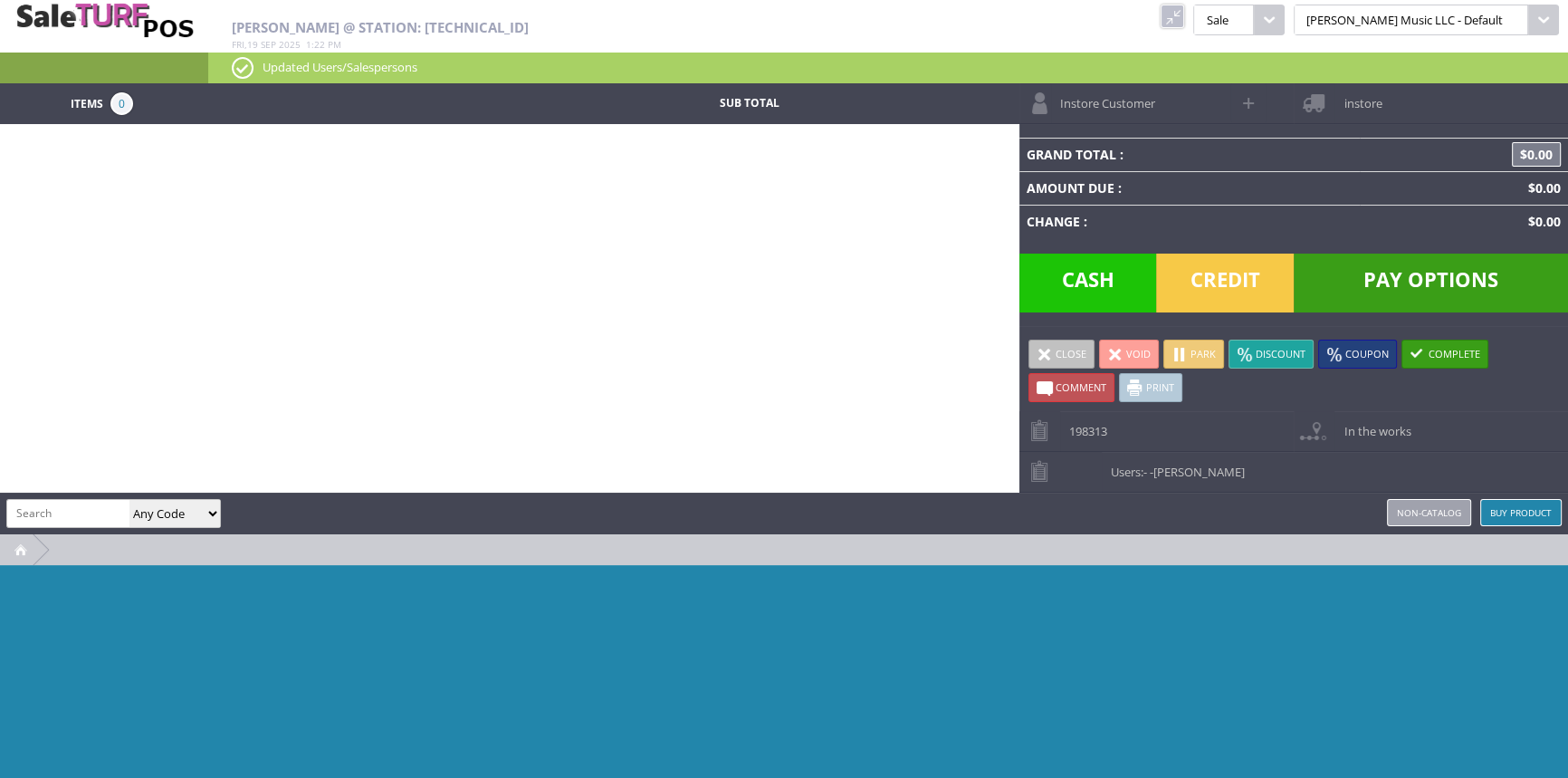
paste input "CG-022-P"
type input "CG-022-P"
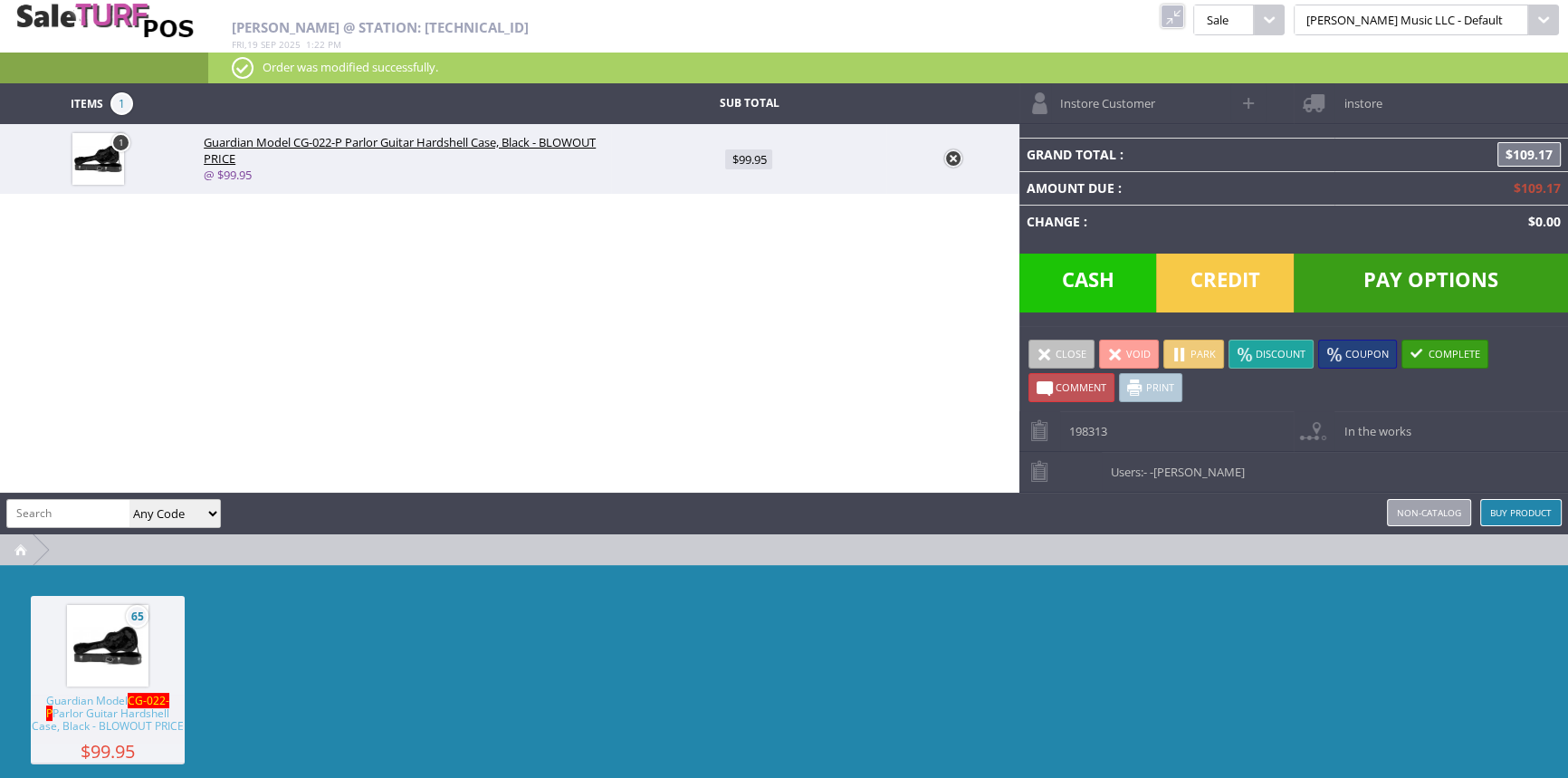
click at [1252, 101] on span at bounding box center [1250, 103] width 21 height 21
select select "6"
select select "1"
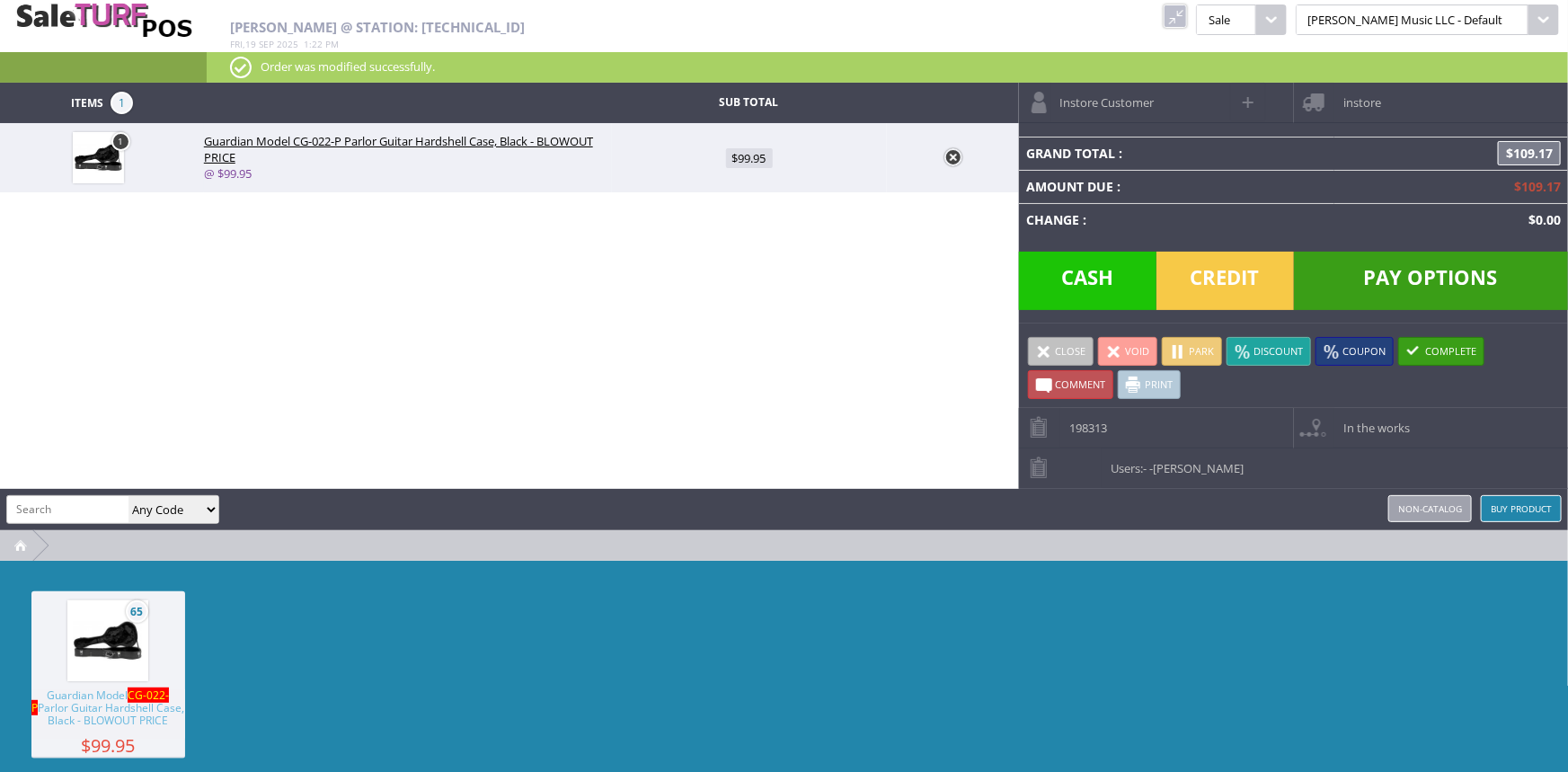
select select "6"
select select "1"
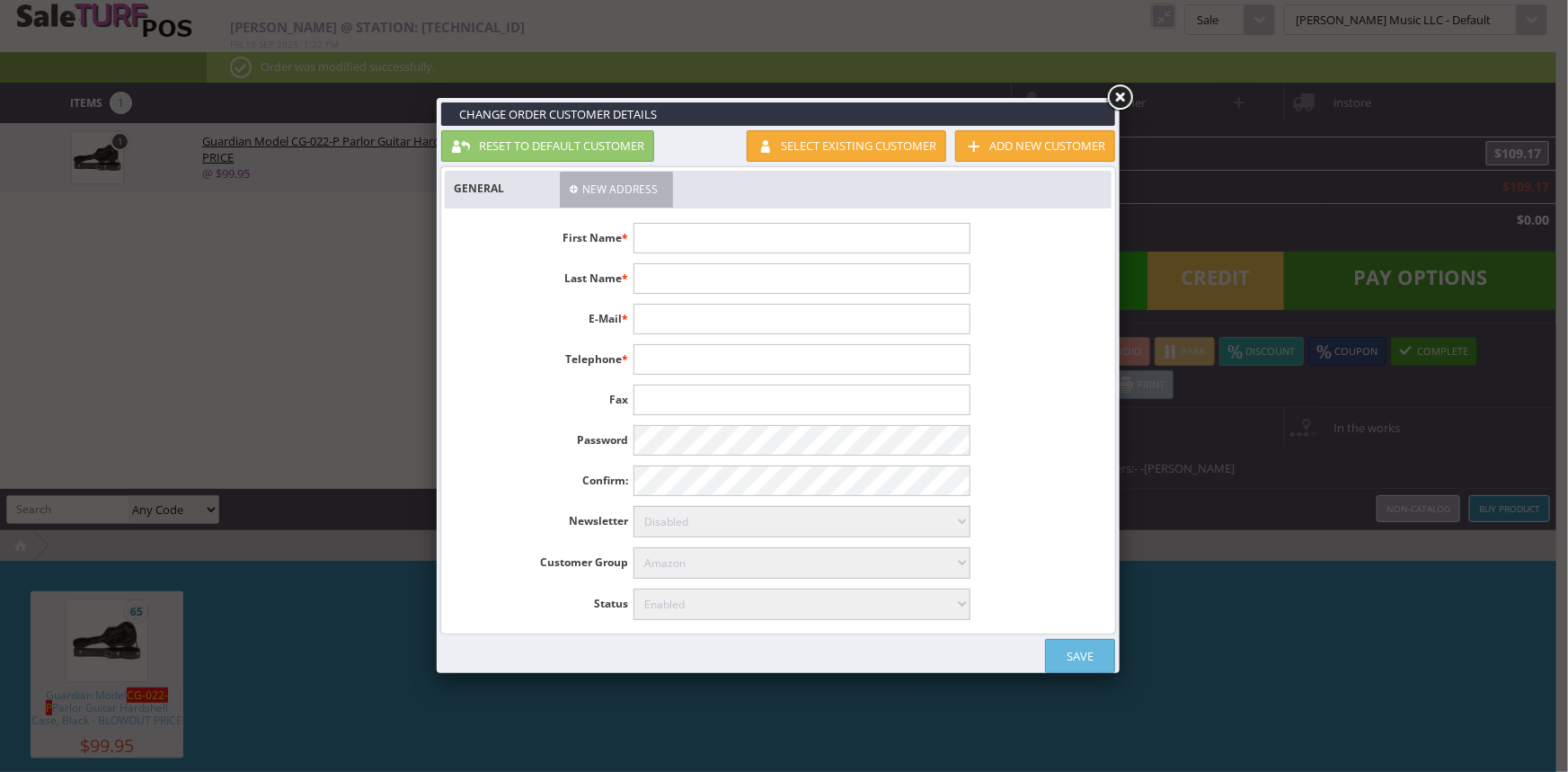
click at [1118, 99] on link at bounding box center [1119, 98] width 32 height 32
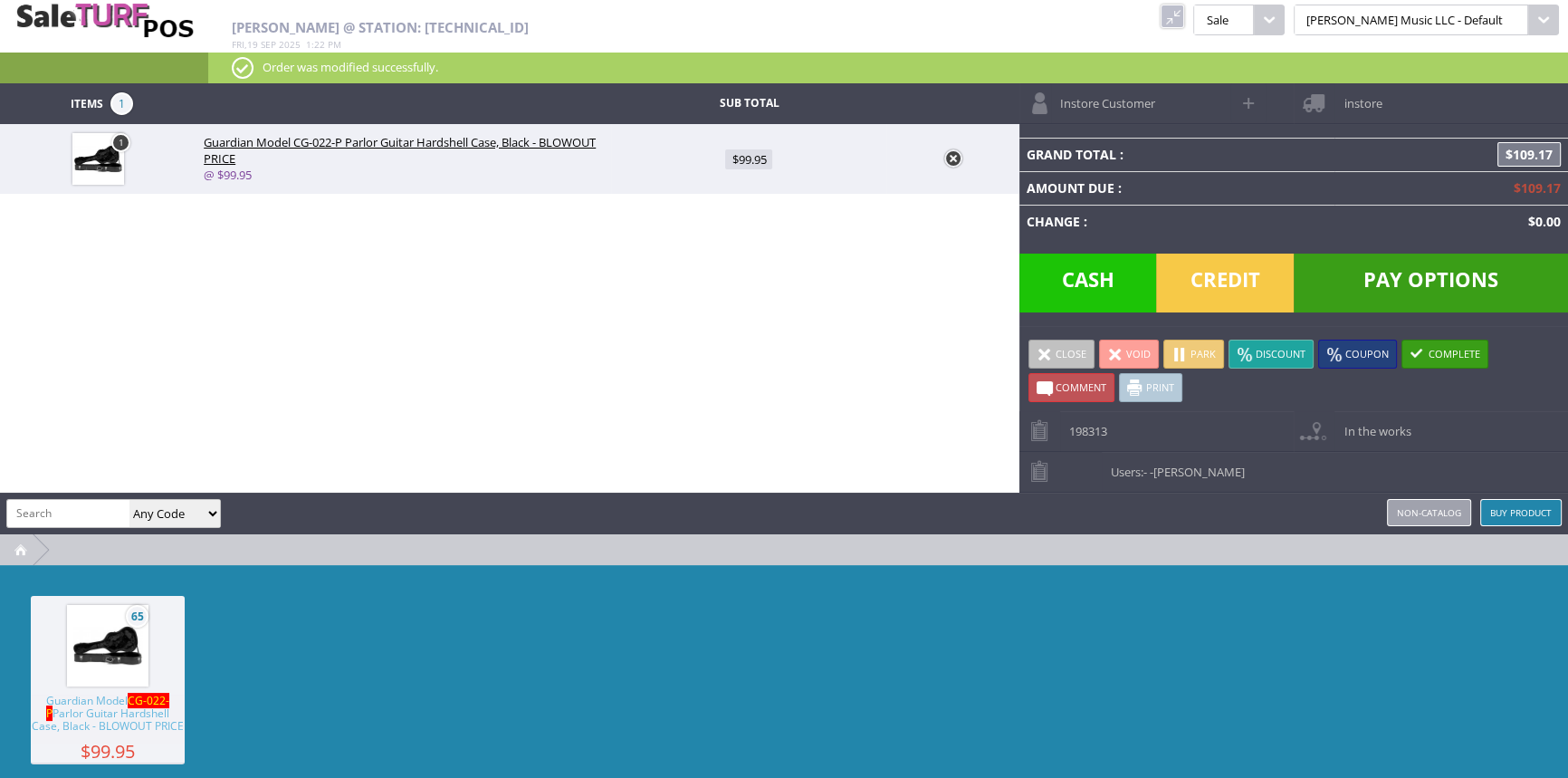
click at [1191, 99] on link "Instore Customer" at bounding box center [1125, 103] width 211 height 40
type input "Instore"
type input "Customer"
type input "customer@instore.com"
type input "1-555-555-1212"
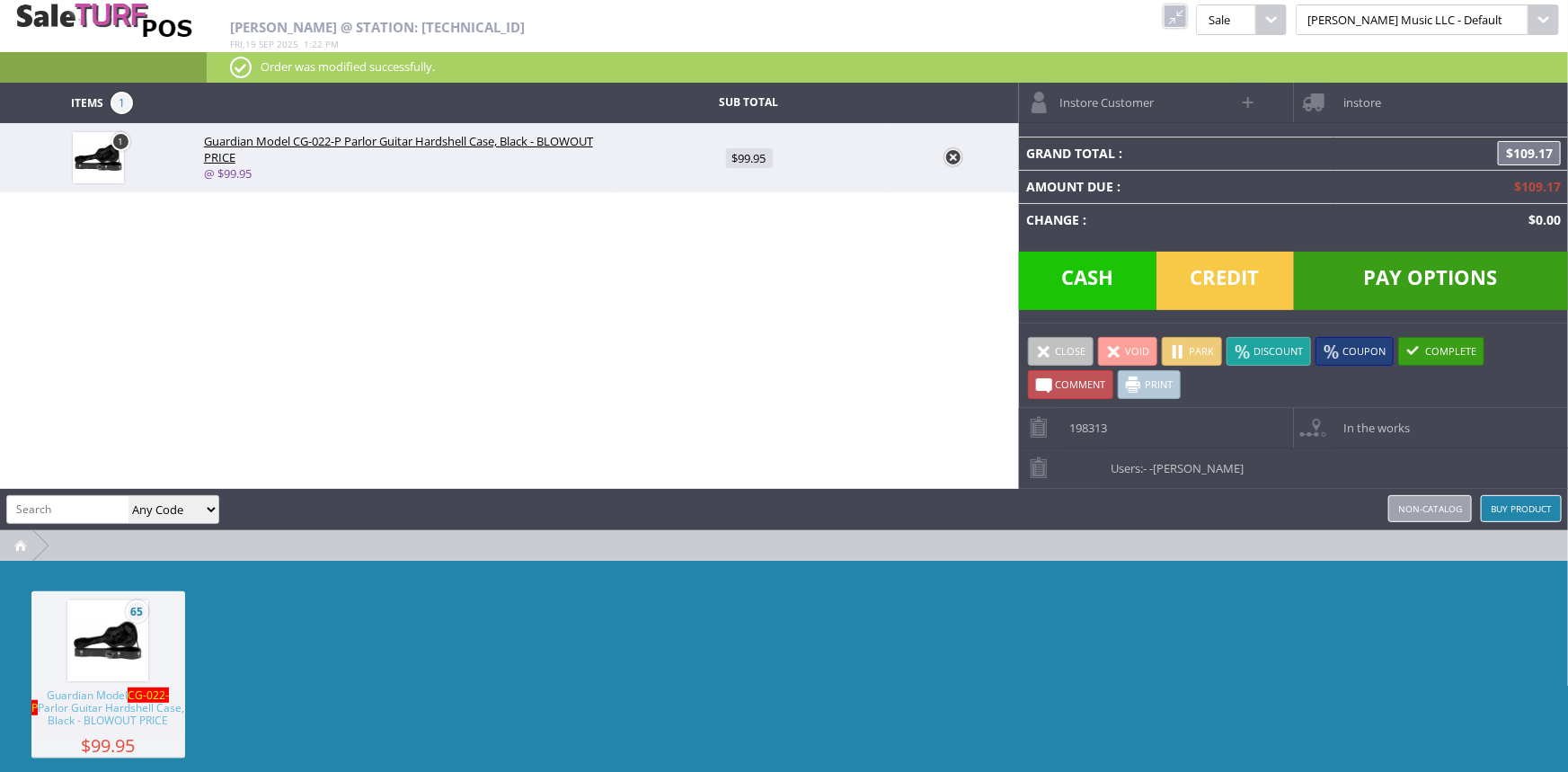
select select "6"
select select "1"
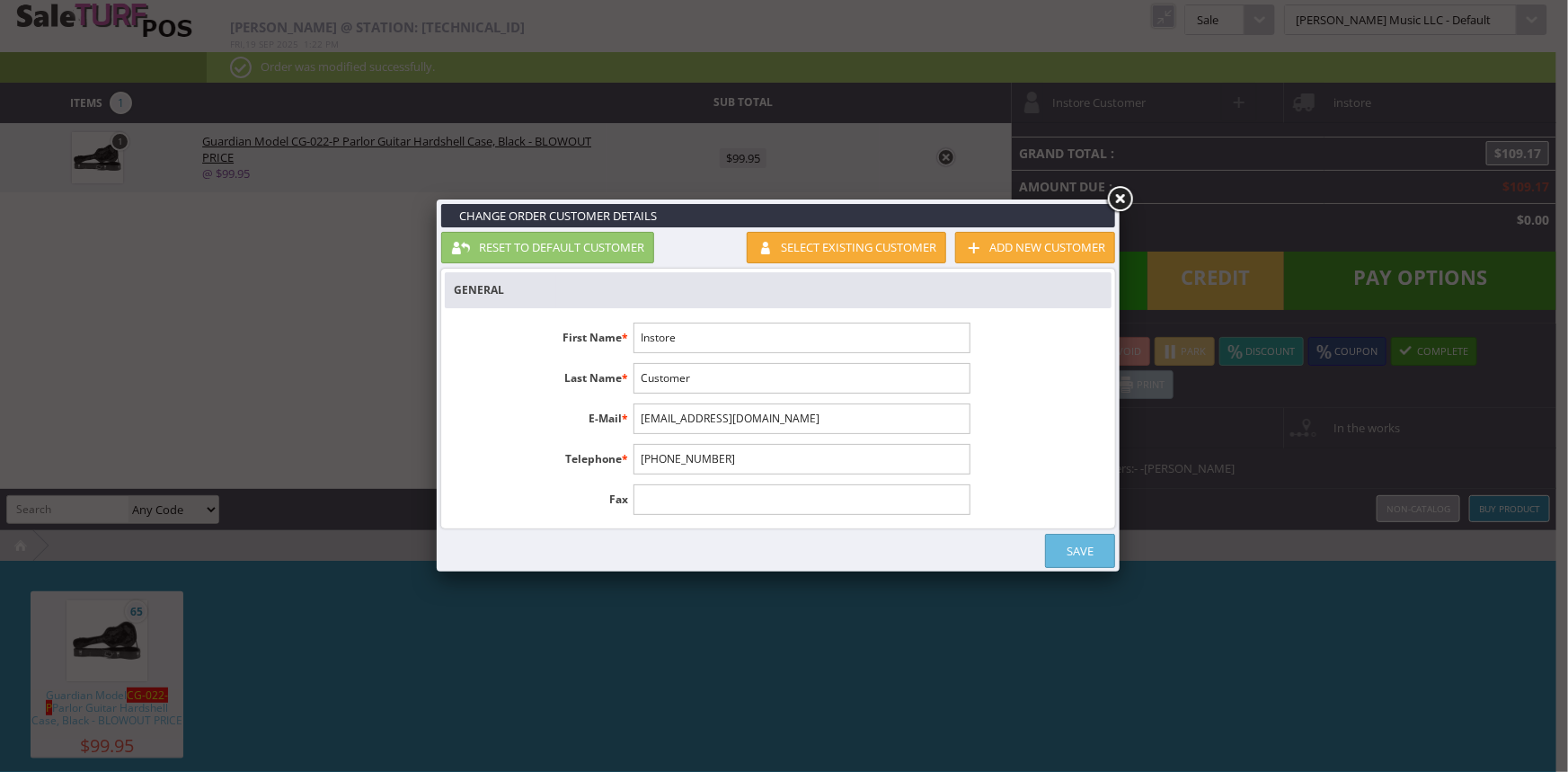
click at [1126, 199] on link at bounding box center [1119, 199] width 32 height 32
select select "6"
select select "1"
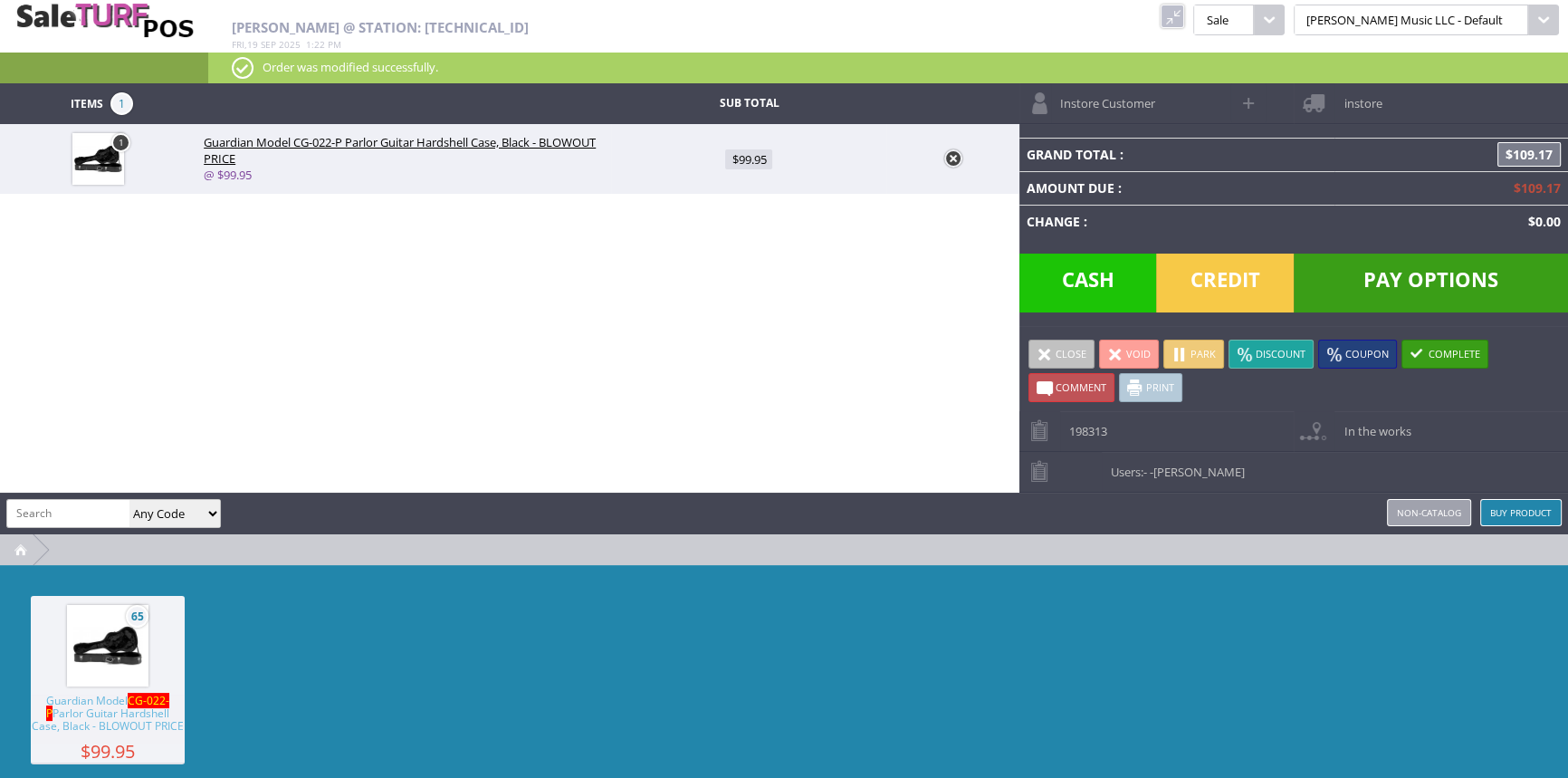
click at [1247, 111] on span at bounding box center [1250, 103] width 21 height 21
select select "6"
select select "1"
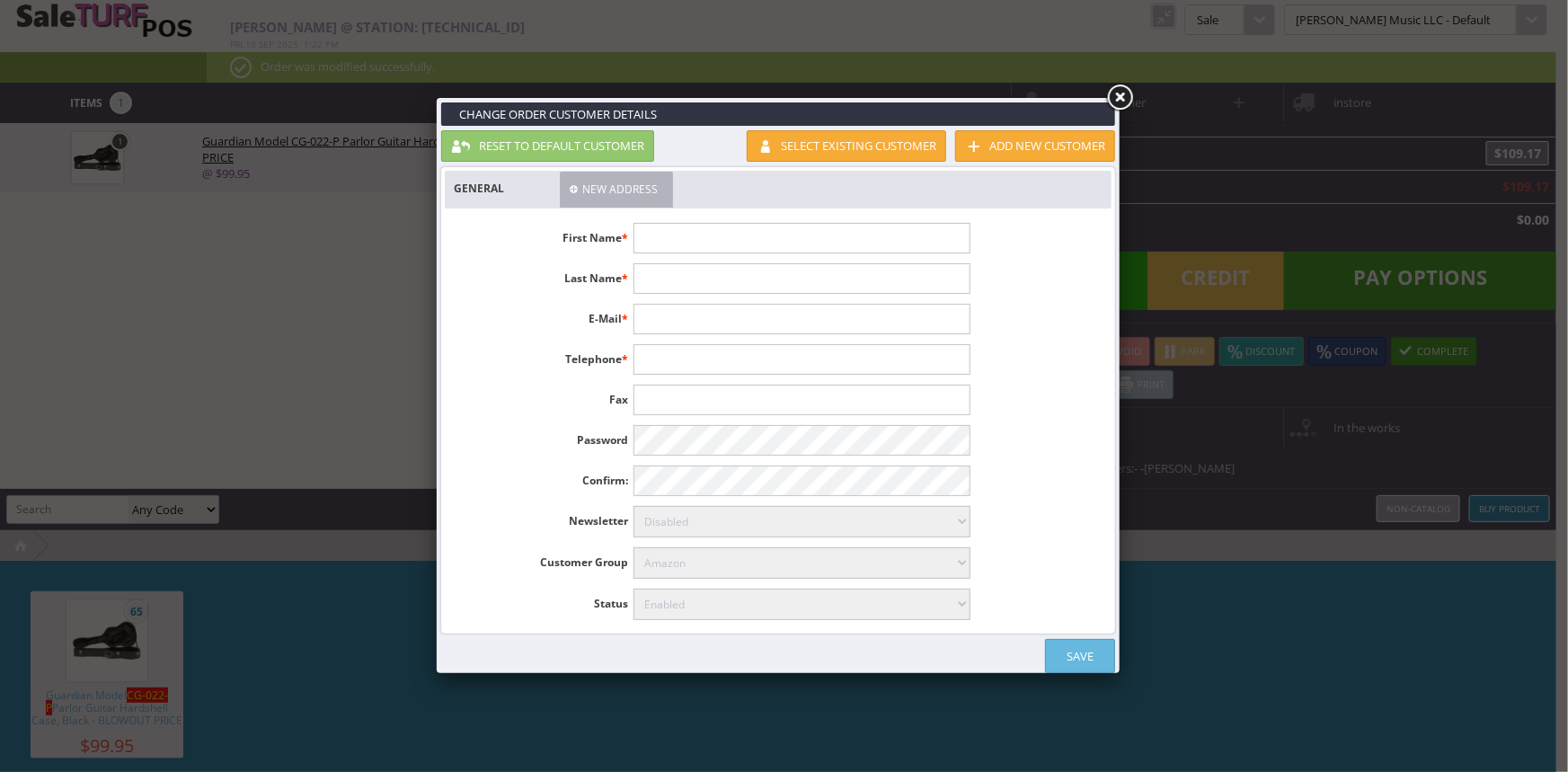
click at [656, 243] on input "text" at bounding box center [801, 238] width 336 height 30
type input "Jesse"
type input "Savage"
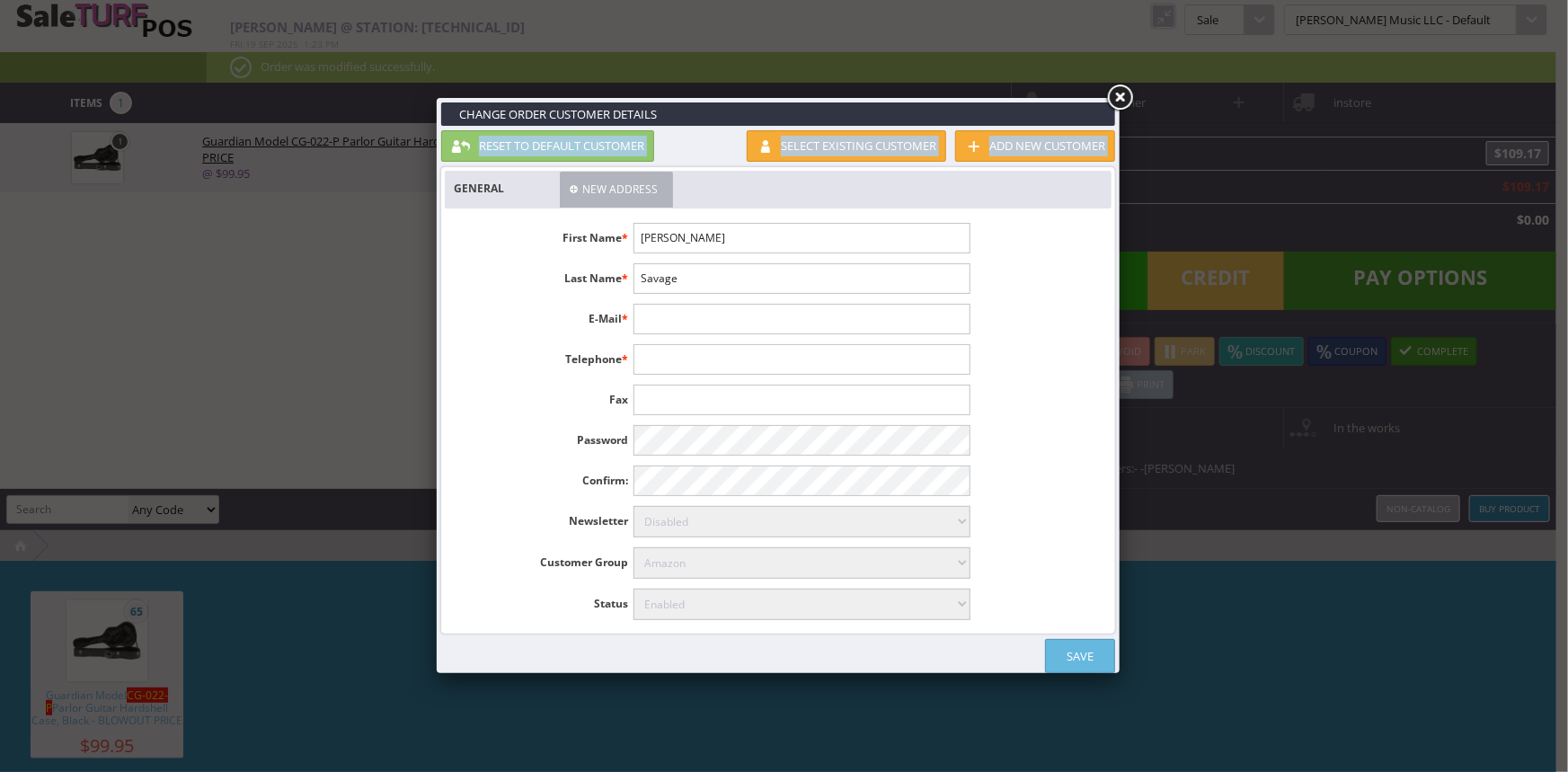
drag, startPoint x: 780, startPoint y: 103, endPoint x: 935, endPoint y: 200, distance: 182.8
click at [936, 204] on div "Change Order Customer Details Reset to default customer Add new customer Select…" at bounding box center [778, 387] width 683 height 580
drag, startPoint x: 1044, startPoint y: 109, endPoint x: 974, endPoint y: 117, distance: 70.5
click at [974, 117] on h3 "Change Order Customer Details" at bounding box center [778, 114] width 674 height 24
click at [704, 284] on input "Savage" at bounding box center [801, 278] width 336 height 30
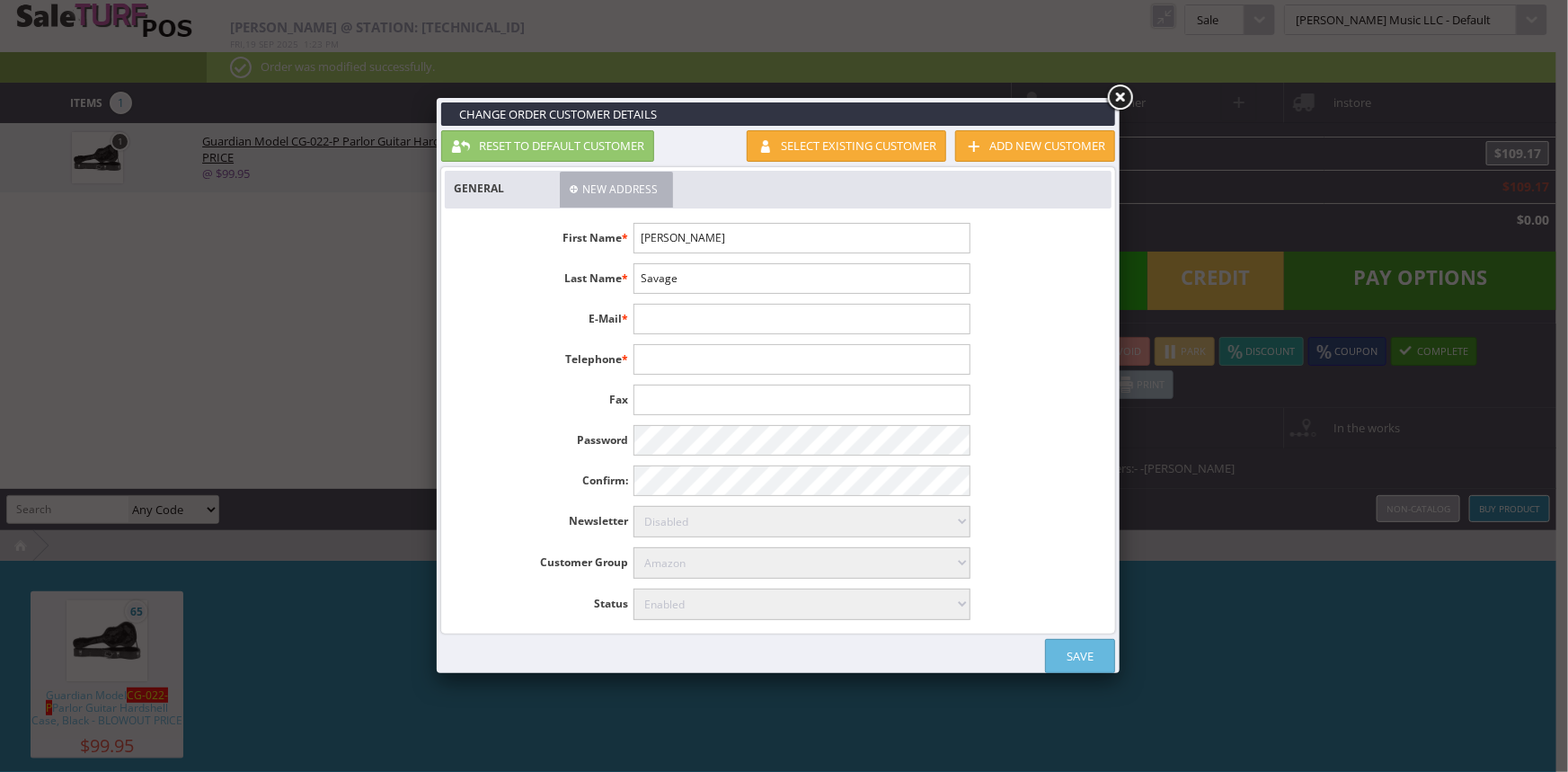
click at [681, 324] on input "text" at bounding box center [801, 318] width 336 height 30
click at [666, 317] on input "text" at bounding box center [801, 318] width 336 height 30
type input "soundboarder@gmail.com"
type input "3606211122"
click at [1067, 647] on link "Save" at bounding box center [1080, 655] width 70 height 34
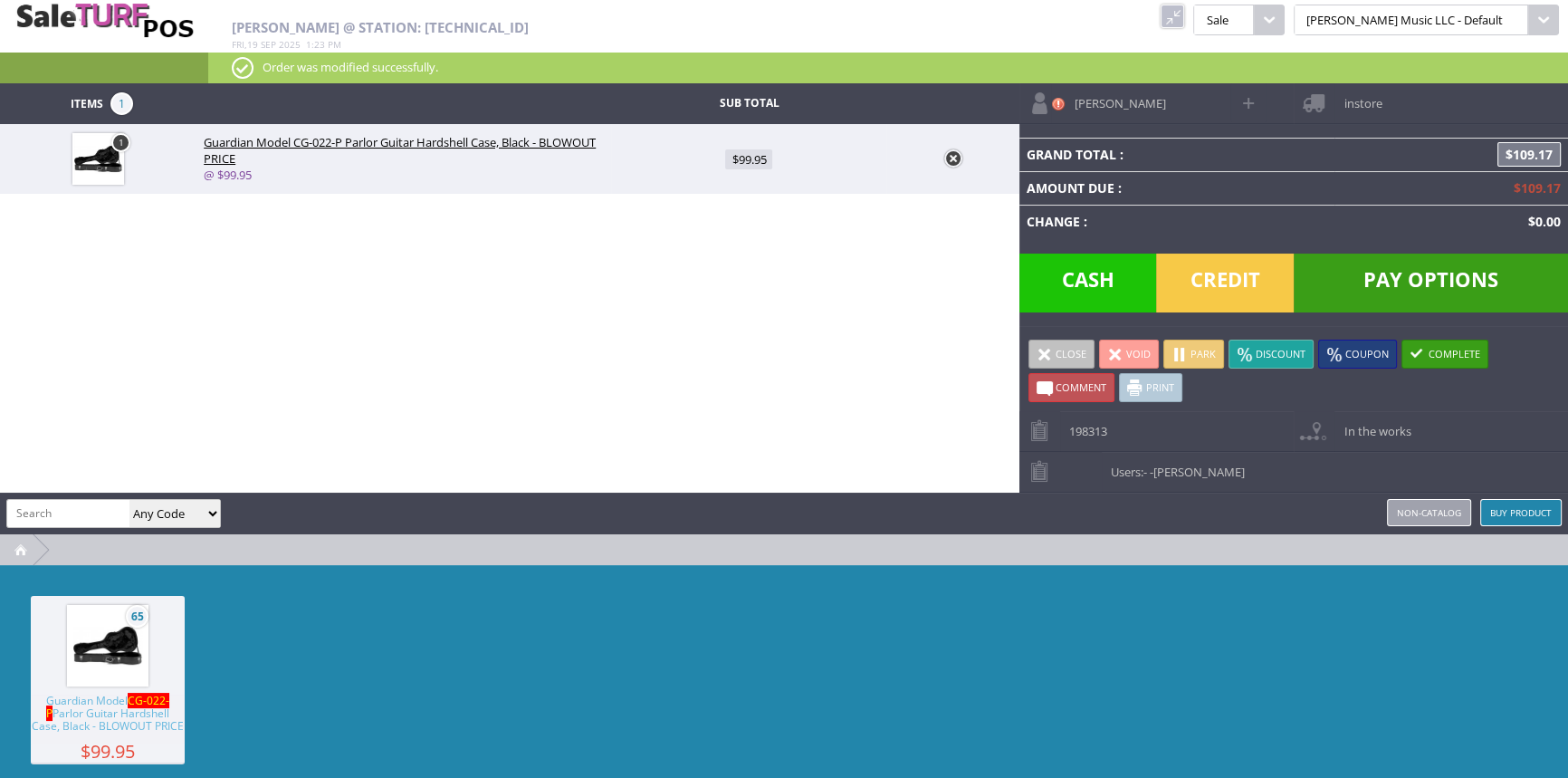
click at [1184, 14] on link at bounding box center [1173, 16] width 24 height 24
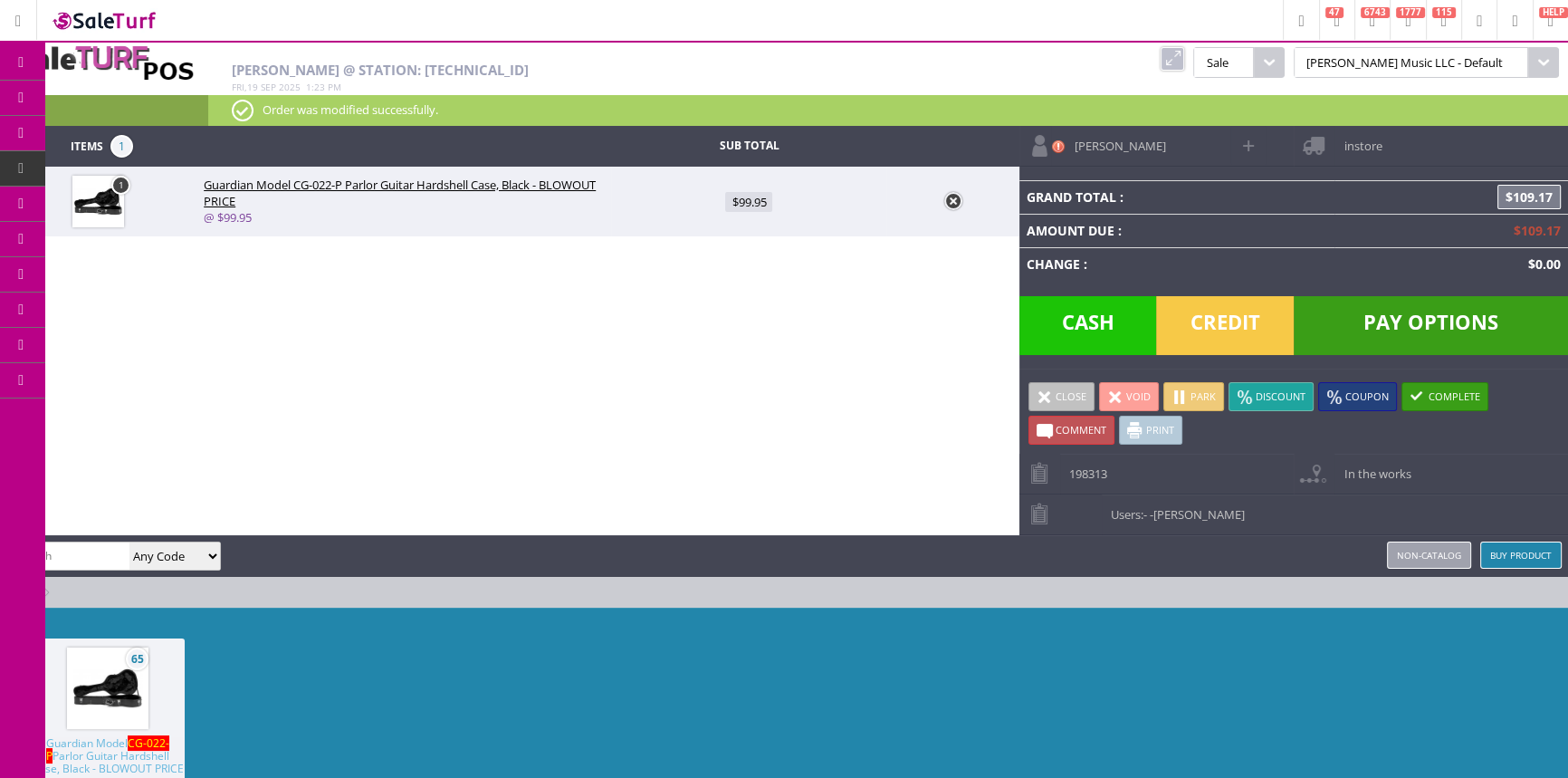
click at [155, 95] on span "Products" at bounding box center [132, 97] width 49 height 16
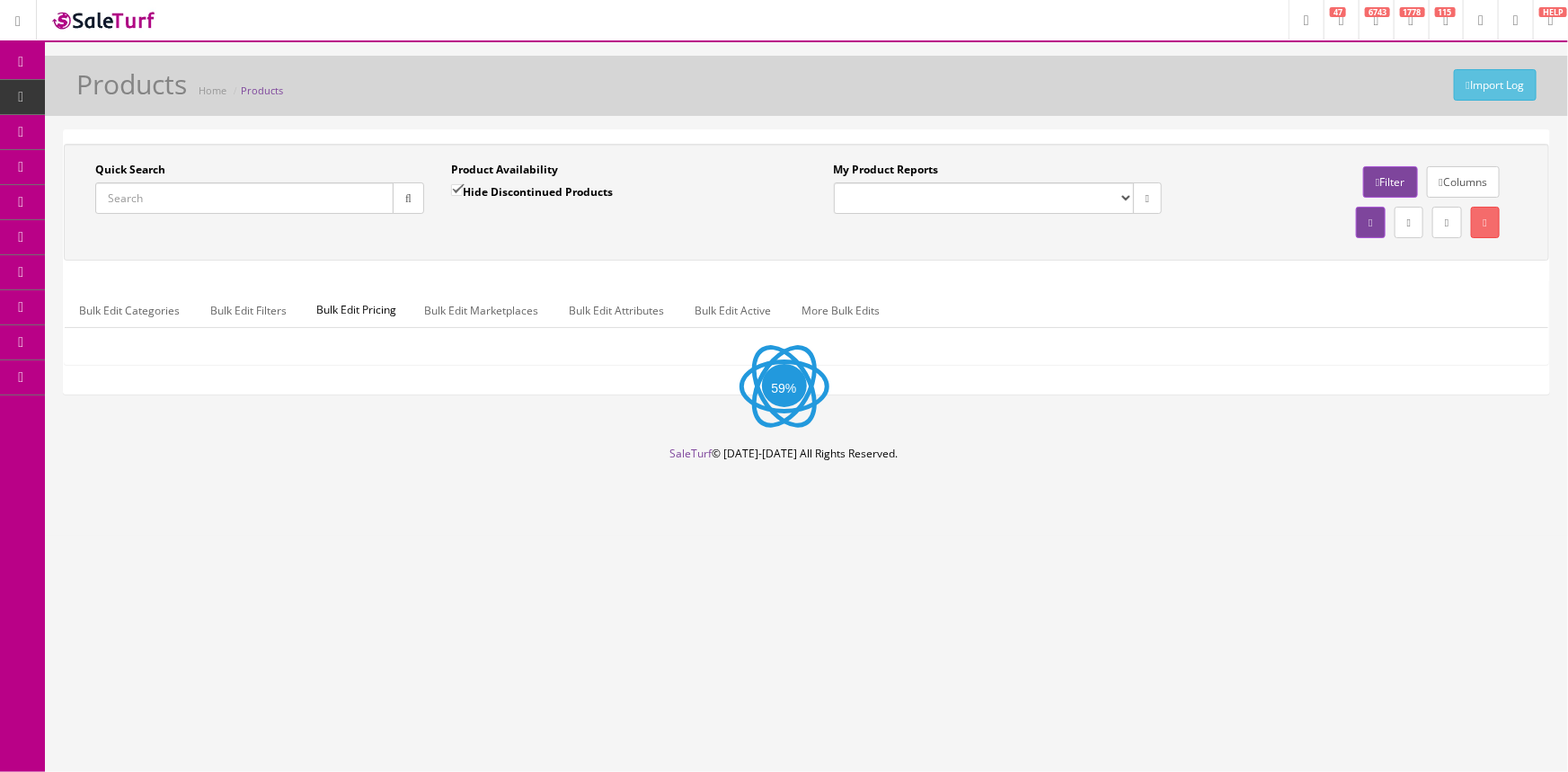
click at [147, 195] on input "Quick Search" at bounding box center [244, 197] width 298 height 31
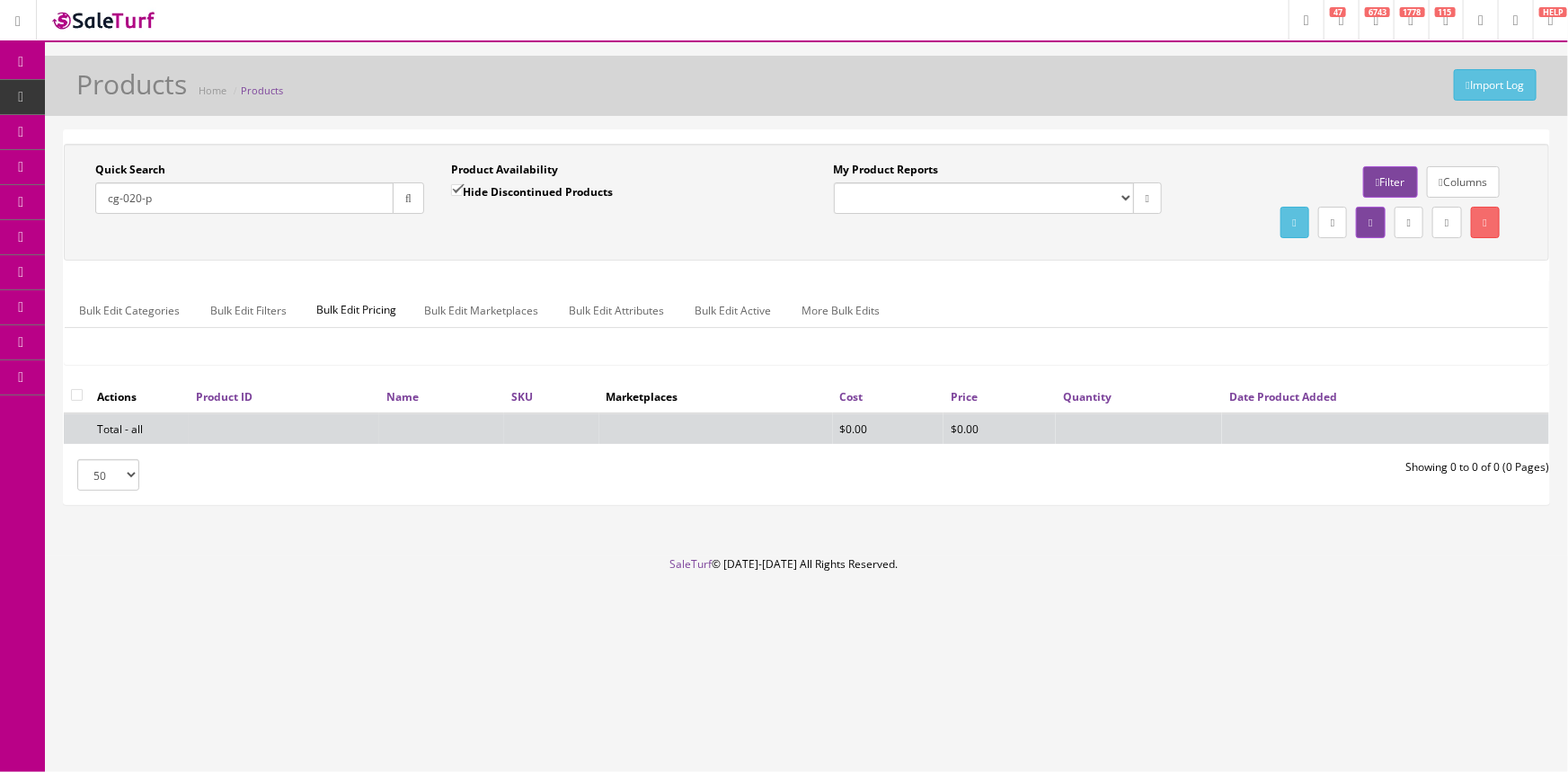
drag, startPoint x: 164, startPoint y: 200, endPoint x: 120, endPoint y: 206, distance: 44.4
click at [120, 206] on input "cg-020-p" at bounding box center [244, 197] width 298 height 31
type input "cg 020 p"
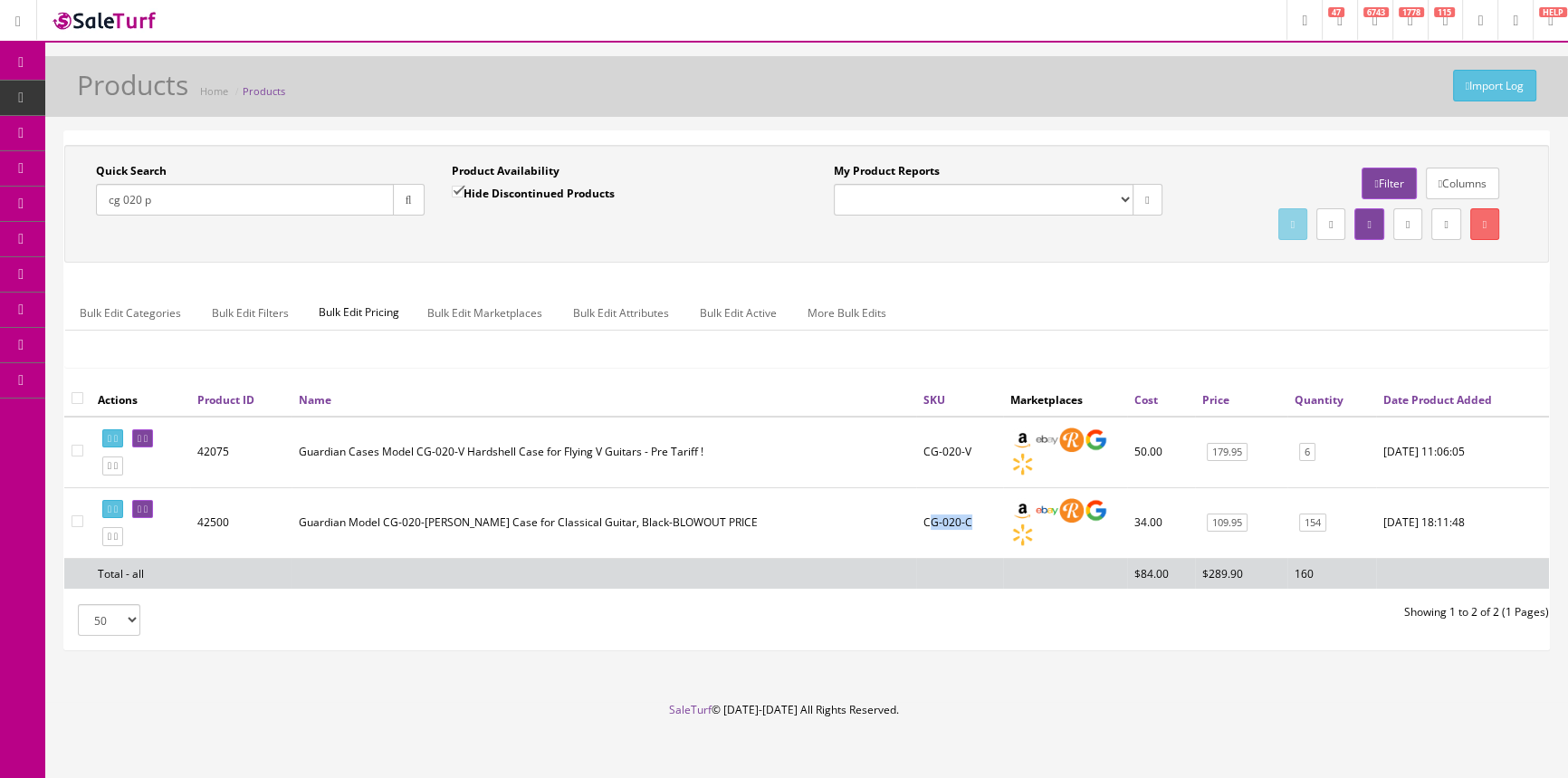
drag, startPoint x: 976, startPoint y: 519, endPoint x: 927, endPoint y: 512, distance: 49.5
click at [927, 512] on td "CG-020-C" at bounding box center [960, 522] width 87 height 71
click at [885, 505] on td "Guardian Model CG-020-[PERSON_NAME] Case for Classical Guitar, Black-BLOWOUT PR…" at bounding box center [604, 522] width 625 height 71
click at [985, 519] on td "CG-020-C" at bounding box center [960, 522] width 87 height 71
drag, startPoint x: 978, startPoint y: 525, endPoint x: 964, endPoint y: 522, distance: 14.3
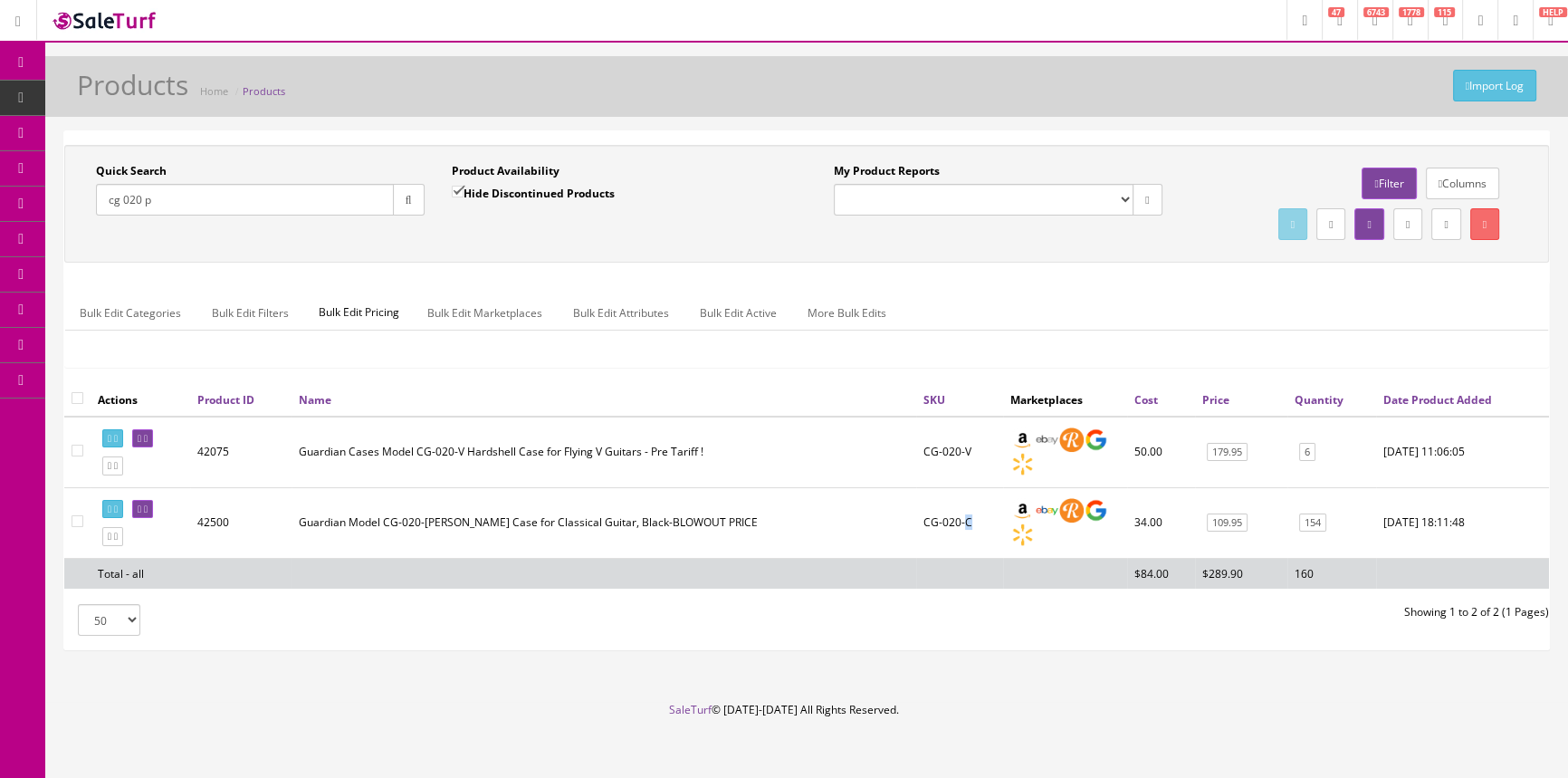
click at [964, 522] on td "CG-020-C" at bounding box center [960, 522] width 87 height 71
click at [141, 504] on icon at bounding box center [139, 509] width 4 height 10
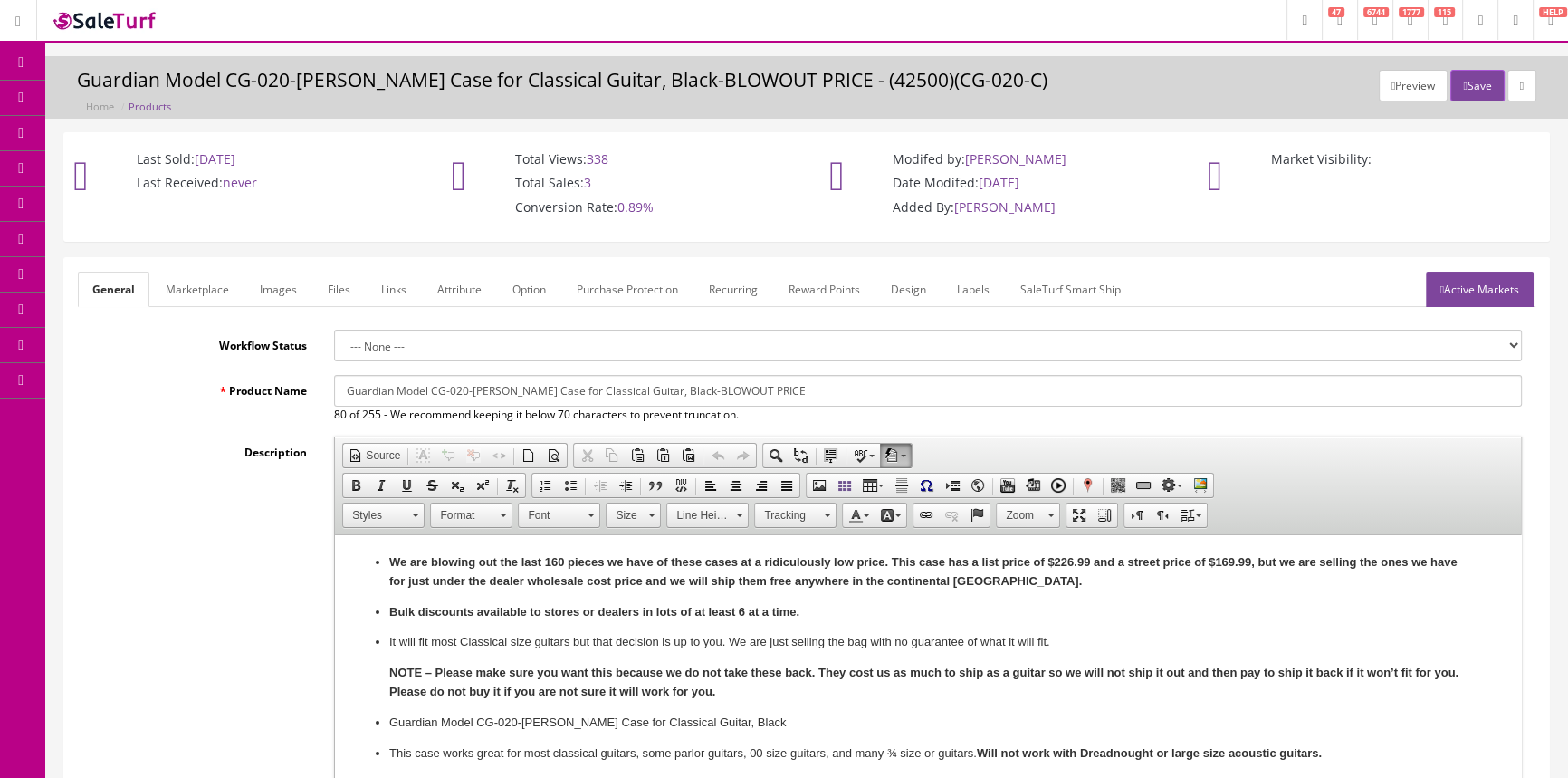
click at [105, 173] on icon at bounding box center [95, 167] width 19 height 14
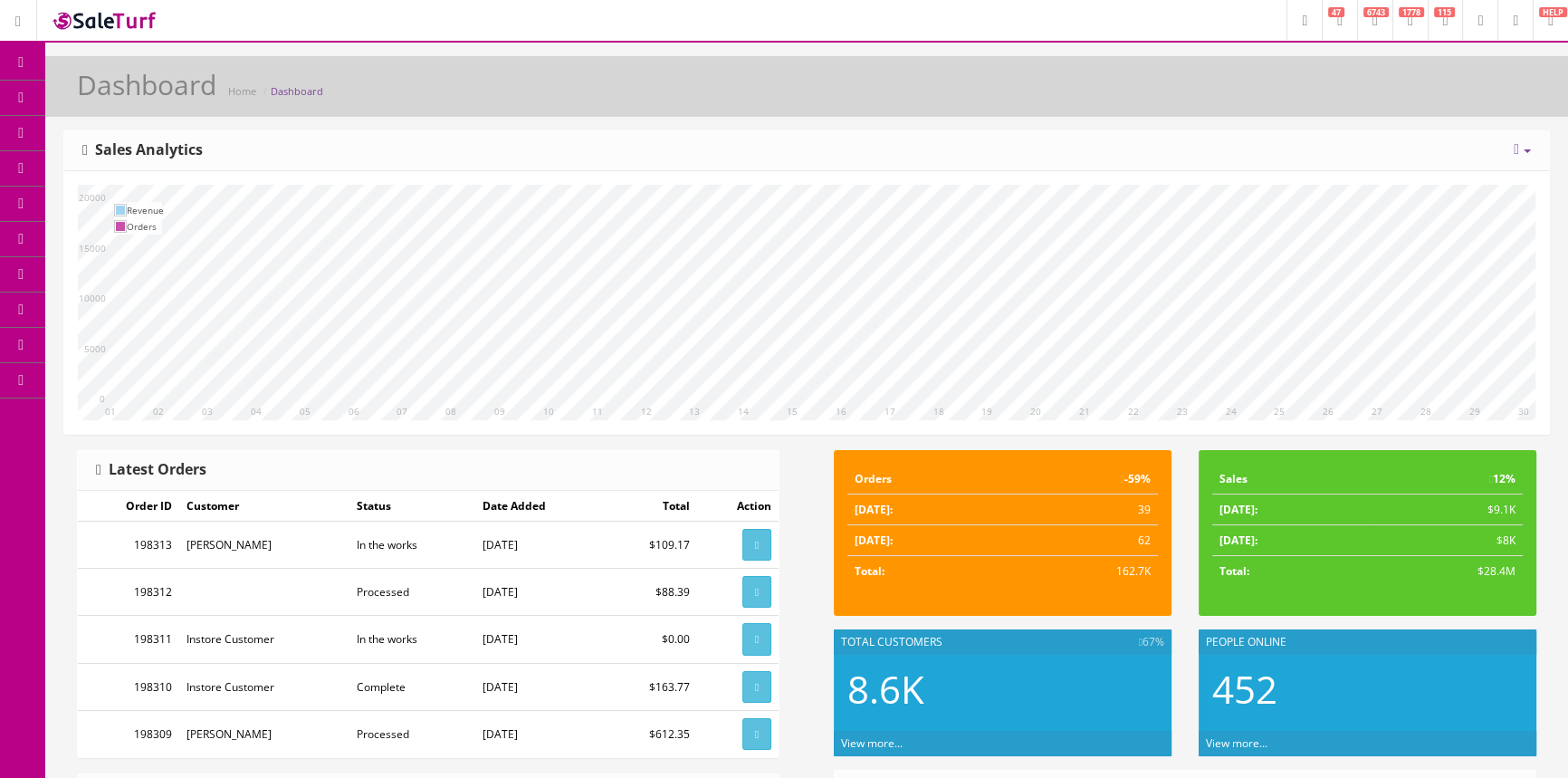
click at [94, 190] on link "Order List" at bounding box center [139, 203] width 190 height 35
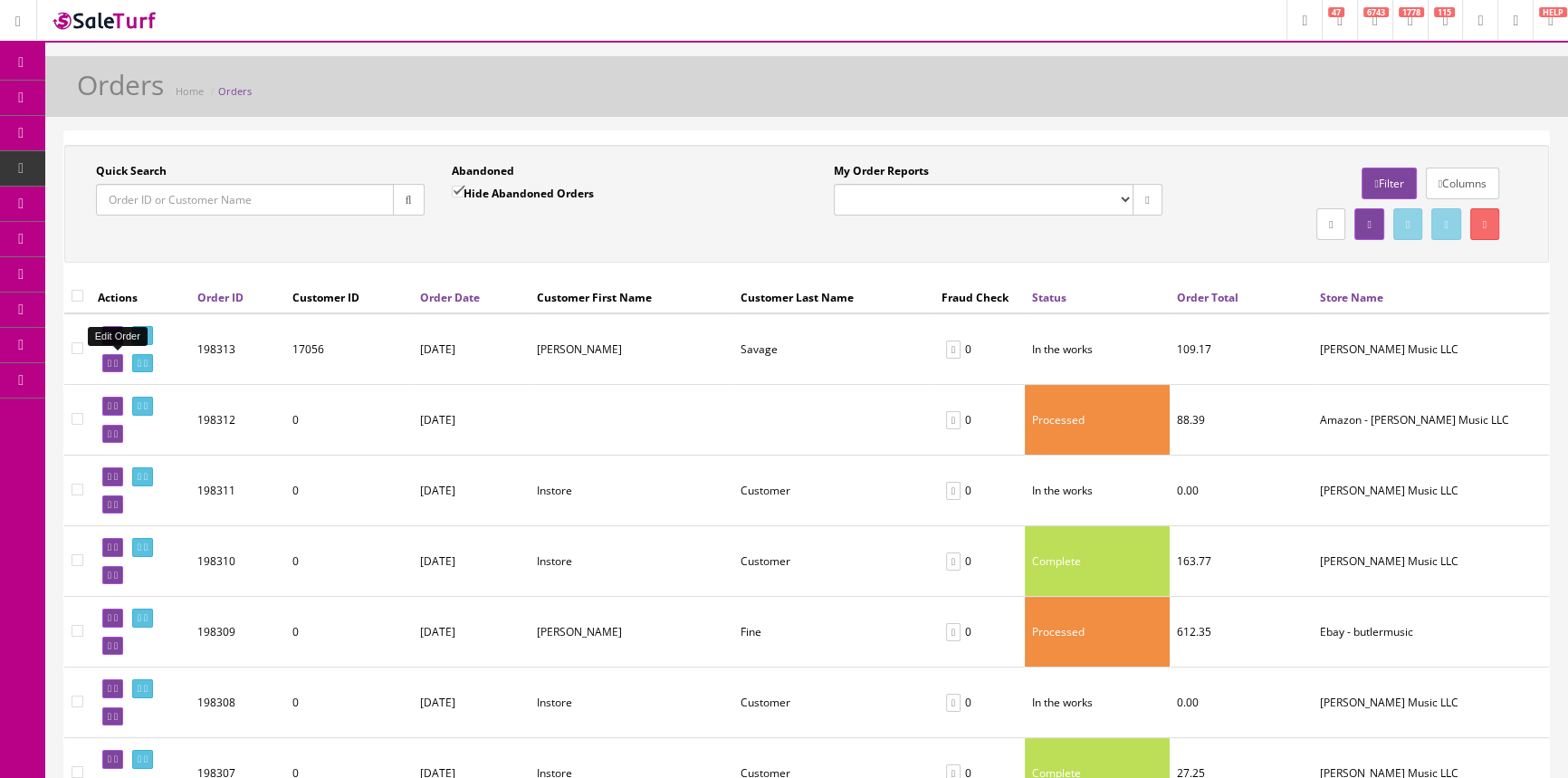
click at [108, 366] on icon at bounding box center [110, 363] width 4 height 10
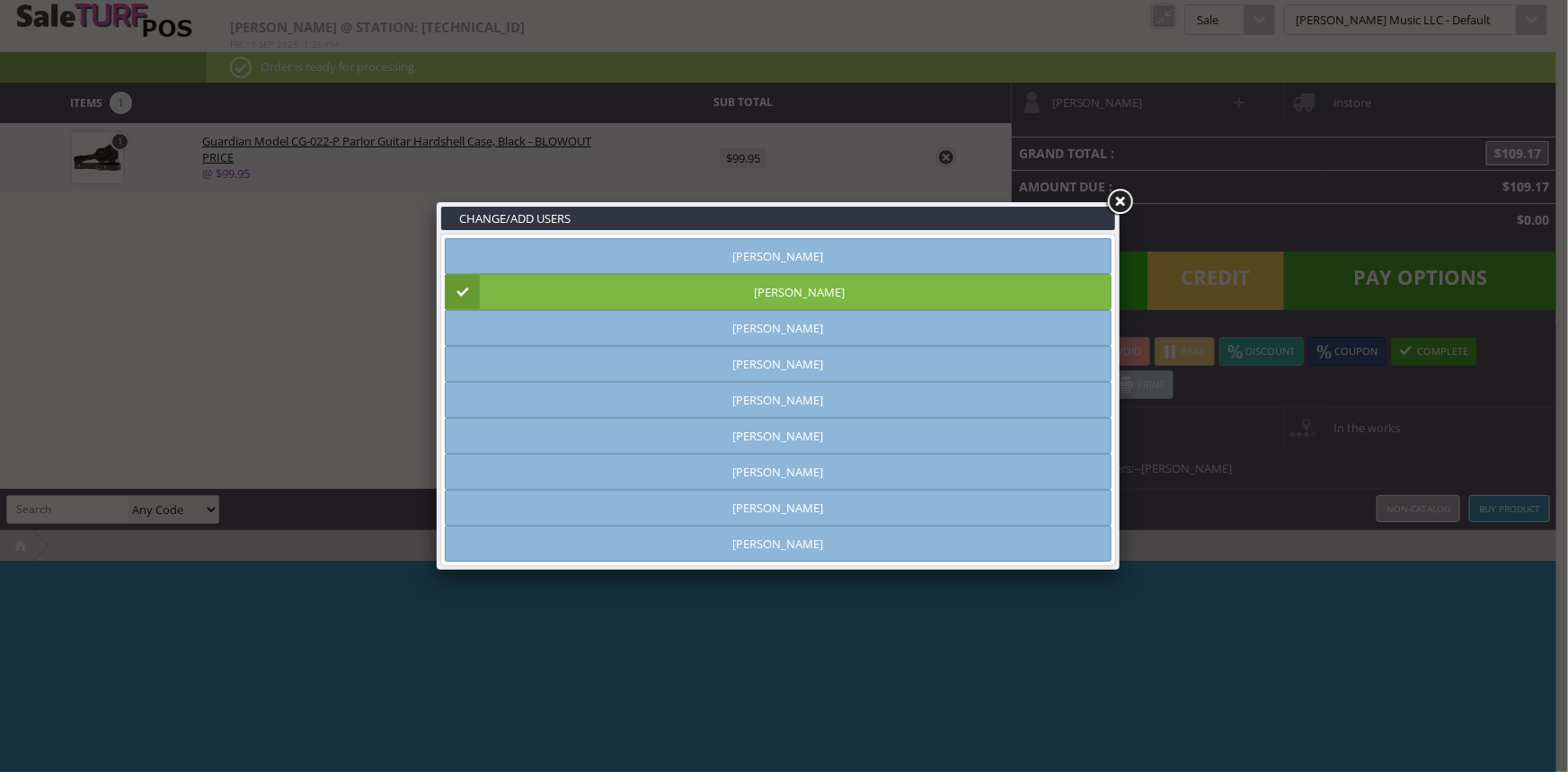
type input "amber helgren"
click at [1120, 198] on link at bounding box center [1119, 202] width 32 height 32
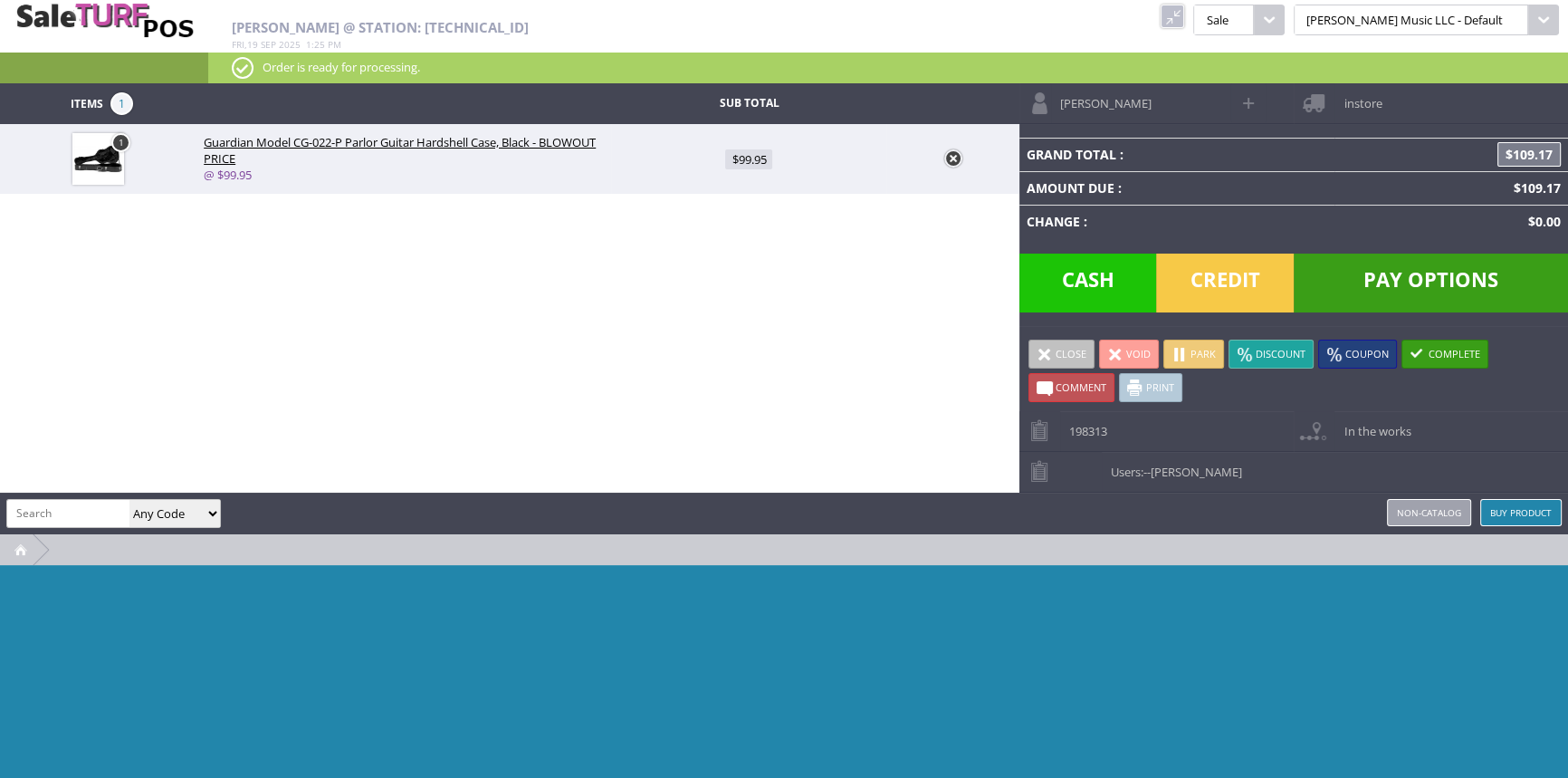
click at [1359, 105] on span "instore" at bounding box center [1358, 96] width 47 height 28
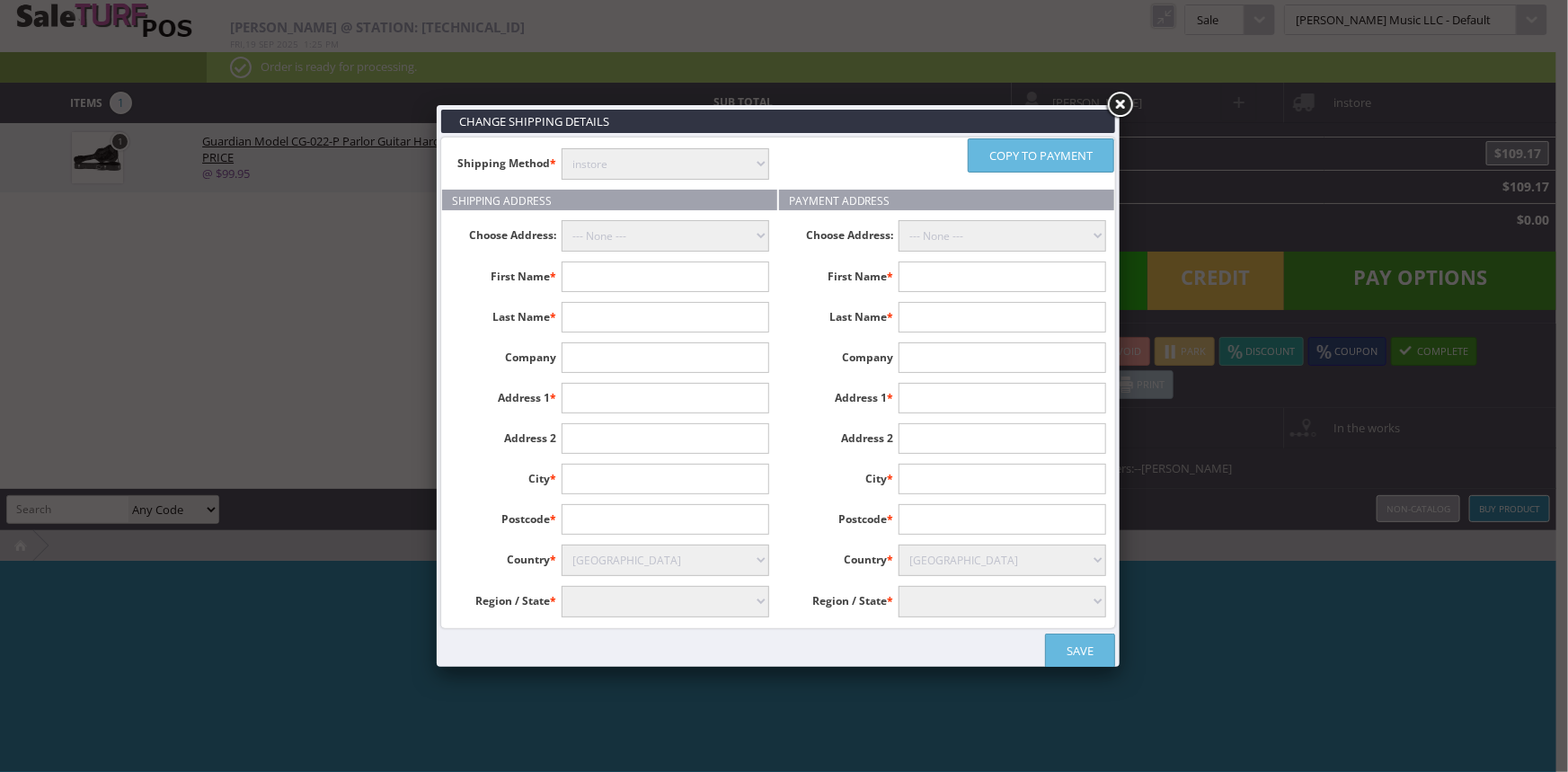
click at [686, 183] on ul "Shipping Method * instore Free Shipping (2-7days) ($0) text_description ($0)" at bounding box center [610, 164] width 335 height 51
click at [1123, 103] on link at bounding box center [1119, 105] width 32 height 32
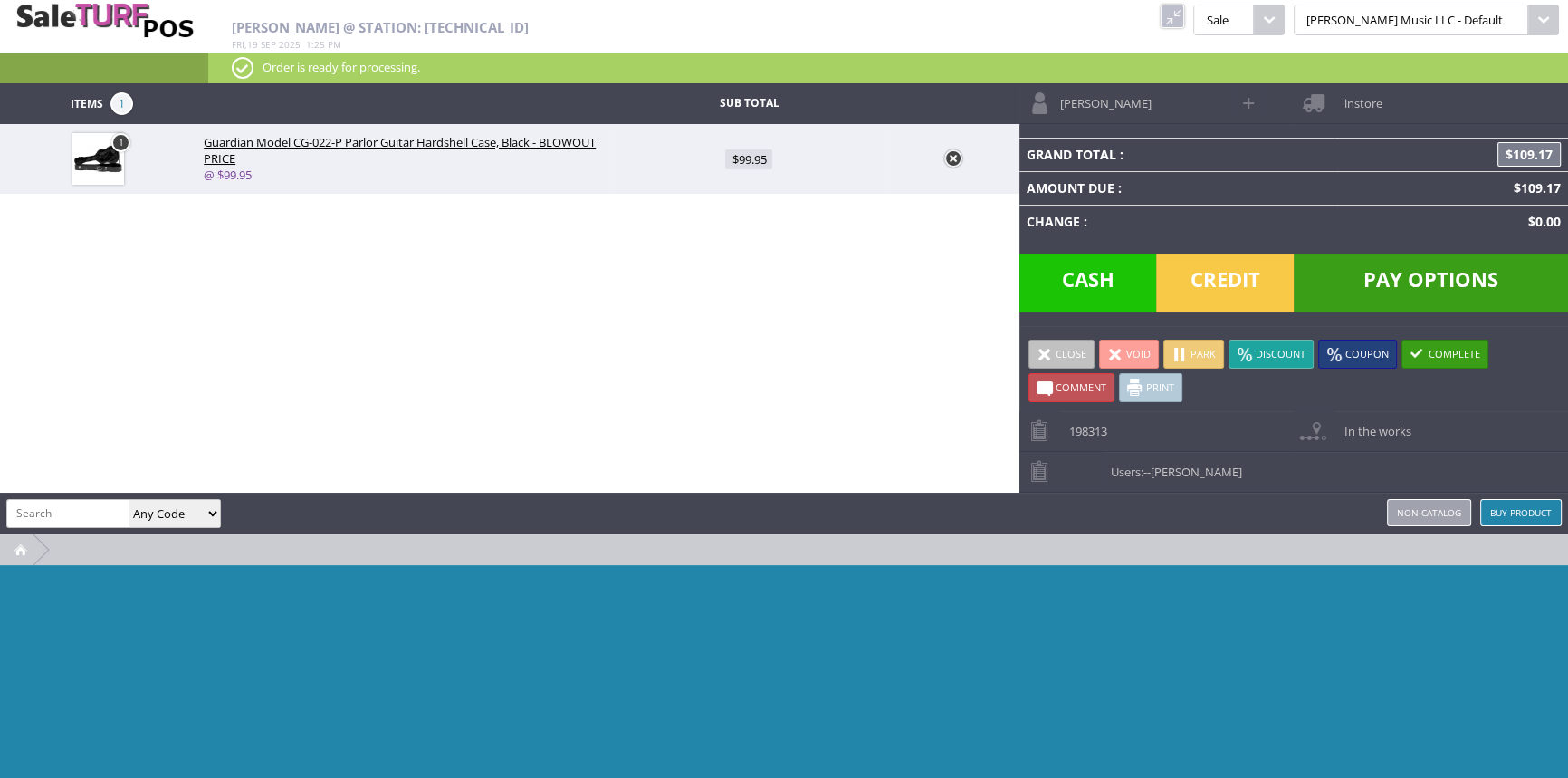
click at [1250, 95] on span at bounding box center [1250, 103] width 21 height 21
type input "Jesse"
type input "Savage"
type input "soundboarder@gmail.com"
type input "3606211122"
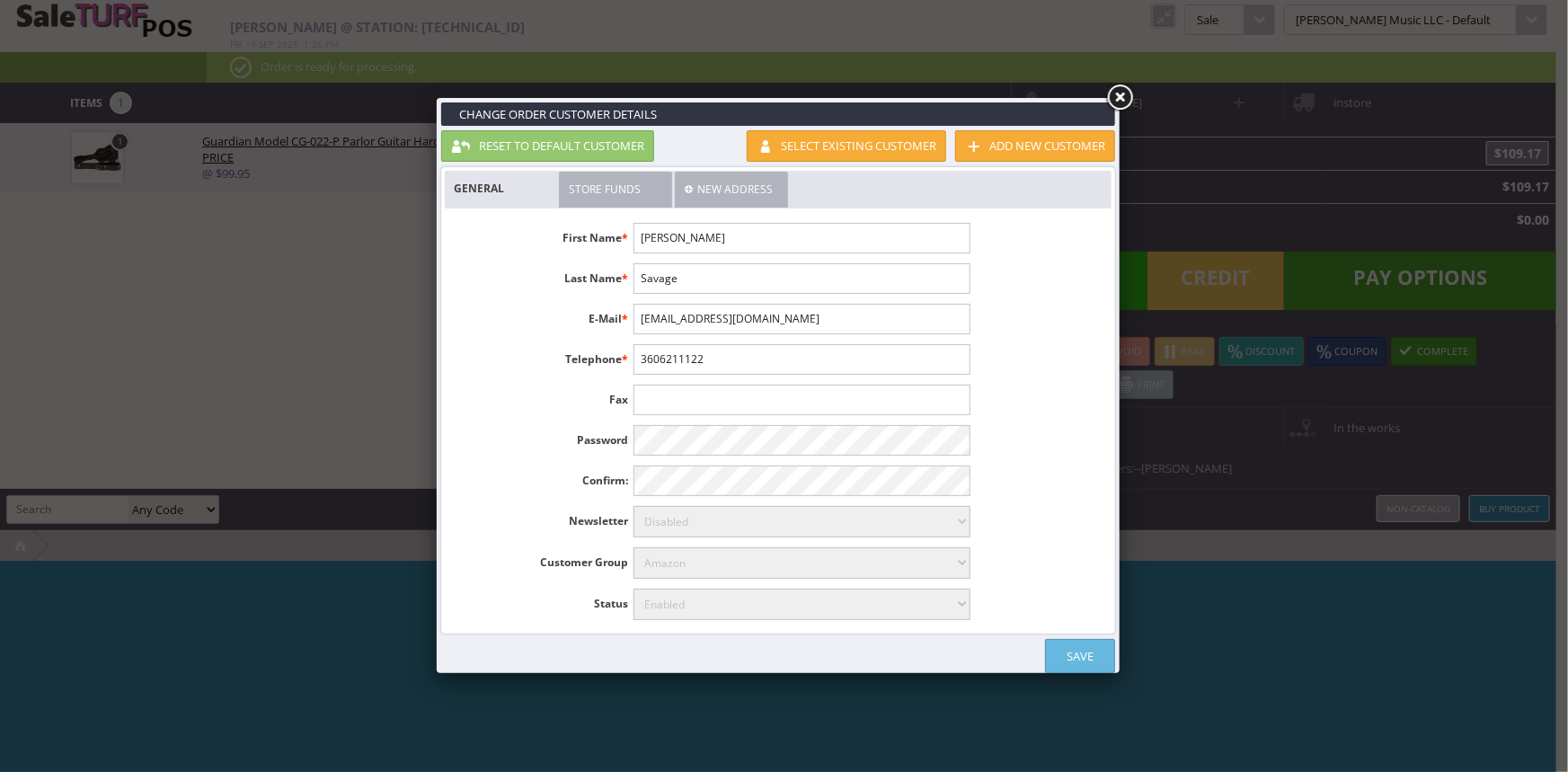
click at [732, 189] on link "New Address" at bounding box center [730, 189] width 113 height 36
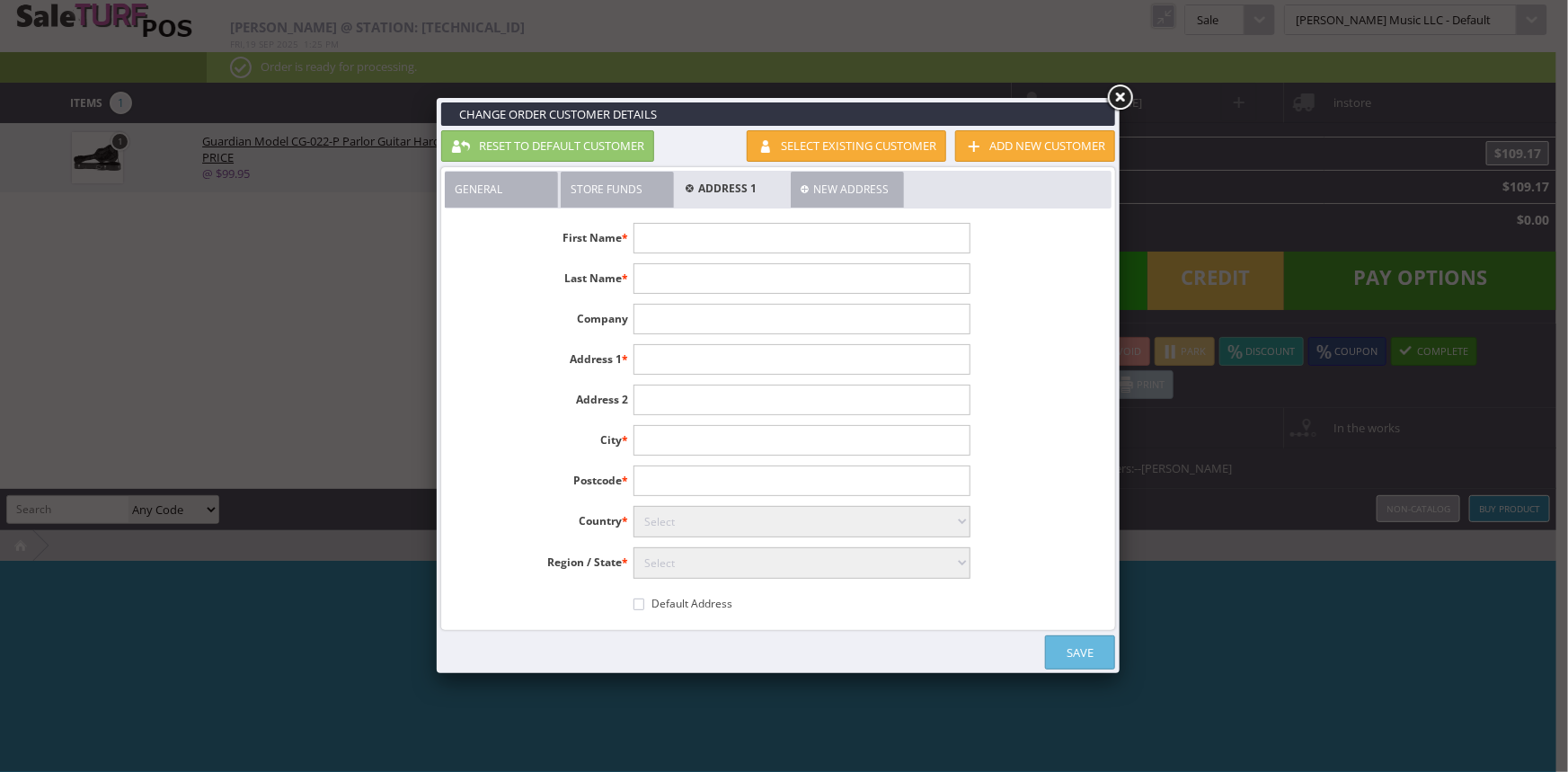
drag, startPoint x: 692, startPoint y: 241, endPoint x: 1112, endPoint y: 433, distance: 461.8
click at [692, 241] on input"] "text" at bounding box center [801, 238] width 336 height 30
type input"] "Jesse"
type input"] "Savage"
type input"] "754 landif lane"
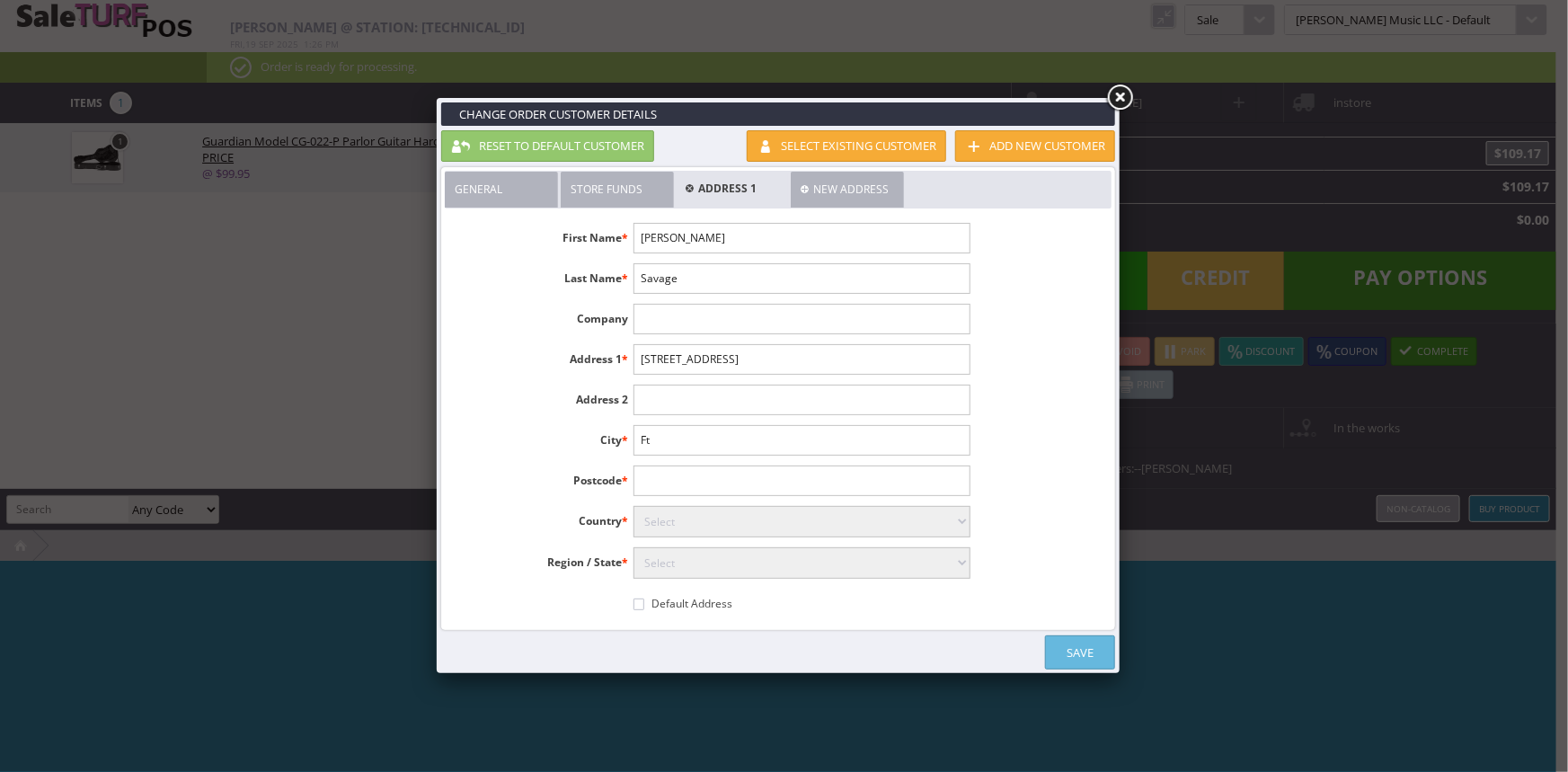
type input"] "F"
type input"] "Port Townsend"
type input"] "98368"
click at [751, 527] on select"] "Select Aaland Islands Afghanistan Albania Algeria American Samoa Andorra Angola…" at bounding box center [801, 521] width 336 height 31
click at [1062, 488] on div "First Name * Jesse Last Name * Savage Company Address 1 * 754 landif lane Addre…" at bounding box center [778, 420] width 667 height 413
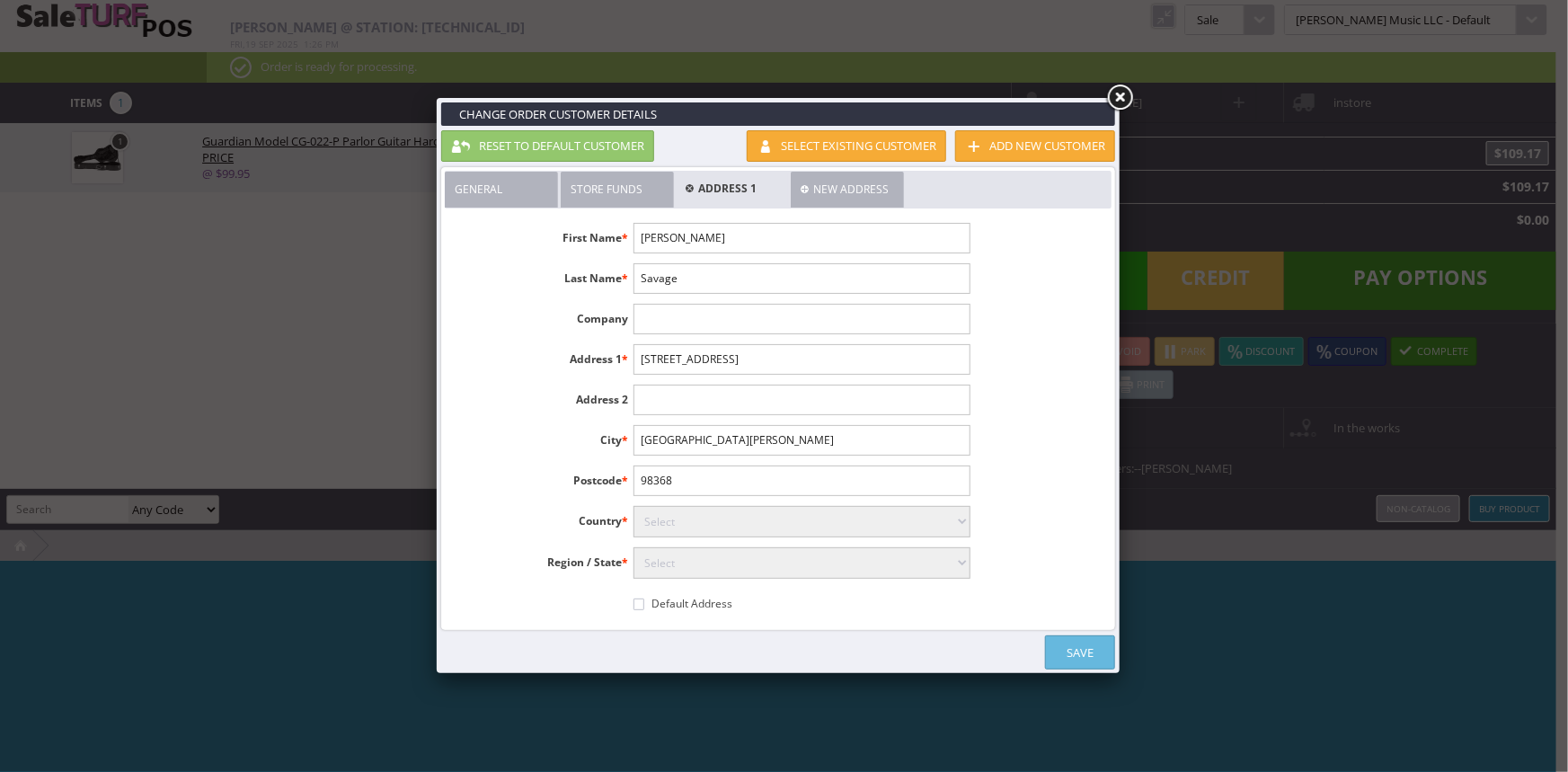
click at [782, 515] on select"] "Select Aaland Islands Afghanistan Albania Algeria American Samoa Andorra Angola…" at bounding box center [801, 521] width 336 height 31
select select"] "223"
click at [633, 506] on select"] "Select Aaland Islands Afghanistan Albania Algeria American Samoa Andorra Angola…" at bounding box center [801, 521] width 336 height 31
click at [784, 564] on select"] "Select Alabama Alaska American Samoa Arizona Arkansas Armed Forces Africa Armed…" at bounding box center [801, 562] width 336 height 31
click at [1060, 494] on div "First Name * Jesse Last Name * Savage Company Address 1 * 754 landif lane Addre…" at bounding box center [778, 420] width 667 height 413
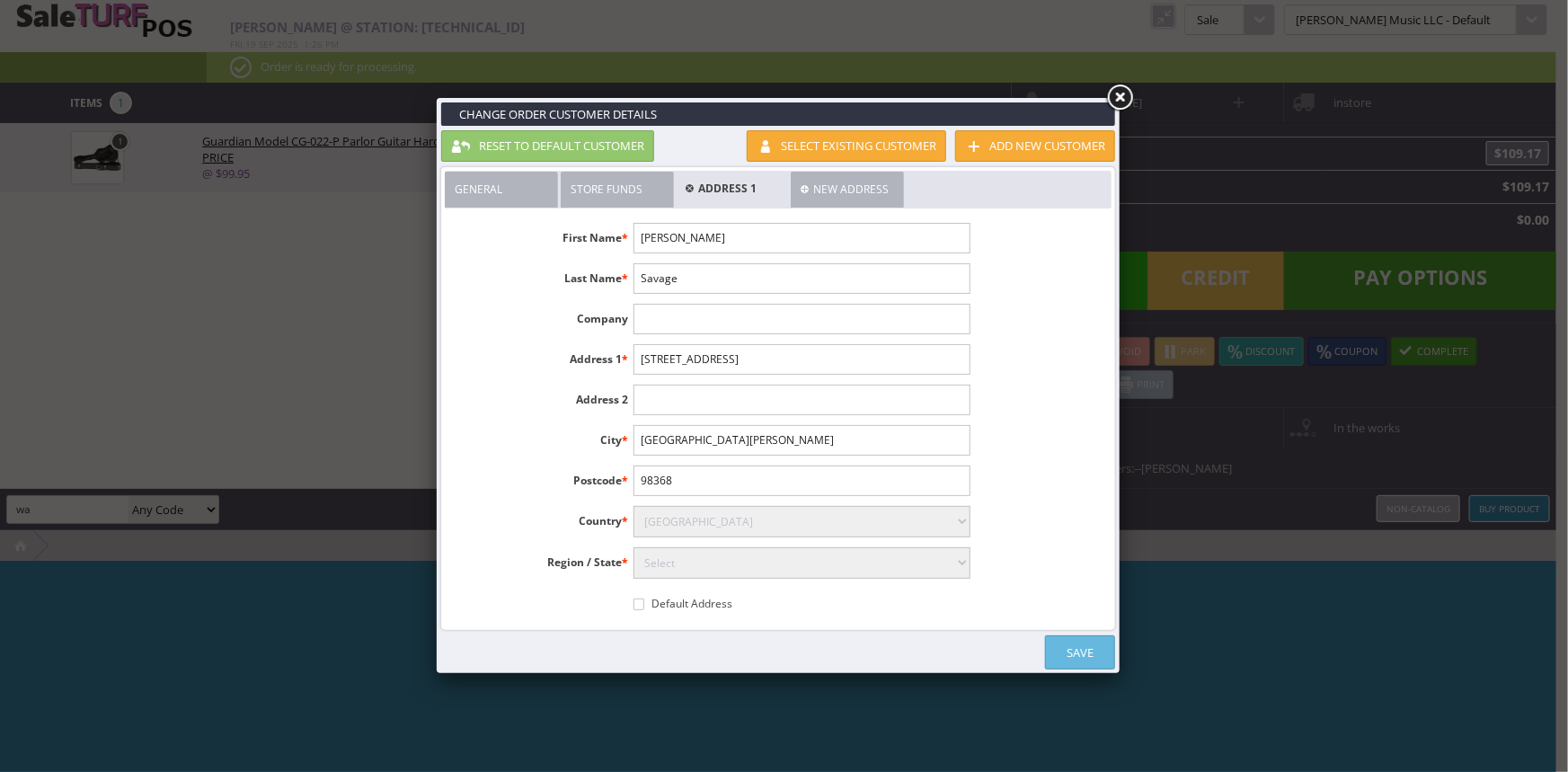
type input "wa"
click at [762, 569] on select"] "Select Alabama Alaska American Samoa Arizona Arkansas Armed Forces Africa Armed…" at bounding box center [801, 562] width 336 height 31
select select"] "3674"
click at [633, 547] on select"] "Select Alabama Alaska American Samoa Arizona Arkansas Armed Forces Africa Armed…" at bounding box center [801, 562] width 336 height 31
click at [636, 599] on input"] "Default Address" at bounding box center [638, 604] width 10 height 11
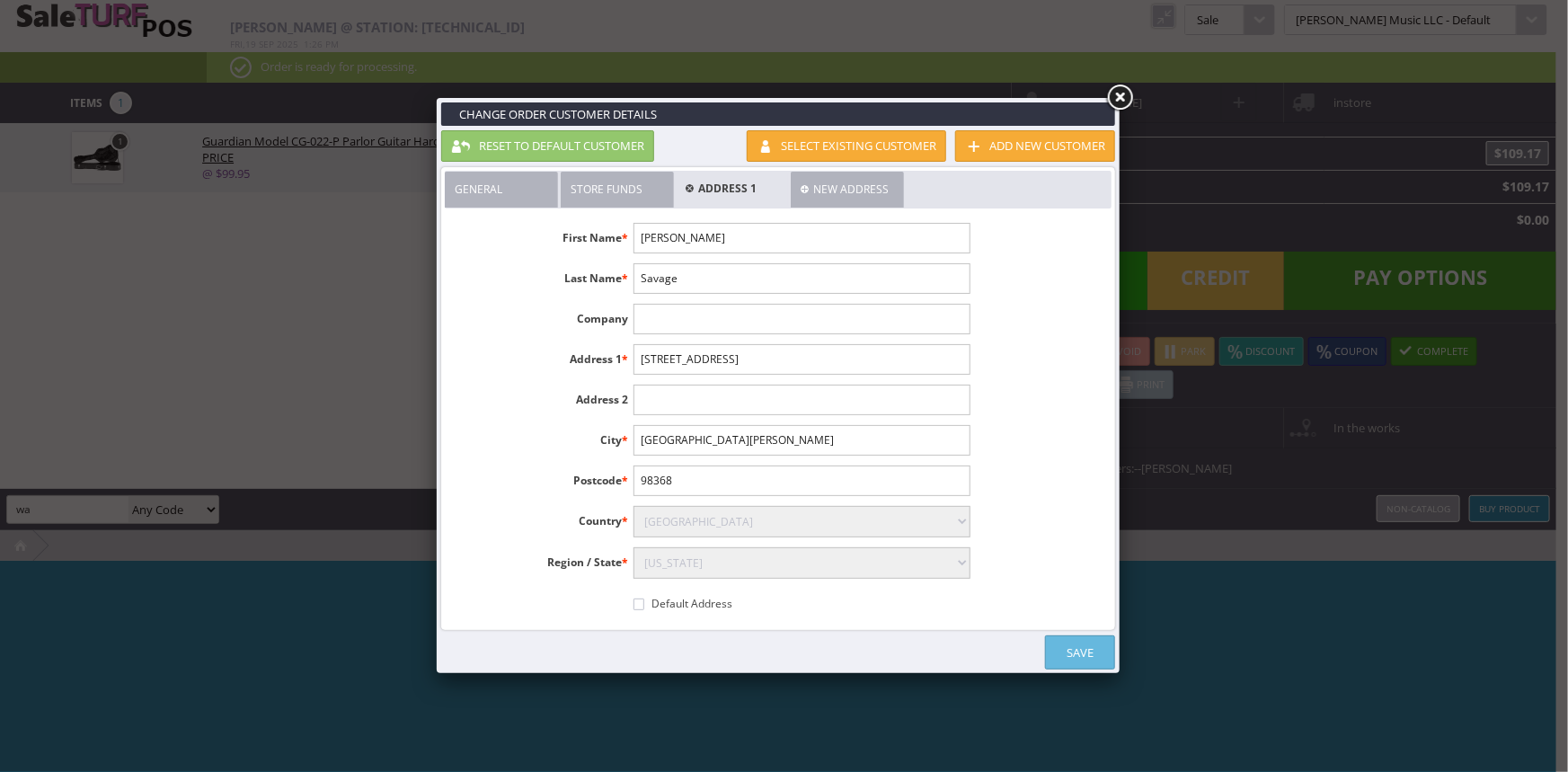
checkbox input"] "true"
click at [1108, 639] on link "Save" at bounding box center [1080, 652] width 70 height 34
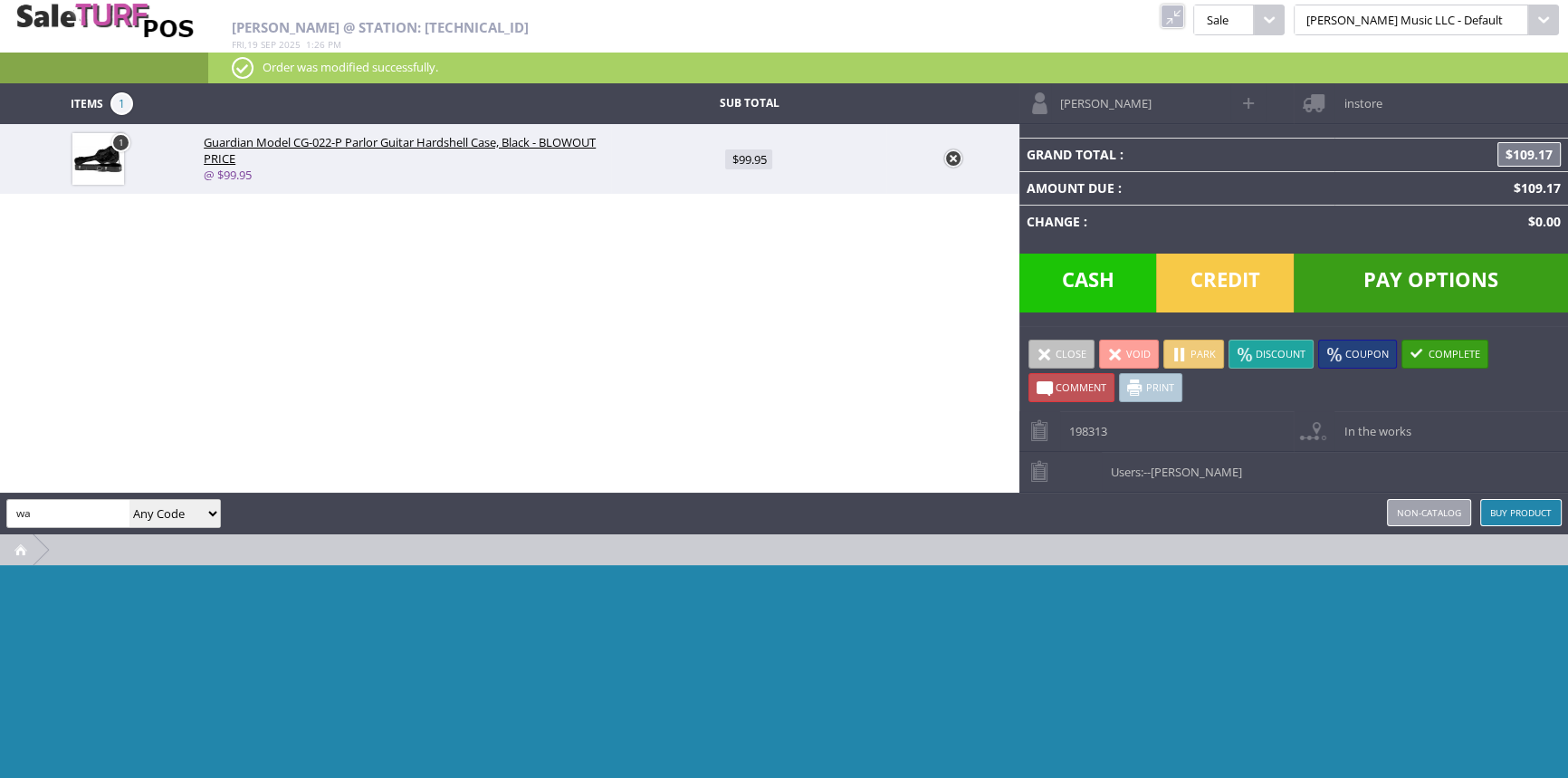
click at [1341, 97] on span "instore" at bounding box center [1358, 96] width 47 height 28
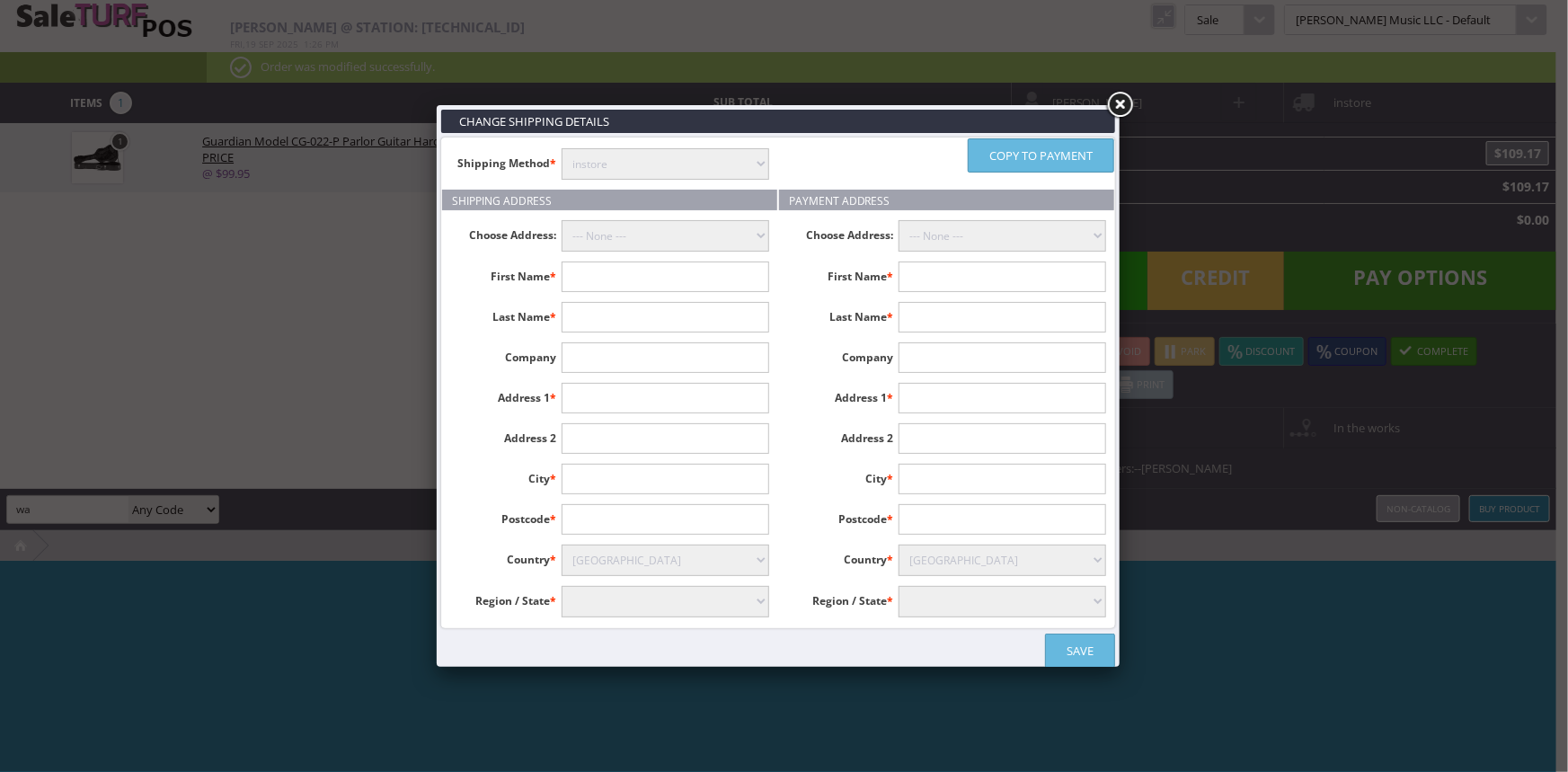
click at [641, 164] on select "instore Free Shipping (2-7days) ($0) text_description ($0)" at bounding box center [665, 163] width 207 height 31
select select "free.free"
click at [562, 148] on select "instore Free Shipping (2-7days) ($0) text_description ($0)" at bounding box center [665, 163] width 207 height 31
click at [647, 234] on select "--- None --- Jesse Savage, 754 landif lane , Port Townsend, United States" at bounding box center [665, 235] width 207 height 31
select select "16258"
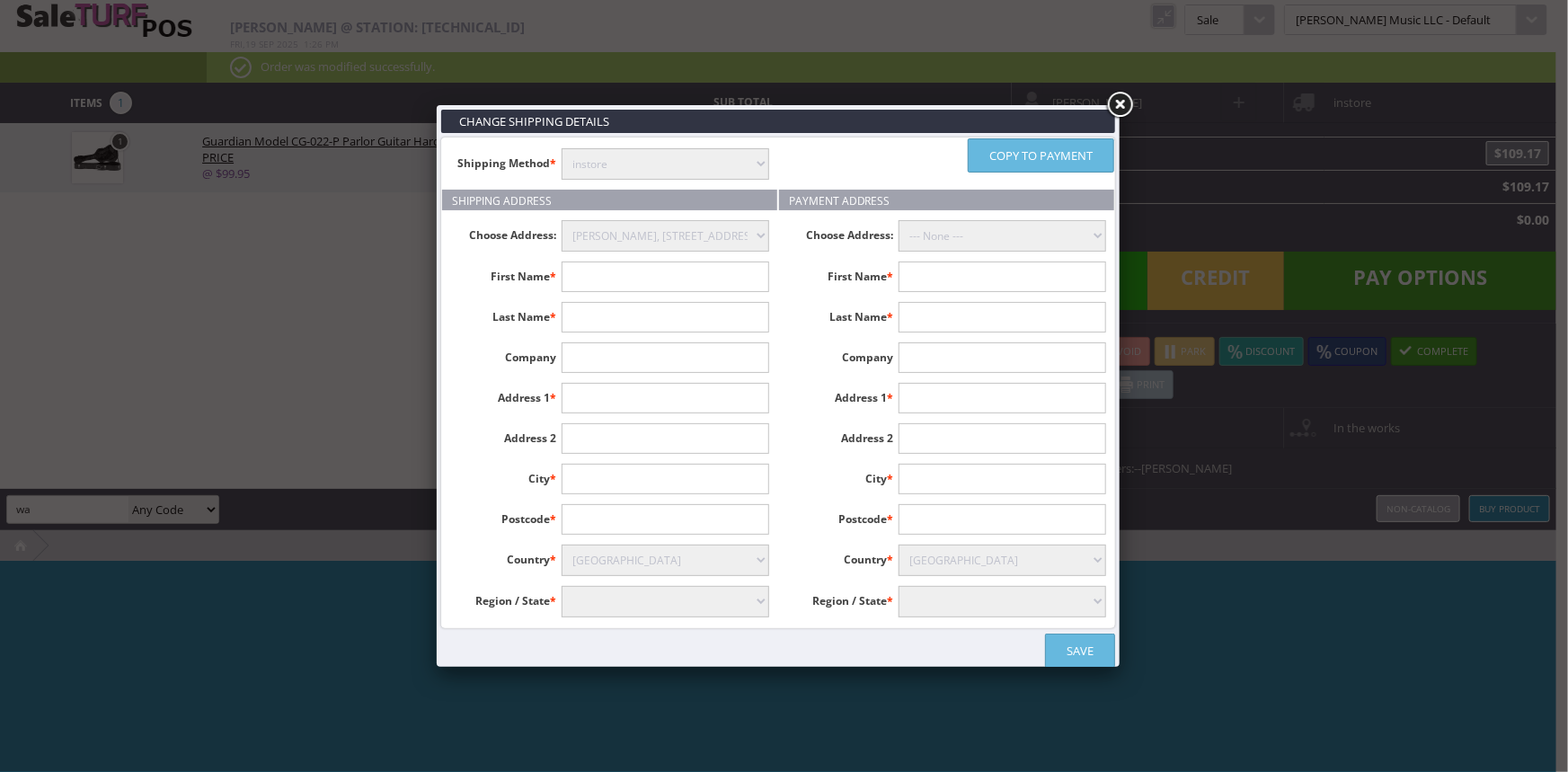
click at [562, 220] on select "--- None --- Jesse Savage, 754 landif lane , Port Townsend, United States" at bounding box center [665, 235] width 207 height 31
type input "Jesse"
type input "Savage"
type input "754 landif lane"
type input "Port Townsend"
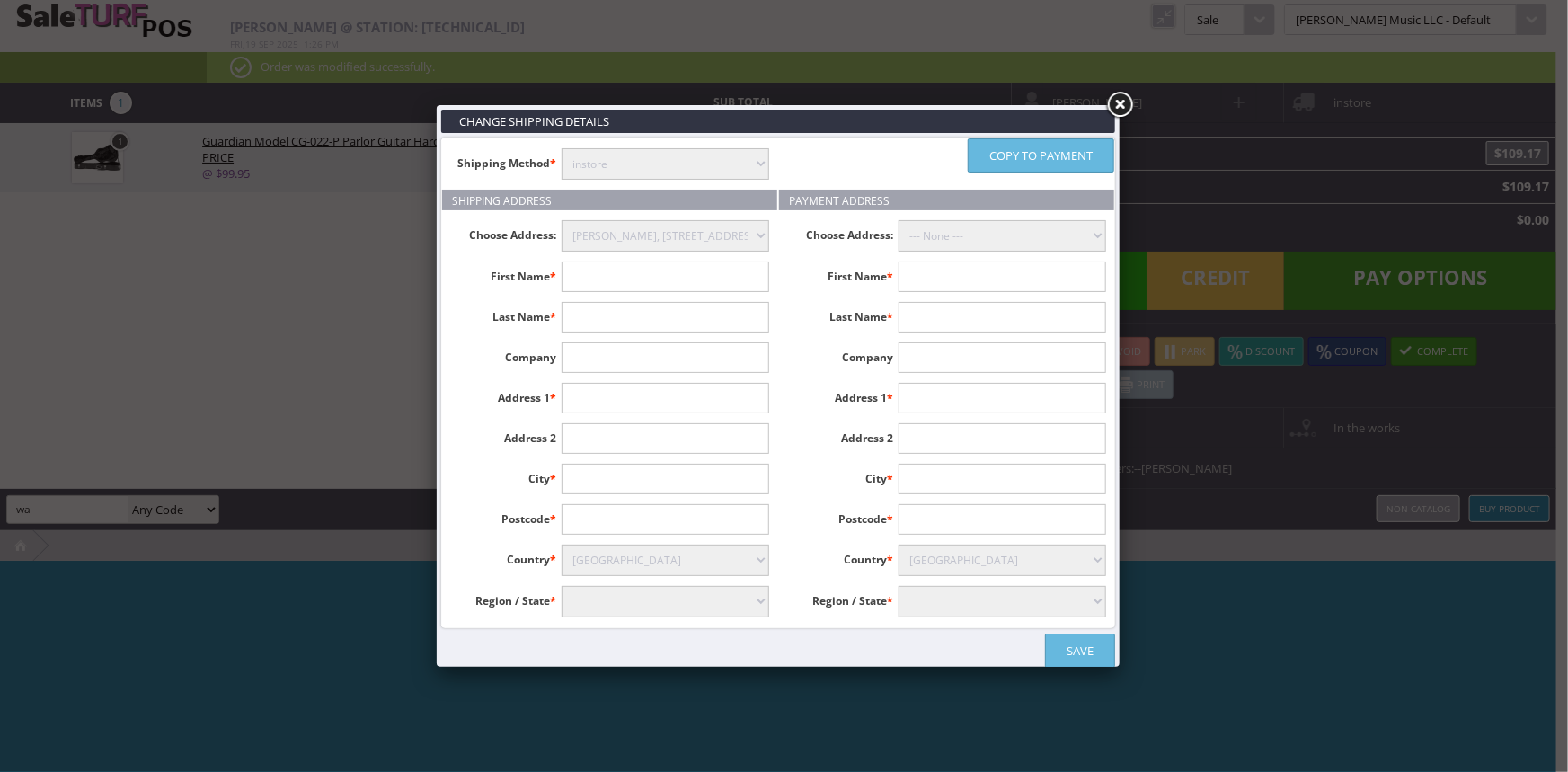
type input "98368"
click at [972, 240] on select "--- None --- Jesse Savage, 754 landif lane , Port Townsend, United States" at bounding box center [1001, 235] width 207 height 31
select select "16258"
click at [898, 220] on select "--- None --- Jesse Savage, 754 landif lane , Port Townsend, United States" at bounding box center [1001, 235] width 207 height 31
type input "Jesse"
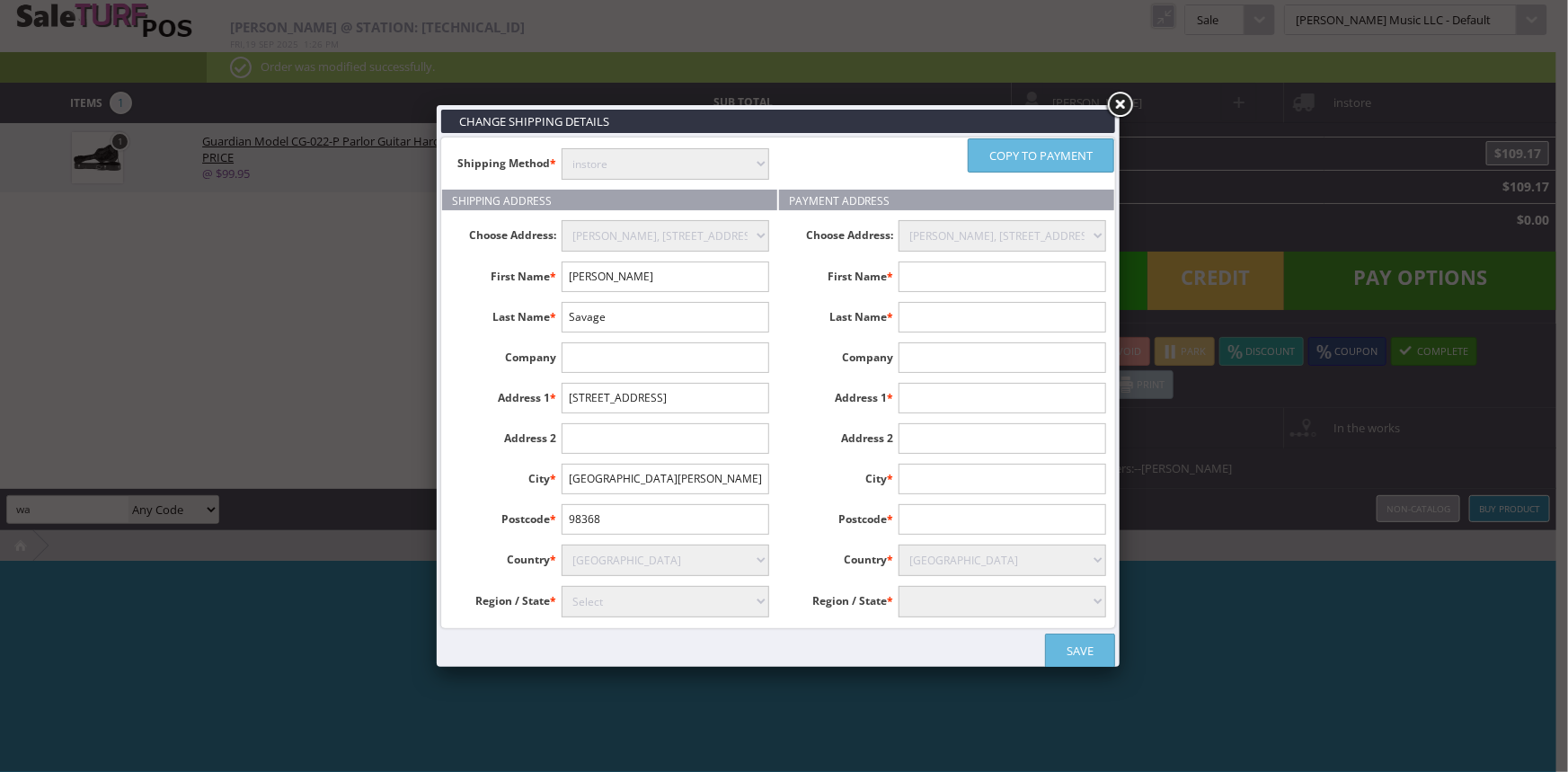
type input "Savage"
type input "754 landif lane"
type input "Port Townsend"
type input "98368"
click at [1101, 654] on link "Save" at bounding box center [1080, 650] width 70 height 34
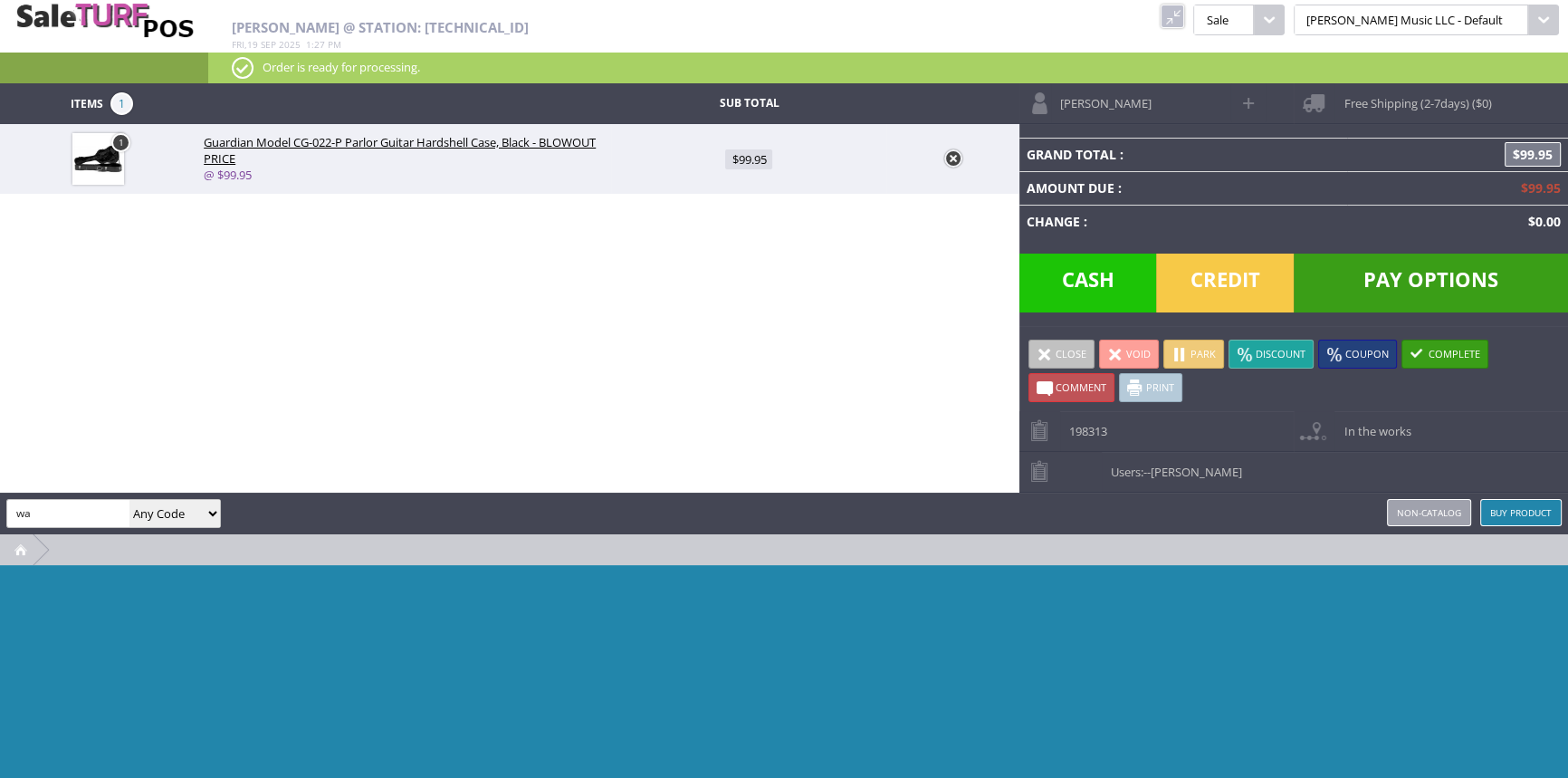
click at [1325, 95] on span at bounding box center [1314, 103] width 40 height 40
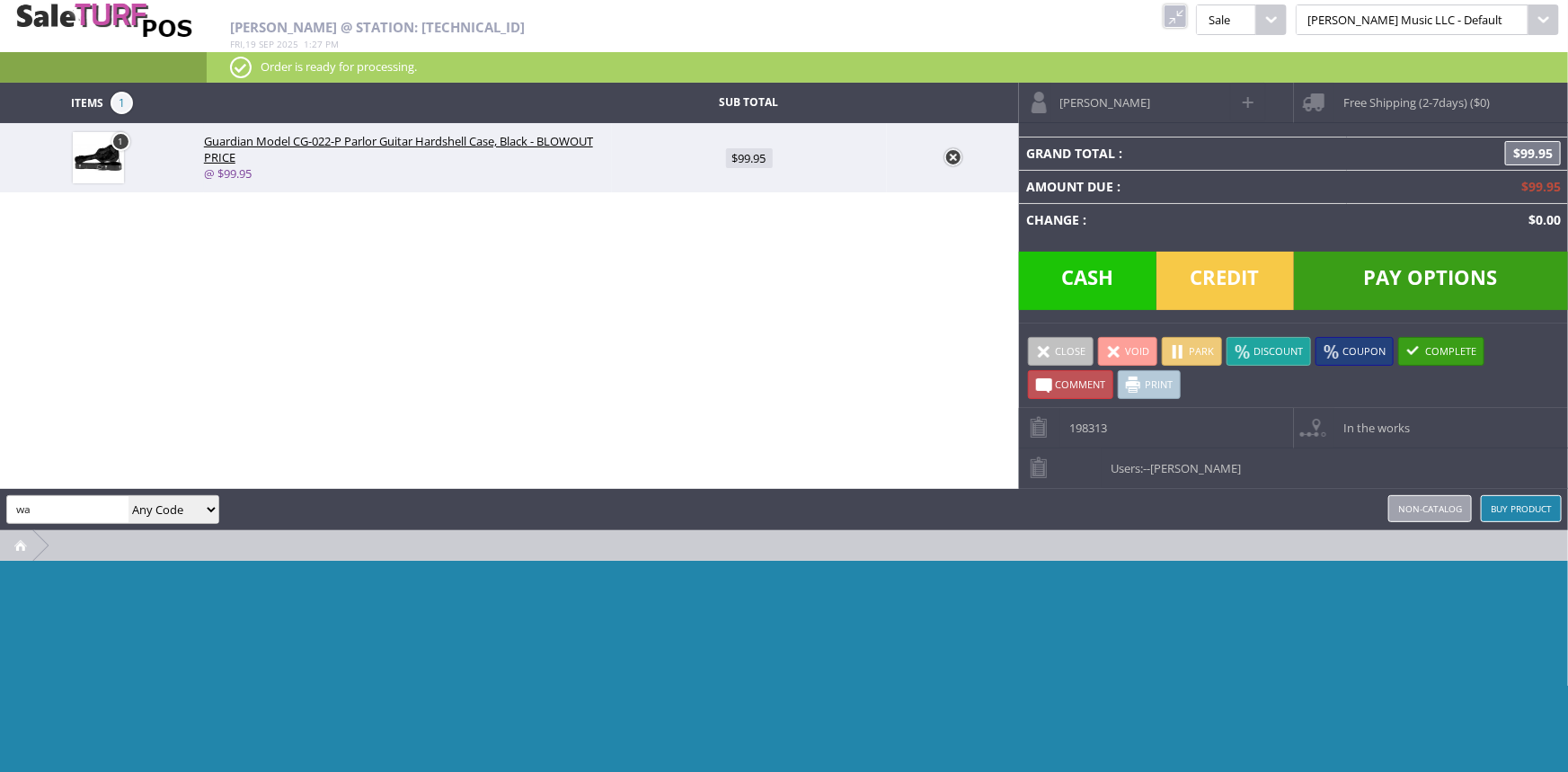
select select "16258"
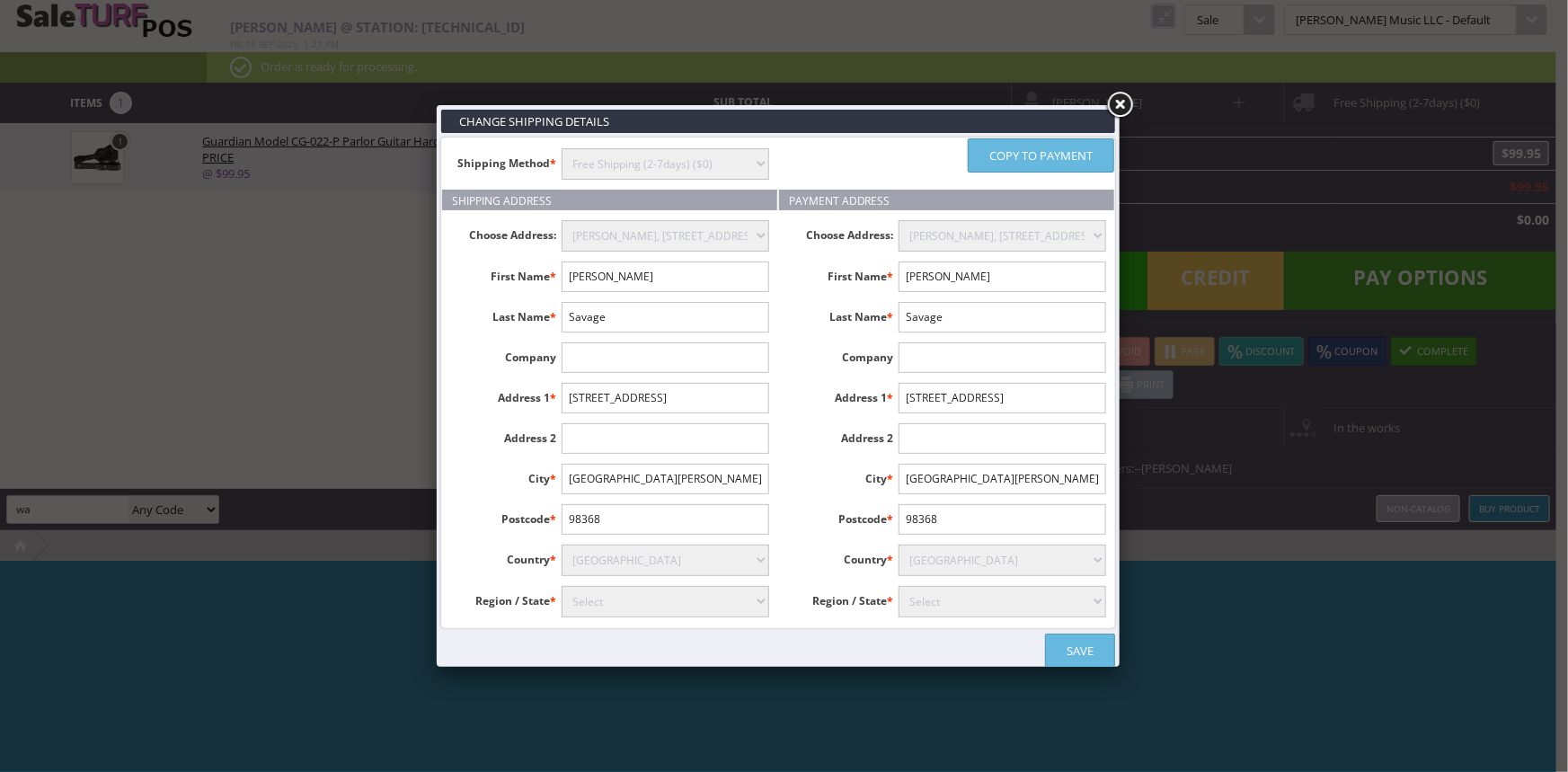
click at [760, 565] on select "Aaland Islands Afghanistan Albania Algeria American Samoa Andorra Angola Anguil…" at bounding box center [665, 560] width 207 height 31
select select "223"
click at [562, 545] on select "Aaland Islands Afghanistan Albania Algeria American Samoa Andorra Angola Anguil…" at bounding box center [665, 560] width 207 height 31
click at [978, 558] on select "Aaland Islands Afghanistan Albania Algeria American Samoa Andorra Angola Anguil…" at bounding box center [1001, 560] width 207 height 31
select select "223"
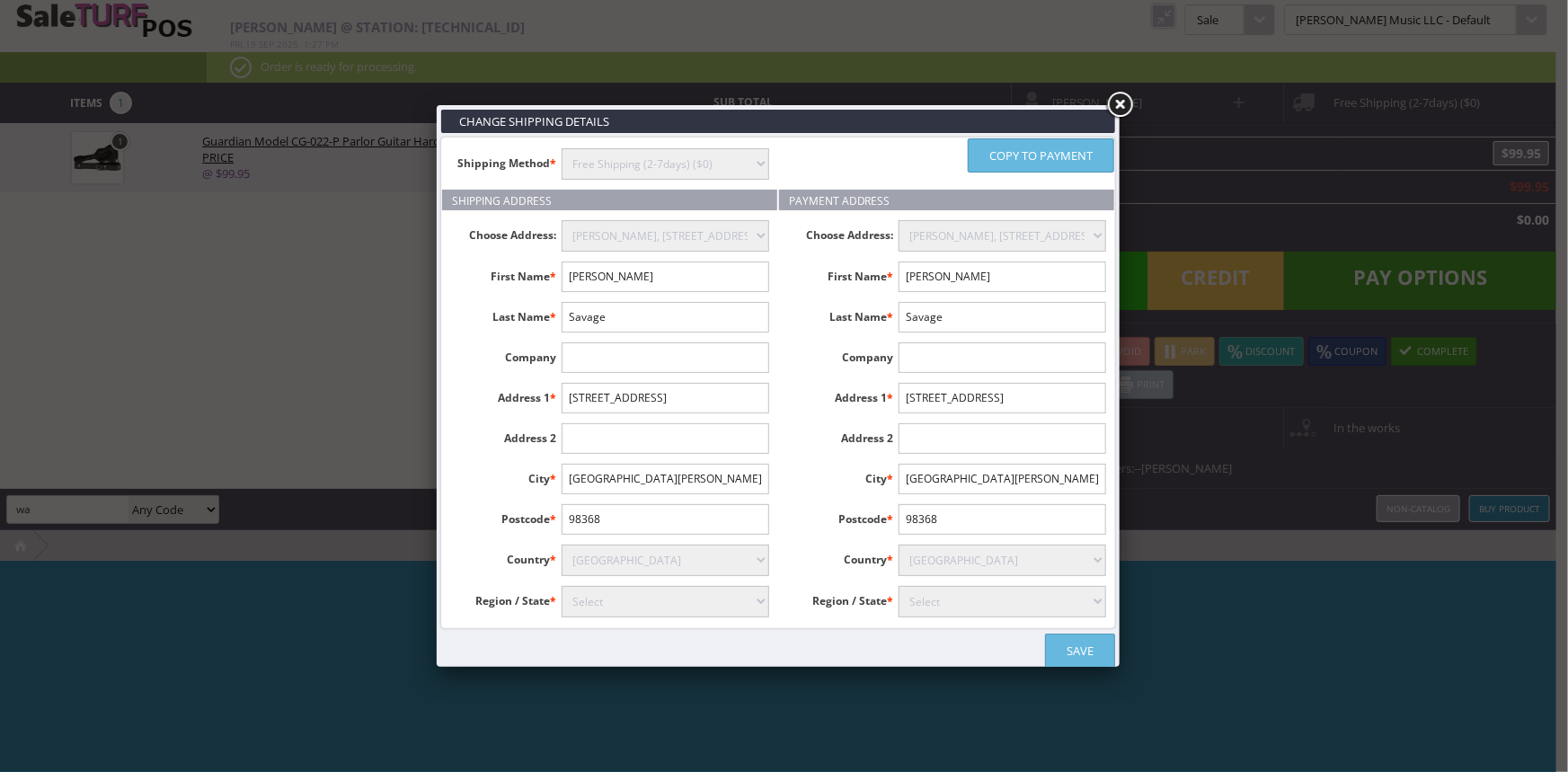
click at [898, 545] on select "Aaland Islands Afghanistan Albania Algeria American Samoa Andorra Angola Anguil…" at bounding box center [1001, 560] width 207 height 31
click at [640, 604] on select "Select Alabama Alaska American Samoa Arizona Arkansas Armed Forces Africa Armed…" at bounding box center [665, 601] width 207 height 31
select select "3674"
click at [562, 585] on select "Select Alabama Alaska American Samoa Arizona Arkansas Armed Forces Africa Armed…" at bounding box center [665, 601] width 207 height 31
click at [945, 600] on select "Select Alabama Alaska American Samoa Arizona Arkansas Armed Forces Africa Armed…" at bounding box center [1001, 601] width 207 height 31
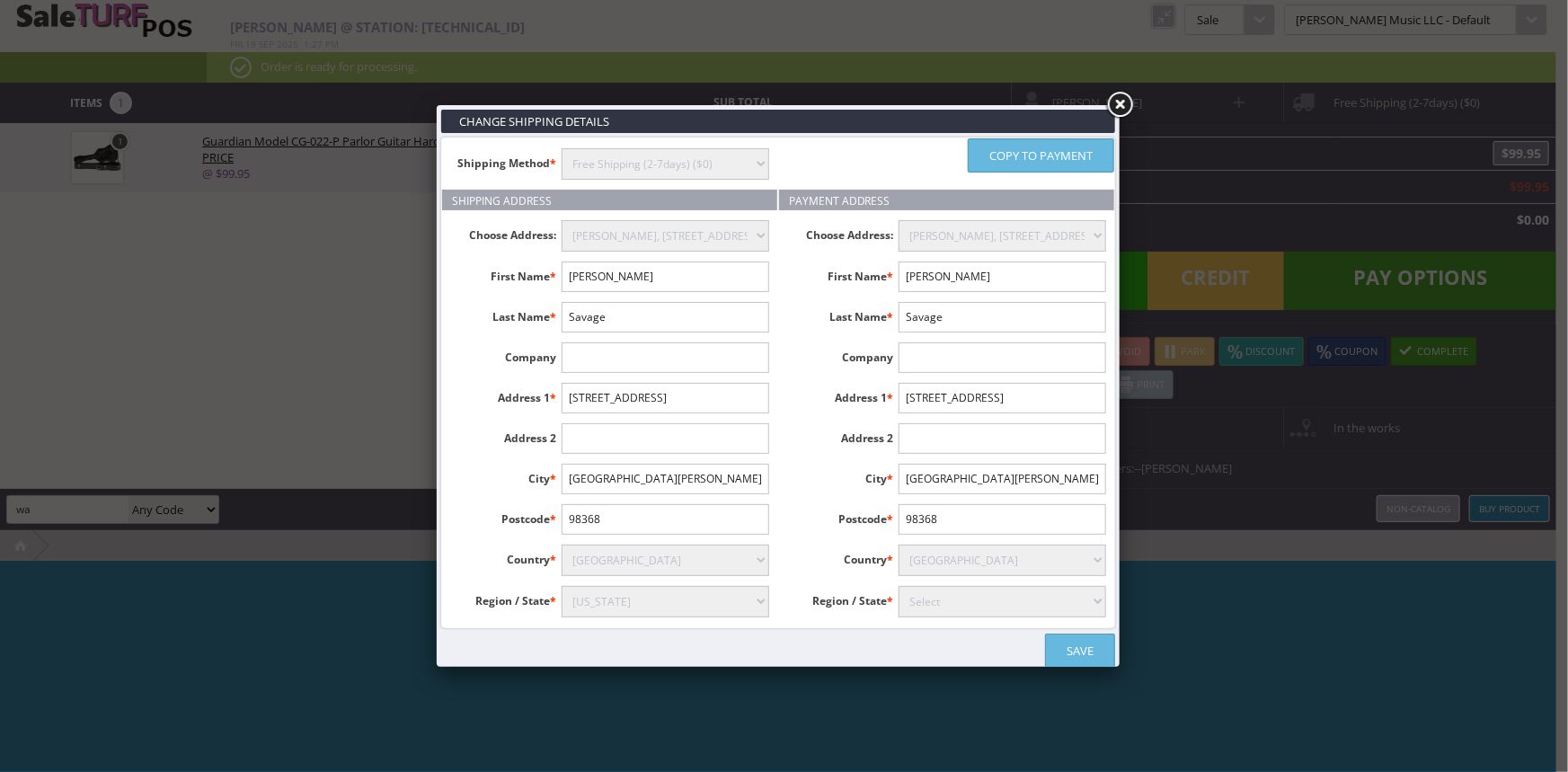
select select "3674"
click at [898, 585] on select "Select Alabama Alaska American Samoa Arizona Arkansas Armed Forces Africa Armed…" at bounding box center [1001, 601] width 207 height 31
click at [1083, 648] on link "Save" at bounding box center [1080, 650] width 70 height 34
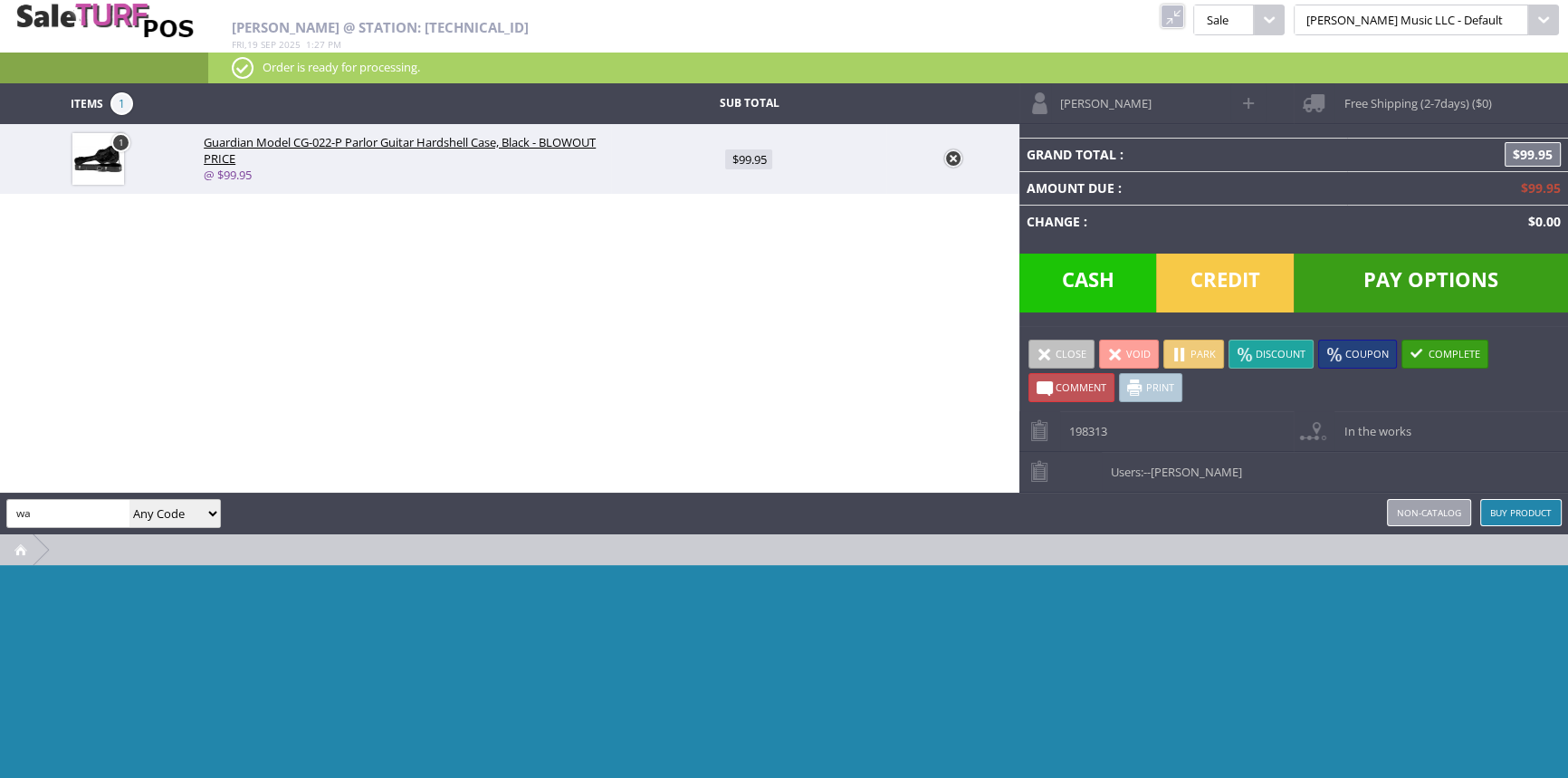
click at [1078, 100] on span "Jesse Savage" at bounding box center [1101, 96] width 100 height 28
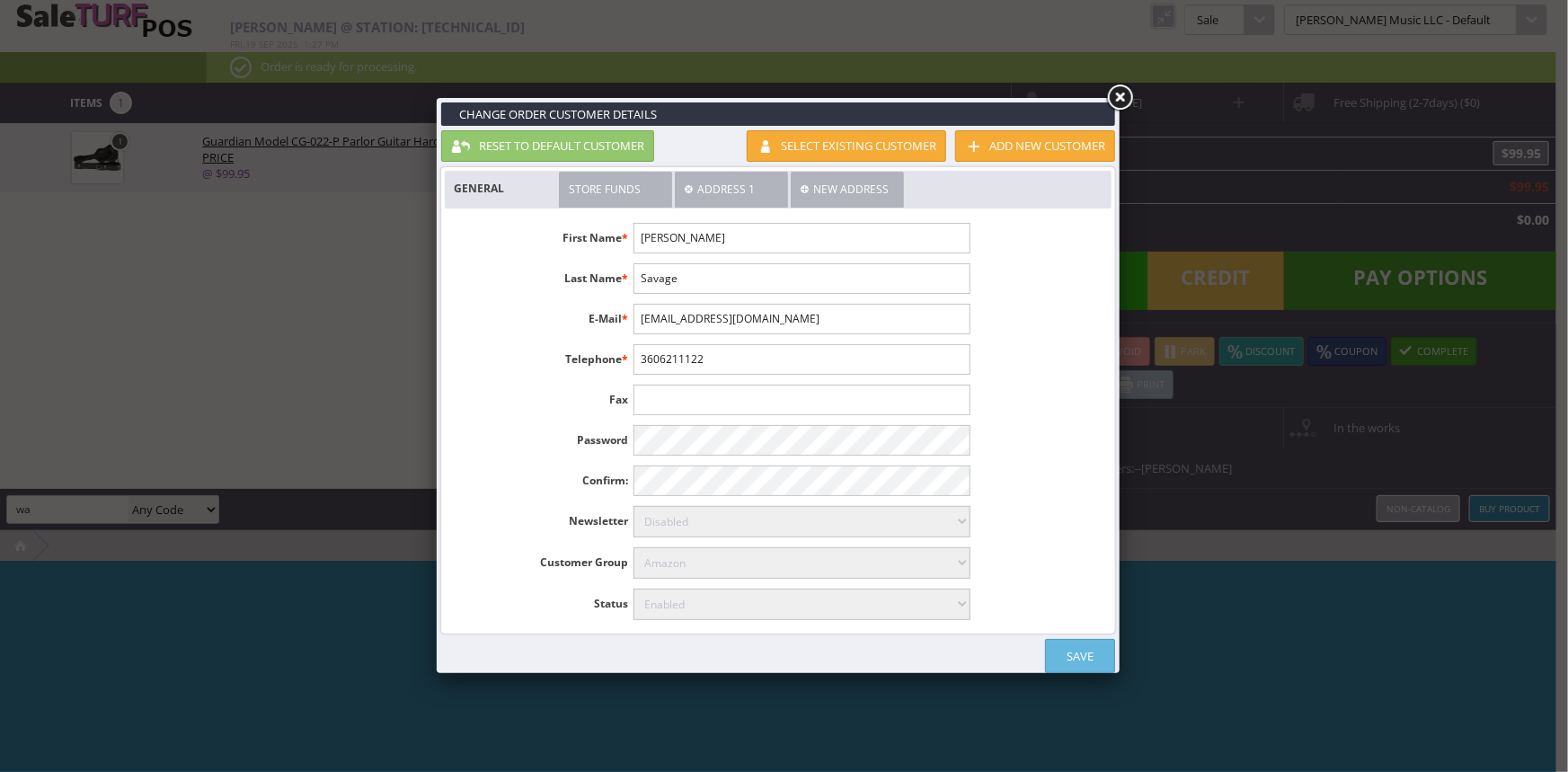
click at [1118, 93] on link at bounding box center [1119, 98] width 32 height 32
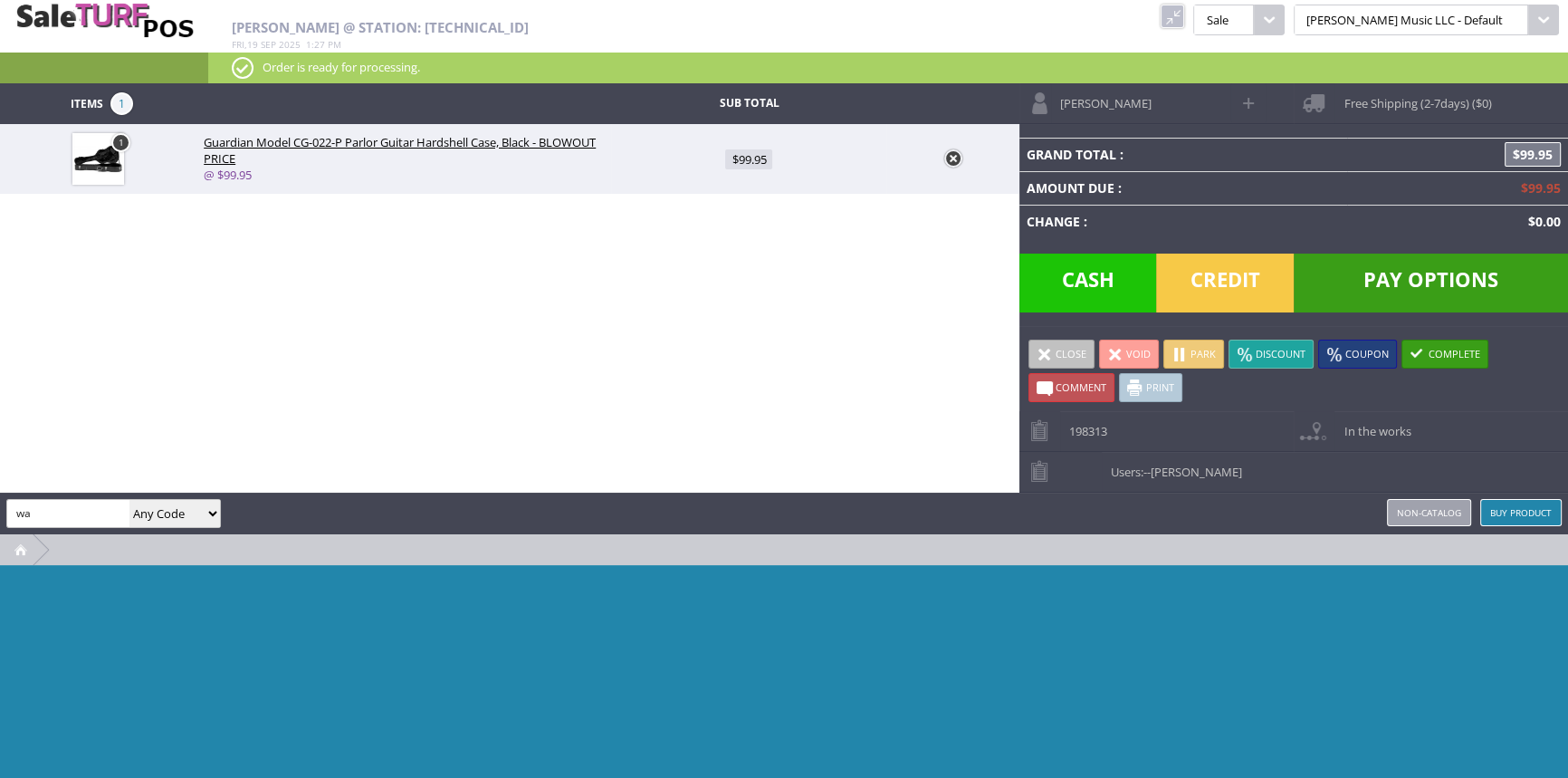
click at [1415, 288] on span "Pay Options" at bounding box center [1430, 283] width 274 height 59
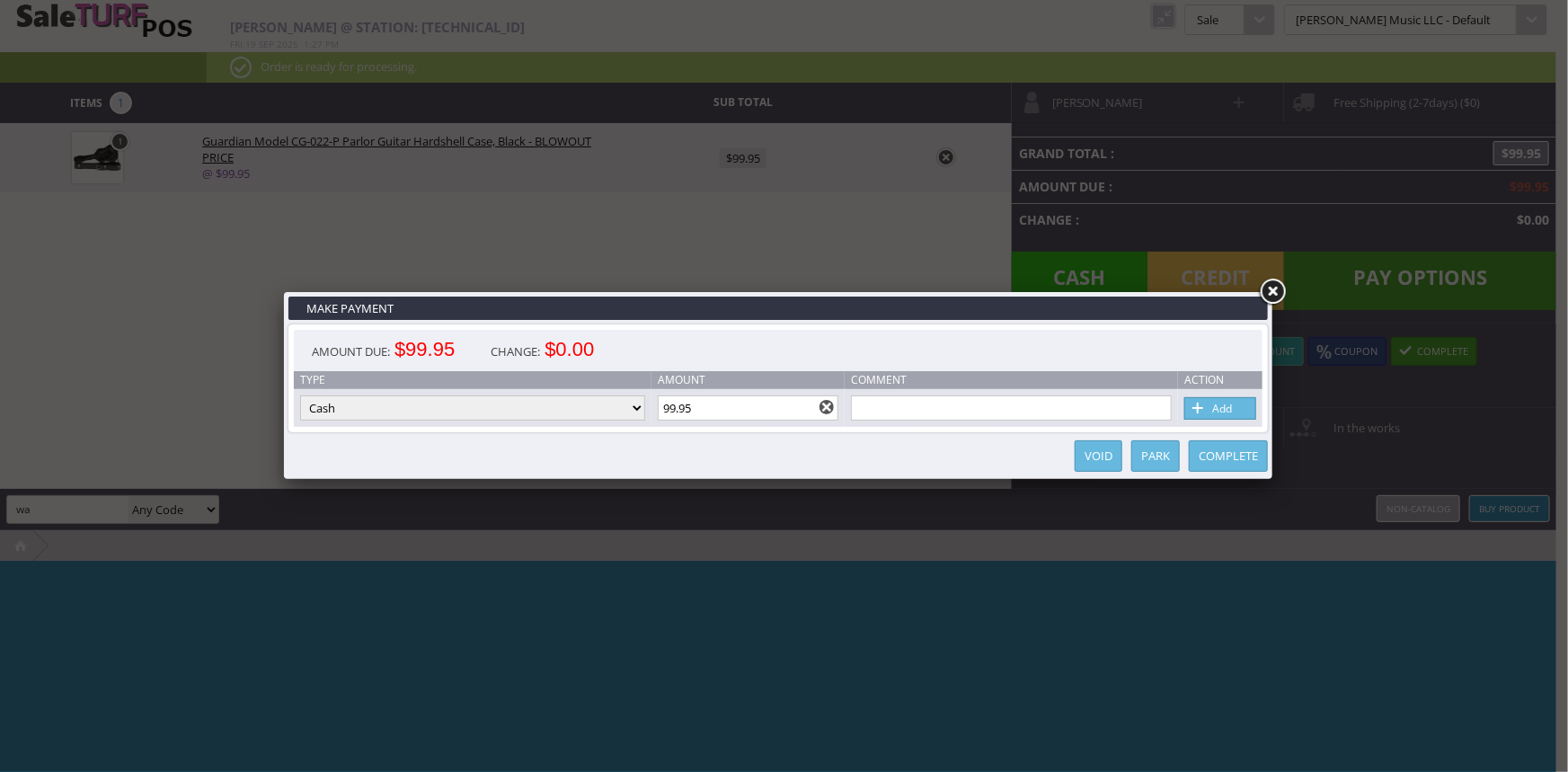
click at [406, 408] on select "Cash Credit Card Cheque or Money Order" at bounding box center [473, 407] width 345 height 26
select select "credit_card"
click at [300, 396] on select "Cash Credit Card Cheque or Money Order" at bounding box center [473, 407] width 345 height 26
click at [720, 350] on div "Amount Due: $99.95 Change: $0.00" at bounding box center [778, 350] width 968 height 42
click at [1234, 409] on link "Add" at bounding box center [1220, 408] width 72 height 23
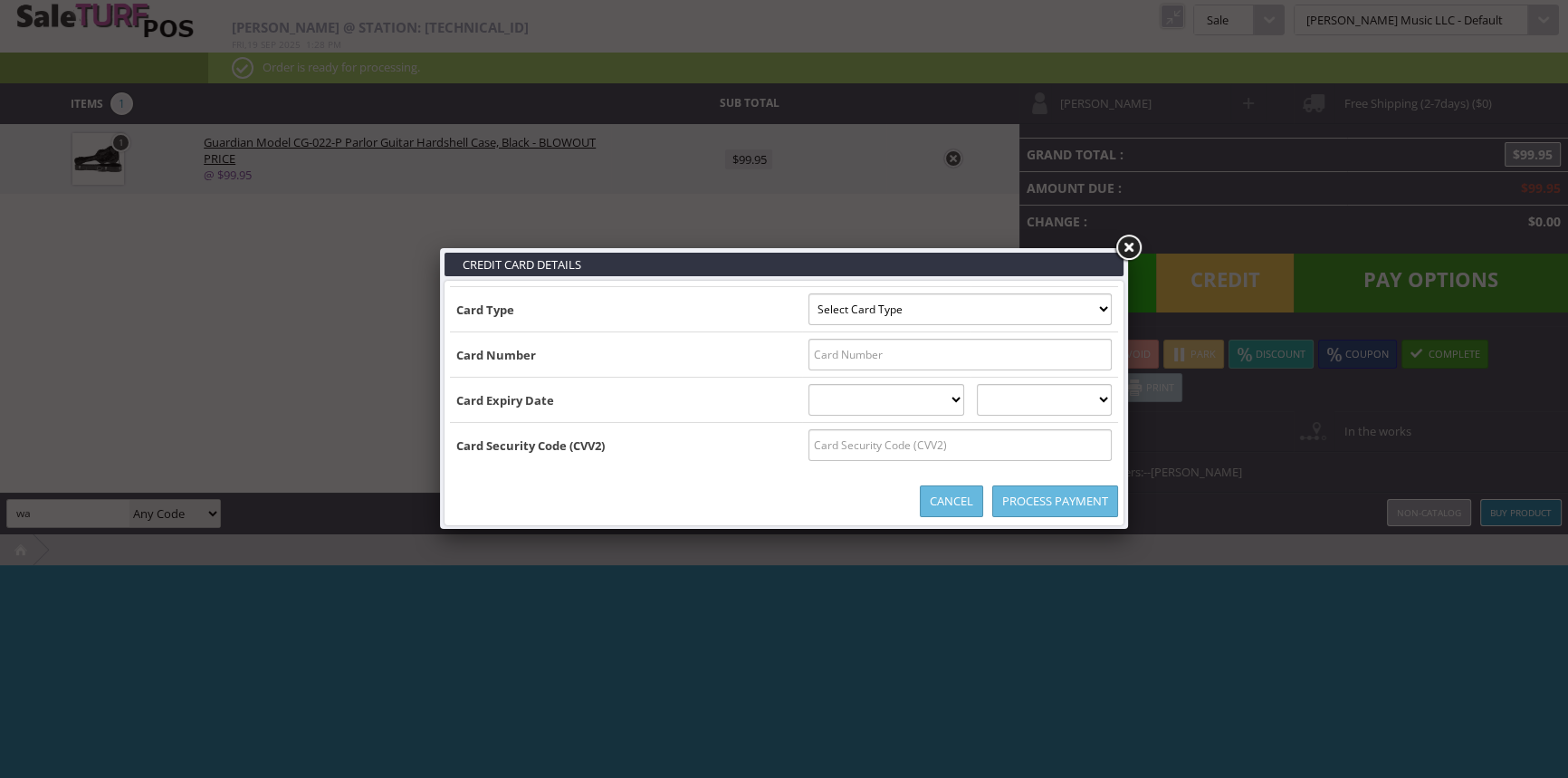
click at [939, 305] on select "Select Card Type Visa MasterCard Discover Card American Express Maestro Solo" at bounding box center [961, 308] width 304 height 32
select select "VISA"
click at [809, 293] on select "Select Card Type Visa MasterCard Discover Card American Express Maestro Solo" at bounding box center [961, 308] width 304 height 32
click at [813, 359] on input "text" at bounding box center [961, 354] width 304 height 32
type input "4147342081331797"
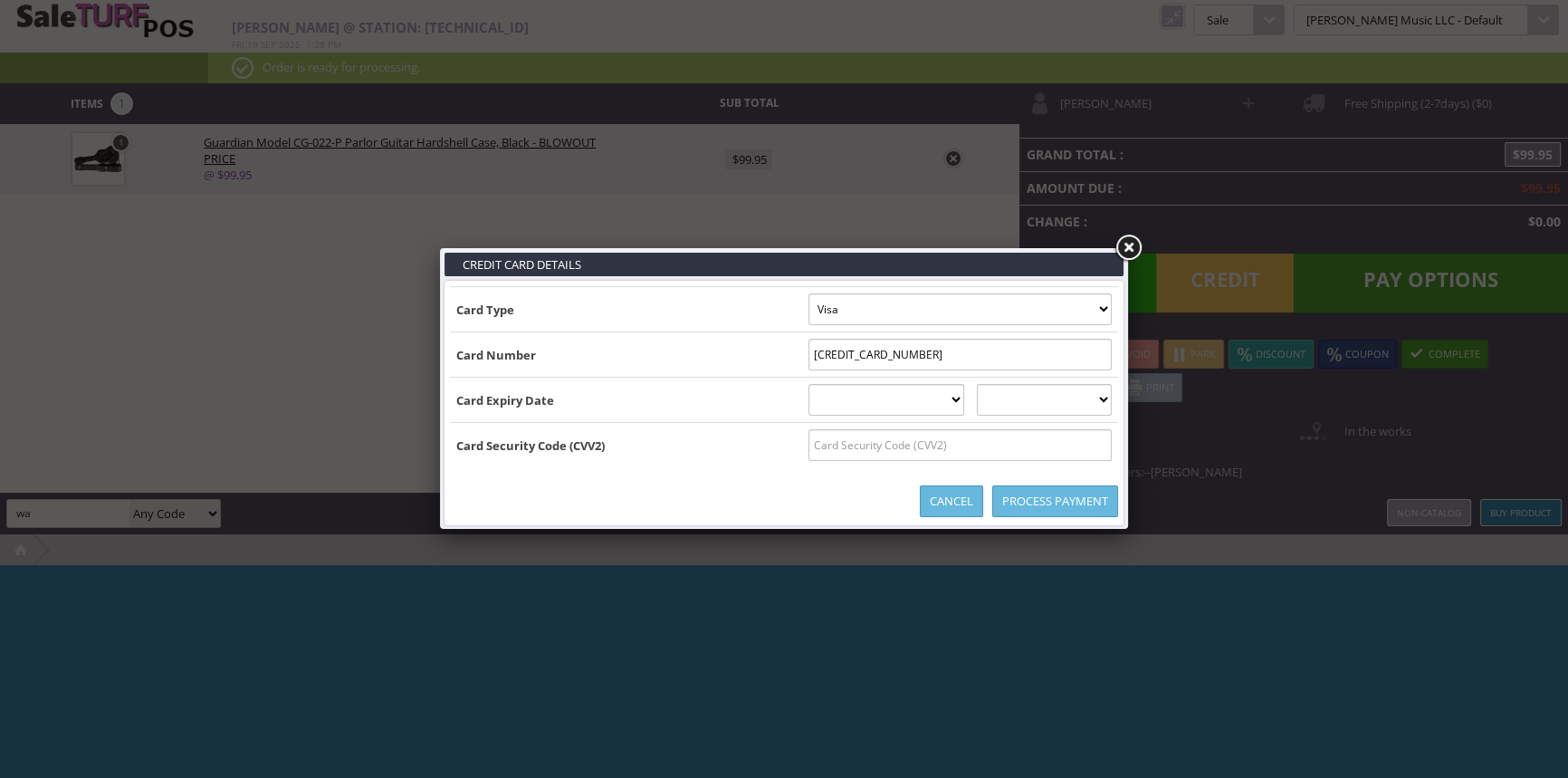
click at [963, 397] on select "01 January 02 February 03 March 04 April 05 May 06 June 07 July 08 August 09 Se…" at bounding box center [887, 399] width 157 height 32
select select "08"
click at [809, 384] on select "01 January 02 February 03 March 04 April 05 May 06 June 07 July 08 August 09 Se…" at bounding box center [887, 399] width 157 height 32
click at [1056, 388] on select "2025 2026 2027 2028 2029 2030 2031 2032 2033 2034 2035" at bounding box center [1044, 399] width 135 height 32
select select "2029"
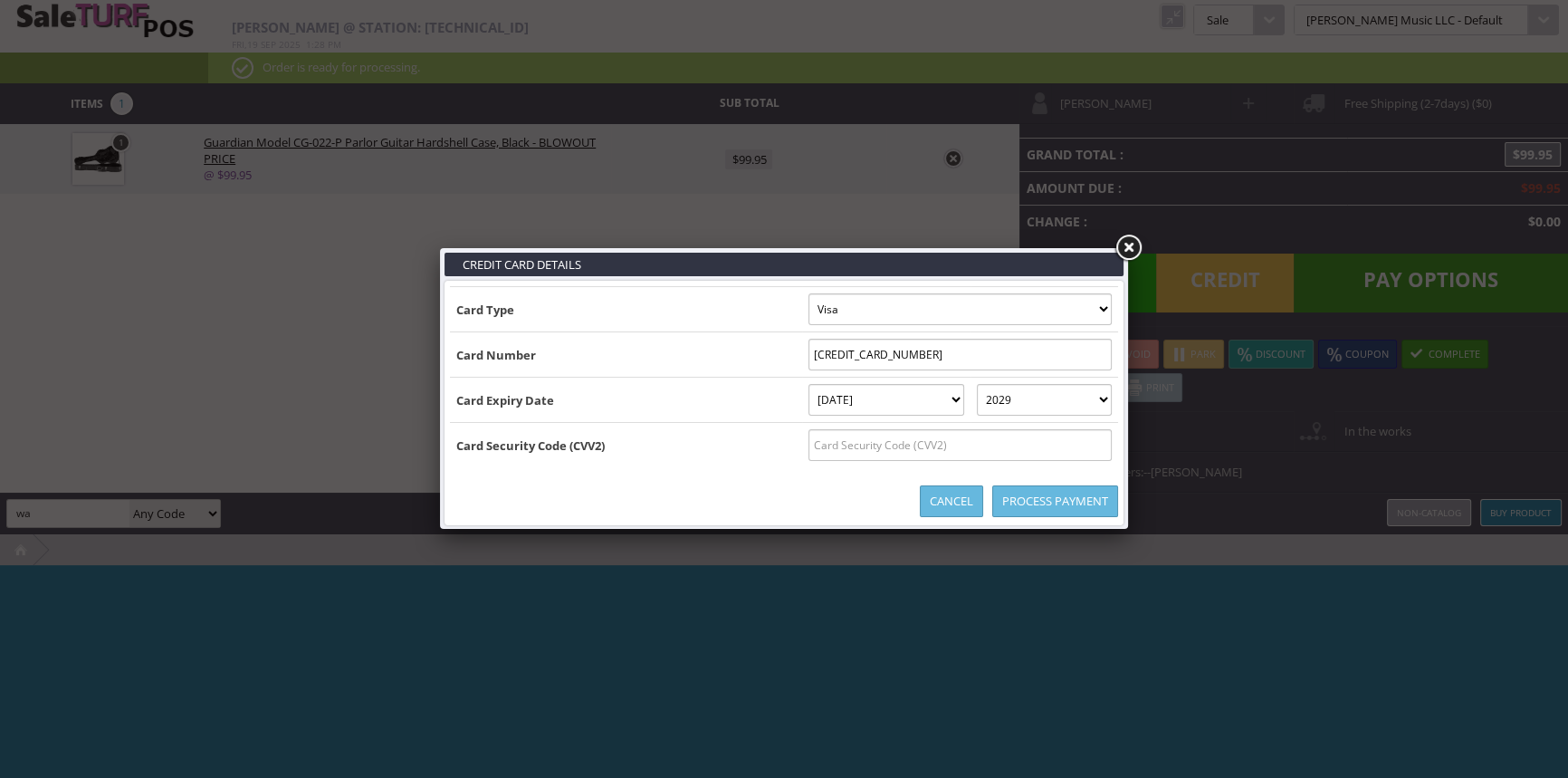
click at [995, 384] on select "2025 2026 2027 2028 2029 2030 2031 2032 2033 2034 2035" at bounding box center [1044, 399] width 135 height 32
click at [921, 446] on input "text" at bounding box center [961, 444] width 304 height 32
type input "196"
click at [638, 446] on td "Card Security Code (CVV2)" at bounding box center [625, 445] width 352 height 45
click at [1020, 498] on link "Process Payment" at bounding box center [1055, 500] width 126 height 32
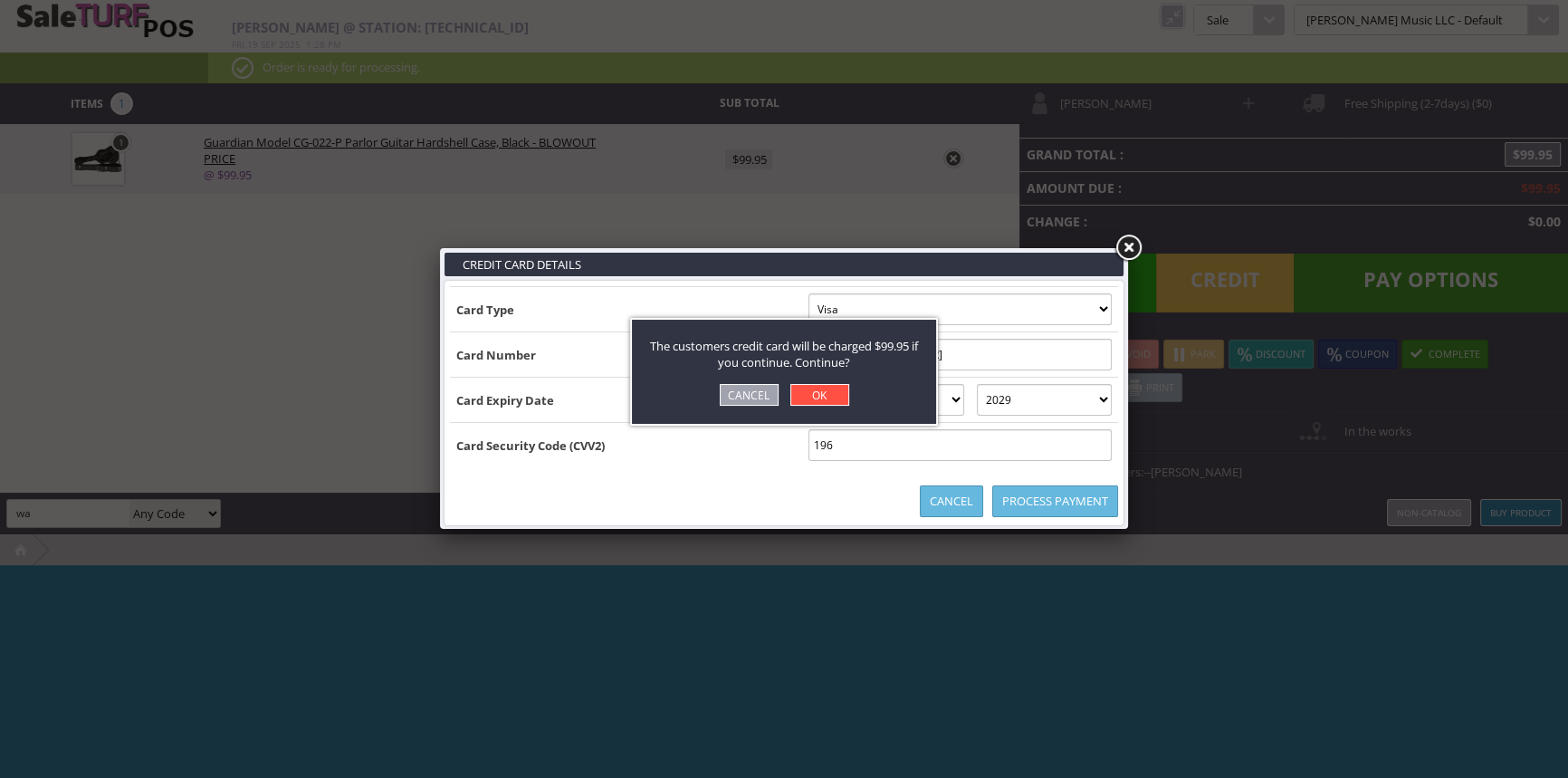
click at [832, 389] on link "OK" at bounding box center [820, 394] width 59 height 22
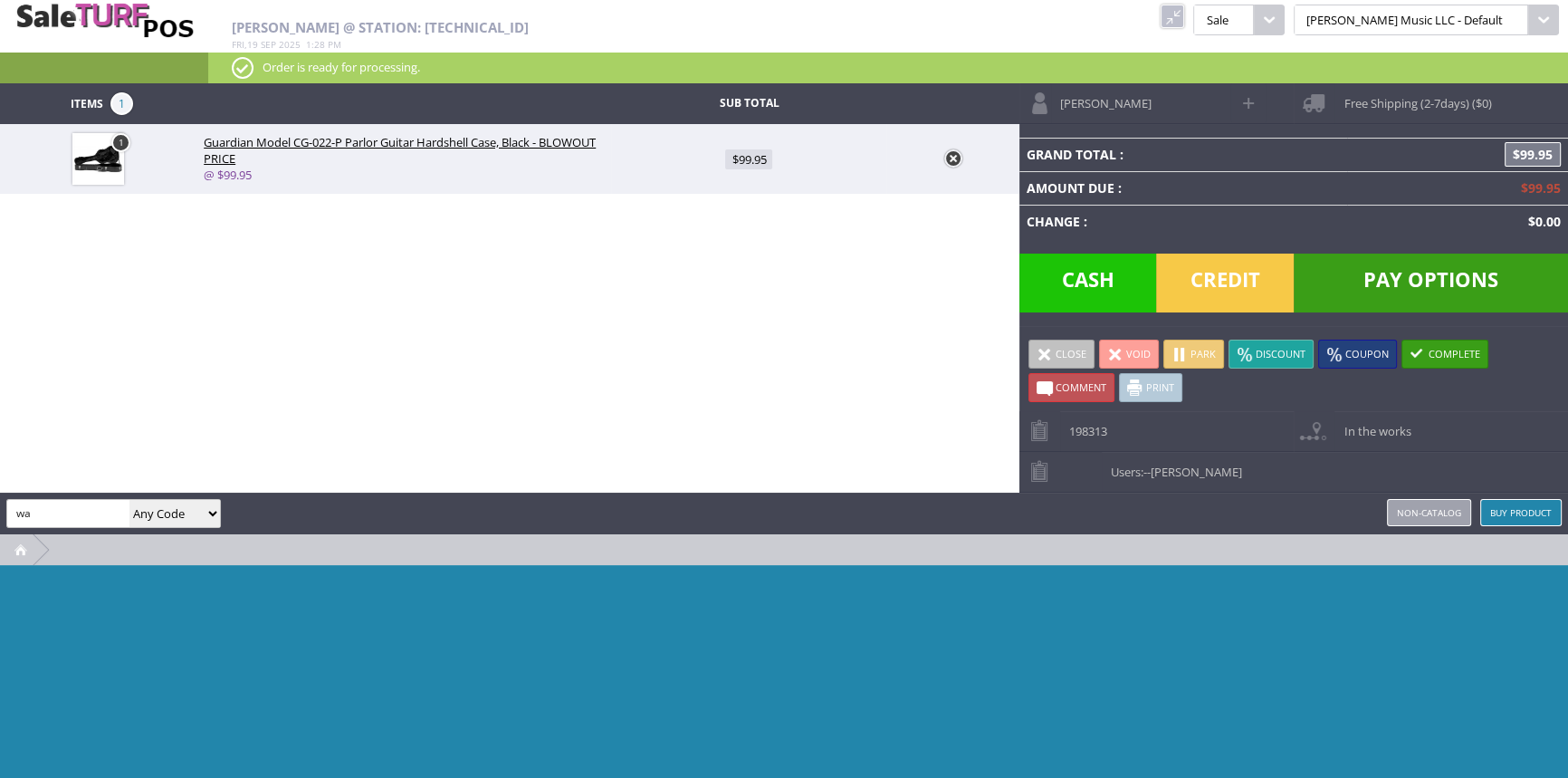
type input "0"
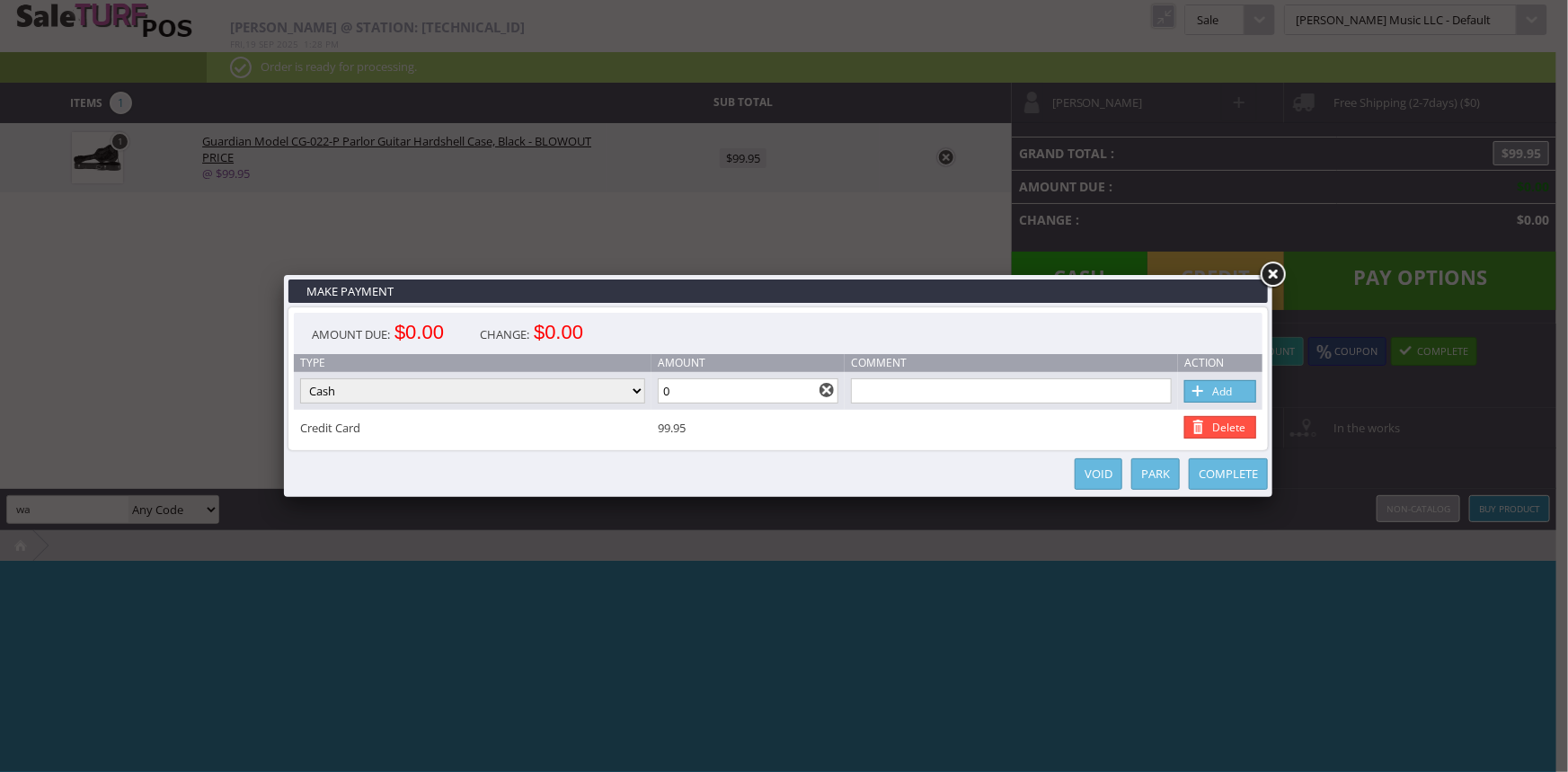
click at [1206, 464] on link "Complete" at bounding box center [1227, 474] width 79 height 31
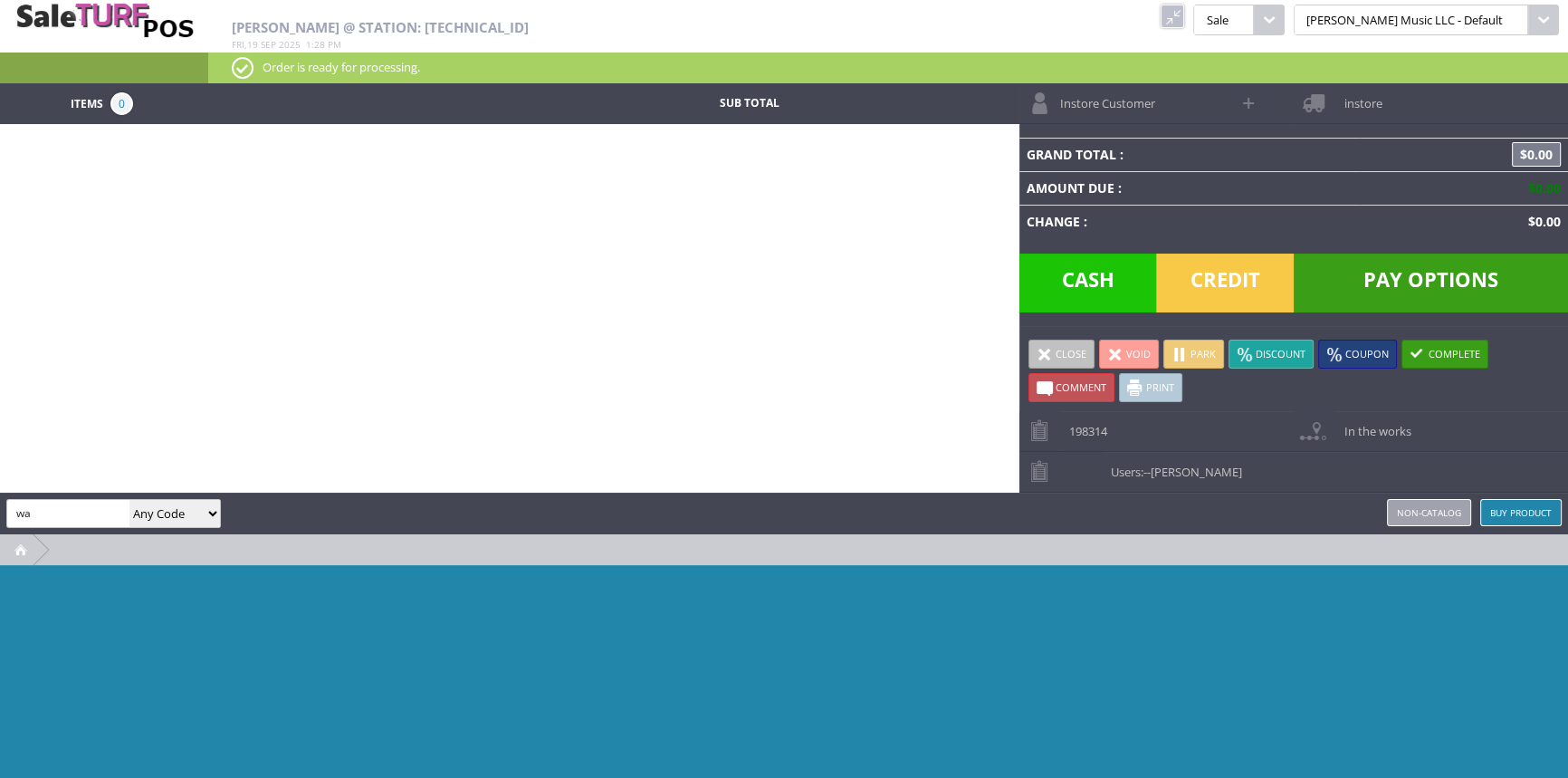
click at [1184, 19] on link at bounding box center [1173, 16] width 24 height 24
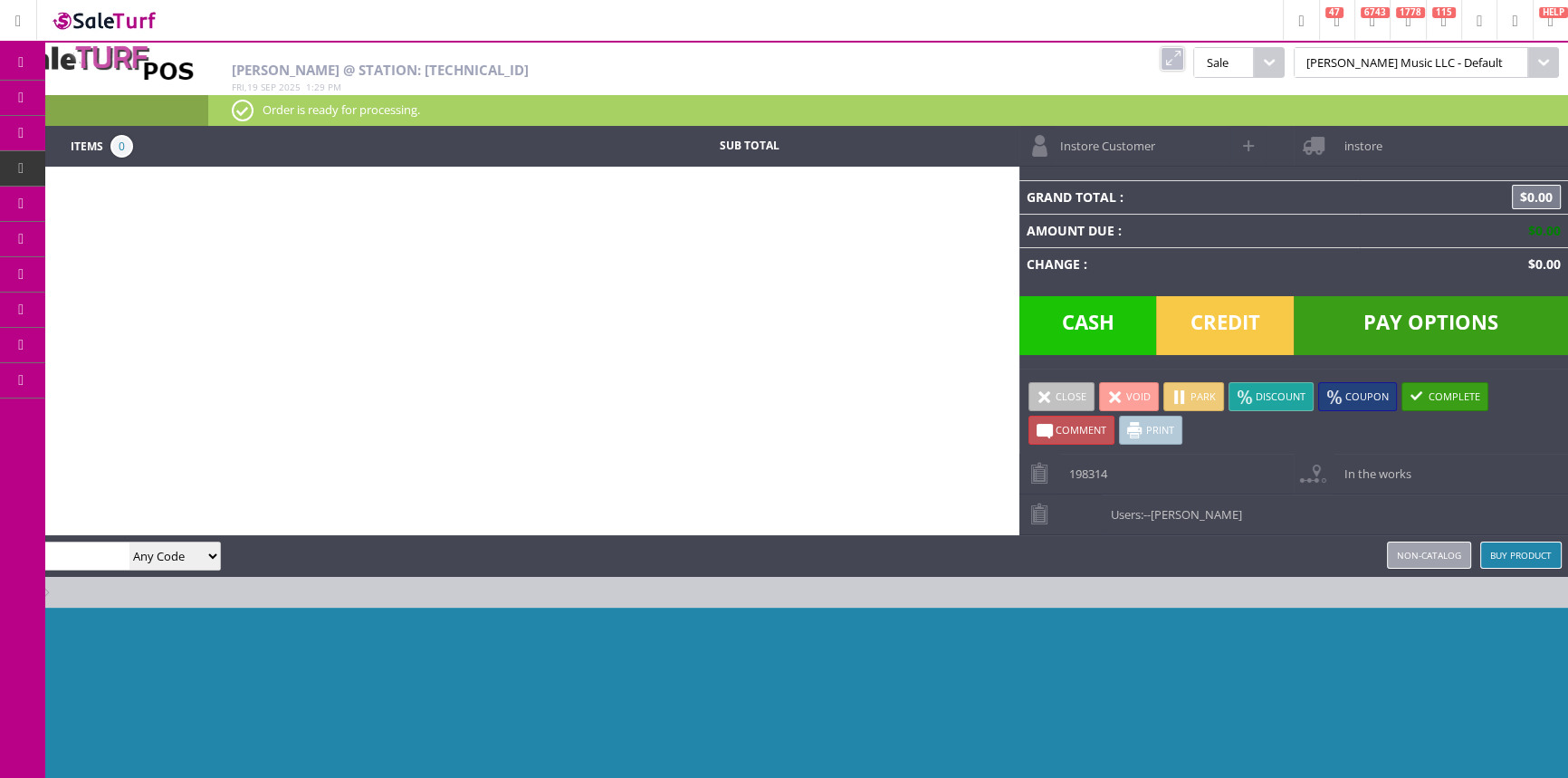
click at [79, 202] on link "Order List" at bounding box center [139, 205] width 190 height 36
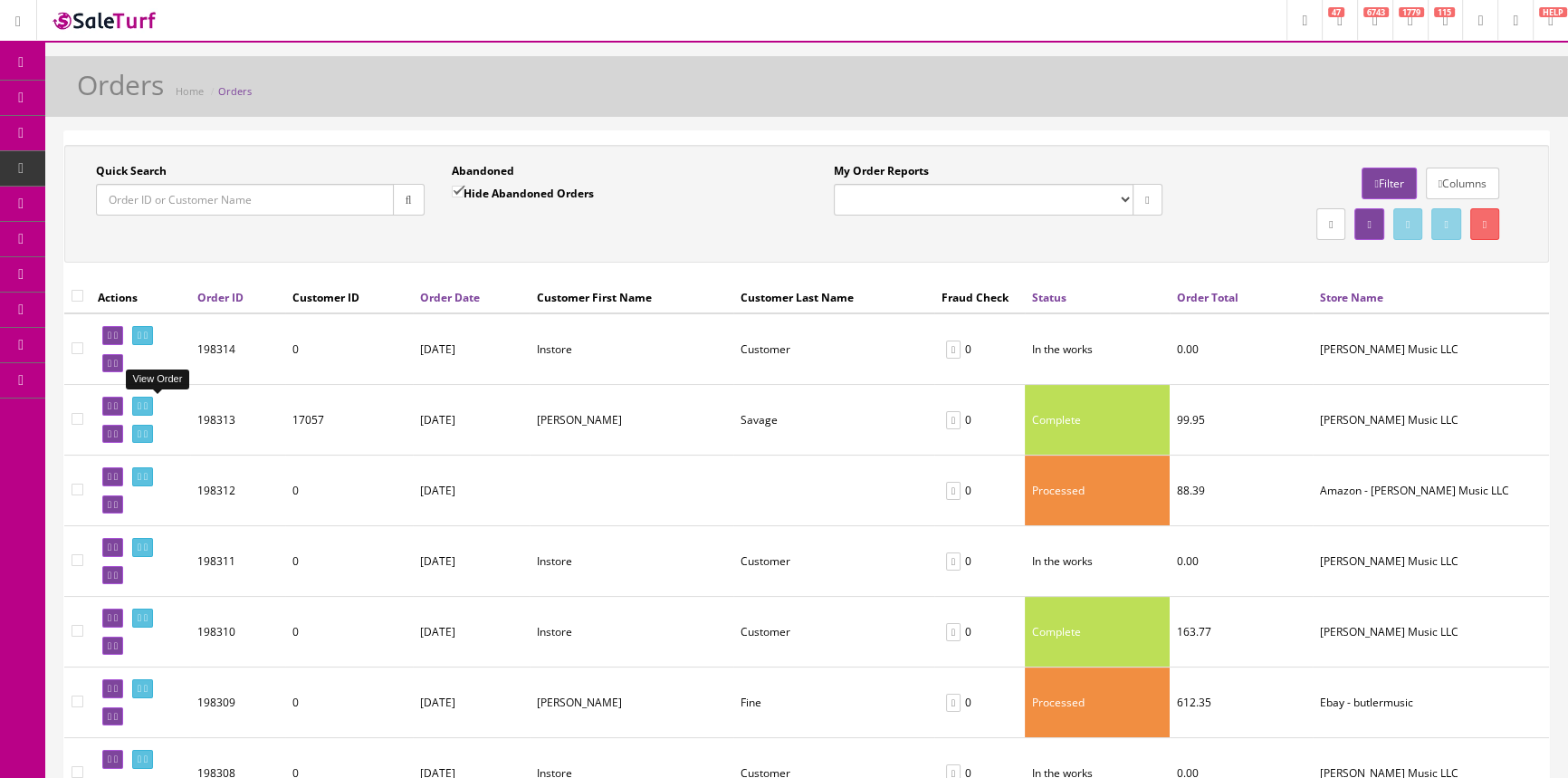
click at [141, 406] on icon at bounding box center [139, 406] width 4 height 10
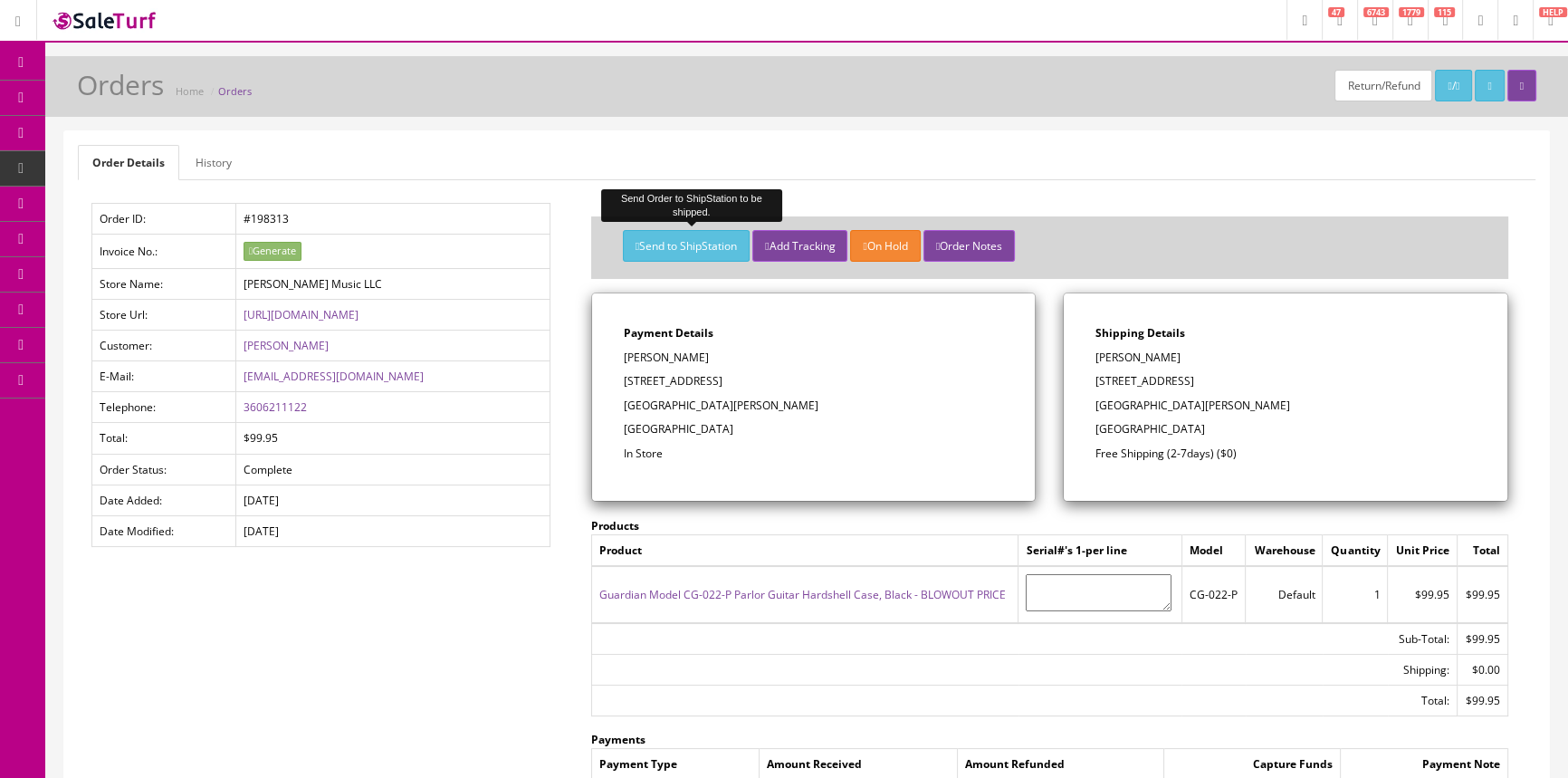
click at [707, 250] on button "Send to ShipStation" at bounding box center [686, 245] width 127 height 32
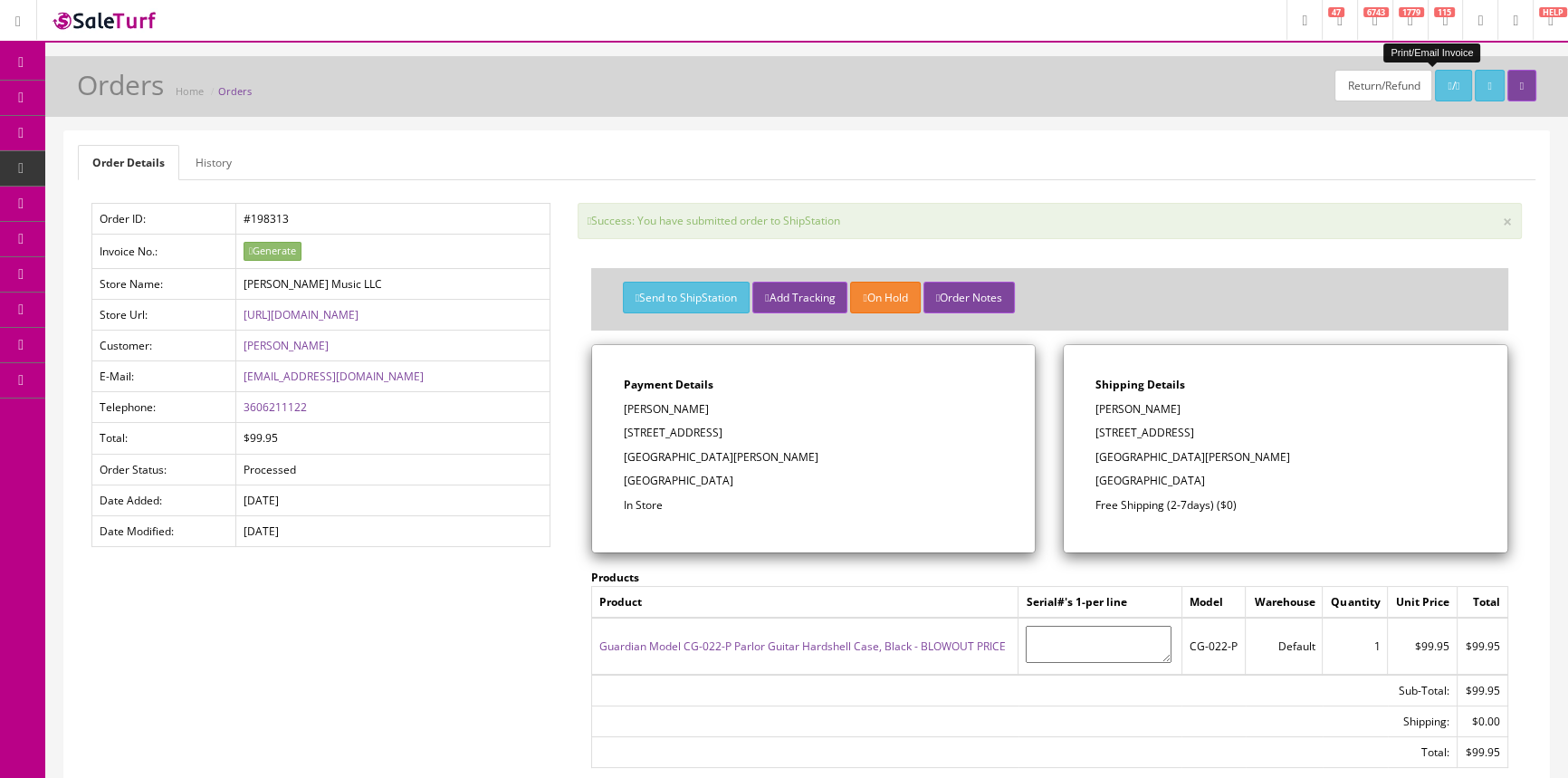
click at [1435, 85] on link "/" at bounding box center [1453, 85] width 37 height 32
click at [145, 97] on span "Products" at bounding box center [130, 97] width 44 height 15
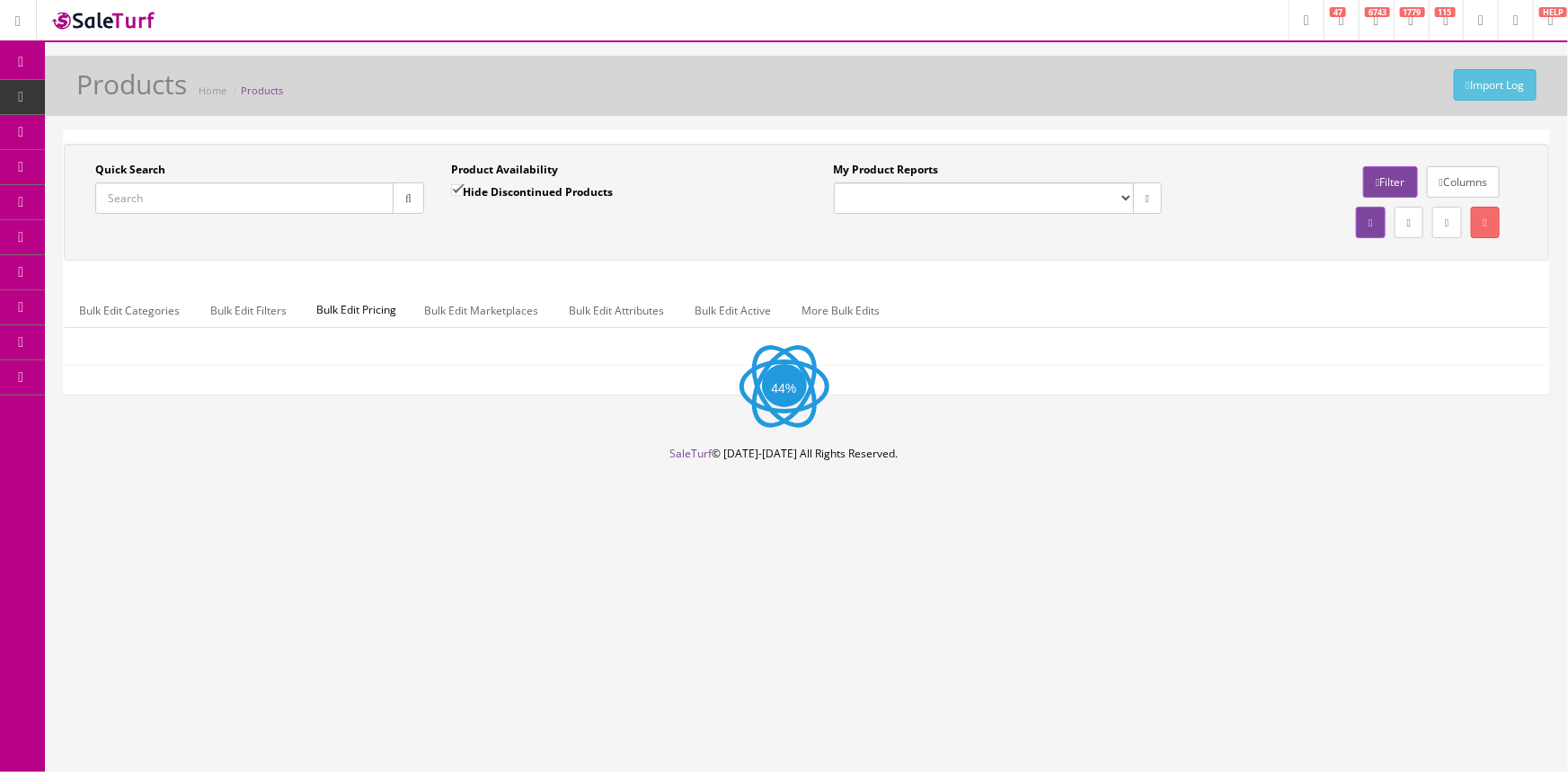
click at [303, 189] on input "Quick Search" at bounding box center [244, 197] width 298 height 31
paste input "CG-022-P"
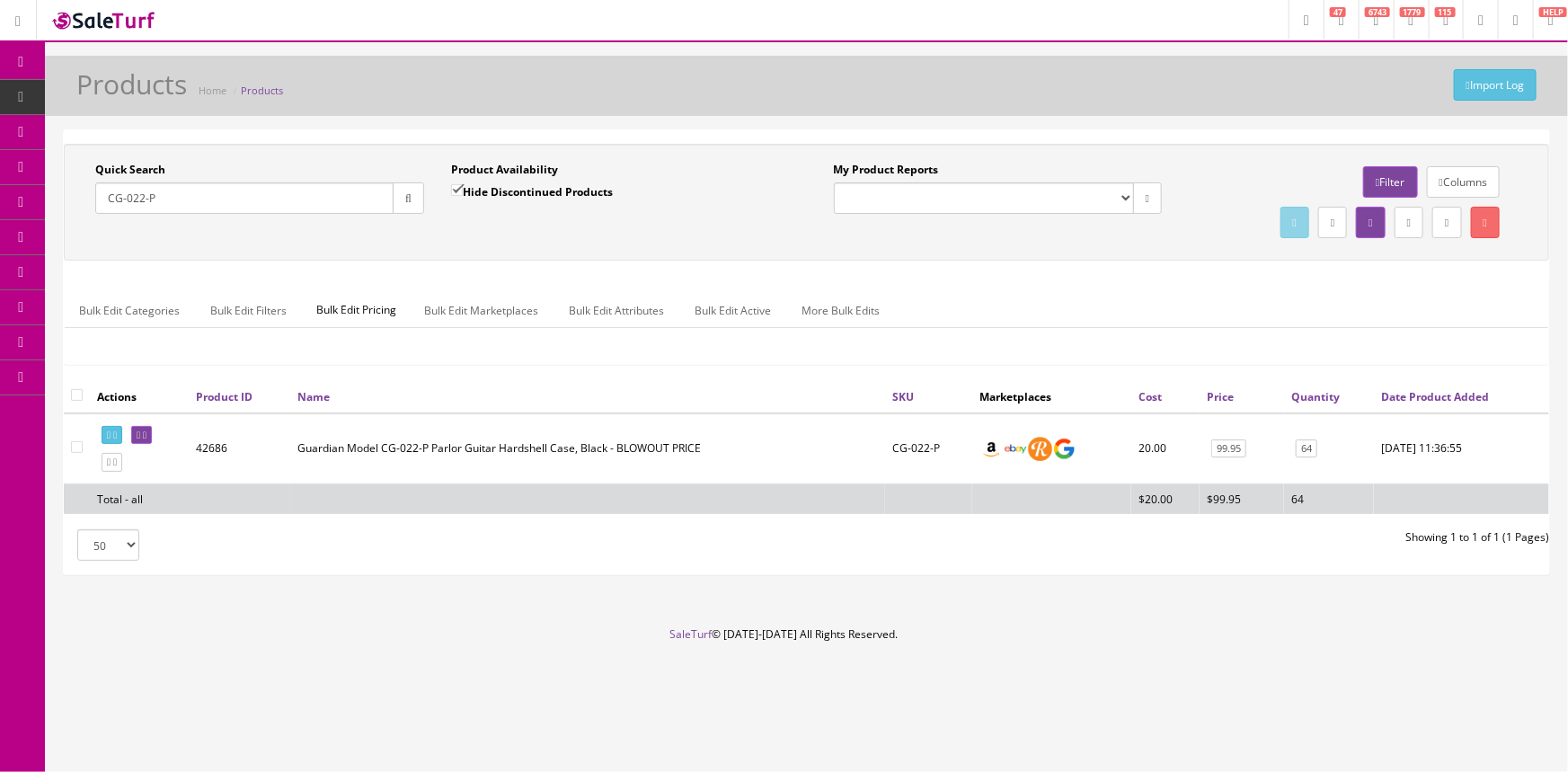
drag, startPoint x: 167, startPoint y: 197, endPoint x: 72, endPoint y: 195, distance: 95.0
click at [72, 199] on div "Quick Search CG-022-P Date From Product Availability Hide Discontinued Products…" at bounding box center [437, 194] width 738 height 65
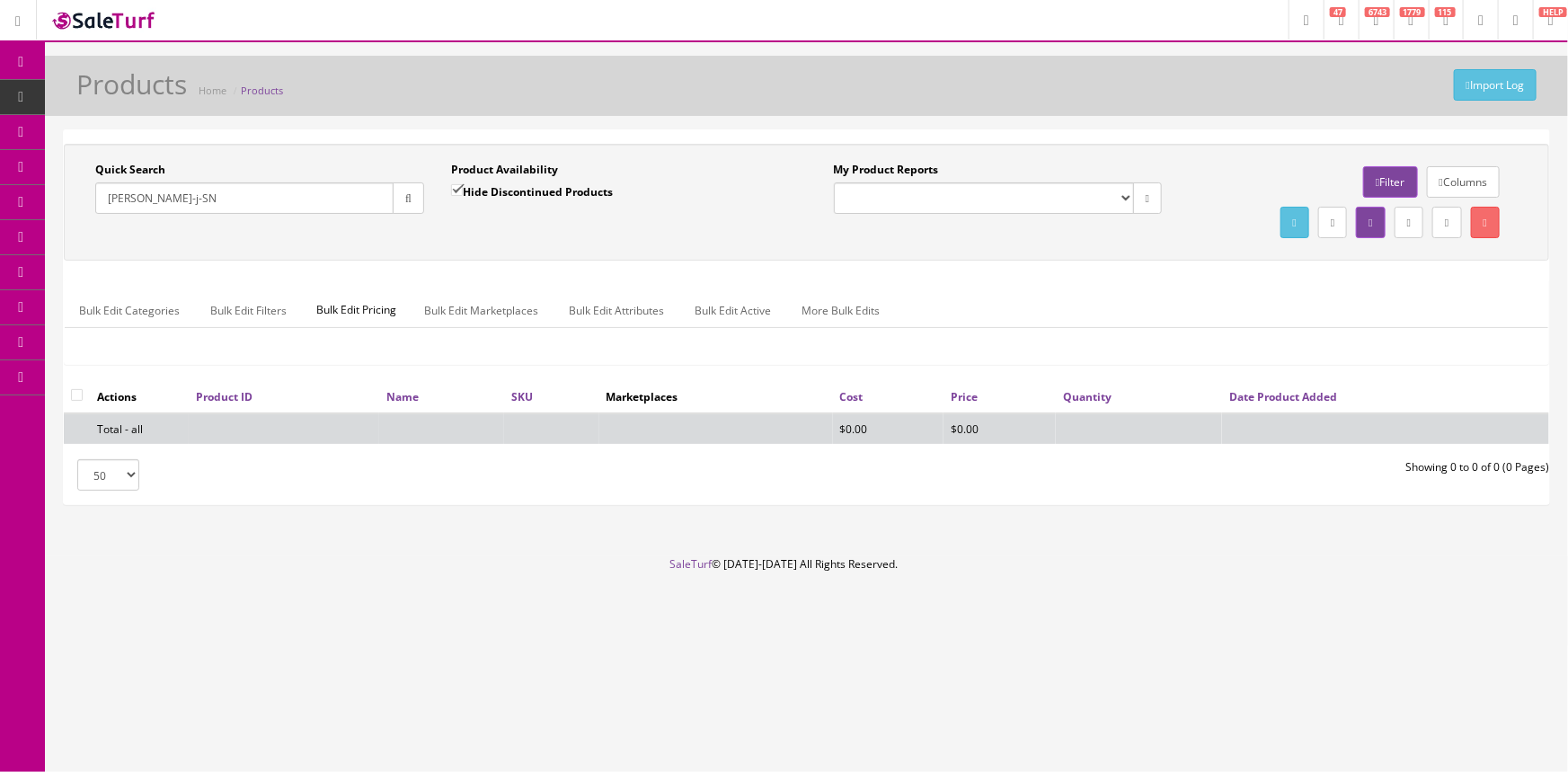
type input "[PERSON_NAME]-j-SN"
click at [521, 187] on label "Hide Discontinued Products" at bounding box center [532, 190] width 162 height 18
click at [462, 187] on input "Hide Discontinued Products" at bounding box center [457, 189] width 11 height 11
checkbox input "false"
click at [135, 191] on input "[PERSON_NAME]-j-SN" at bounding box center [244, 197] width 298 height 31
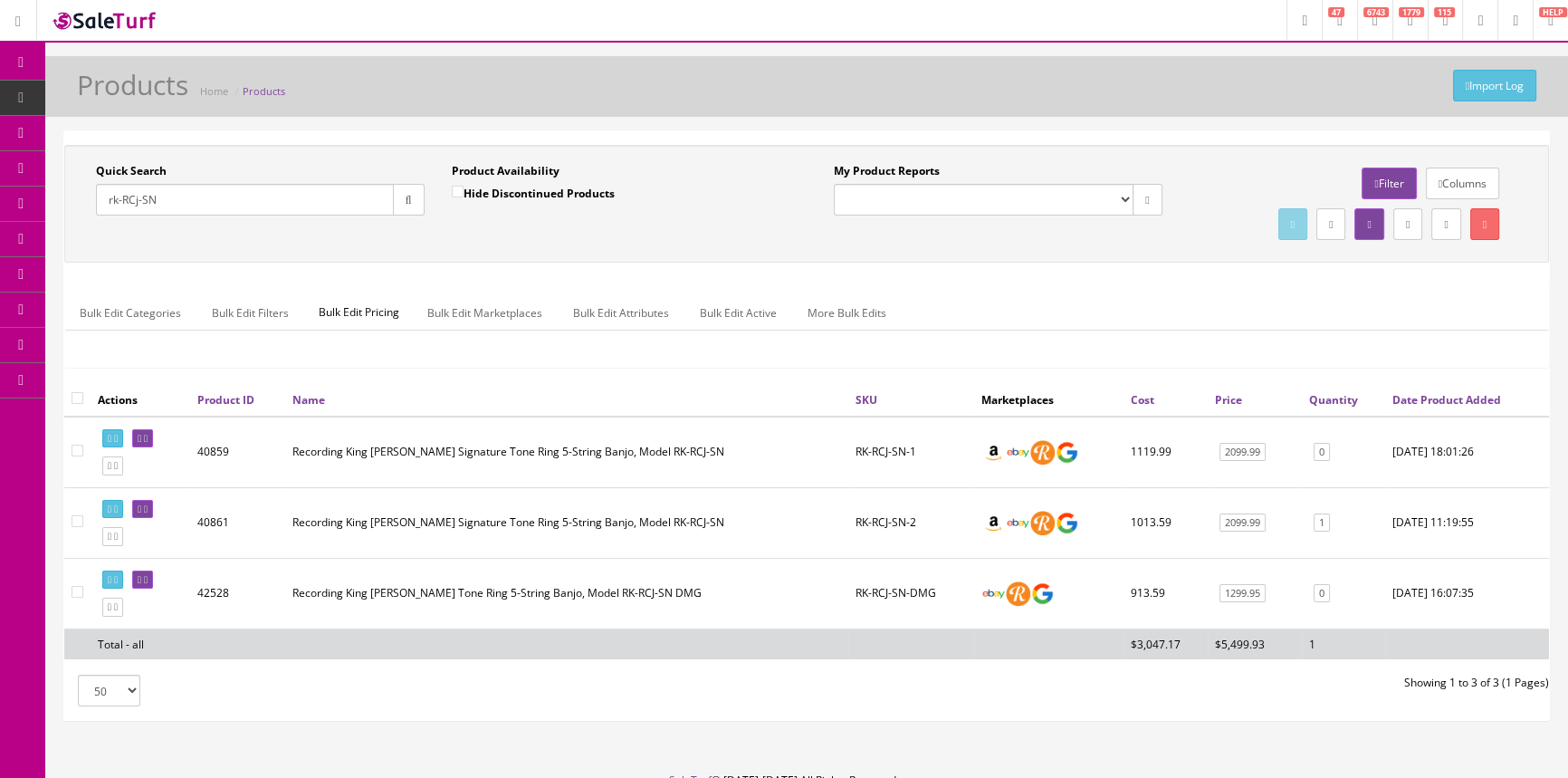
drag, startPoint x: 162, startPoint y: 201, endPoint x: 101, endPoint y: 208, distance: 61.4
click at [101, 208] on input "rk-RCj-SN" at bounding box center [245, 199] width 298 height 32
drag, startPoint x: 856, startPoint y: 520, endPoint x: 933, endPoint y: 524, distance: 77.1
click at [933, 524] on td "RK-RCJ-SN-2" at bounding box center [911, 522] width 126 height 71
copy td "RK-RCJ-SN-2"
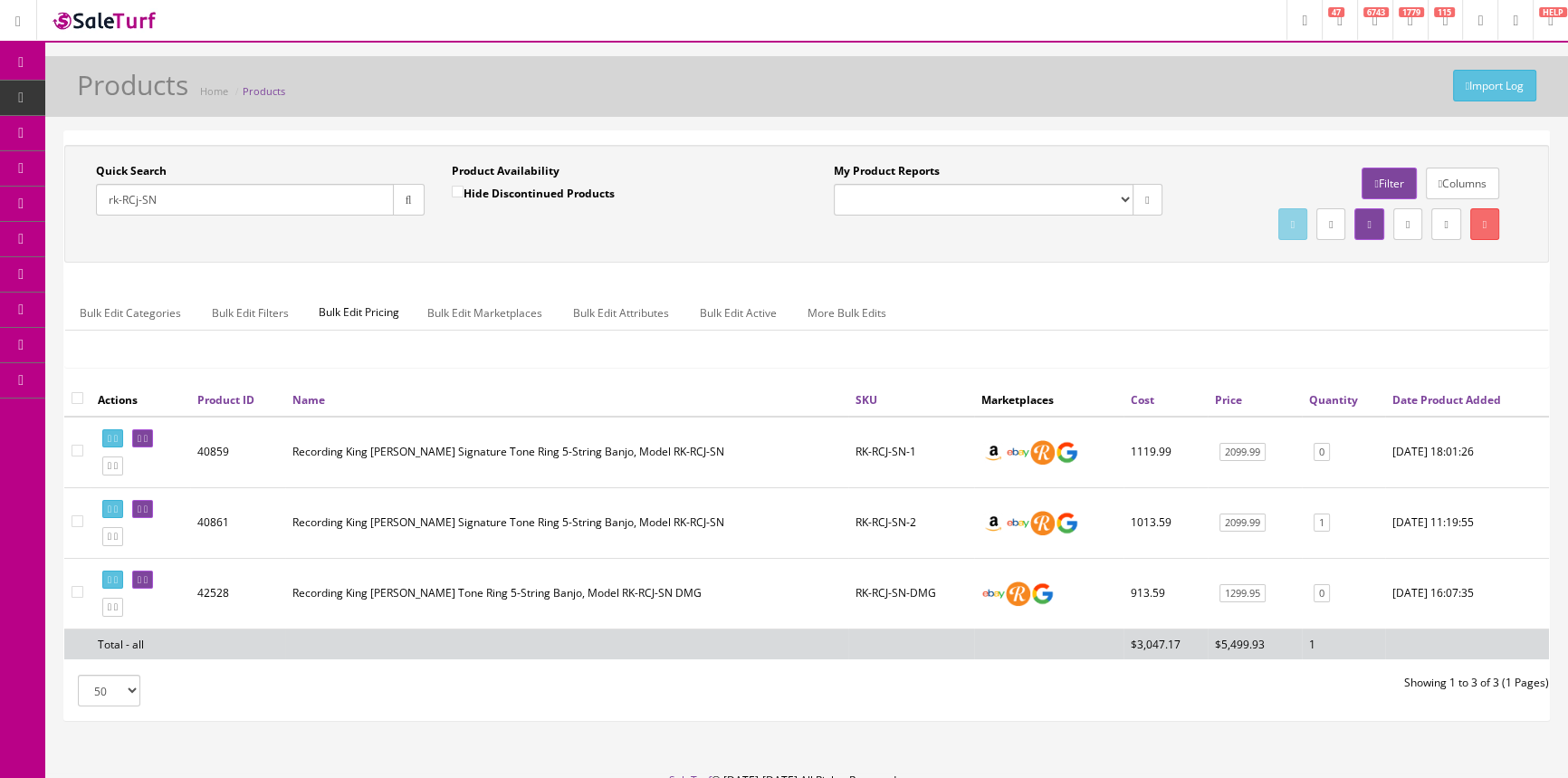
click at [167, 201] on input "rk-RCj-SN" at bounding box center [245, 199] width 298 height 32
type input "r"
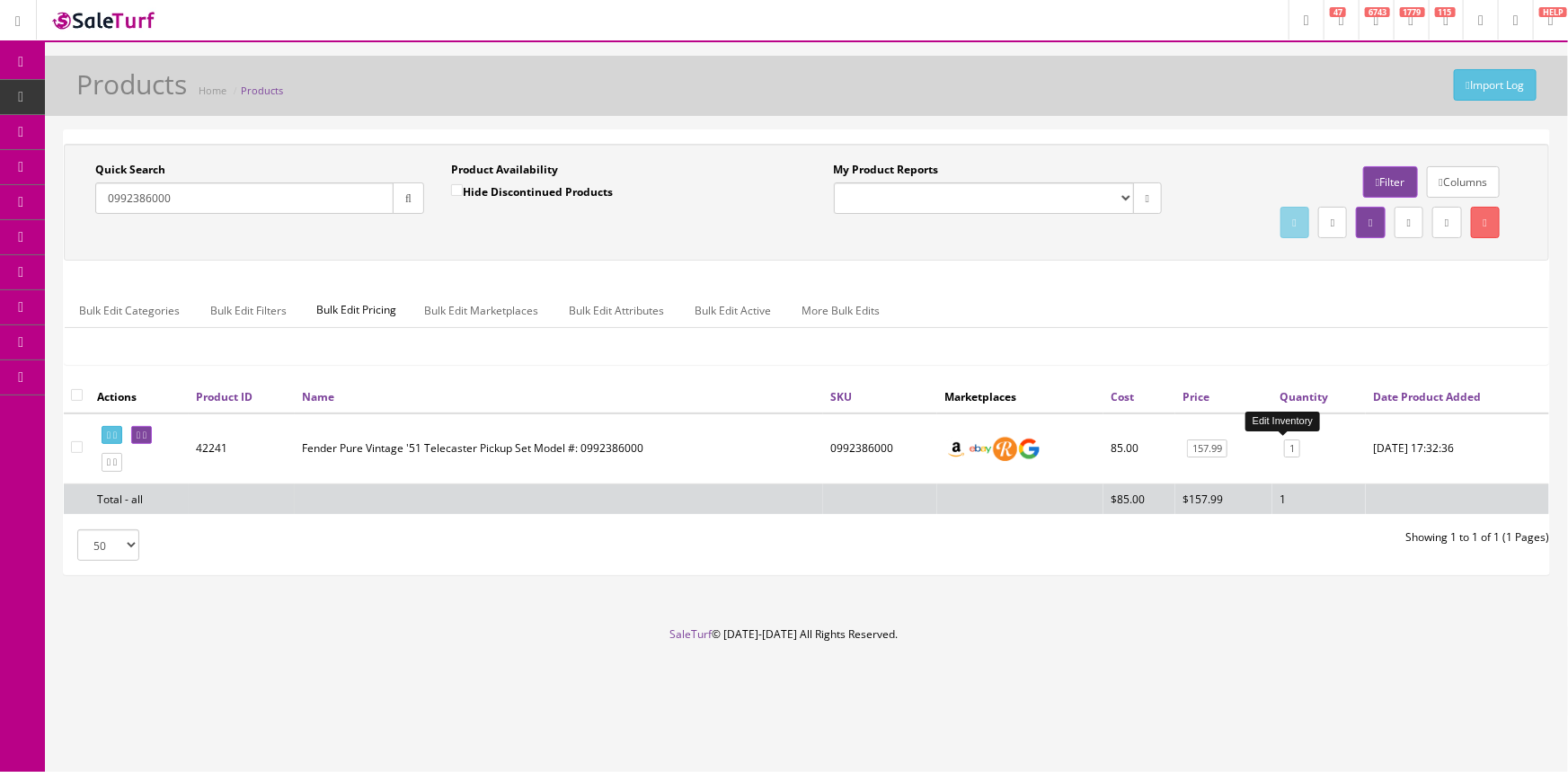
type input "0992386000"
click at [1288, 448] on link "1" at bounding box center [1291, 449] width 16 height 19
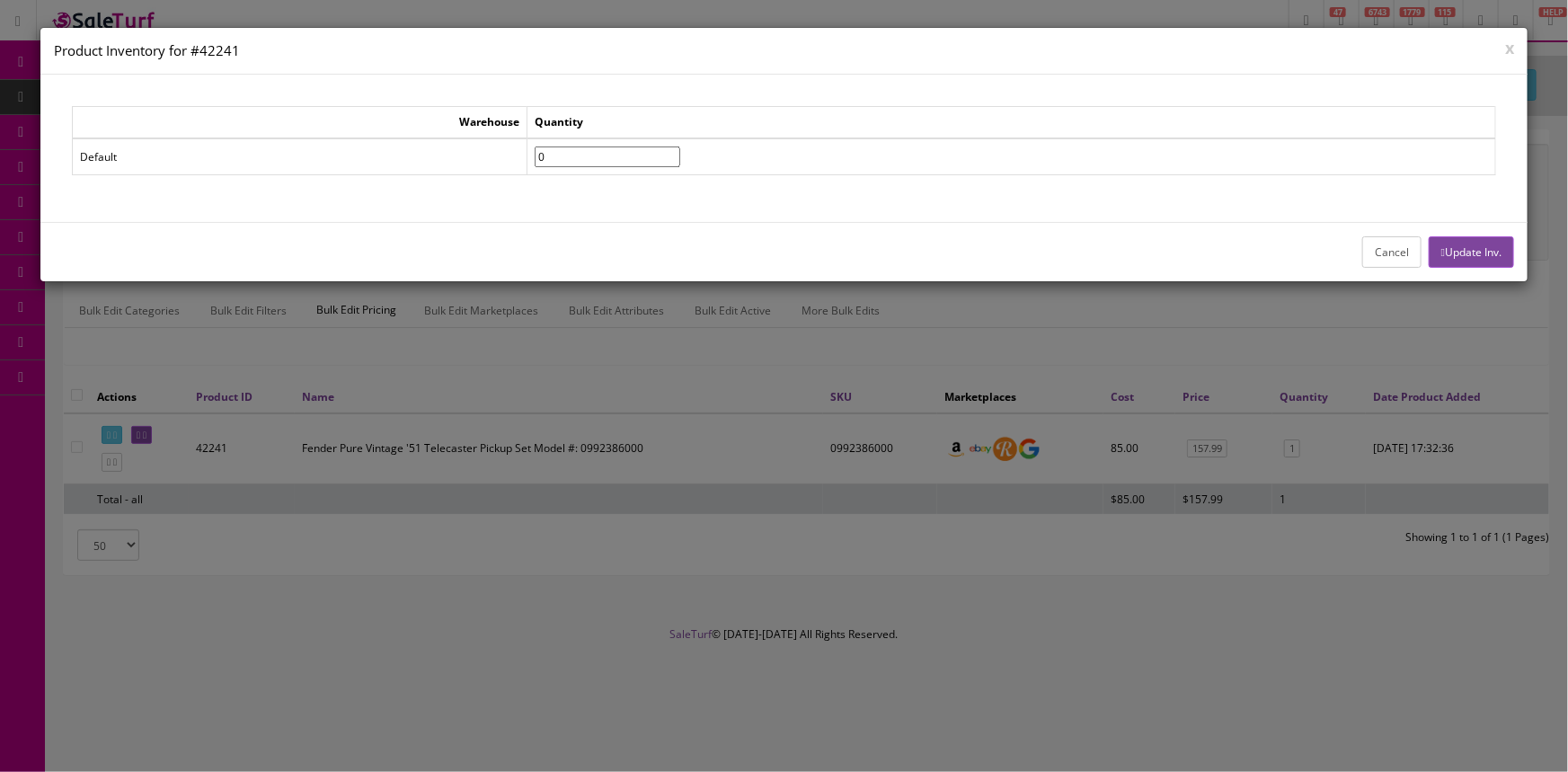
type input"] "0"
click at [680, 160] on input"] "0" at bounding box center [607, 157] width 146 height 21
click at [1472, 249] on button "Update Inv." at bounding box center [1471, 251] width 85 height 31
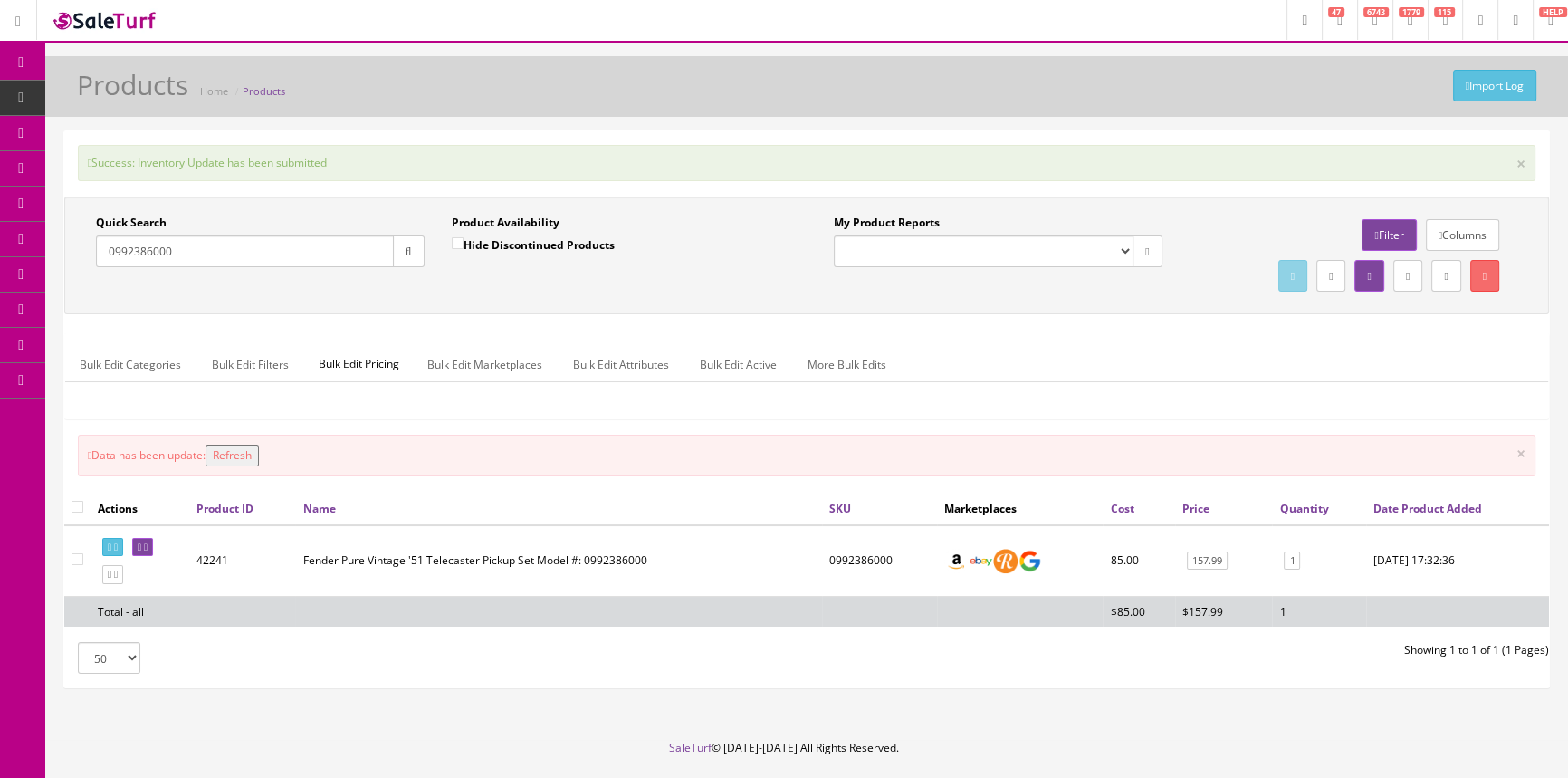
click at [245, 447] on button "Refresh" at bounding box center [232, 455] width 53 height 22
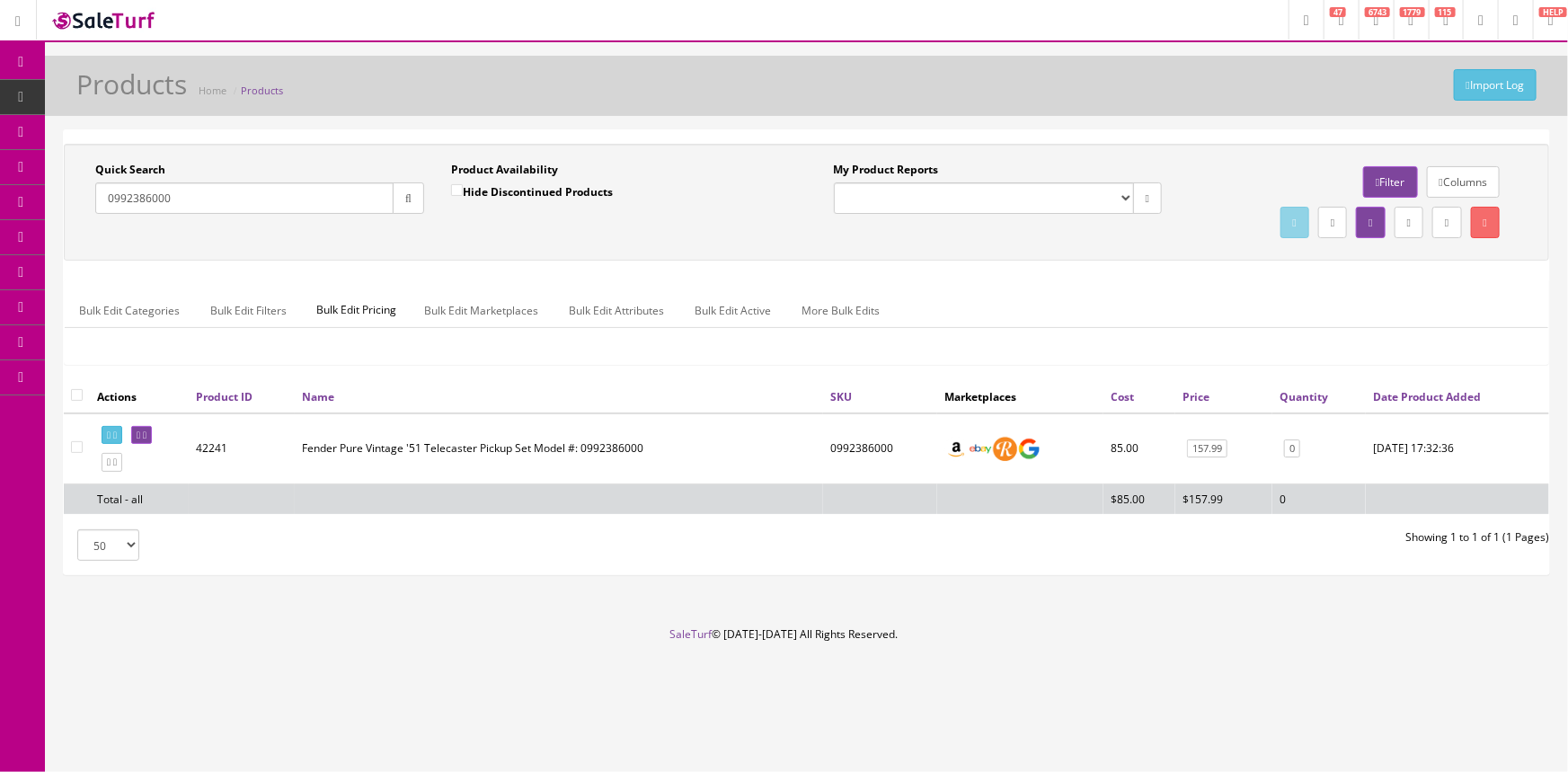
click at [138, 163] on span "POS Console" at bounding box center [138, 167] width 63 height 15
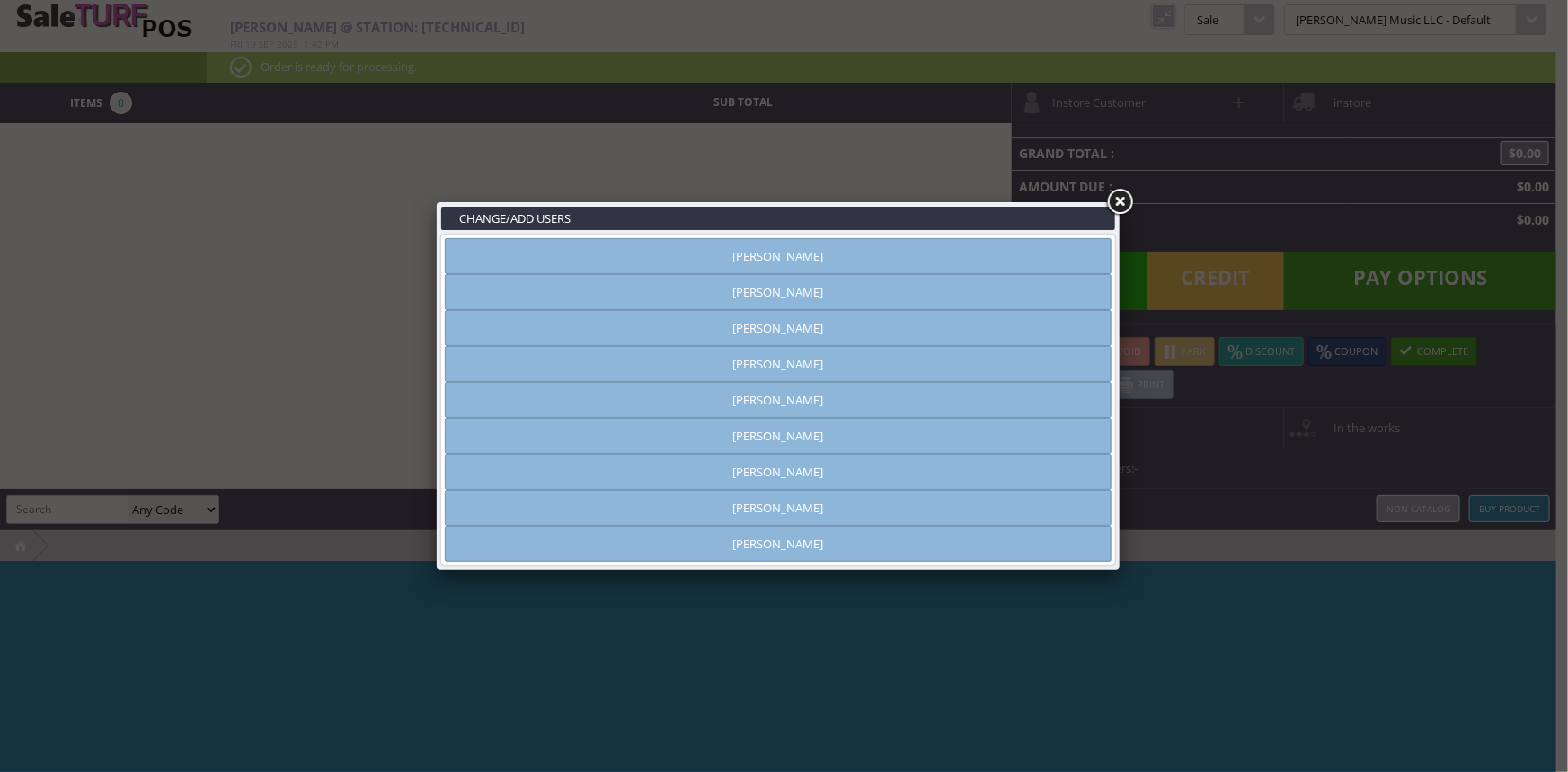
type input "[PERSON_NAME]"
click at [610, 268] on link "[PERSON_NAME]" at bounding box center [778, 256] width 667 height 36
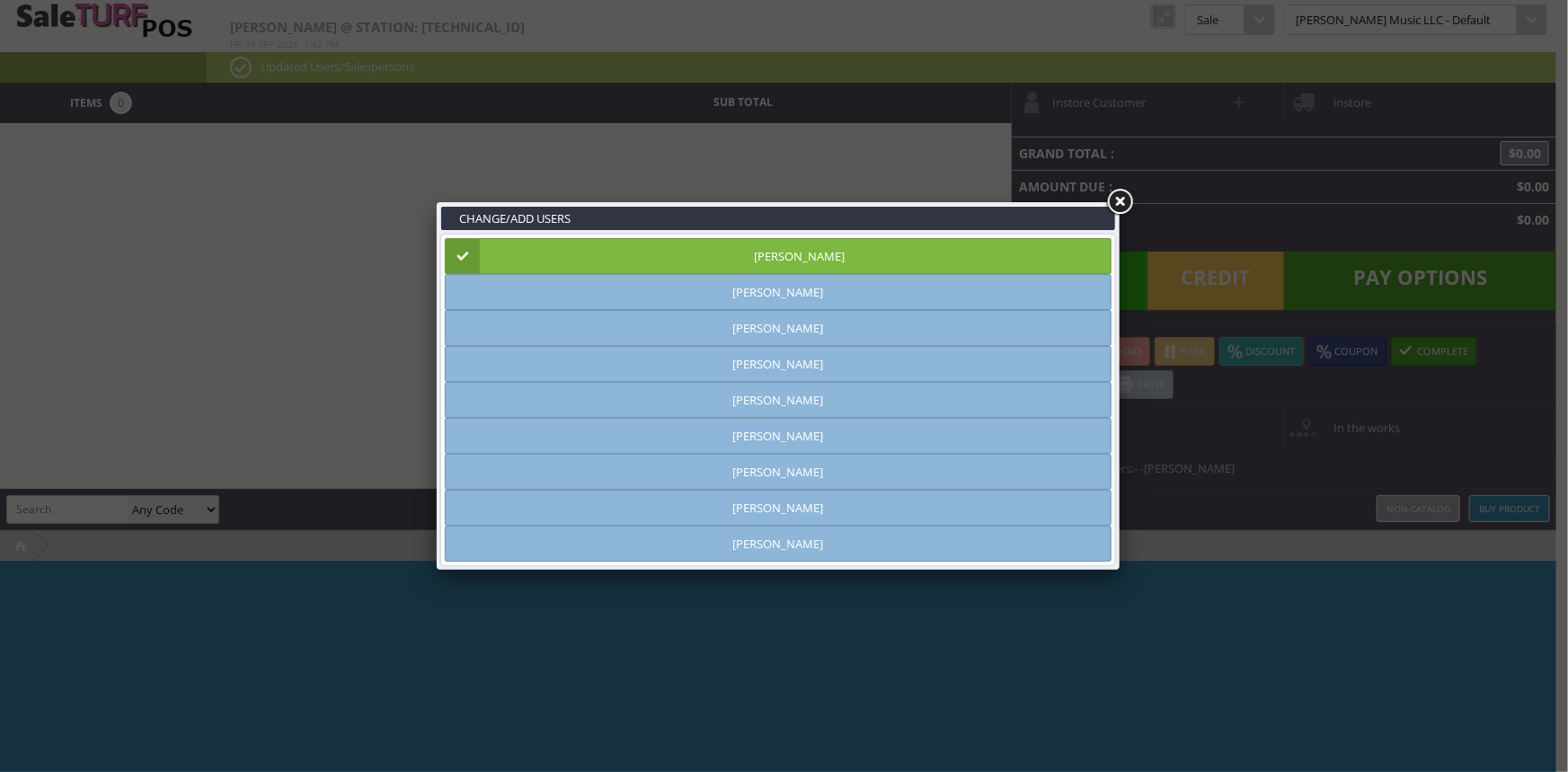
click at [1121, 202] on link at bounding box center [1119, 202] width 32 height 32
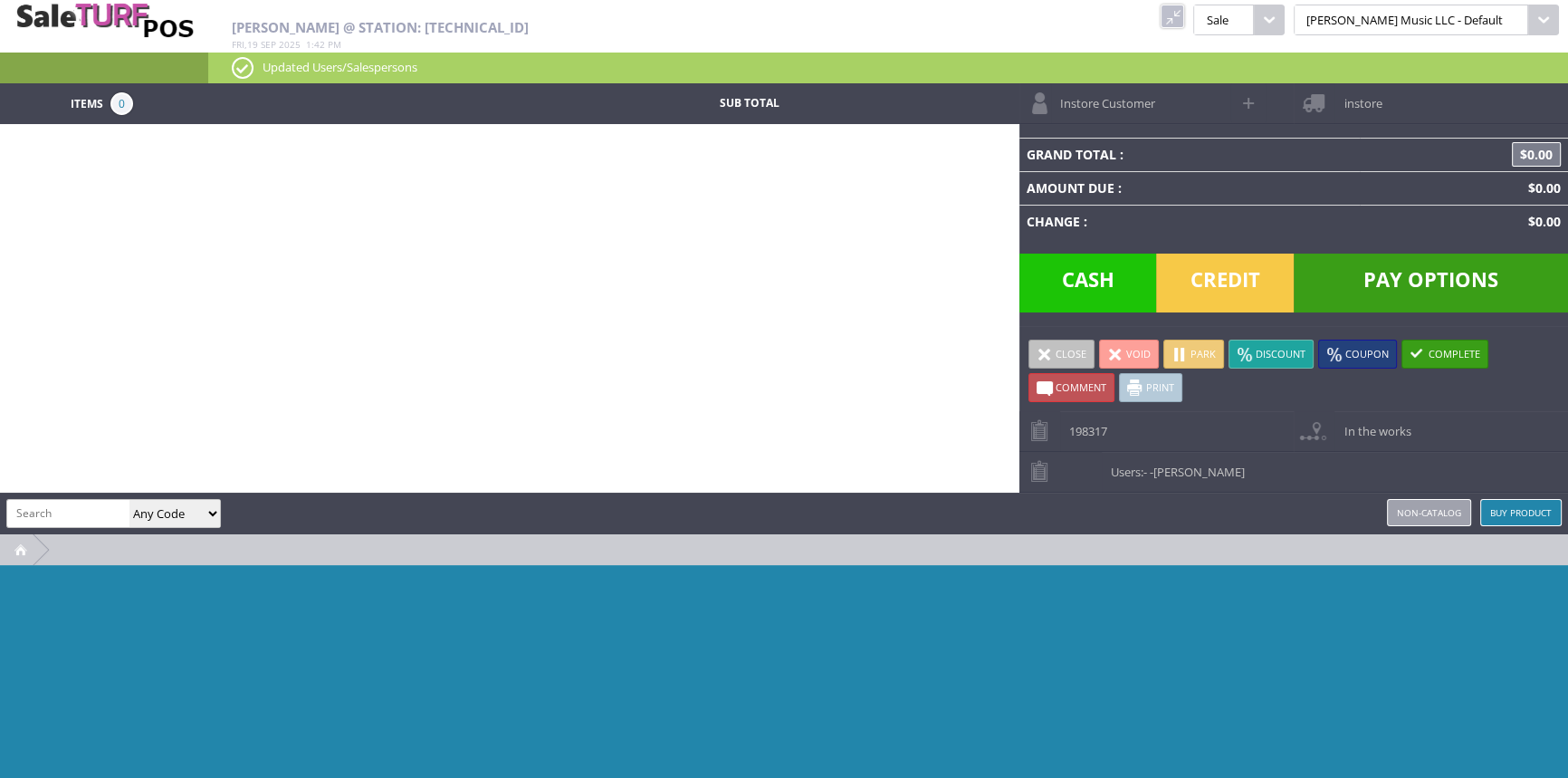
click at [44, 513] on input "search" at bounding box center [69, 512] width 122 height 26
paste input "RK-RCJ-SN-2"
type input "RK-RCJ-SN-2"
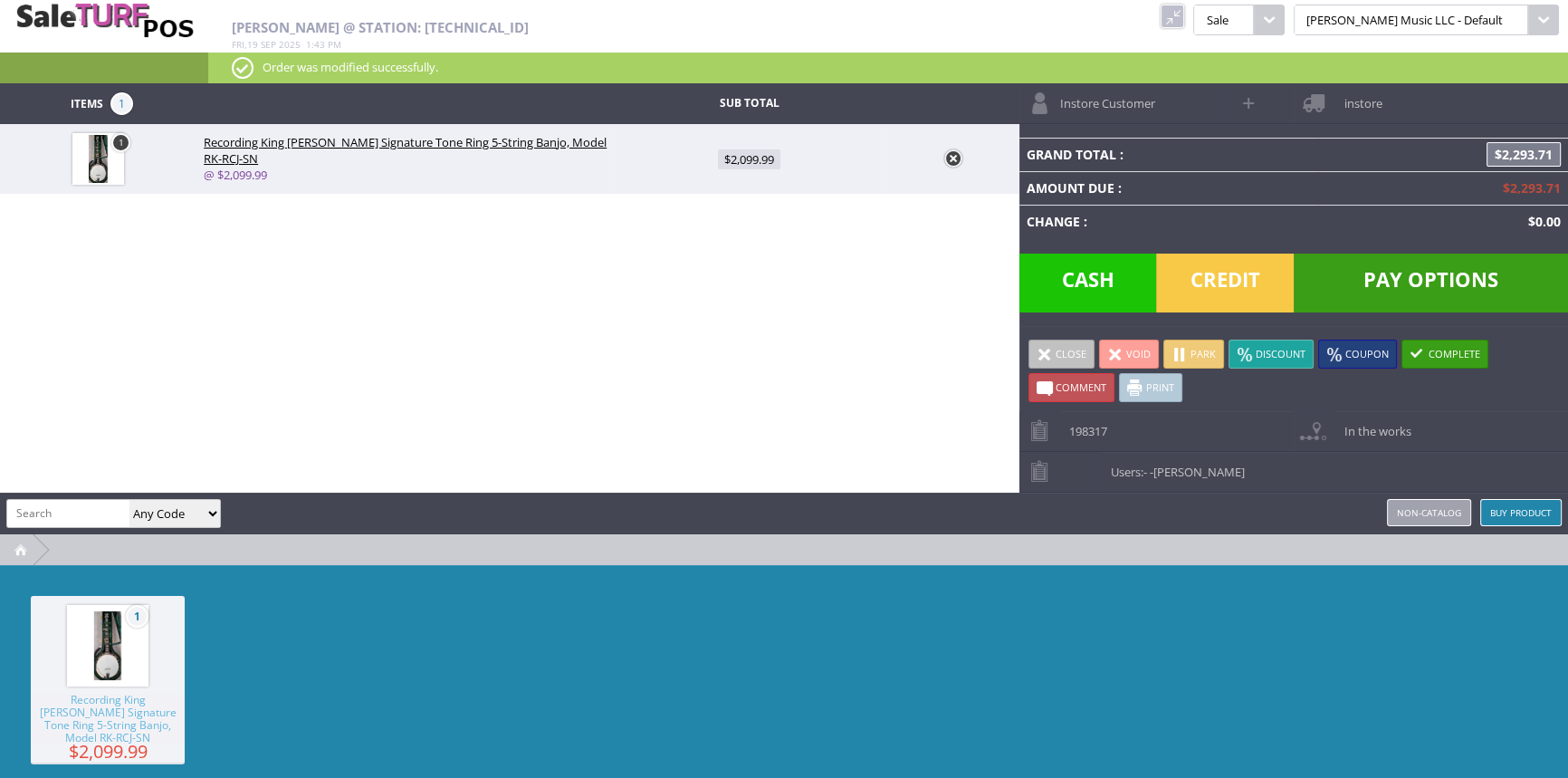
click at [752, 164] on span "$2,099.99" at bounding box center [749, 158] width 62 height 20
type input "2099.99"
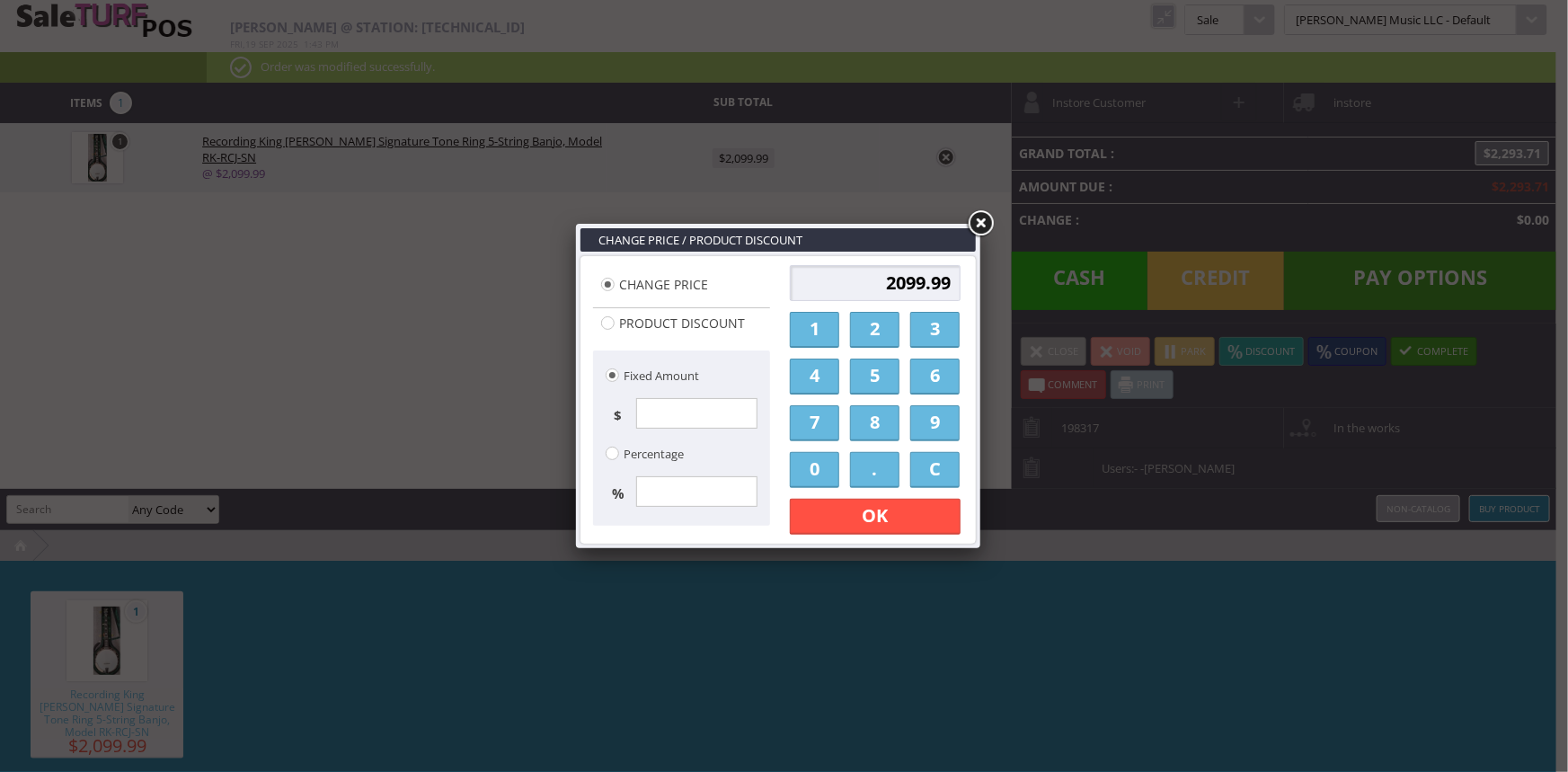
click at [822, 273] on input "2099.99" at bounding box center [874, 283] width 171 height 36
type input "9"
type input "1849.95"
click at [900, 521] on link "OK" at bounding box center [874, 516] width 171 height 36
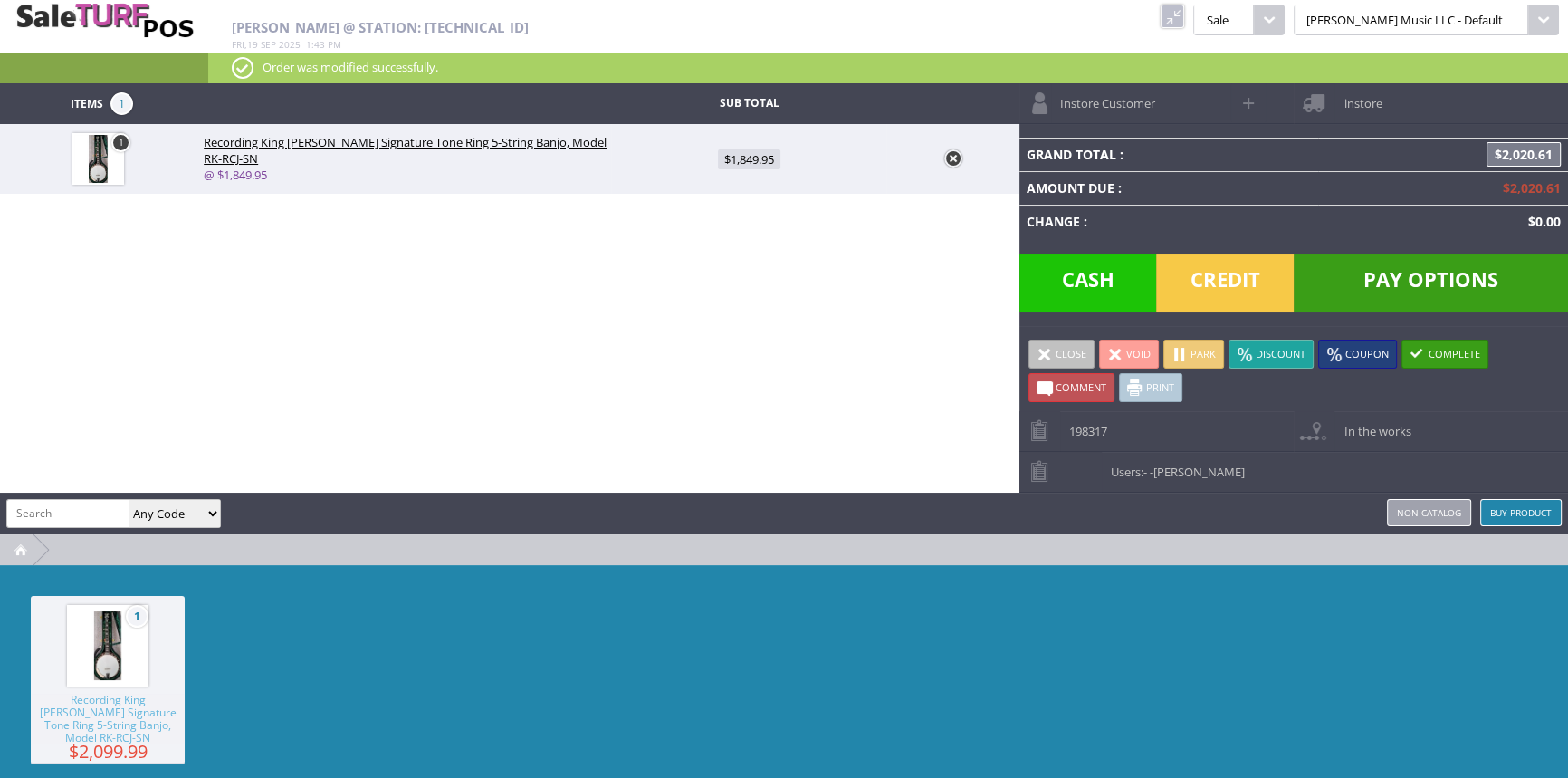
click at [1242, 99] on span at bounding box center [1250, 103] width 21 height 21
select select "6"
select select "1"
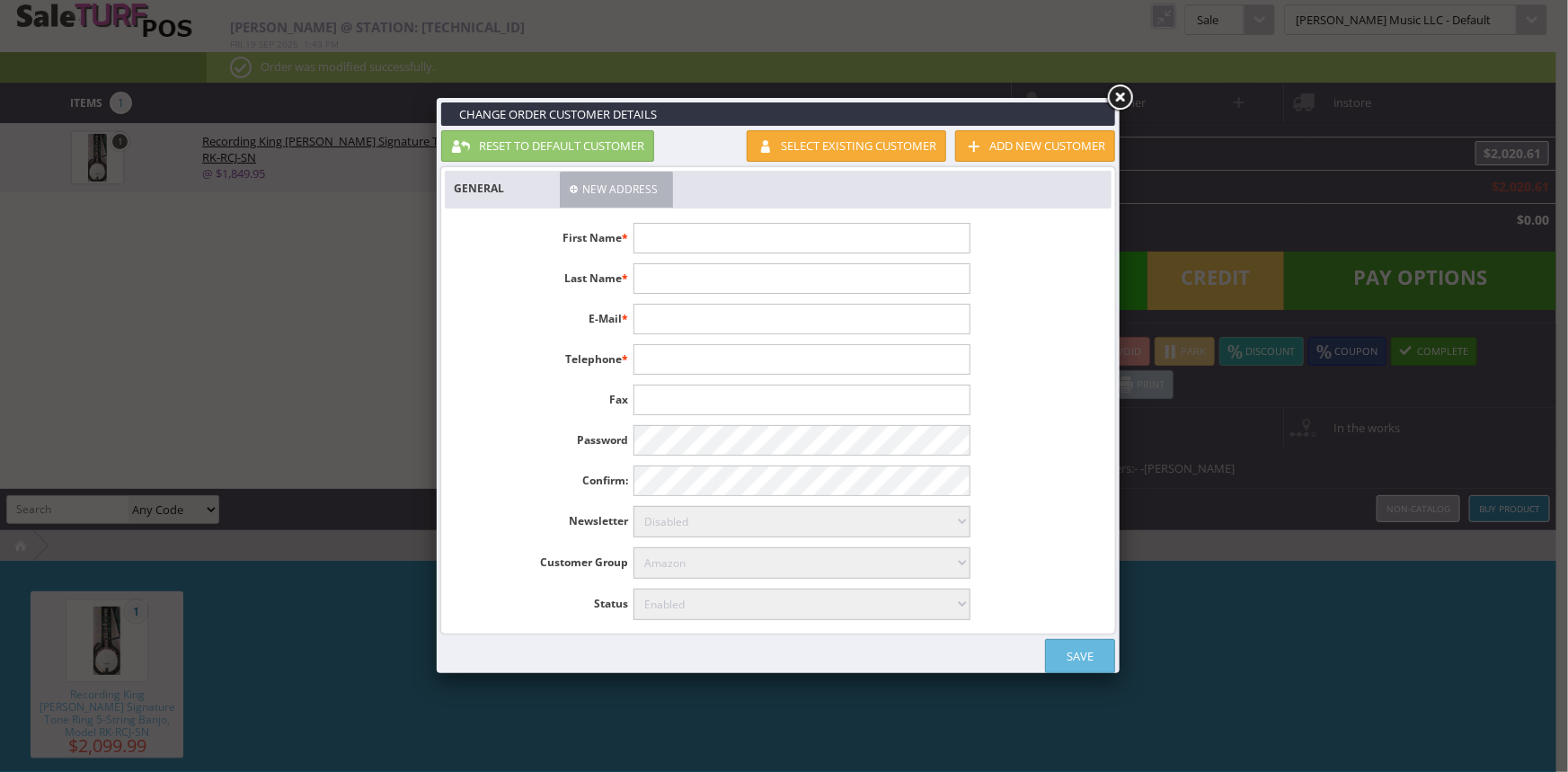
click at [844, 149] on link "Select existing customer" at bounding box center [846, 145] width 200 height 31
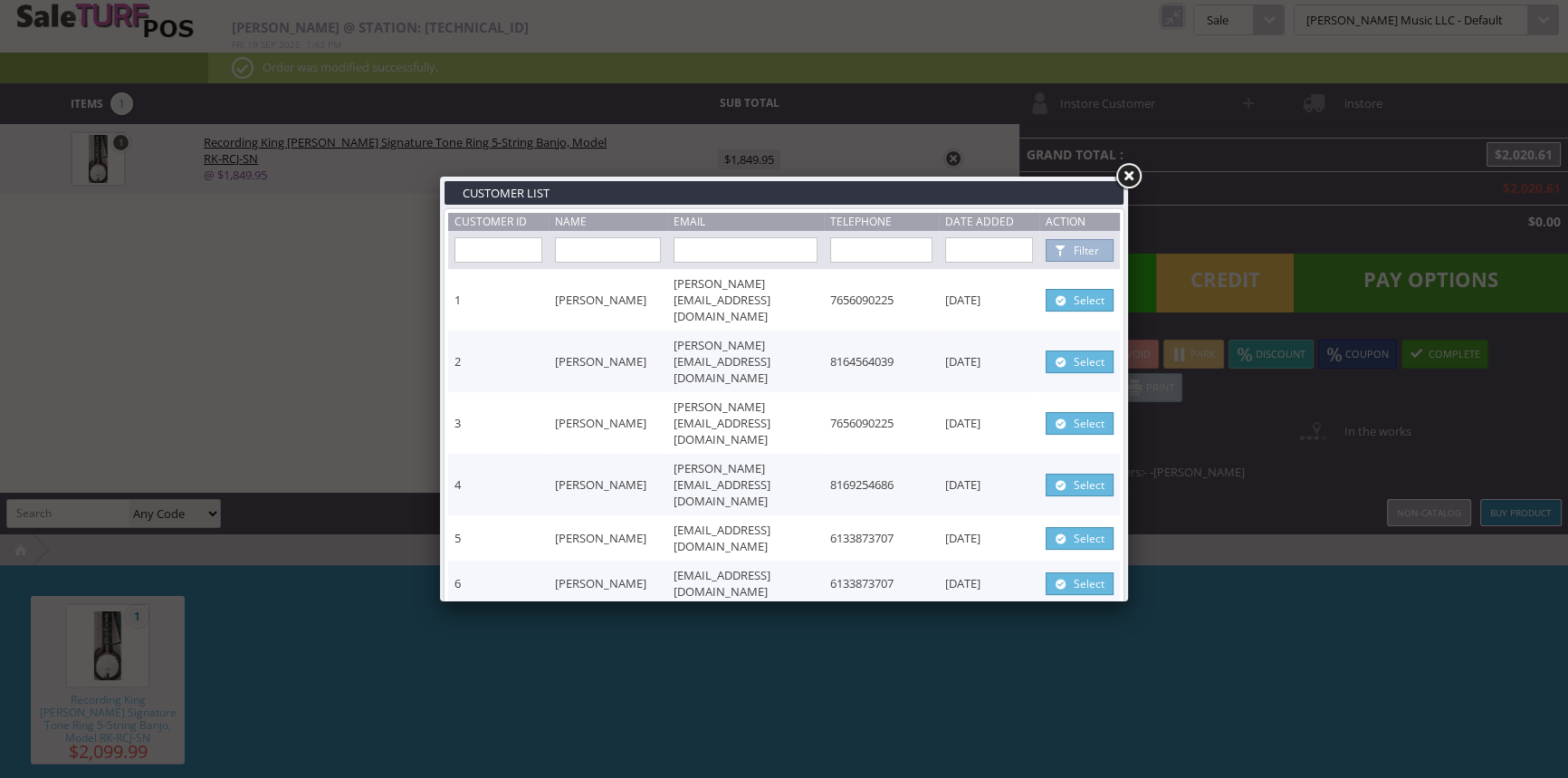
click at [616, 253] on input "text" at bounding box center [607, 249] width 106 height 26
type input "[PERSON_NAME]"
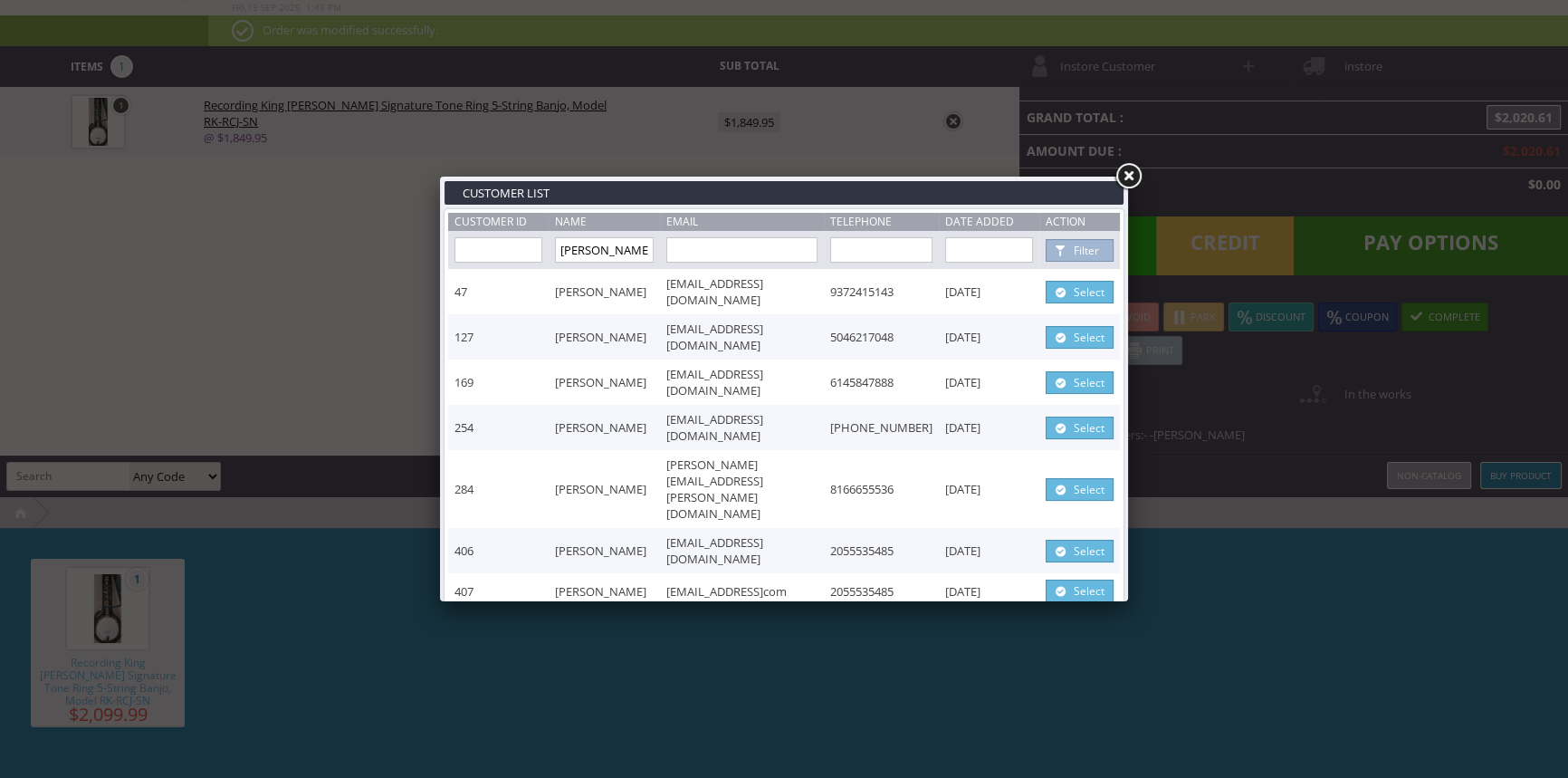
scroll to position [56, 0]
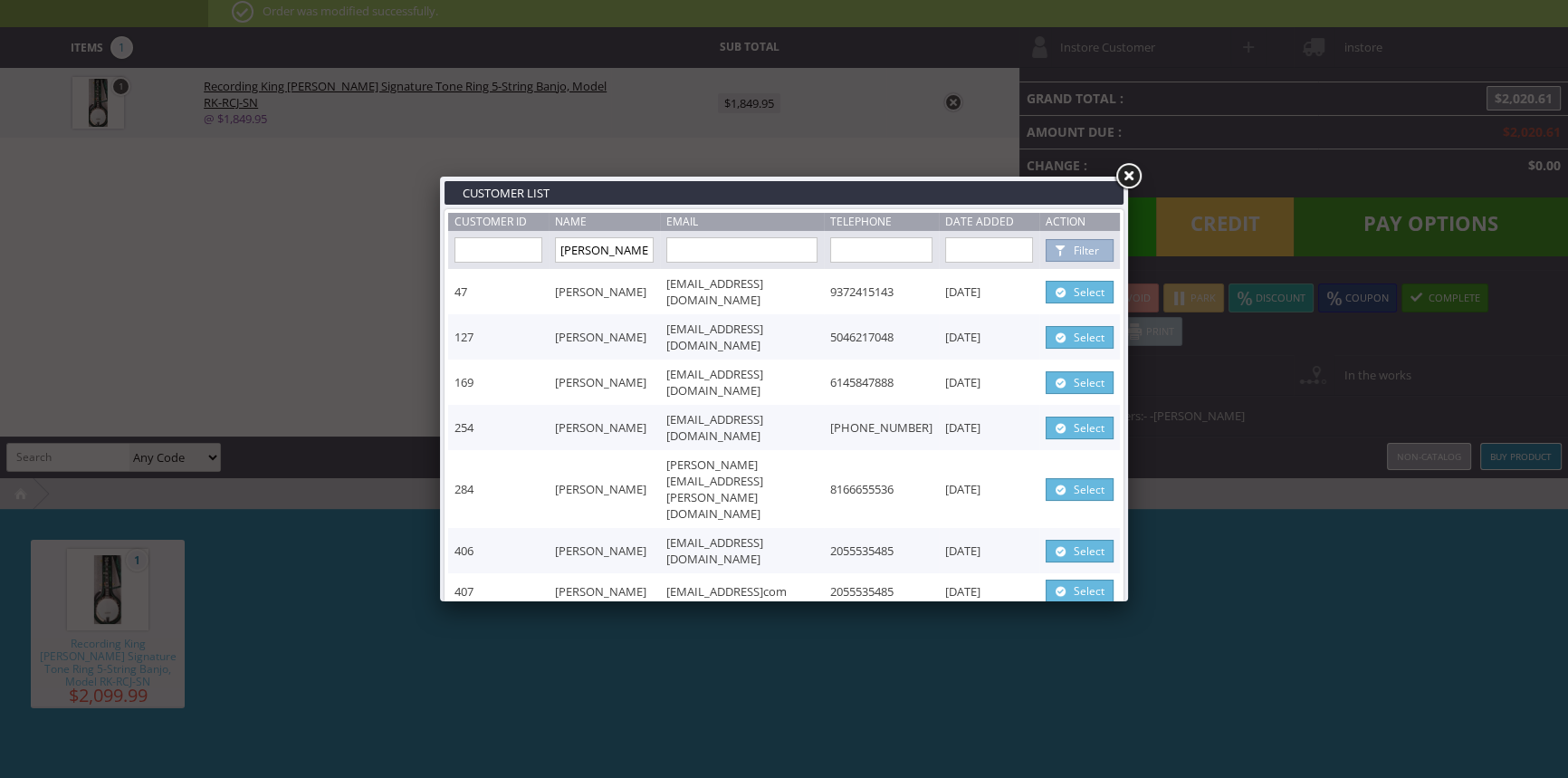
click at [616, 252] on input "[PERSON_NAME]" at bounding box center [604, 249] width 98 height 26
type input "[PERSON_NAME]"
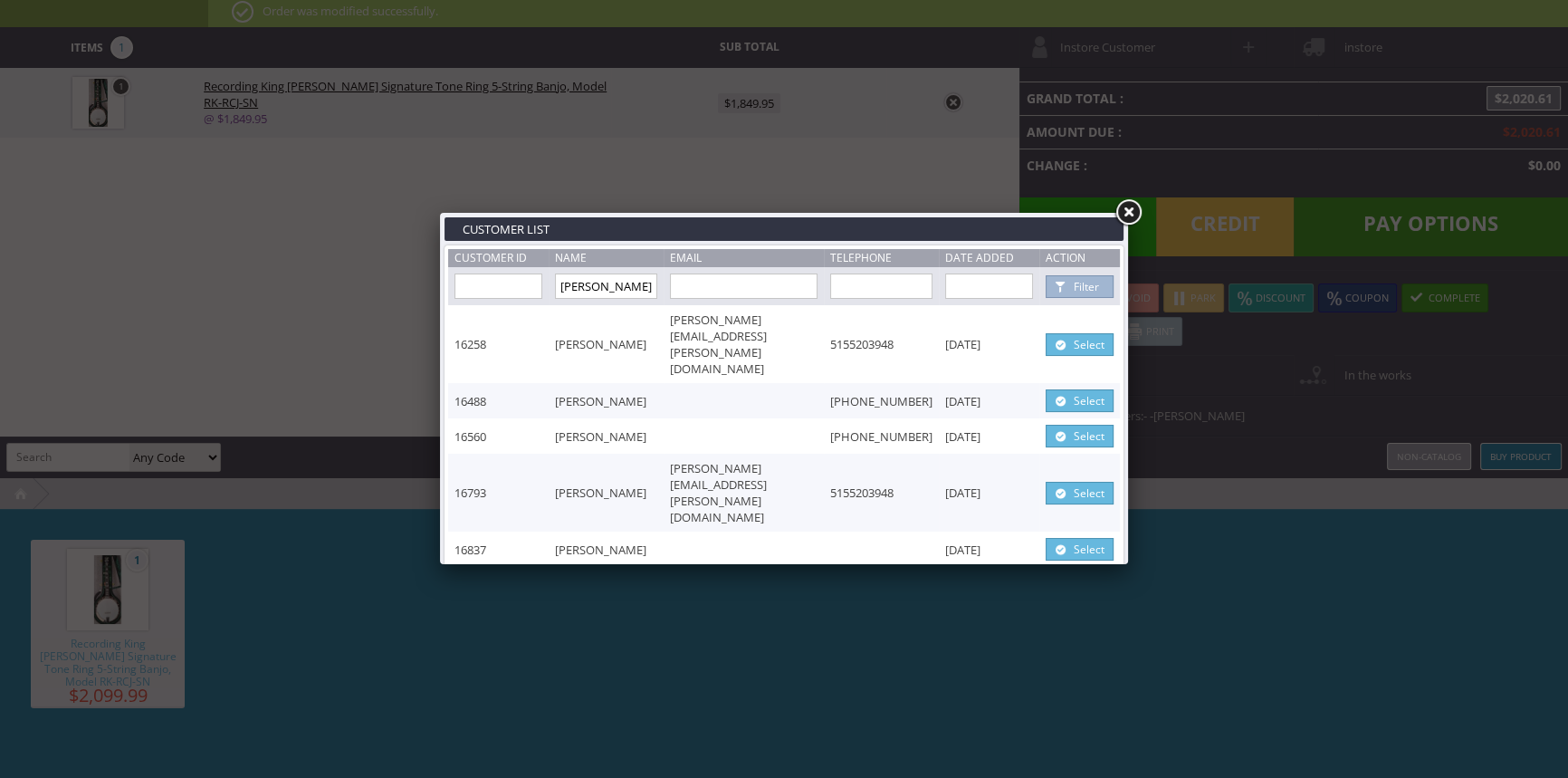
click at [1070, 333] on link "Select" at bounding box center [1079, 345] width 68 height 23
type input "[PERSON_NAME]"
type input "Kastli"
type input "[PERSON_NAME][EMAIL_ADDRESS][PERSON_NAME][DOMAIN_NAME]"
type input "5155203948"
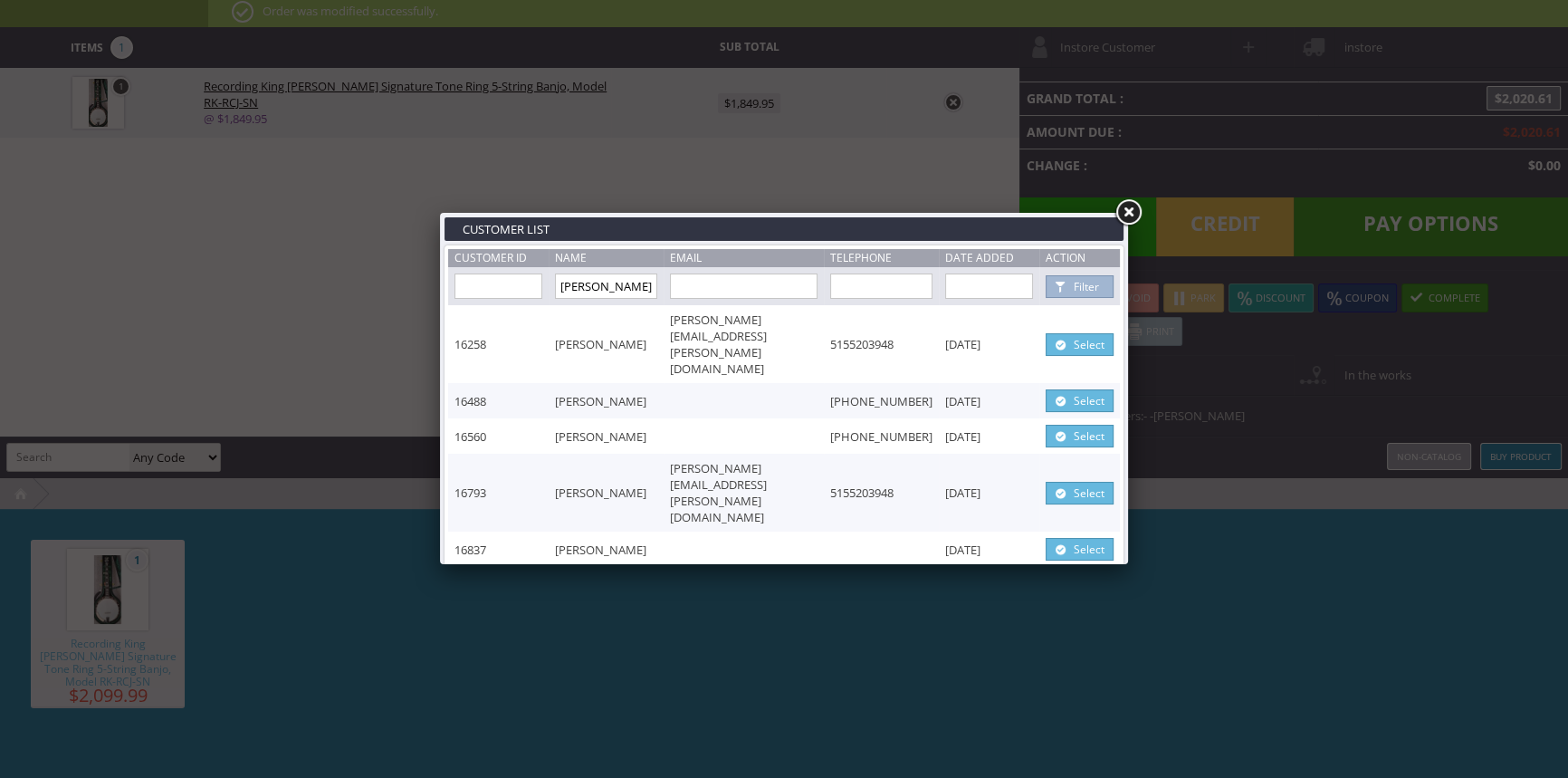
select select "6"
select select "1"
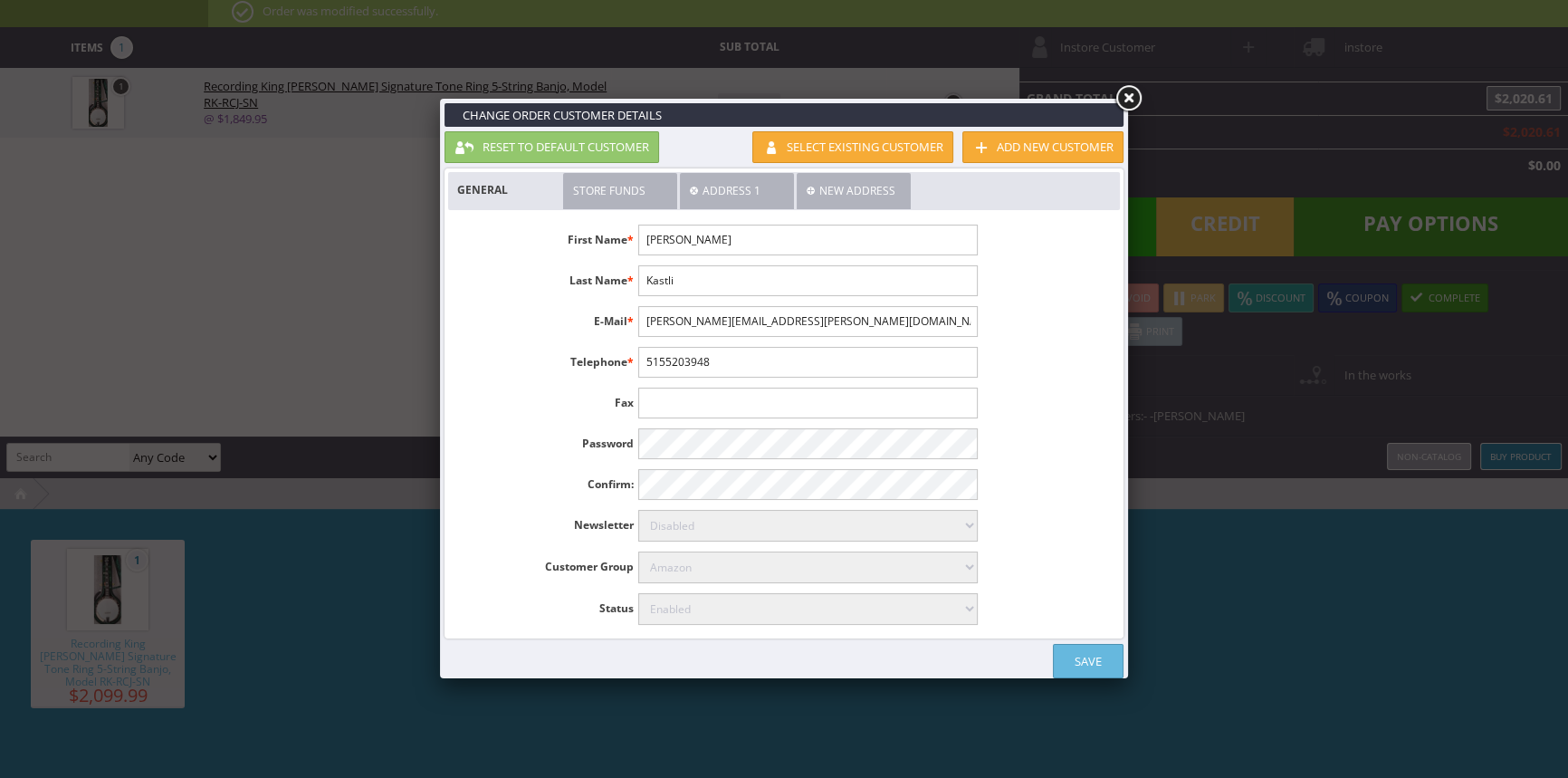
click at [1108, 655] on link "Save" at bounding box center [1089, 661] width 71 height 34
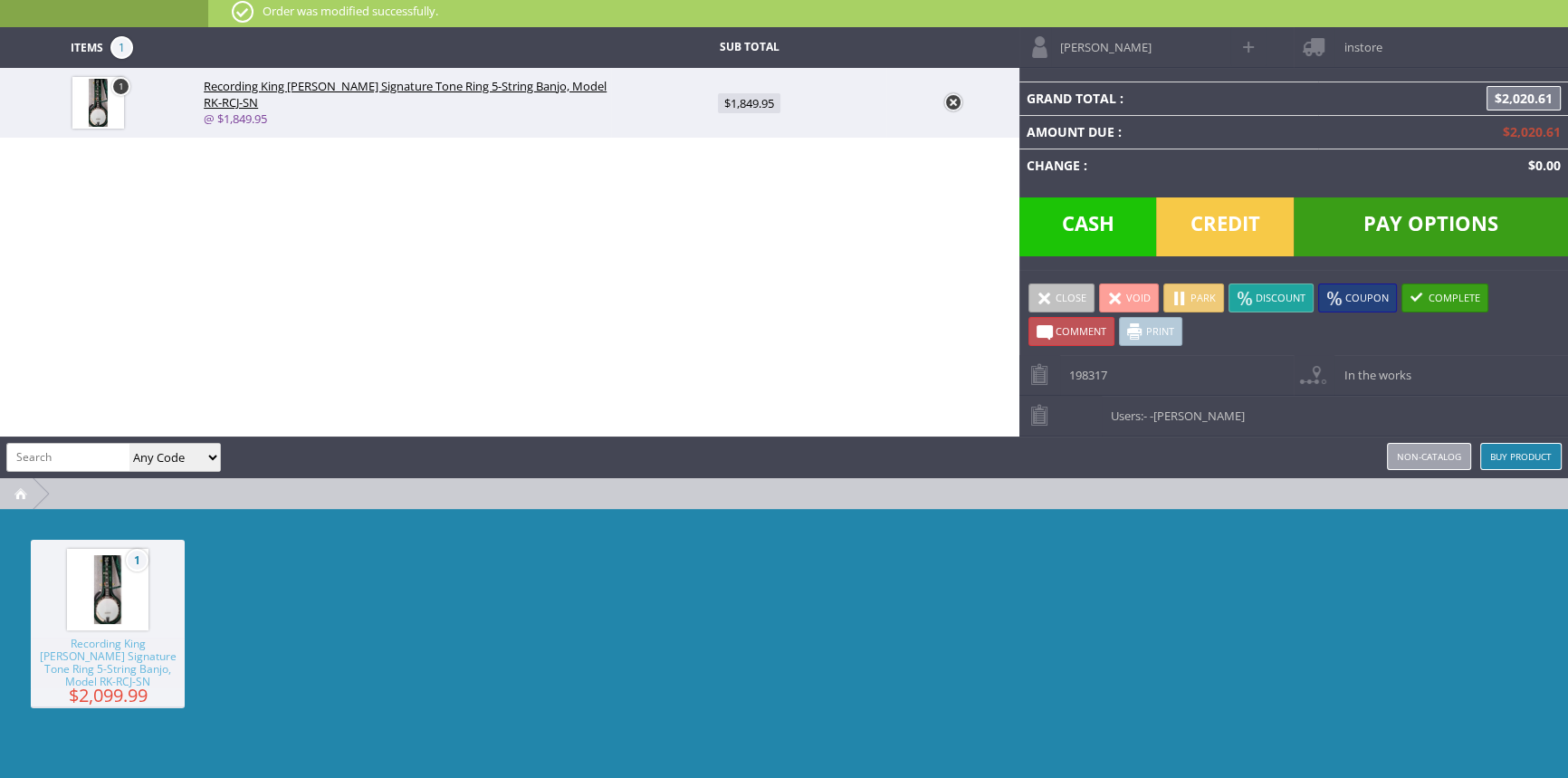
click at [1066, 333] on span "Comment" at bounding box center [1081, 330] width 51 height 13
type textarea """"
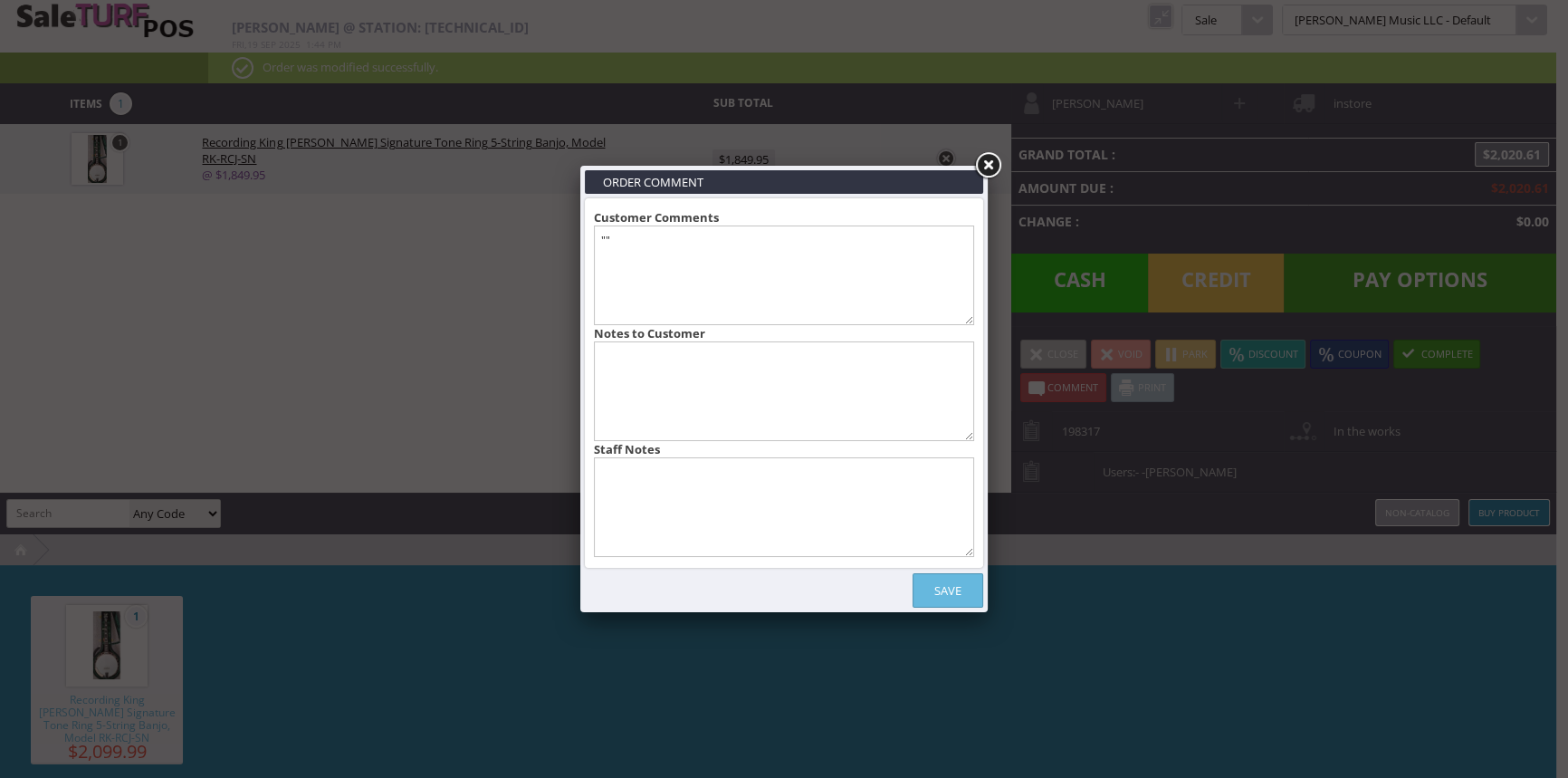
scroll to position [0, 0]
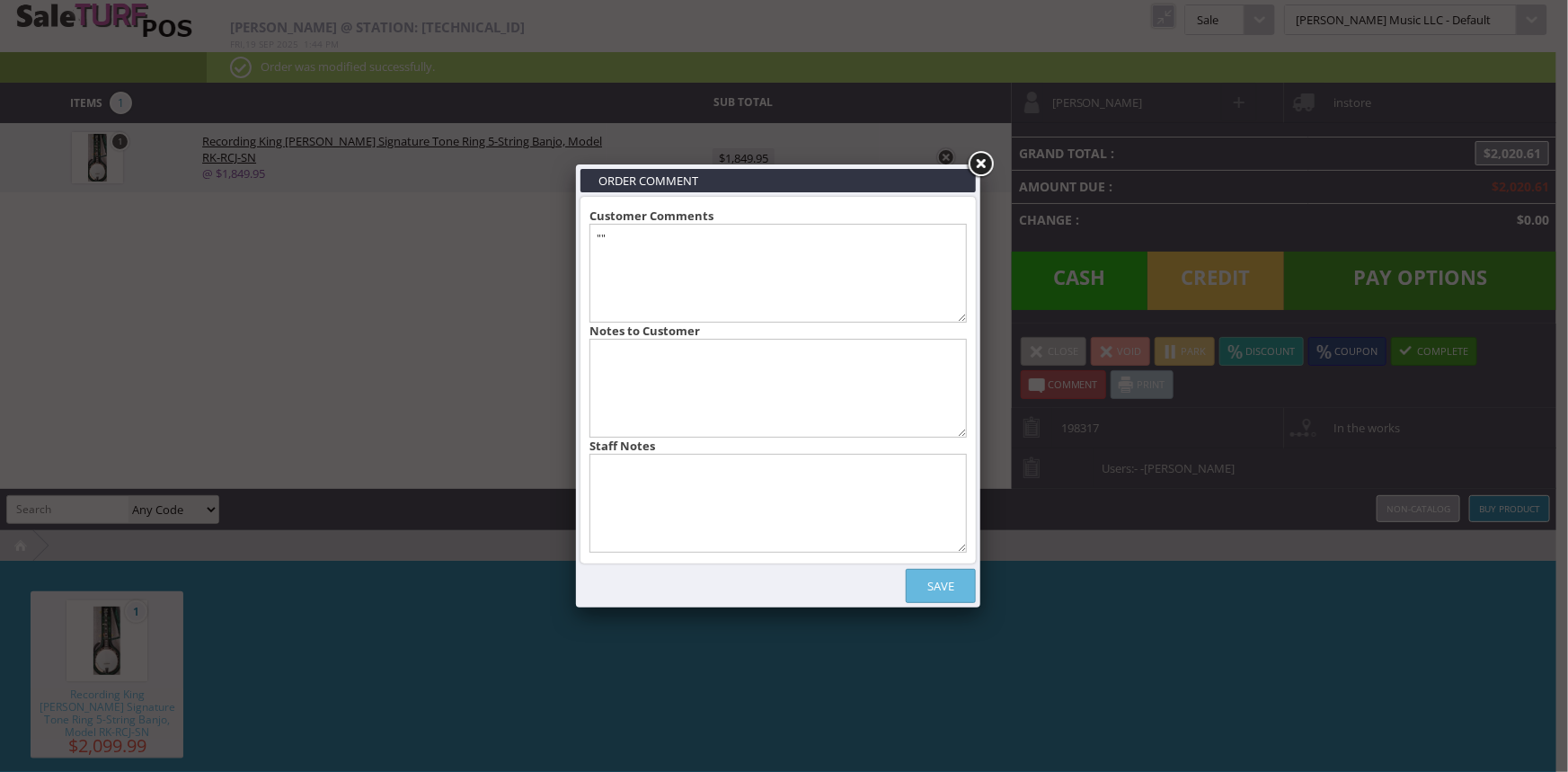
click at [745, 505] on textarea at bounding box center [778, 503] width 377 height 99
type textarea "0992386000 - $157.99 part of the deal"
click at [964, 589] on link "Save" at bounding box center [941, 585] width 70 height 34
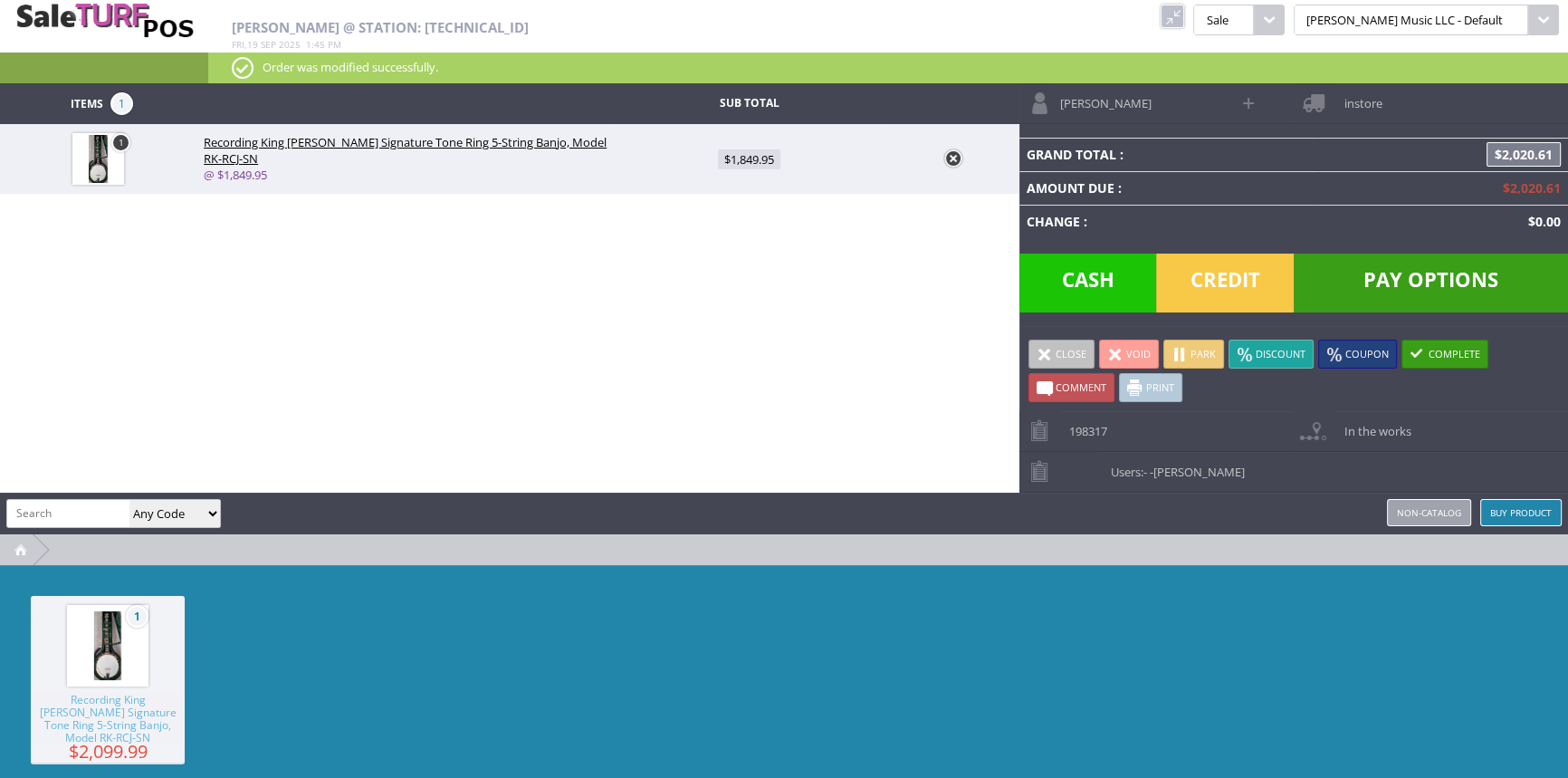
click at [1399, 282] on span "Pay Options" at bounding box center [1430, 283] width 274 height 59
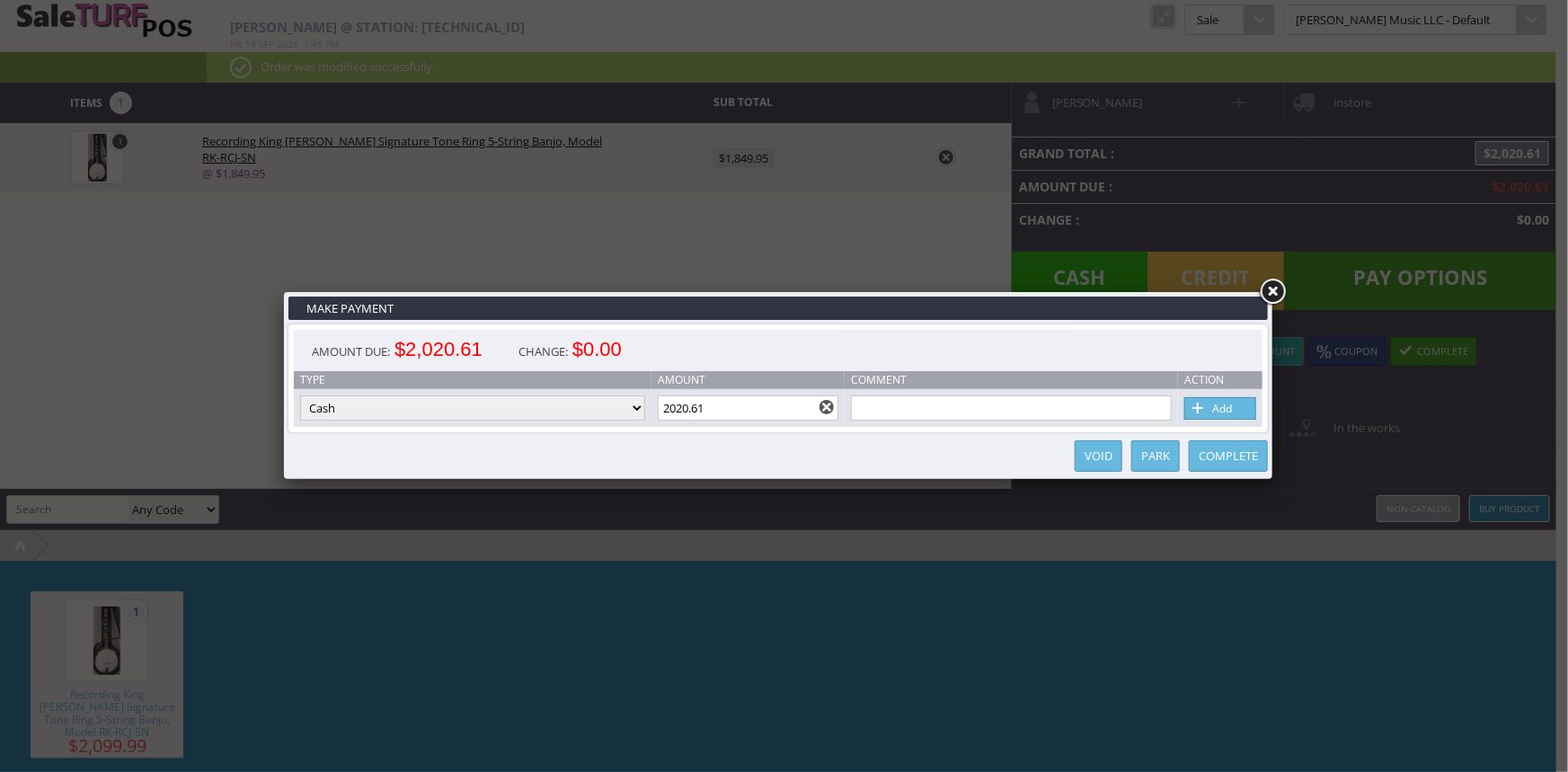
click at [605, 412] on select "Cash Credit Card Cheque or Money Order" at bounding box center [473, 407] width 345 height 26
select select "cheque"
click at [300, 396] on select "Cash Credit Card Cheque or Money Order" at bounding box center [473, 407] width 345 height 26
click at [1067, 412] on input "text" at bounding box center [1011, 407] width 321 height 26
type input "150.00"
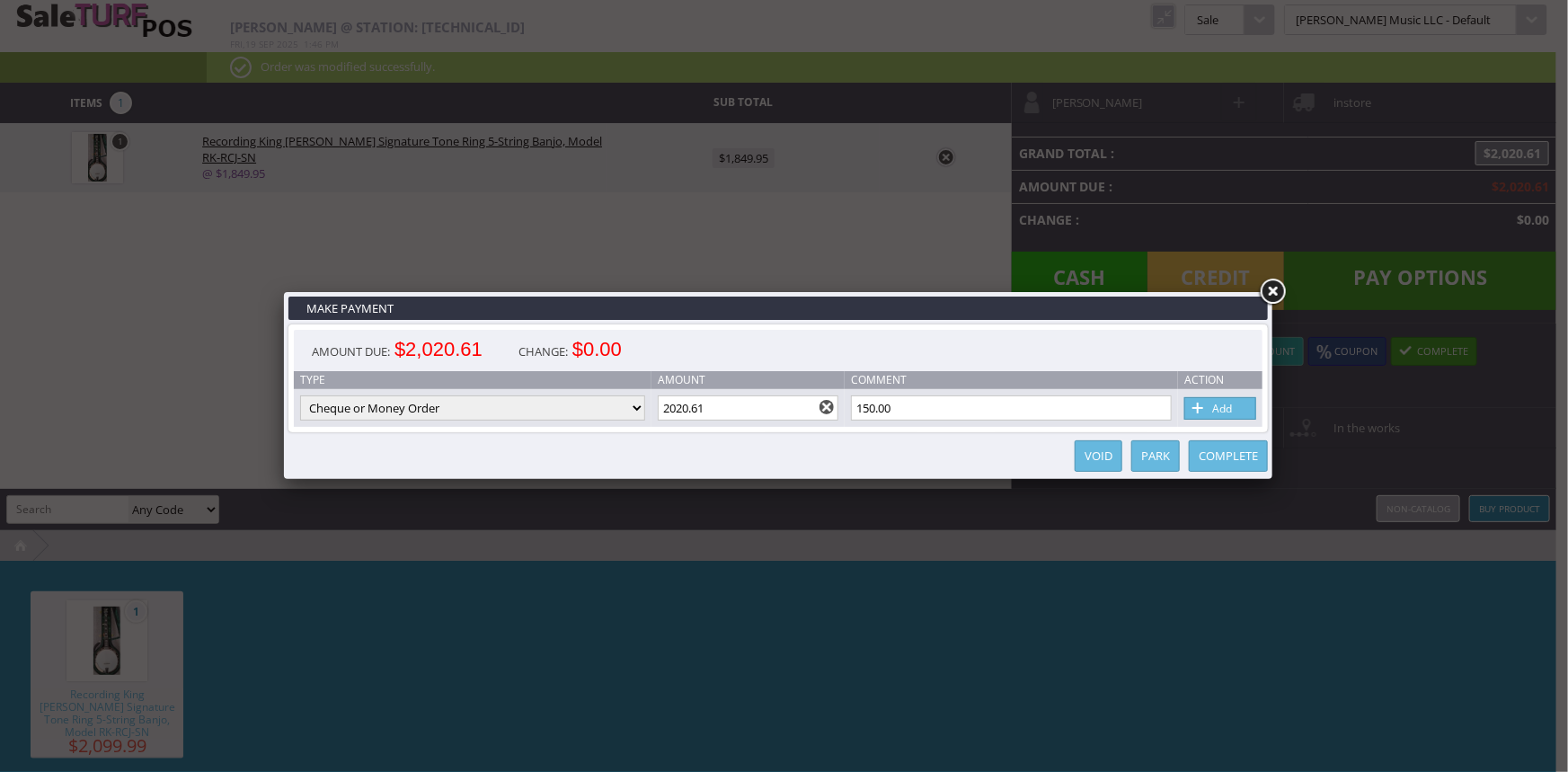
click at [1221, 411] on link "Add" at bounding box center [1220, 408] width 72 height 23
type input "2020.61"
select select "cash"
type input "0"
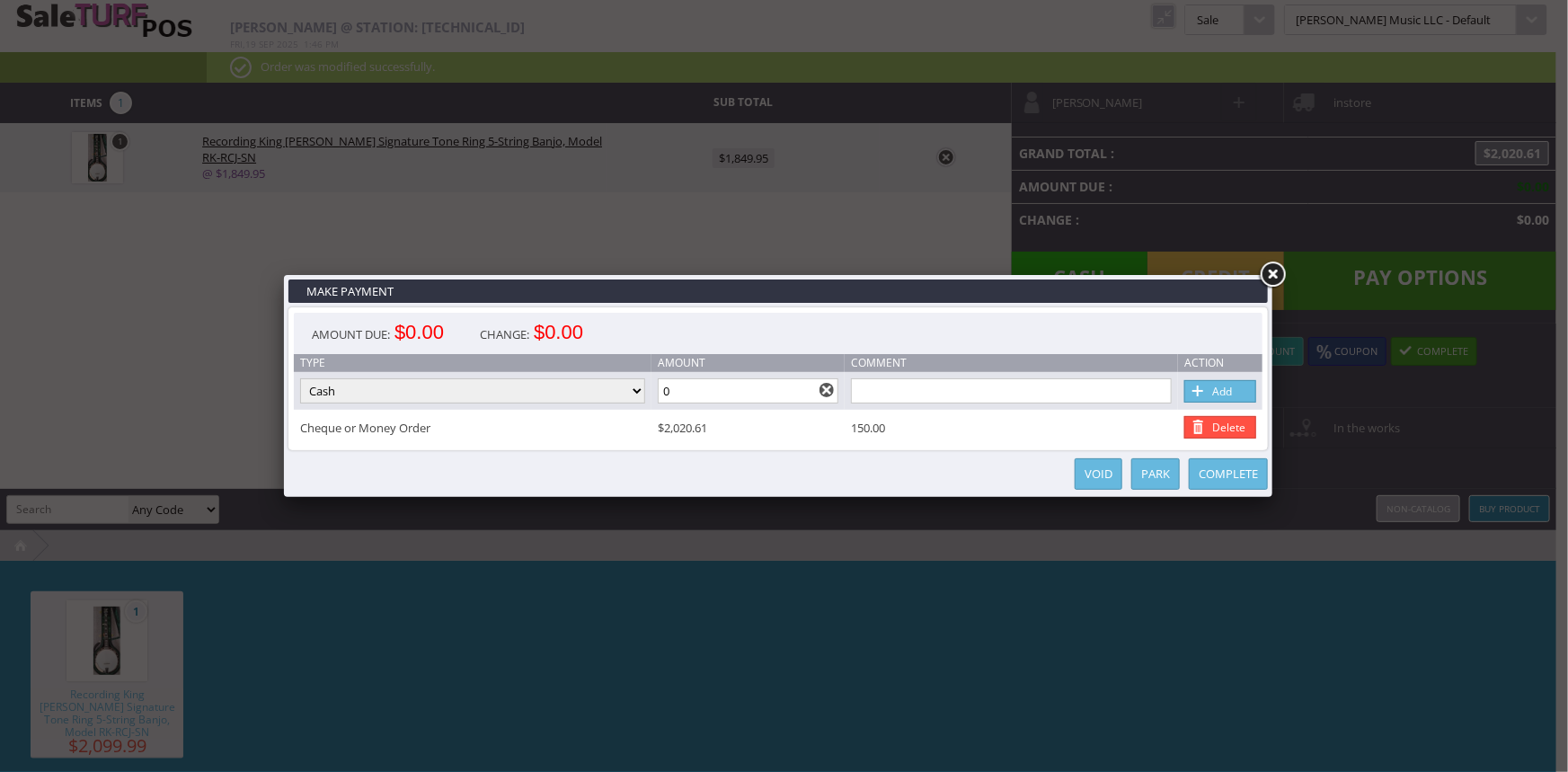
click at [1269, 271] on link at bounding box center [1272, 275] width 32 height 32
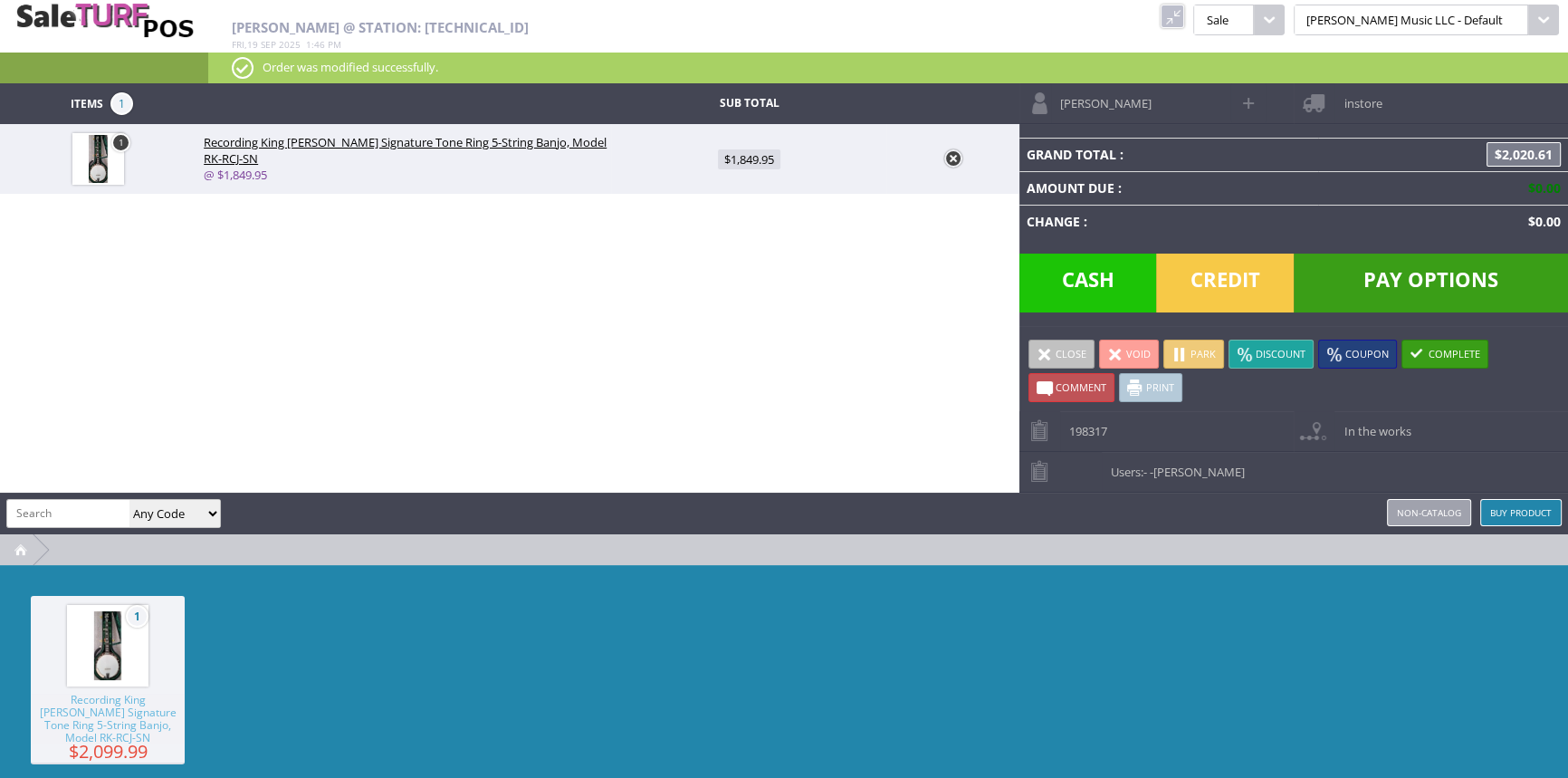
click at [1058, 389] on span "Comment" at bounding box center [1081, 387] width 51 height 13
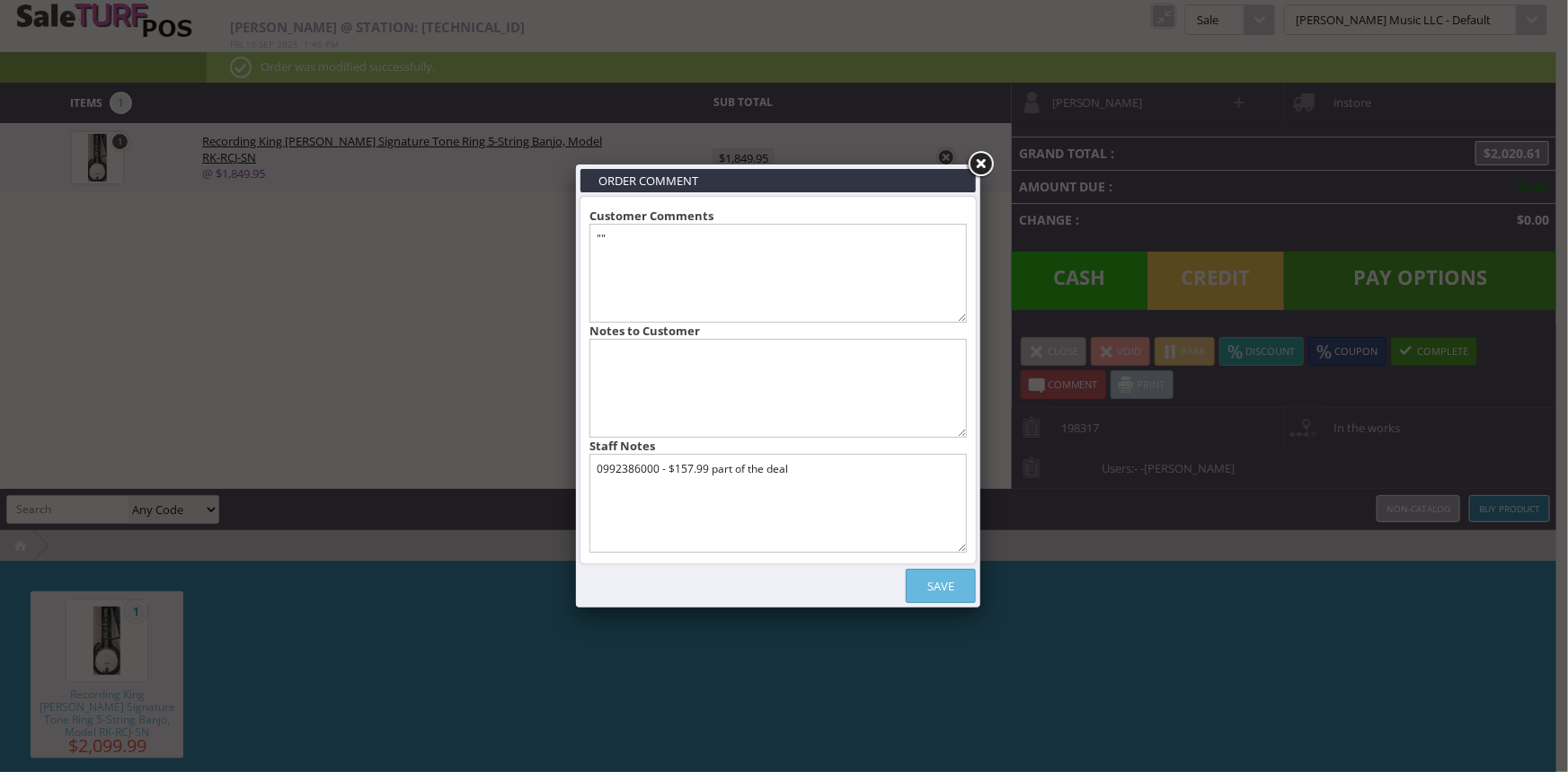
click at [852, 468] on textarea "0992386000 - $157.99 part of the deal" at bounding box center [778, 503] width 377 height 99
click at [636, 502] on textarea "0992386000 - $157.99 part of the deal" at bounding box center [778, 503] width 377 height 99
click at [805, 471] on textarea "0992386000 - $157.99 part of the deal" at bounding box center [778, 503] width 377 height 99
type textarea "0992386000 - $157.99 part of the deal traded a banjo for $300.0 credit , so we …"
click at [925, 587] on link "Save" at bounding box center [941, 585] width 70 height 34
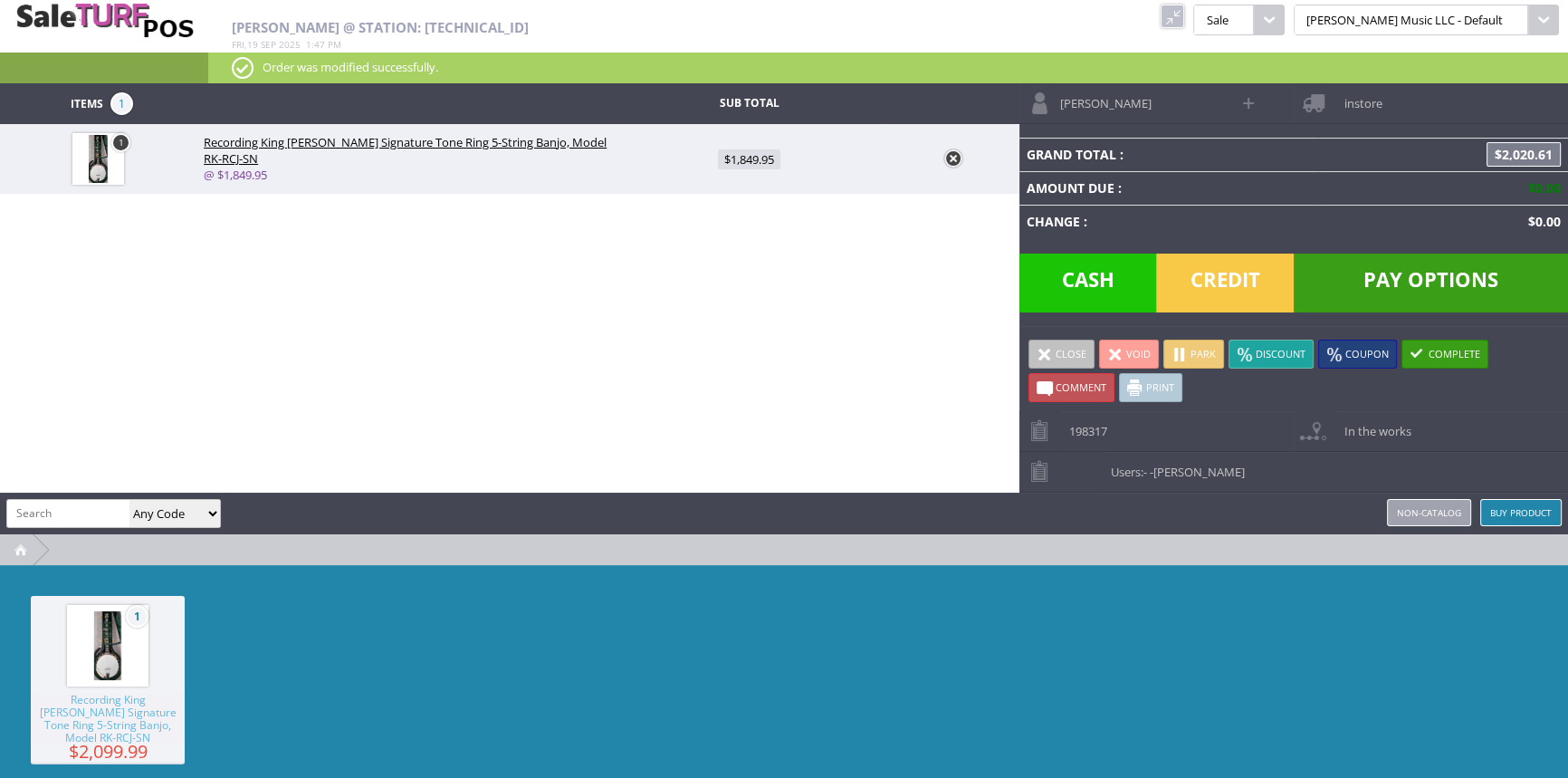
click at [1396, 428] on span "In the works" at bounding box center [1373, 424] width 76 height 28
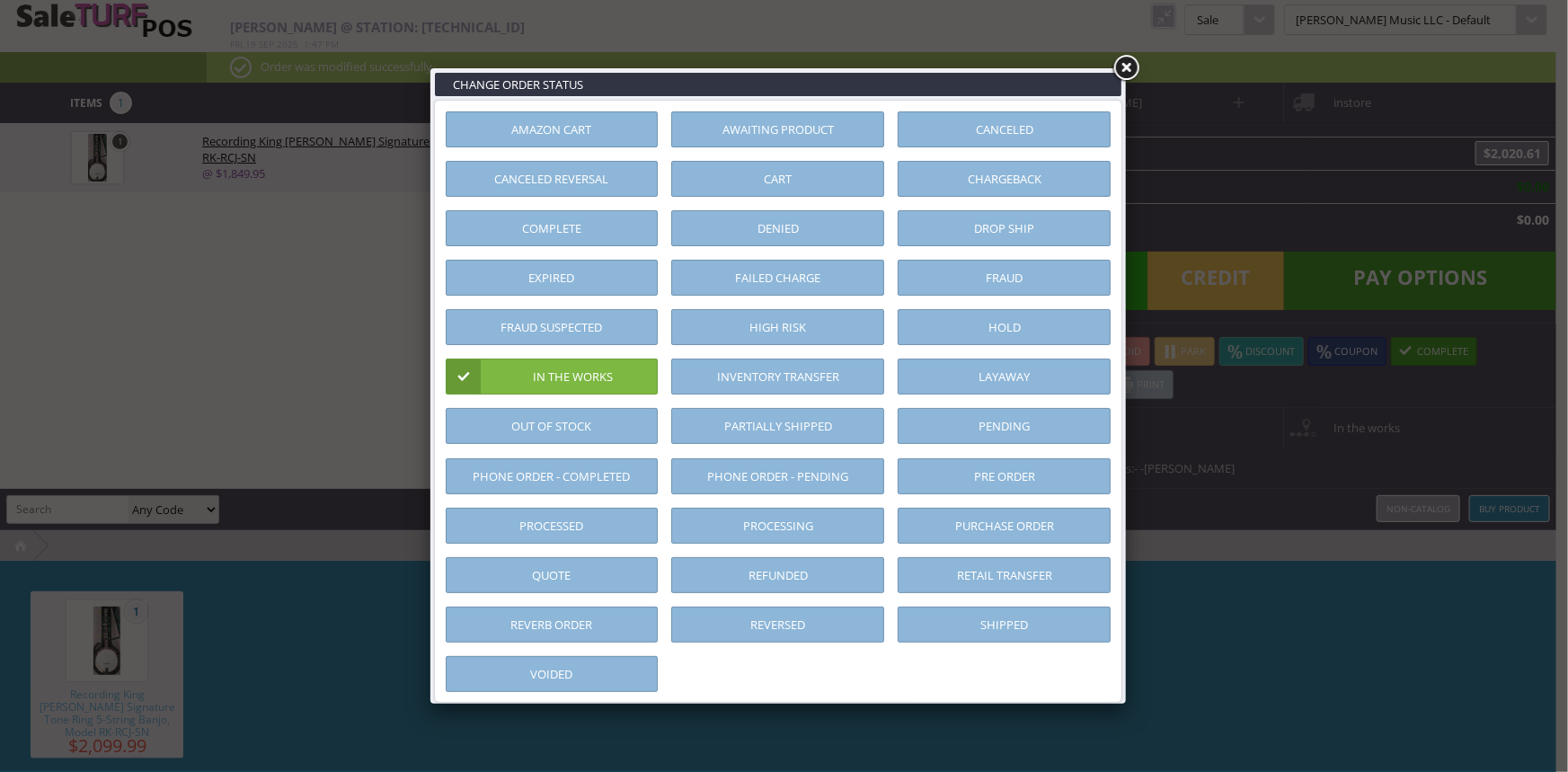
click at [990, 368] on link "Layaway" at bounding box center [1003, 376] width 213 height 36
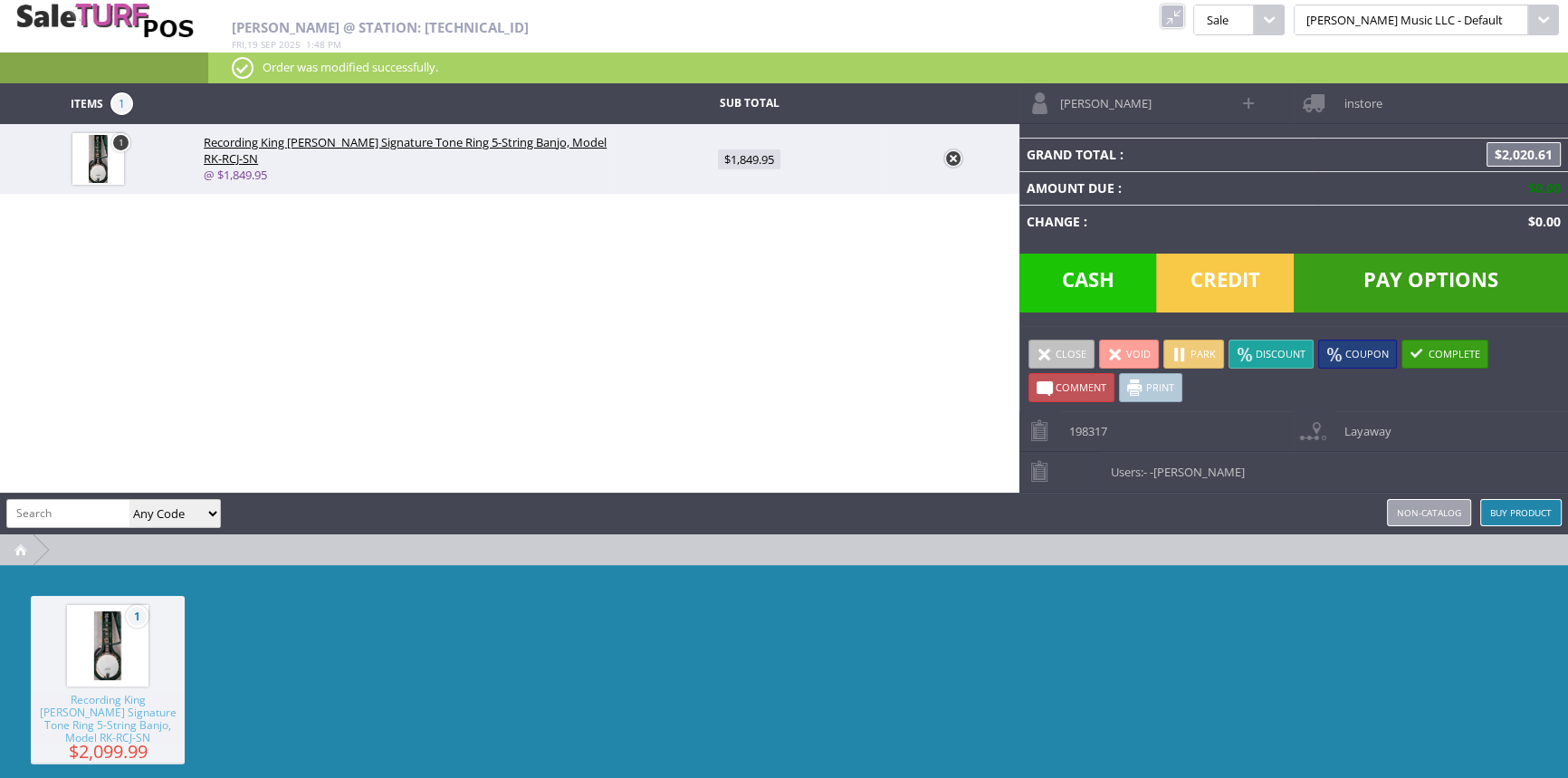
click at [955, 158] on link at bounding box center [953, 158] width 18 height 18
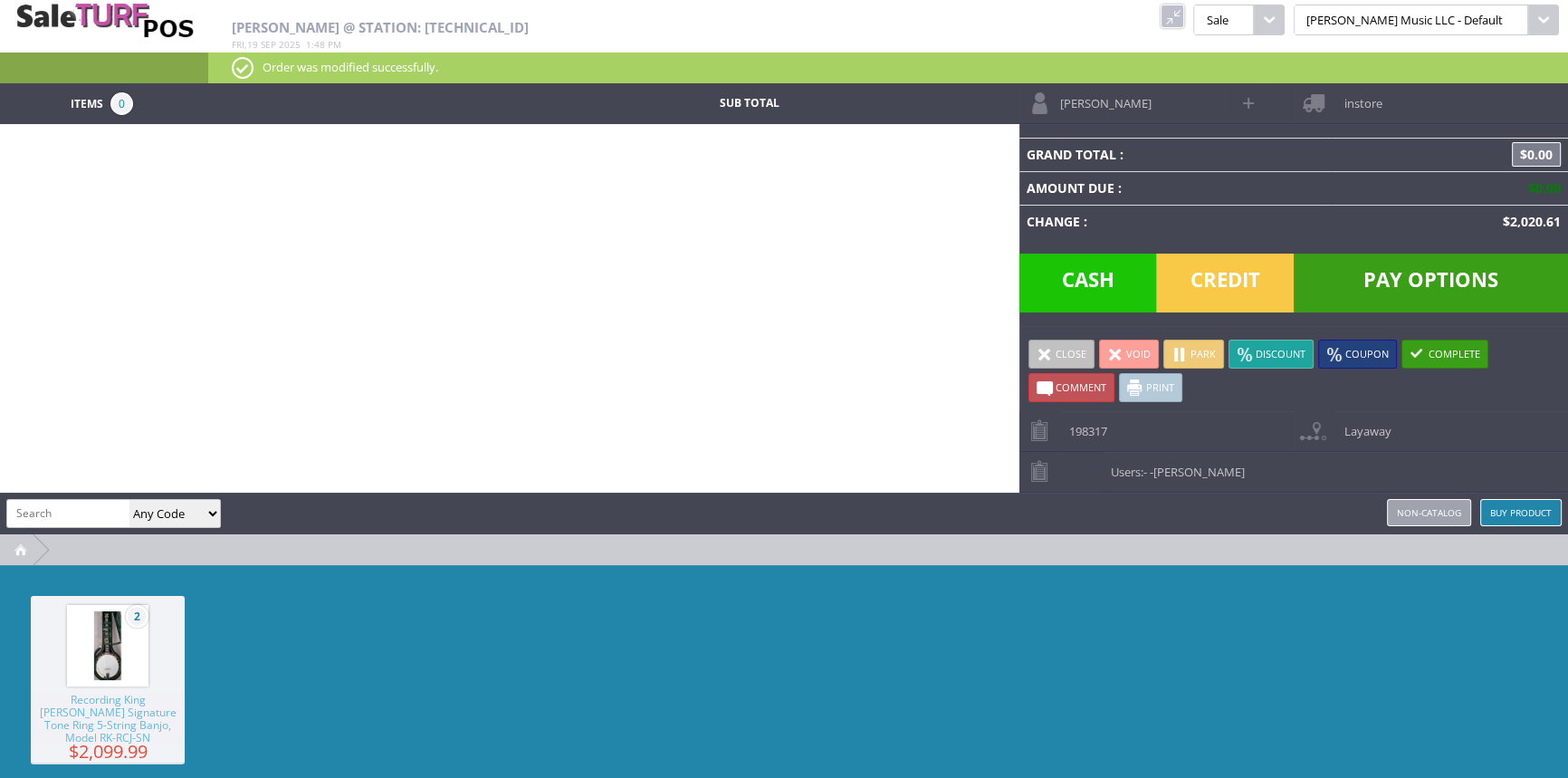
click at [1184, 11] on link at bounding box center [1173, 16] width 24 height 24
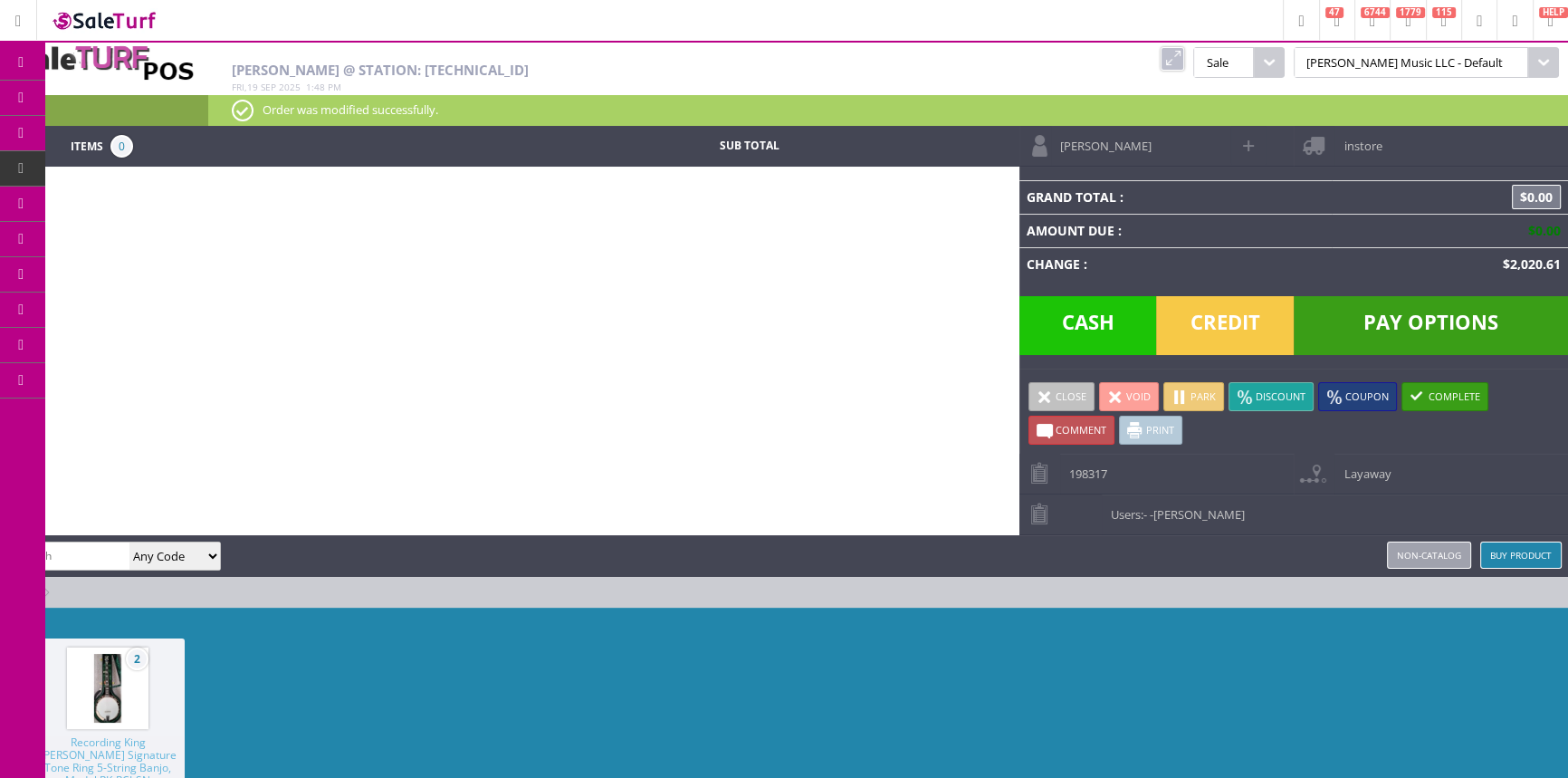
click at [124, 200] on span "Order List" at bounding box center [135, 204] width 53 height 16
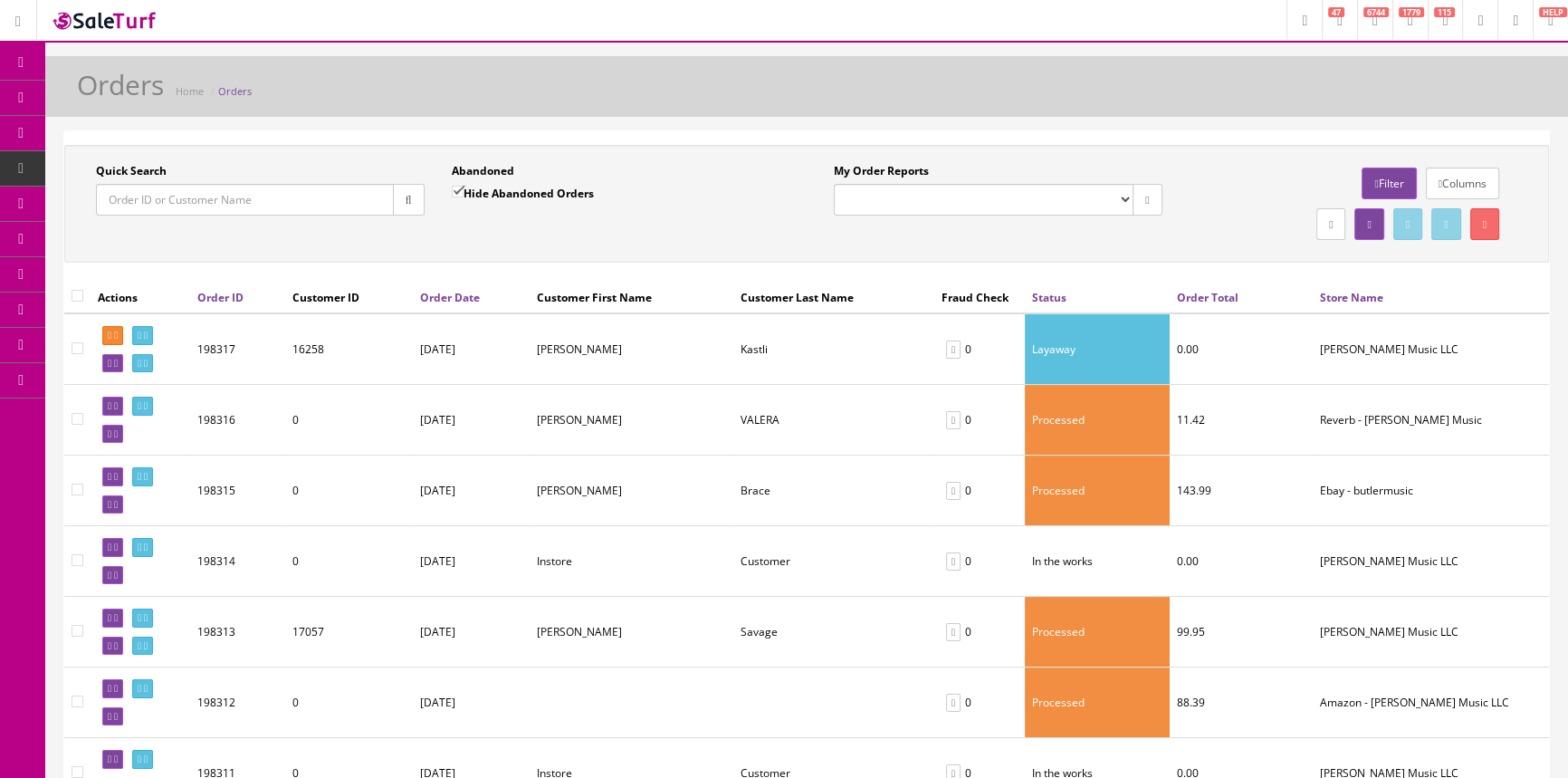
click at [80, 345] on input"] "checkbox" at bounding box center [77, 347] width 11 height 11
checkbox input"] "true"
click at [1393, 216] on button "button" at bounding box center [1408, 223] width 29 height 32
click at [1483, 225] on icon at bounding box center [1485, 223] width 4 height 11
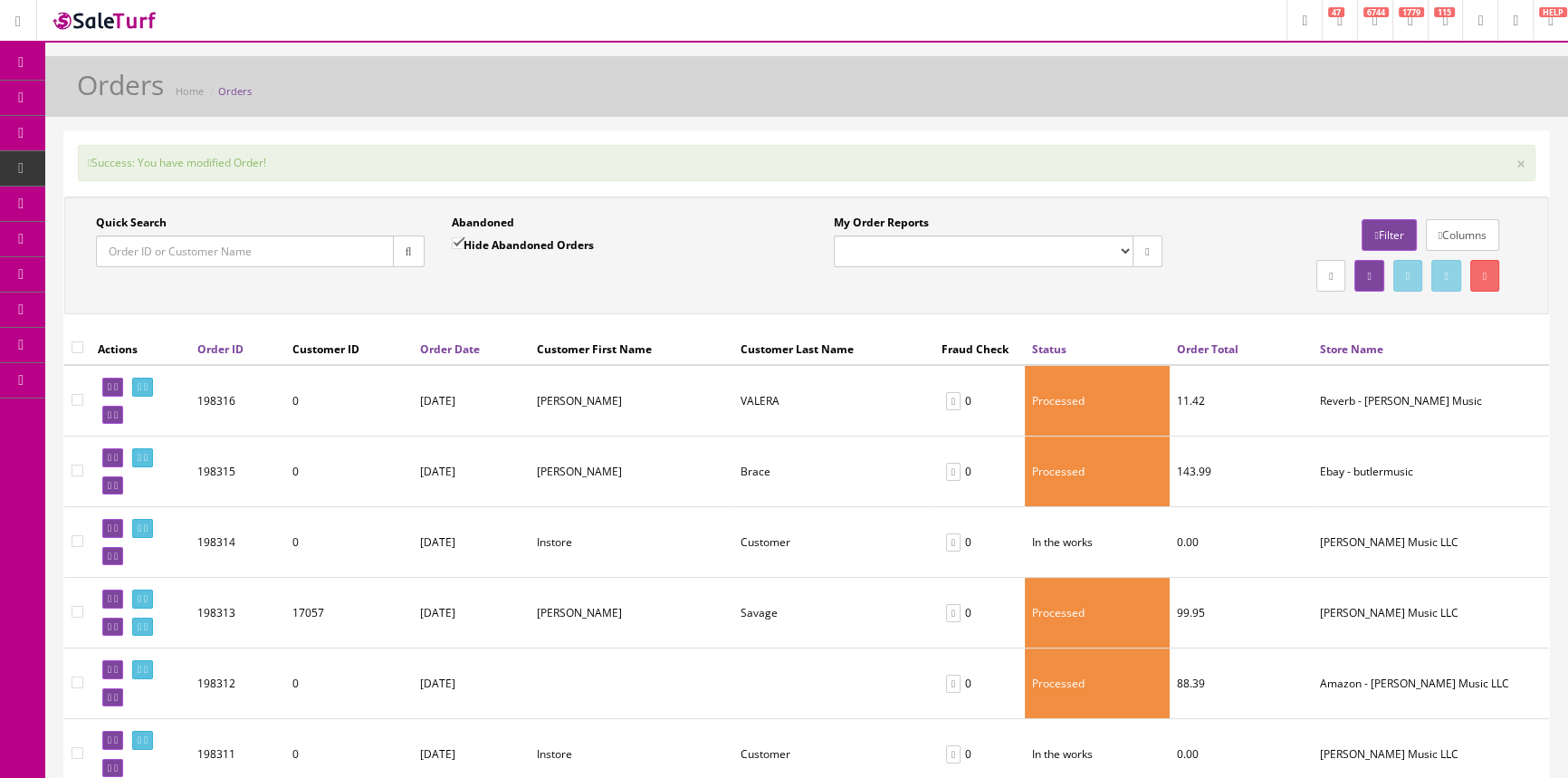
click at [149, 166] on span "POS Console" at bounding box center [139, 168] width 64 height 15
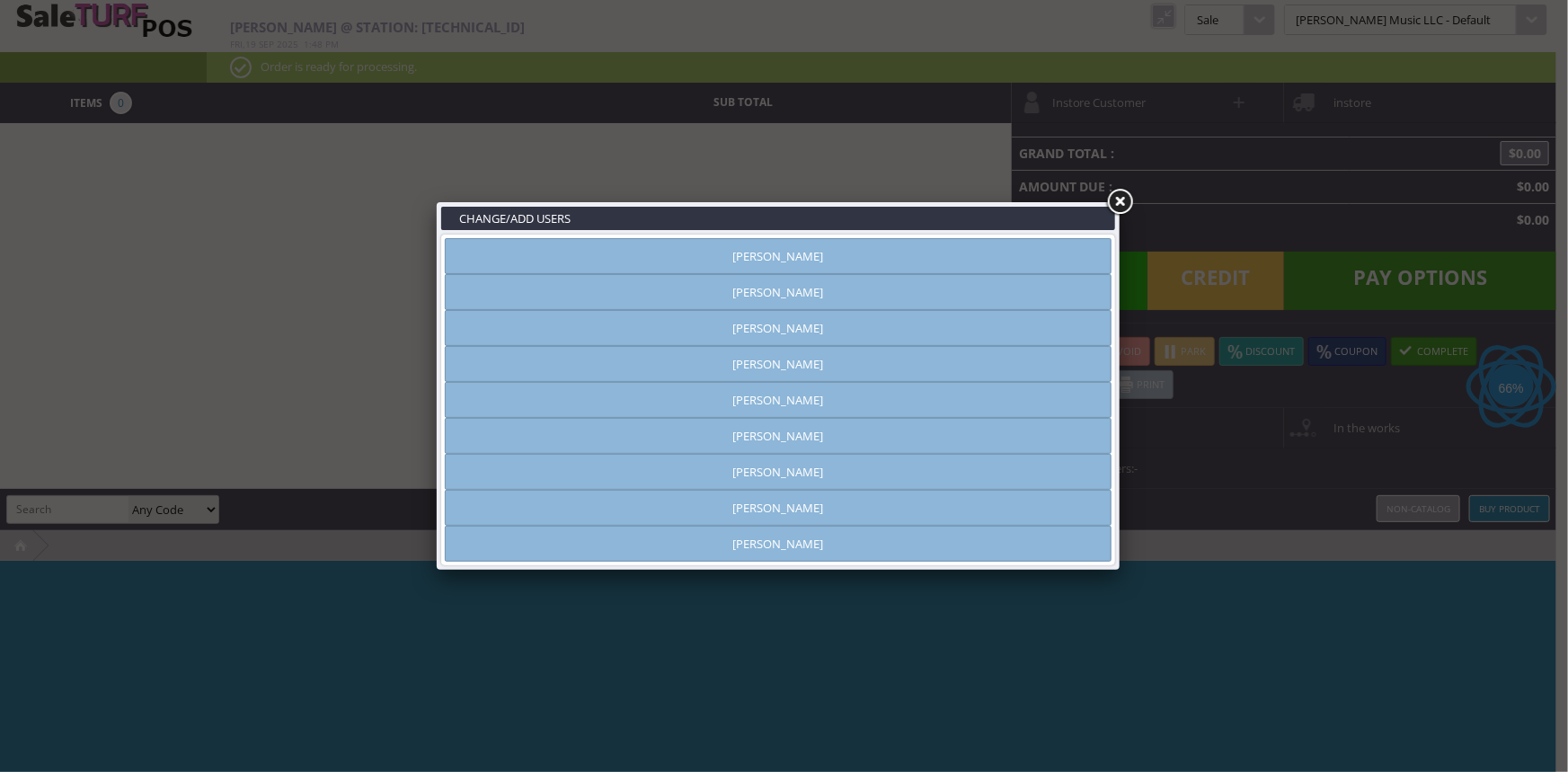
type input "[PERSON_NAME]"
click at [807, 255] on link "[PERSON_NAME]" at bounding box center [778, 256] width 667 height 36
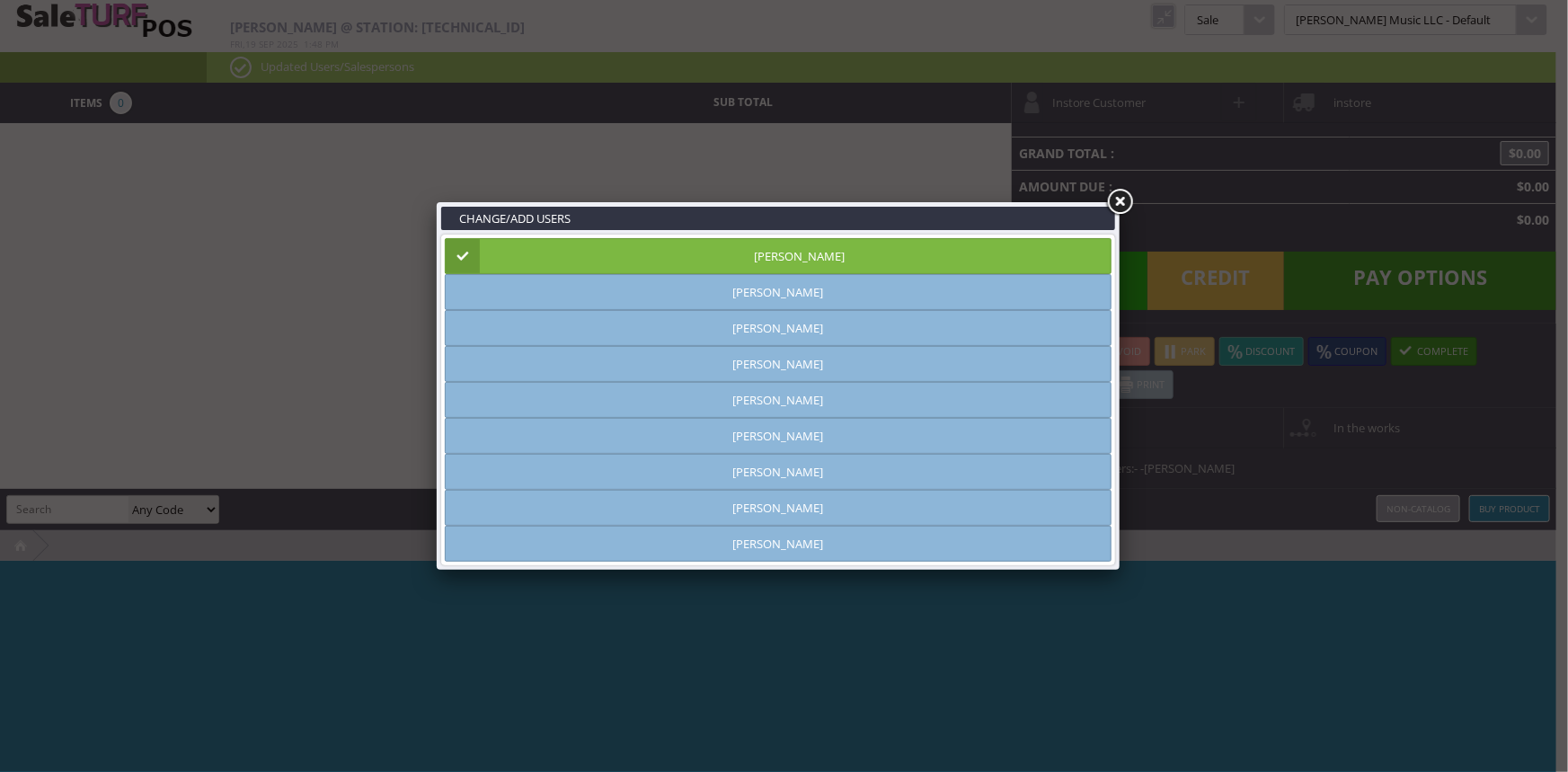
click at [1113, 203] on link at bounding box center [1119, 202] width 32 height 32
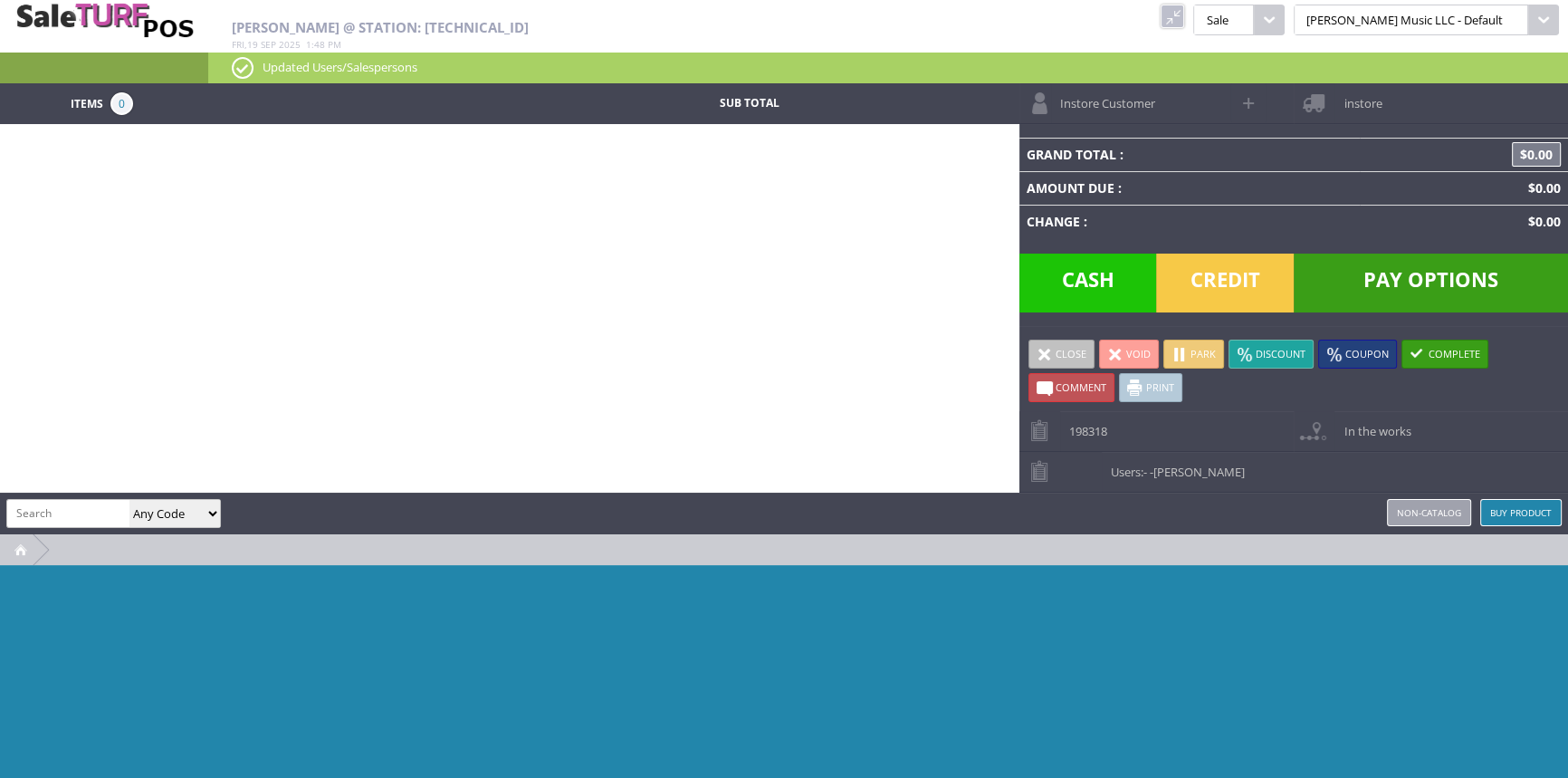
paste input "RK-RCJ-SN-2"
type input "RK-RCJ-SN-2"
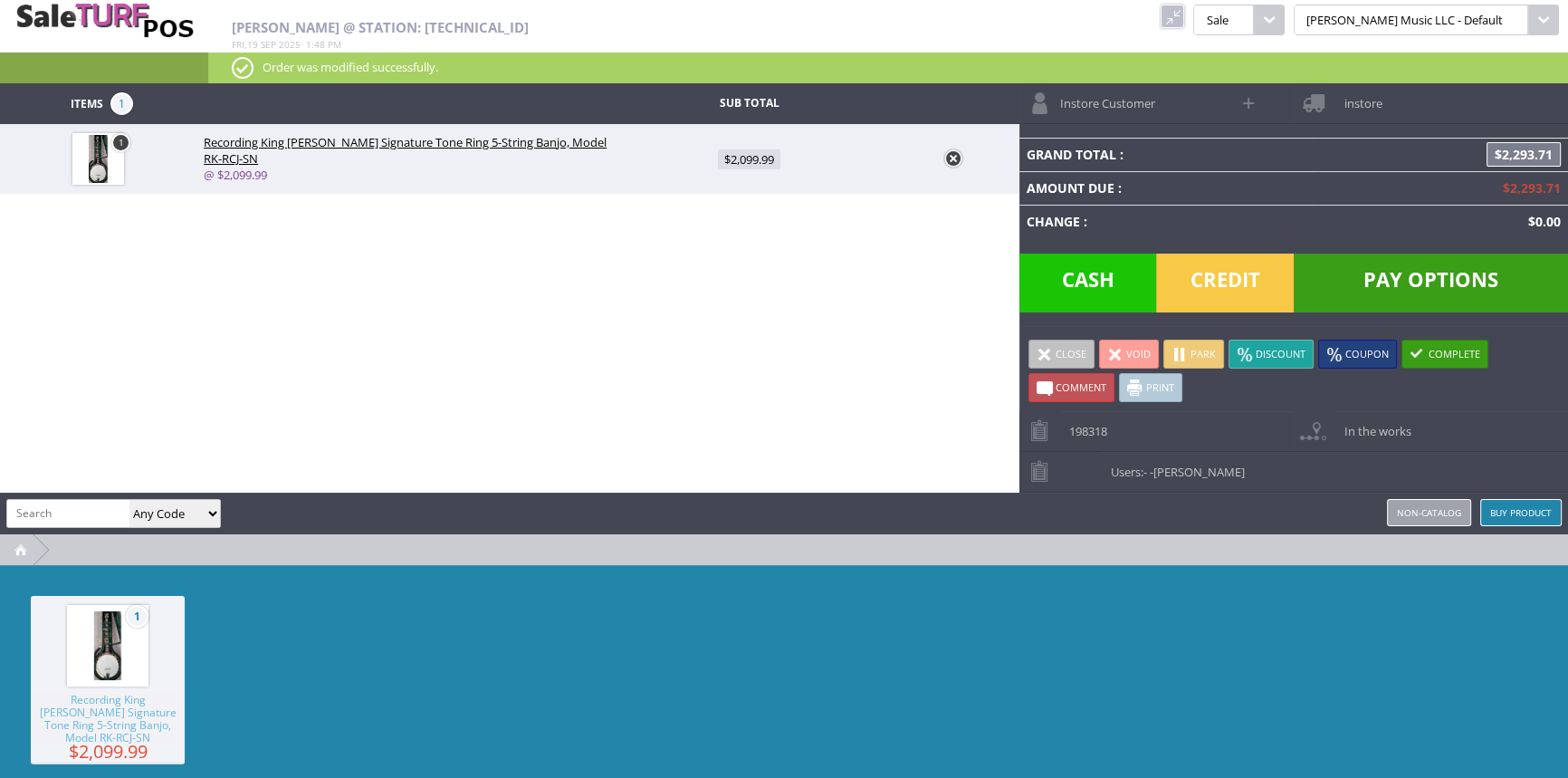
click at [745, 163] on span "$2,099.99" at bounding box center [749, 158] width 62 height 20
type input "2099.99"
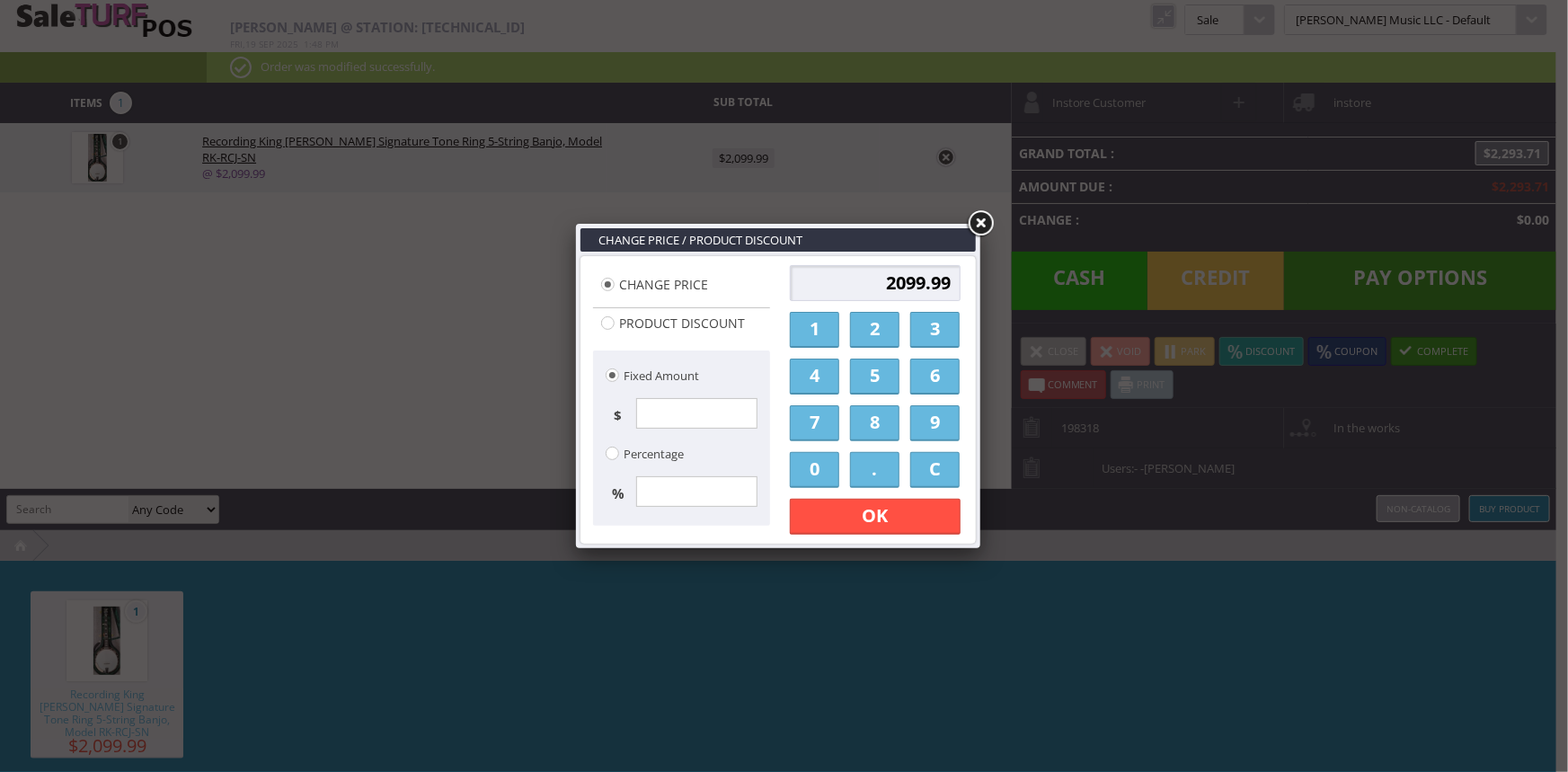
click at [839, 297] on input "2099.99" at bounding box center [874, 283] width 171 height 36
type input "9"
type input "1849.95"
click at [940, 512] on link "OK" at bounding box center [874, 516] width 171 height 36
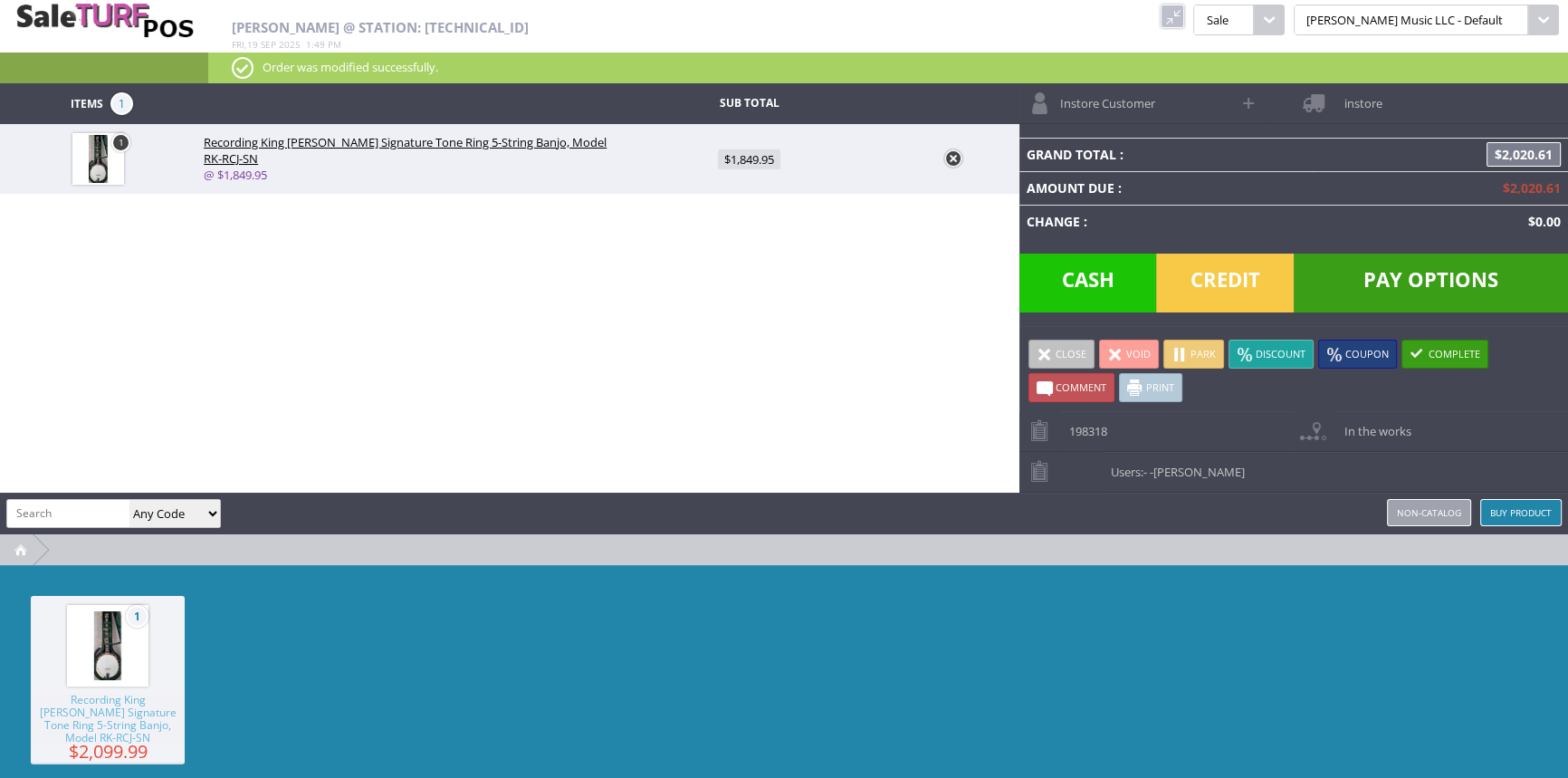
click at [1247, 98] on span at bounding box center [1250, 103] width 21 height 21
select select "6"
select select "1"
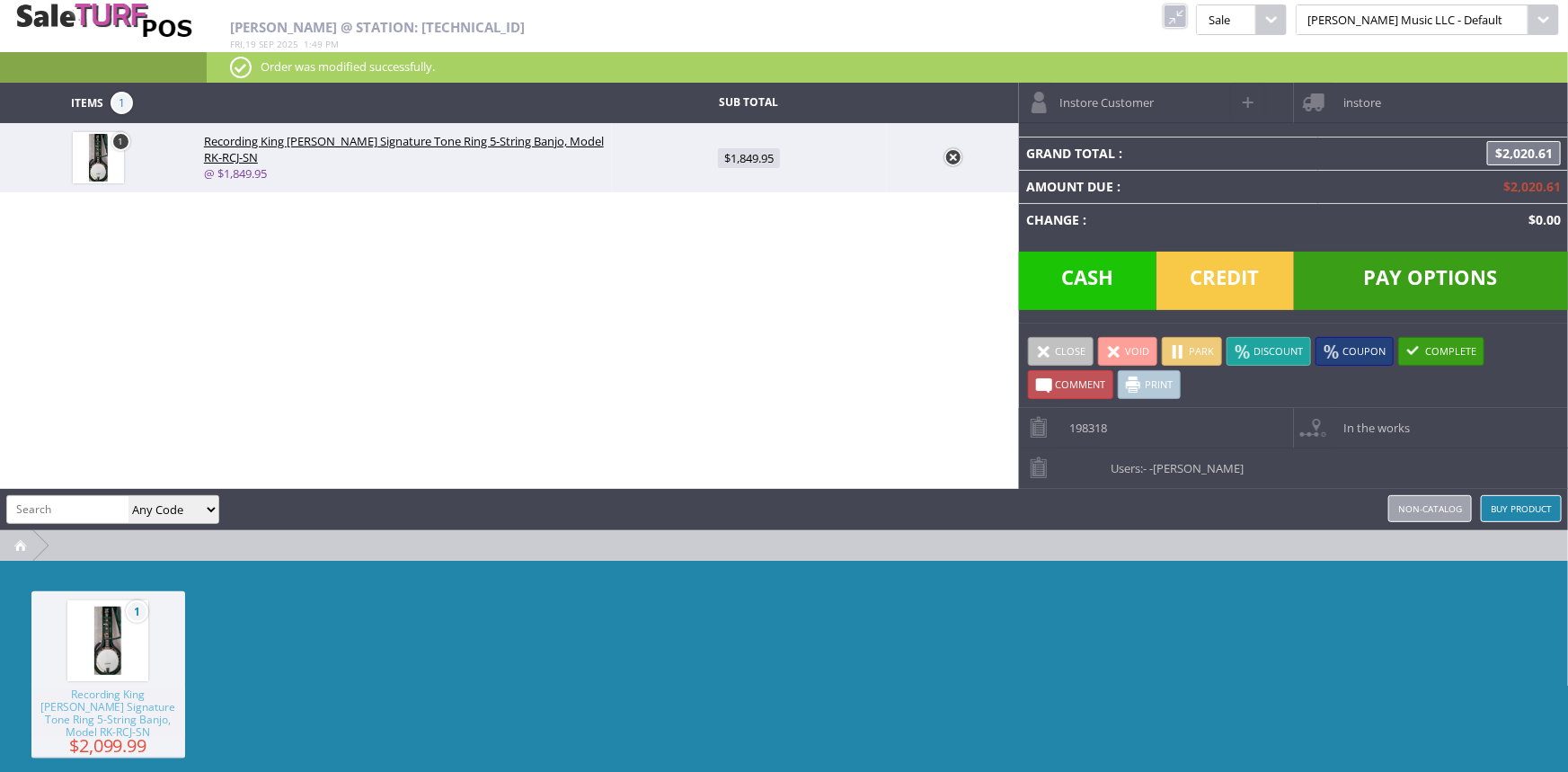
select select "6"
select select "1"
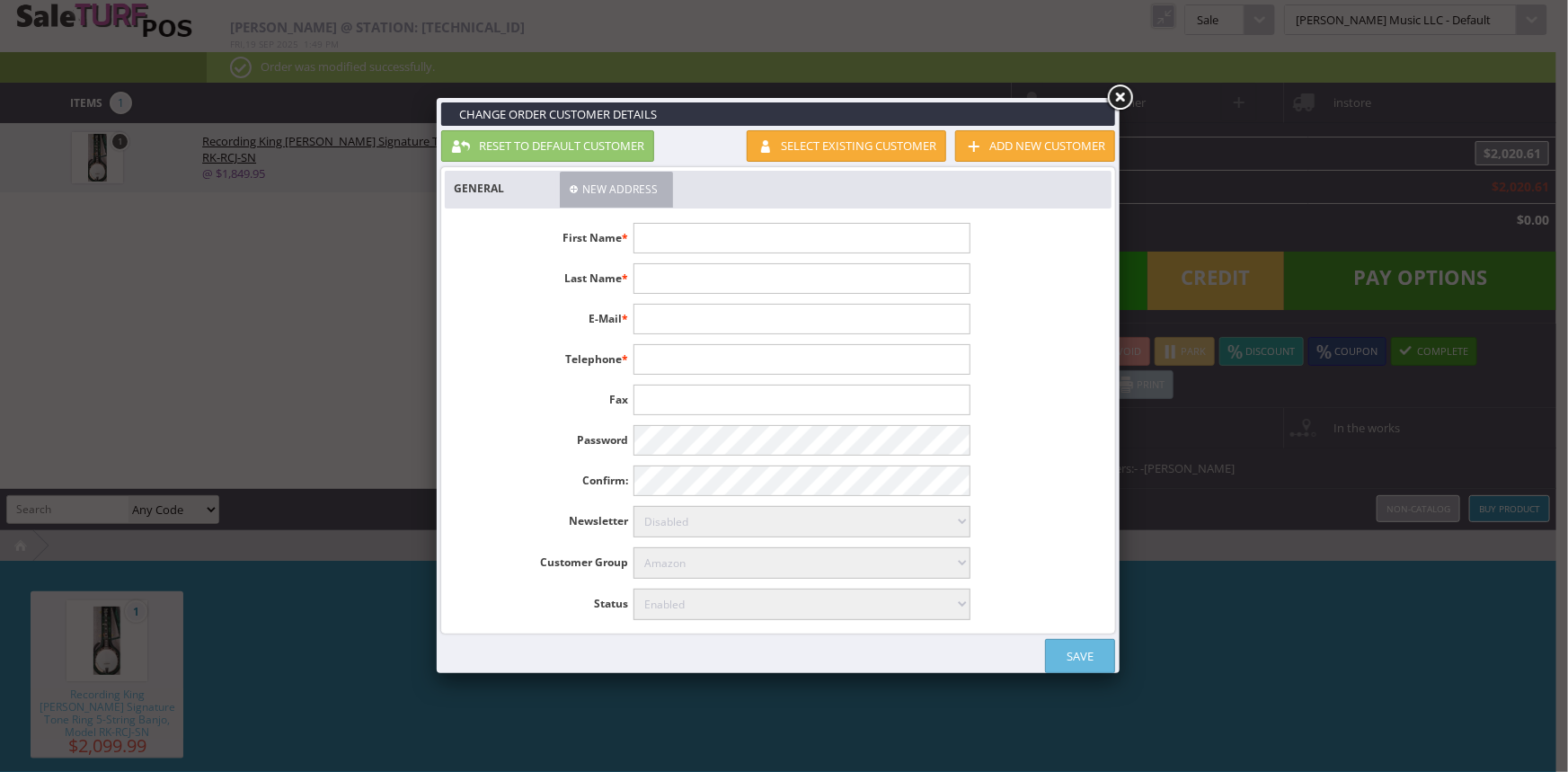
click at [748, 231] on input "text" at bounding box center [801, 238] width 336 height 30
type input "[PERSON_NAME]"
type input "Kastli"
click at [1083, 652] on link "Save" at bounding box center [1080, 655] width 70 height 34
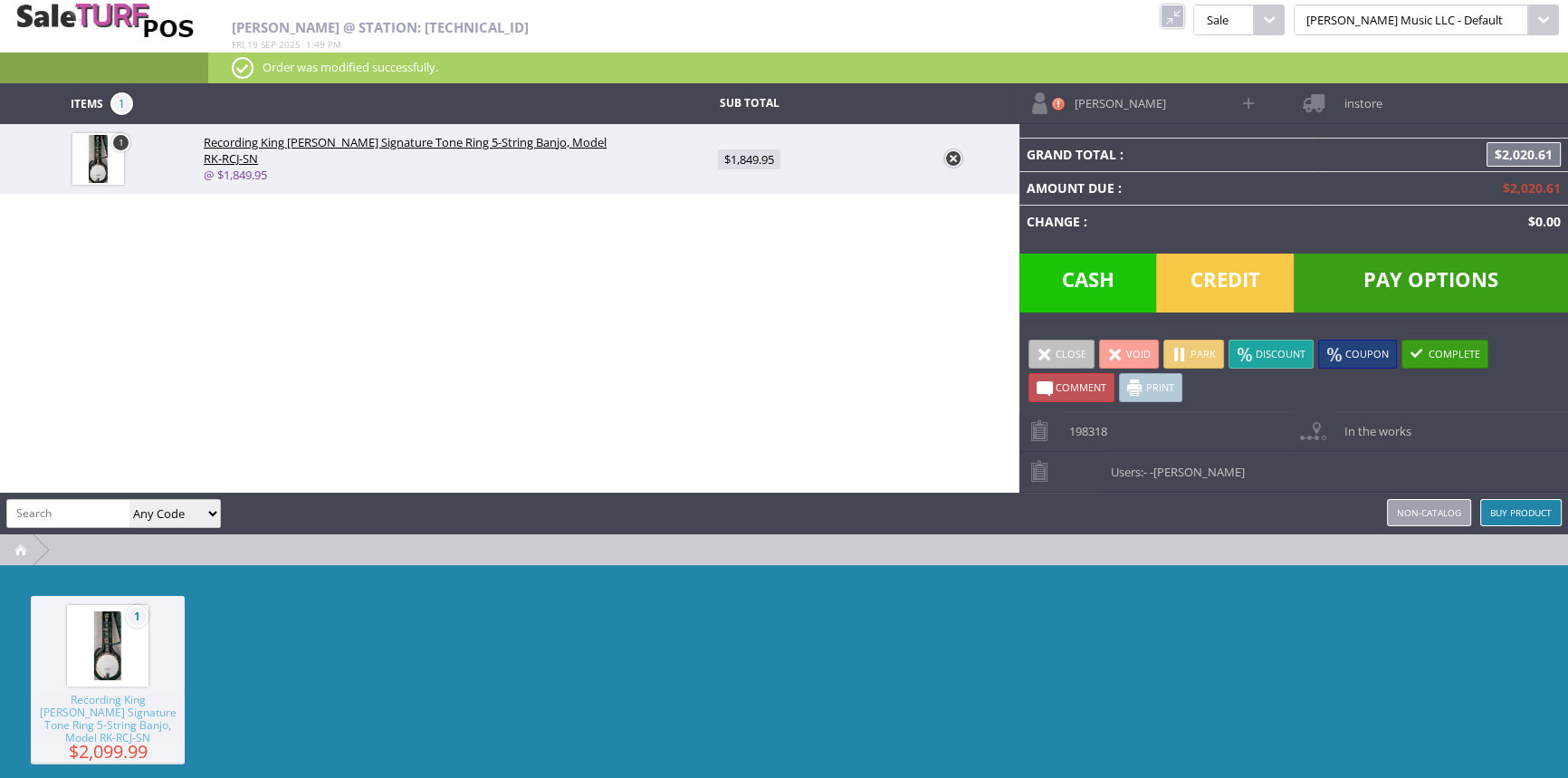
click at [1087, 393] on span "Comment" at bounding box center [1081, 387] width 51 height 13
type textarea """"
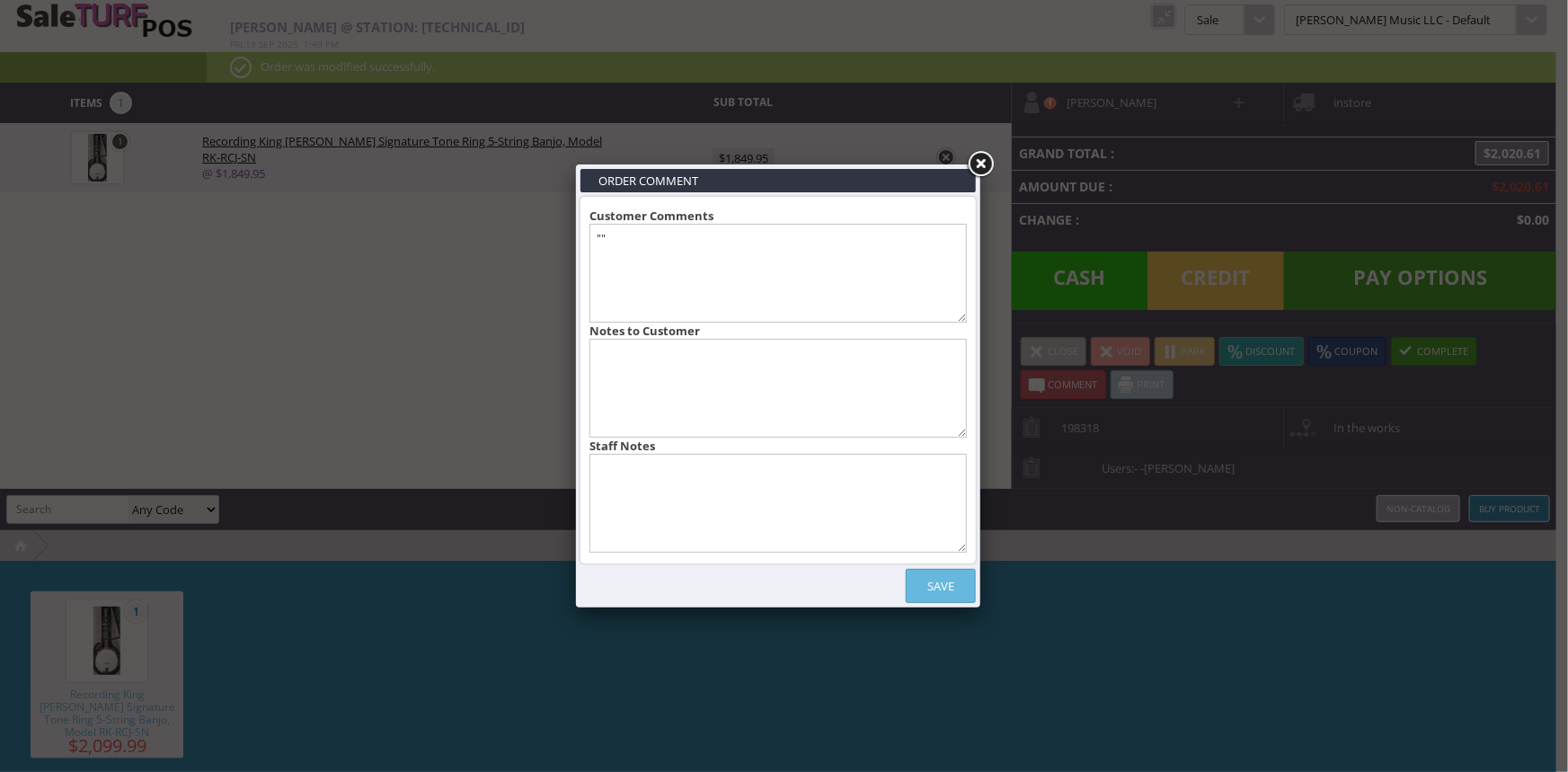
paste textarea "0992386000"
type textarea "0992386000 traded a banjo in for $300.00 credit we did 150. & the pick ups"
click at [935, 584] on link "Save" at bounding box center [941, 585] width 70 height 34
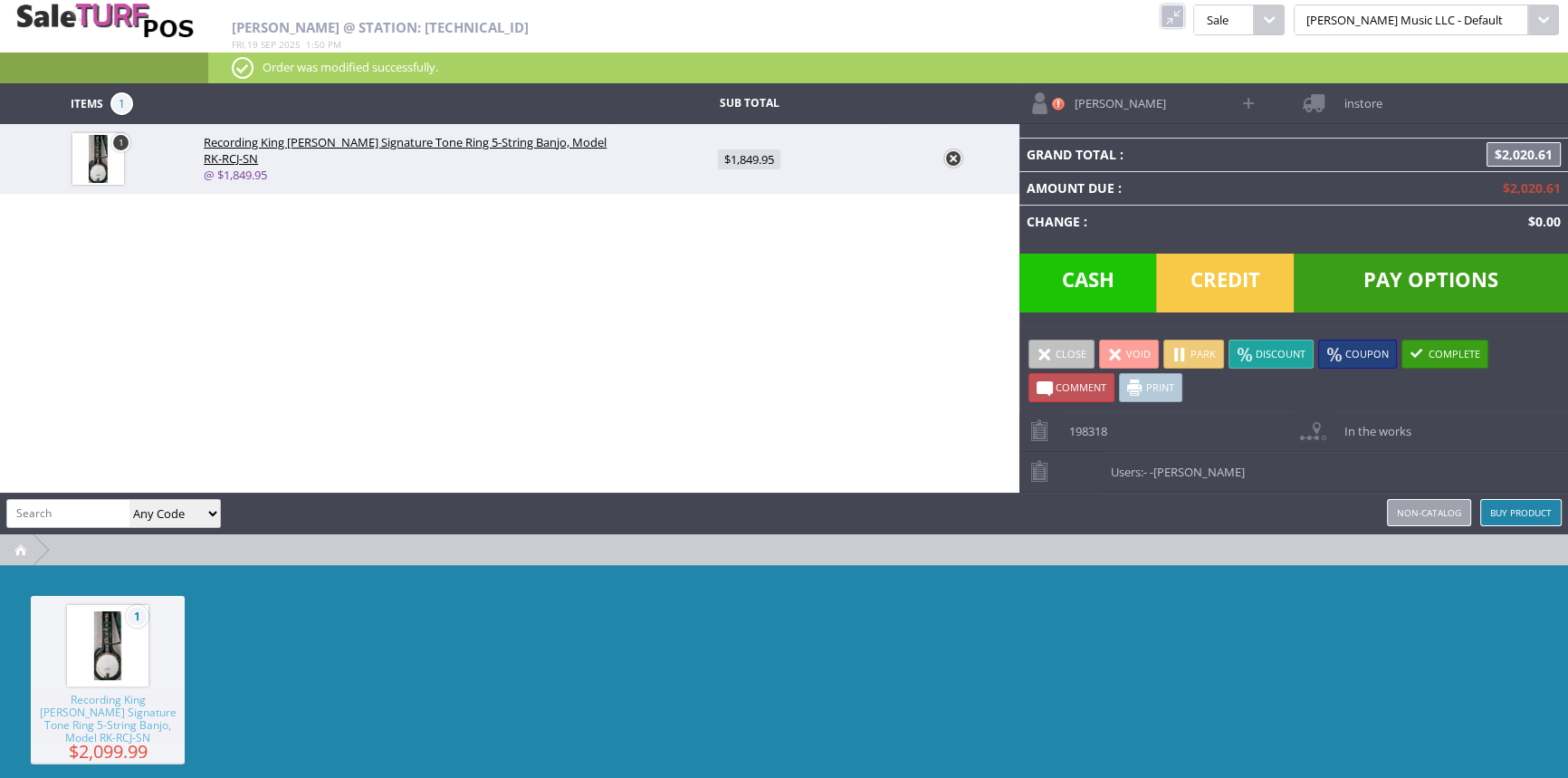
click at [1384, 274] on span "Pay Options" at bounding box center [1430, 283] width 274 height 59
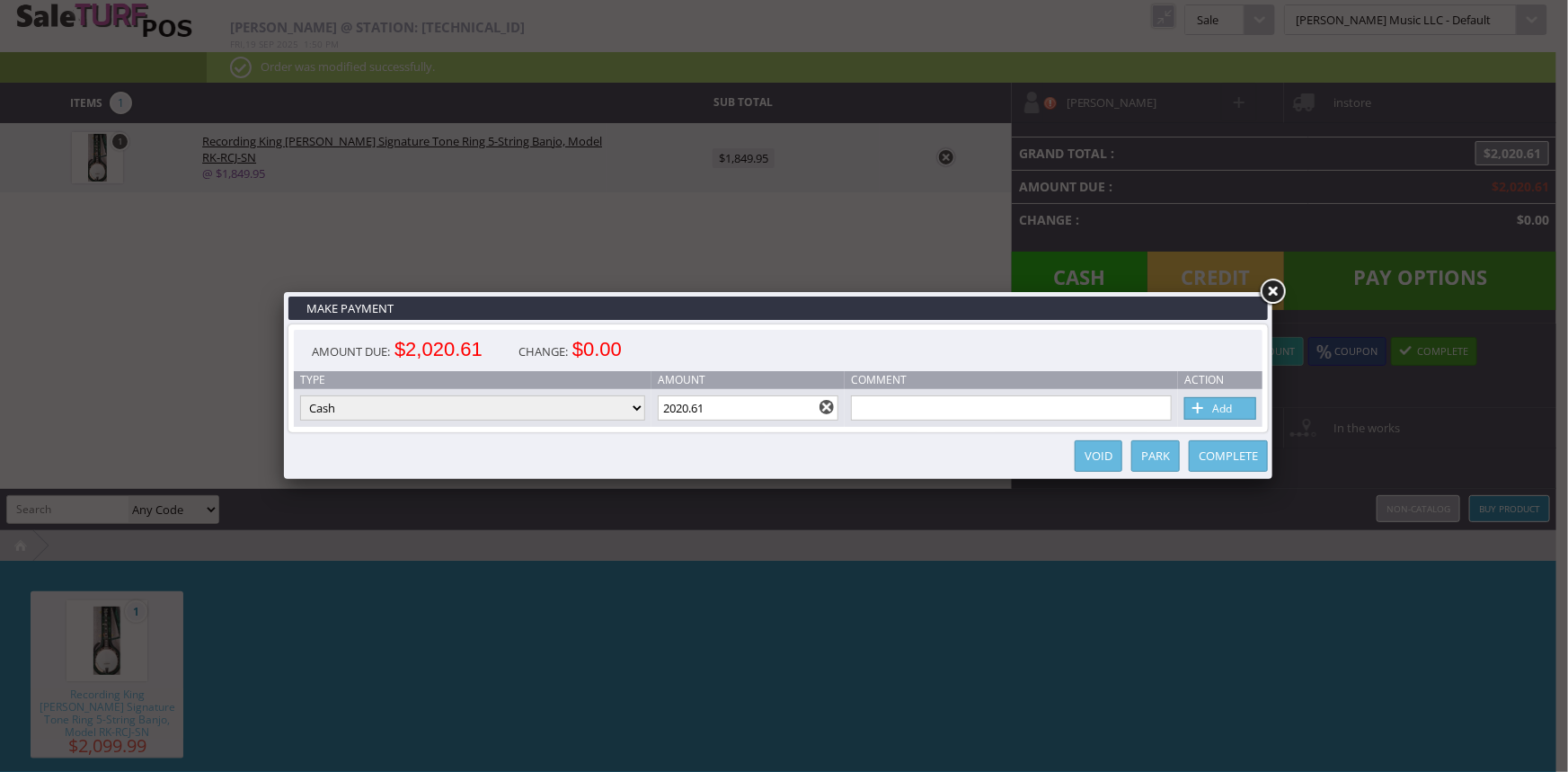
click at [575, 406] on select "Cash Credit Card Cheque or Money Order" at bounding box center [473, 407] width 345 height 26
select select "cheque"
click at [300, 396] on select "Cash Credit Card Cheque or Money Order" at bounding box center [473, 407] width 345 height 26
click at [926, 412] on input "text" at bounding box center [1011, 407] width 321 height 26
type input "150.00"
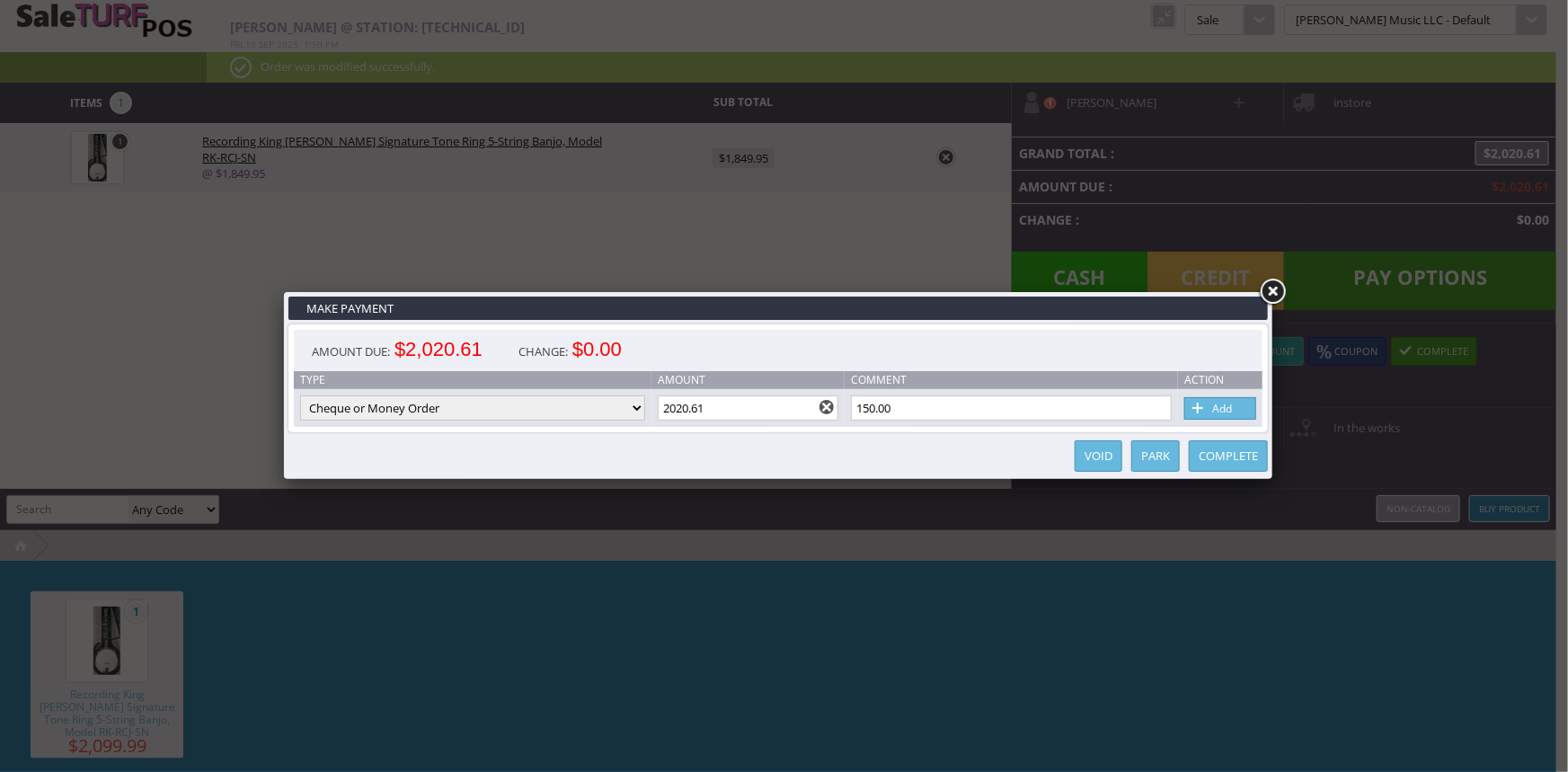
click at [1217, 412] on link "Add" at bounding box center [1220, 408] width 72 height 23
type input "2020.61"
select select "cash"
type input "0"
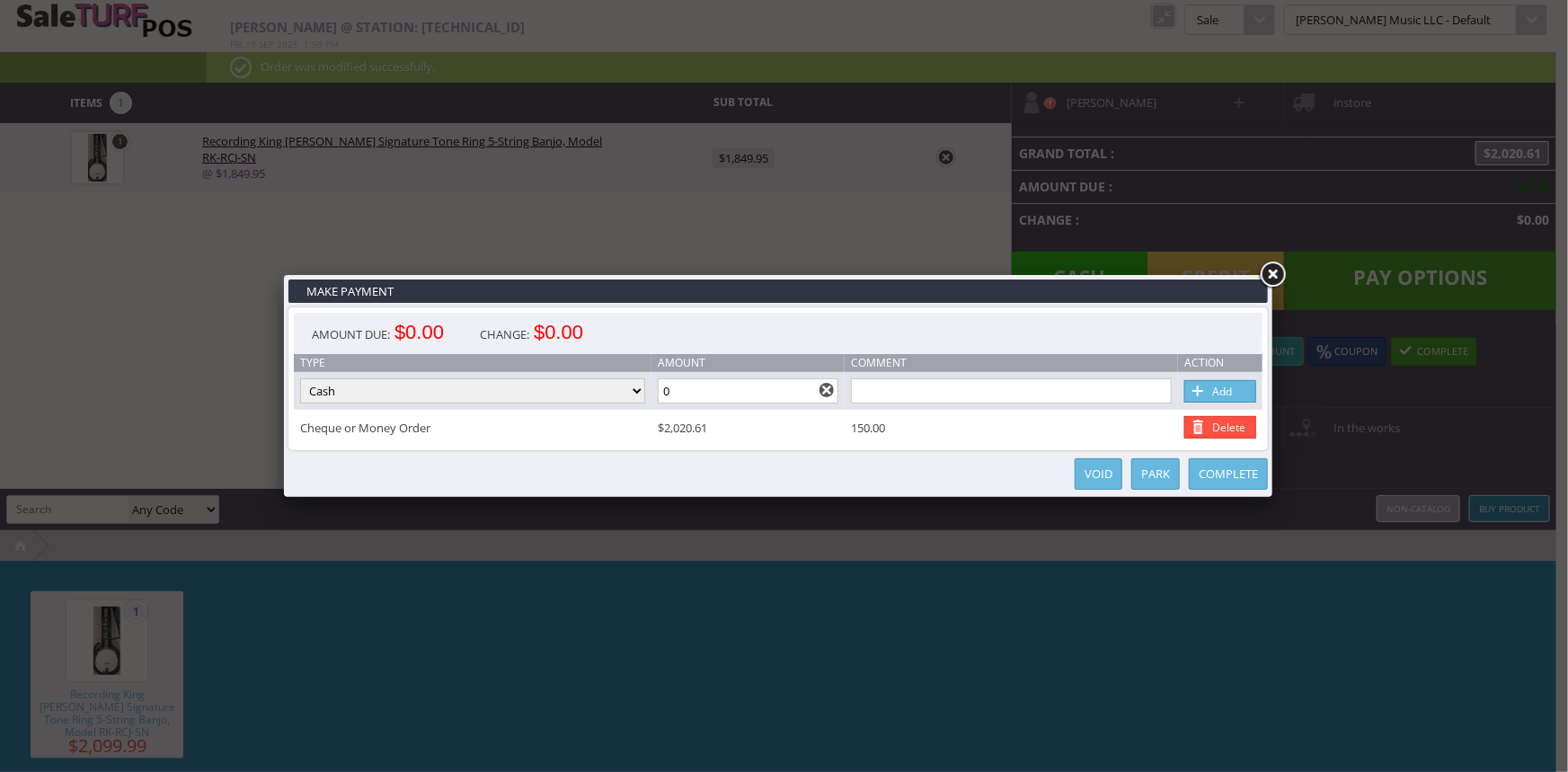
click at [1271, 278] on link at bounding box center [1272, 275] width 32 height 32
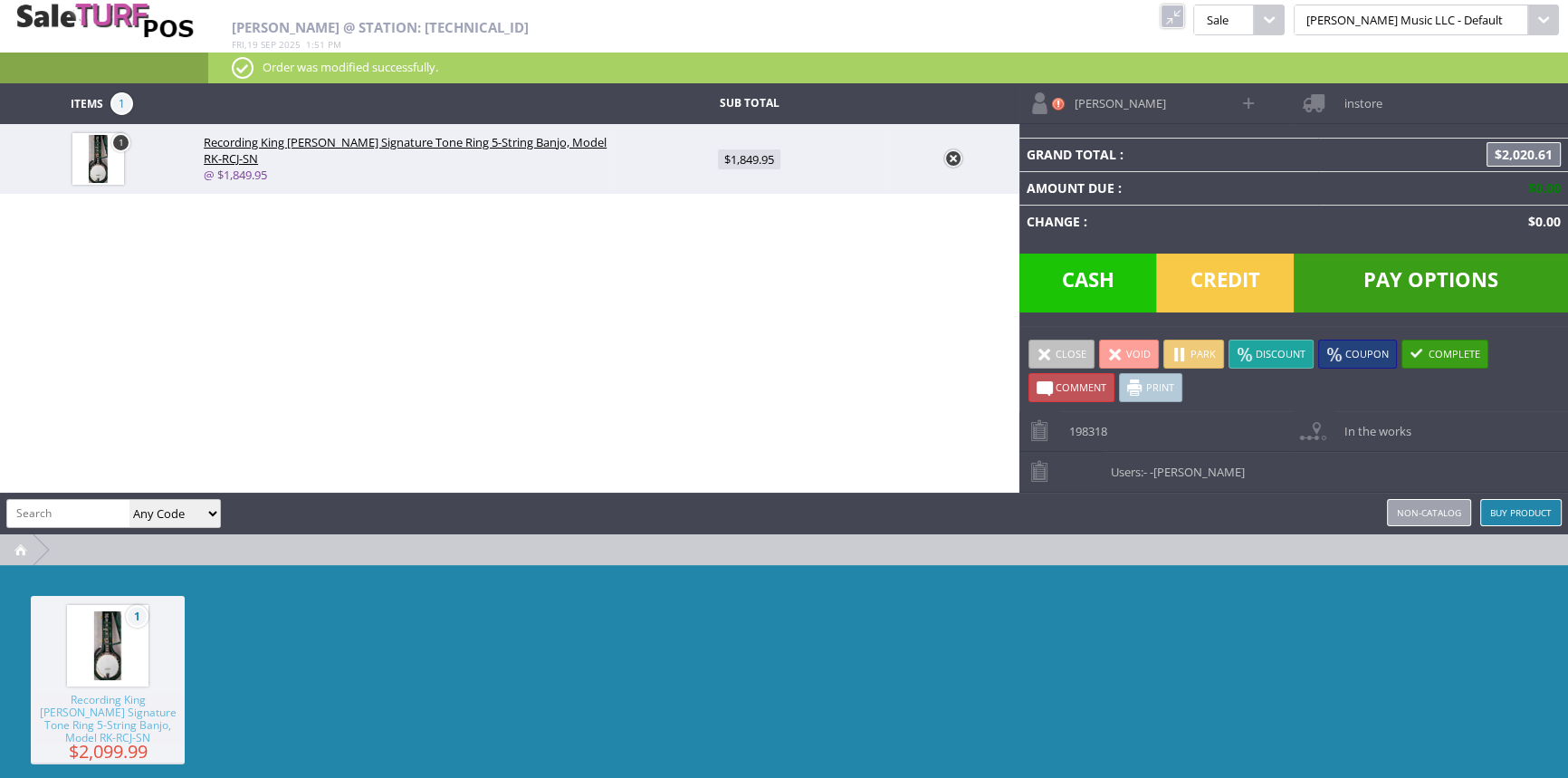
click at [1366, 426] on span "In the works" at bounding box center [1373, 424] width 76 height 28
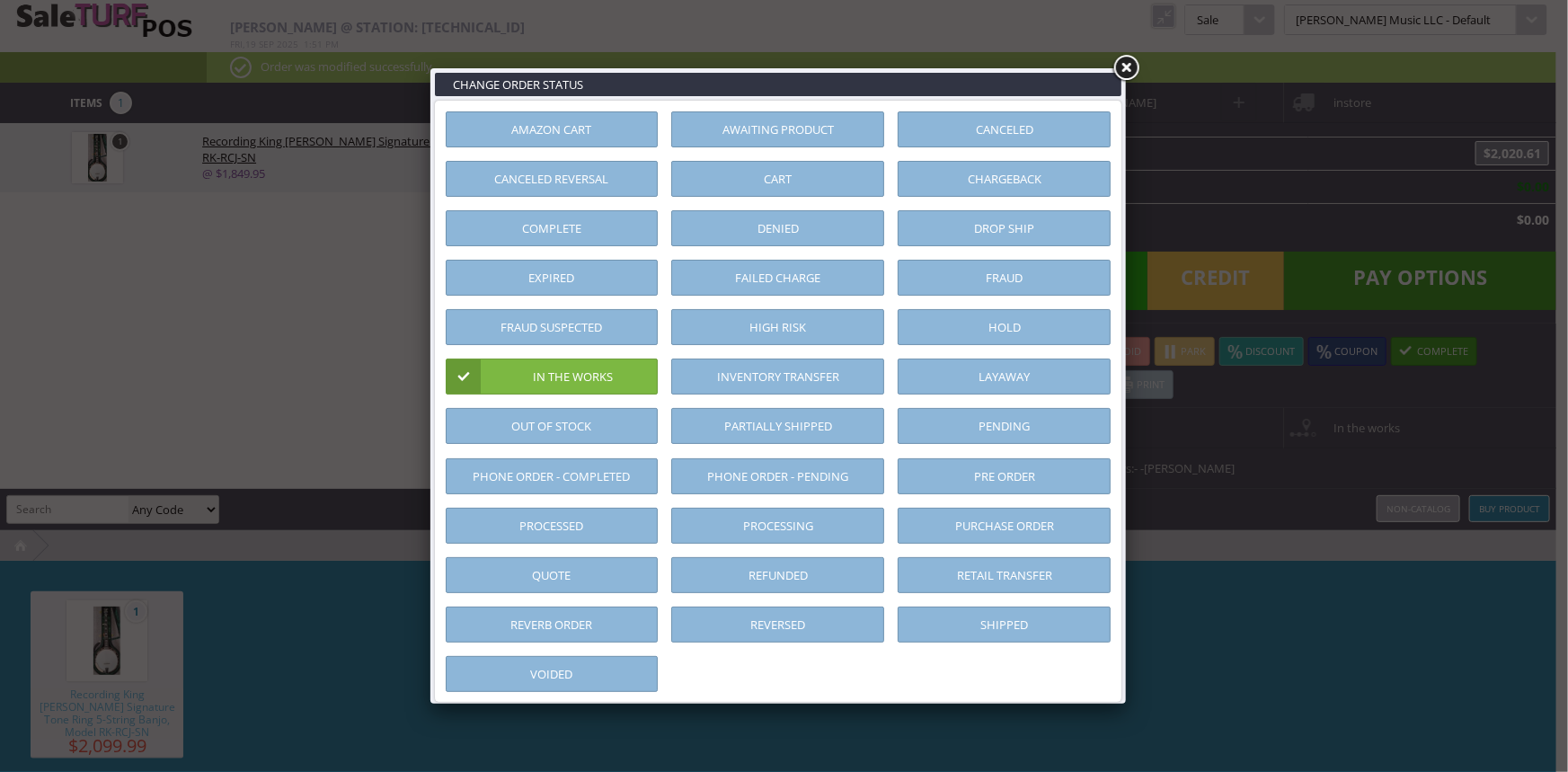
click at [1037, 377] on link "Layaway" at bounding box center [1003, 376] width 213 height 36
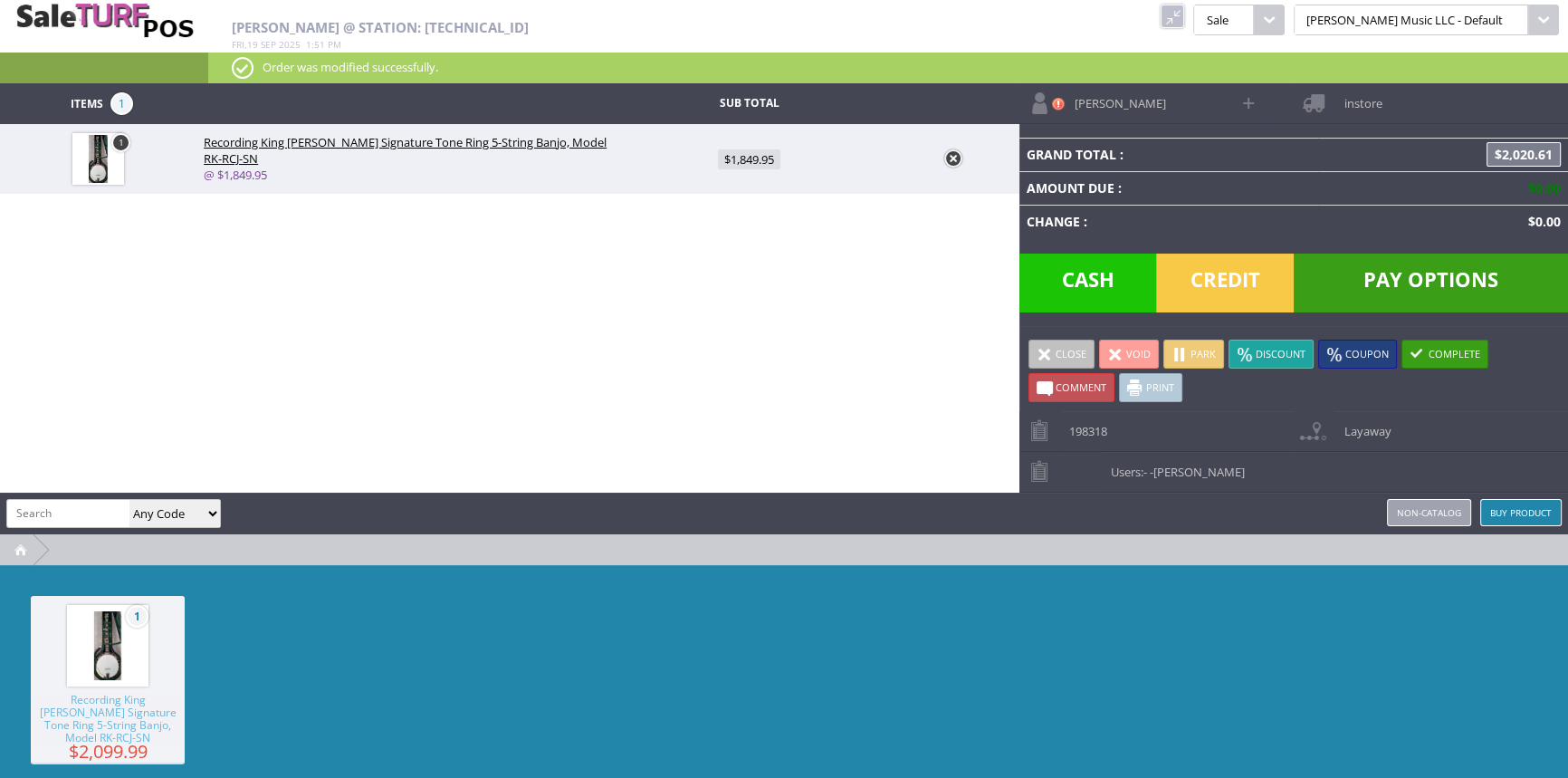
click at [1047, 353] on span at bounding box center [1045, 353] width 16 height 16
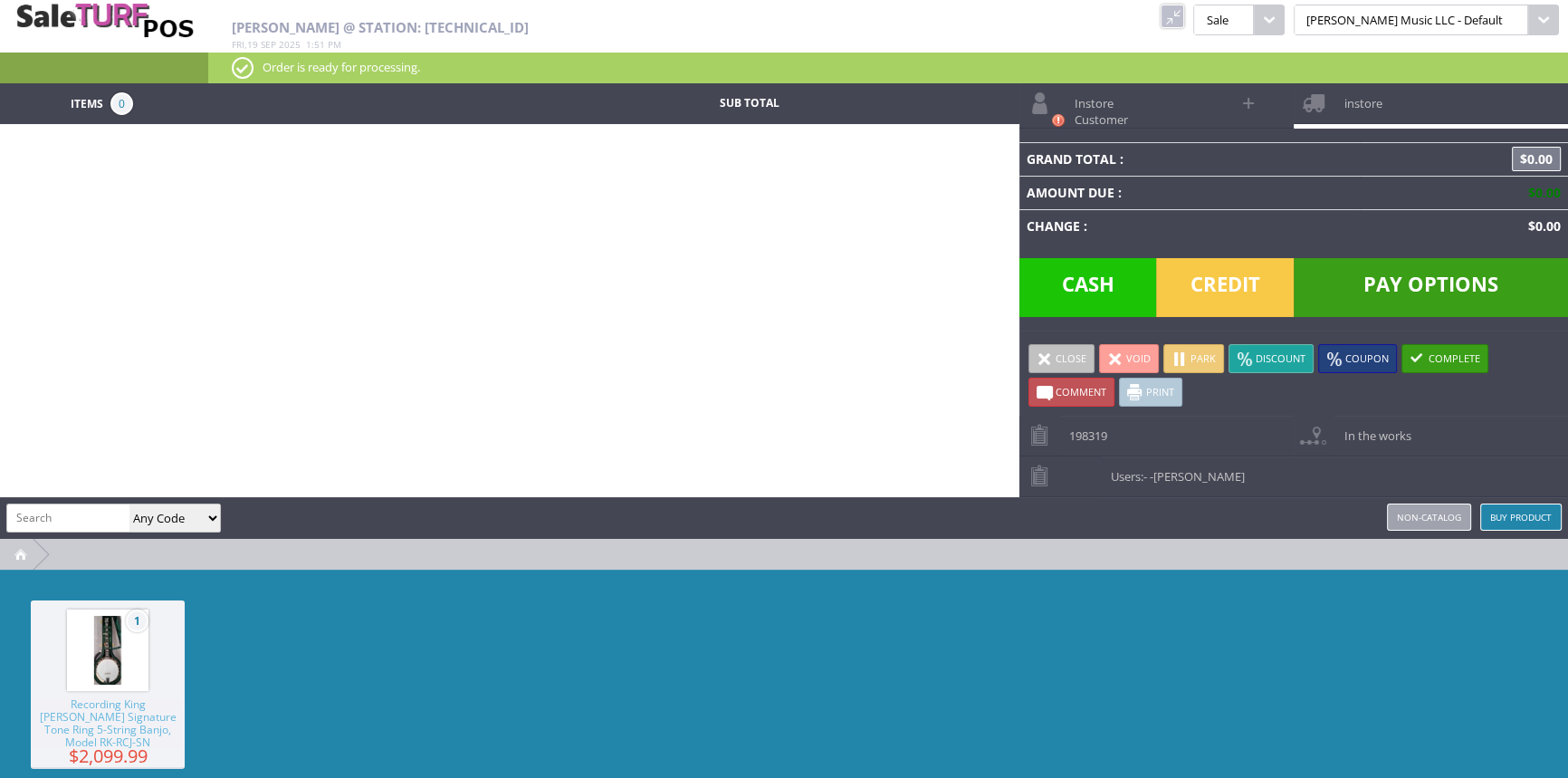
click at [1184, 18] on link at bounding box center [1173, 16] width 24 height 24
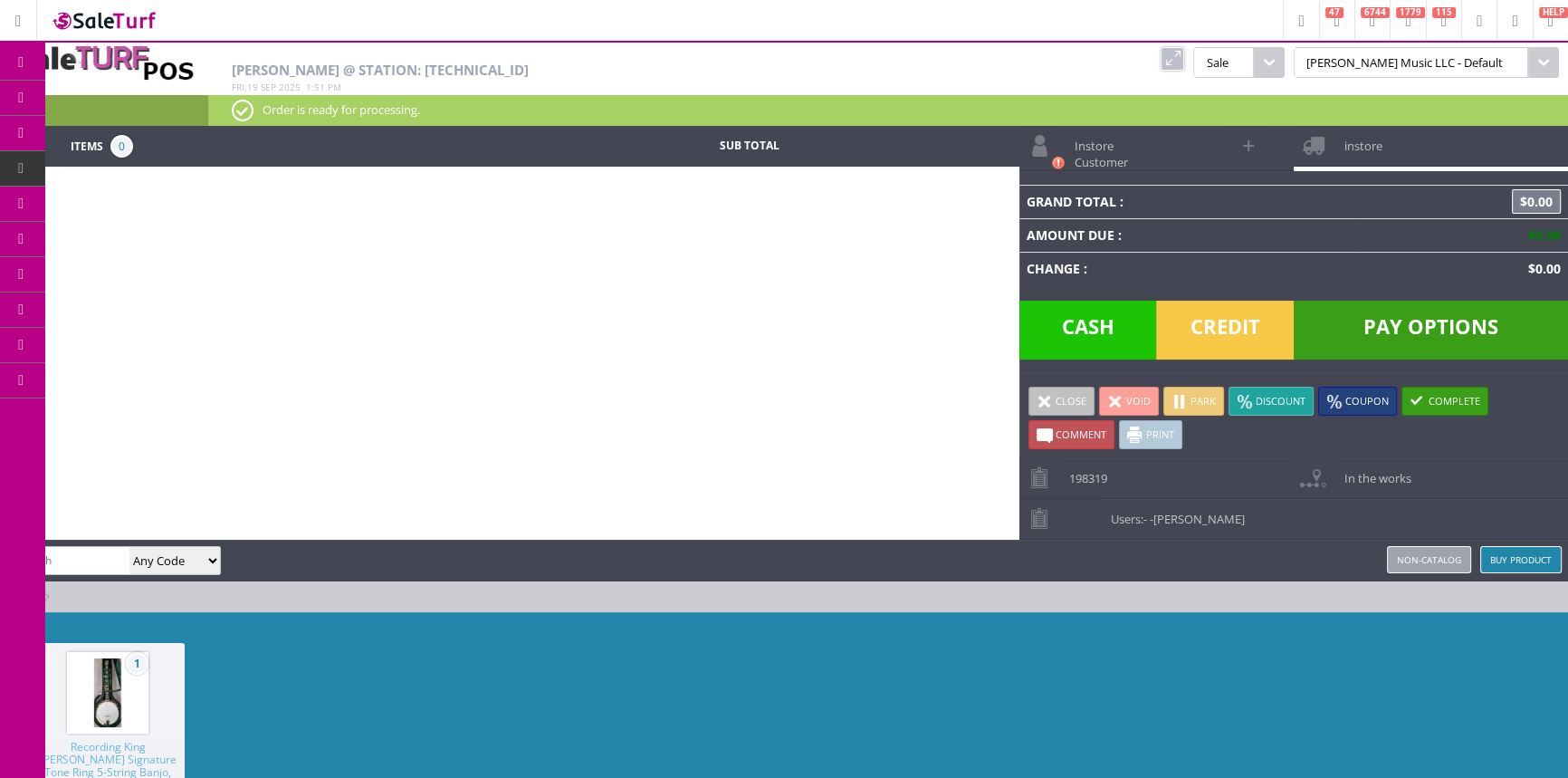
click at [147, 203] on span "Order List" at bounding box center [135, 204] width 53 height 16
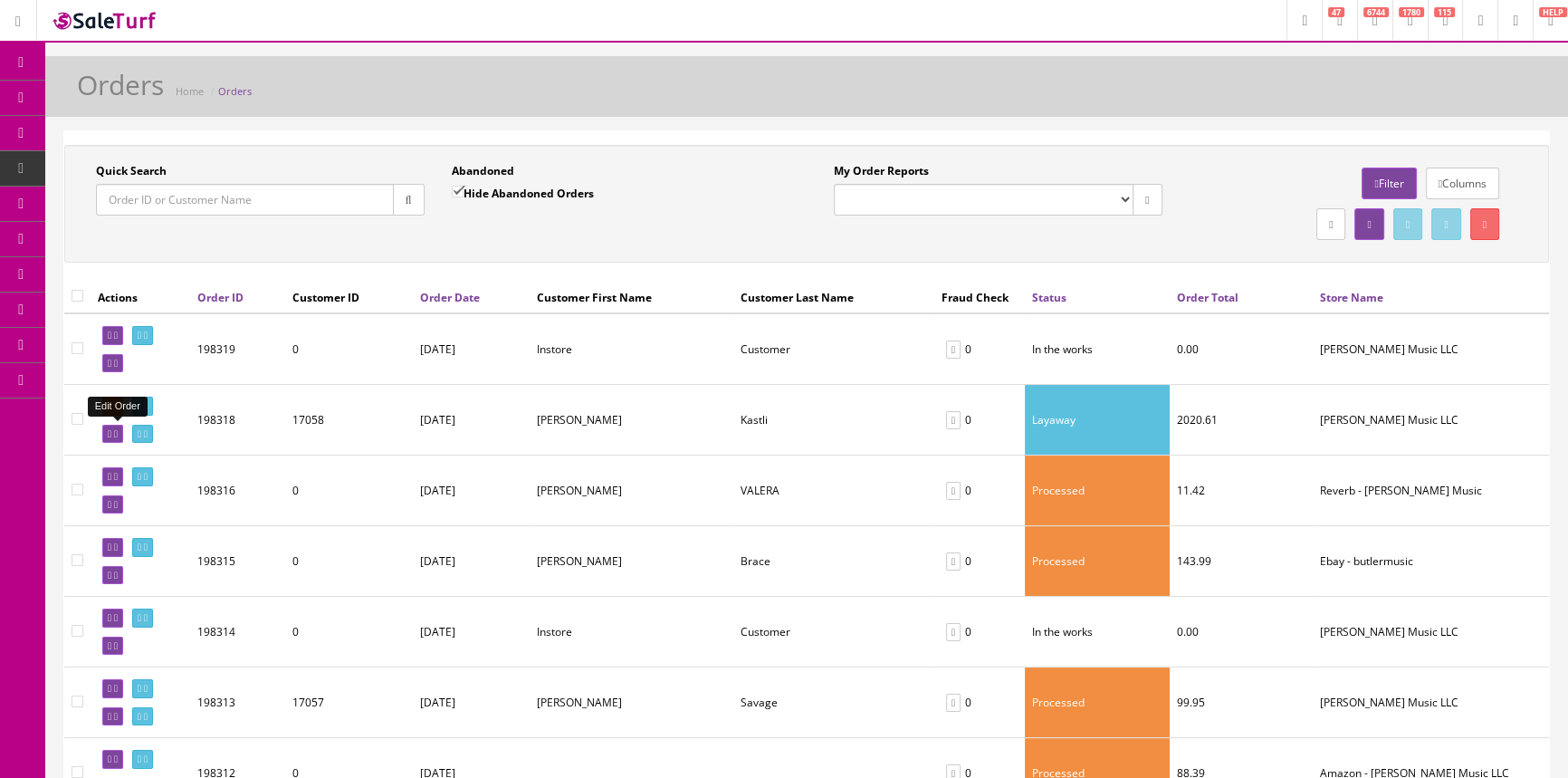
click at [108, 429] on icon at bounding box center [110, 433] width 4 height 10
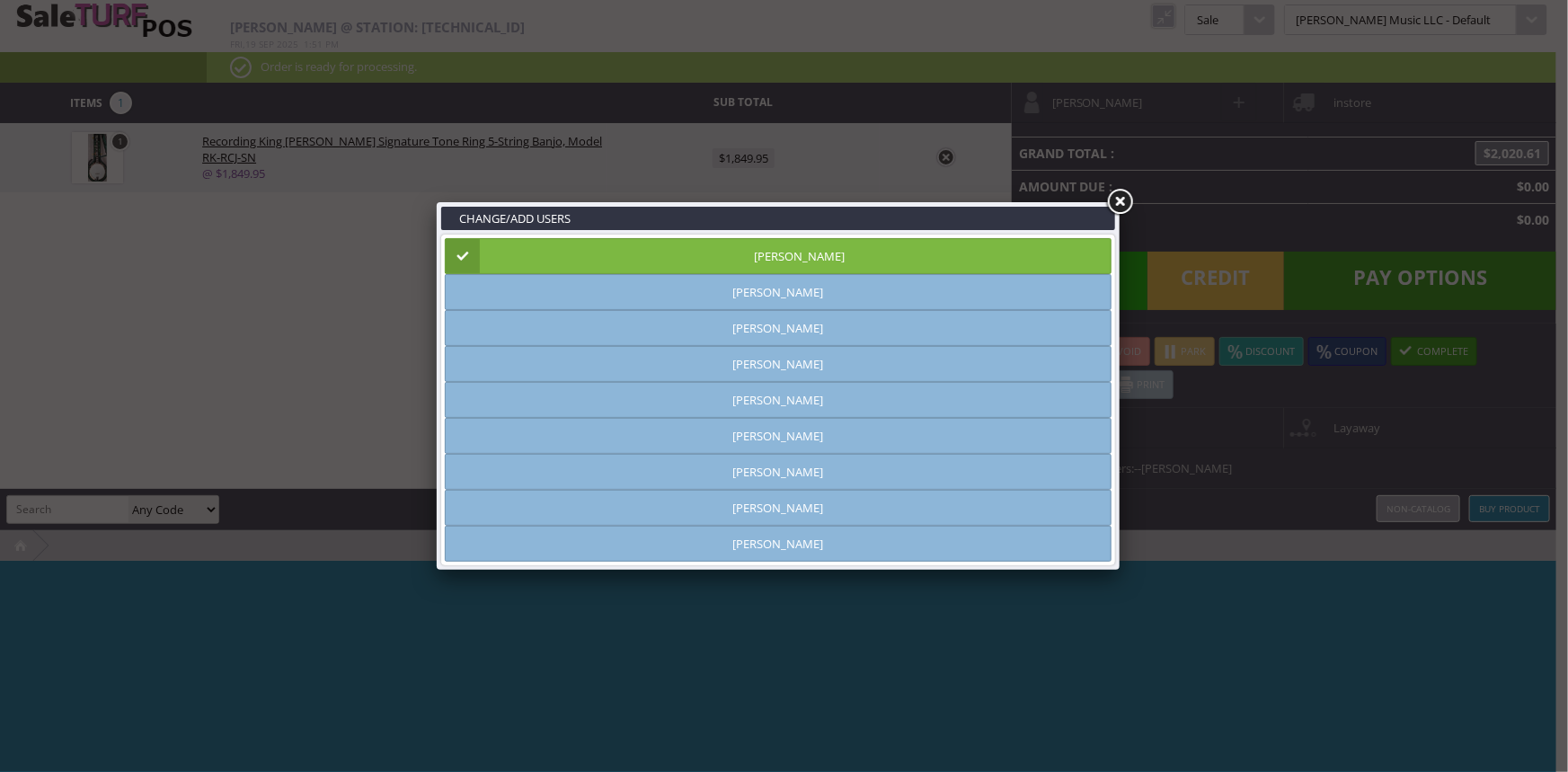
type input "[PERSON_NAME]"
click at [1115, 199] on link at bounding box center [1119, 202] width 32 height 32
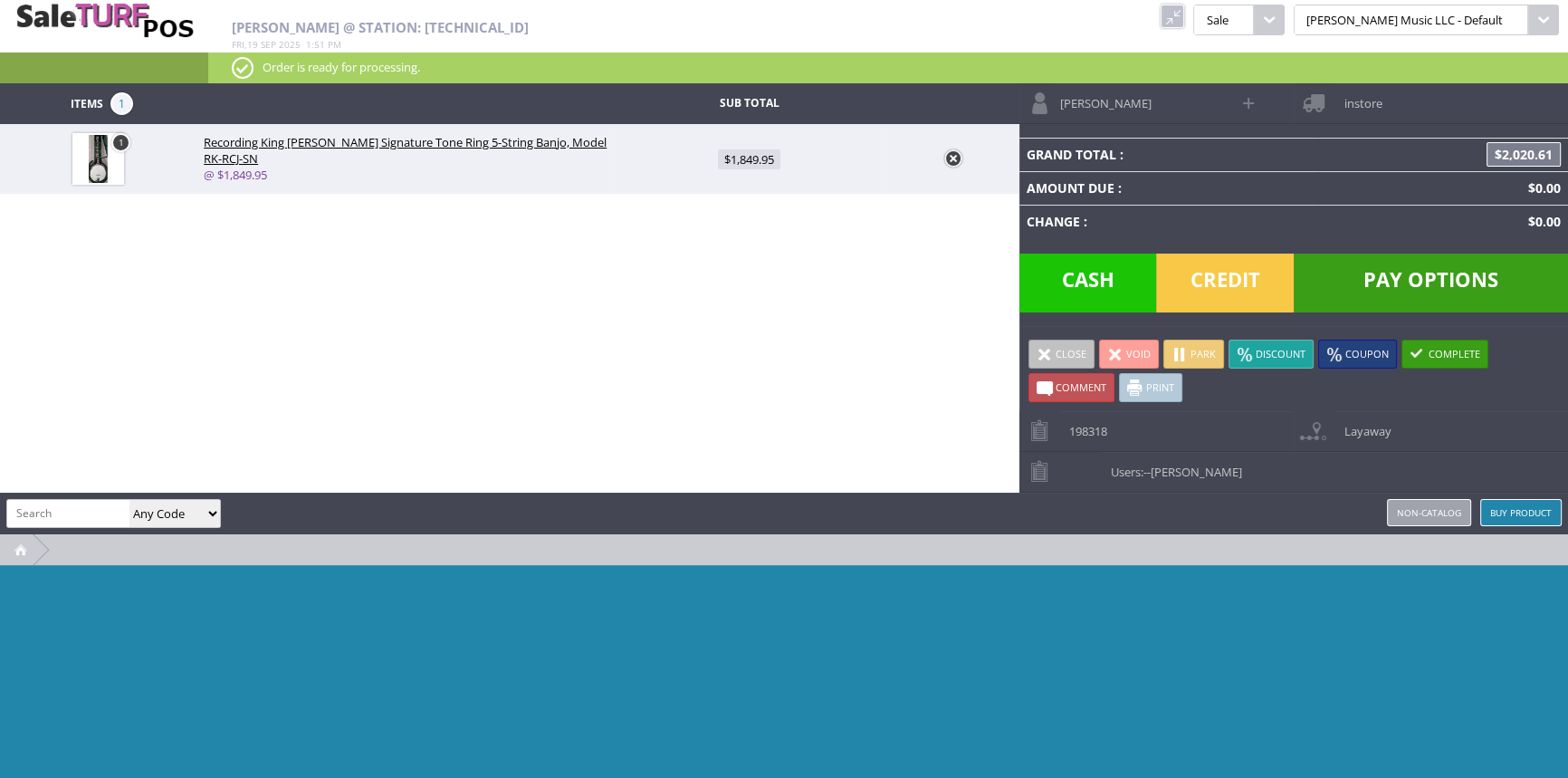
click at [1416, 289] on span "Pay Options" at bounding box center [1430, 283] width 274 height 59
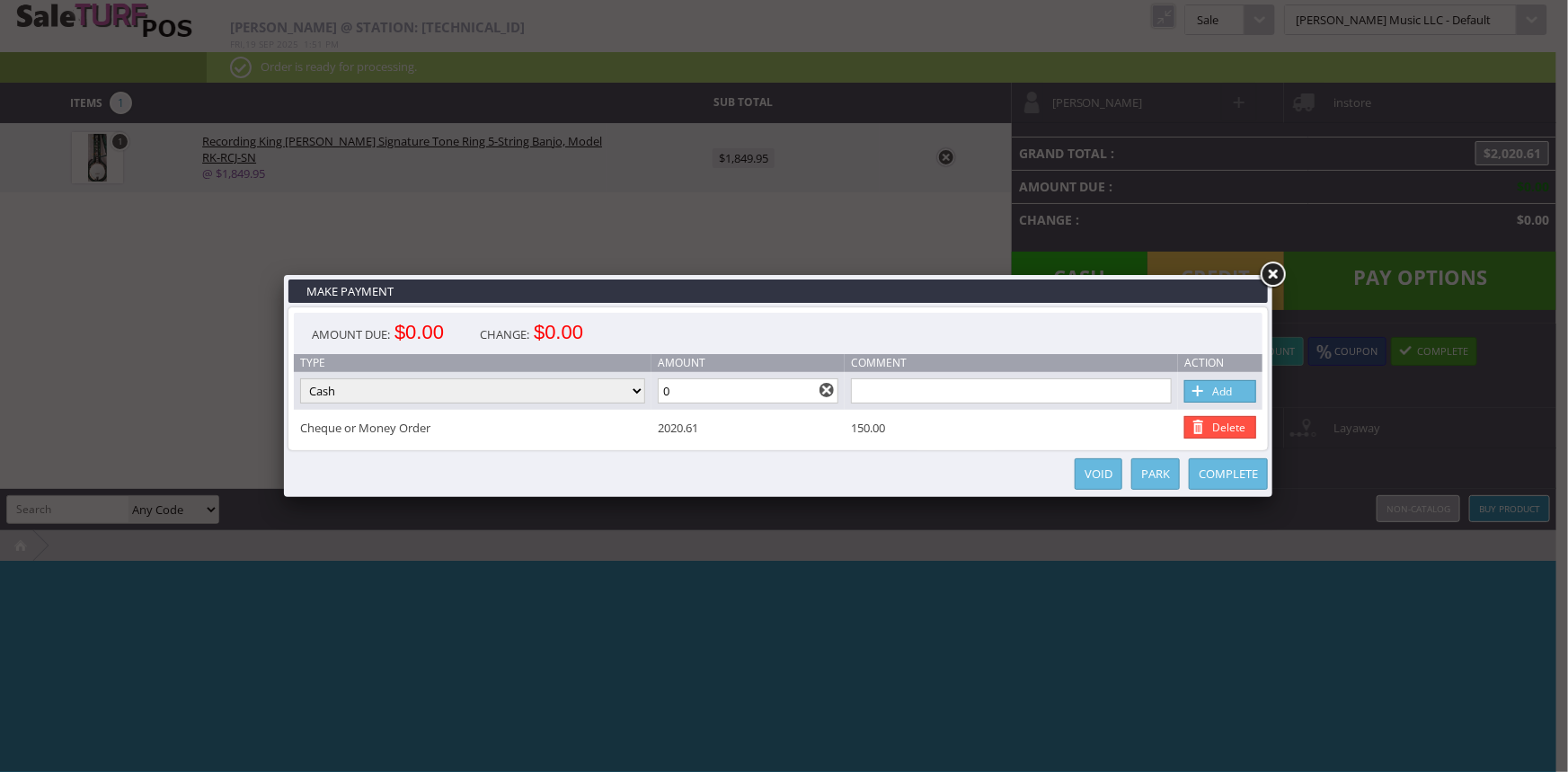
click at [1242, 426] on link "Delete" at bounding box center [1220, 427] width 72 height 23
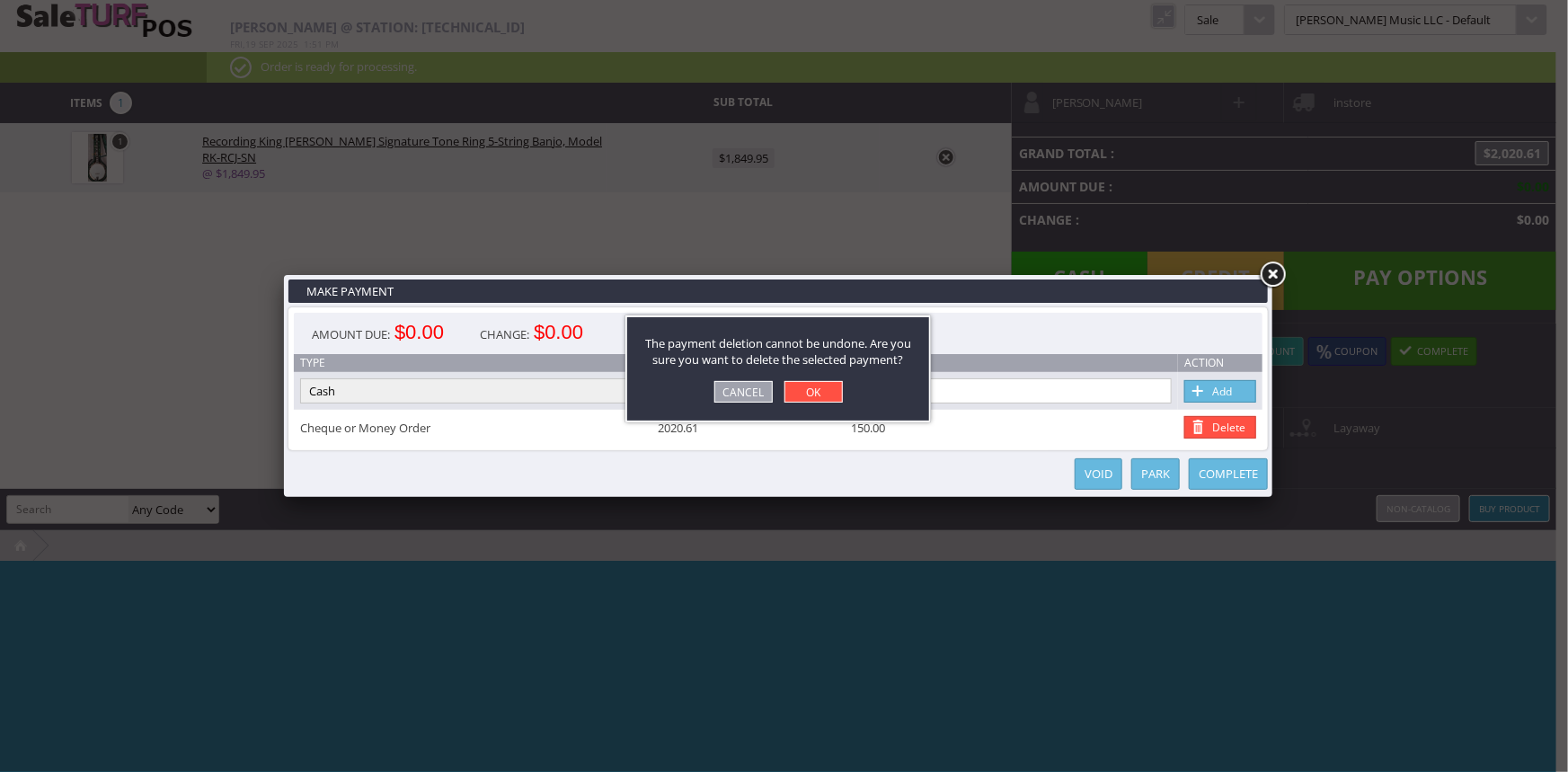
click at [831, 388] on link "OK" at bounding box center [814, 391] width 59 height 22
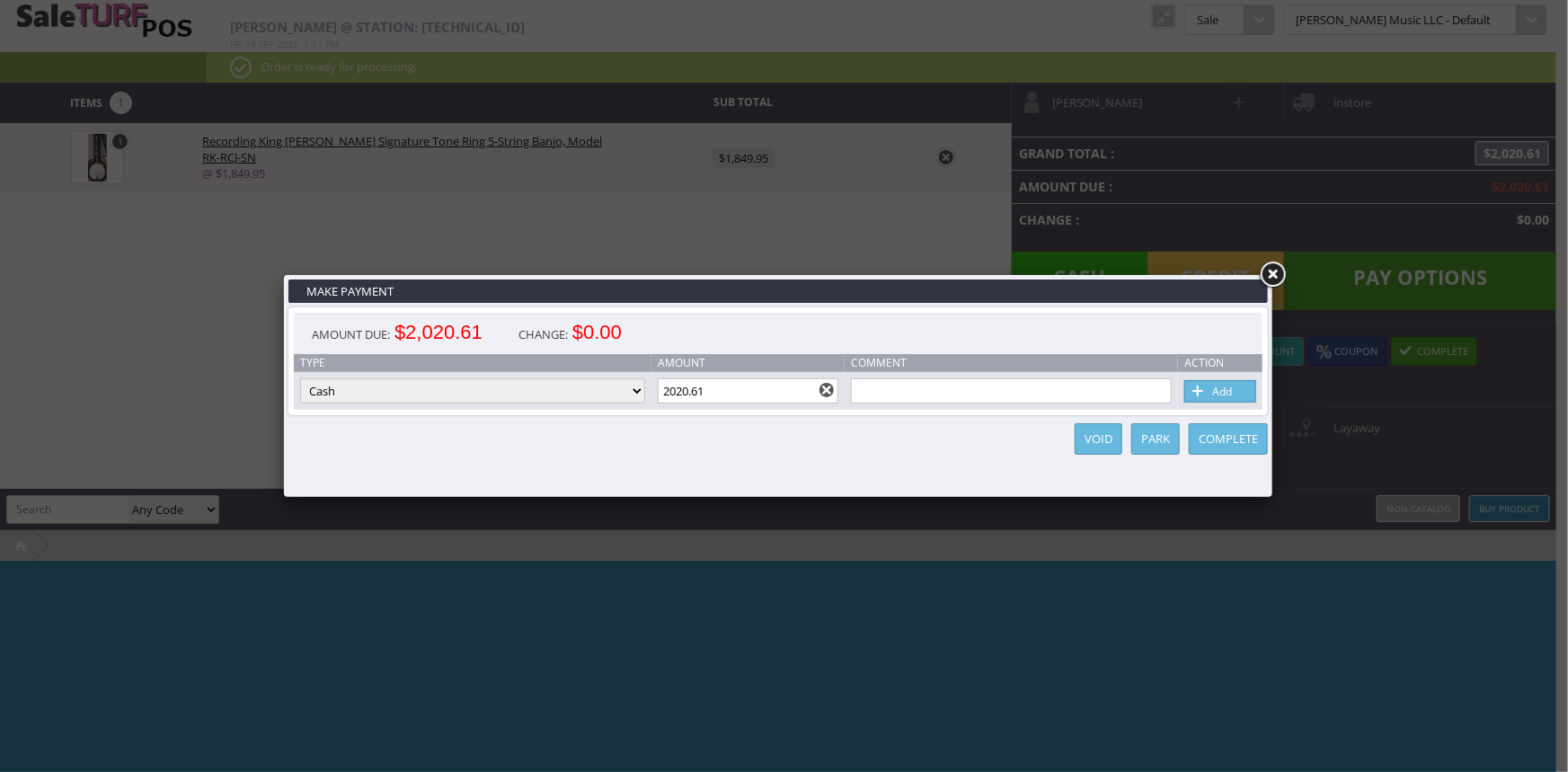
click at [730, 388] on input "2020.61" at bounding box center [748, 390] width 182 height 26
type input "2"
type input "150.00"
click at [575, 396] on select "Cash Credit Card Cheque or Money Order" at bounding box center [473, 390] width 345 height 26
select select "cheque"
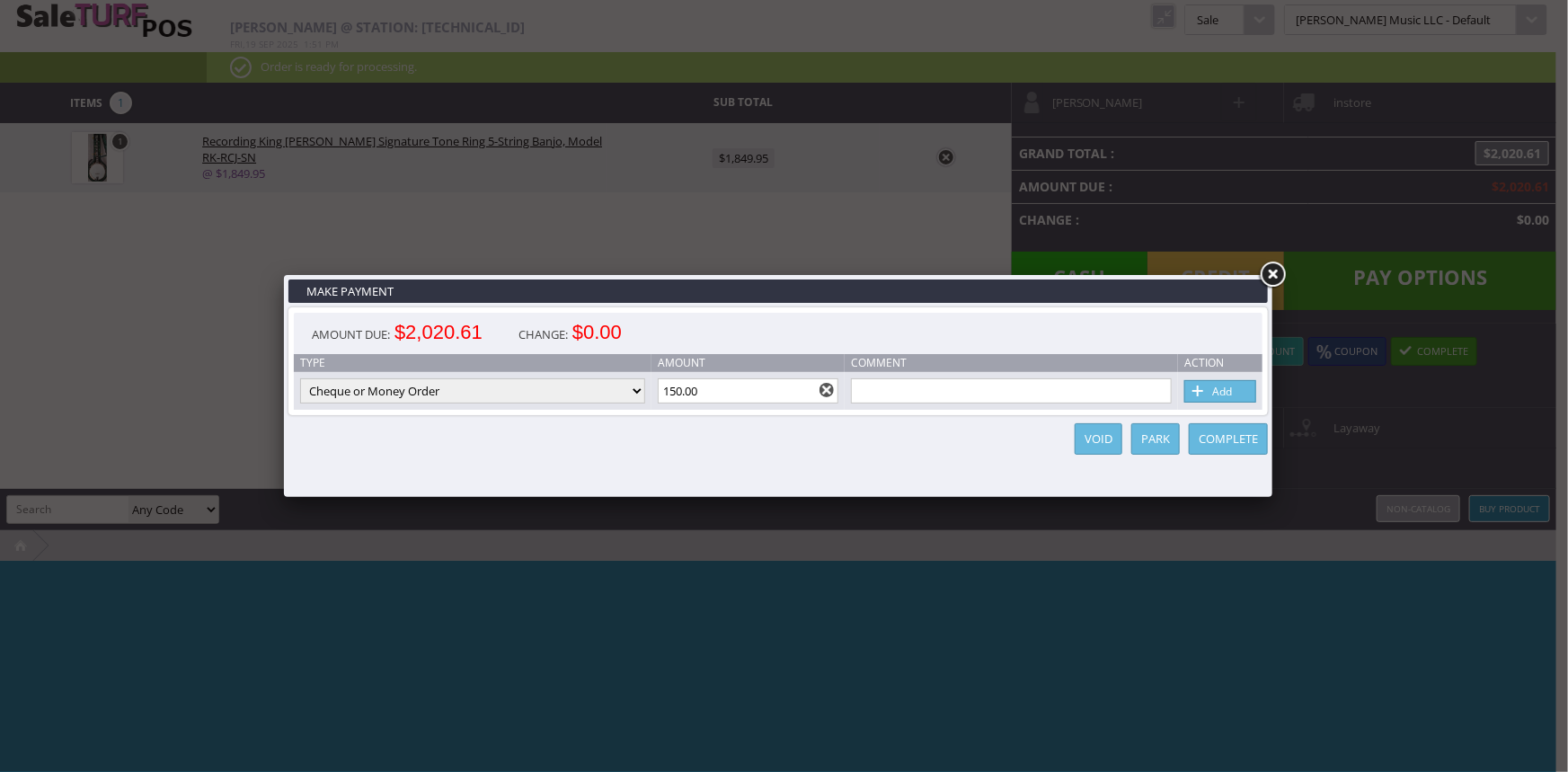
click at [300, 379] on select "Cash Credit Card Cheque or Money Order" at bounding box center [473, 390] width 345 height 26
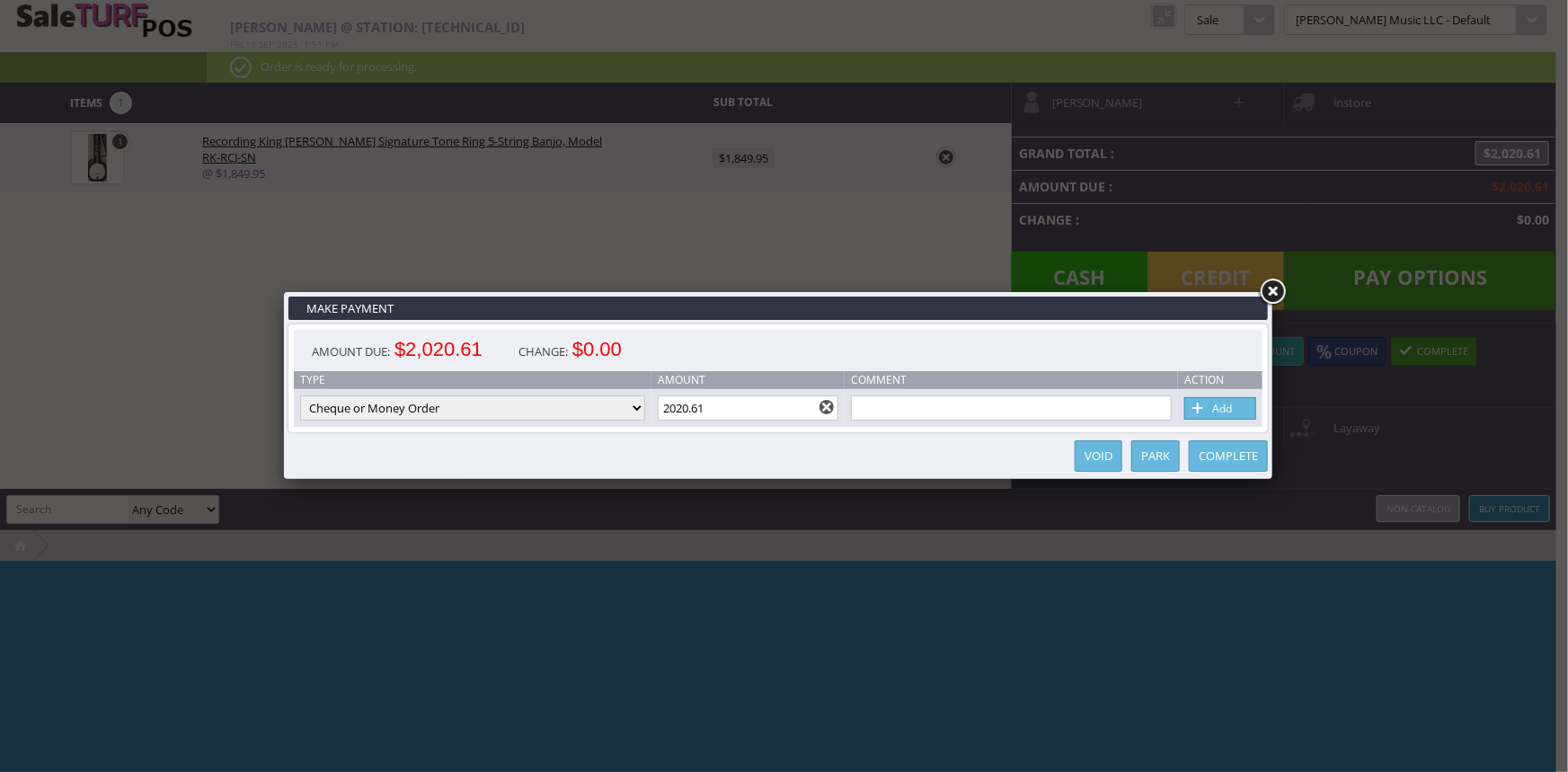
click at [761, 414] on input "2020.61" at bounding box center [748, 407] width 182 height 26
type input "2"
click at [1241, 410] on link "Add" at bounding box center [1220, 408] width 72 height 23
type input "2020.61"
select select "cash"
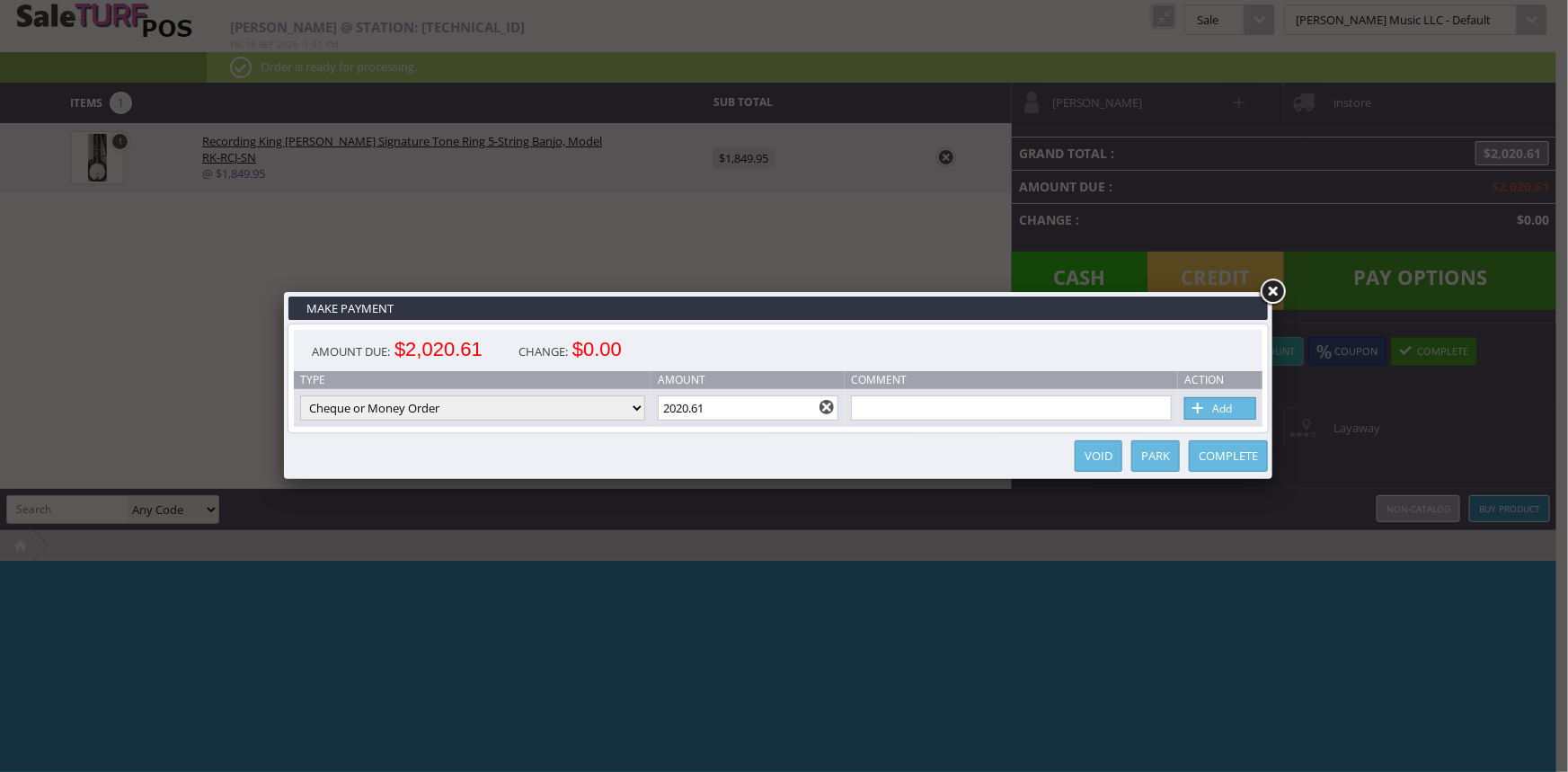
type input "1870.61"
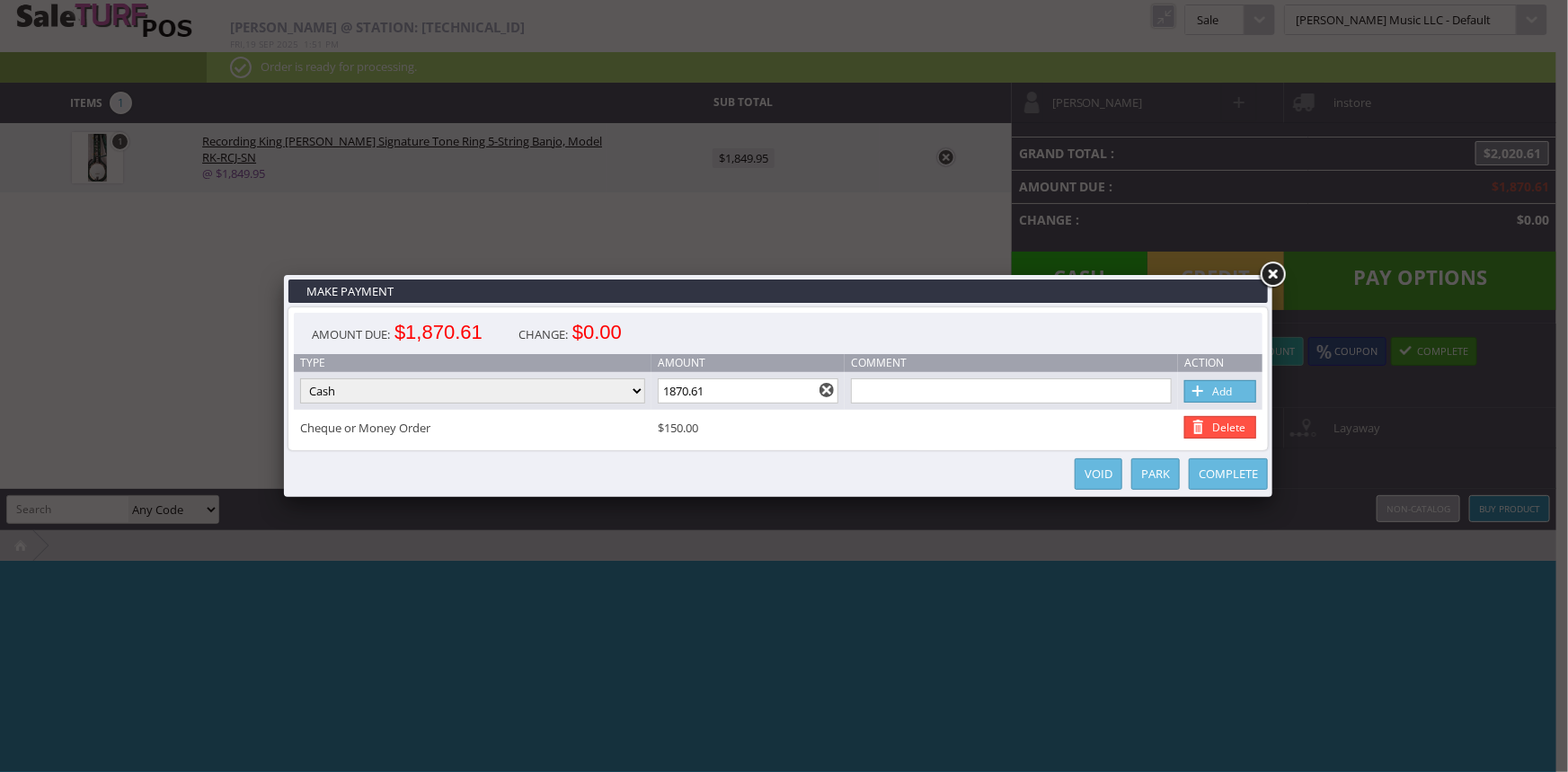
click at [1272, 278] on link at bounding box center [1272, 275] width 32 height 32
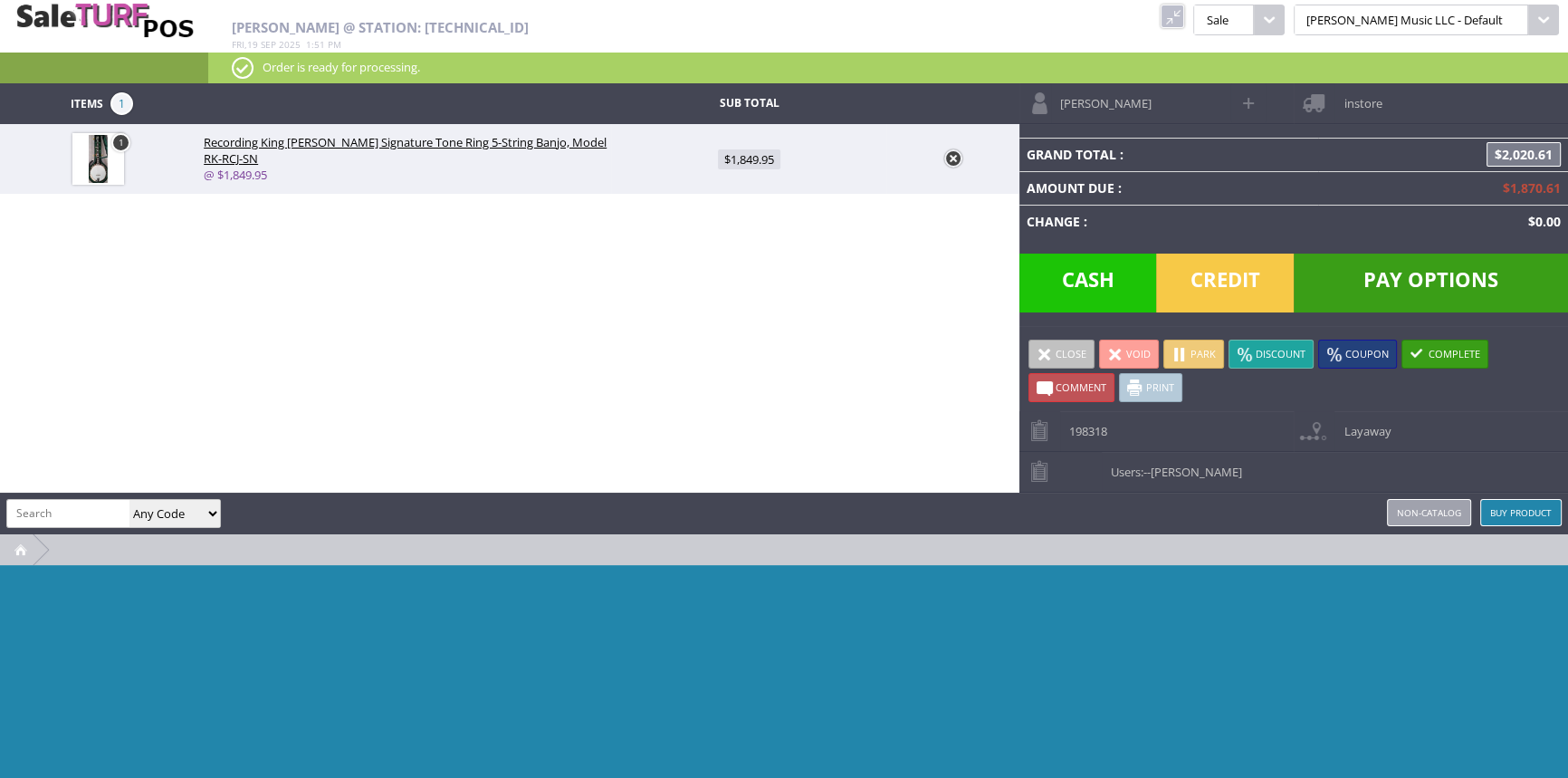
click at [1048, 347] on span at bounding box center [1045, 353] width 16 height 16
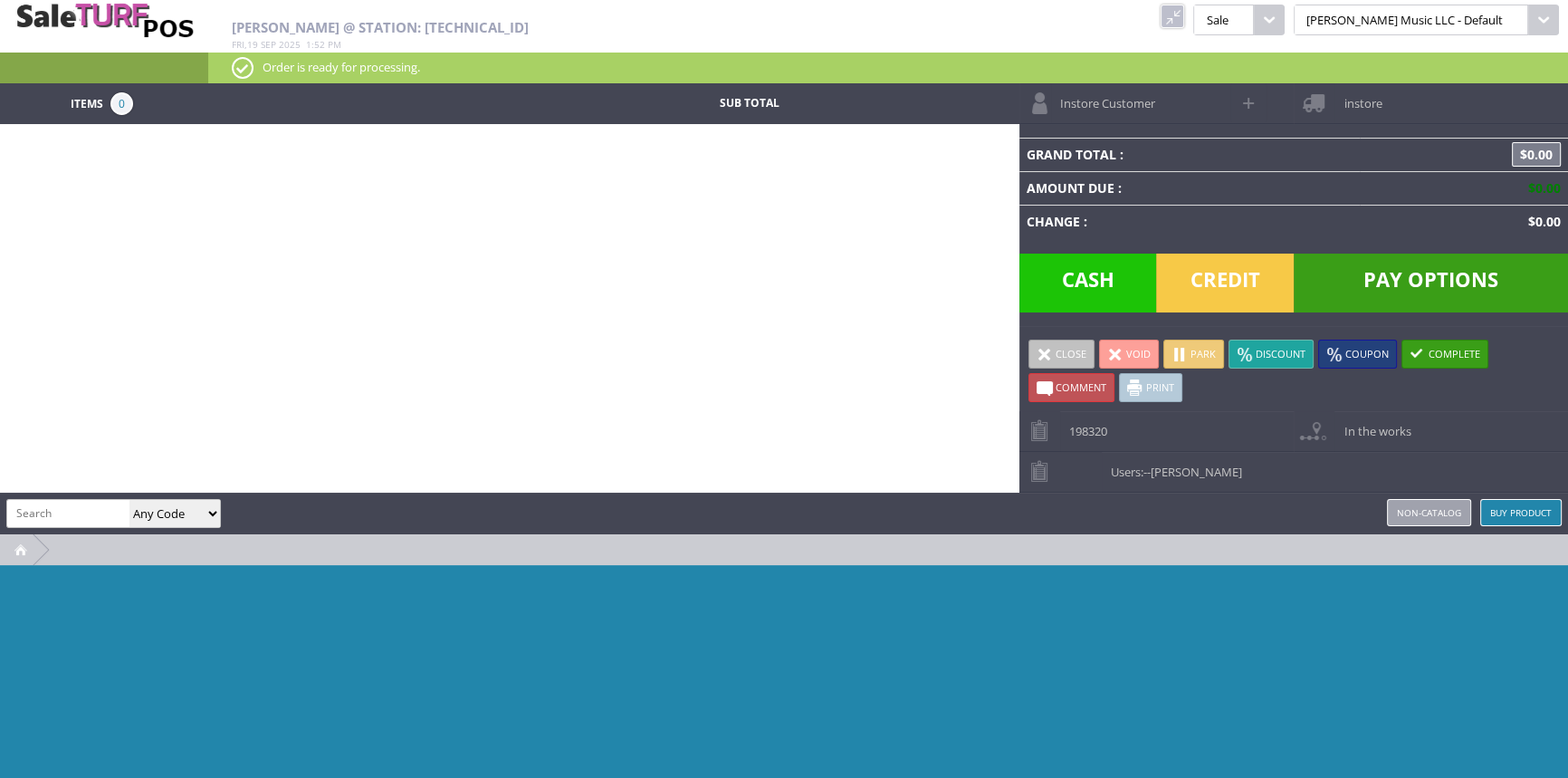
click at [1184, 14] on link at bounding box center [1173, 16] width 24 height 24
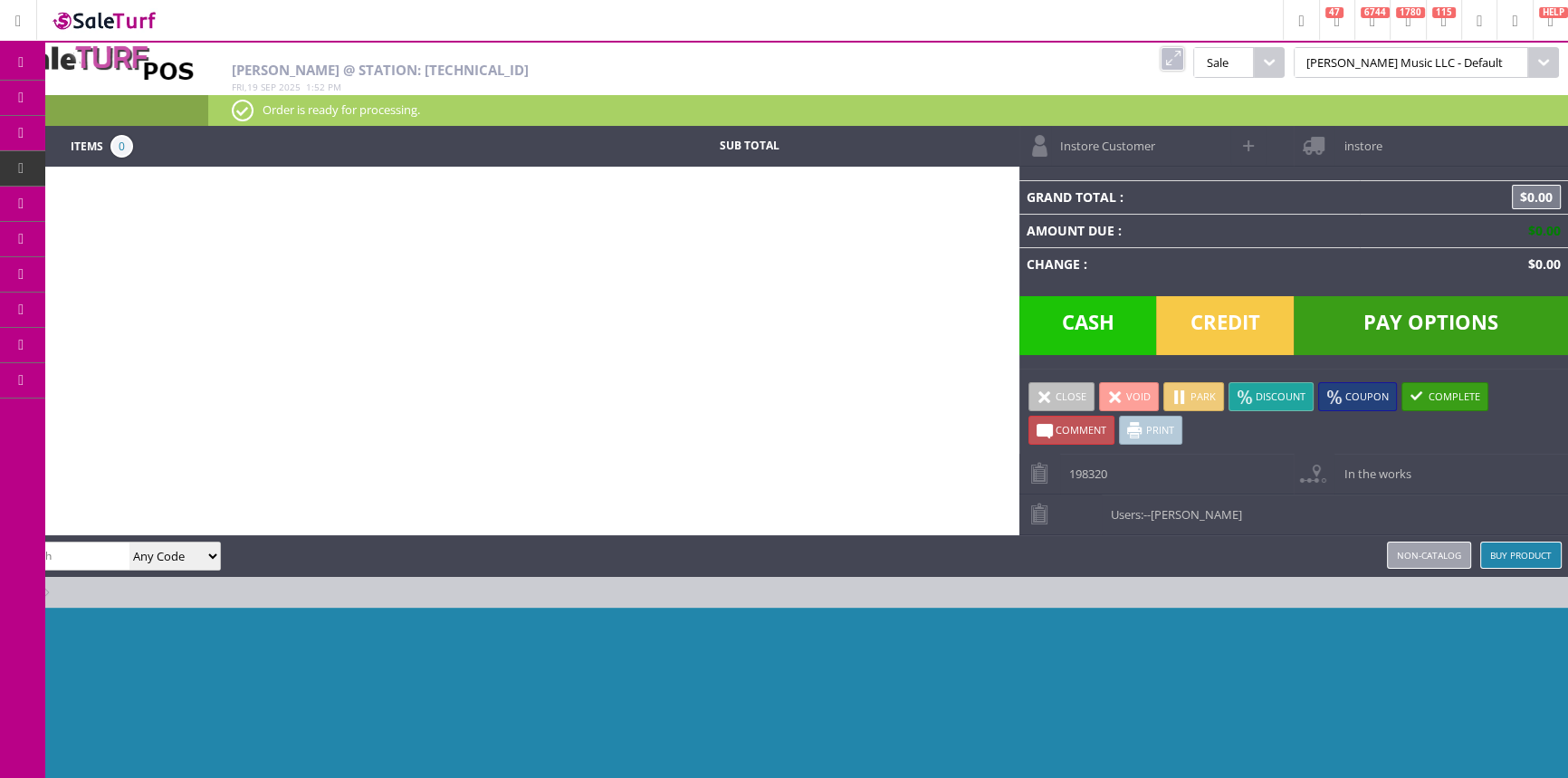
click at [155, 167] on span "POS Console" at bounding box center [142, 168] width 69 height 16
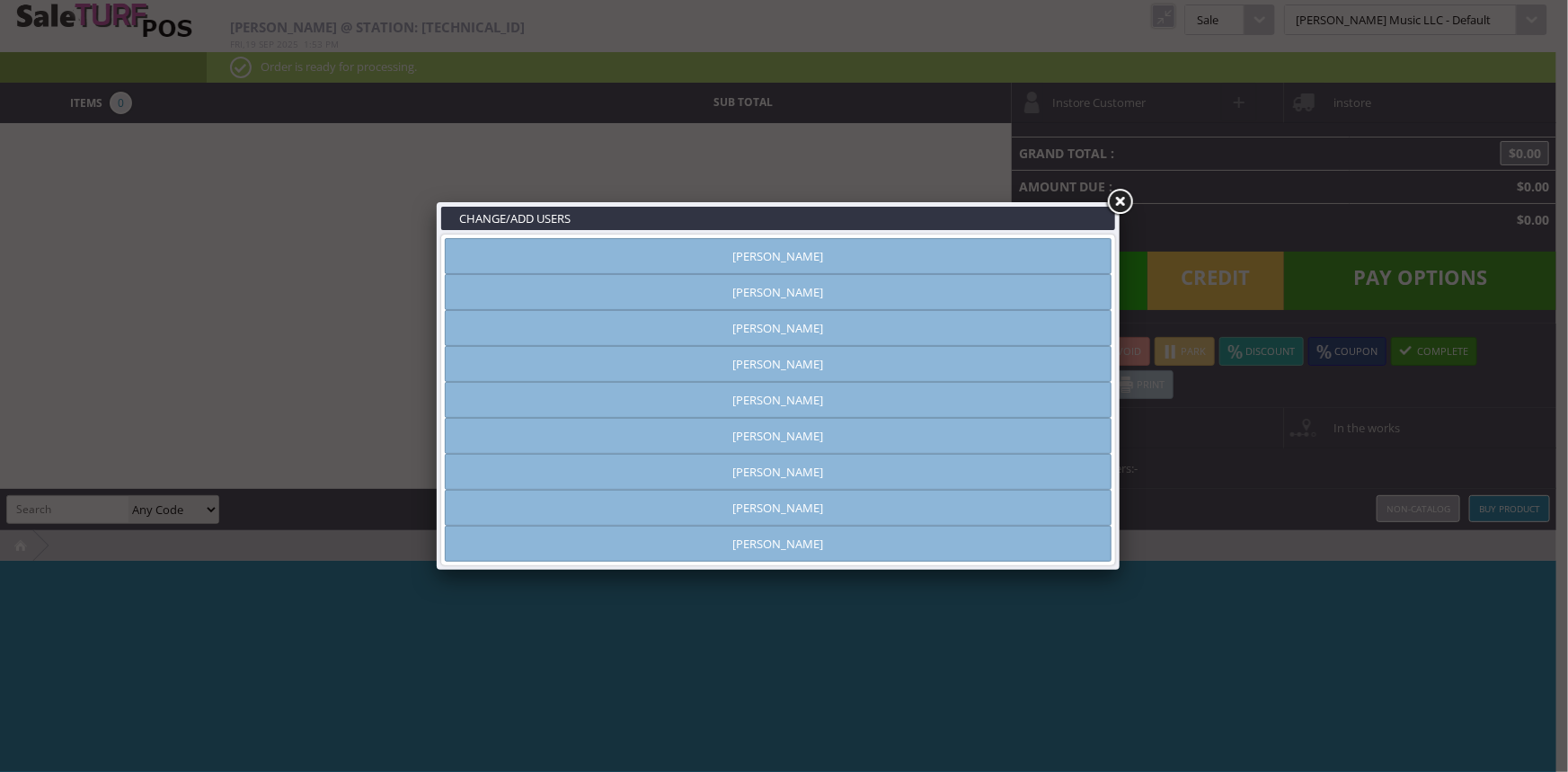
type input "[PERSON_NAME]"
click at [853, 286] on link "[PERSON_NAME]" at bounding box center [778, 292] width 667 height 36
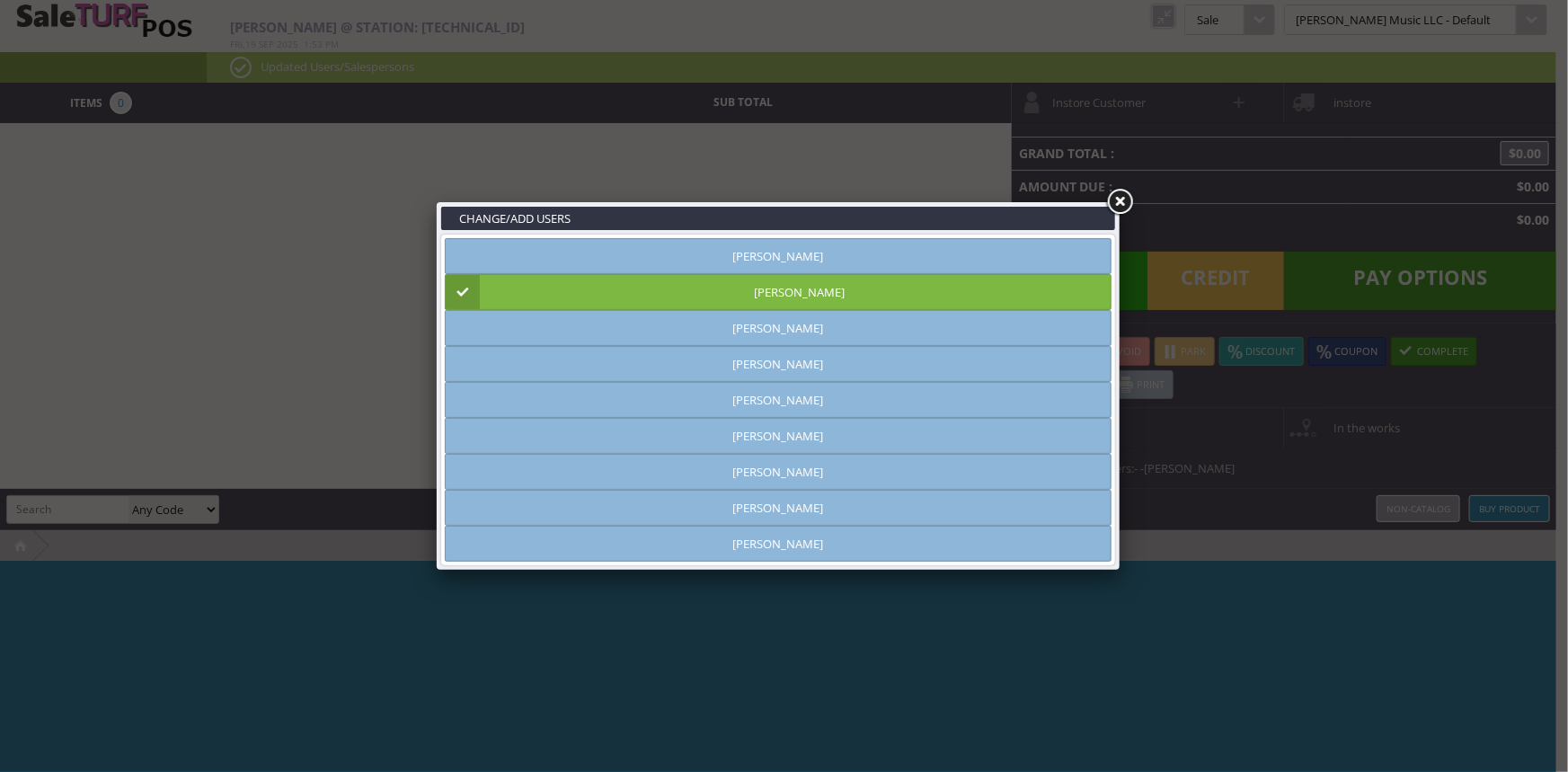
click at [1123, 192] on link at bounding box center [1119, 202] width 32 height 32
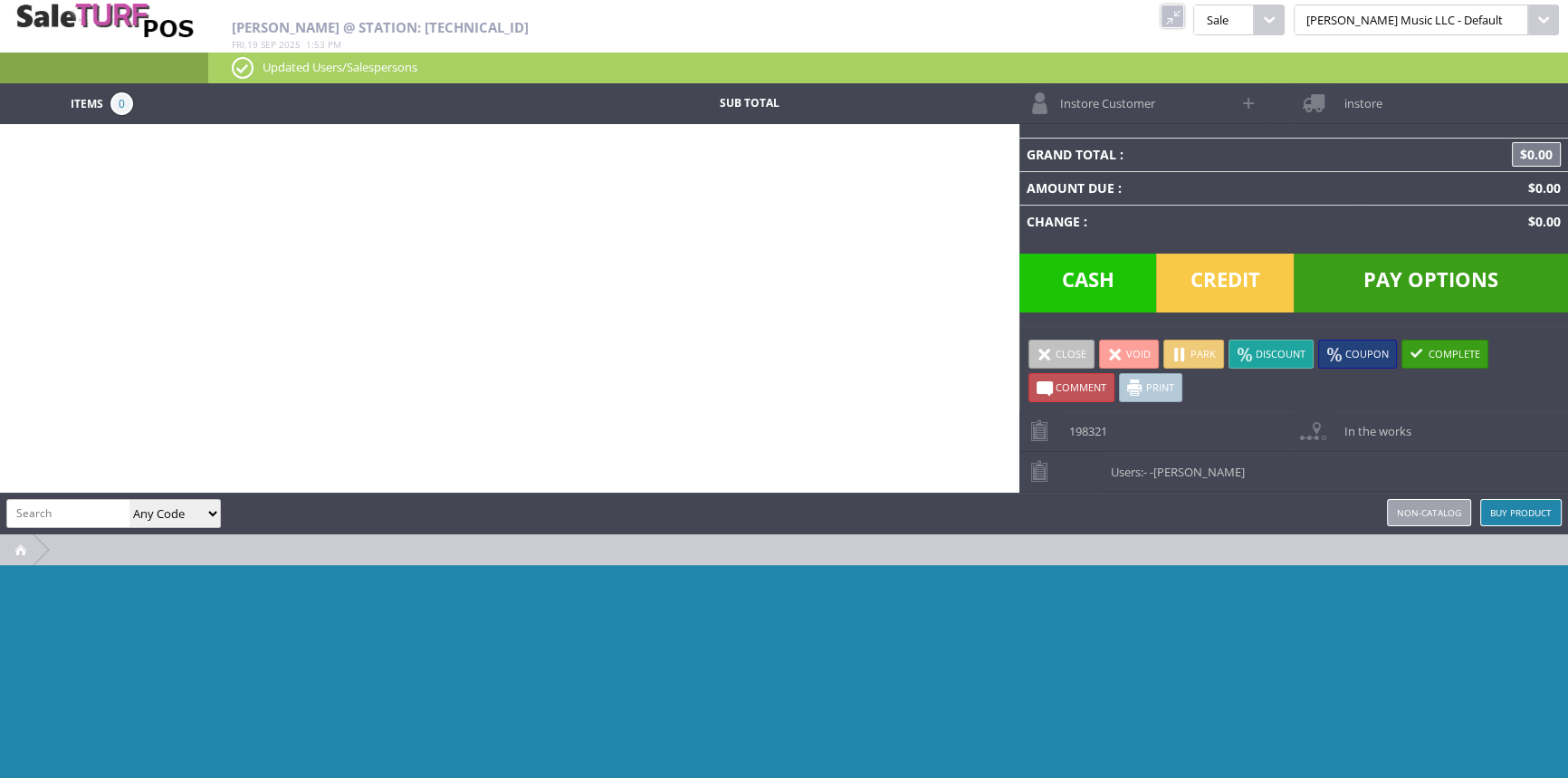
click at [1184, 18] on link at bounding box center [1173, 16] width 24 height 24
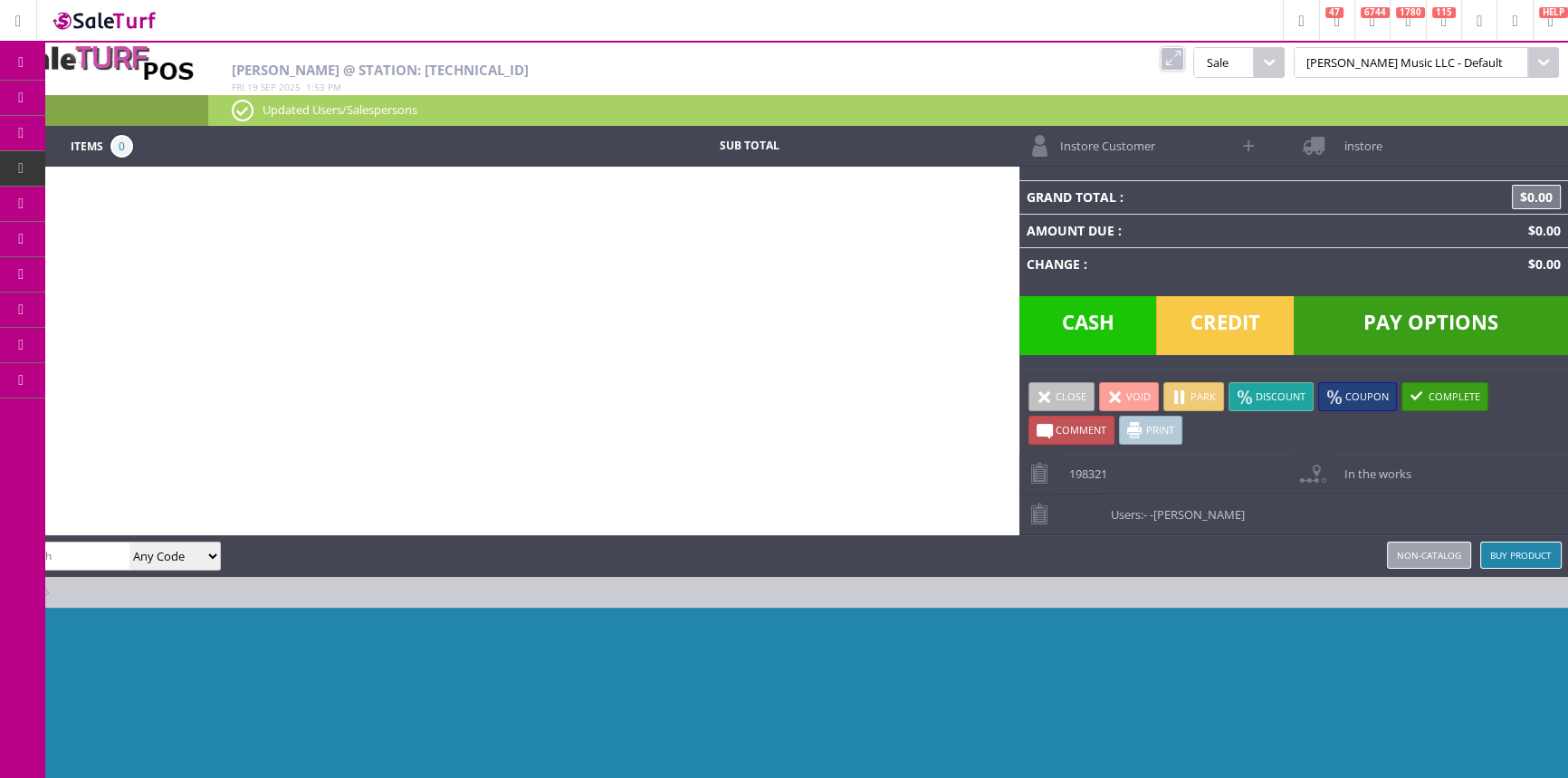
click at [134, 200] on span "Order List" at bounding box center [135, 204] width 53 height 16
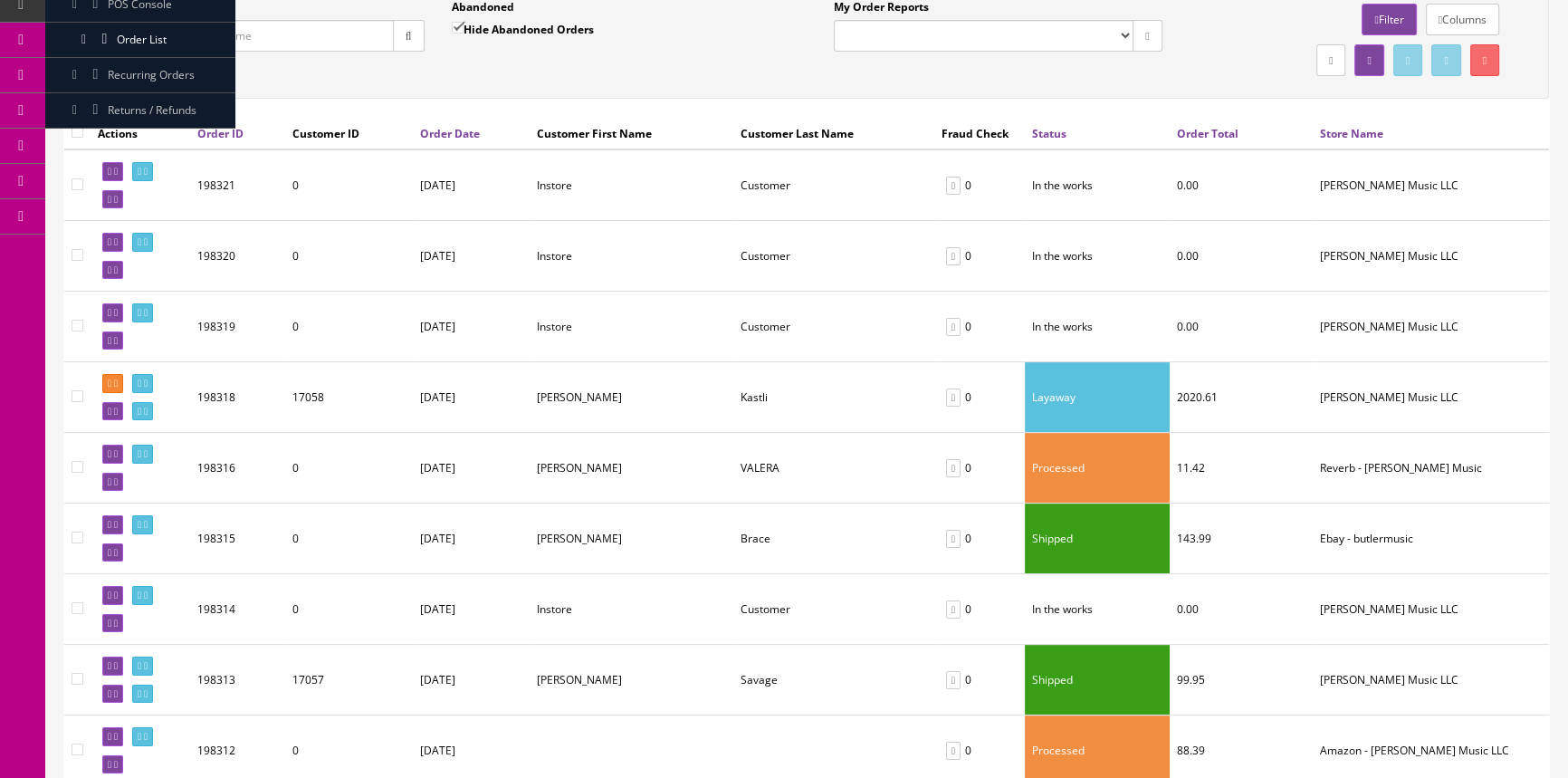
scroll to position [246, 0]
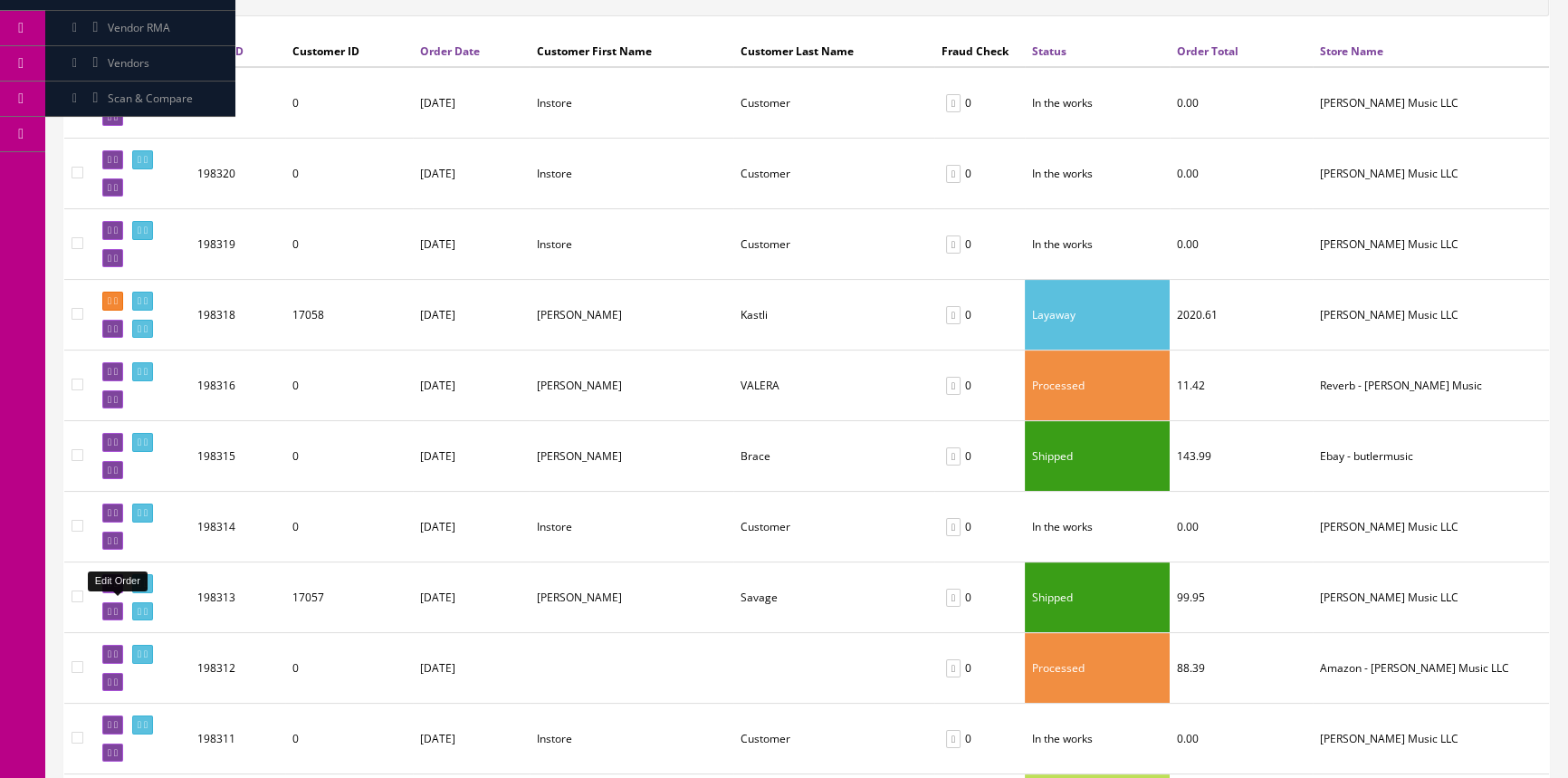
drag, startPoint x: 117, startPoint y: 603, endPoint x: 844, endPoint y: 107, distance: 880.1
click at [116, 604] on link at bounding box center [113, 612] width 21 height 19
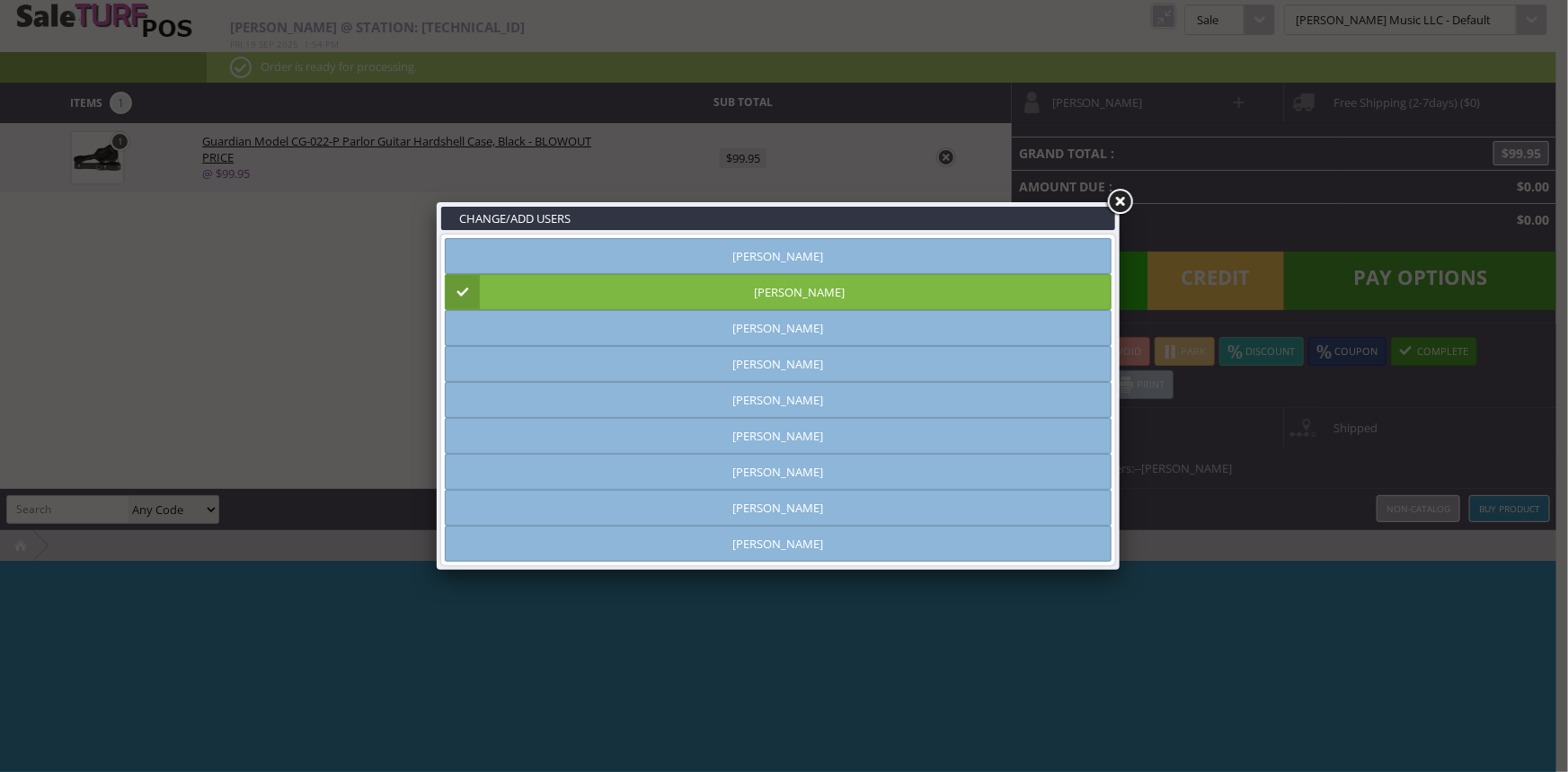
type input "amber helgren"
drag, startPoint x: 1115, startPoint y: 204, endPoint x: 1125, endPoint y: 167, distance: 38.3
click at [1116, 204] on link at bounding box center [1119, 202] width 32 height 32
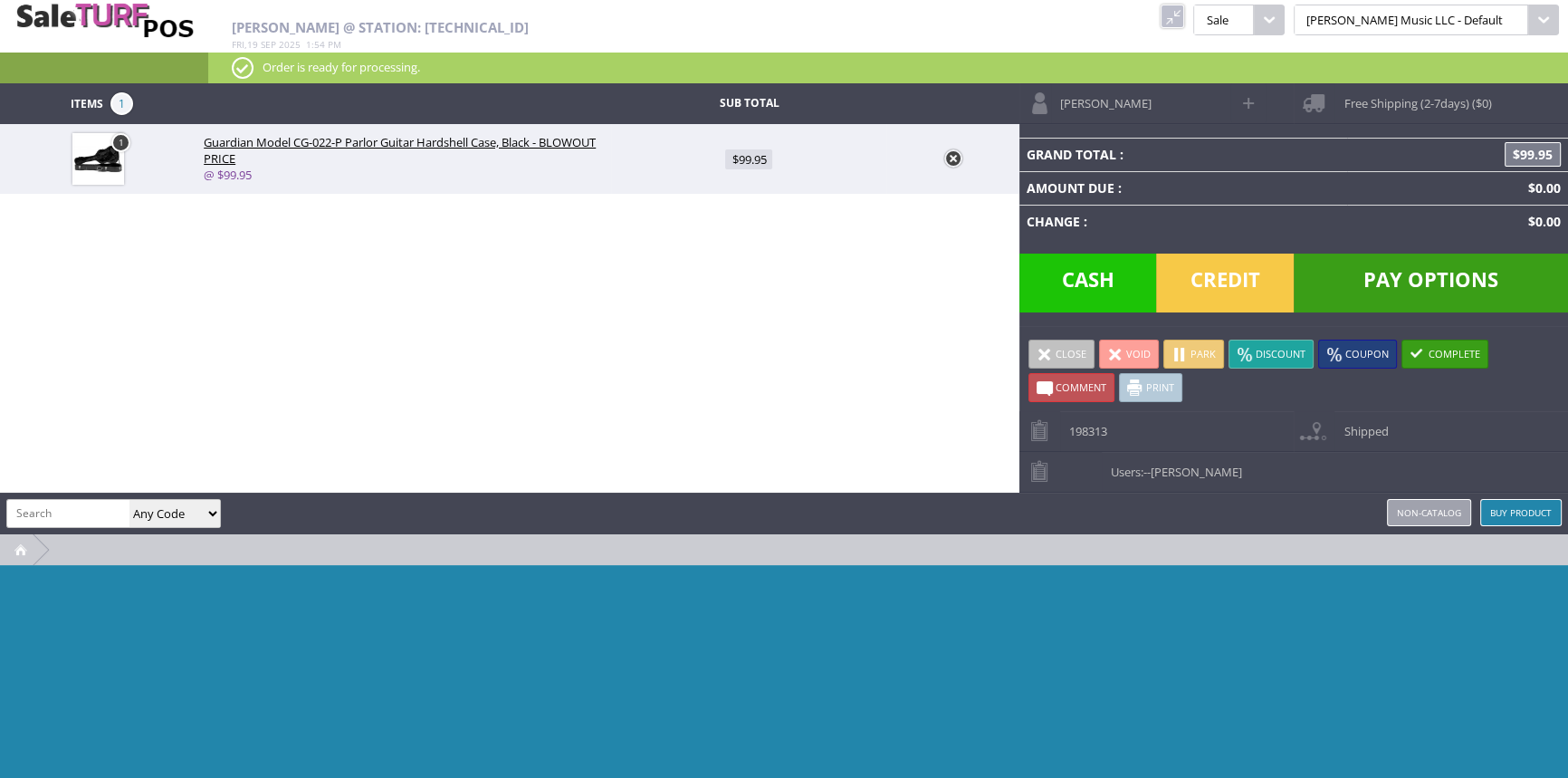
click at [1159, 107] on link "Jesse Savage" at bounding box center [1125, 103] width 211 height 40
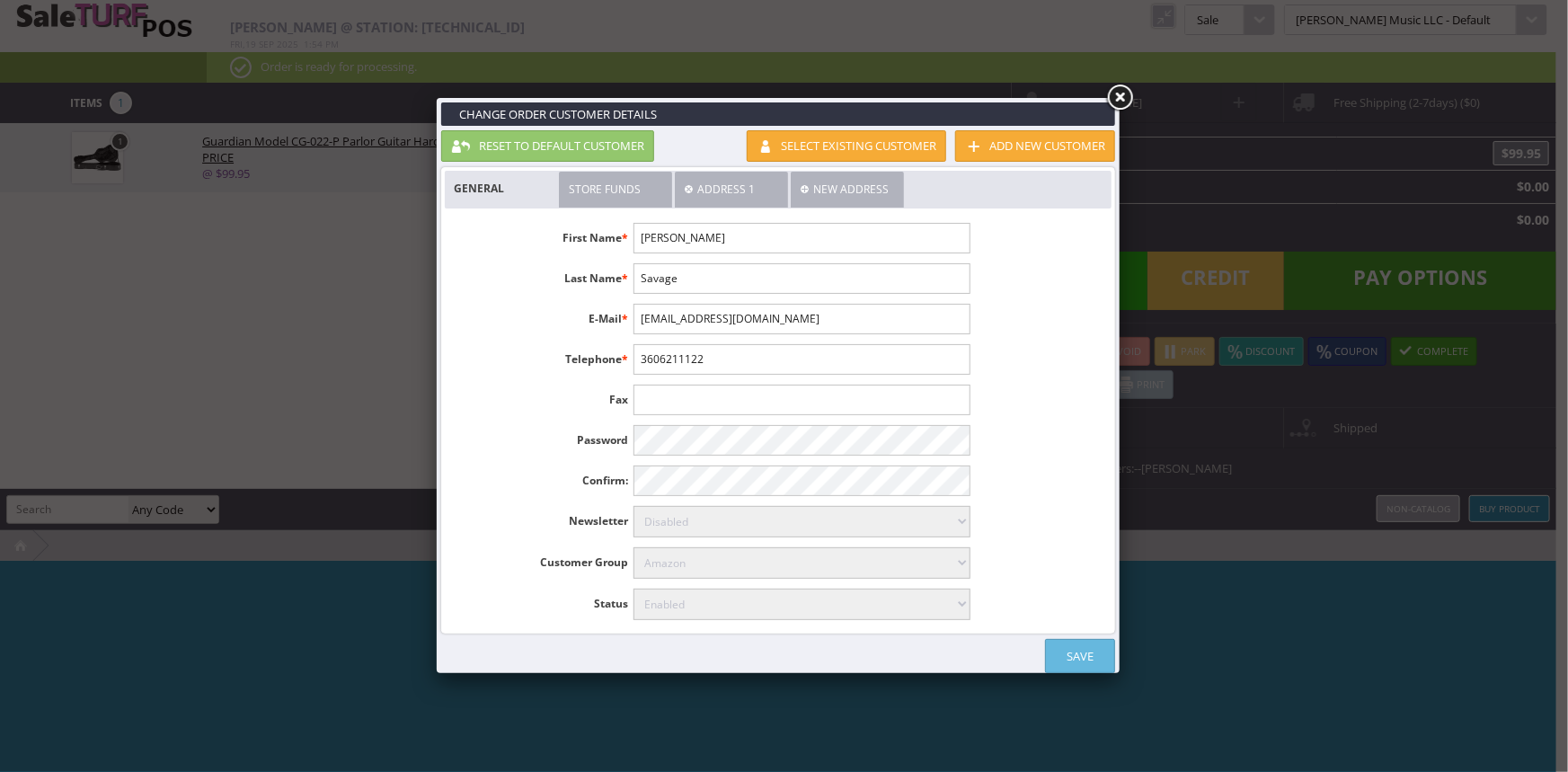
click at [734, 183] on link "Address 1" at bounding box center [730, 189] width 113 height 36
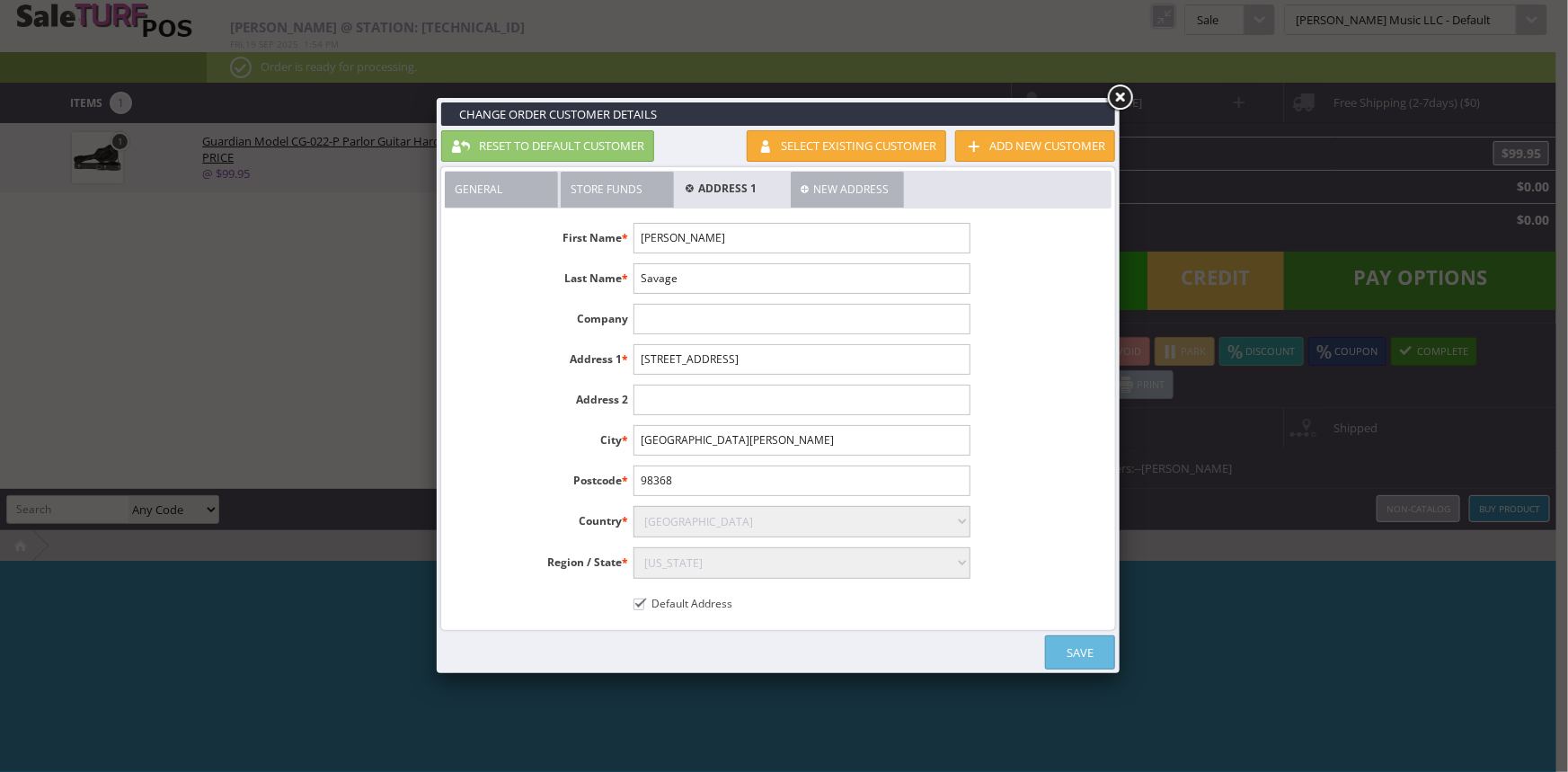
click at [728, 357] on input"] "754 landif lane" at bounding box center [801, 359] width 336 height 30
click at [687, 355] on input"] "754 landif lane" at bounding box center [801, 359] width 336 height 30
type input"] "754 landis lane"
click at [1083, 650] on link "Save" at bounding box center [1080, 652] width 70 height 34
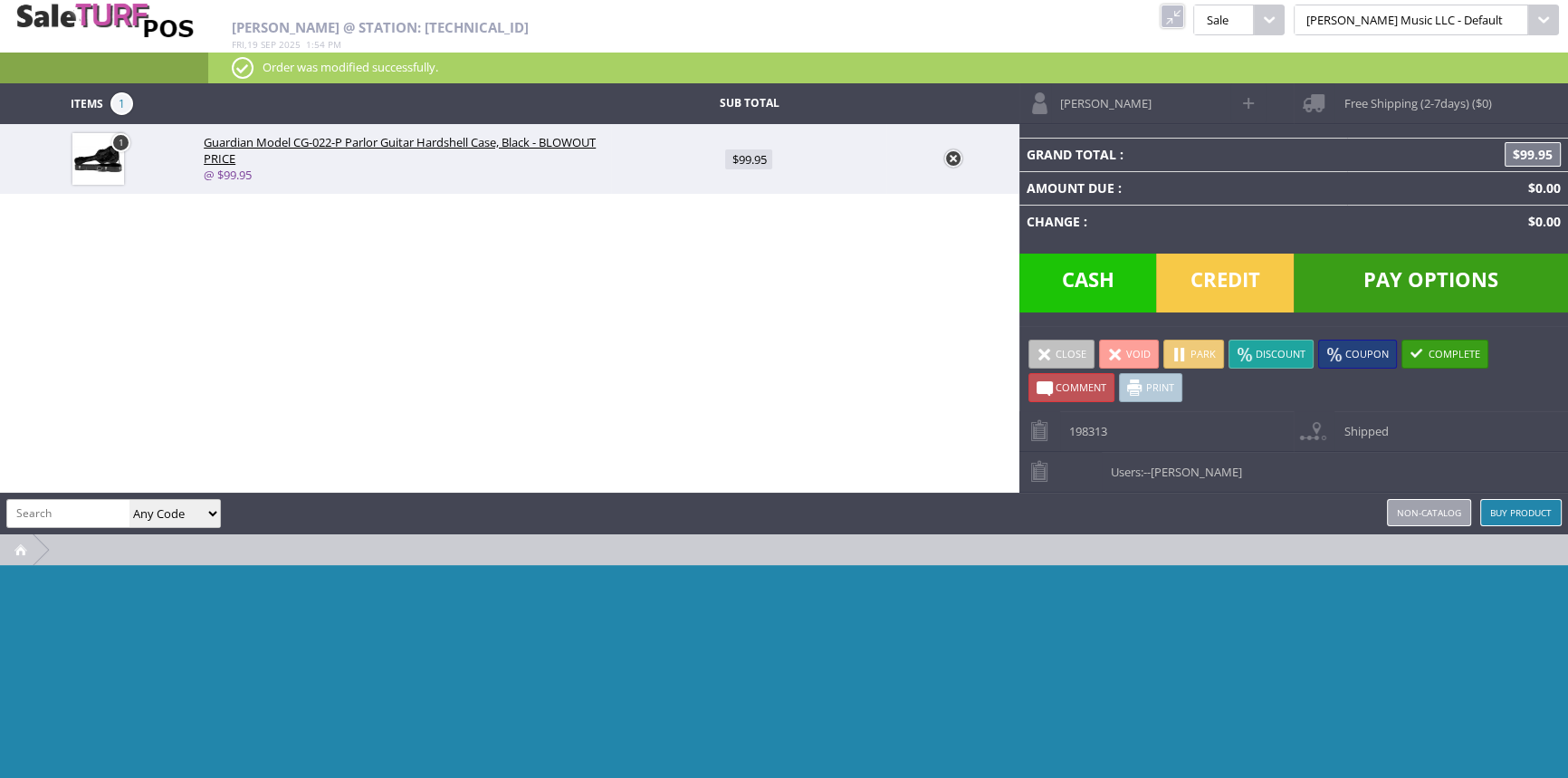
click at [1184, 14] on link at bounding box center [1173, 16] width 24 height 24
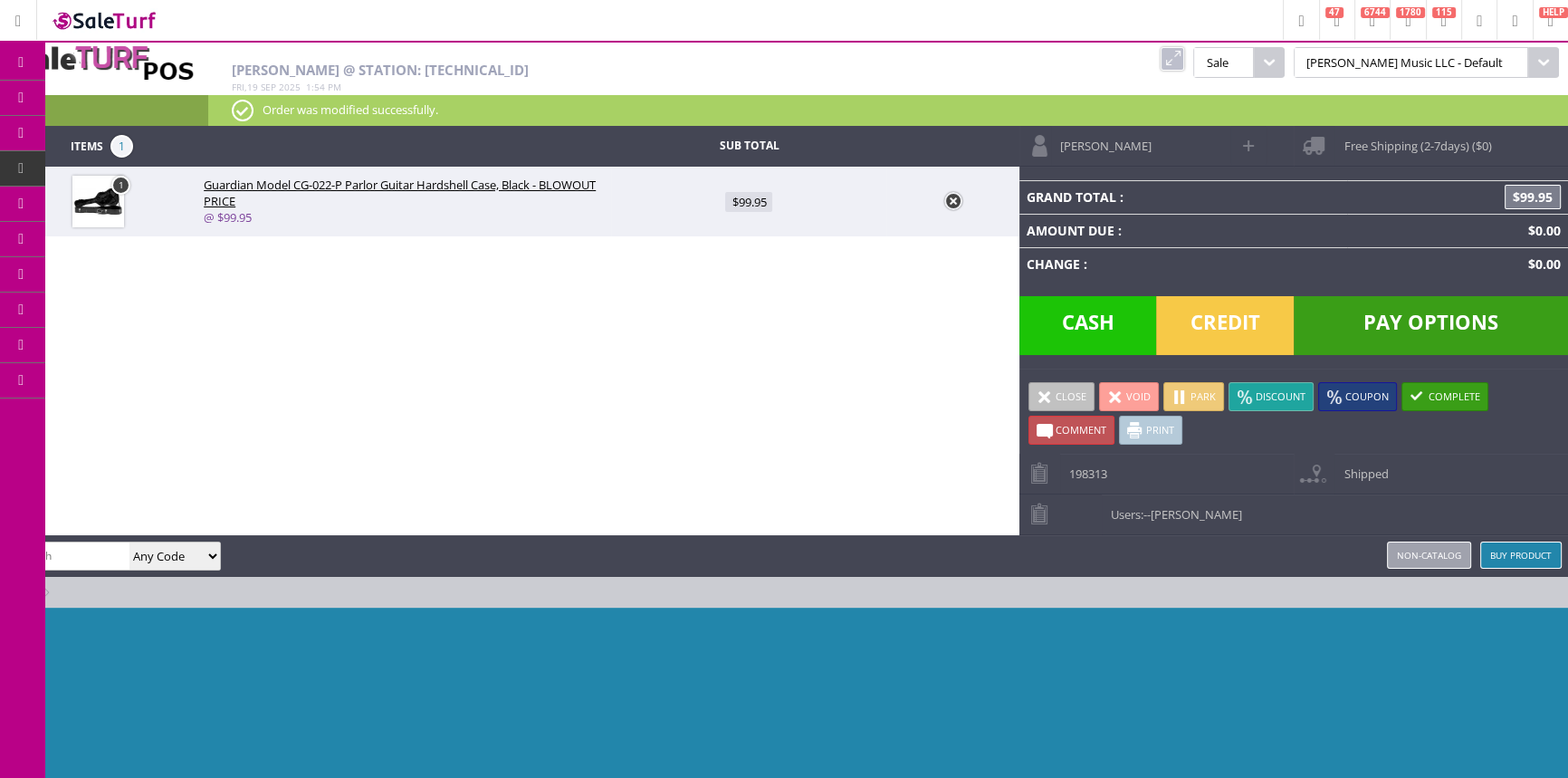
click at [149, 201] on span "Order List" at bounding box center [143, 204] width 53 height 16
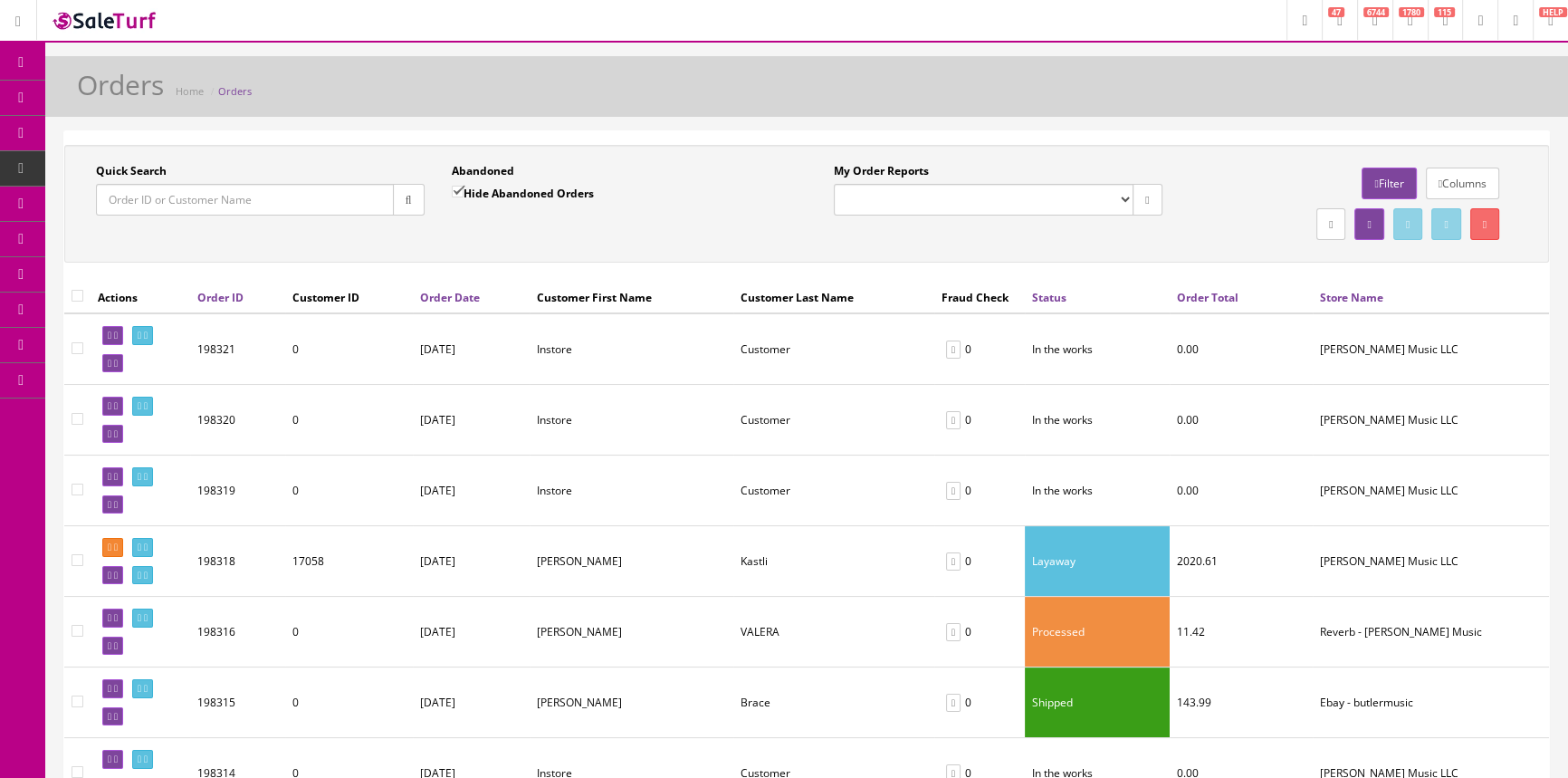
click at [156, 207] on input "Quick Search" at bounding box center [245, 199] width 298 height 32
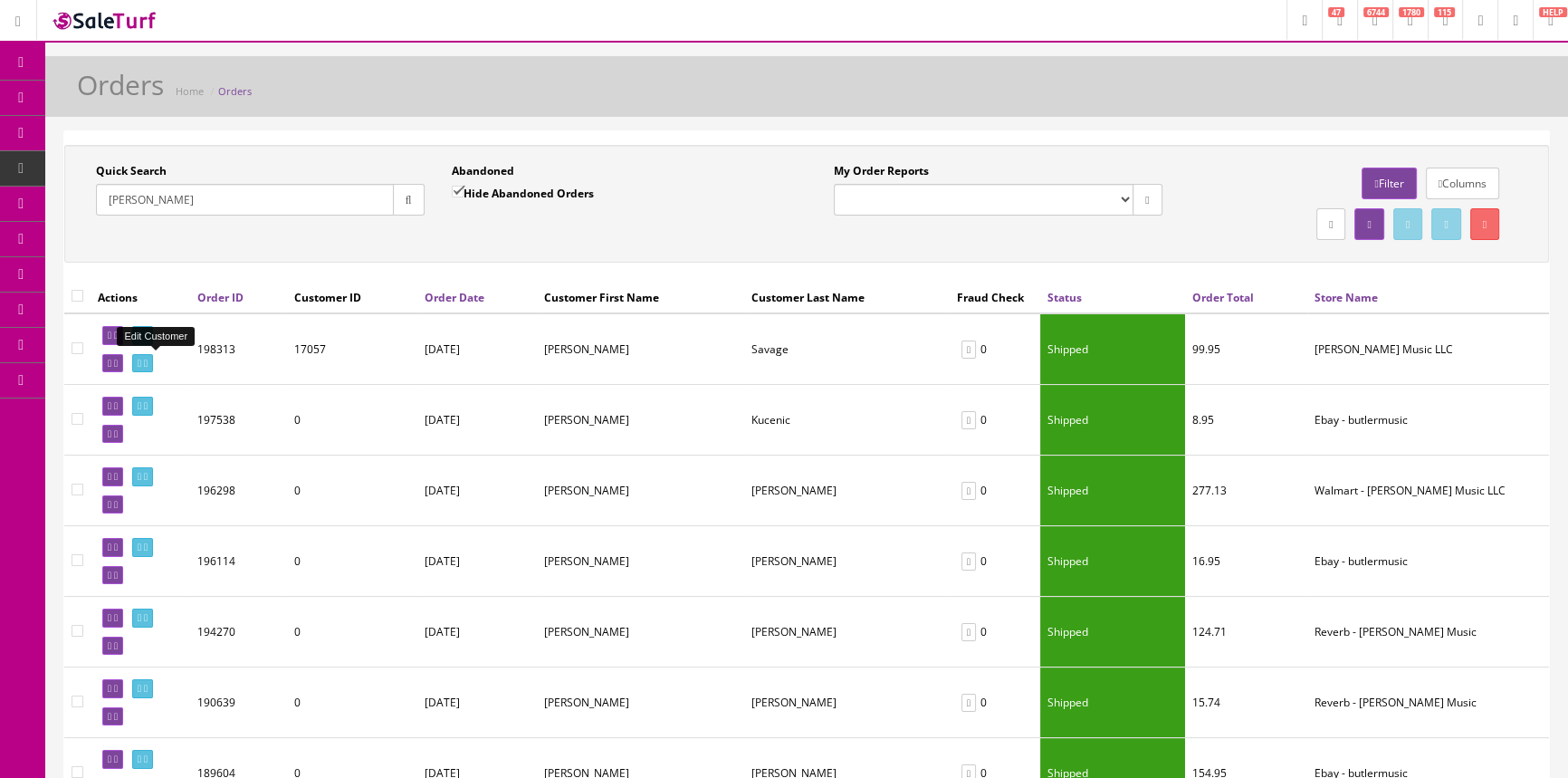
type input "jesse"
click at [141, 359] on icon at bounding box center [139, 363] width 4 height 10
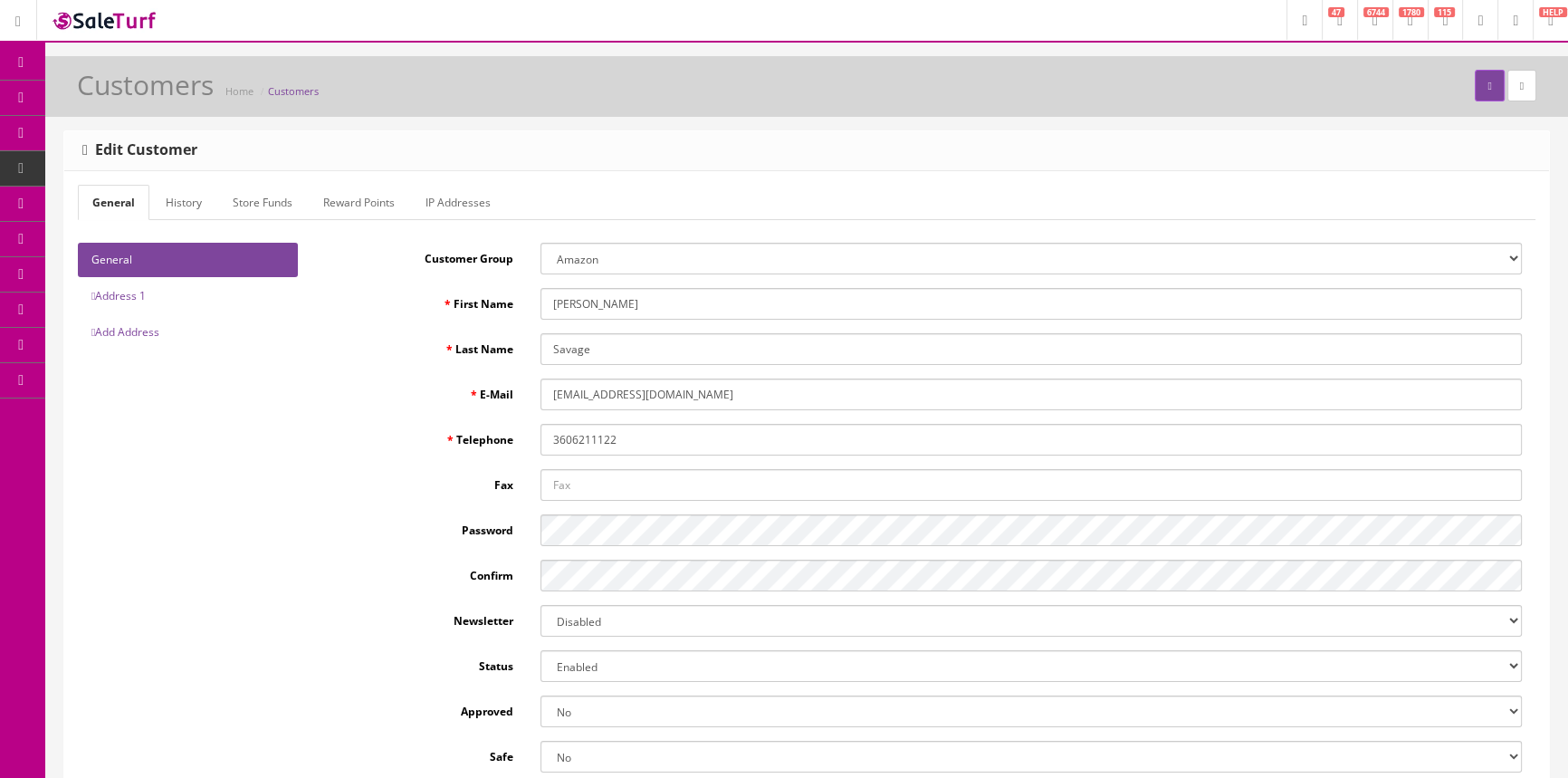
type input "[PERSON_NAME]"
click at [157, 306] on link "Address 1" at bounding box center [188, 296] width 220 height 34
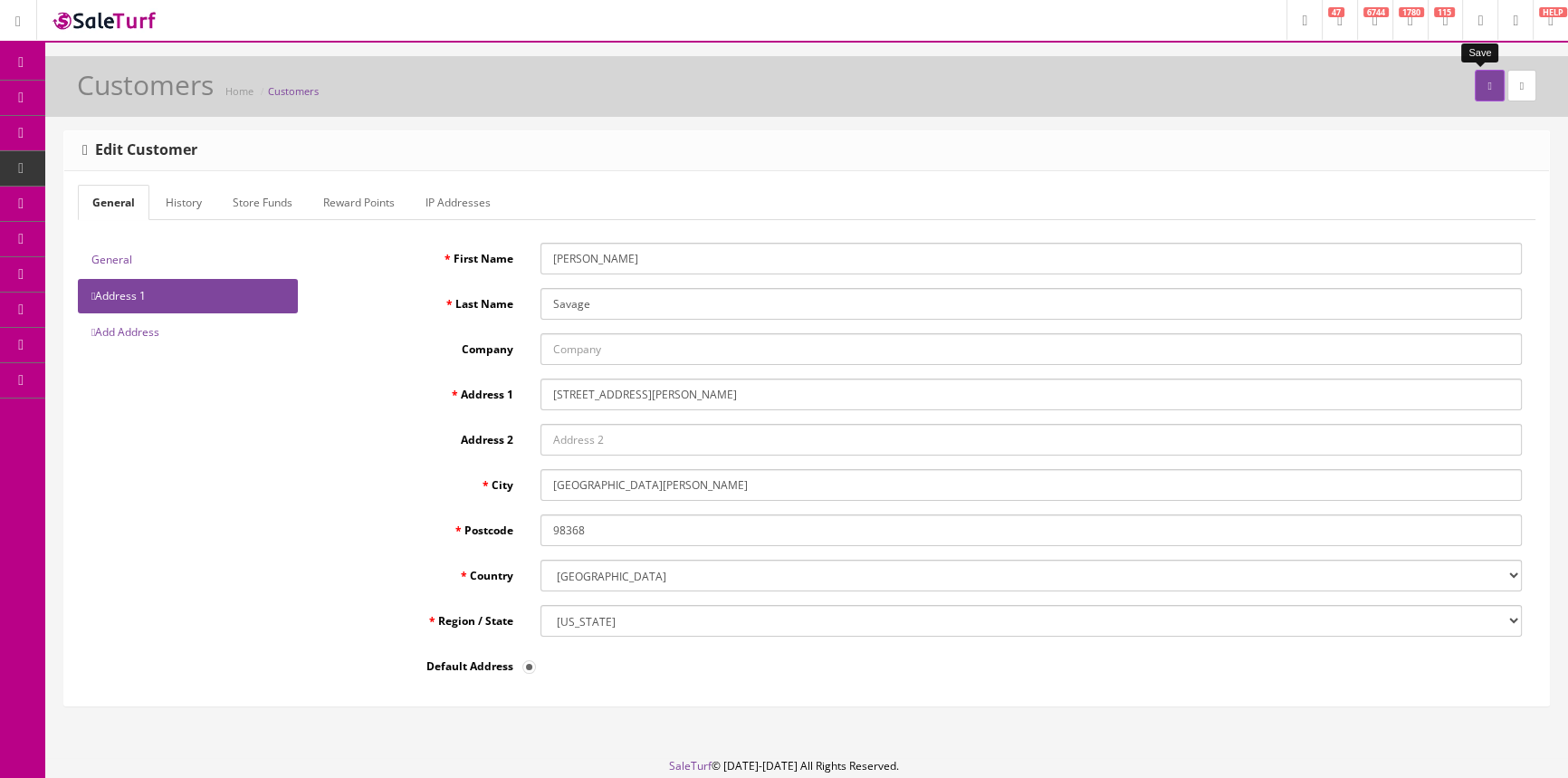
click at [1485, 82] on button "submit" at bounding box center [1490, 85] width 29 height 32
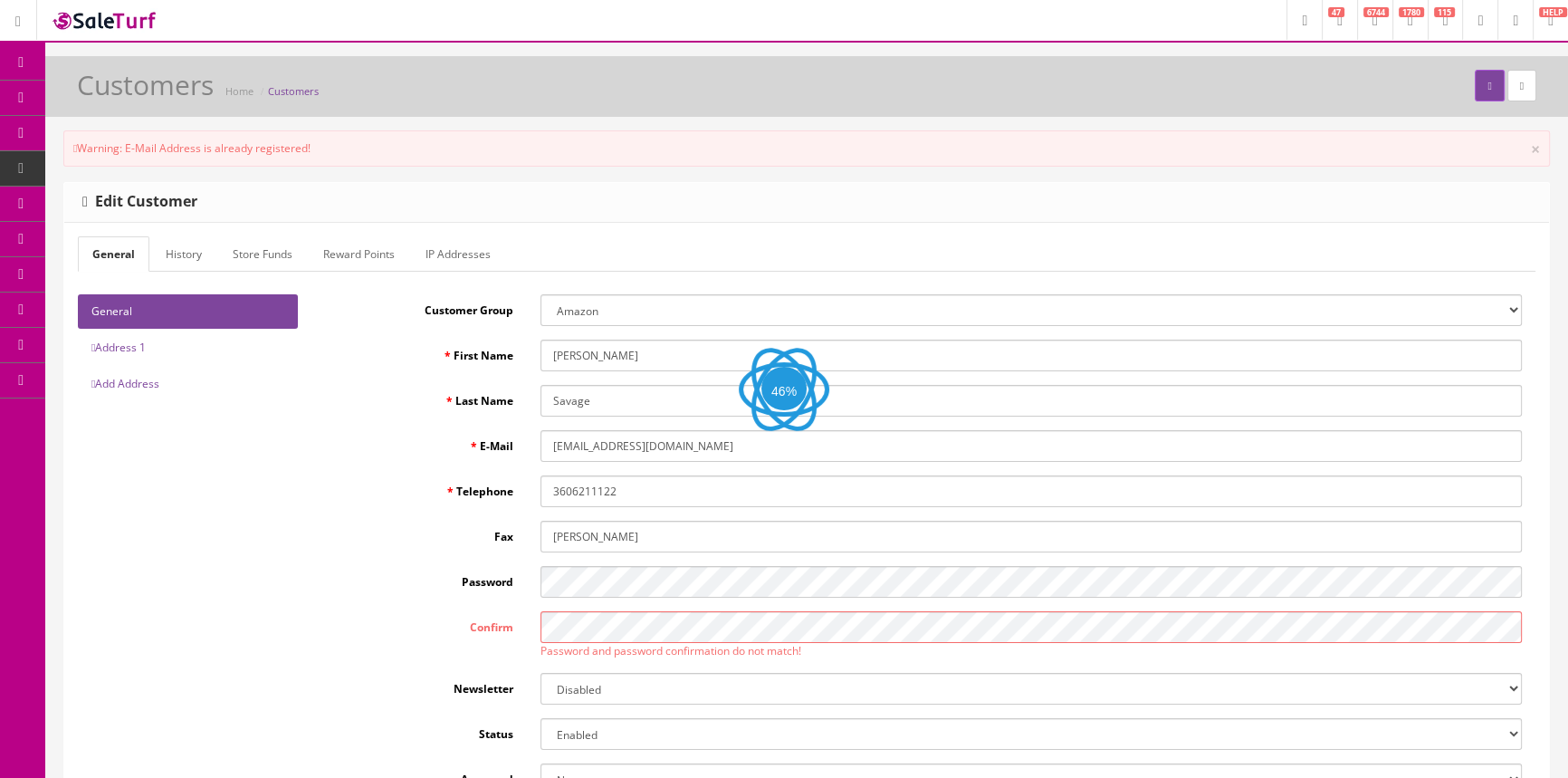
click at [119, 99] on span "Products" at bounding box center [130, 97] width 44 height 15
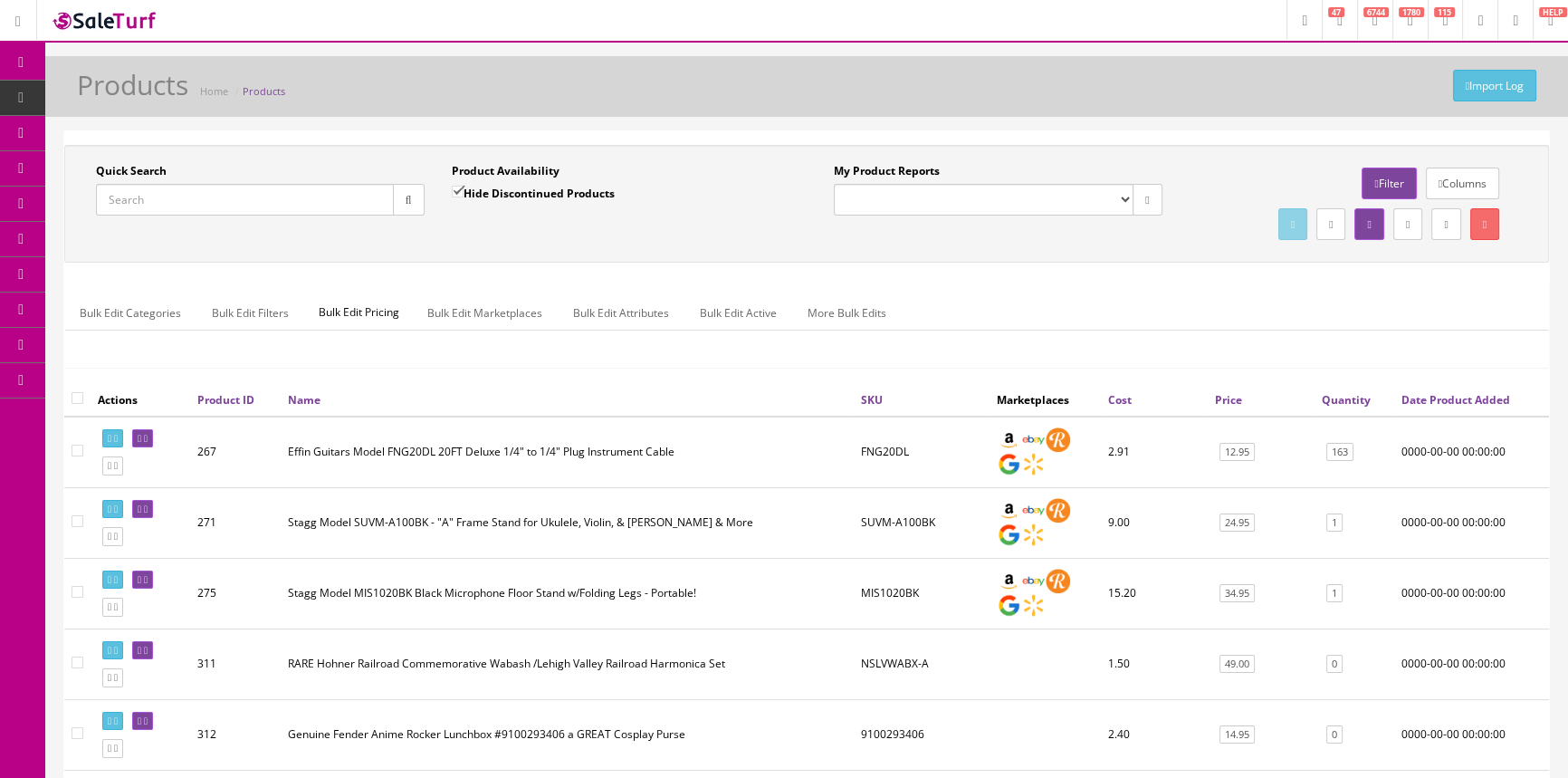
click at [149, 199] on span "Order List" at bounding box center [133, 203] width 50 height 15
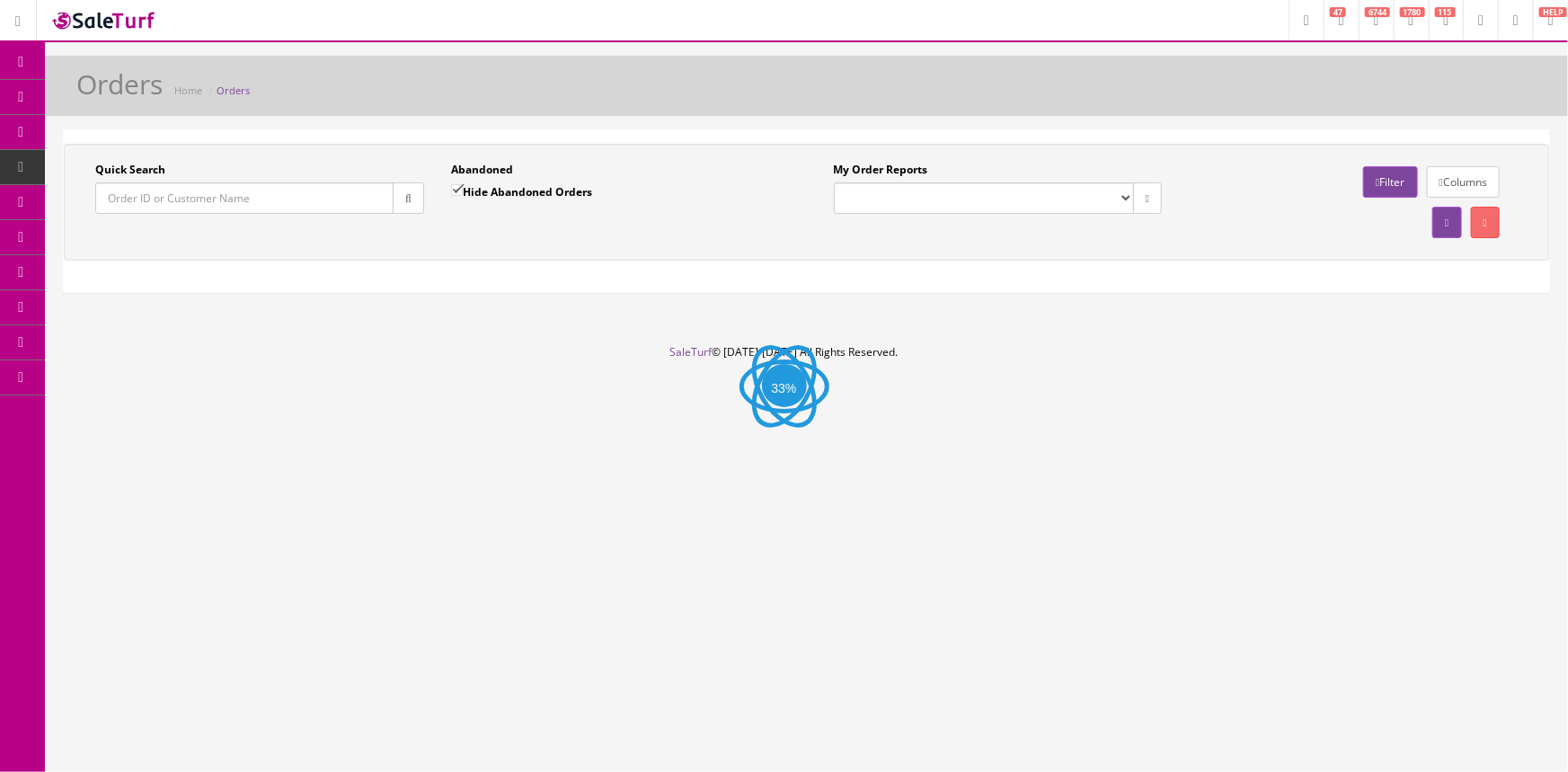
click at [264, 206] on input "Quick Search" at bounding box center [244, 197] width 298 height 31
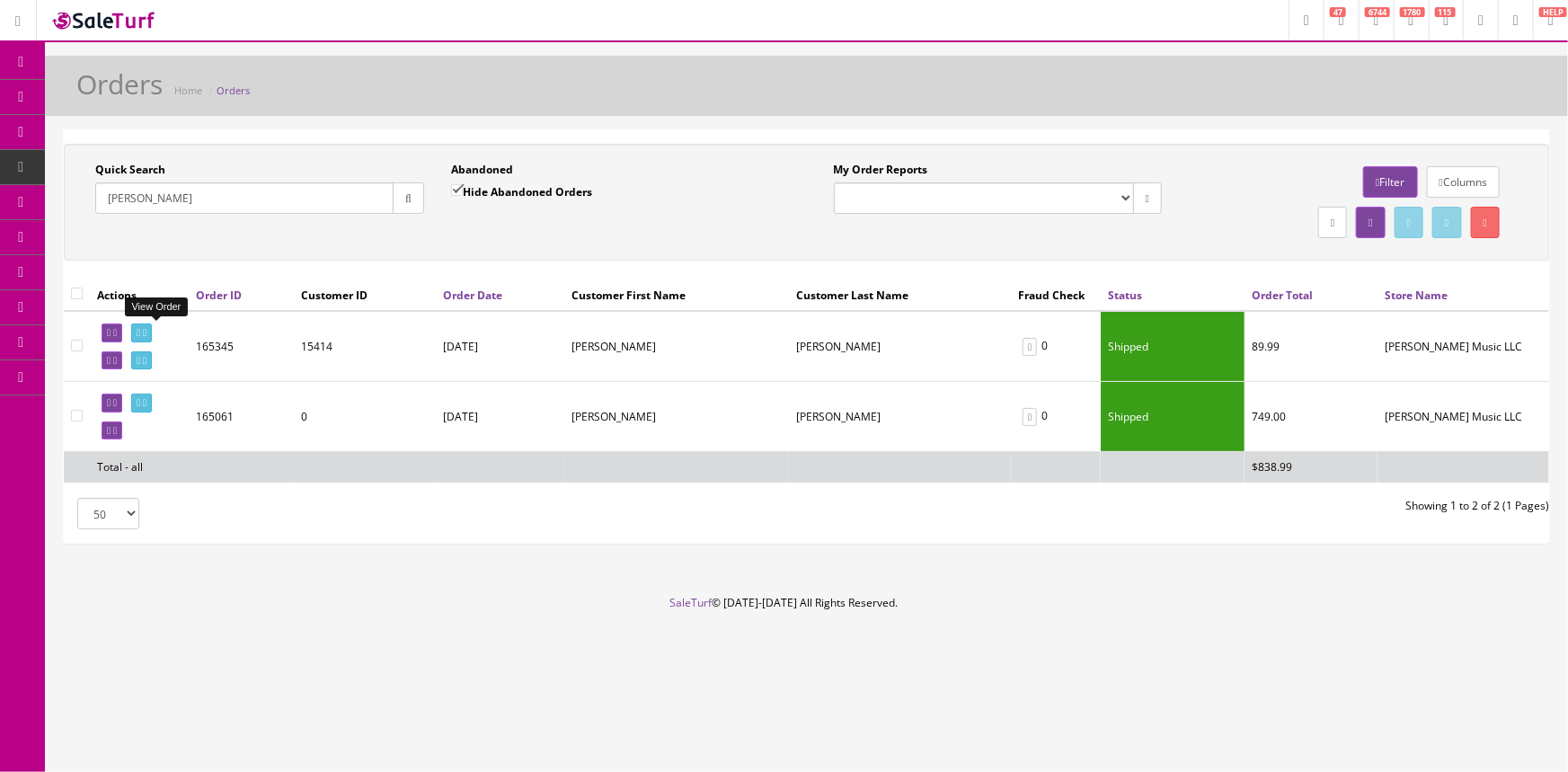
type input "[PERSON_NAME]"
click at [140, 332] on icon at bounding box center [138, 332] width 4 height 9
click at [140, 398] on icon at bounding box center [138, 403] width 4 height 9
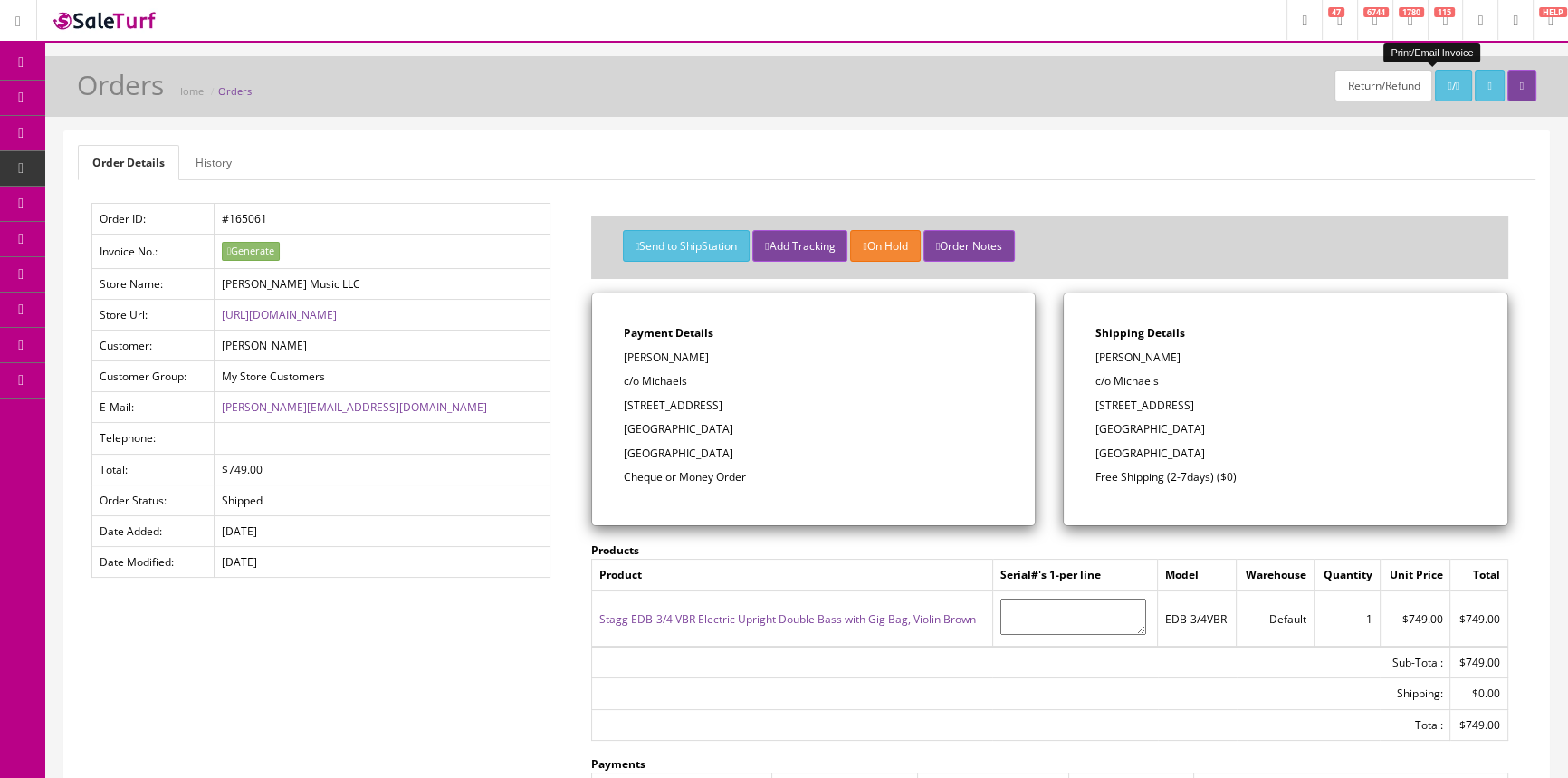
click at [1448, 82] on icon at bounding box center [1450, 85] width 4 height 11
click at [123, 163] on span "POS Console" at bounding box center [139, 168] width 64 height 15
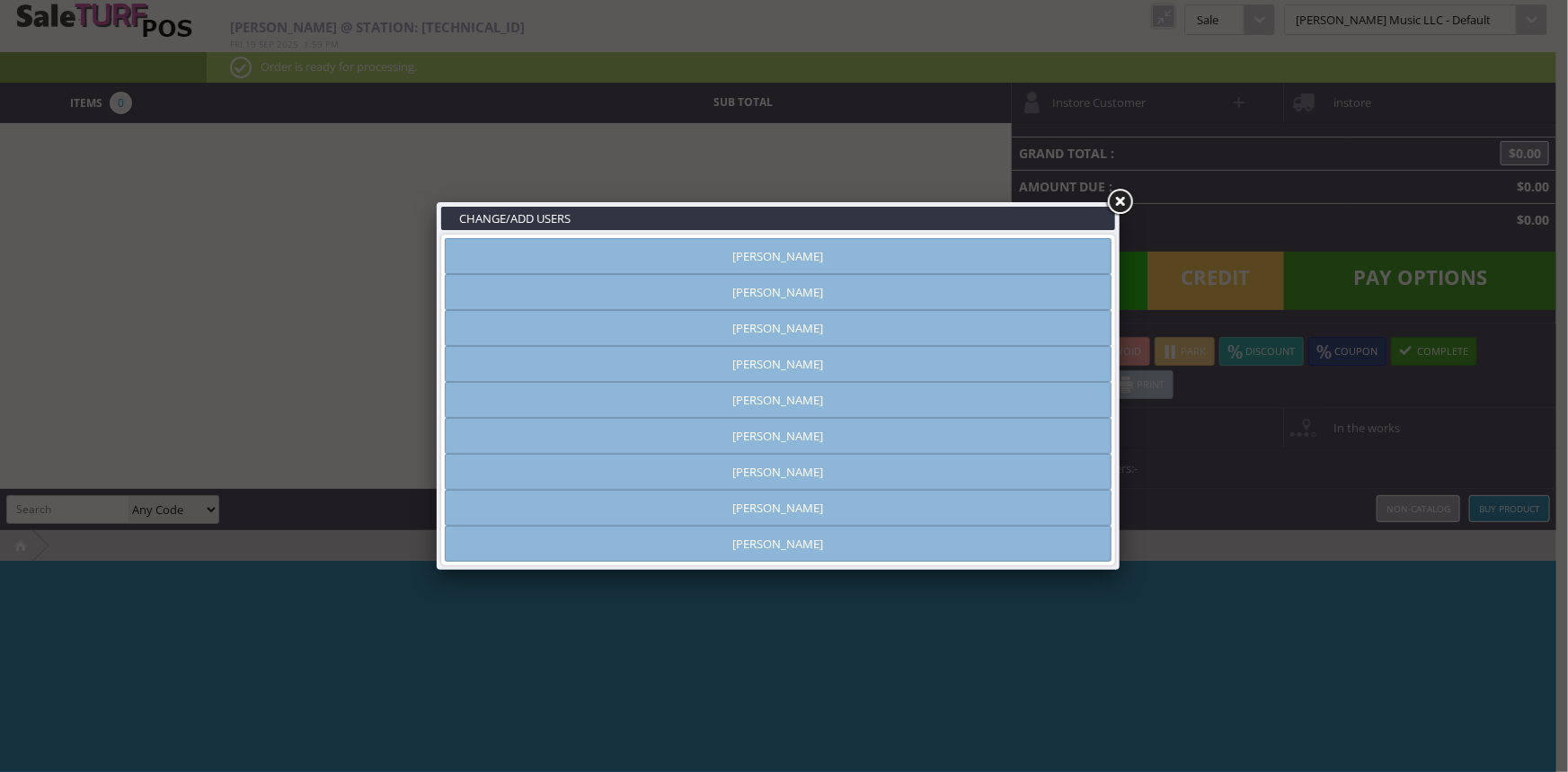
type input "[PERSON_NAME]"
click at [861, 251] on link "[PERSON_NAME]" at bounding box center [778, 256] width 667 height 36
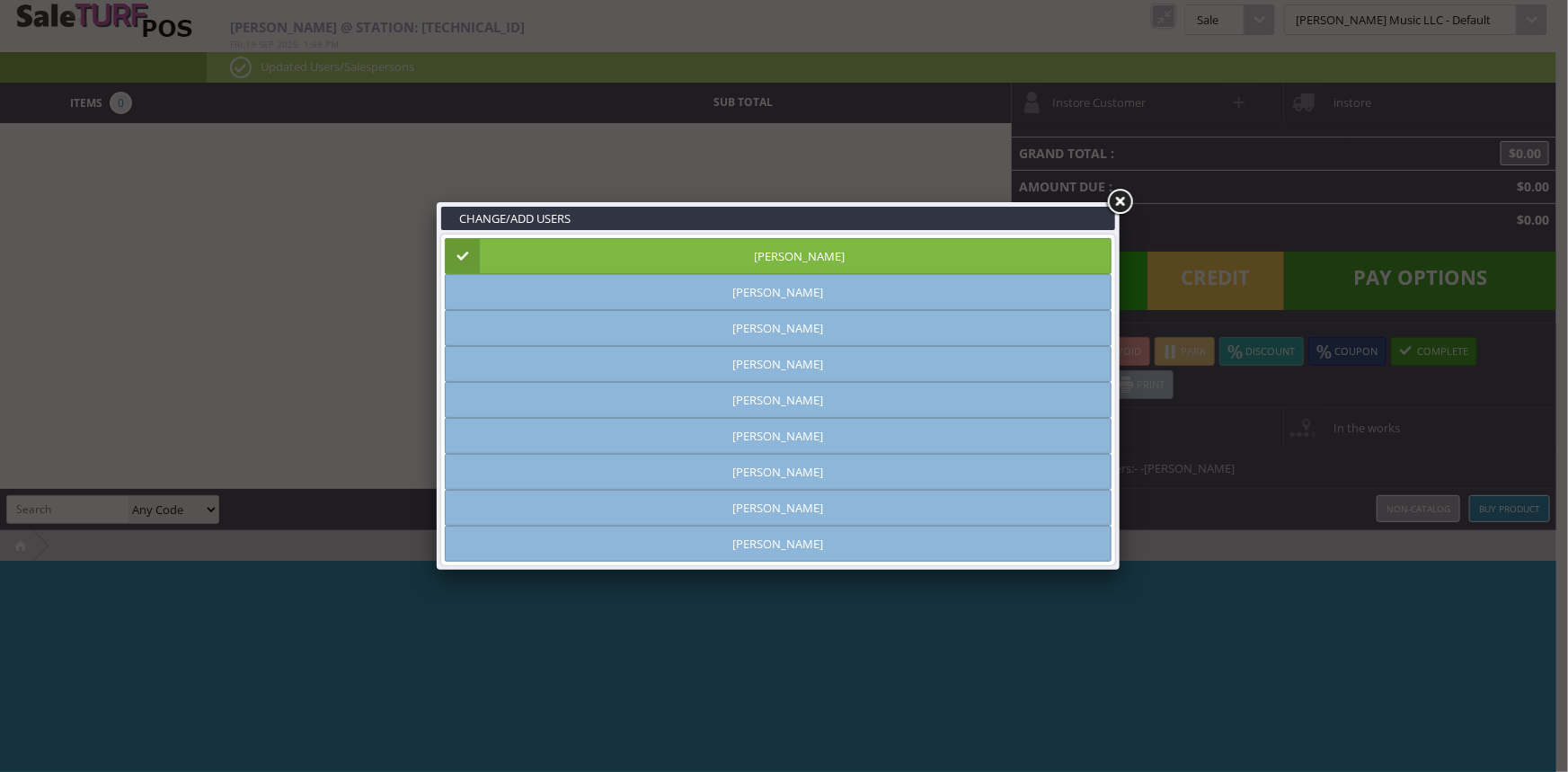
click at [1120, 205] on link at bounding box center [1119, 202] width 32 height 32
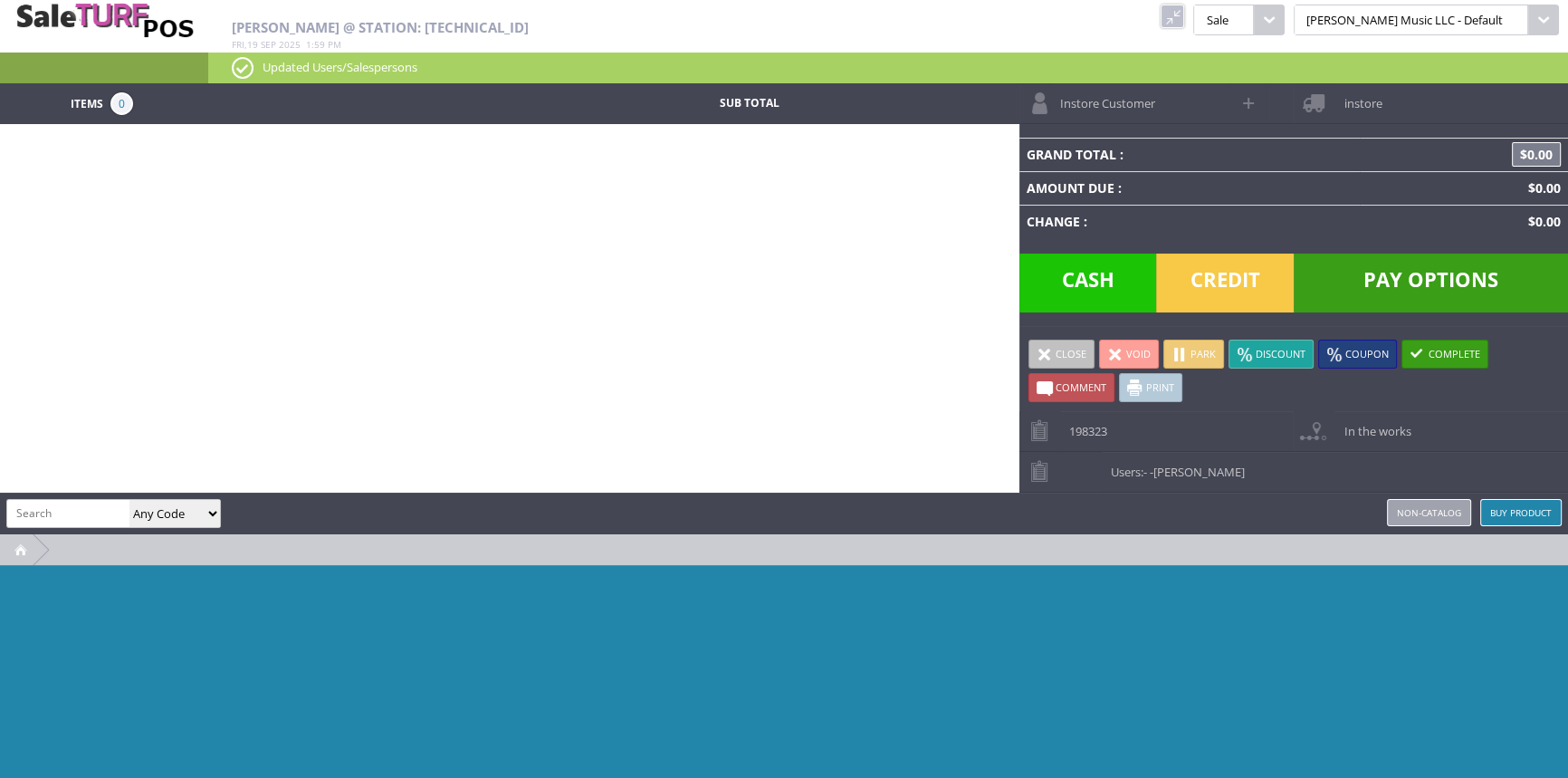
click at [1246, 96] on span at bounding box center [1250, 103] width 21 height 21
select select "6"
select select "1"
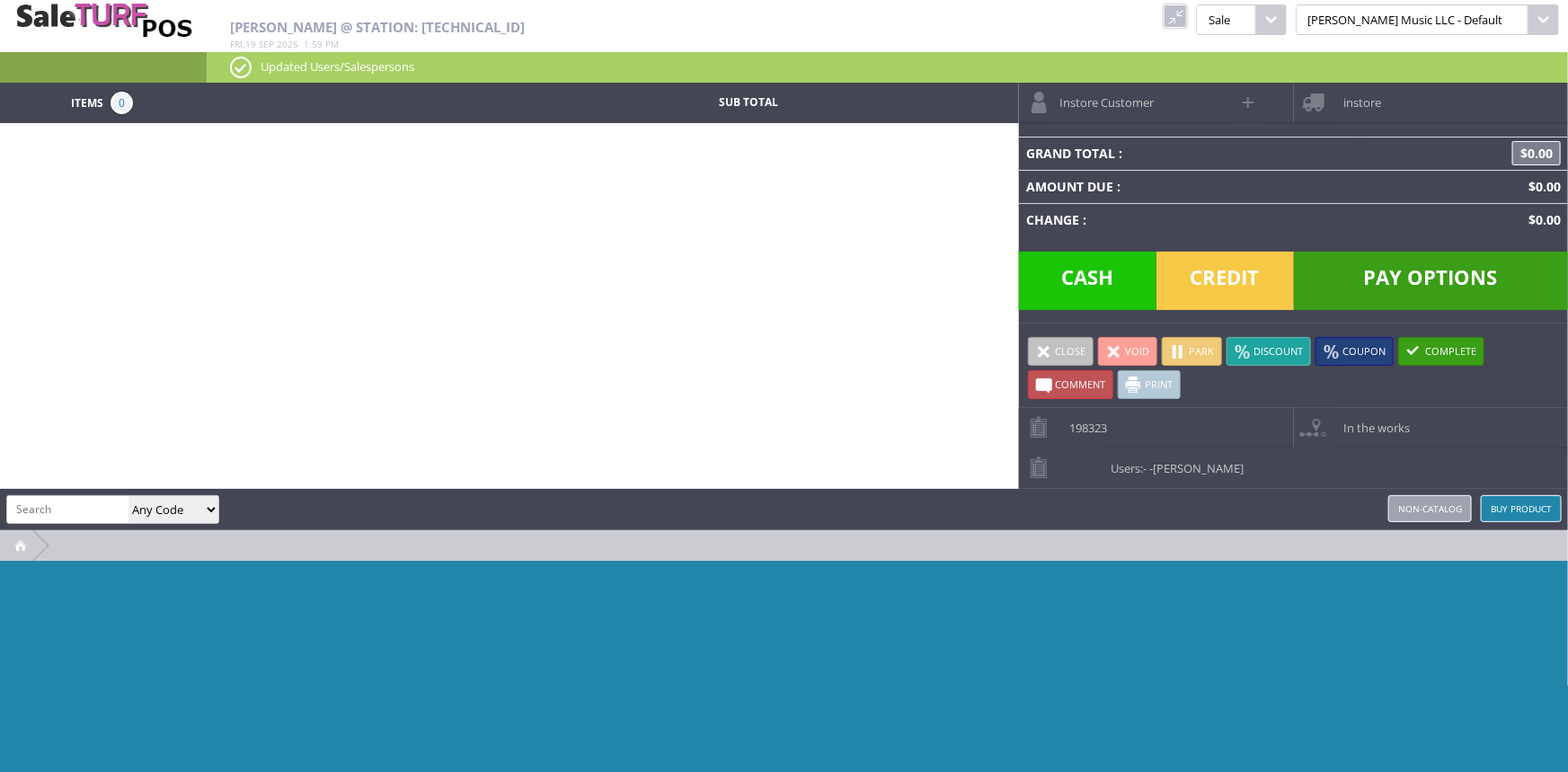
select select "6"
select select "1"
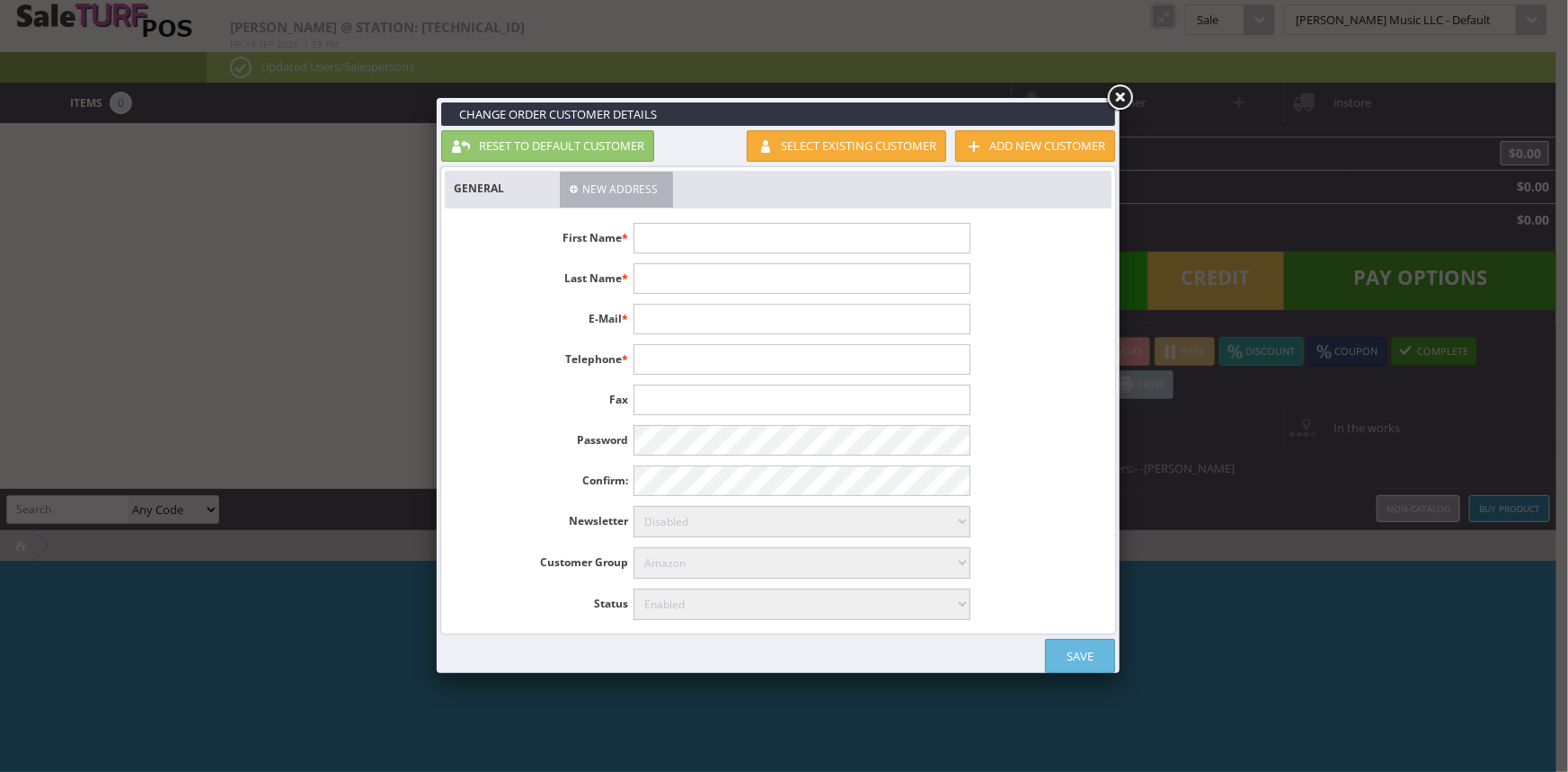
click at [934, 231] on input "text" at bounding box center [801, 238] width 336 height 30
type input "[PERSON_NAME]"
type input "dave@wirthwhilemedia.com"
type input "323-533-6775"
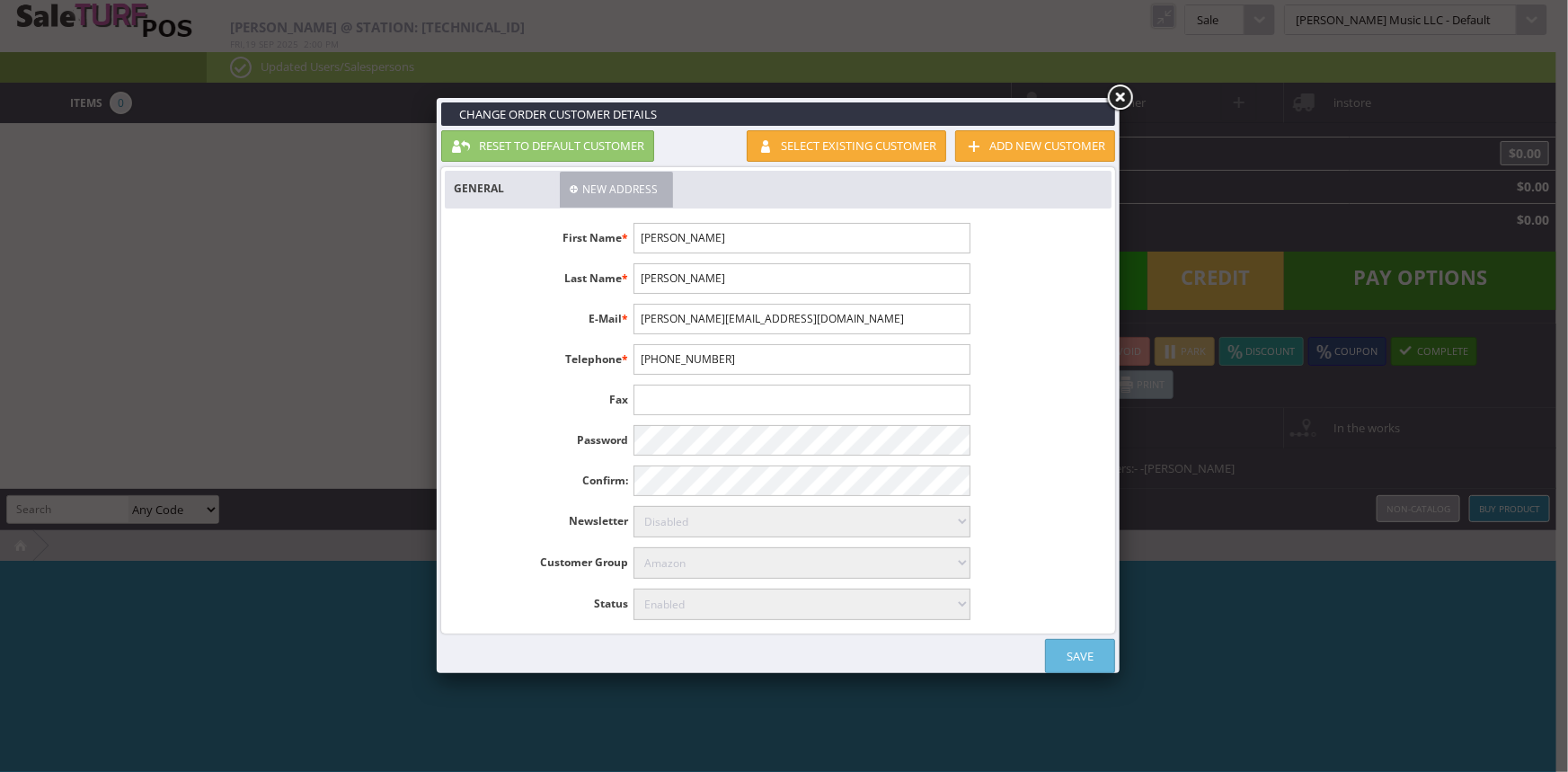
click at [1074, 653] on link "Save" at bounding box center [1080, 655] width 70 height 34
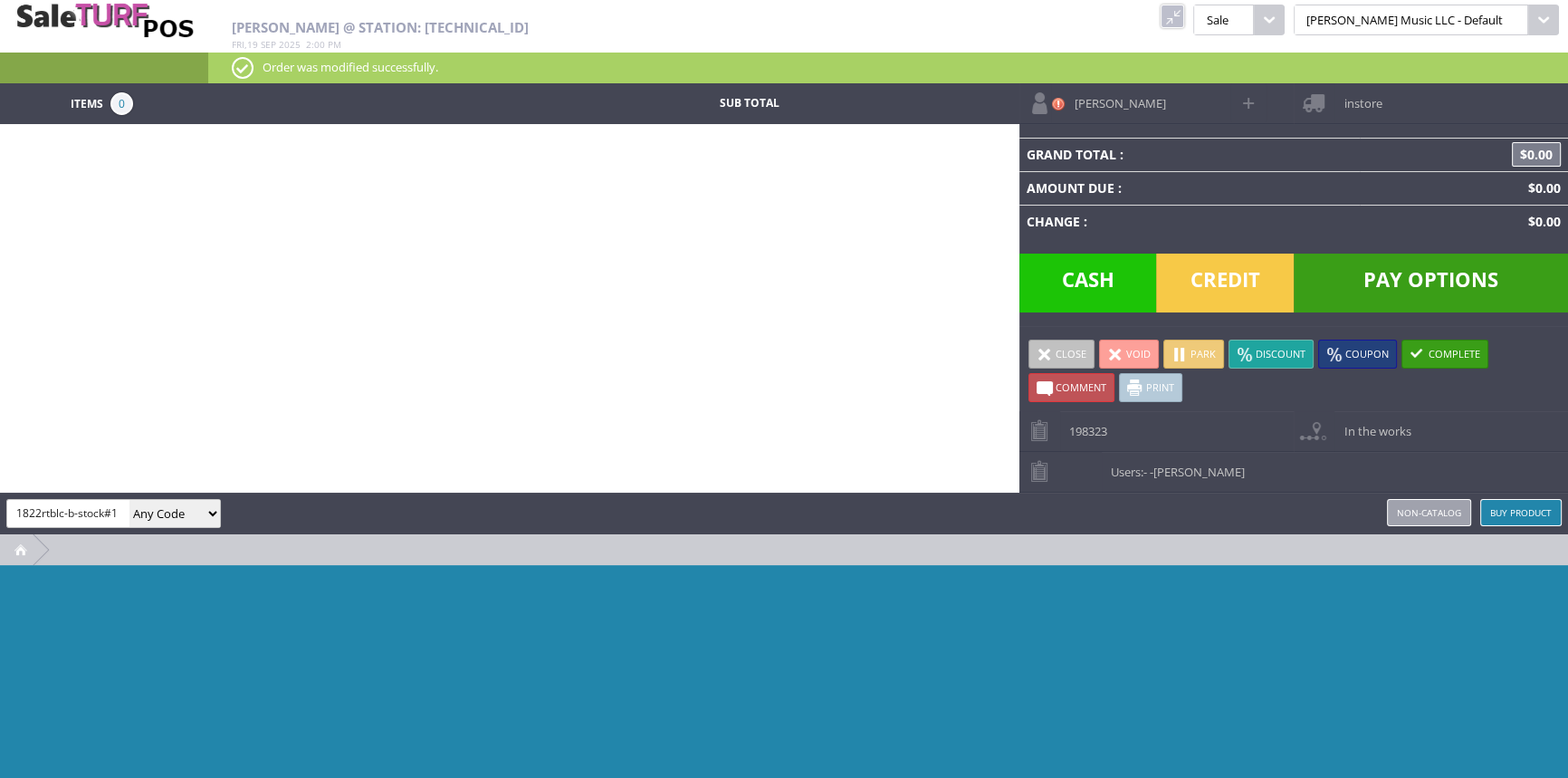
type input "1822rtblc-b-stock#1"
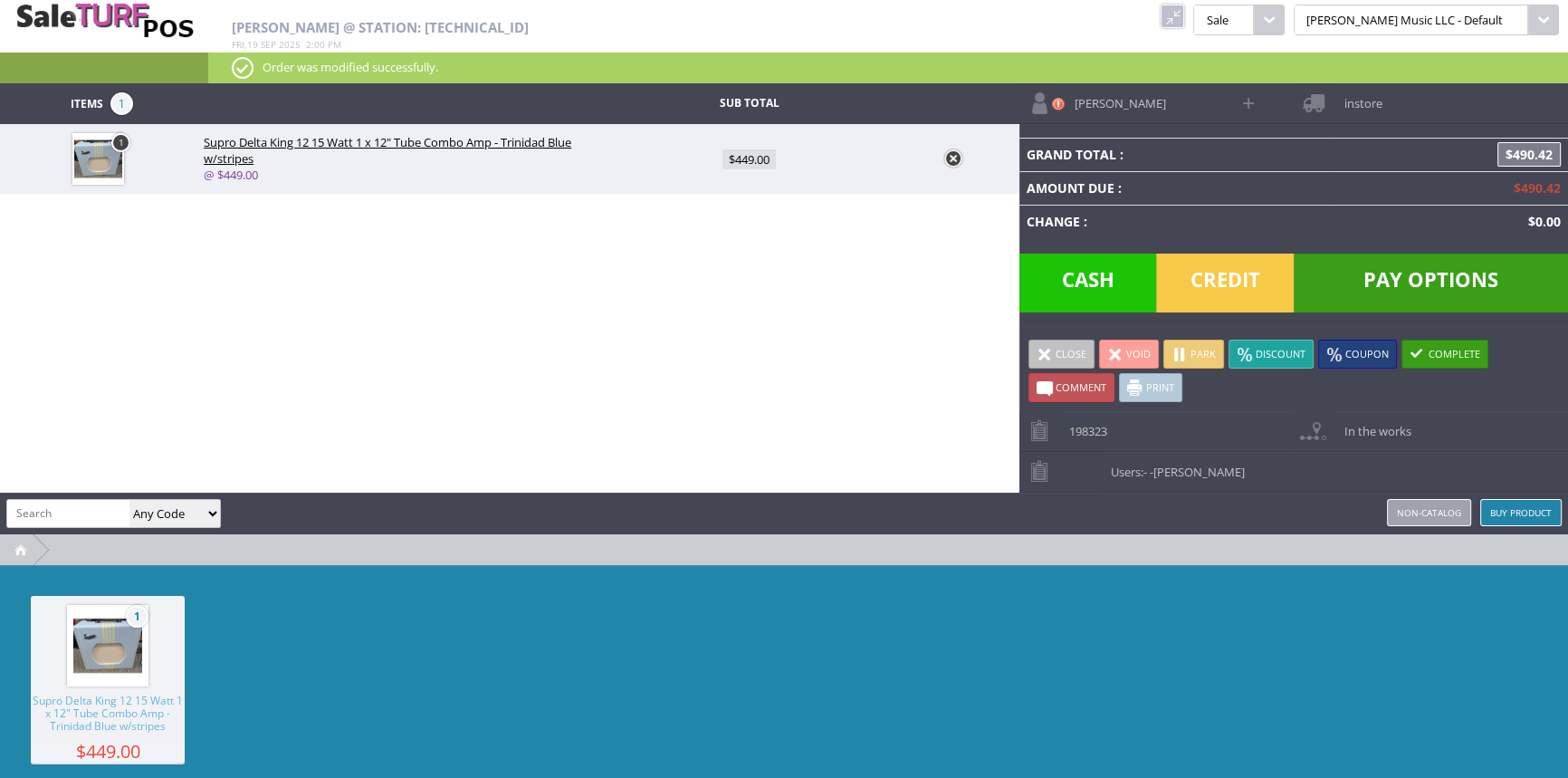
click at [748, 156] on span "$449.00" at bounding box center [750, 158] width 53 height 20
type input "449"
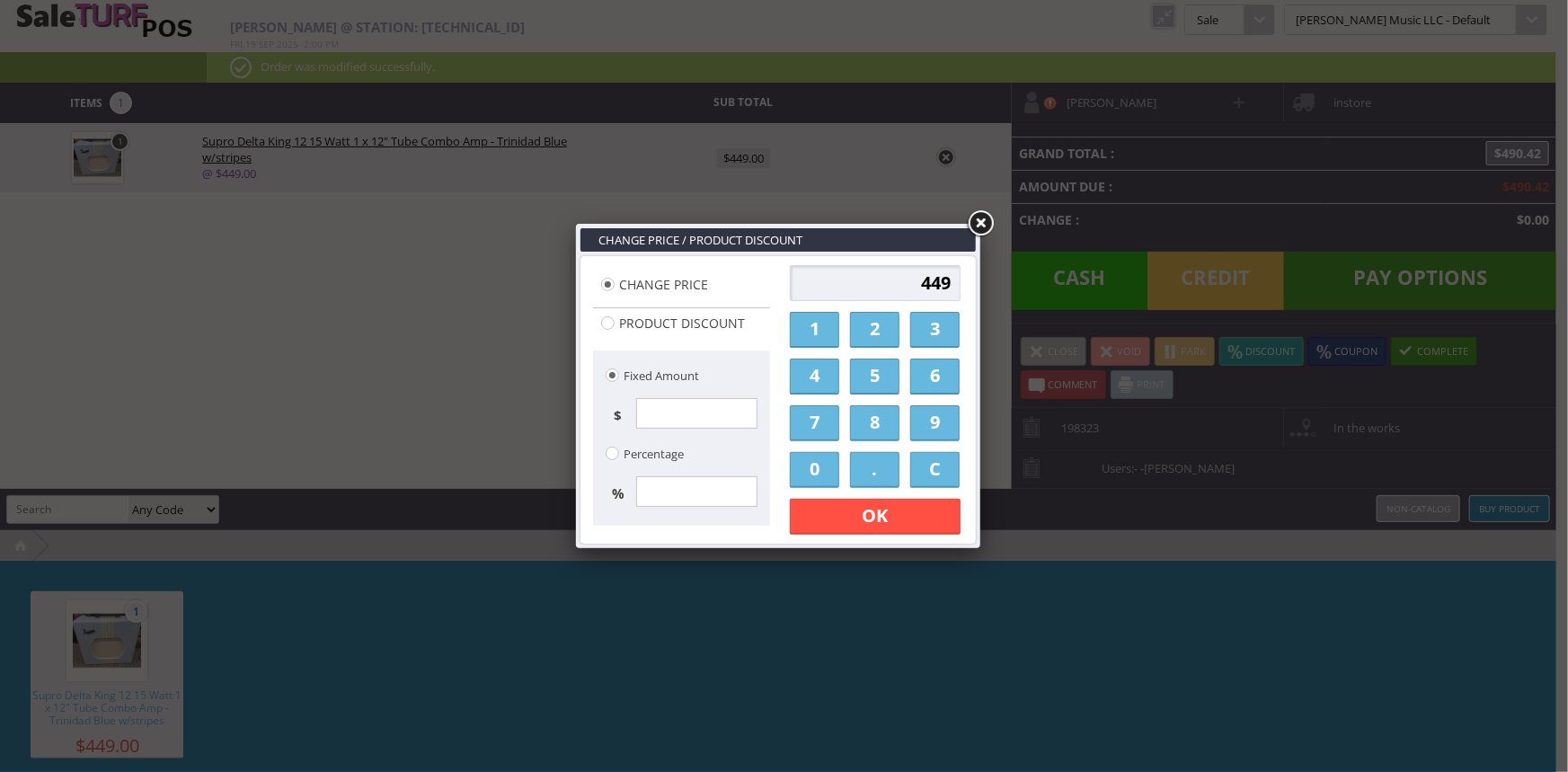
click at [907, 287] on input "449" at bounding box center [874, 283] width 171 height 36
type input "9"
type input "419.00"
click at [834, 512] on link "OK" at bounding box center [874, 516] width 171 height 36
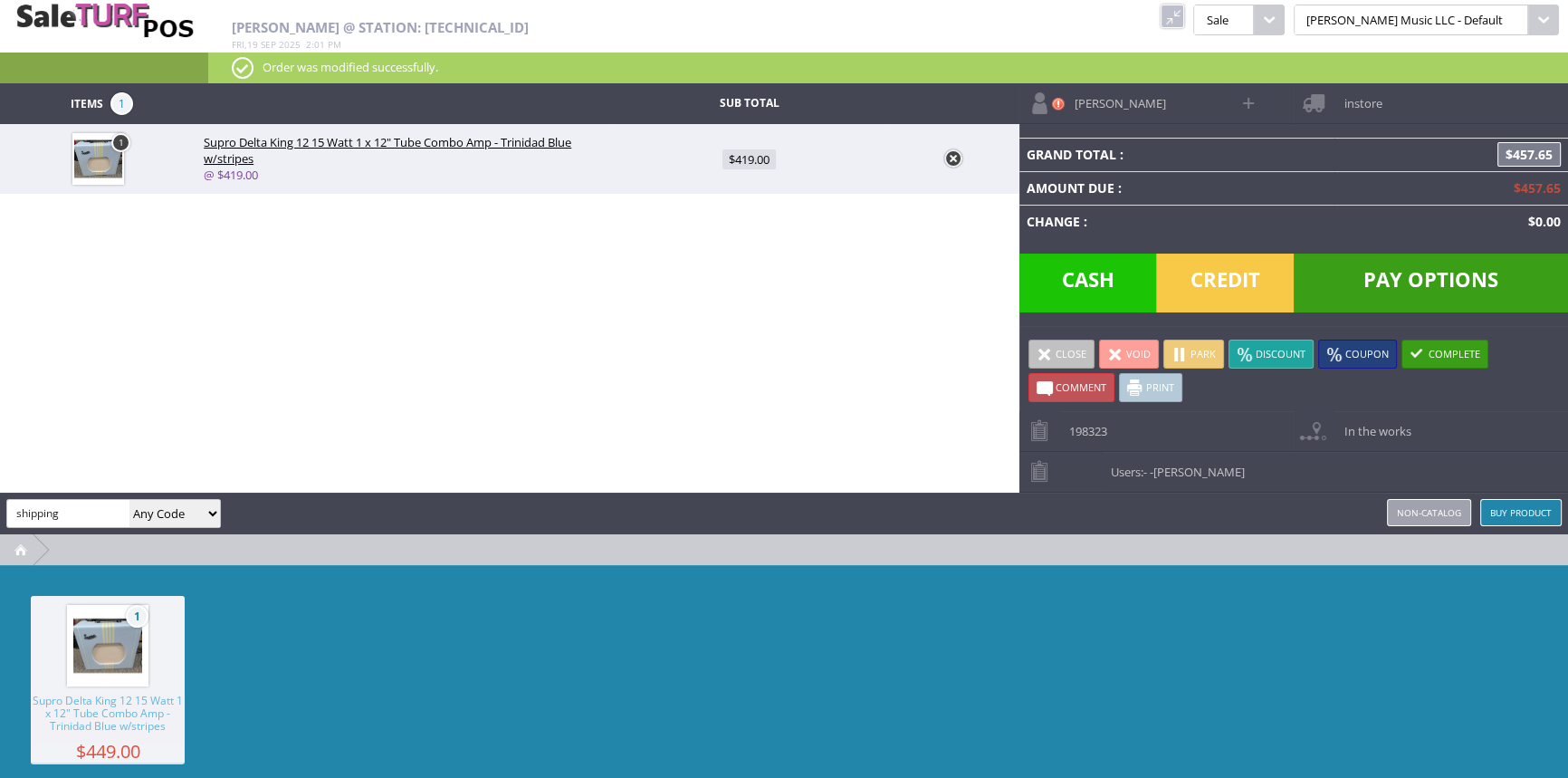
type input "shipping"
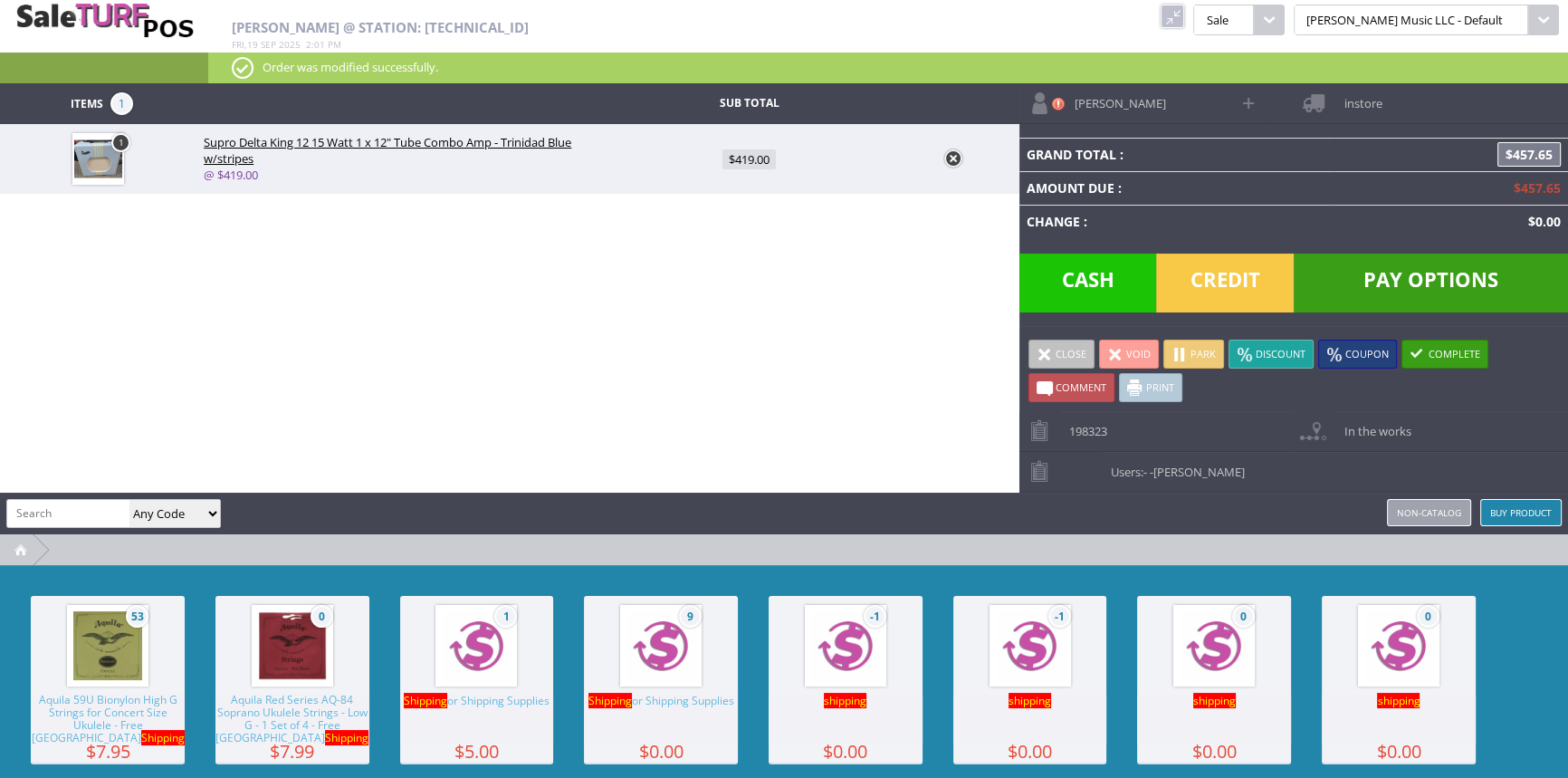
click at [626, 673] on img at bounding box center [661, 645] width 69 height 69
click at [753, 236] on span "$0.00" at bounding box center [749, 228] width 41 height 20
type input "0"
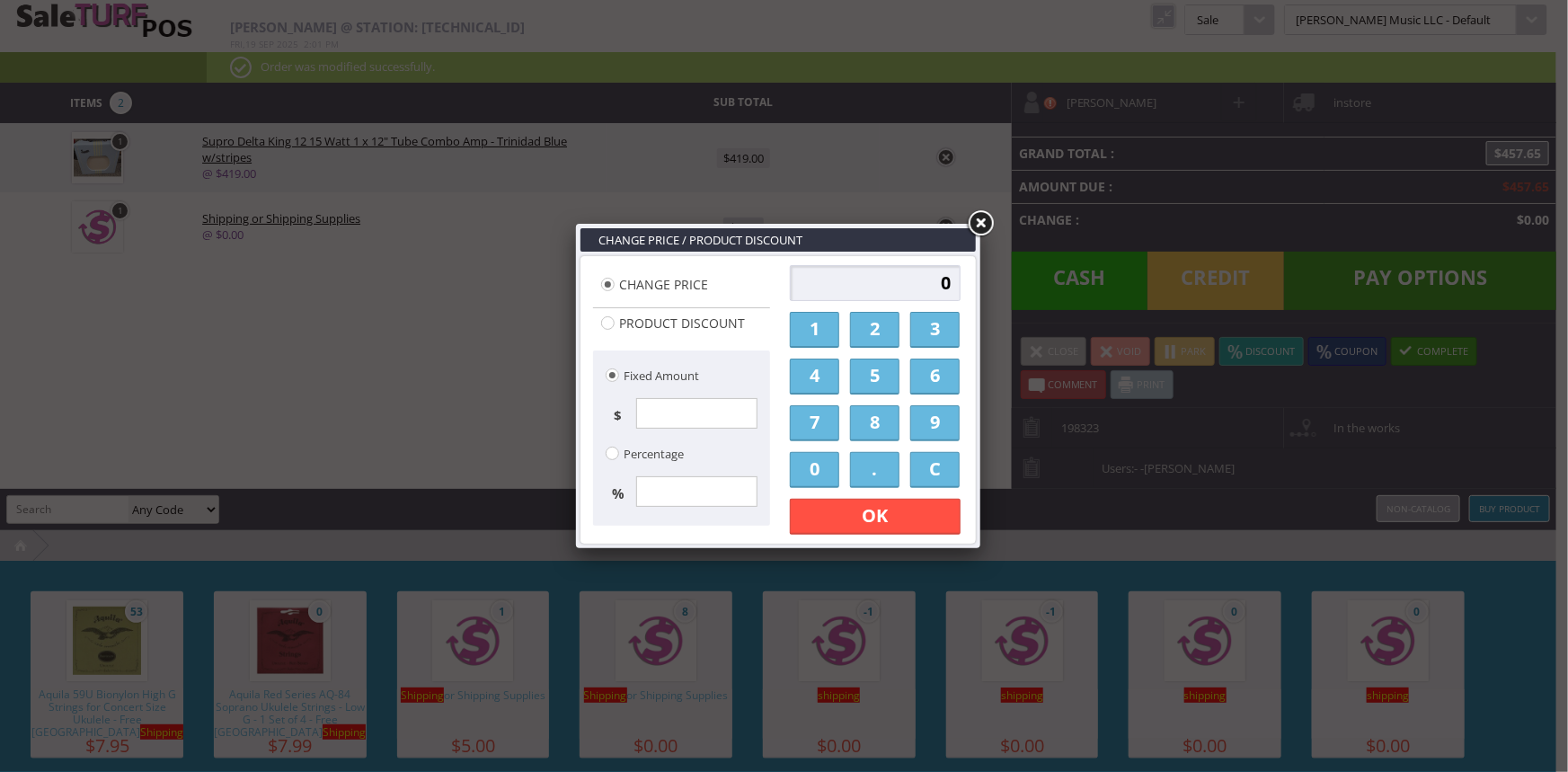
click at [871, 288] on input "0" at bounding box center [874, 283] width 171 height 36
type input "39.95"
click at [914, 513] on link "OK" at bounding box center [874, 516] width 171 height 36
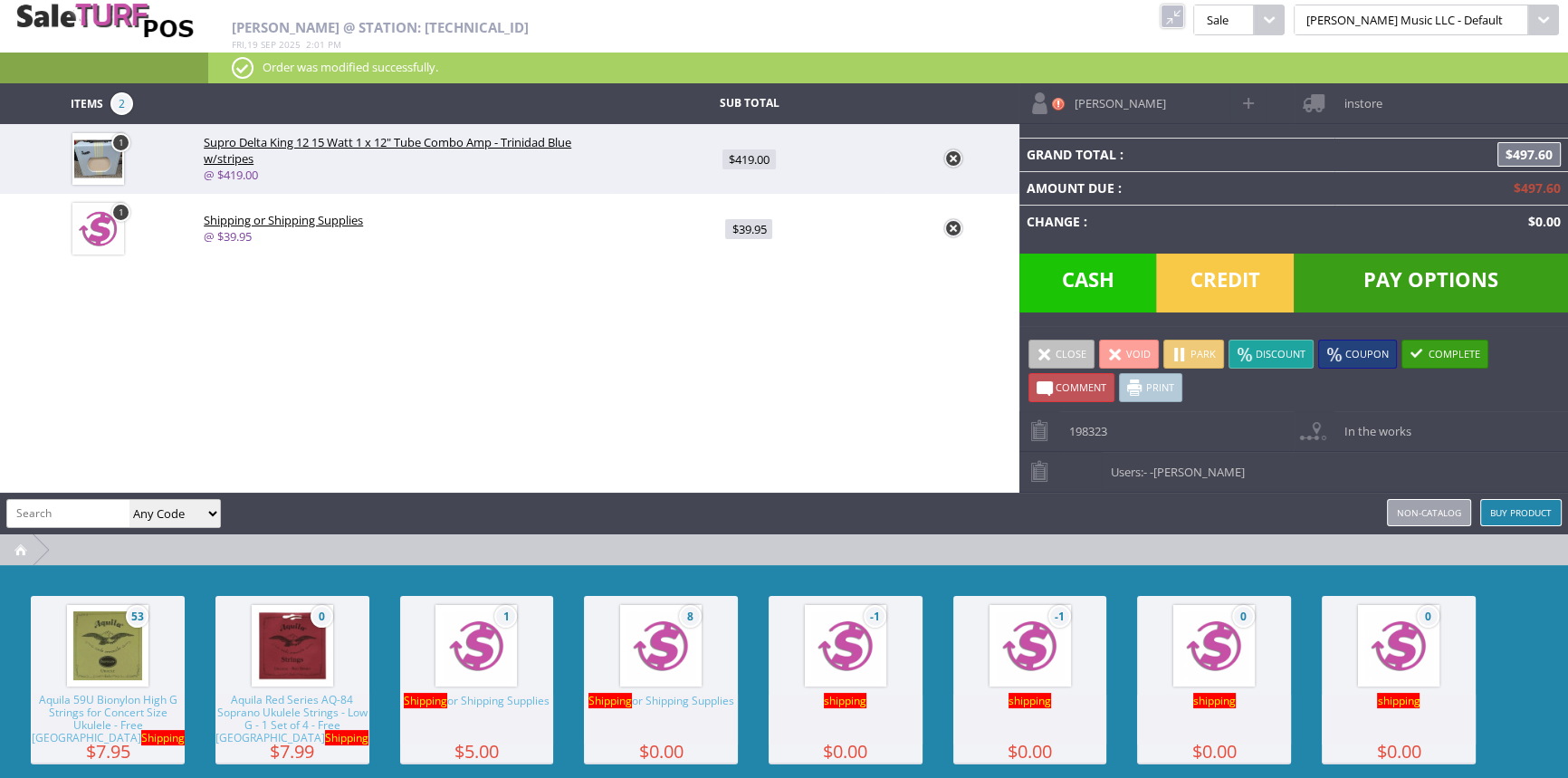
click at [1377, 94] on span "instore" at bounding box center [1358, 96] width 47 height 28
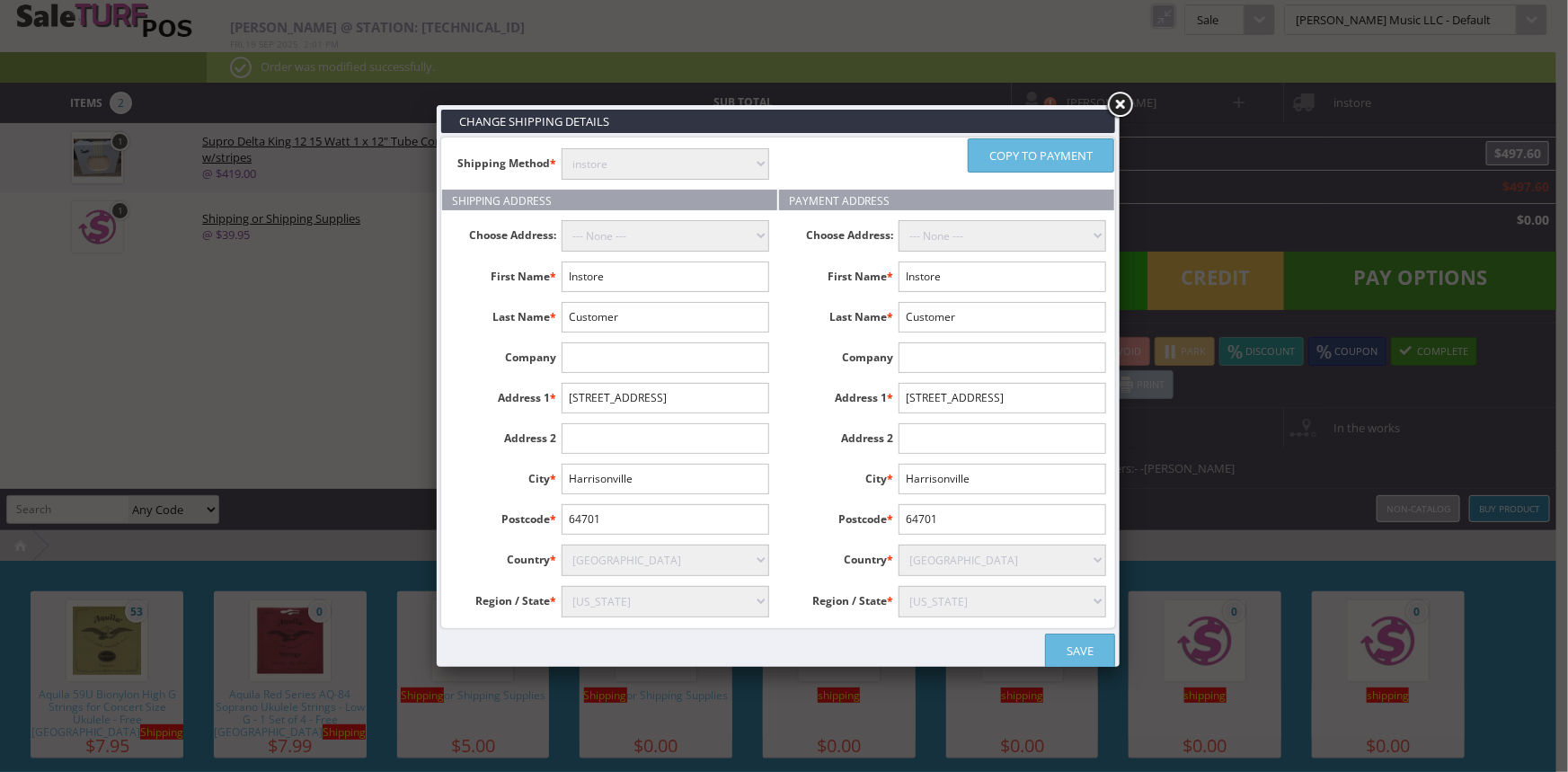
click at [761, 151] on select "instore Free Shipping (2-7days) ($0) Per Item Shipping ($1) text_description ($…" at bounding box center [665, 163] width 207 height 31
select select "free.free"
click at [562, 148] on select "instore Free Shipping (2-7days) ($0) Per Item Shipping ($1) text_description ($…" at bounding box center [665, 163] width 207 height 31
click at [716, 266] on input "Instore" at bounding box center [665, 277] width 207 height 30
type input "I"
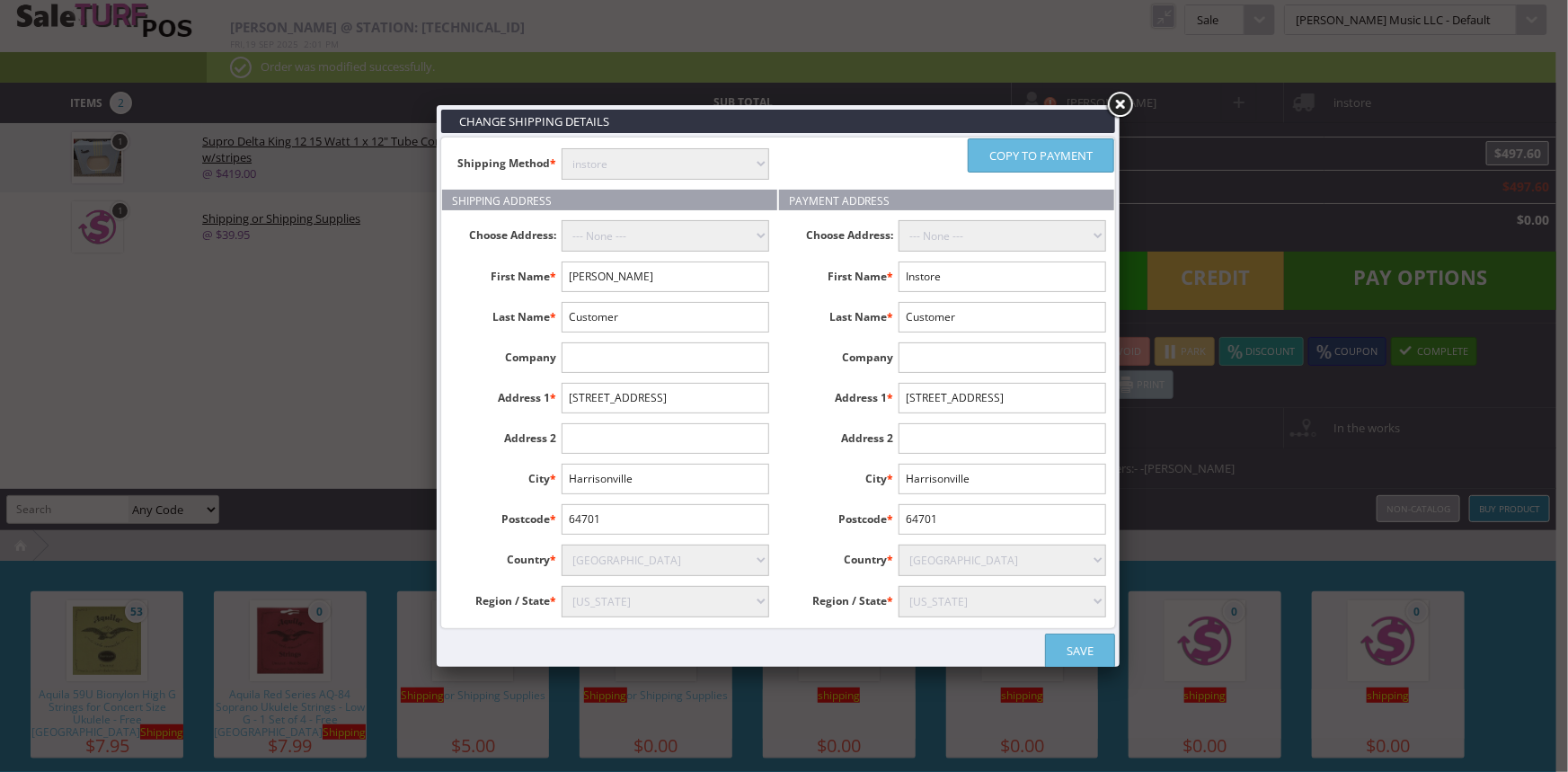
type input "David"
type input "Wirth"
click at [754, 354] on input "text" at bounding box center [665, 357] width 207 height 30
type input "c/0 Michaels"
click at [608, 394] on input "305 Toen Center Loop" at bounding box center [665, 398] width 207 height 30
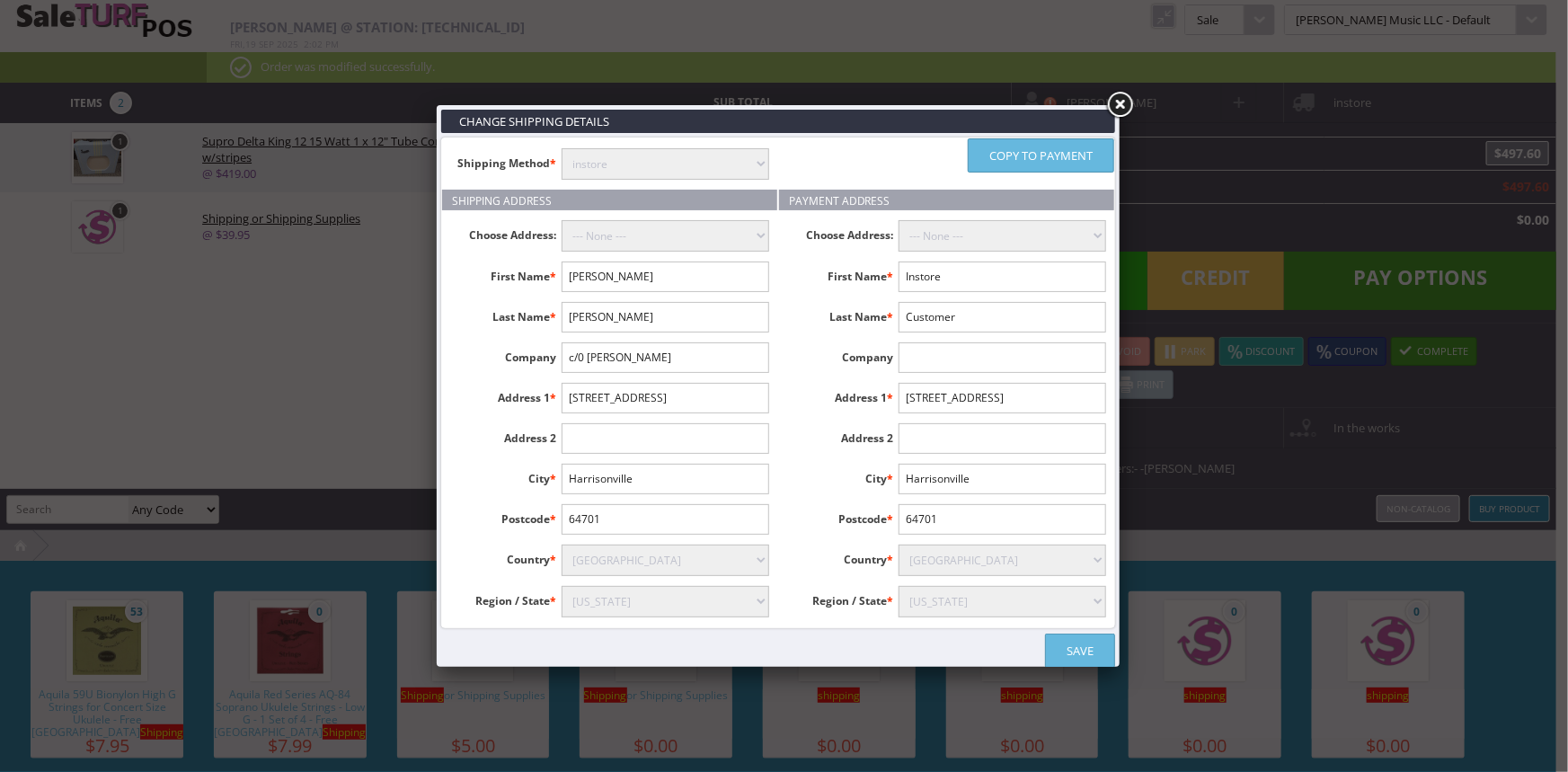
type input "305 Town Center Loop"
type input "Waynesville"
type input "28786"
click at [689, 598] on select "Alabama Alaska American Samoa Arizona Arkansas Armed Forces Africa Armed Forces…" at bounding box center [665, 601] width 207 height 31
select select "3656"
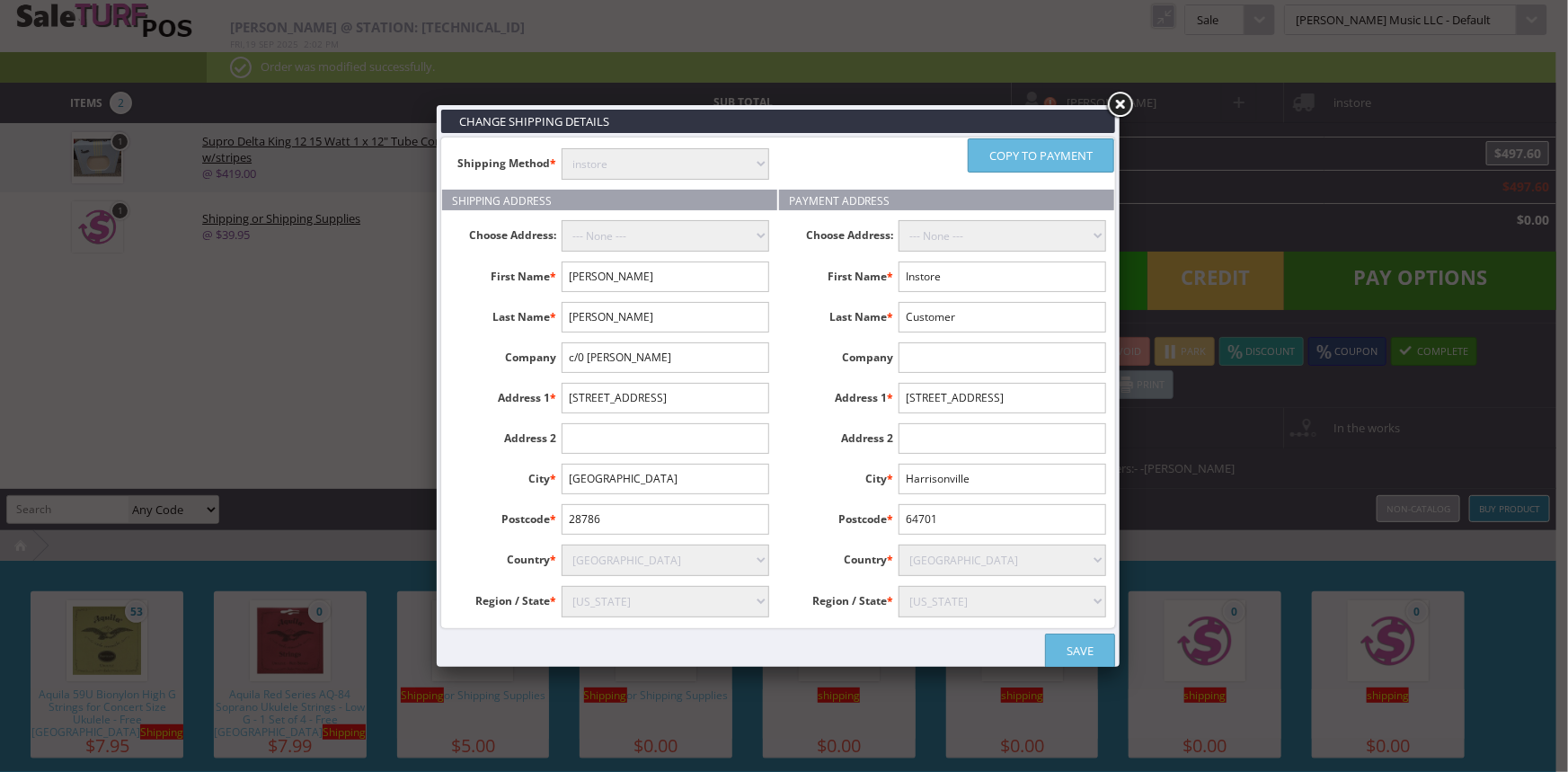
click at [562, 585] on select "Alabama Alaska American Samoa Arizona Arkansas Armed Forces Africa Armed Forces…" at bounding box center [665, 601] width 207 height 31
click at [1070, 152] on link "Copy to payment" at bounding box center [1040, 155] width 147 height 34
type input "David"
type input "Wirth"
type input "c/0 Michaels"
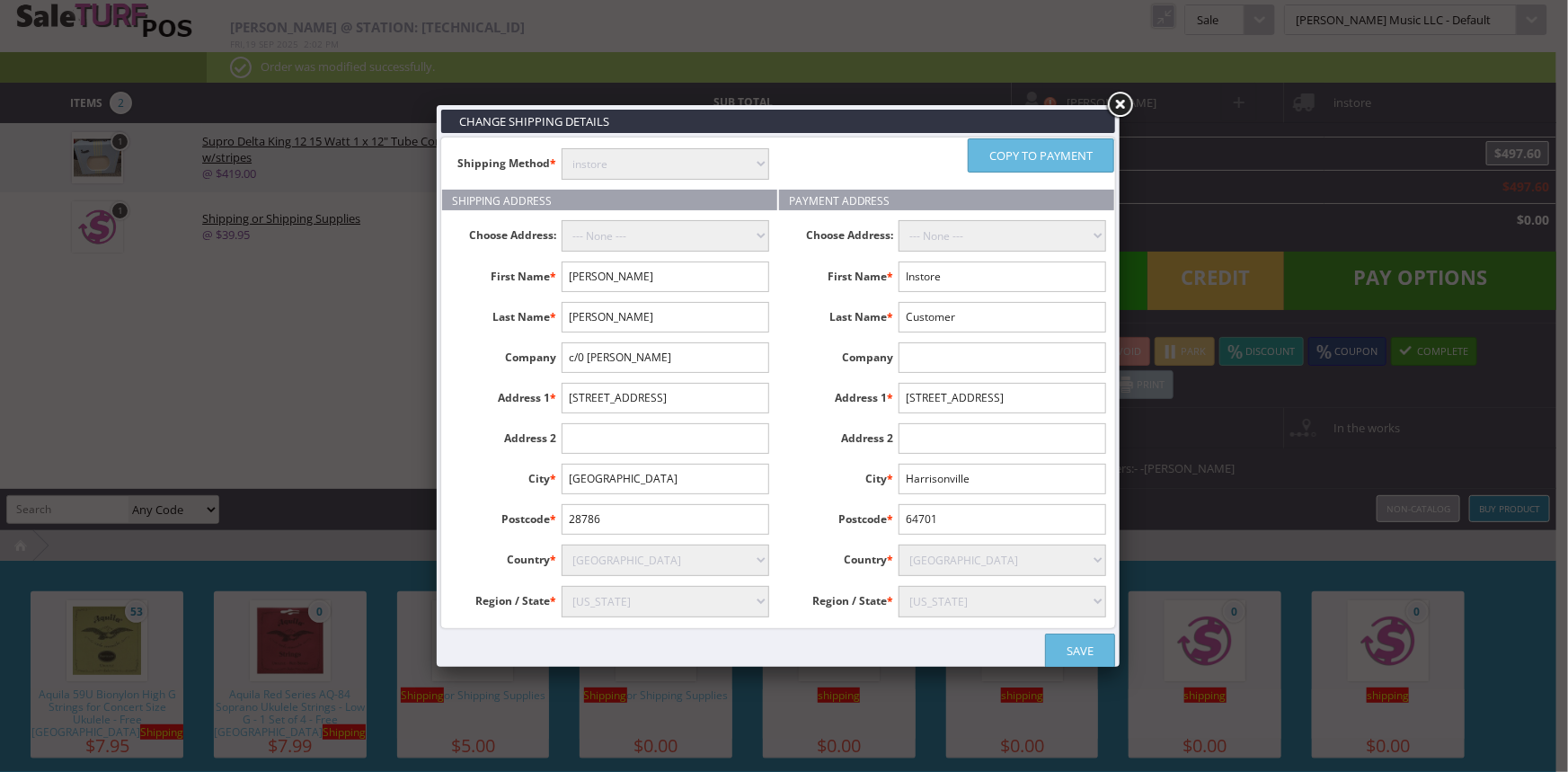
type input "305 Town Center Loop"
type input "Waynesville"
type input "28786"
select select "3656"
click at [1070, 648] on link "Save" at bounding box center [1080, 650] width 70 height 34
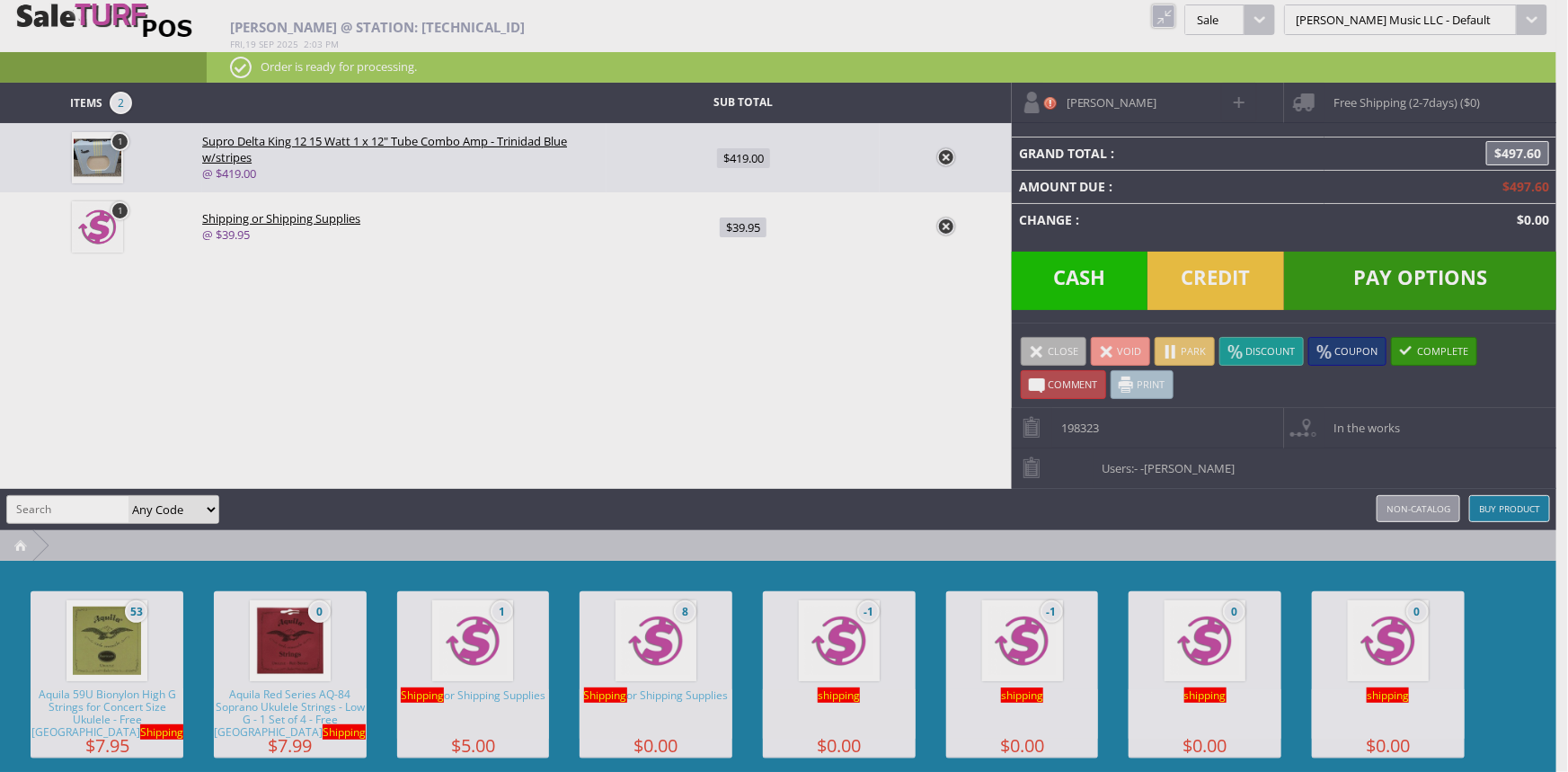
type input "458.95"
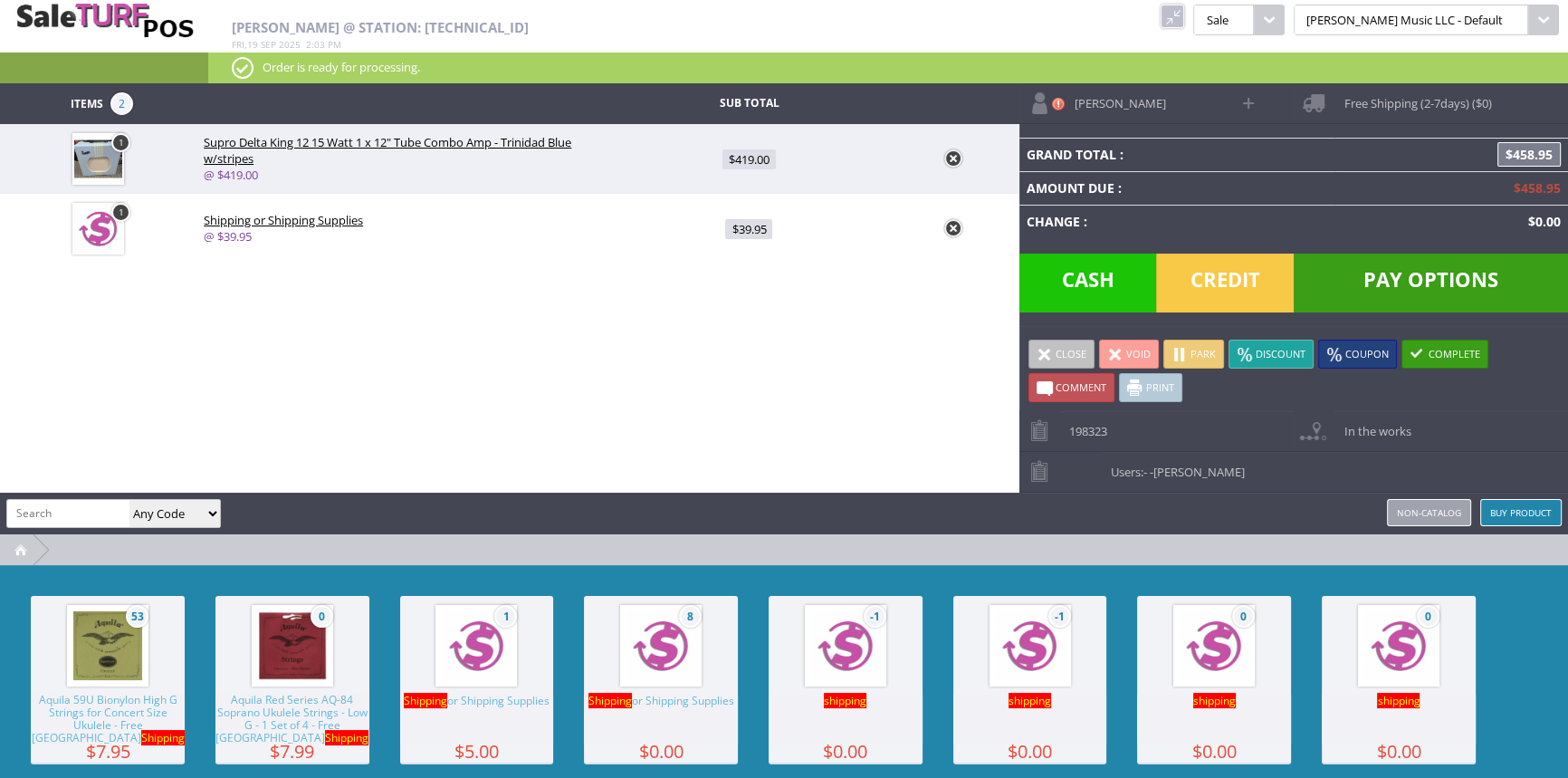
click at [1387, 293] on span "Pay Options" at bounding box center [1430, 283] width 274 height 59
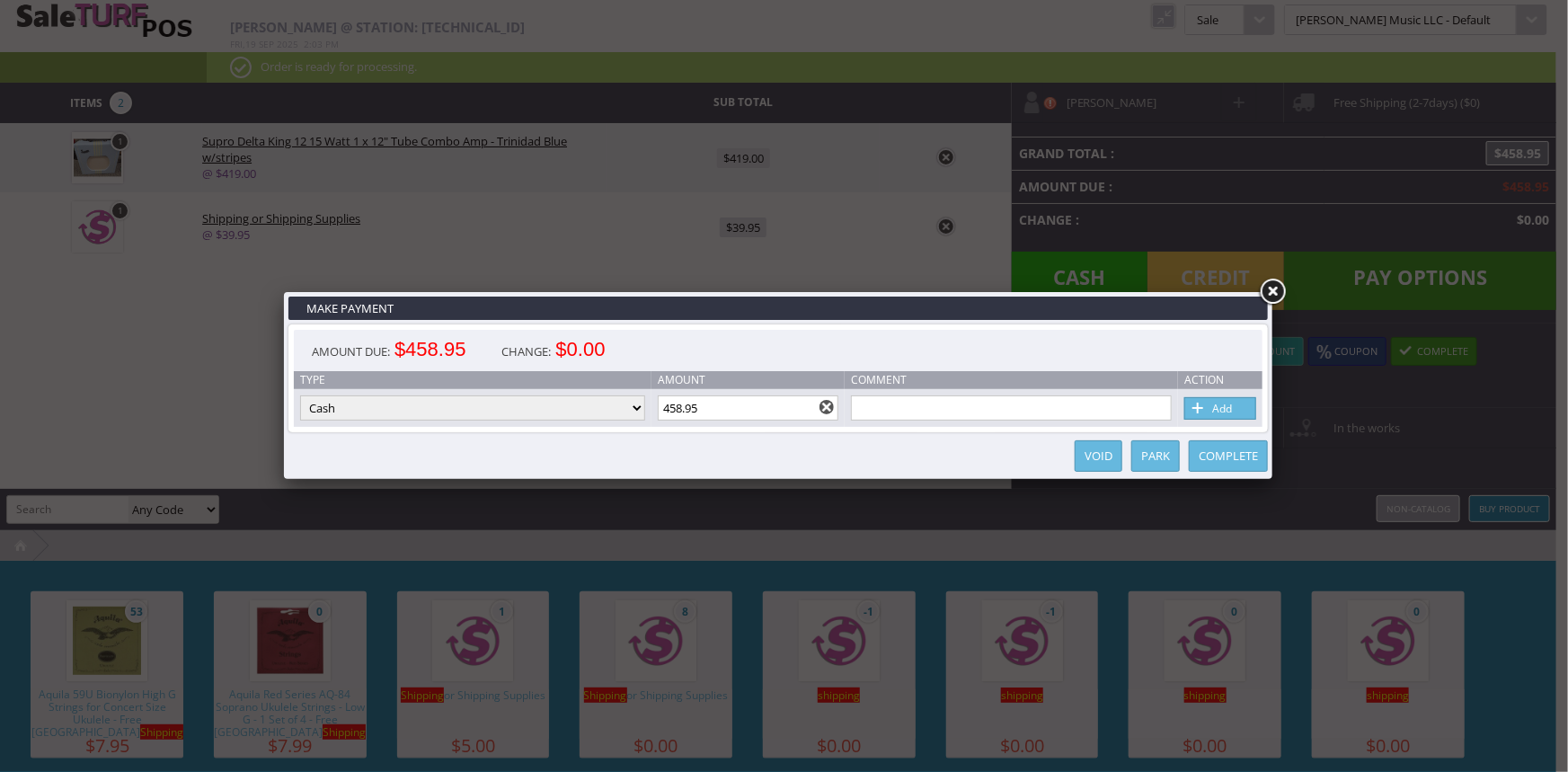
click at [533, 410] on select "Cash Credit Card Cheque or Money Order" at bounding box center [473, 407] width 345 height 26
select select "credit_card"
click at [300, 396] on select "Cash Credit Card Cheque or Money Order" at bounding box center [473, 407] width 345 height 26
click at [1243, 412] on link "Add" at bounding box center [1220, 408] width 72 height 23
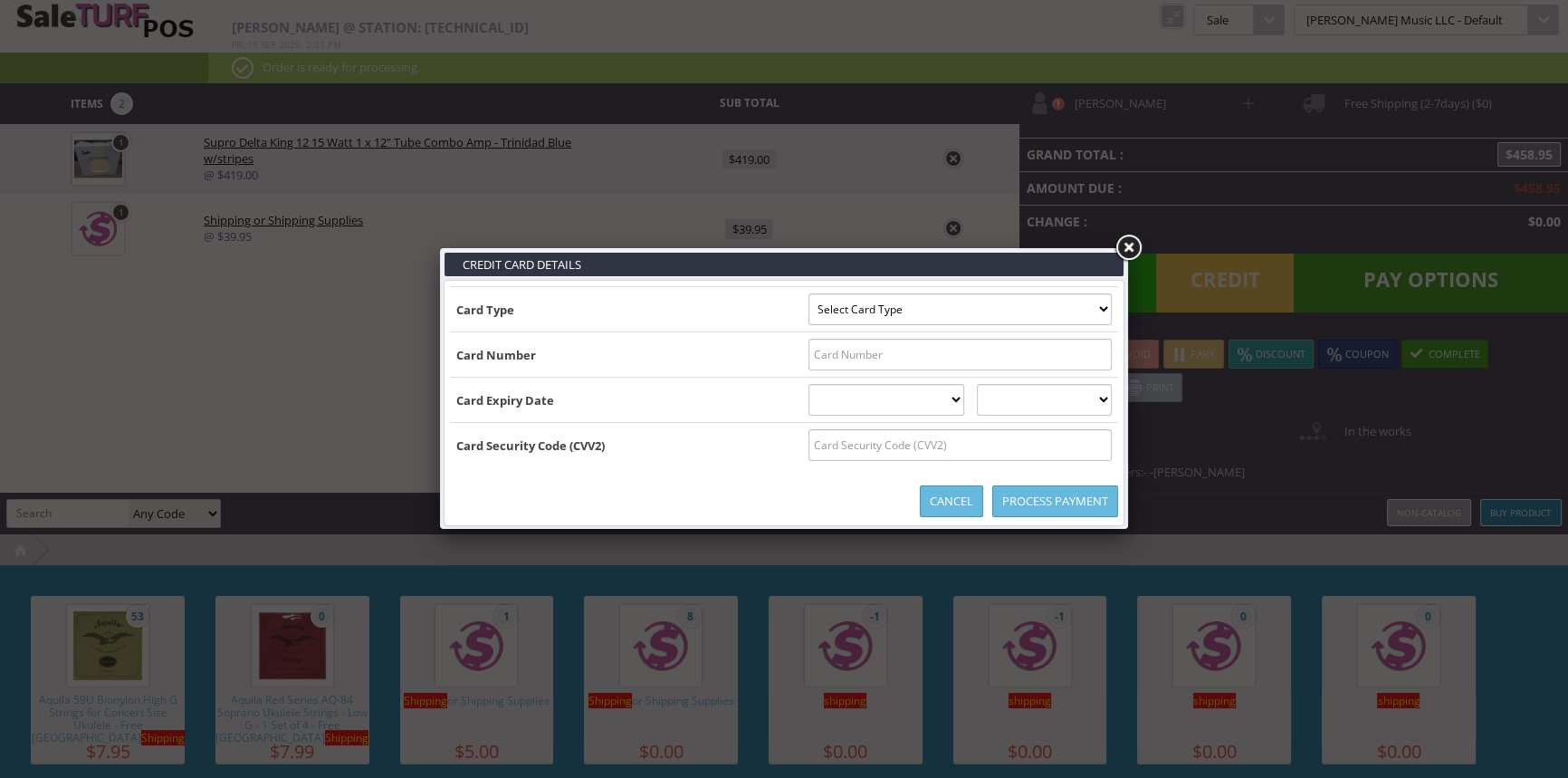
click at [1108, 305] on select "Select Card Type Visa MasterCard Discover Card American Express Maestro Solo" at bounding box center [961, 308] width 304 height 32
click at [1100, 306] on select "Select Card Type Visa MasterCard Discover Card American Express Maestro Solo" at bounding box center [961, 308] width 304 height 32
click at [809, 293] on select "Select Card Type Visa MasterCard Discover Card American Express Maestro Solo" at bounding box center [961, 308] width 304 height 32
click at [1095, 354] on input "text" at bounding box center [961, 354] width 304 height 32
click at [1106, 306] on select "Select Card Type Visa MasterCard Discover Card American Express Maestro Solo" at bounding box center [961, 308] width 304 height 32
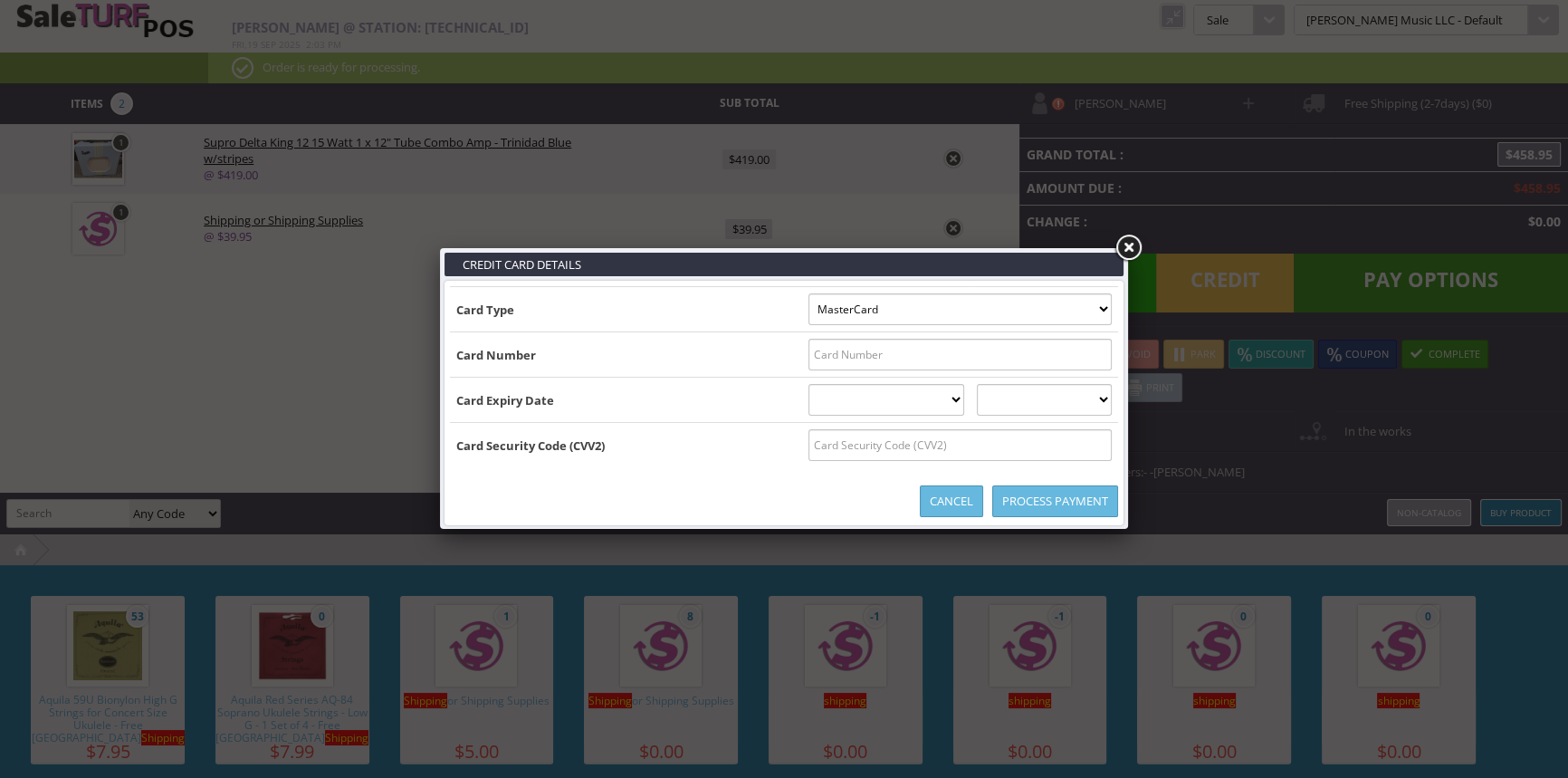
select select "VISA"
click at [809, 293] on select "Select Card Type Visa MasterCard Discover Card American Express Maestro Solo" at bounding box center [961, 308] width 304 height 32
click at [1105, 363] on input "text" at bounding box center [961, 354] width 304 height 32
type input "4411037148007427"
click at [852, 399] on select "01 January 02 February 03 March 04 April 05 May 06 June 07 July 08 August 09 Se…" at bounding box center [887, 399] width 157 height 32
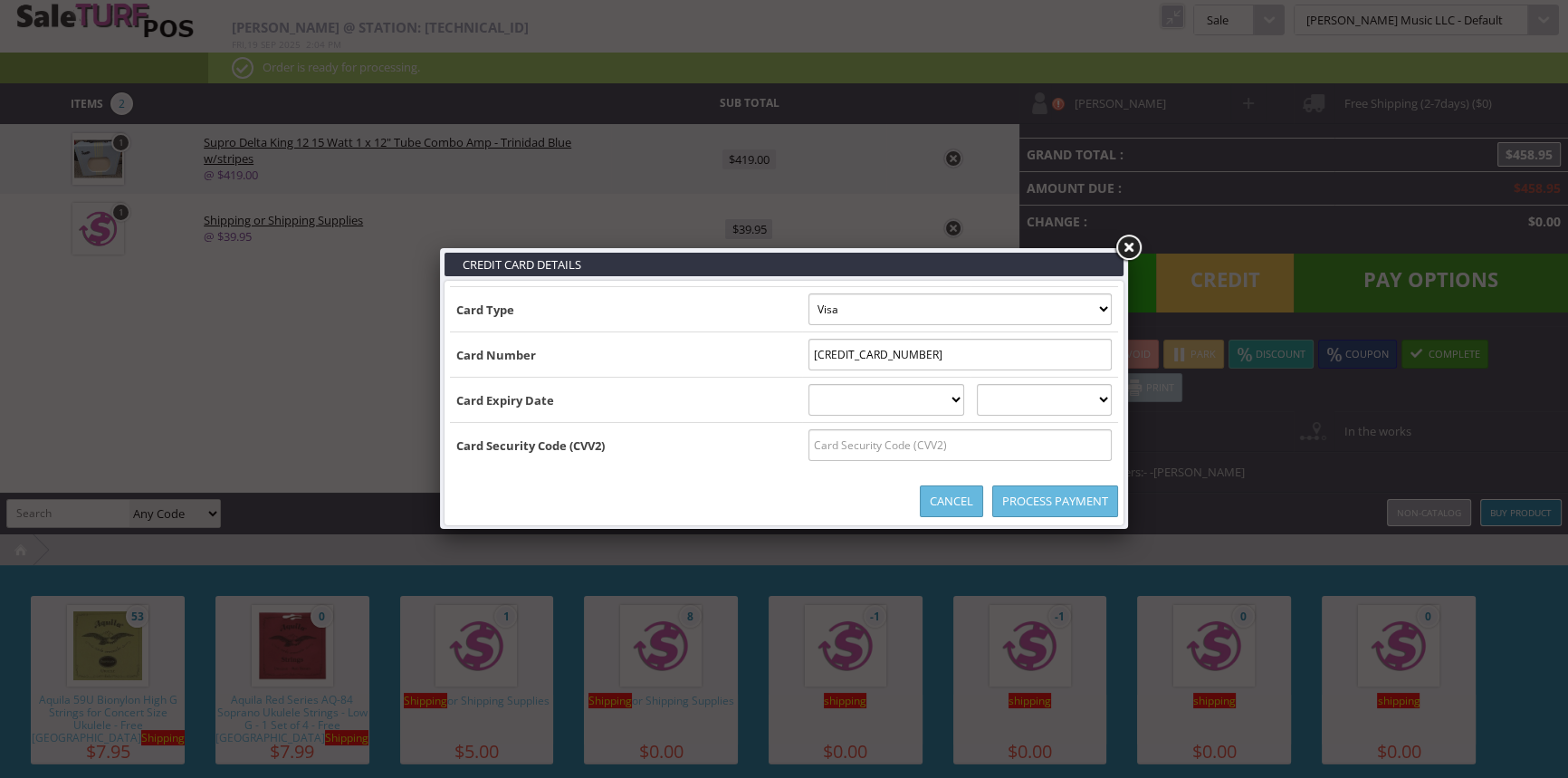
select select "06"
click at [809, 384] on select "01 January 02 February 03 March 04 April 05 May 06 June 07 July 08 August 09 Se…" at bounding box center [887, 399] width 157 height 32
click at [1022, 399] on select "2025 2026 2027 2028 2029 2030 2031 2032 2033 2034 2035" at bounding box center [1044, 399] width 135 height 32
select select "2028"
click at [995, 384] on select "2025 2026 2027 2028 2029 2030 2031 2032 2033 2034 2035" at bounding box center [1044, 399] width 135 height 32
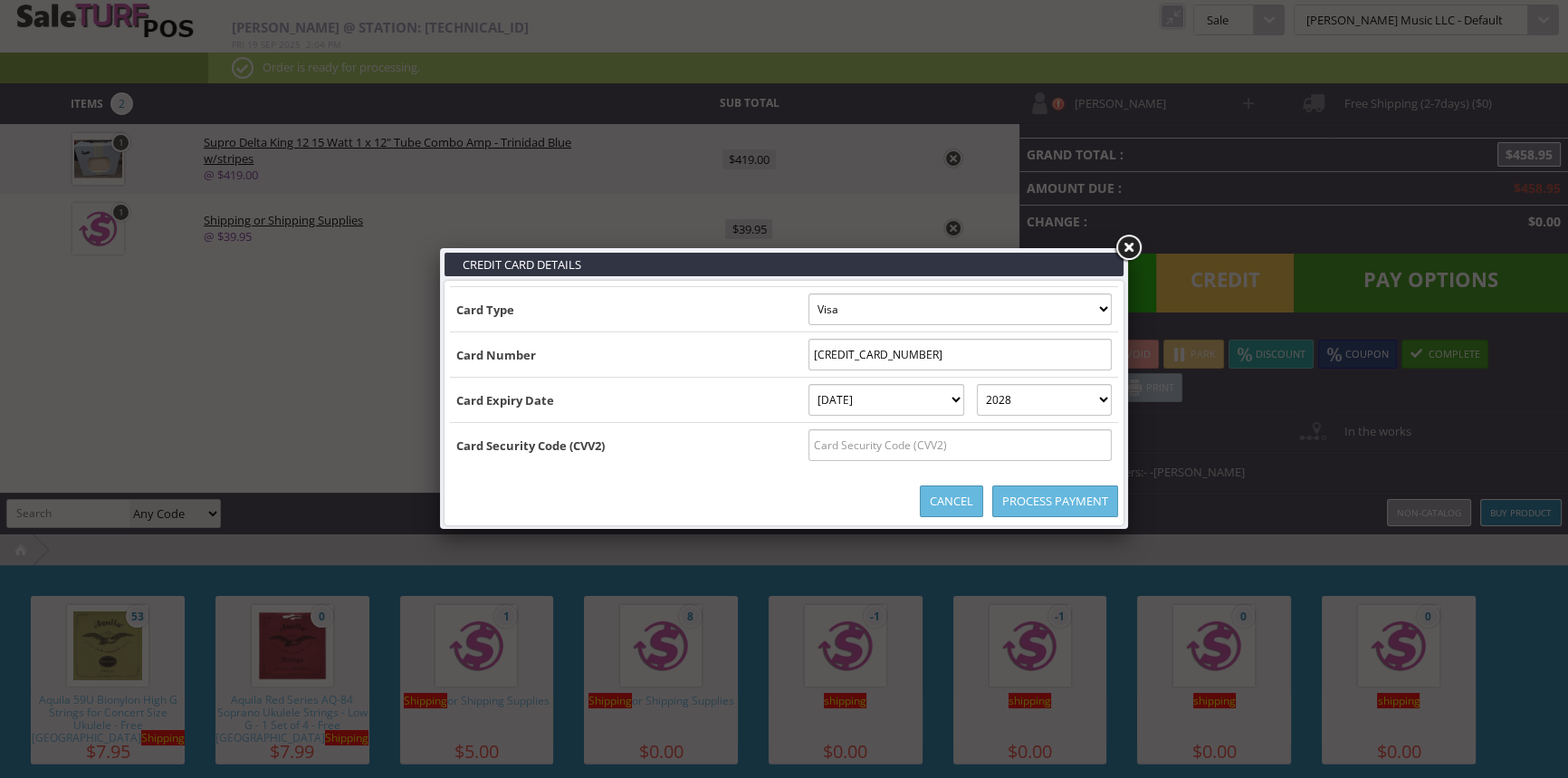
click at [1036, 445] on input "text" at bounding box center [961, 444] width 304 height 32
type input "427"
click at [1041, 498] on link "Process Payment" at bounding box center [1055, 500] width 126 height 32
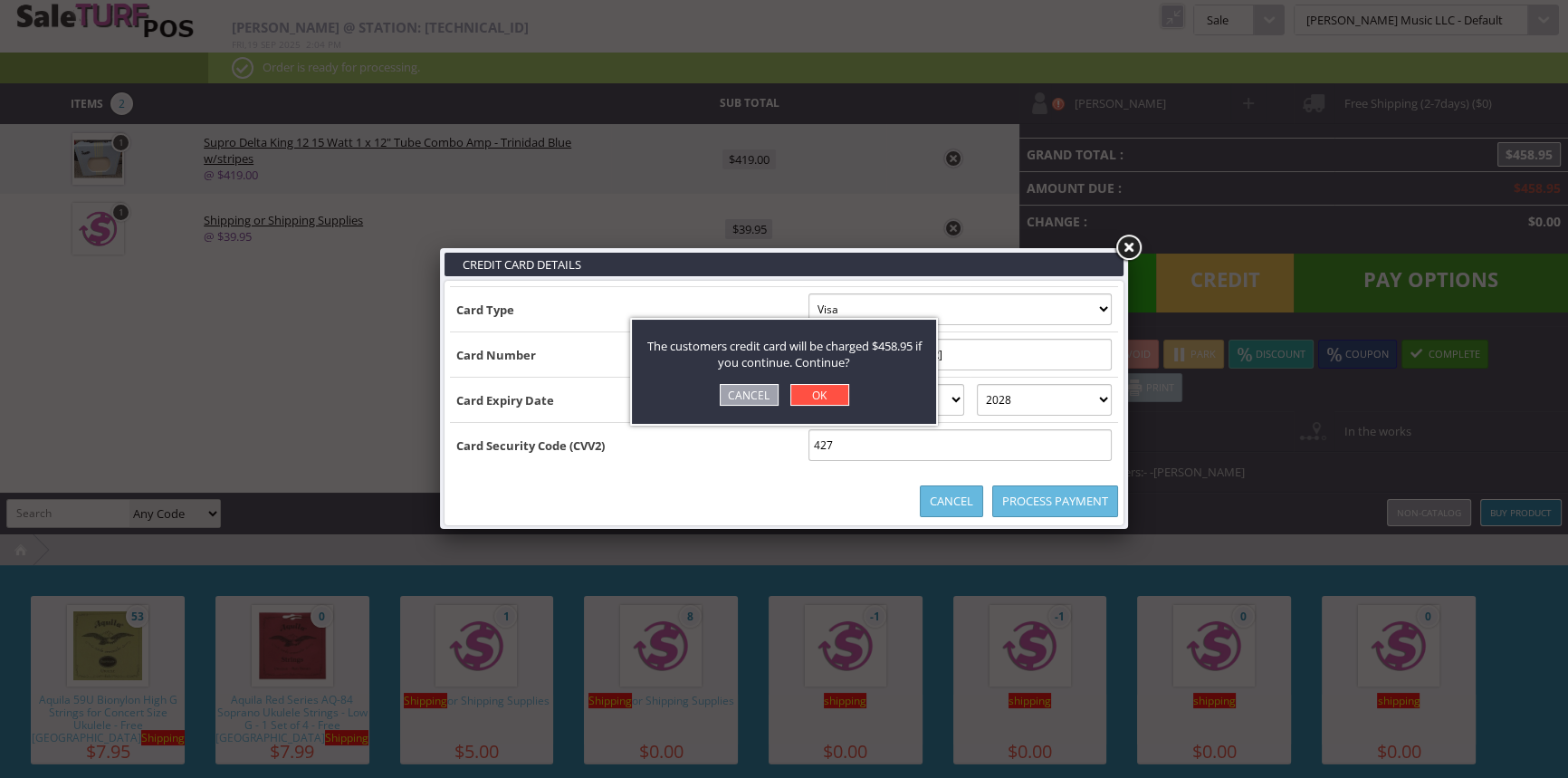
click at [814, 395] on link "OK" at bounding box center [820, 394] width 59 height 22
select select "cash"
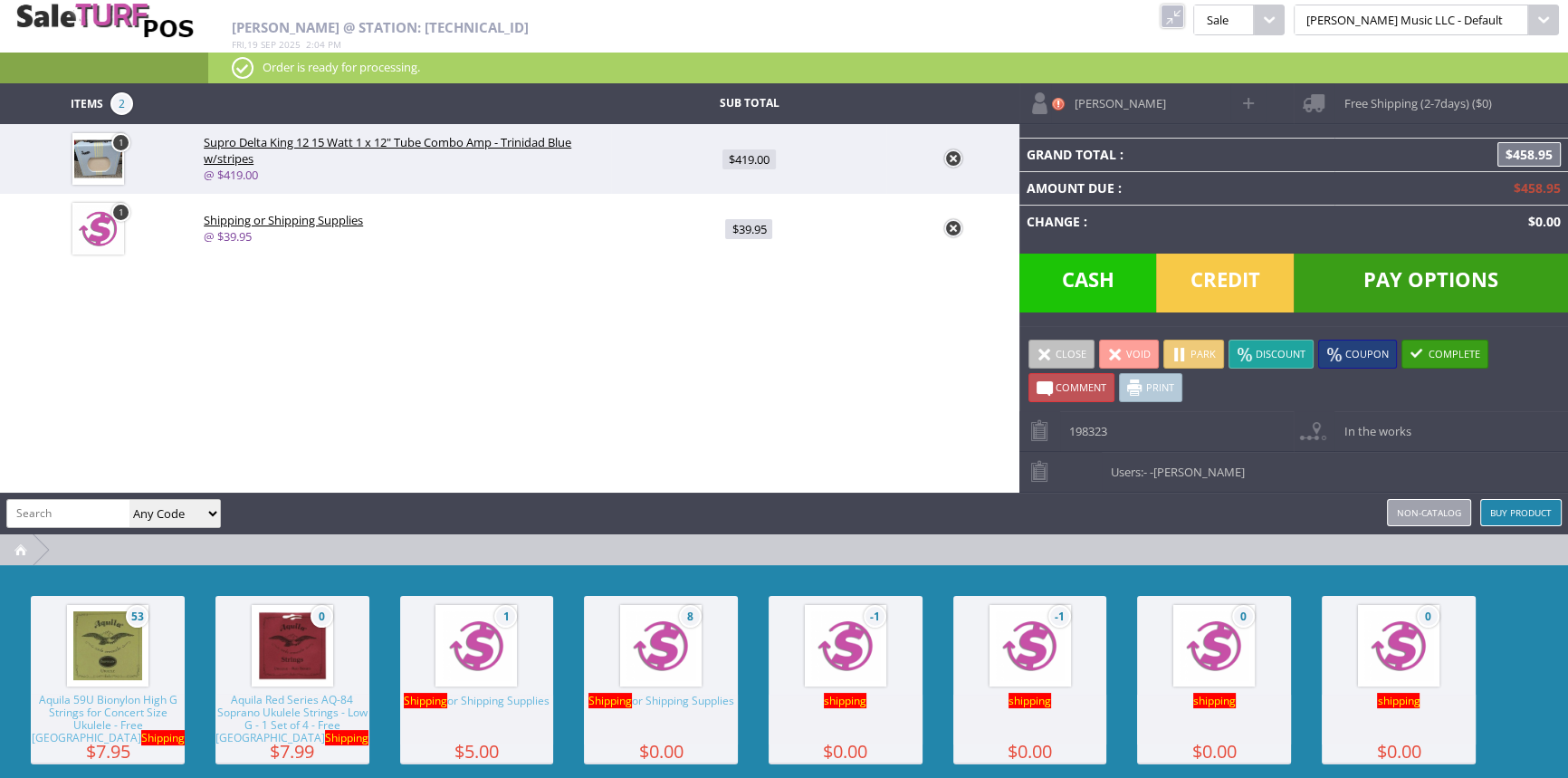
type input "0"
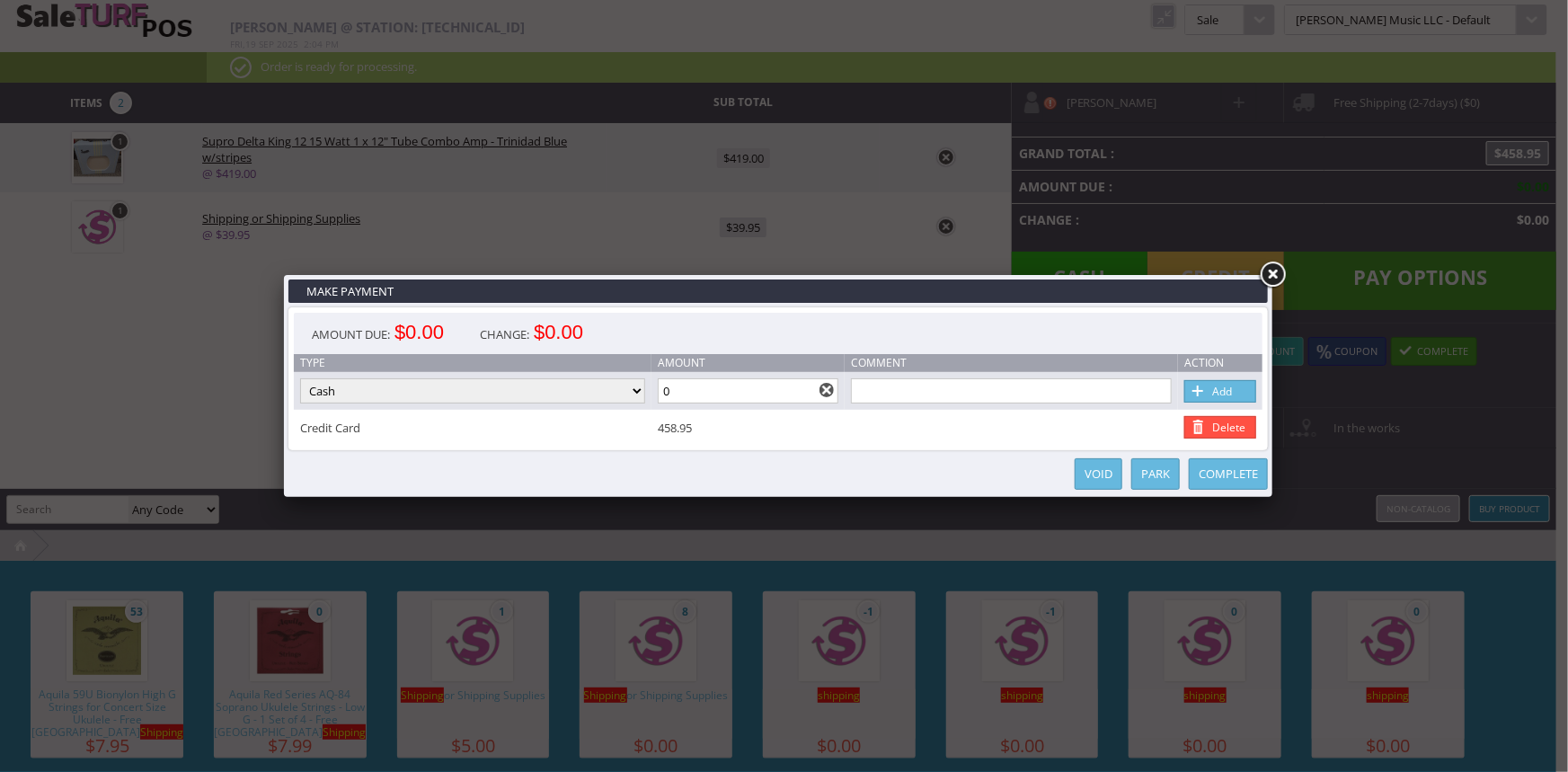
click at [1236, 467] on link "Complete" at bounding box center [1227, 474] width 79 height 31
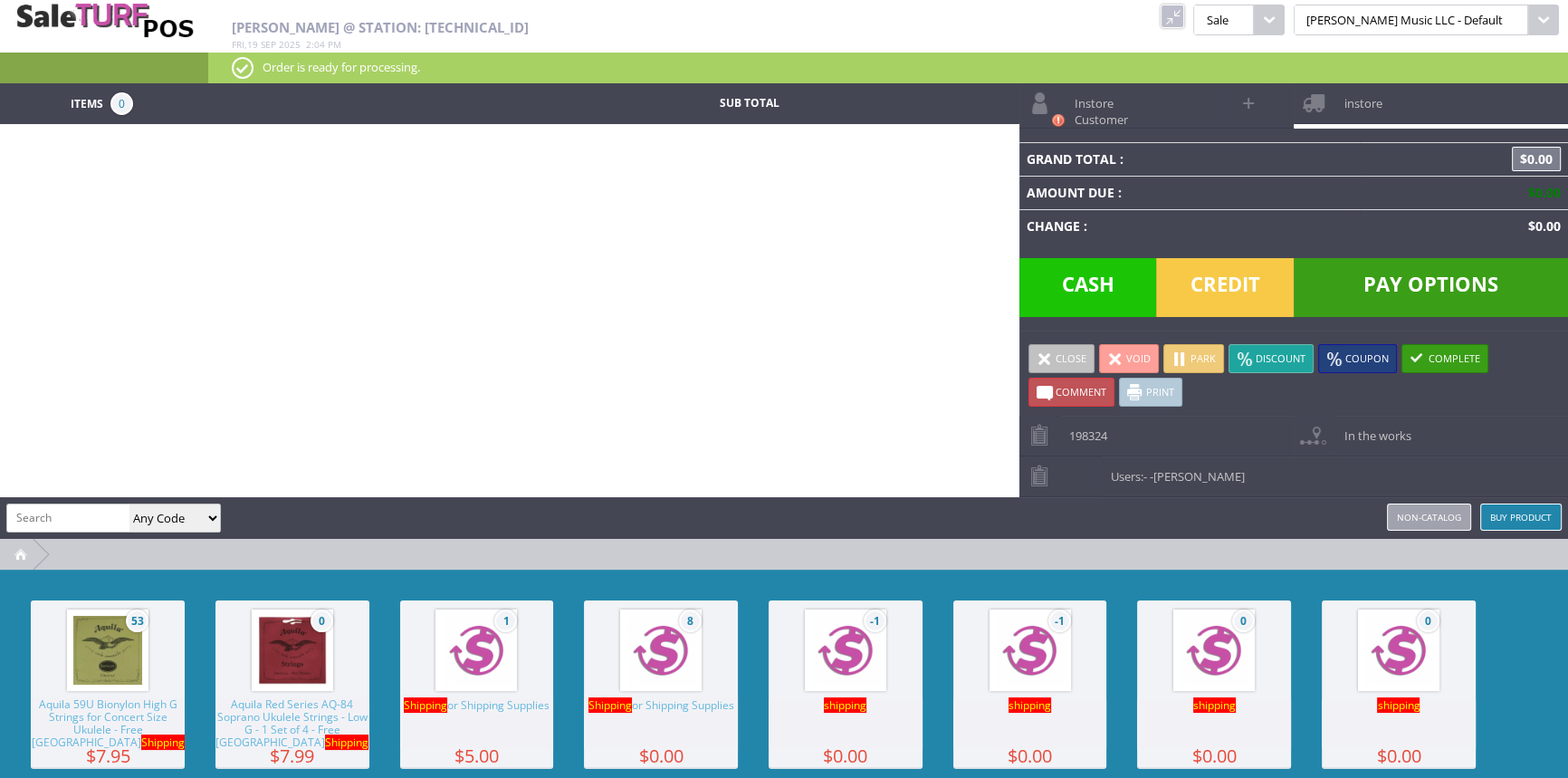
click at [1184, 21] on link at bounding box center [1173, 16] width 24 height 24
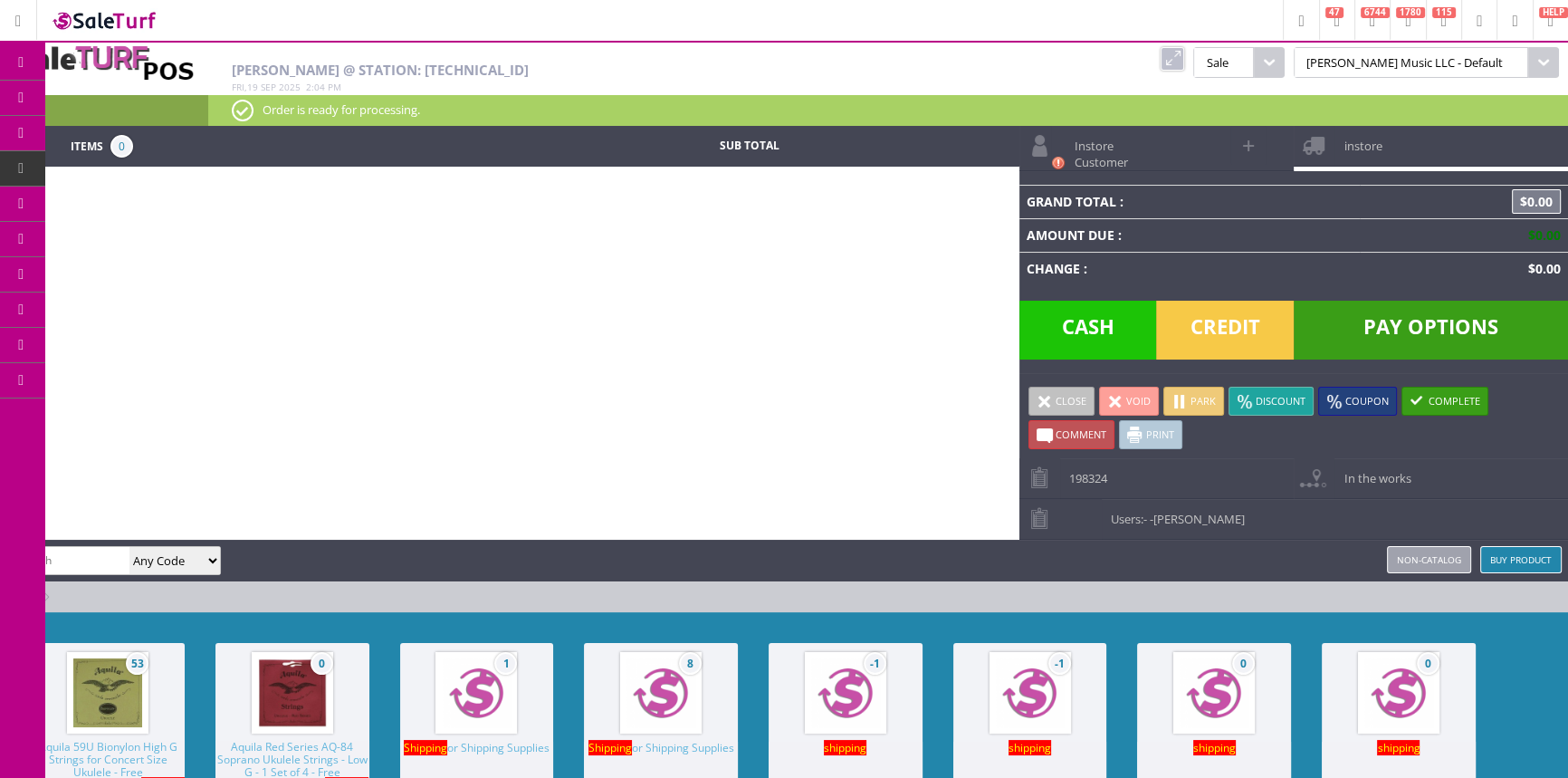
click at [144, 200] on span "Order List" at bounding box center [135, 204] width 53 height 16
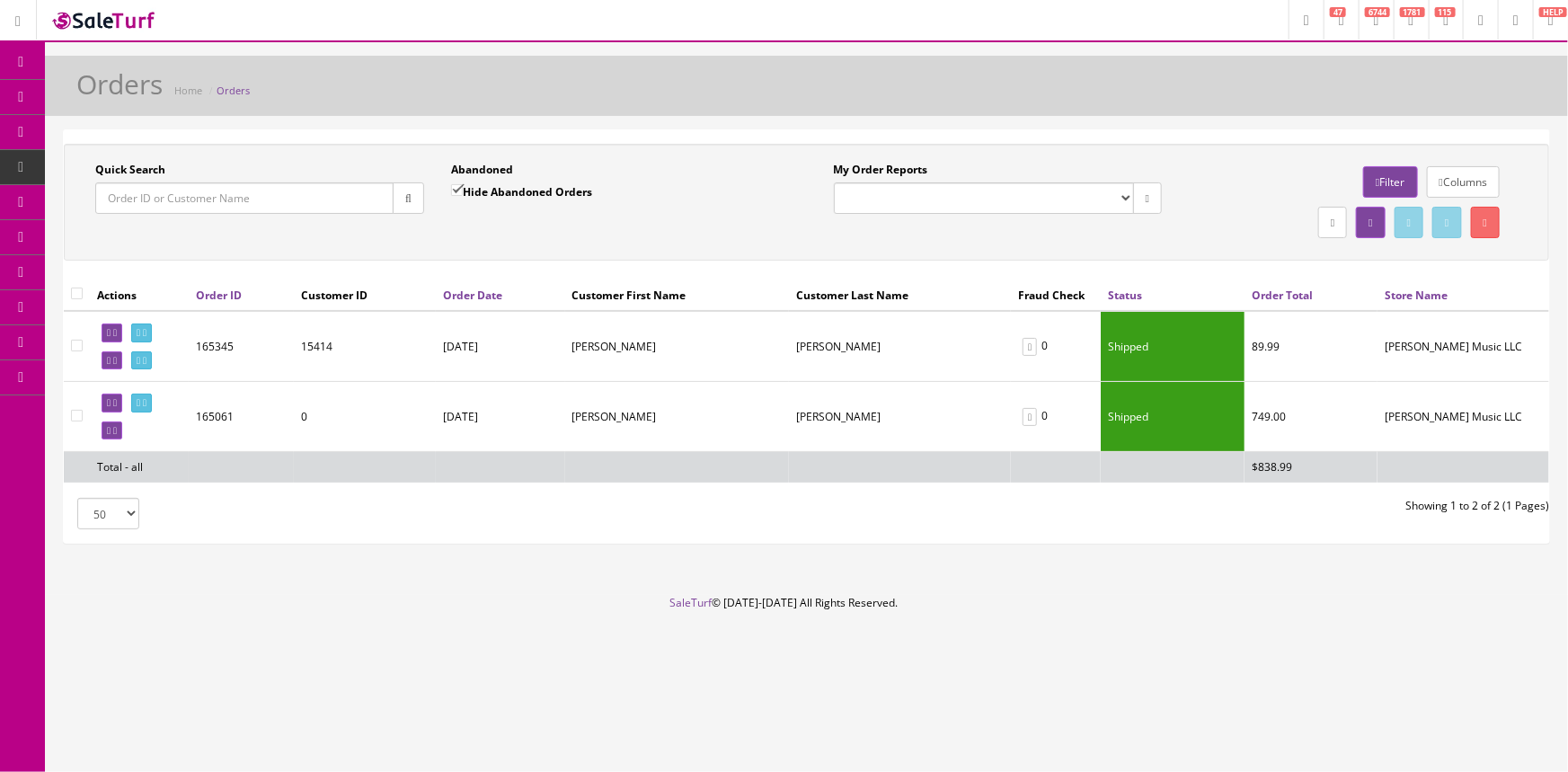
click at [179, 198] on input "Quick Search" at bounding box center [244, 197] width 298 height 31
type input "d"
click at [166, 163] on span "POS Console" at bounding box center [138, 167] width 63 height 15
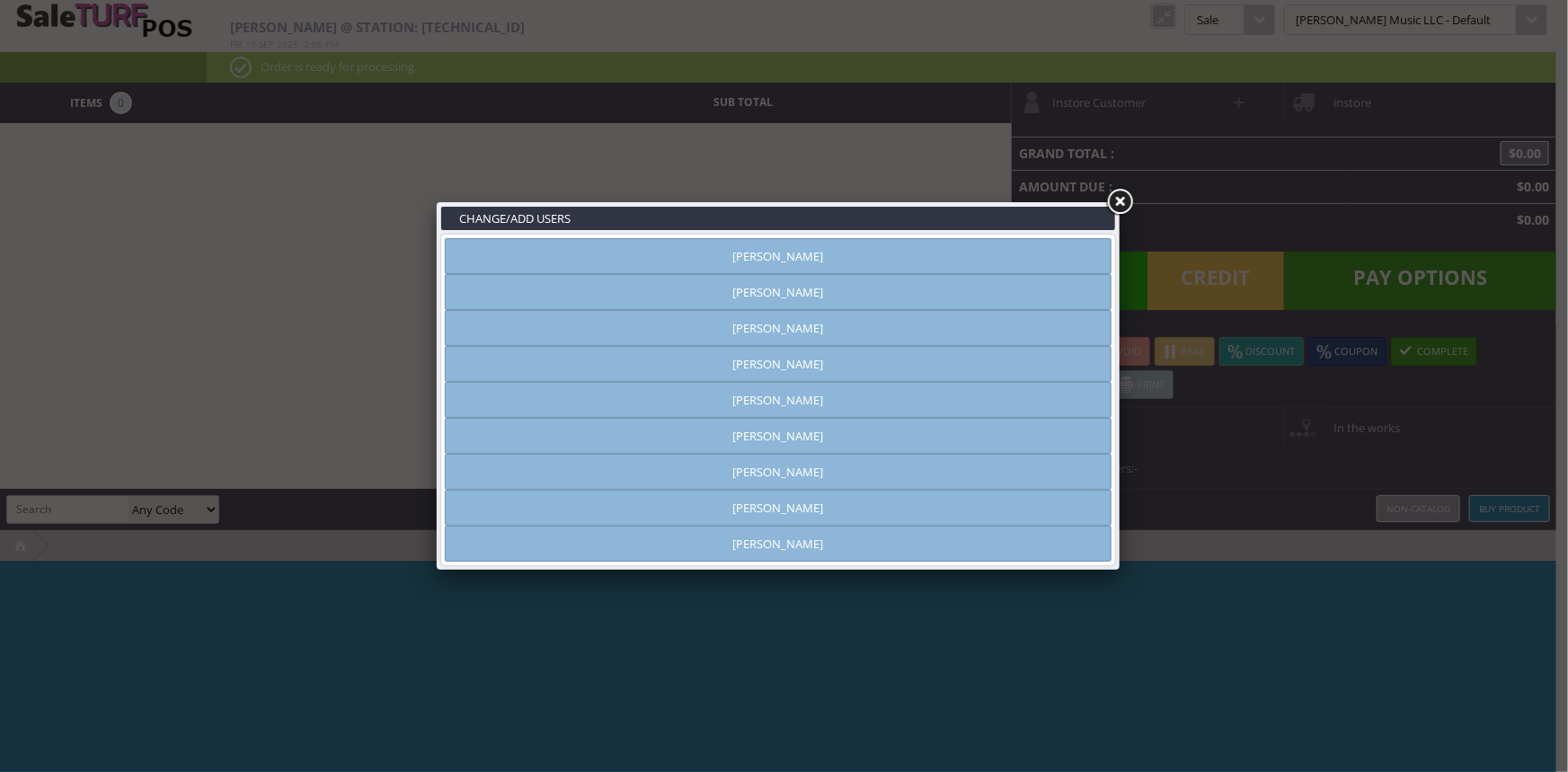
type input "[PERSON_NAME]"
click at [1123, 200] on link at bounding box center [1119, 202] width 32 height 32
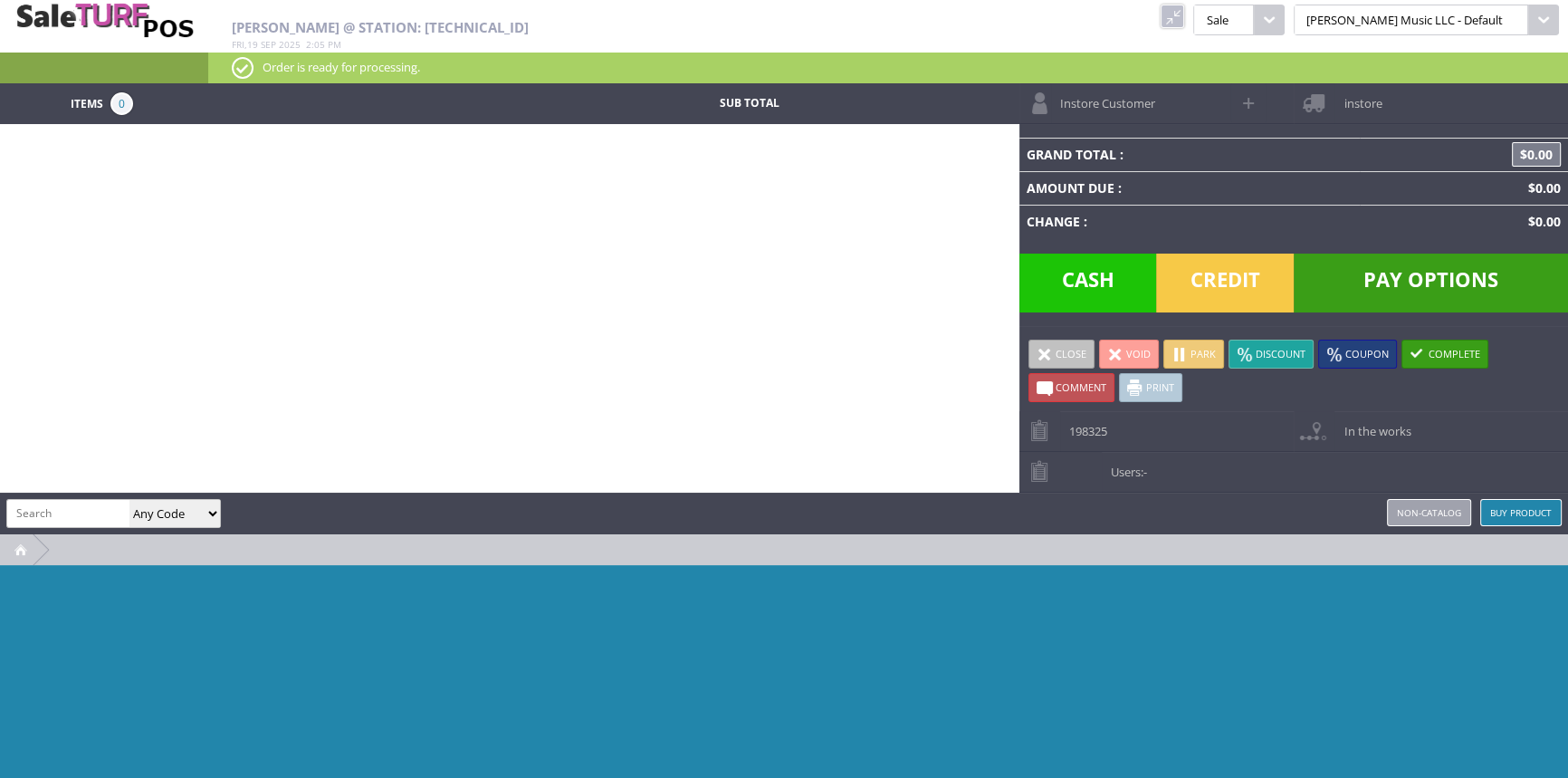
click at [1184, 17] on link at bounding box center [1173, 16] width 24 height 24
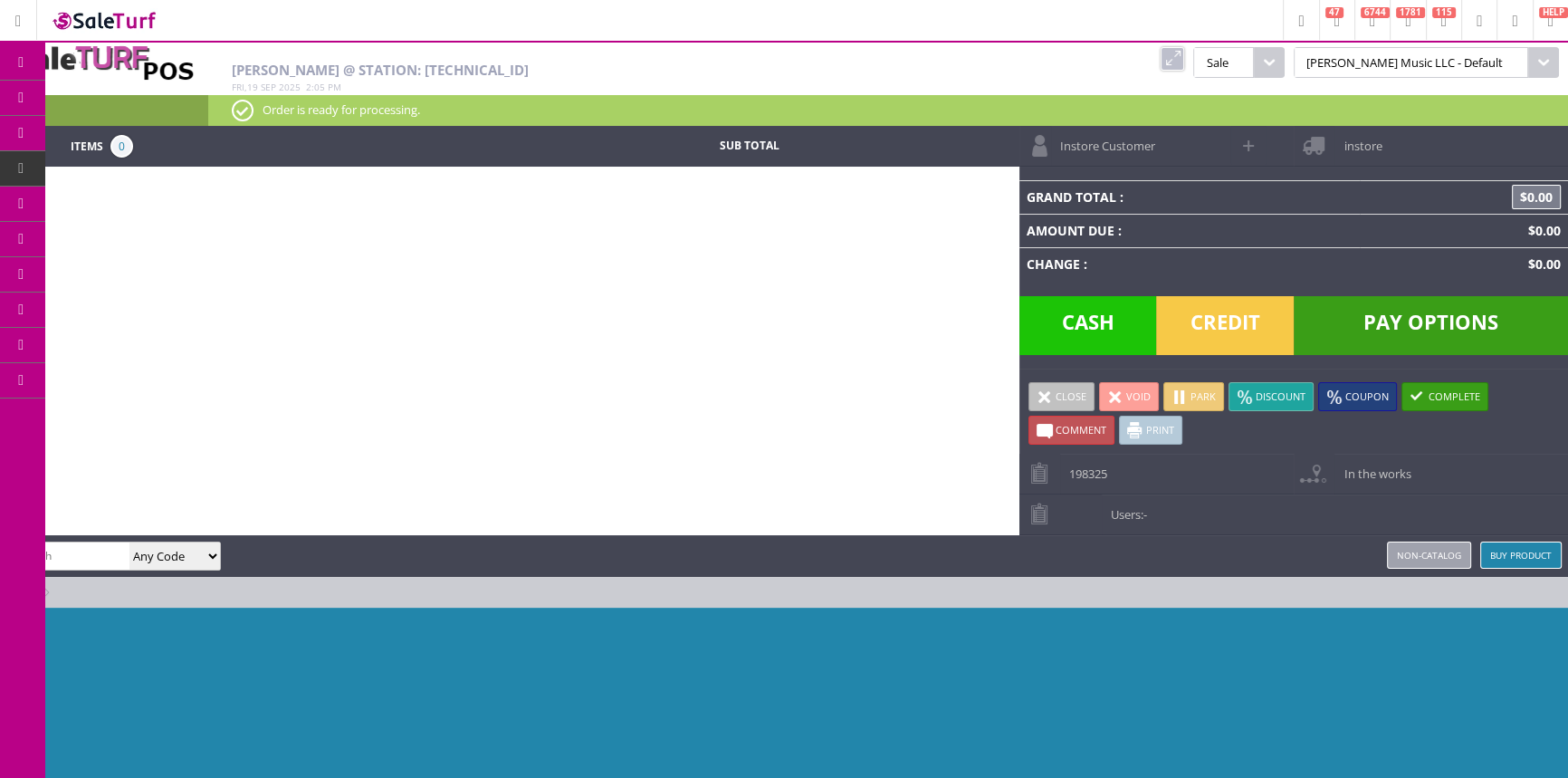
click at [159, 201] on span "Order List" at bounding box center [135, 204] width 53 height 16
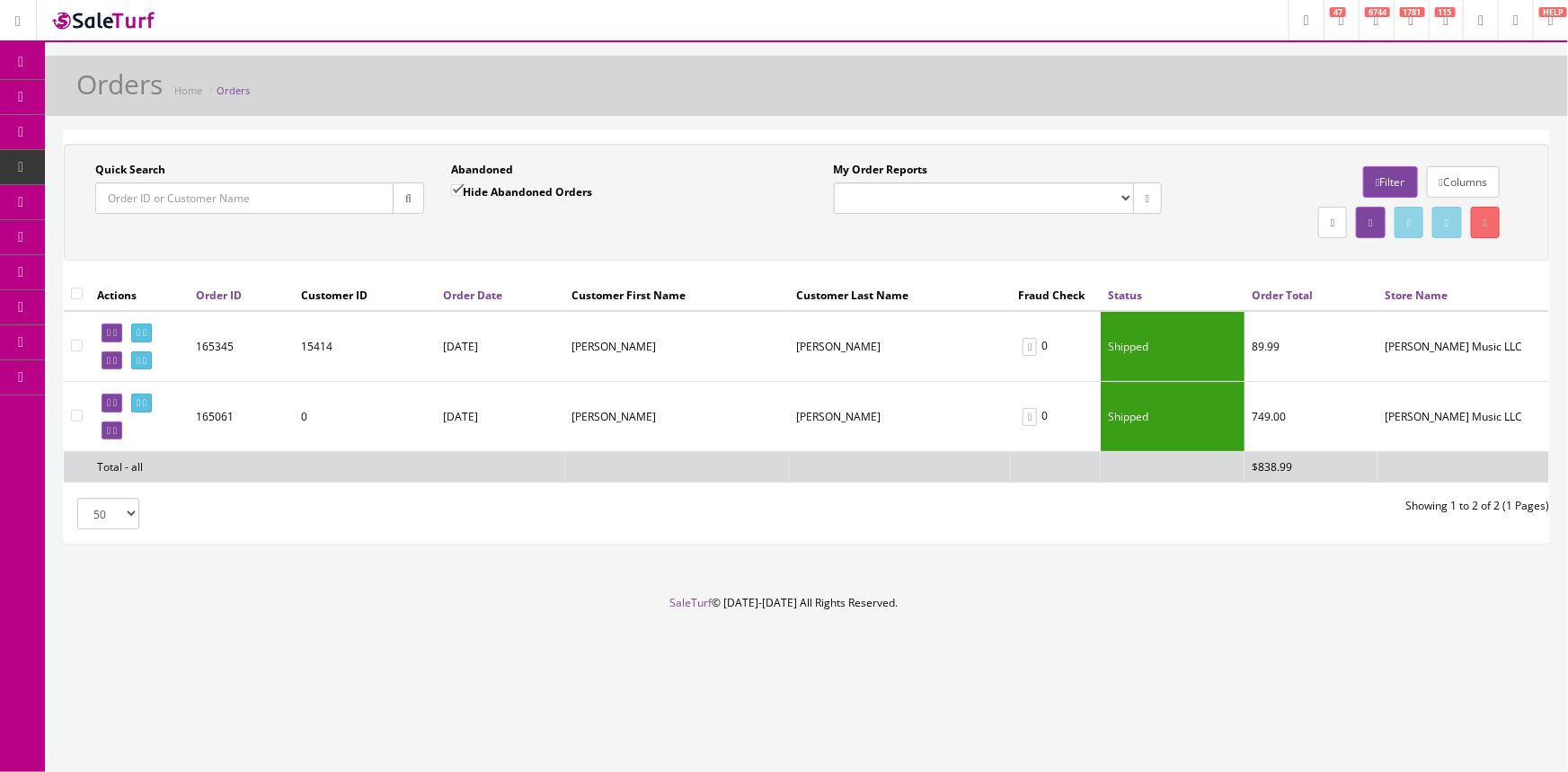
click at [158, 200] on input "Quick Search" at bounding box center [244, 197] width 298 height 31
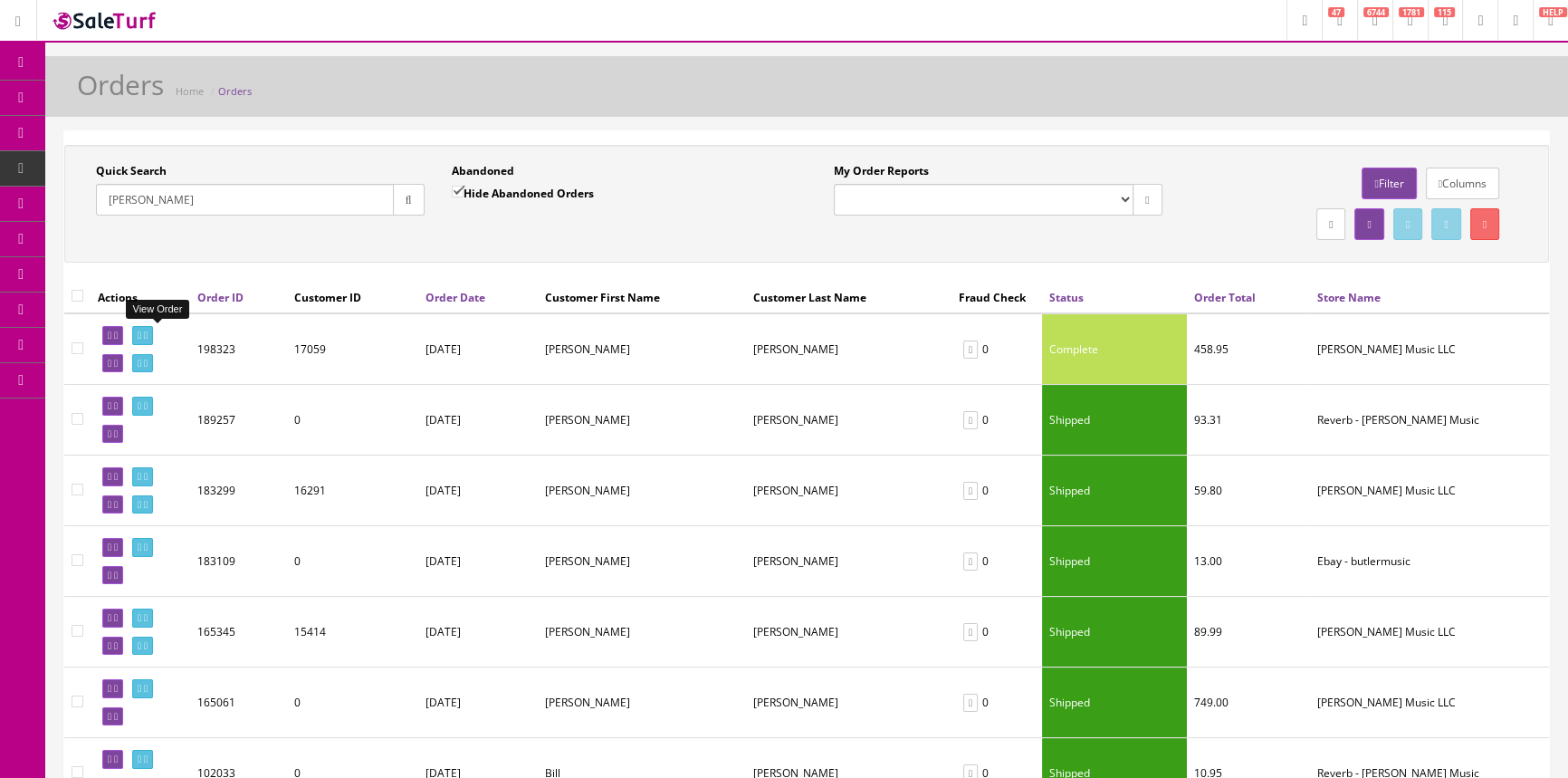
type input "[PERSON_NAME]"
click at [141, 338] on icon at bounding box center [139, 335] width 4 height 10
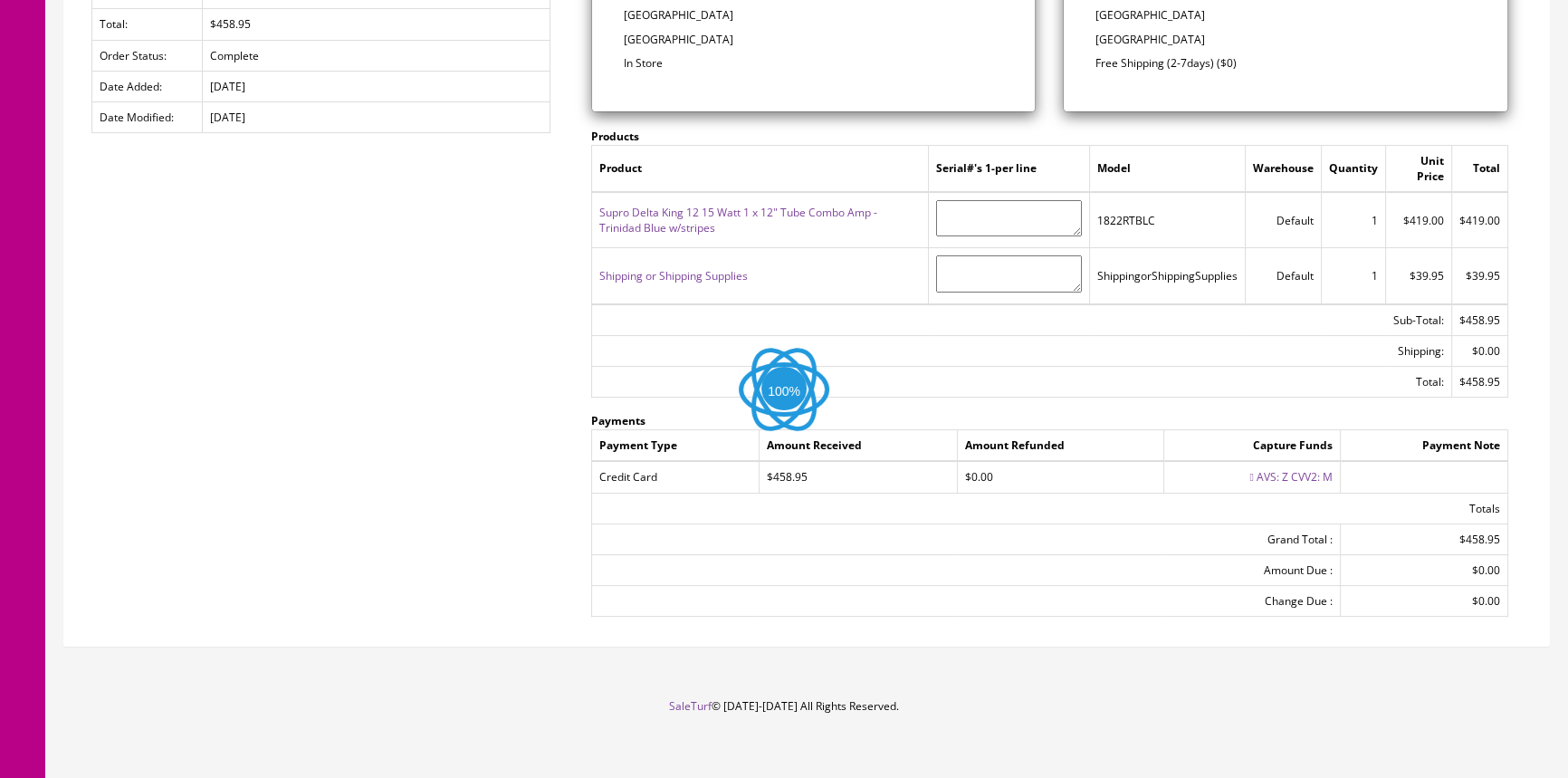
scroll to position [422, 0]
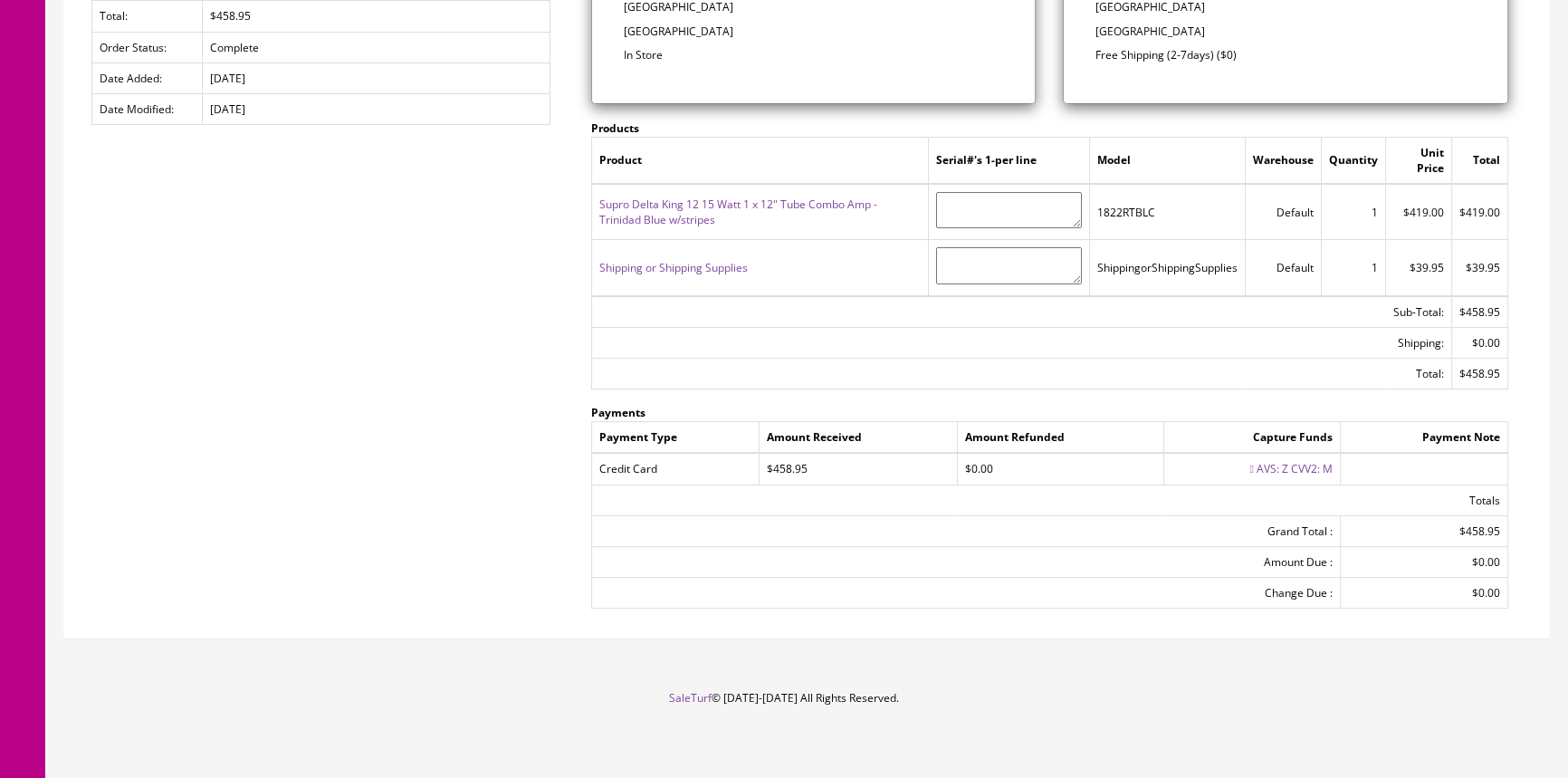
click at [1301, 466] on link "AVS: Z CVV2: M" at bounding box center [1295, 469] width 76 height 15
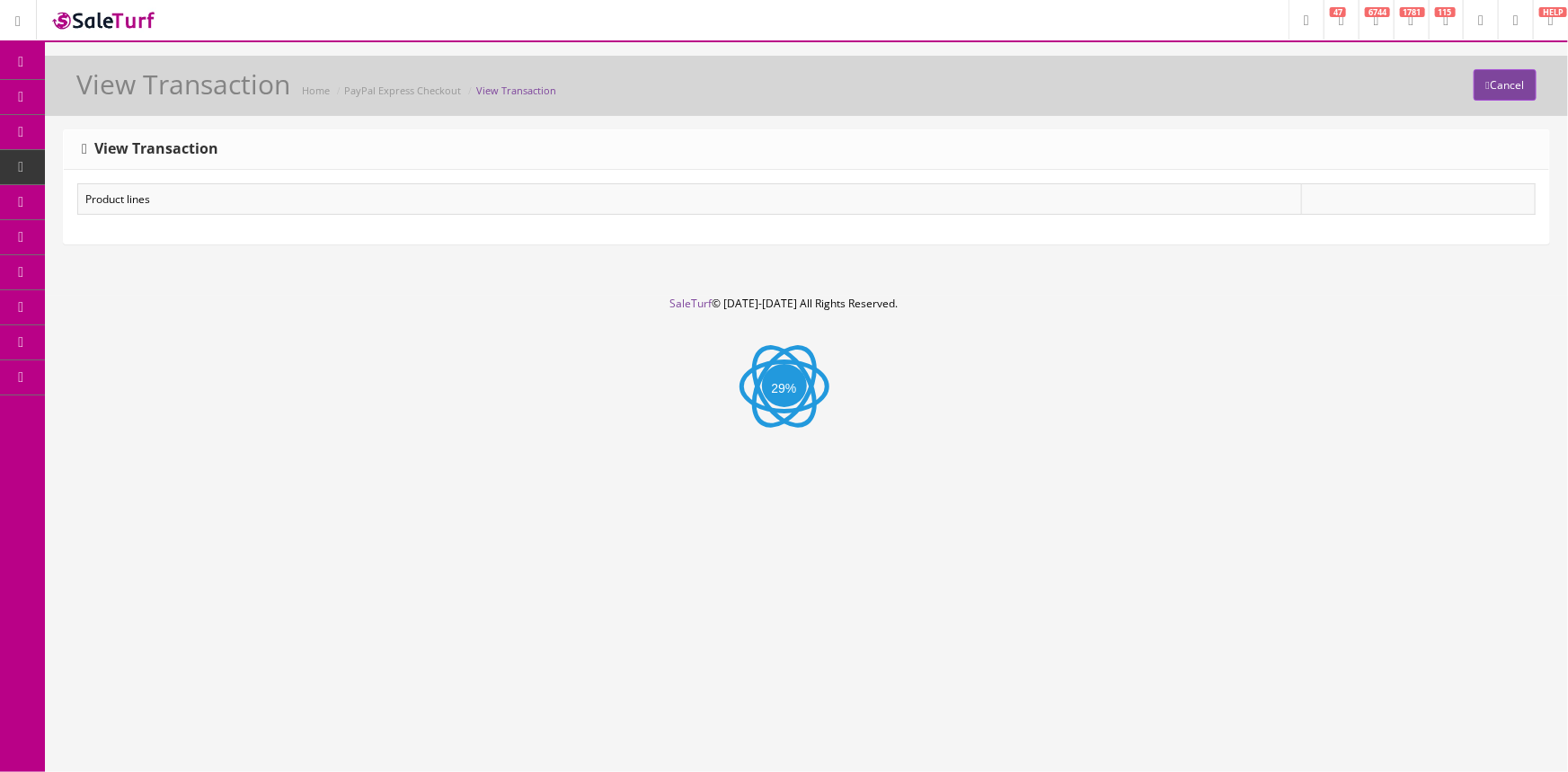
click at [1291, 460] on div "Research Trends Trending on Ebay Google Trends Amazon Insights (Login Before Cl…" at bounding box center [784, 386] width 1568 height 772
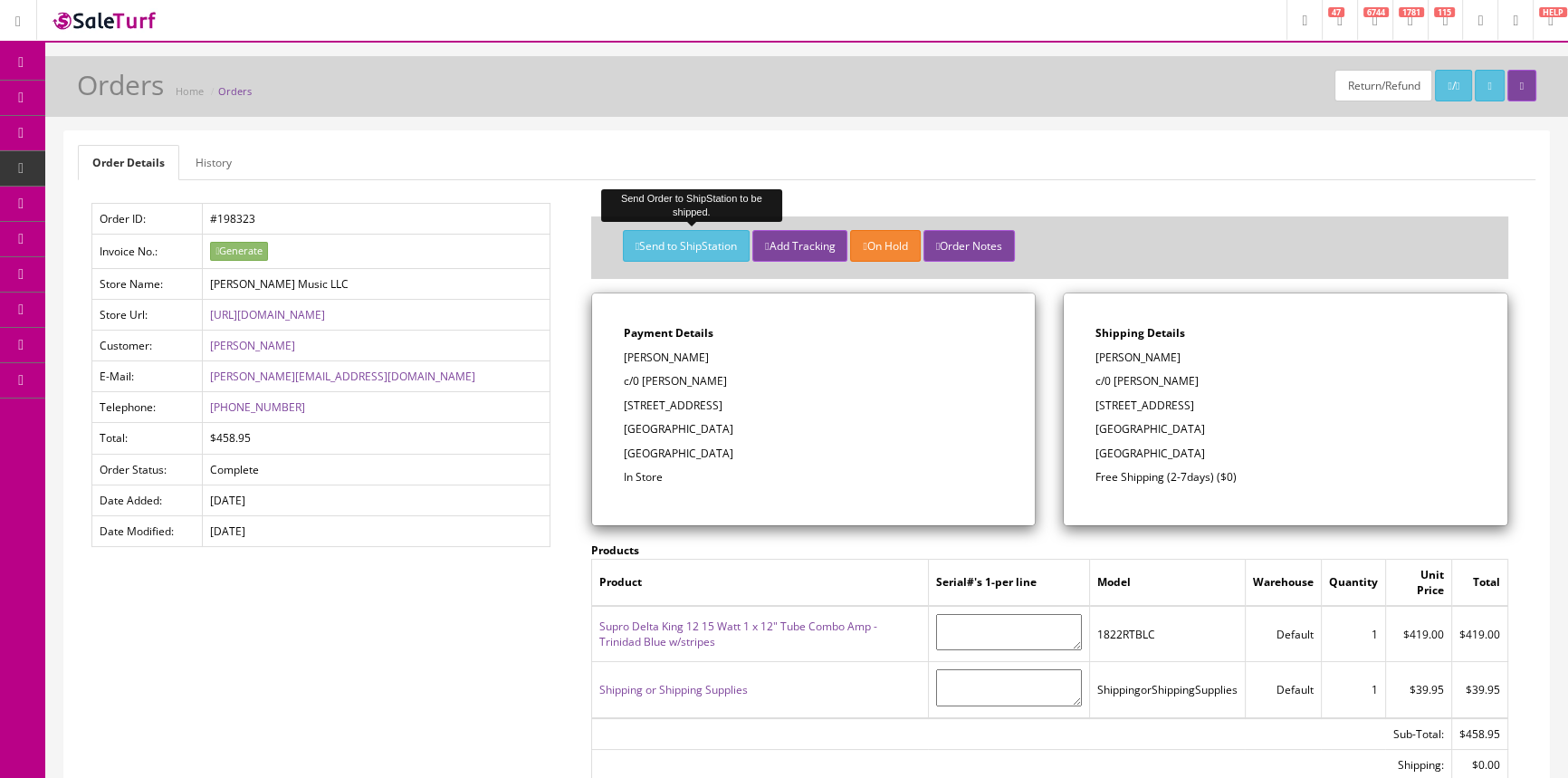
click at [694, 242] on button "Send to ShipStation" at bounding box center [686, 245] width 127 height 32
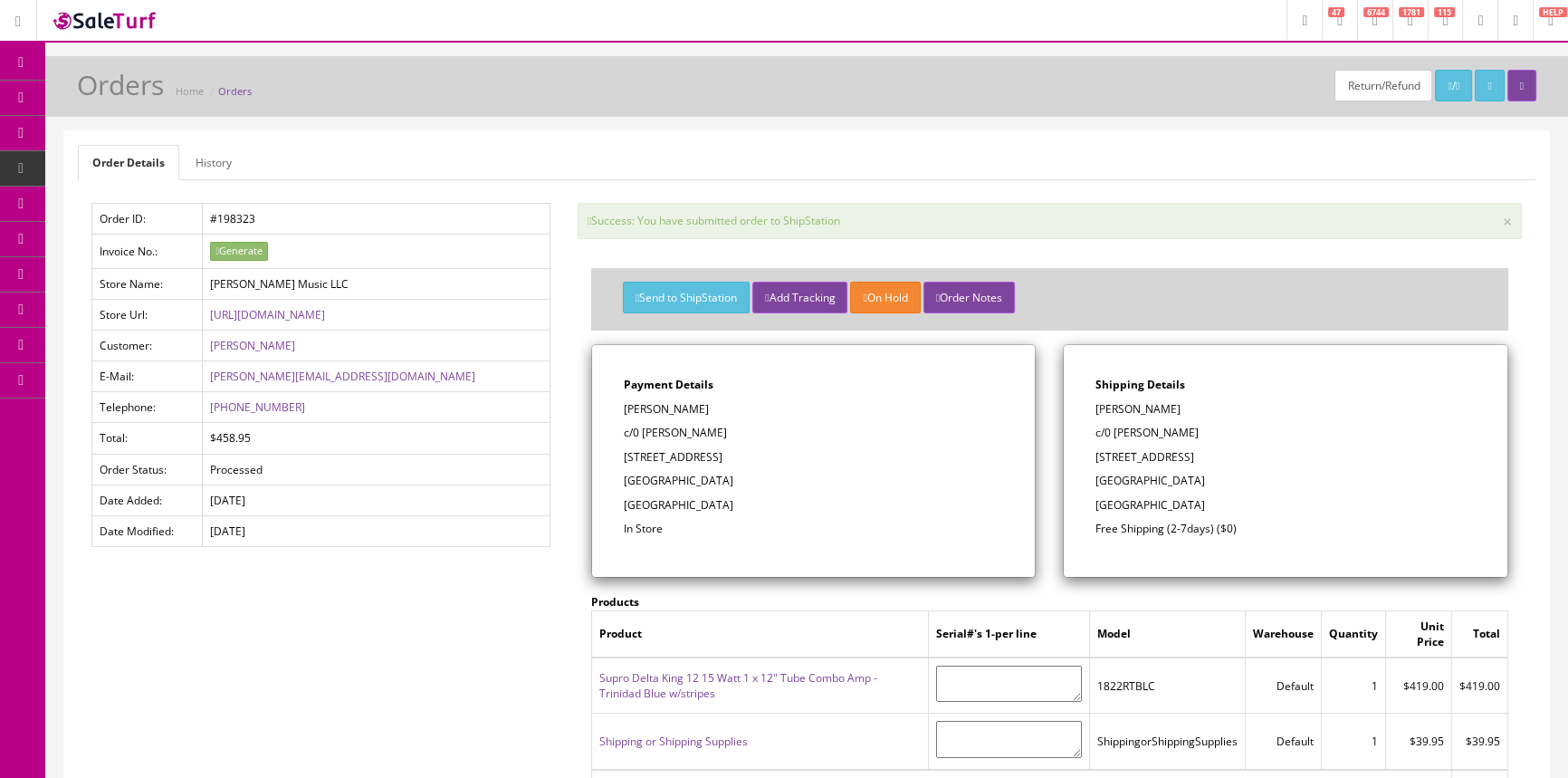
click at [117, 201] on link "Order List" at bounding box center [139, 203] width 190 height 35
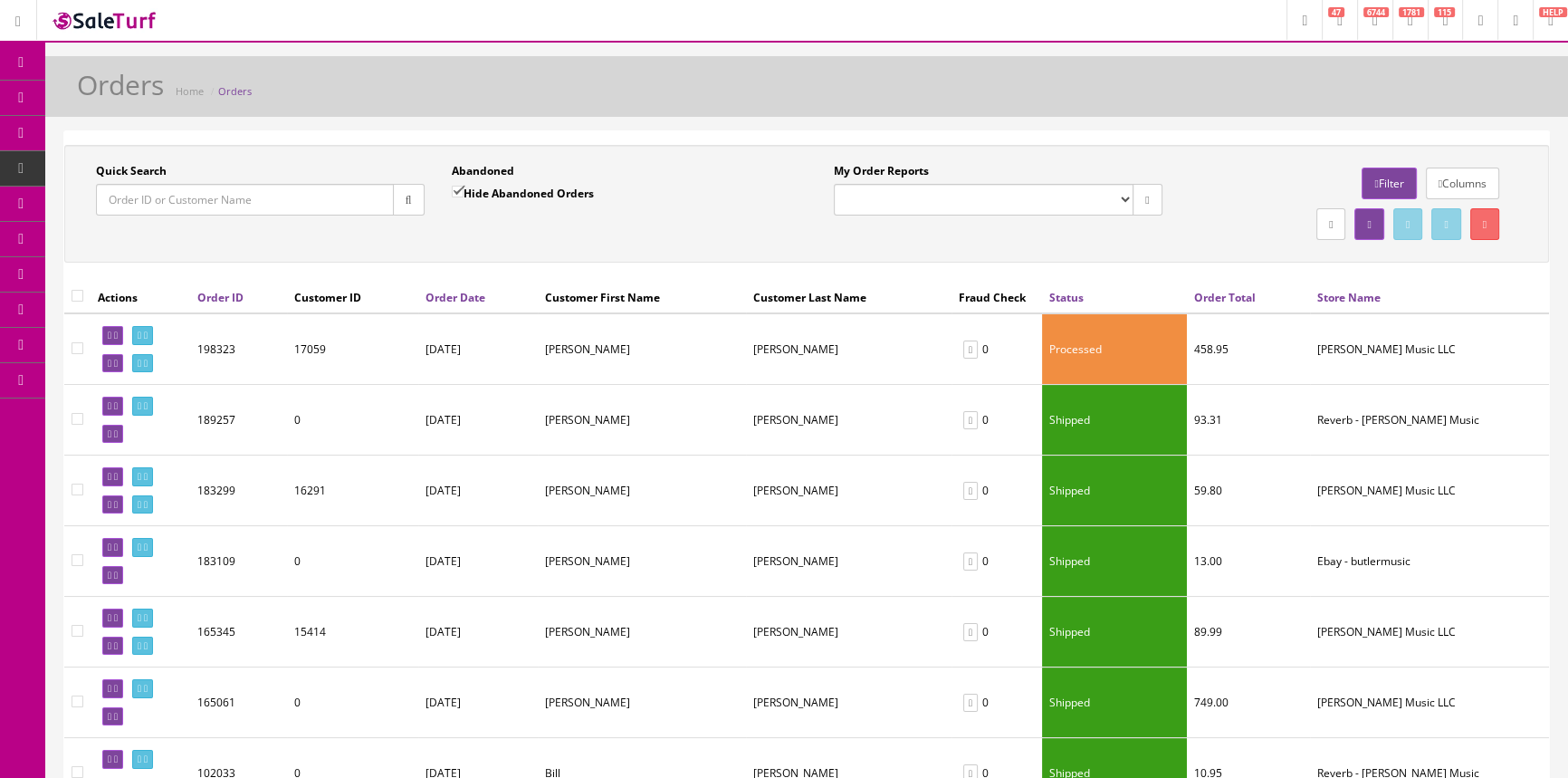
click at [179, 206] on input "Quick Search" at bounding box center [245, 199] width 298 height 32
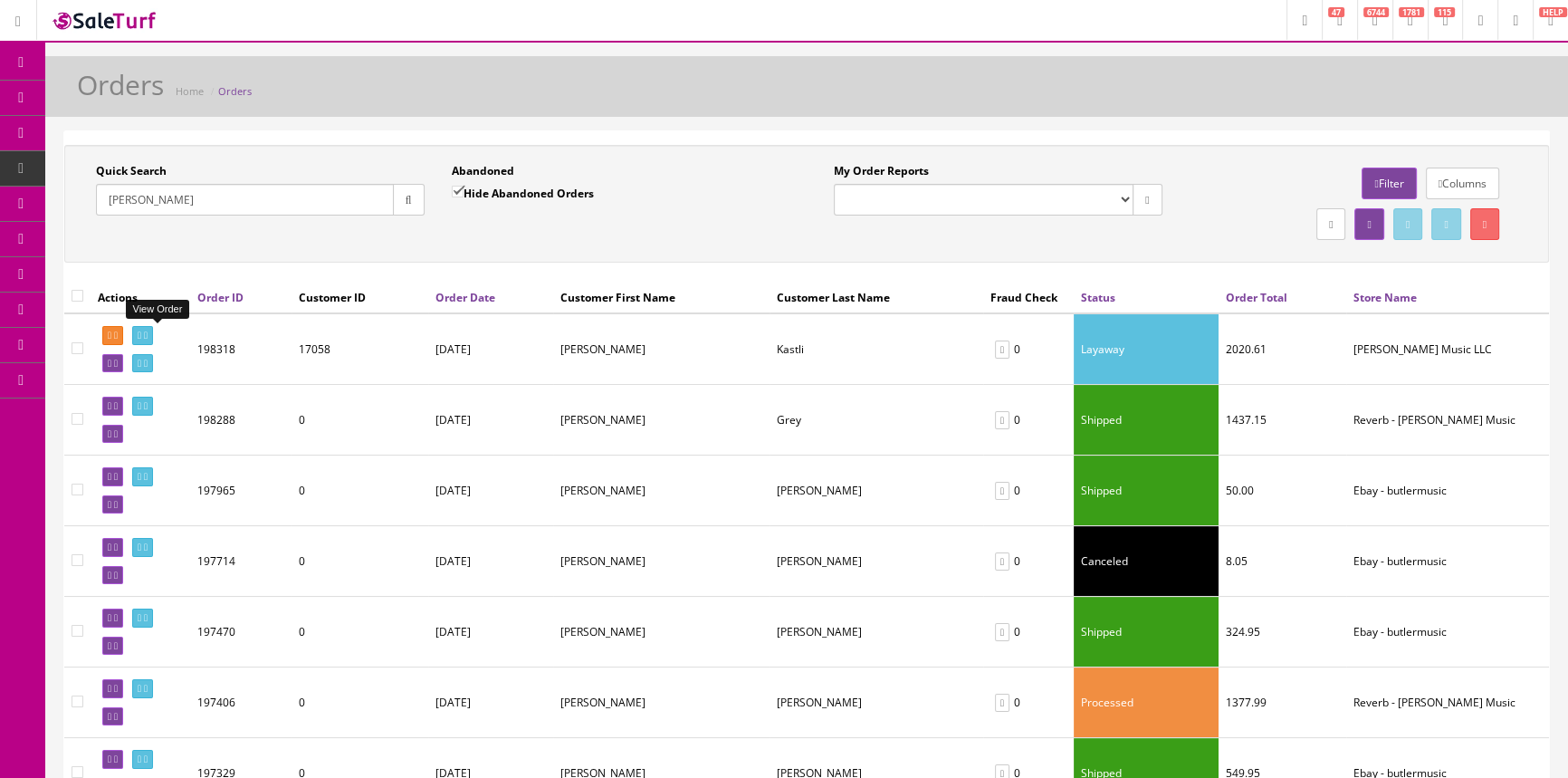
type input "[PERSON_NAME]"
click at [141, 332] on icon at bounding box center [139, 335] width 4 height 10
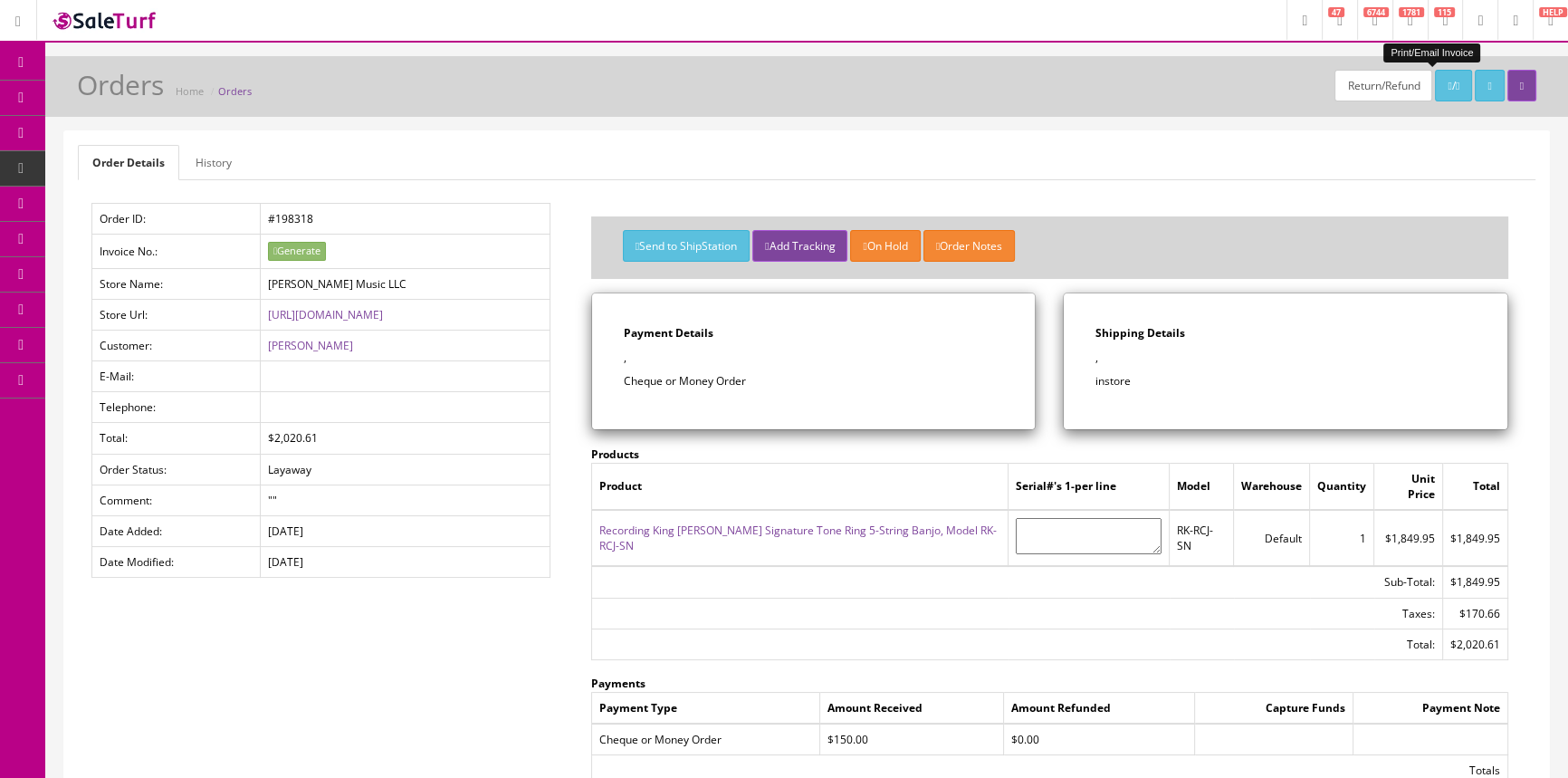
click at [1448, 81] on icon at bounding box center [1450, 85] width 4 height 11
click at [97, 89] on link "Products" at bounding box center [139, 97] width 190 height 35
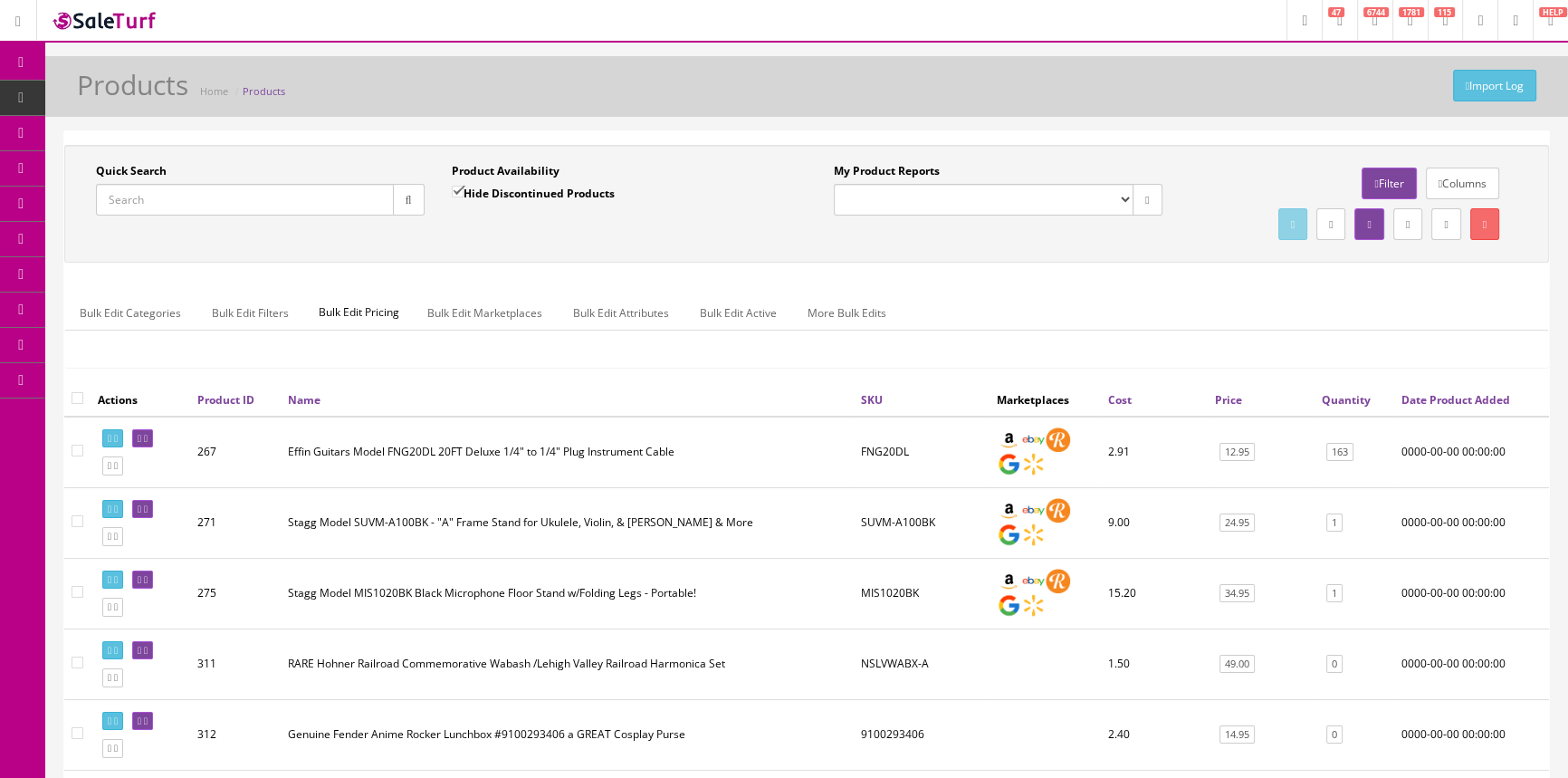
click at [210, 189] on input "Quick Search" at bounding box center [245, 199] width 298 height 32
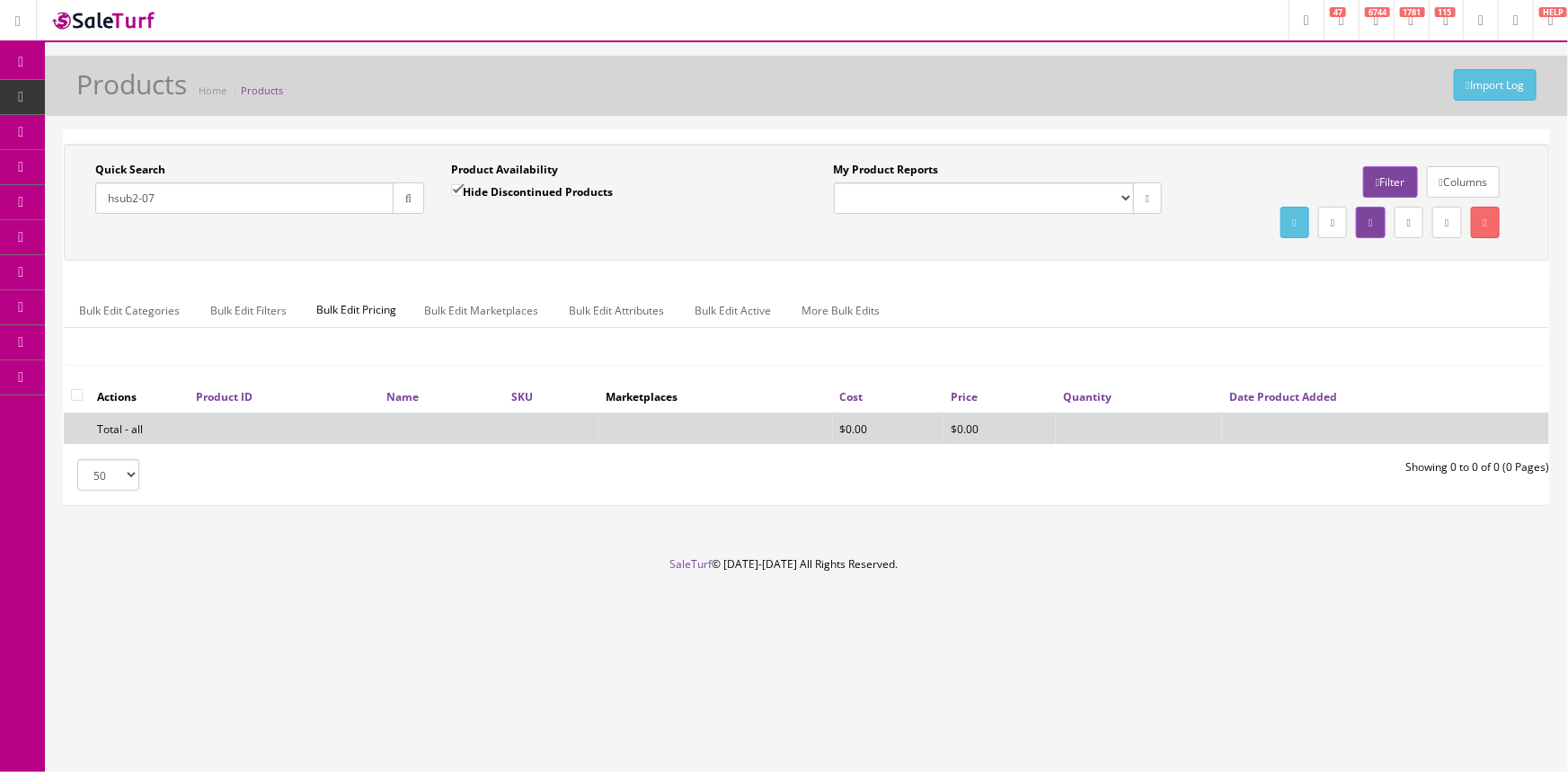
type input "hsub2-07"
click at [460, 192] on input "Hide Discontinued Products" at bounding box center [457, 189] width 11 height 11
checkbox input "false"
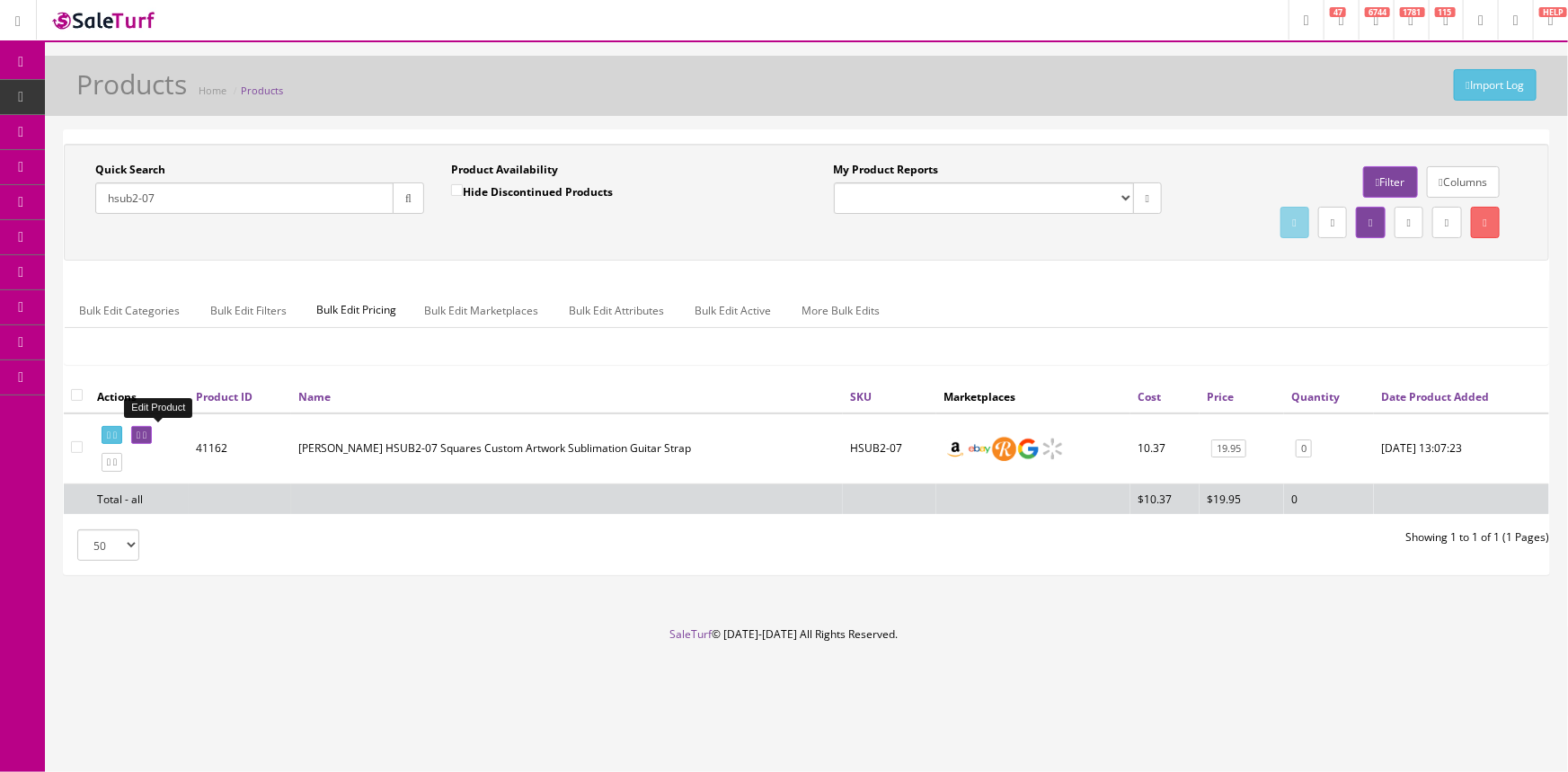
click at [152, 432] on link at bounding box center [141, 435] width 21 height 19
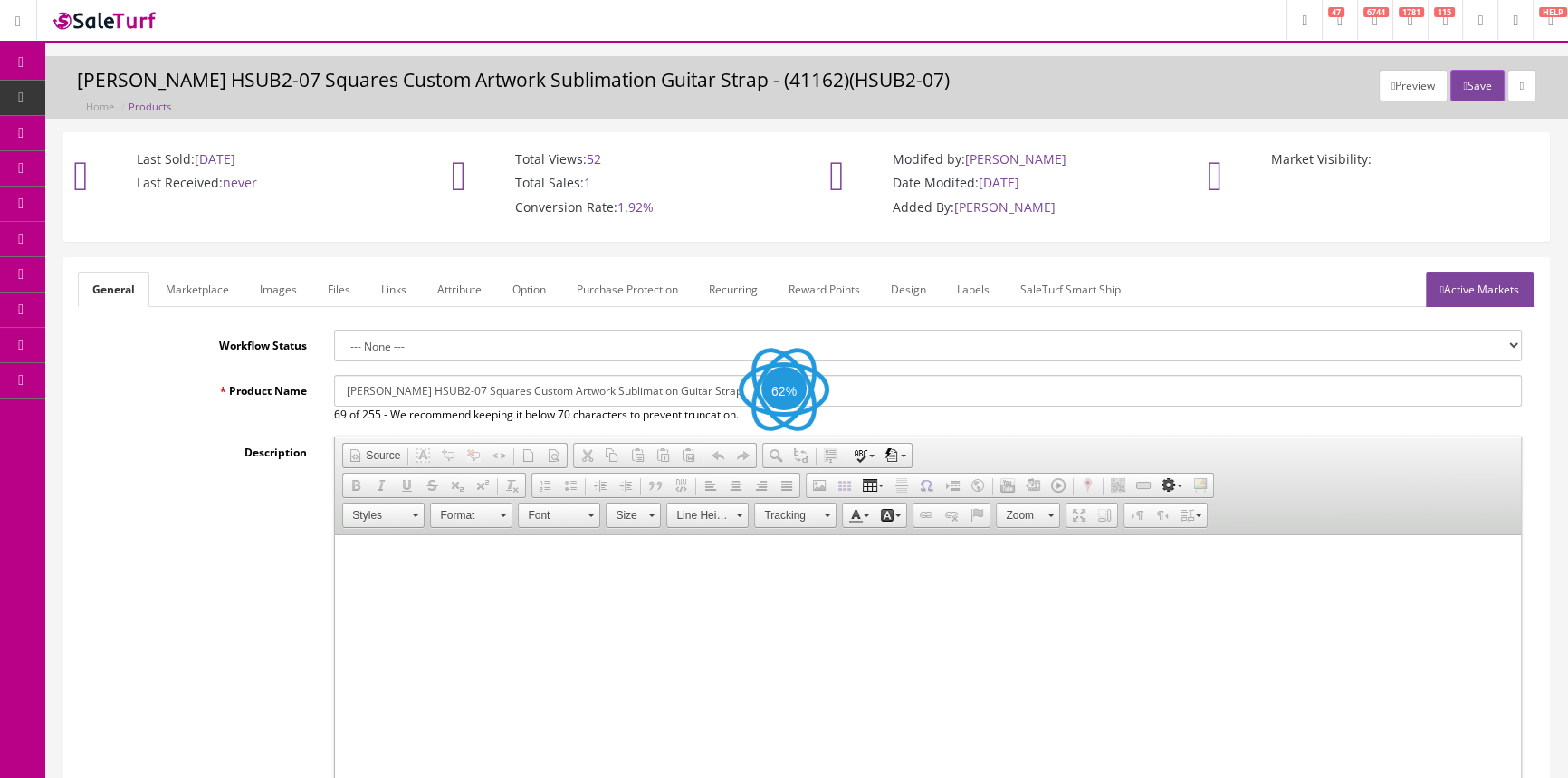
click at [295, 293] on link "Images" at bounding box center [278, 288] width 66 height 35
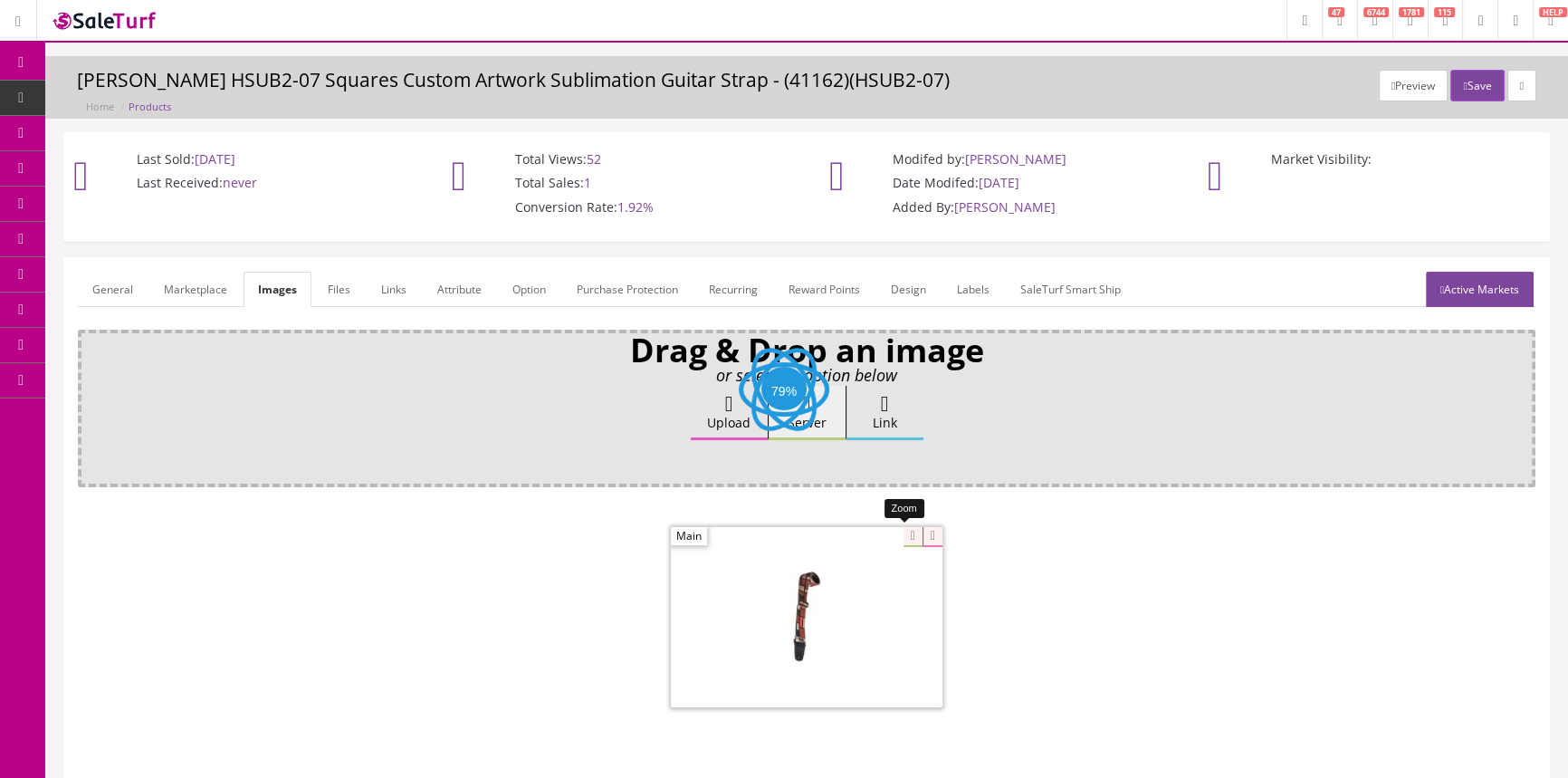
click at [909, 536] on div at bounding box center [807, 617] width 271 height 181
click at [160, 97] on span "Products" at bounding box center [138, 97] width 44 height 15
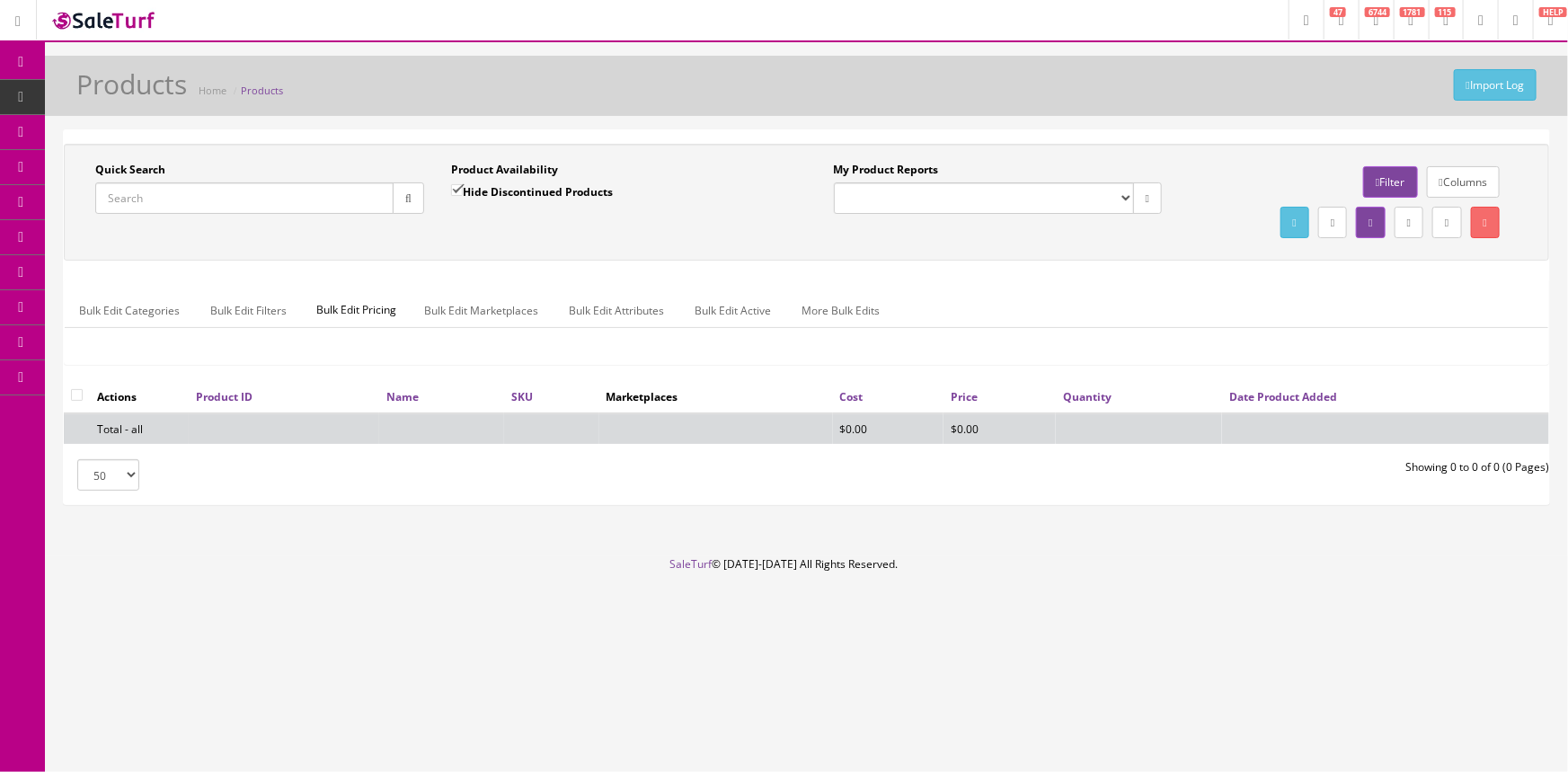
click at [200, 197] on input "Quick Search" at bounding box center [244, 197] width 298 height 31
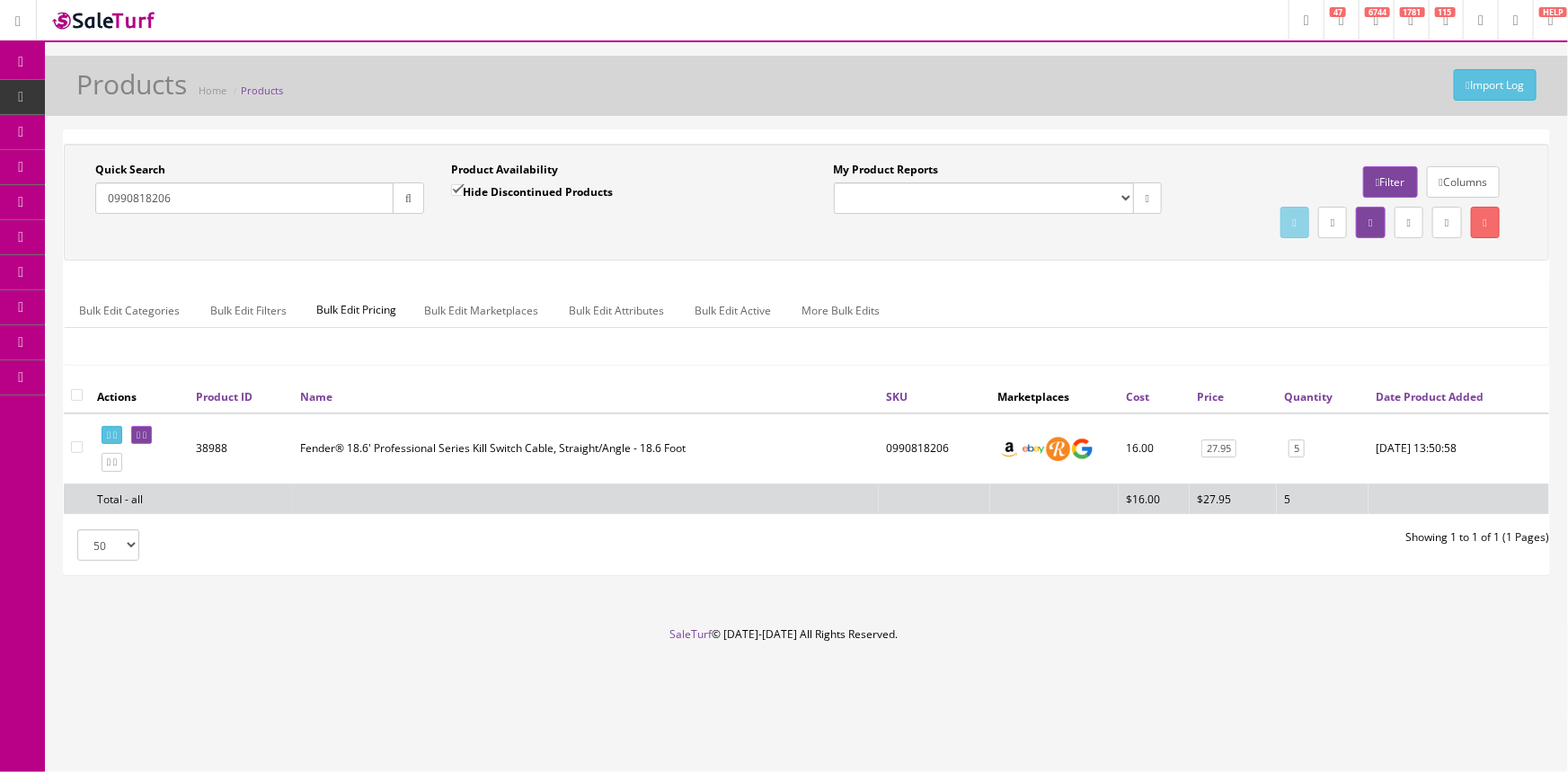
type input "0990818206"
click at [139, 199] on span "Order List" at bounding box center [132, 202] width 49 height 15
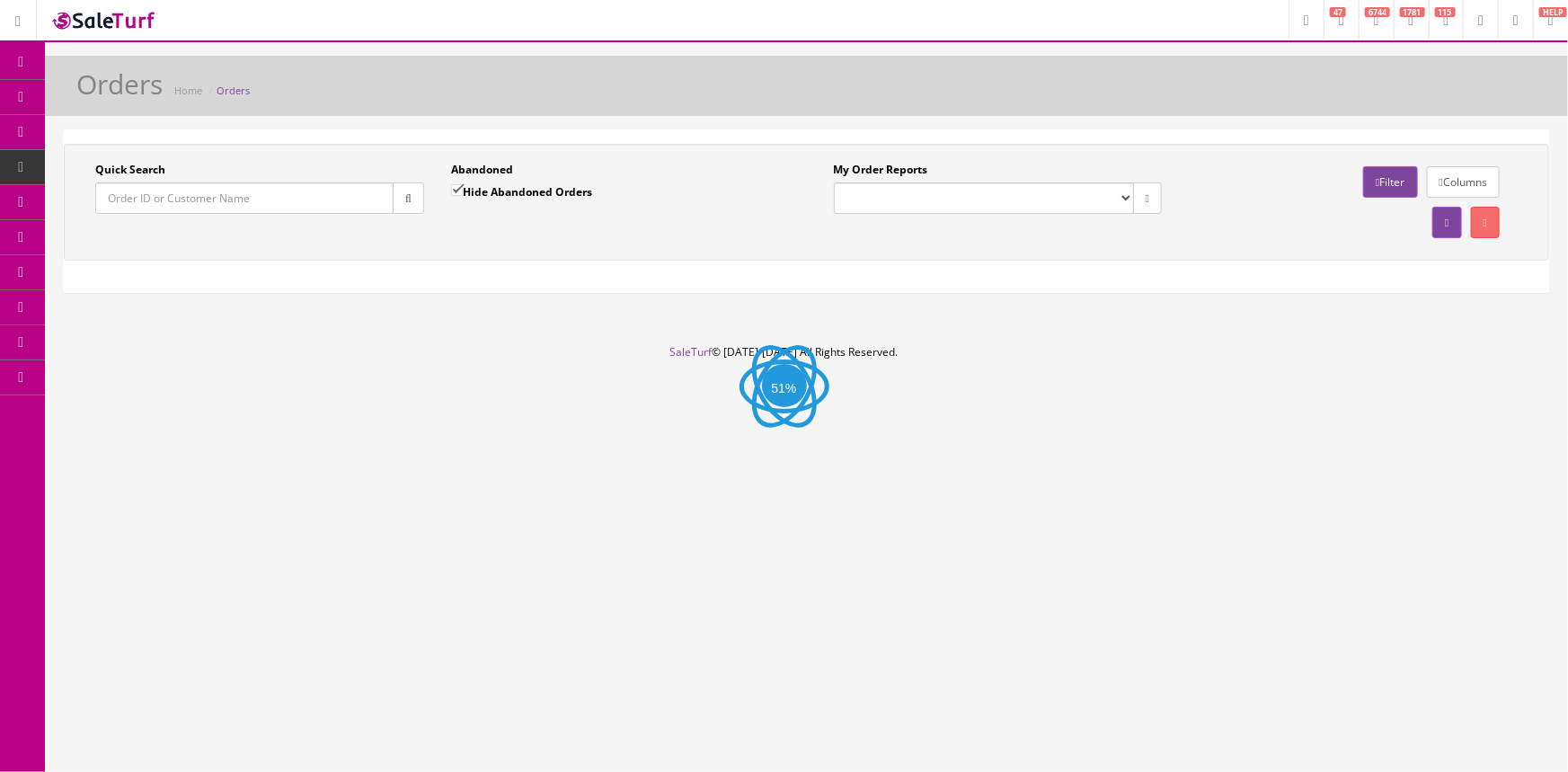
click at [148, 198] on input "Quick Search" at bounding box center [244, 197] width 298 height 31
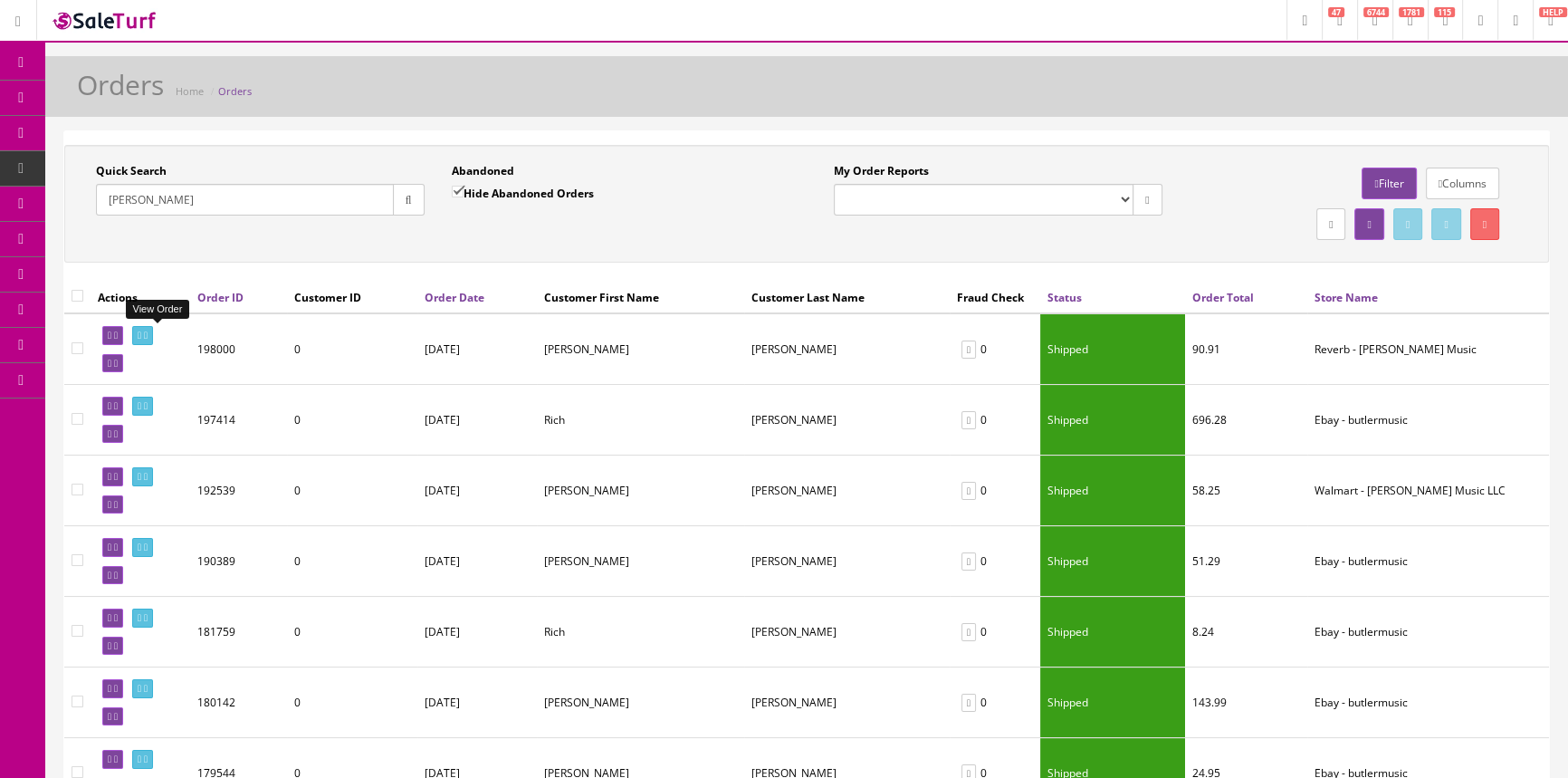
type input "[PERSON_NAME]"
click at [141, 331] on icon at bounding box center [139, 335] width 4 height 10
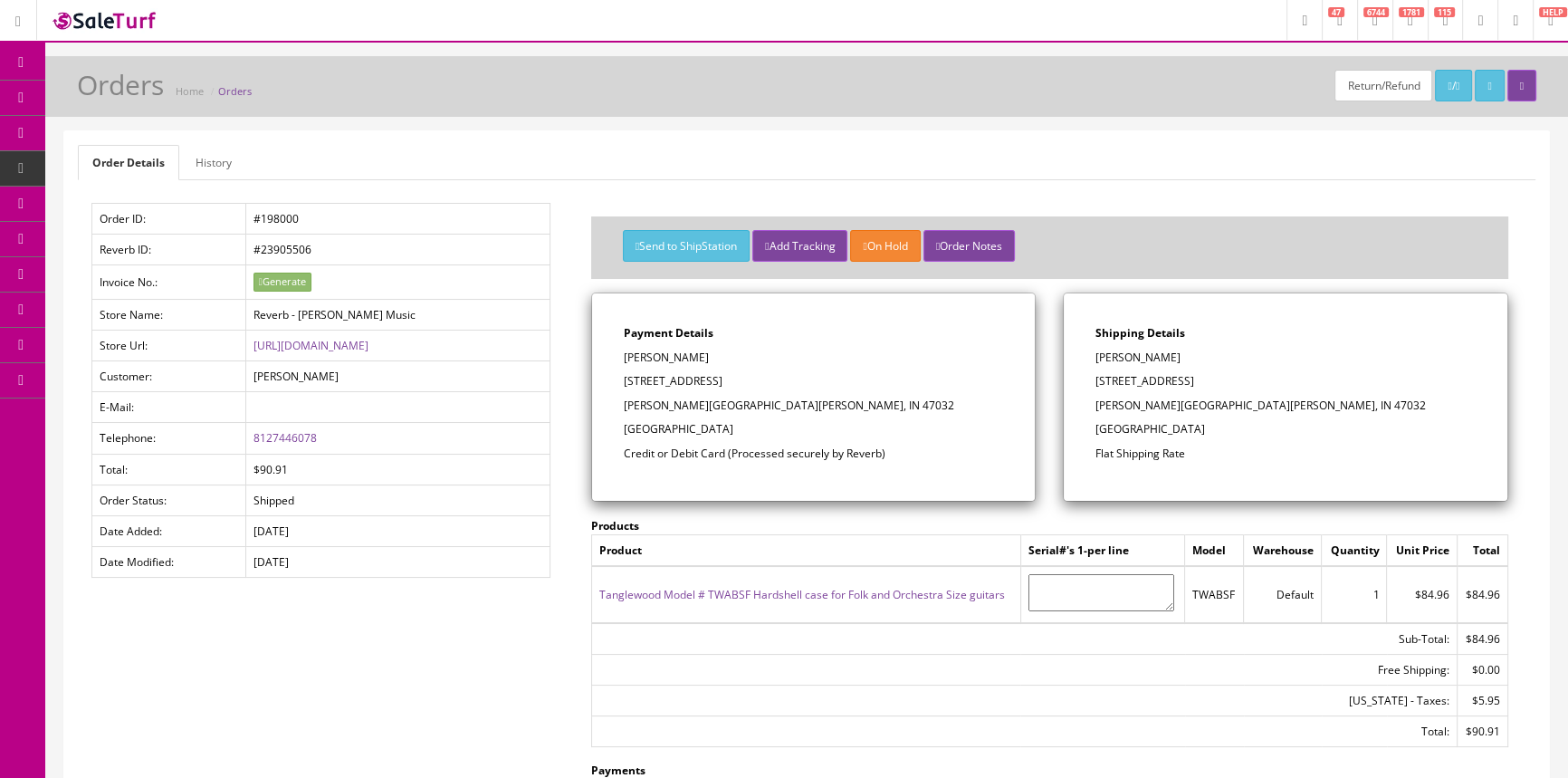
click at [102, 173] on icon at bounding box center [95, 167] width 19 height 14
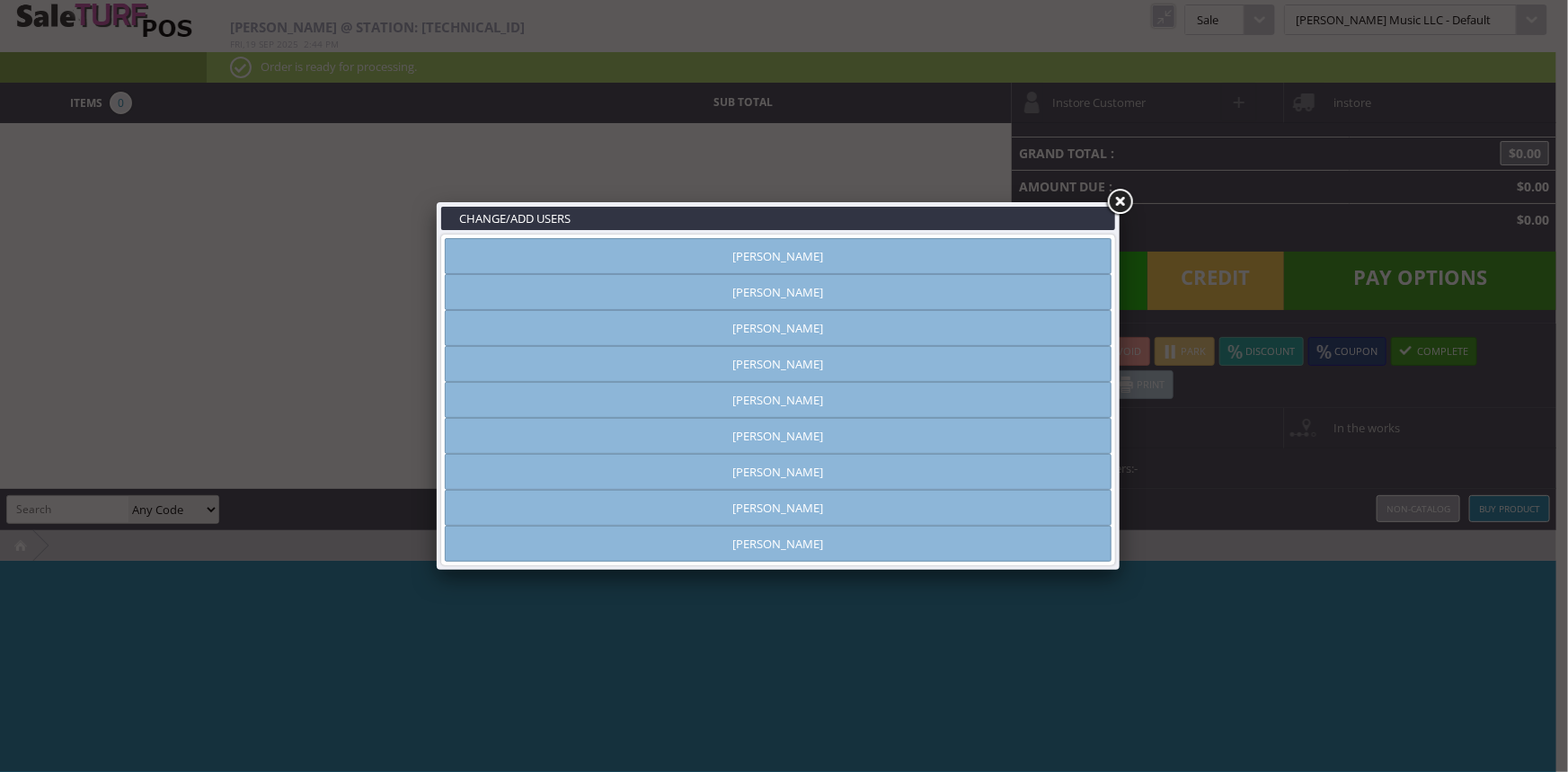
type input "[PERSON_NAME]"
click at [879, 503] on link "[PERSON_NAME]" at bounding box center [778, 508] width 667 height 36
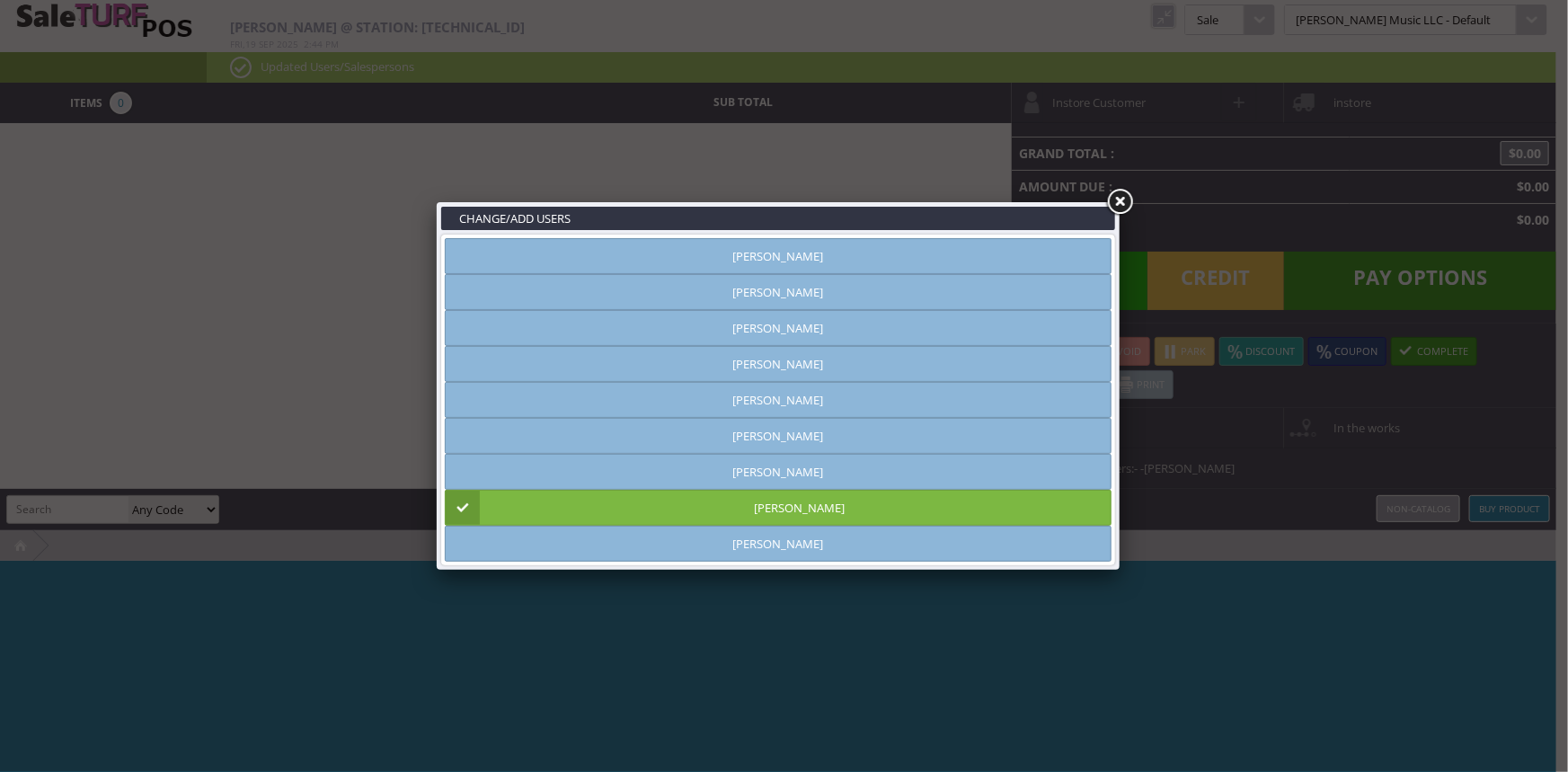
click at [1126, 198] on link at bounding box center [1119, 202] width 32 height 32
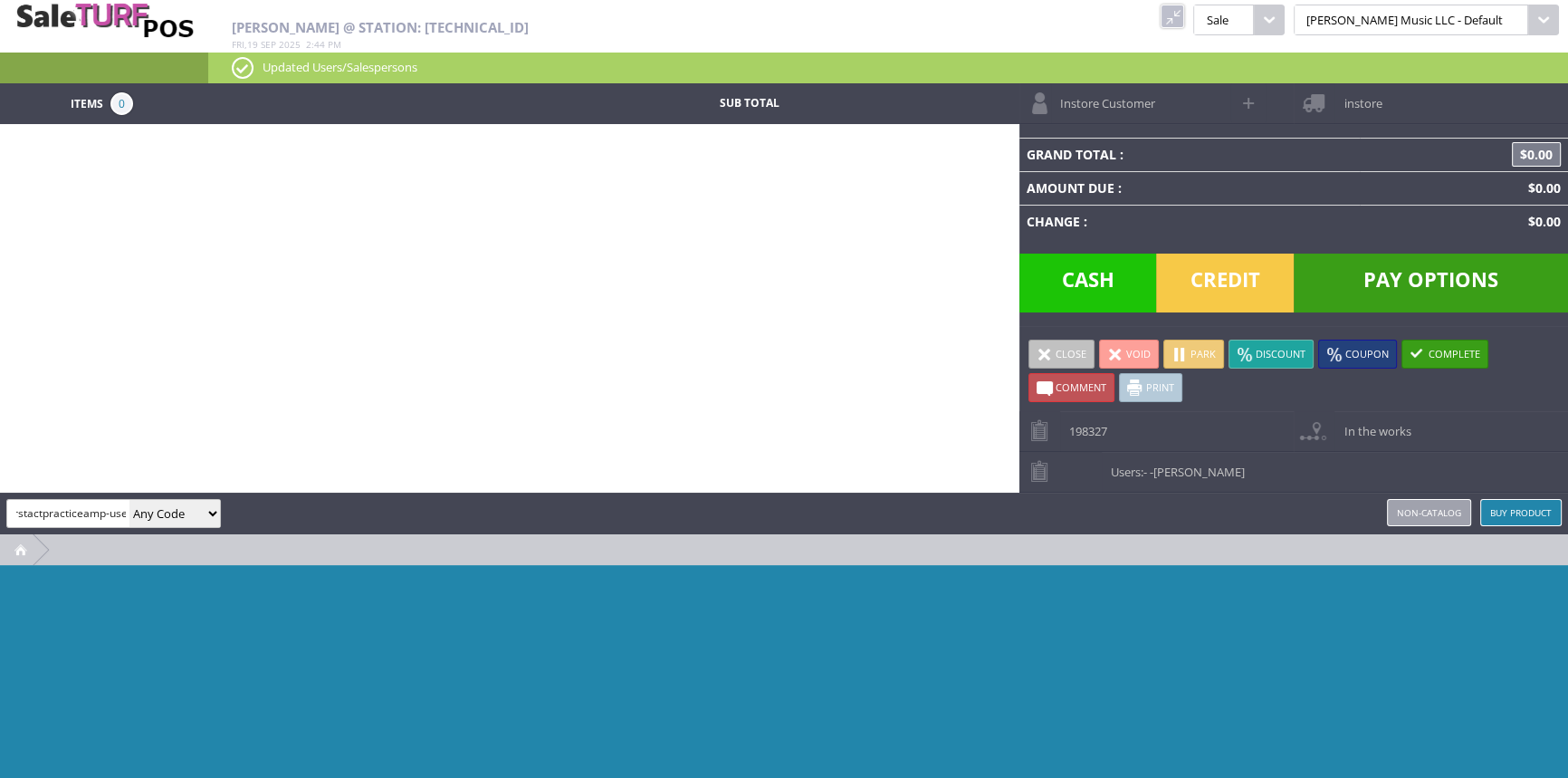
scroll to position [0, 16]
type input "firstactpracticeamp-used"
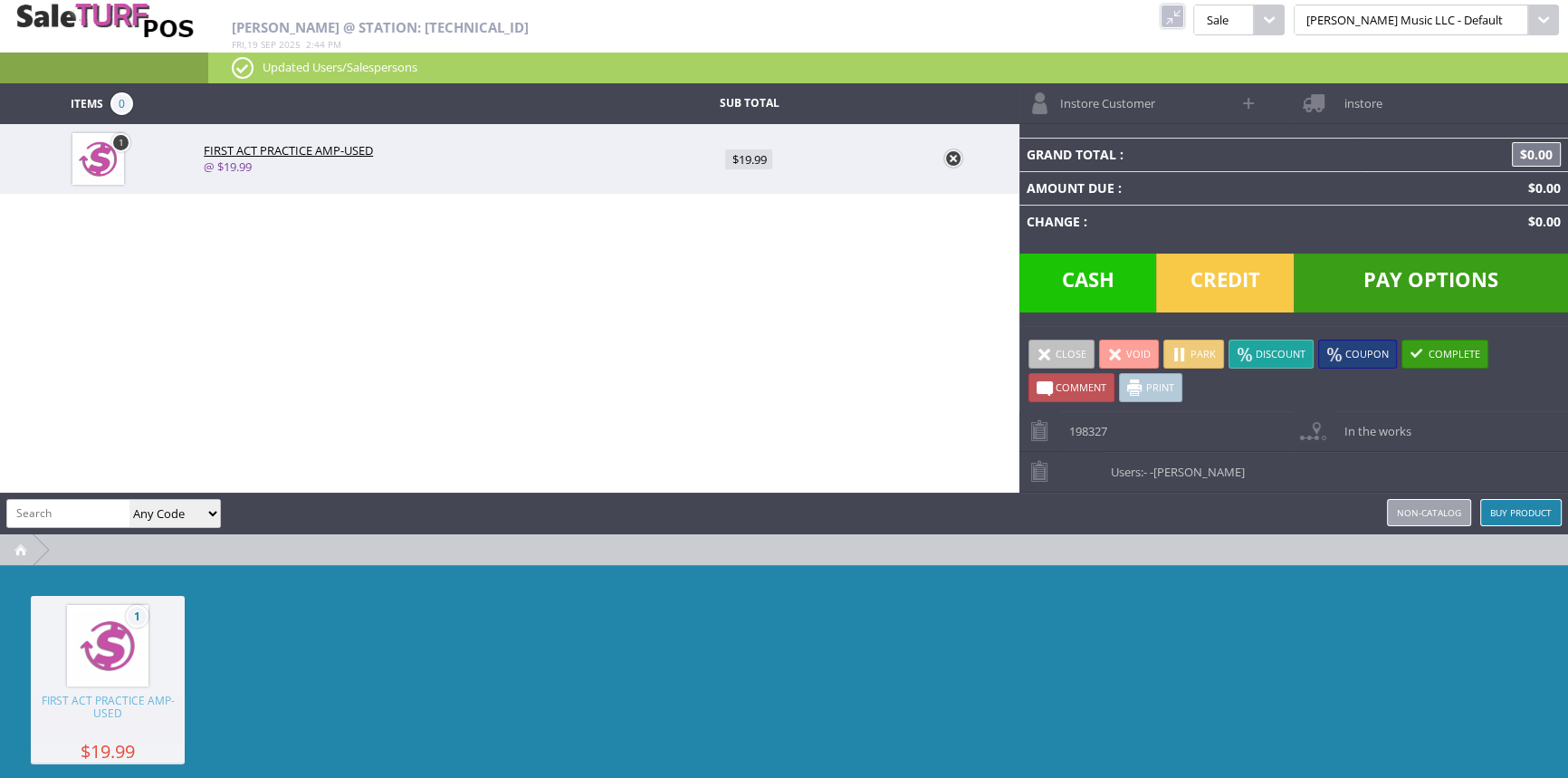
scroll to position [0, 0]
type input "882030225291"
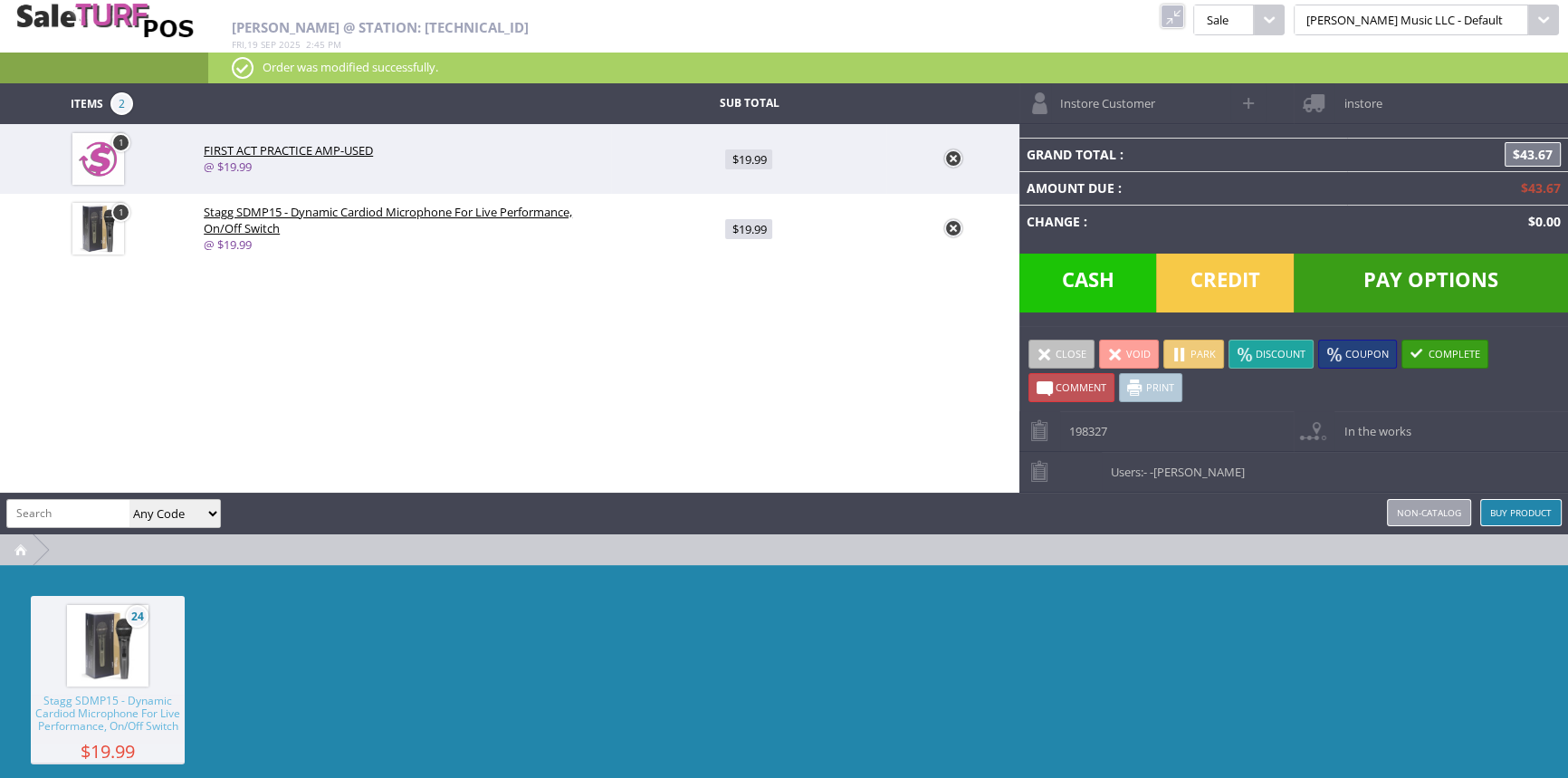
click at [1265, 289] on span "Credit" at bounding box center [1225, 283] width 138 height 59
